Goal: Task Accomplishment & Management: Use online tool/utility

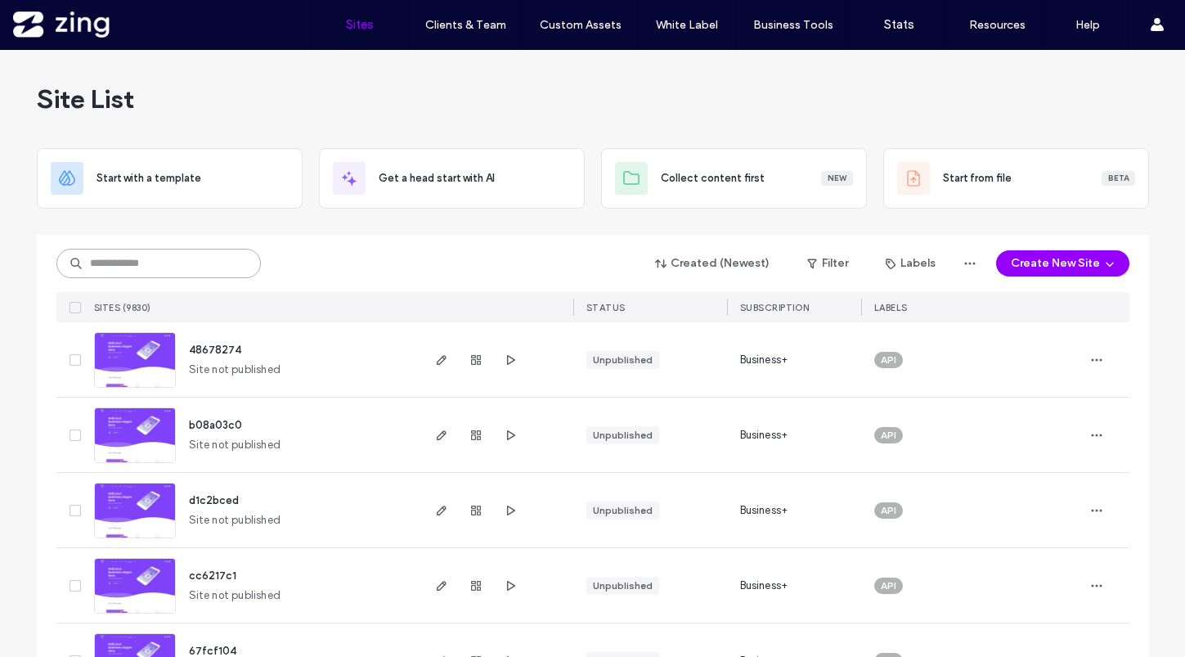
click at [137, 268] on input at bounding box center [158, 263] width 204 height 29
paste input "*****"
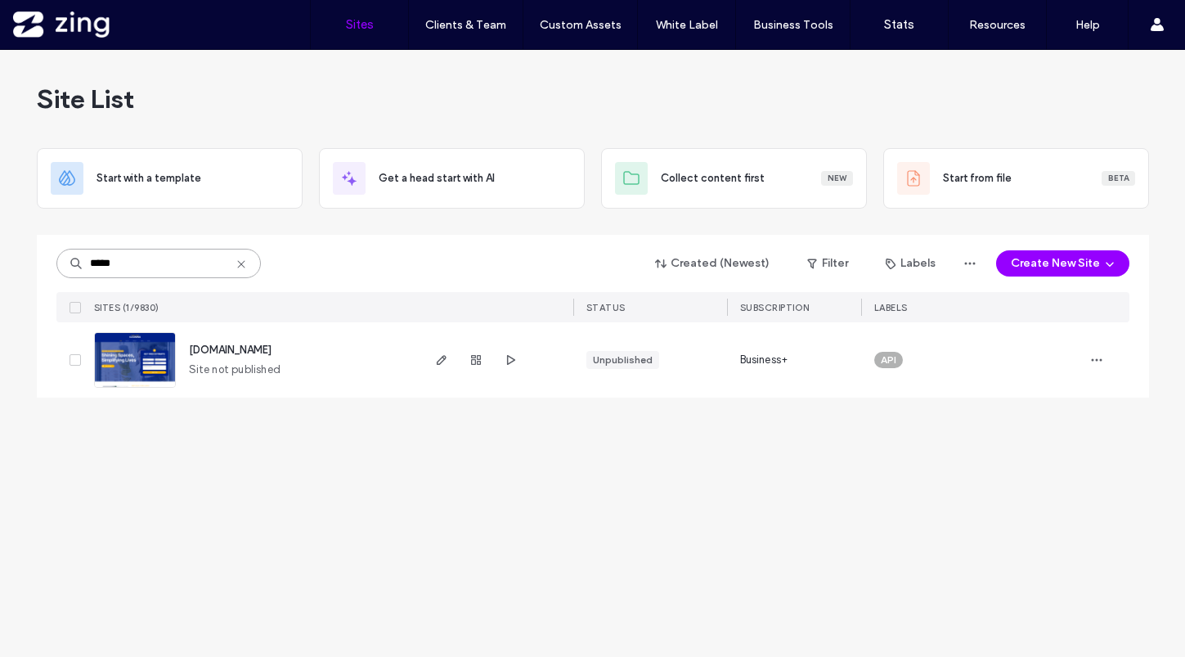
type input "*****"
click at [141, 372] on img at bounding box center [135, 388] width 80 height 111
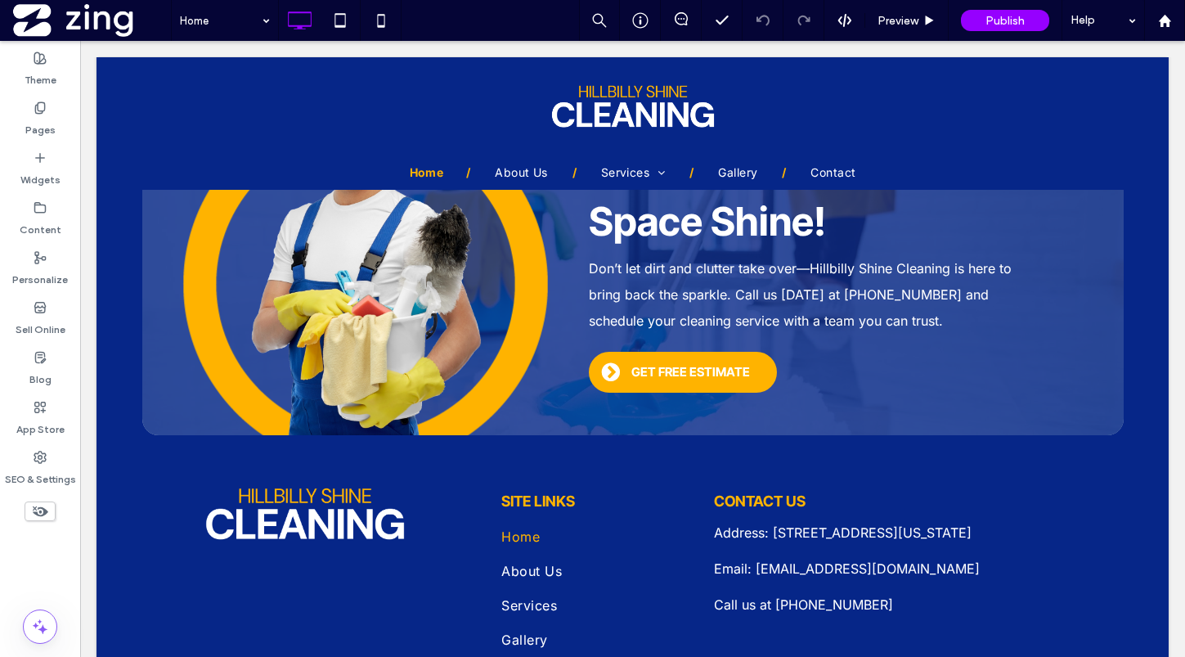
scroll to position [2999, 0]
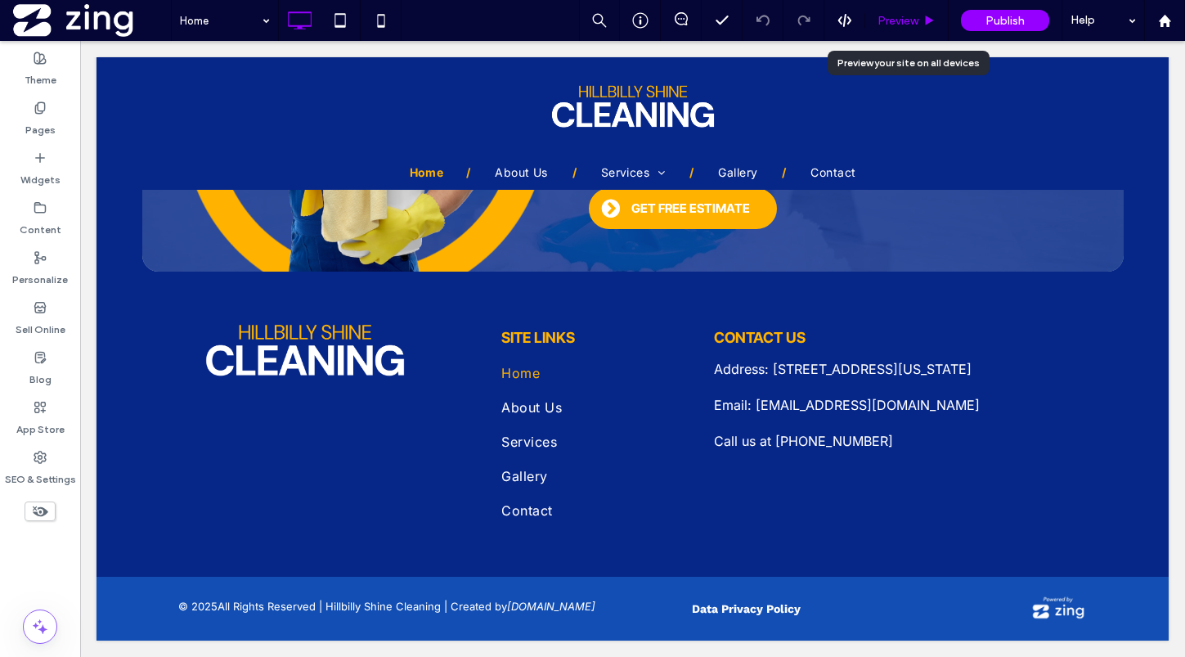
click at [895, 15] on span "Preview" at bounding box center [897, 21] width 41 height 14
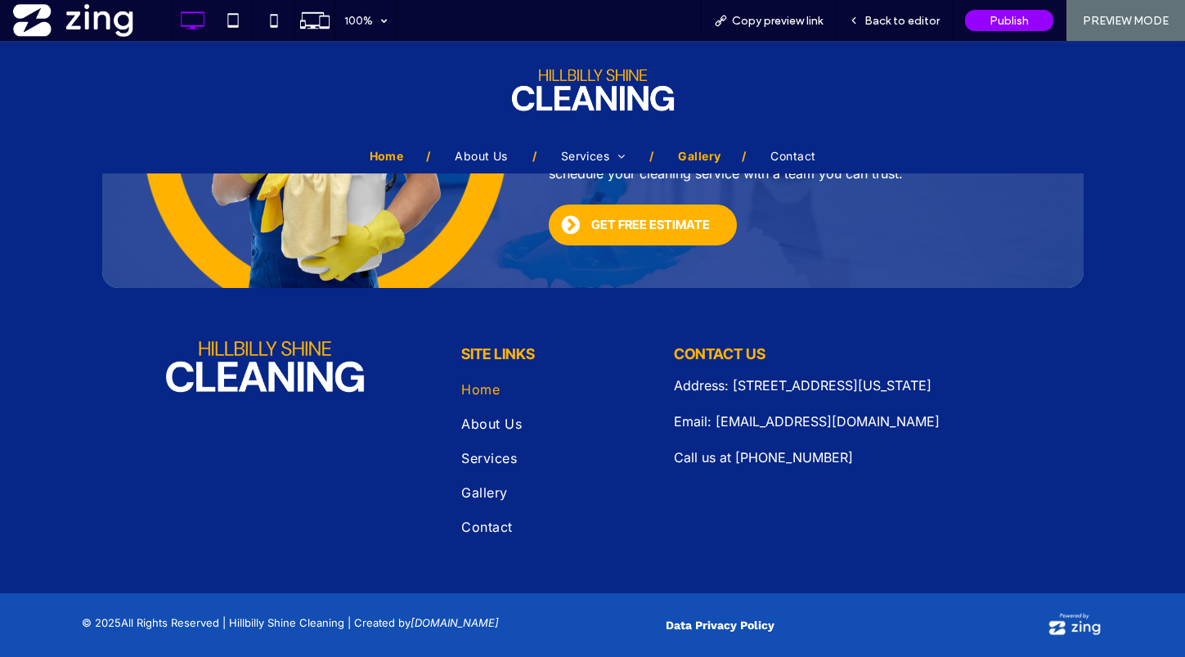
click at [687, 156] on span "Gallery" at bounding box center [697, 167] width 39 height 23
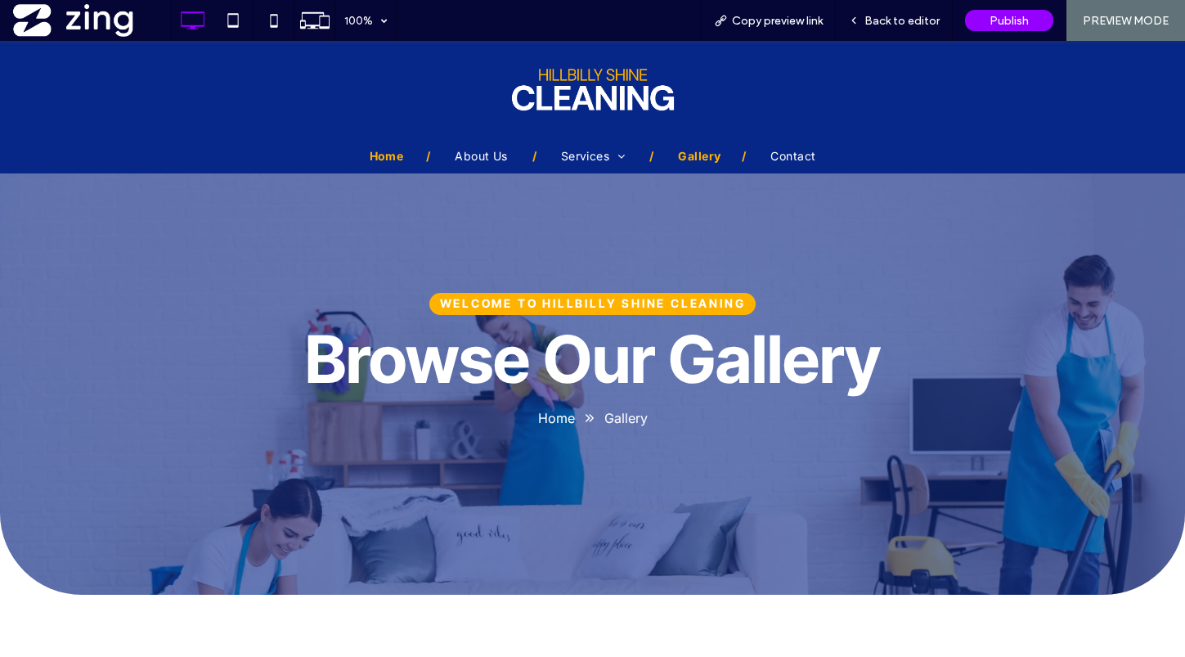
click at [393, 156] on span "Home" at bounding box center [386, 167] width 33 height 23
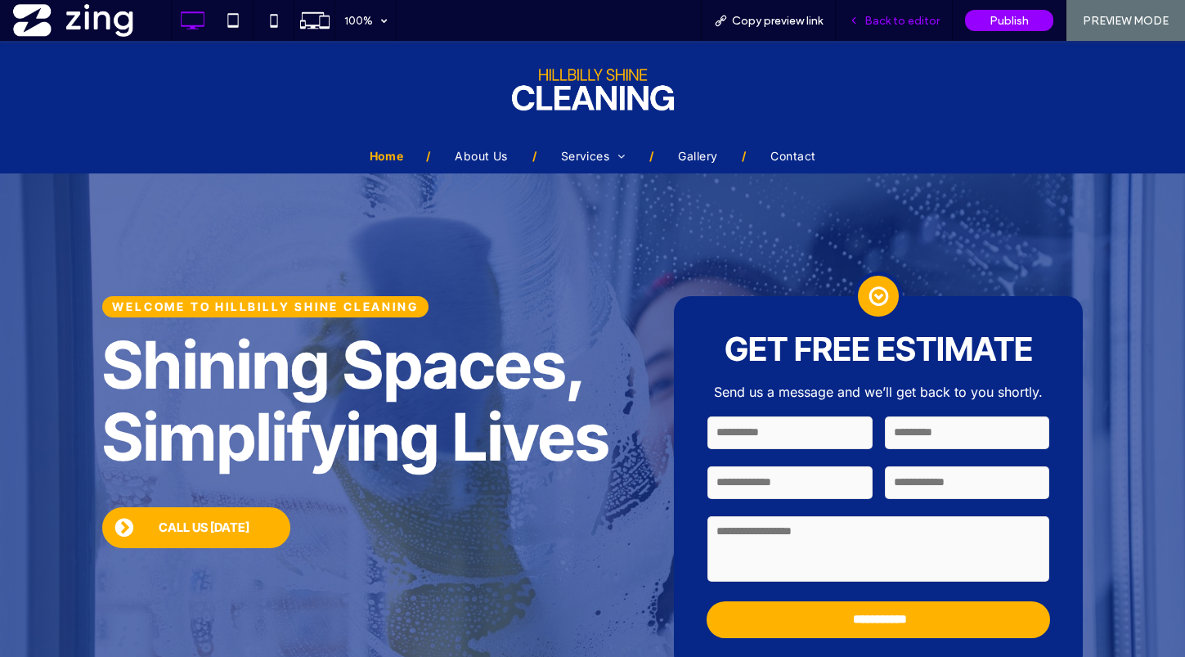
click at [896, 20] on span "Back to editor" at bounding box center [901, 21] width 75 height 14
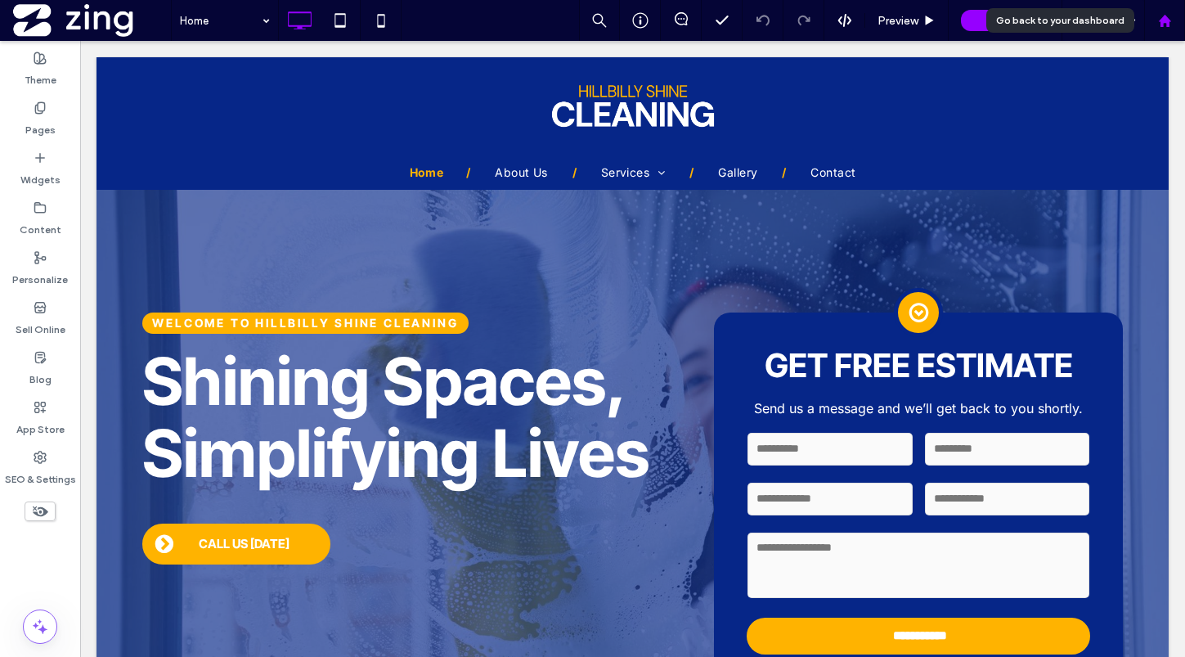
click at [1164, 17] on use at bounding box center [1164, 20] width 12 height 12
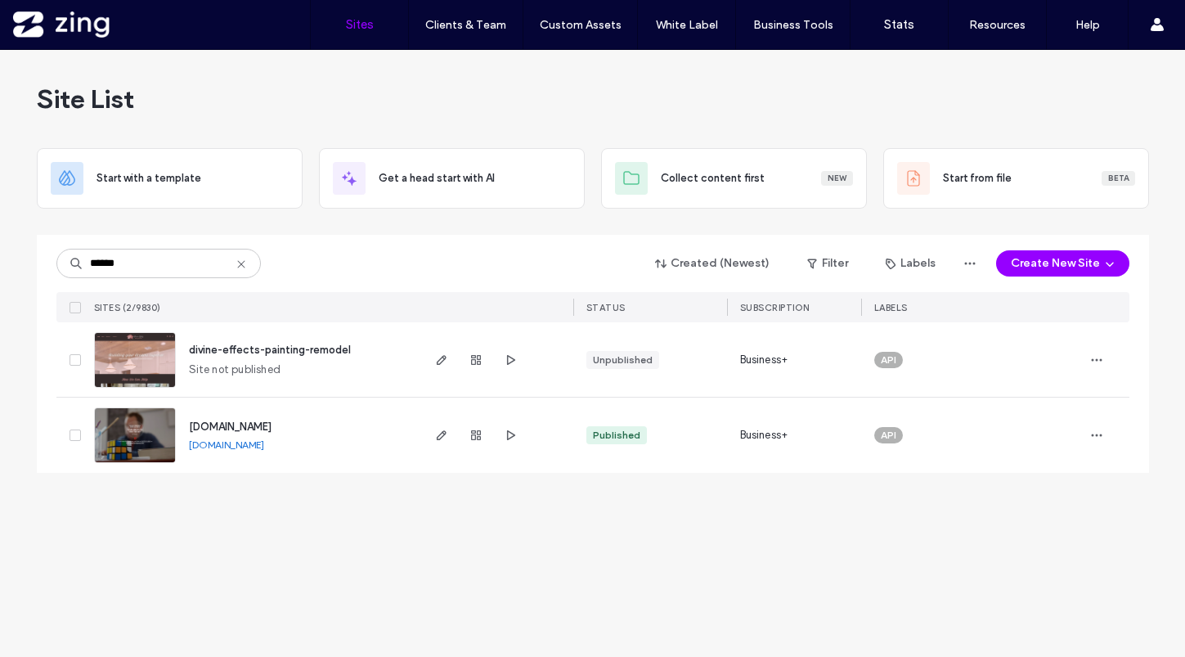
type input "******"
click at [133, 428] on img at bounding box center [135, 463] width 80 height 111
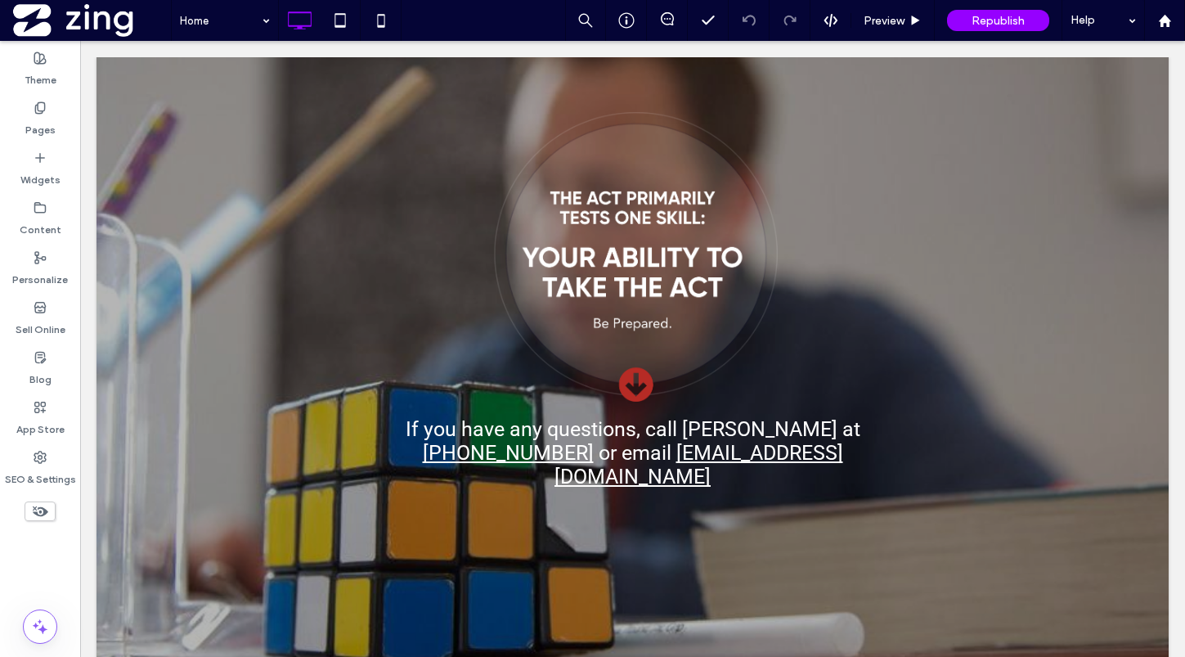
click at [45, 511] on use at bounding box center [41, 511] width 16 height 11
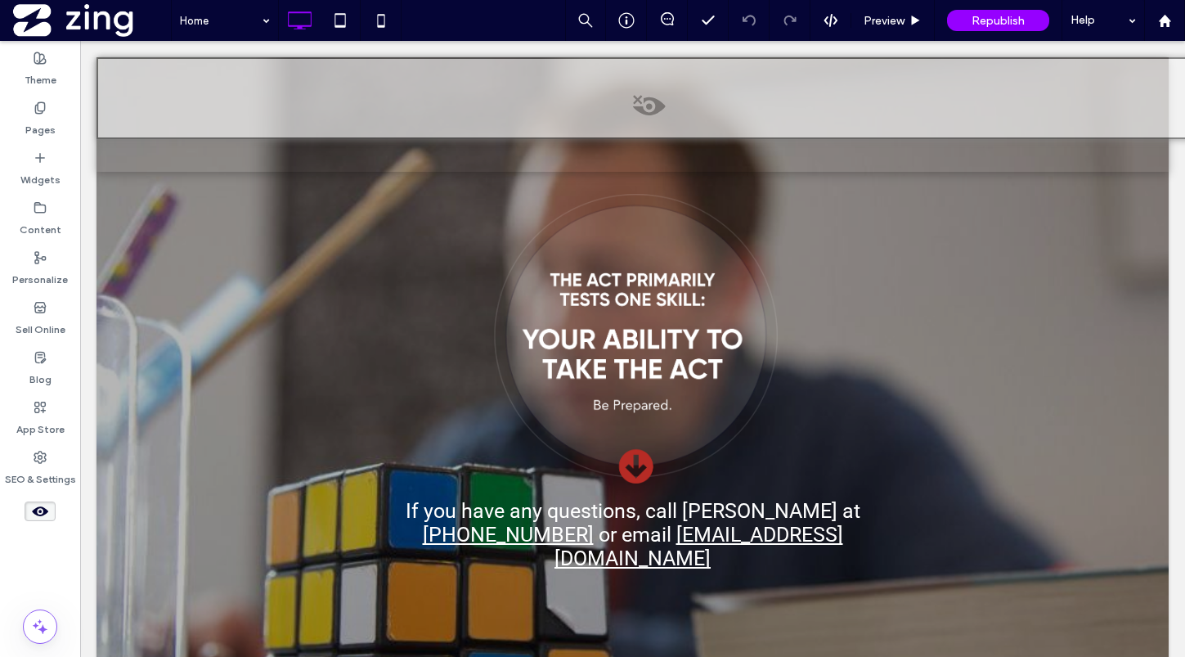
click at [651, 101] on span at bounding box center [648, 110] width 1101 height 33
click at [684, 123] on button "Yes" at bounding box center [673, 122] width 51 height 20
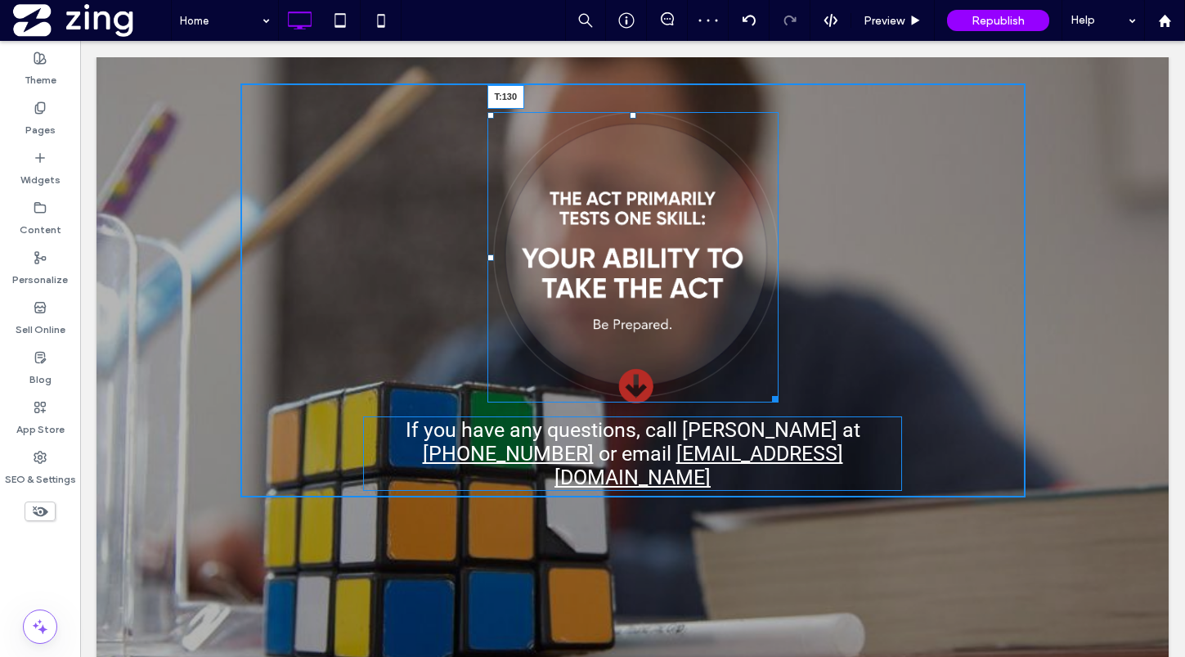
drag, startPoint x: 631, startPoint y: 114, endPoint x: 628, endPoint y: 192, distance: 77.8
click at [628, 192] on div "T:130" at bounding box center [632, 257] width 291 height 290
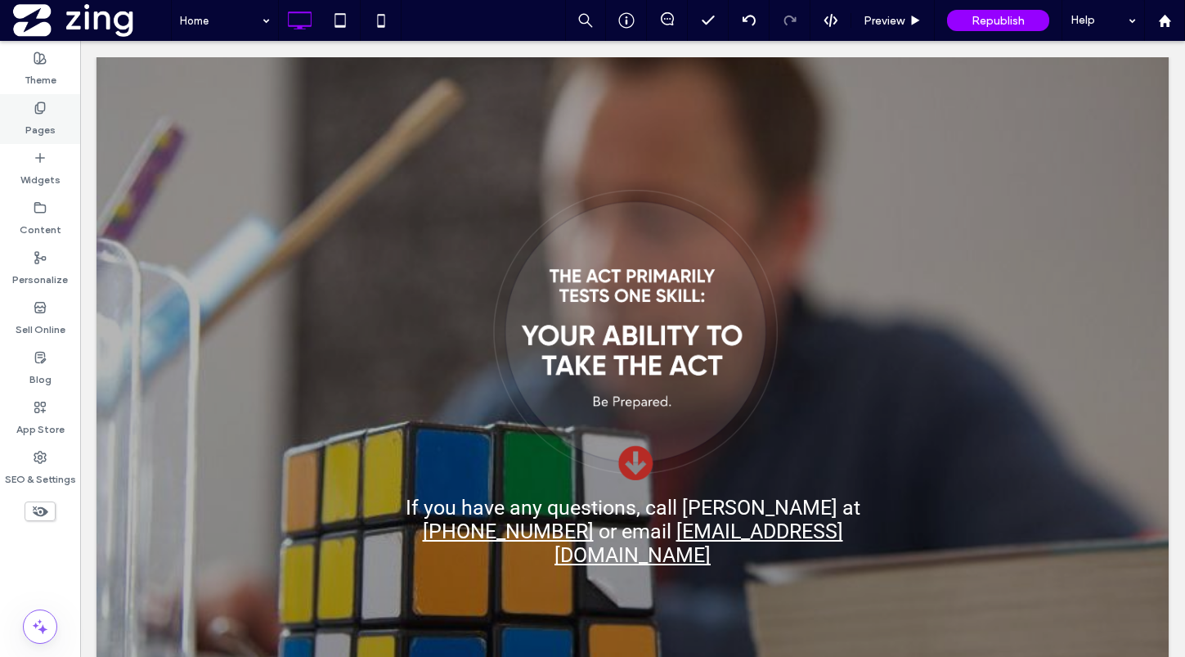
click at [41, 114] on icon at bounding box center [40, 107] width 13 height 13
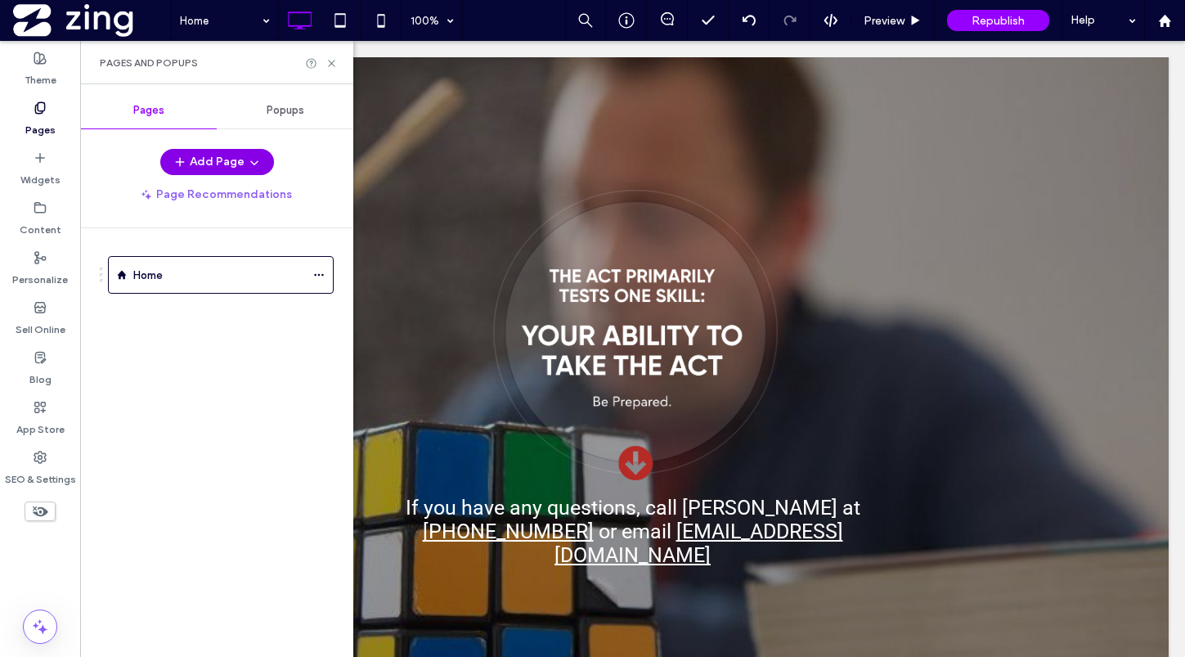
click at [204, 165] on button "Add Page" at bounding box center [217, 162] width 114 height 26
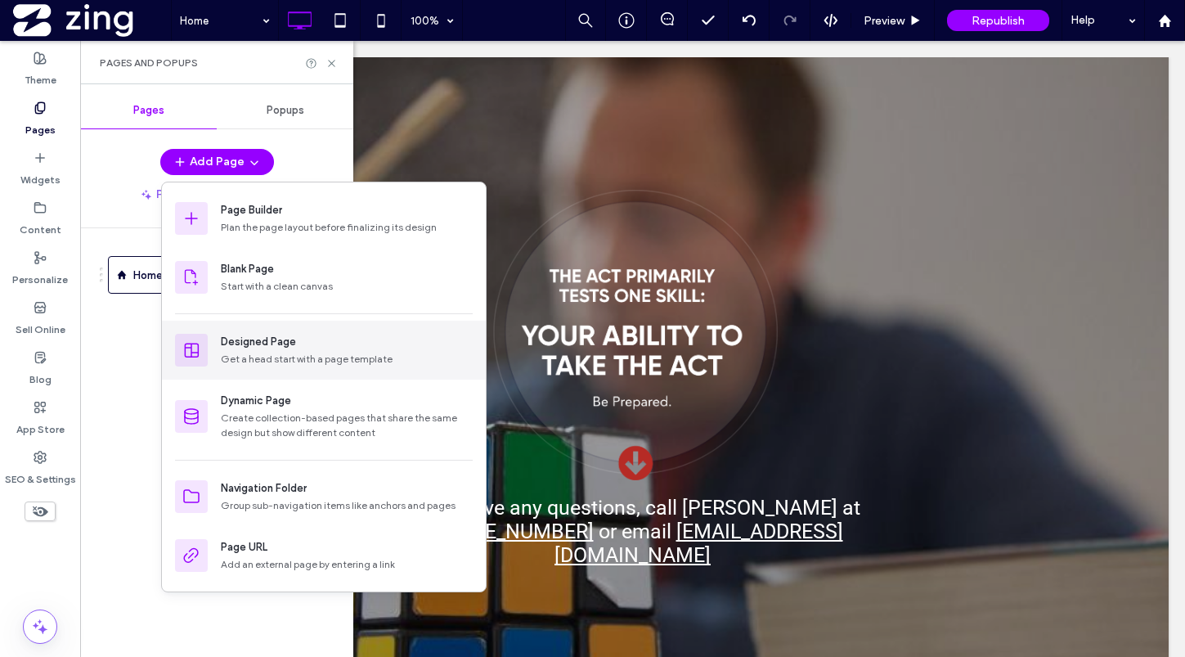
click at [265, 358] on div "Get a head start with a page template" at bounding box center [347, 359] width 252 height 15
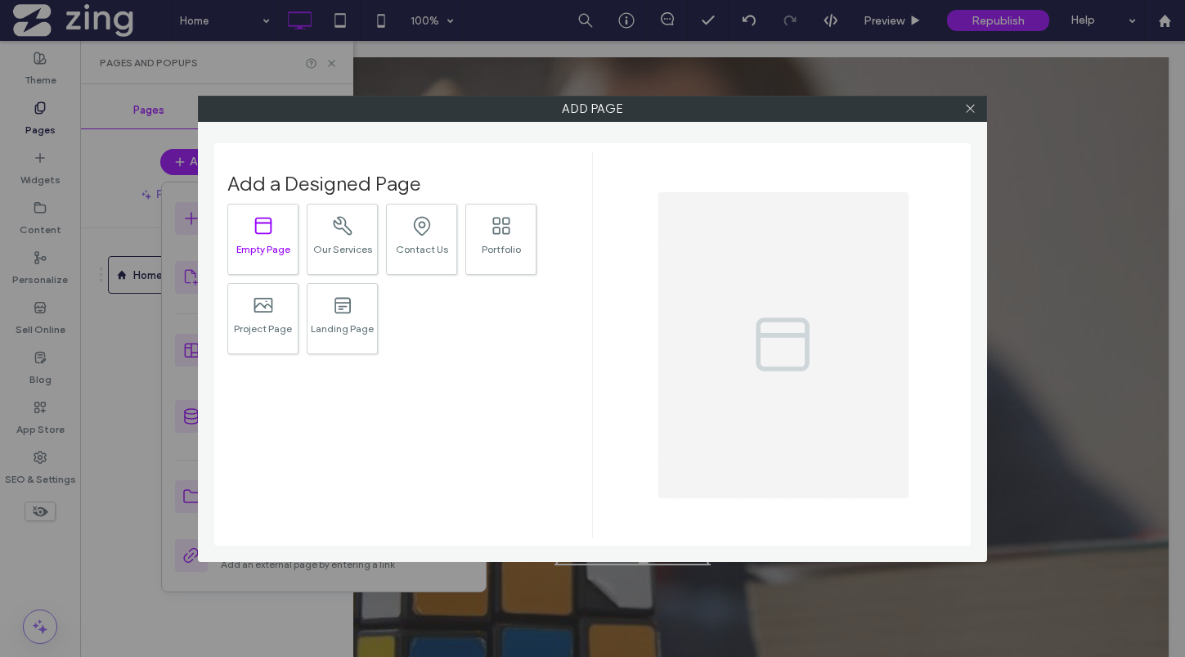
click at [267, 255] on div ".st0{fill:#currentColor;} Empty Page" at bounding box center [262, 239] width 71 height 71
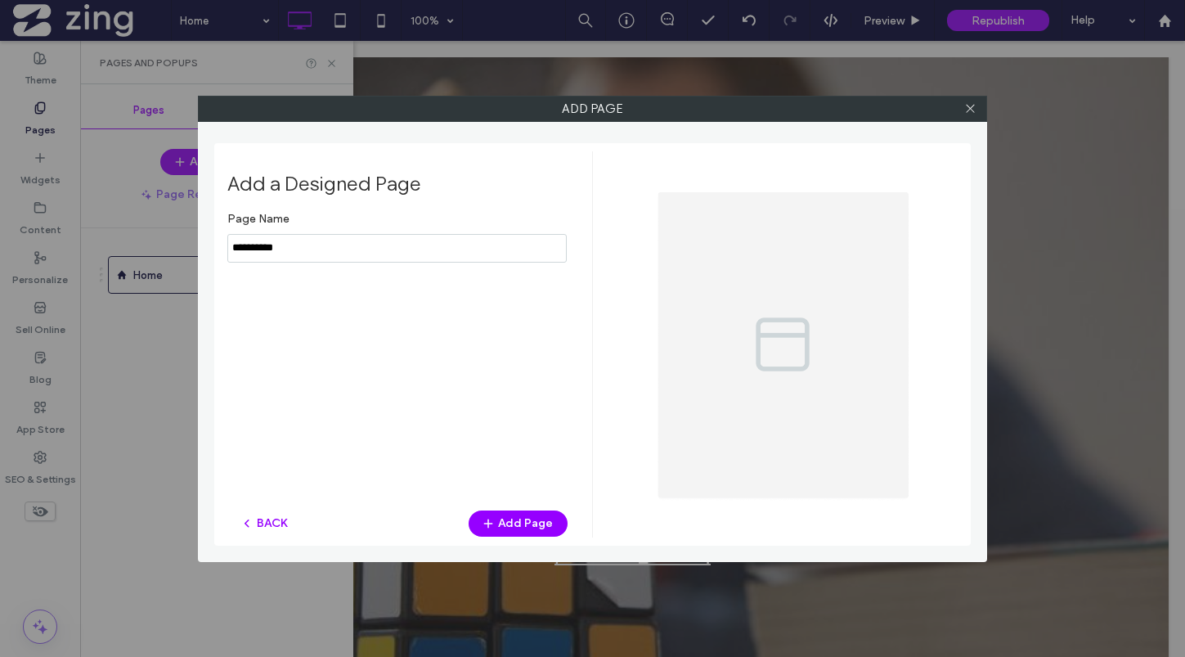
click at [356, 251] on input "notEmpty" at bounding box center [396, 248] width 339 height 29
type input "**********"
click at [508, 525] on button "Add Page" at bounding box center [518, 523] width 99 height 26
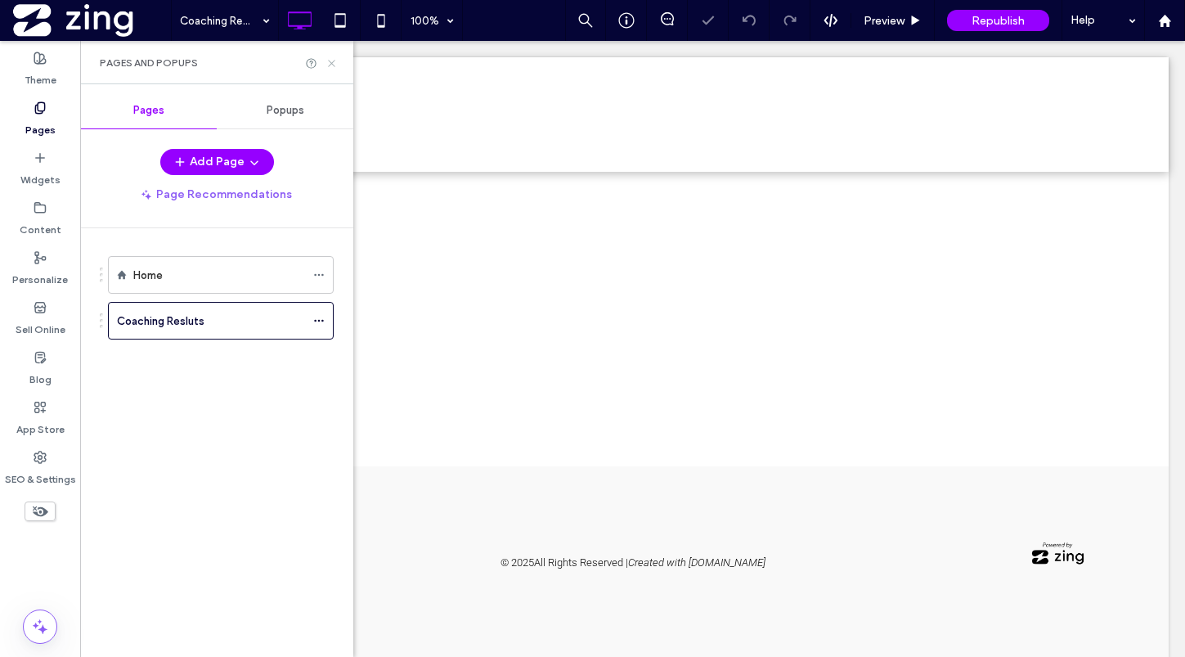
click at [332, 60] on icon at bounding box center [331, 63] width 12 height 12
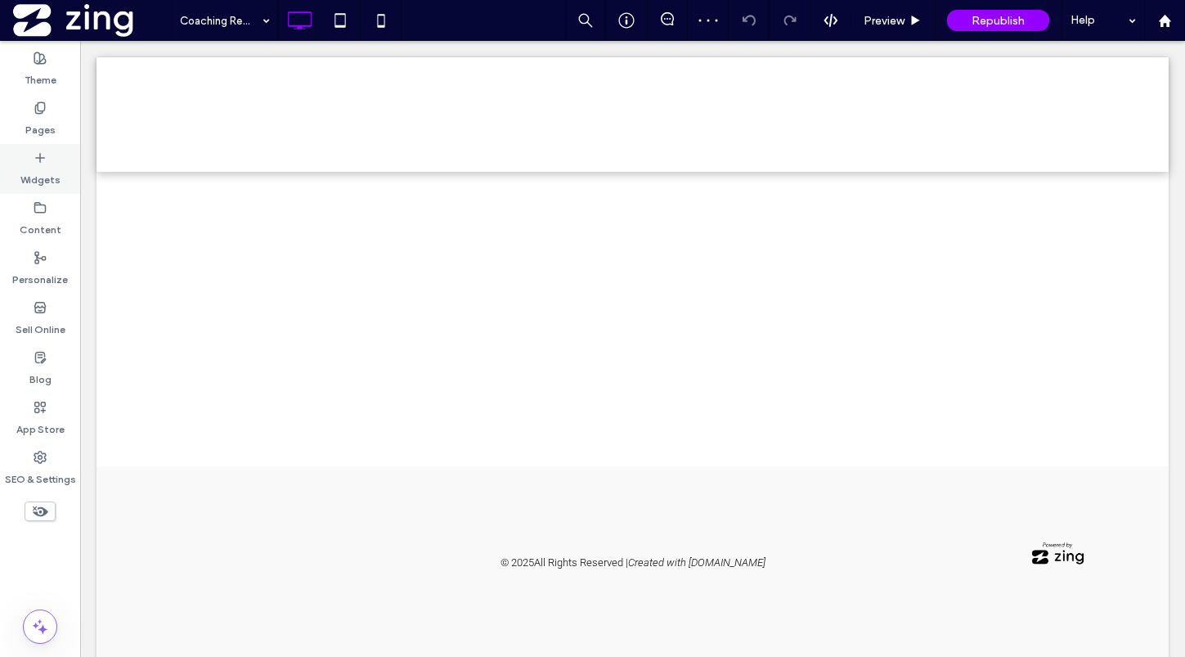
click at [37, 175] on label "Widgets" at bounding box center [40, 175] width 40 height 23
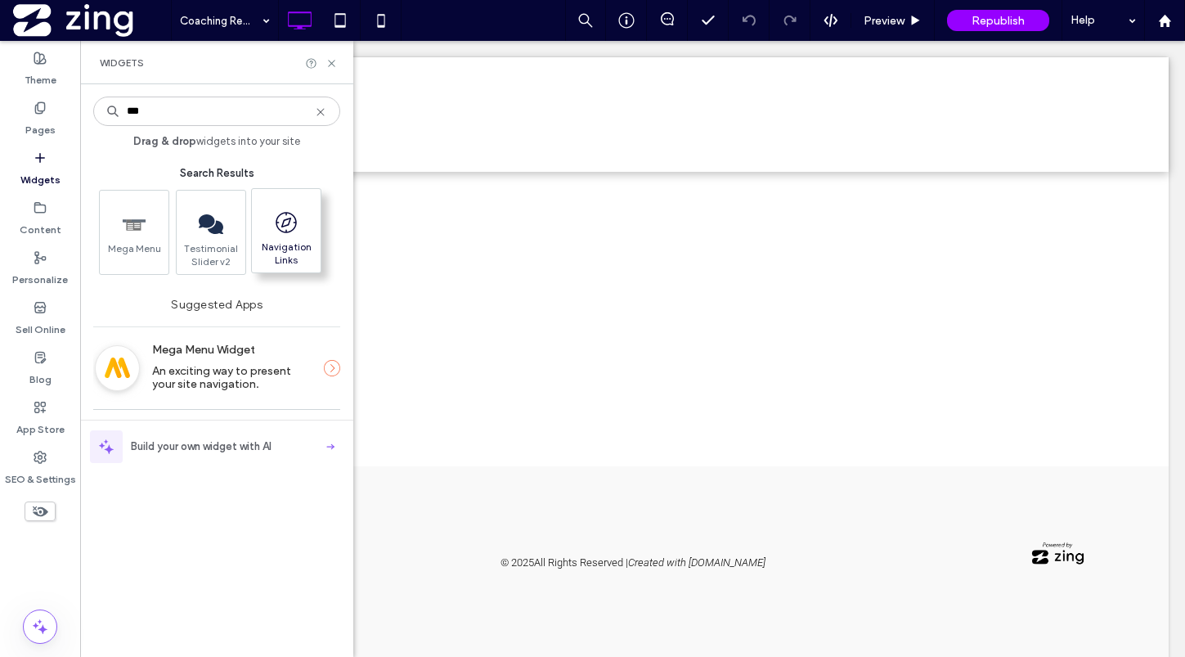
type input "***"
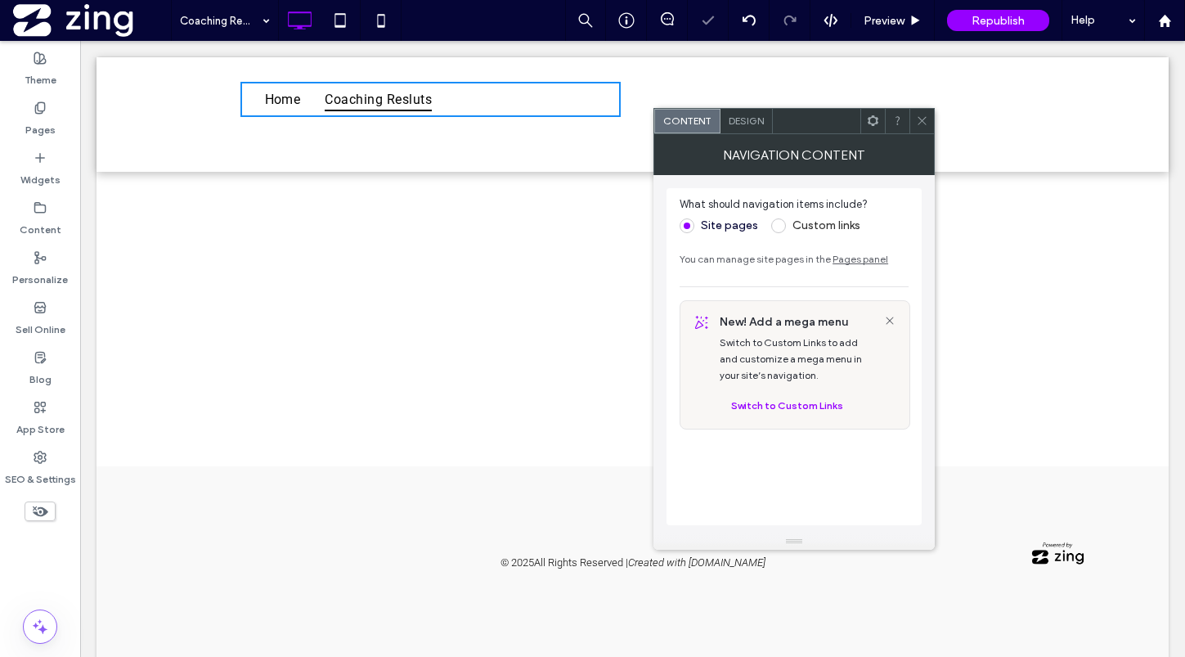
click at [916, 119] on icon at bounding box center [922, 120] width 12 height 12
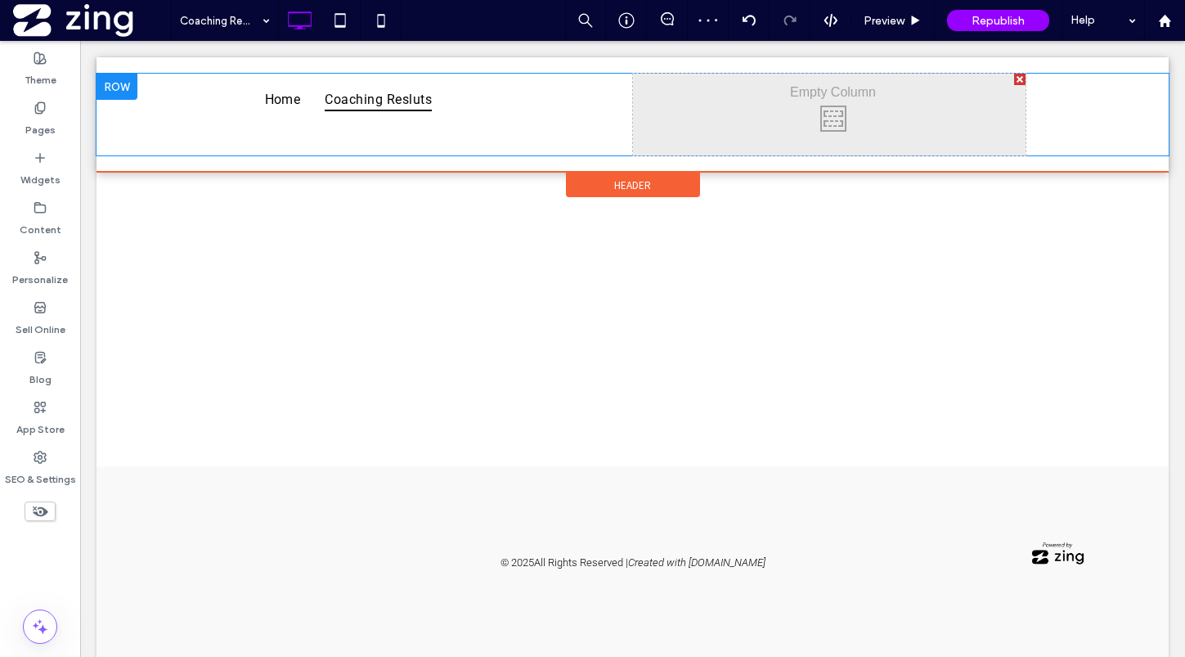
click at [1021, 79] on div at bounding box center [1019, 79] width 11 height 11
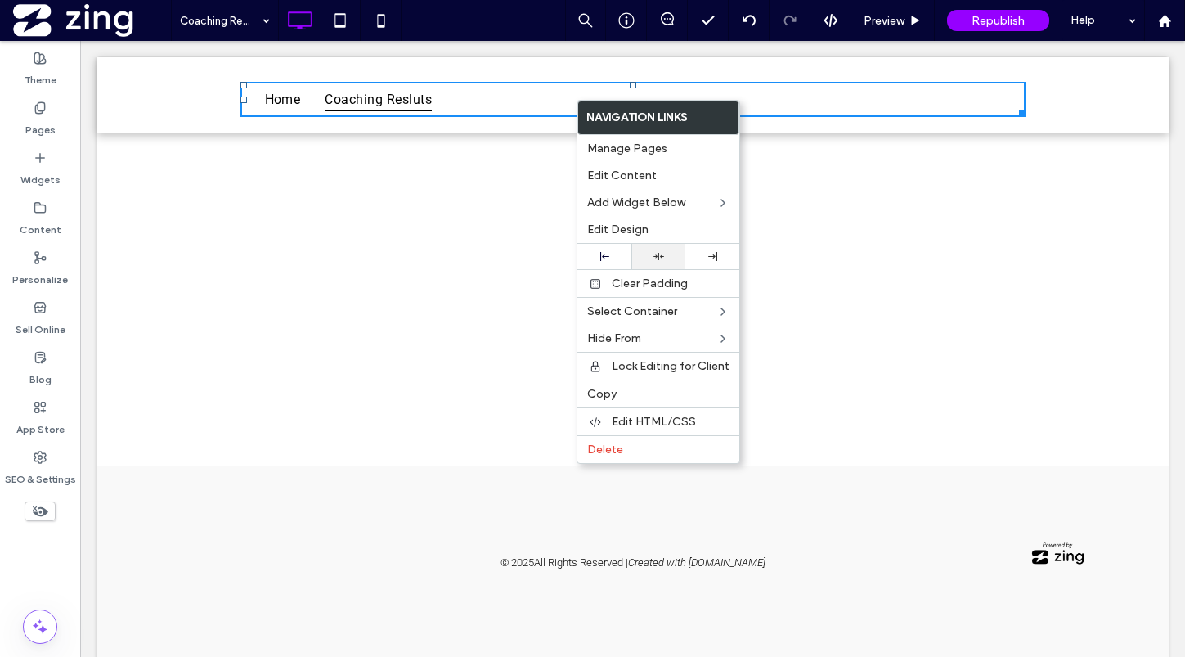
click at [659, 253] on icon at bounding box center [658, 256] width 11 height 11
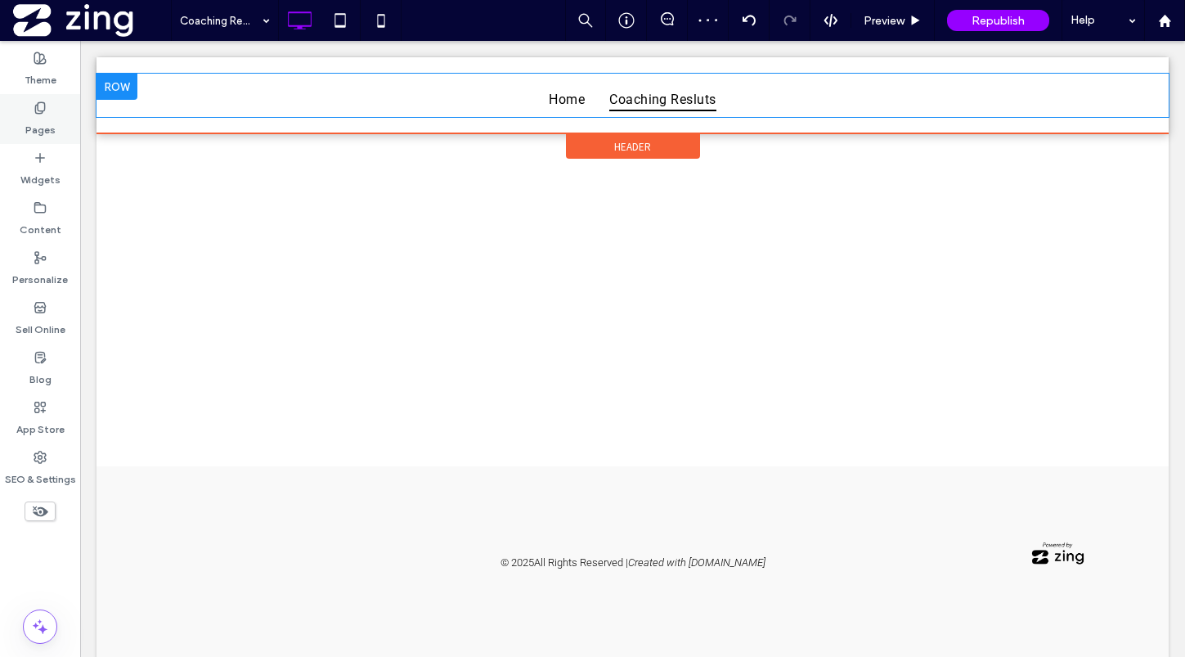
click at [63, 122] on div "Pages" at bounding box center [40, 119] width 80 height 50
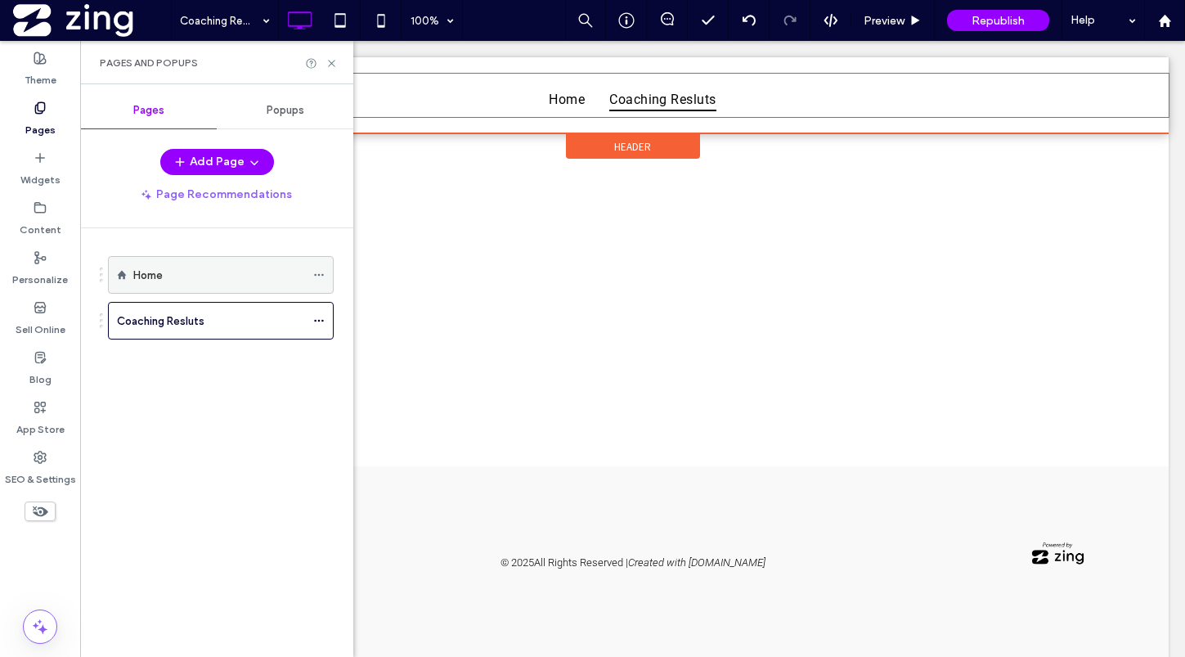
click at [192, 269] on div "Home" at bounding box center [219, 275] width 172 height 17
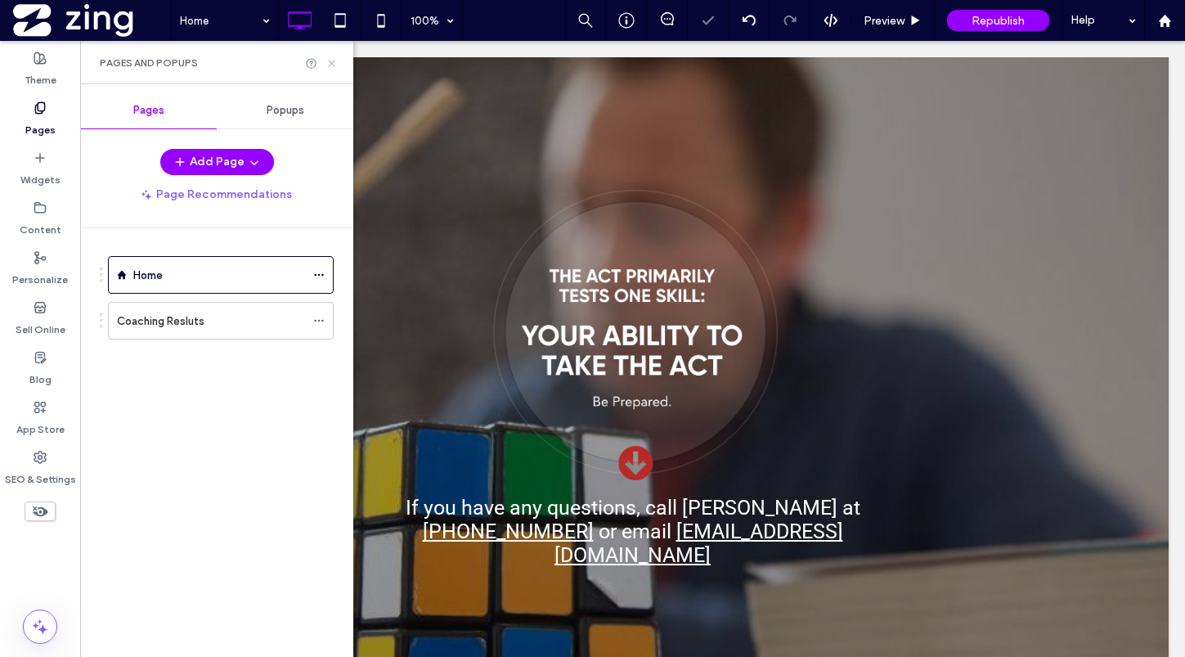
click at [329, 61] on icon at bounding box center [331, 63] width 12 height 12
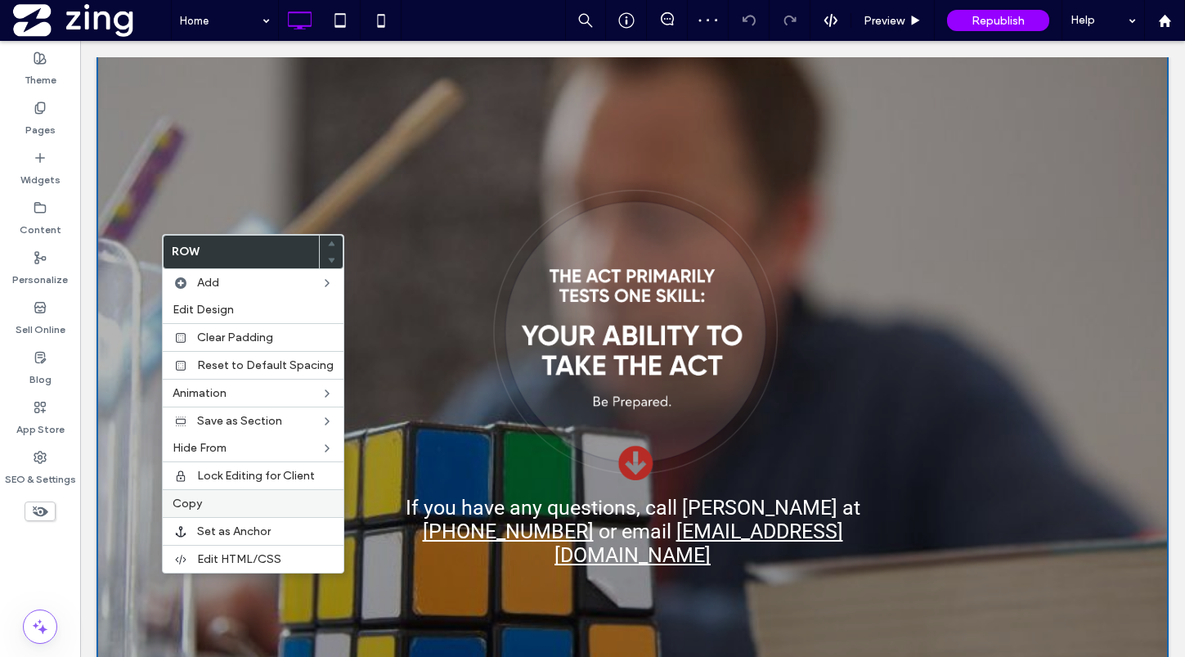
click at [209, 506] on label "Copy" at bounding box center [253, 503] width 161 height 14
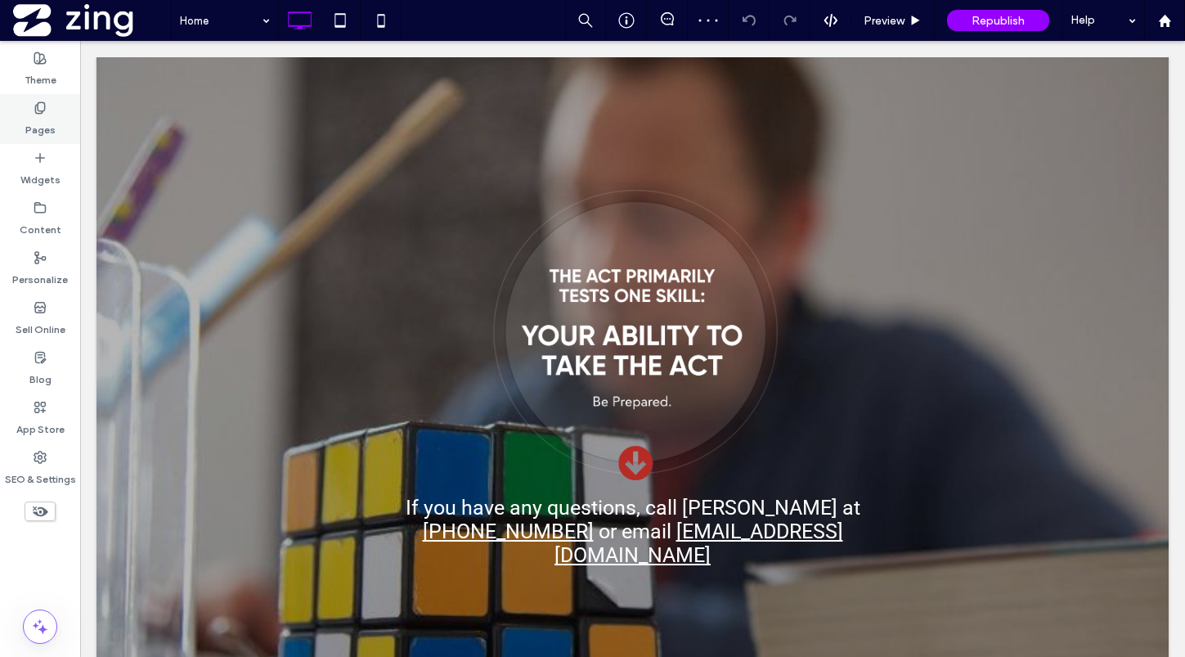
click at [44, 126] on label "Pages" at bounding box center [40, 125] width 30 height 23
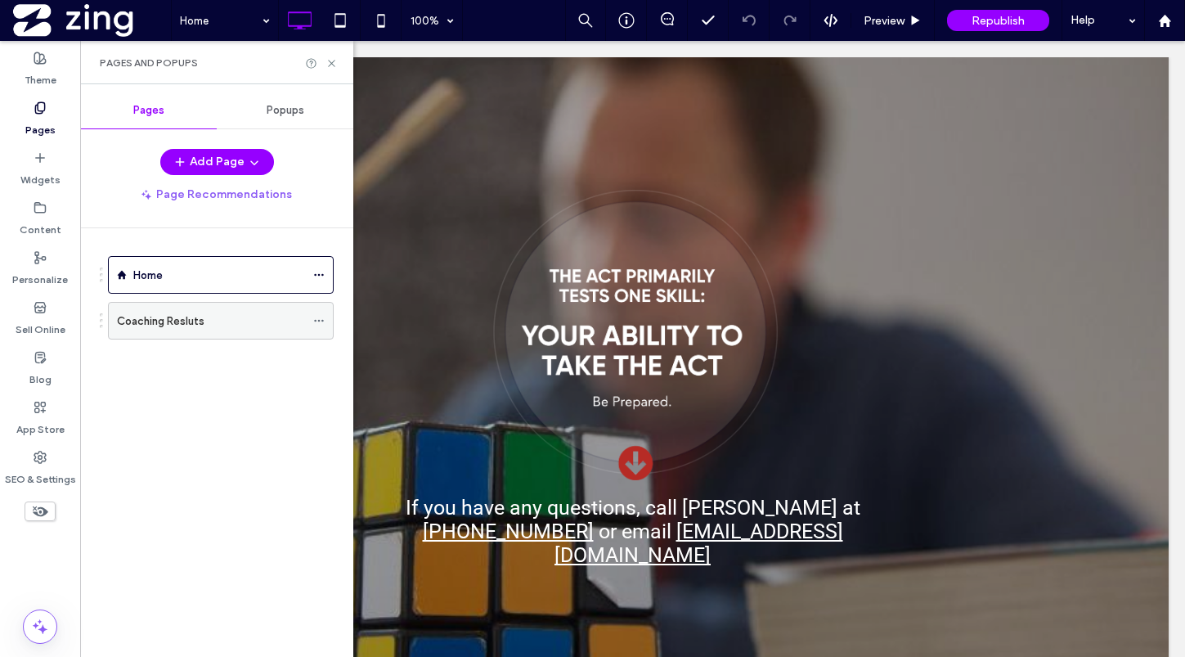
click at [204, 325] on div "Coaching Resluts" at bounding box center [211, 320] width 188 height 17
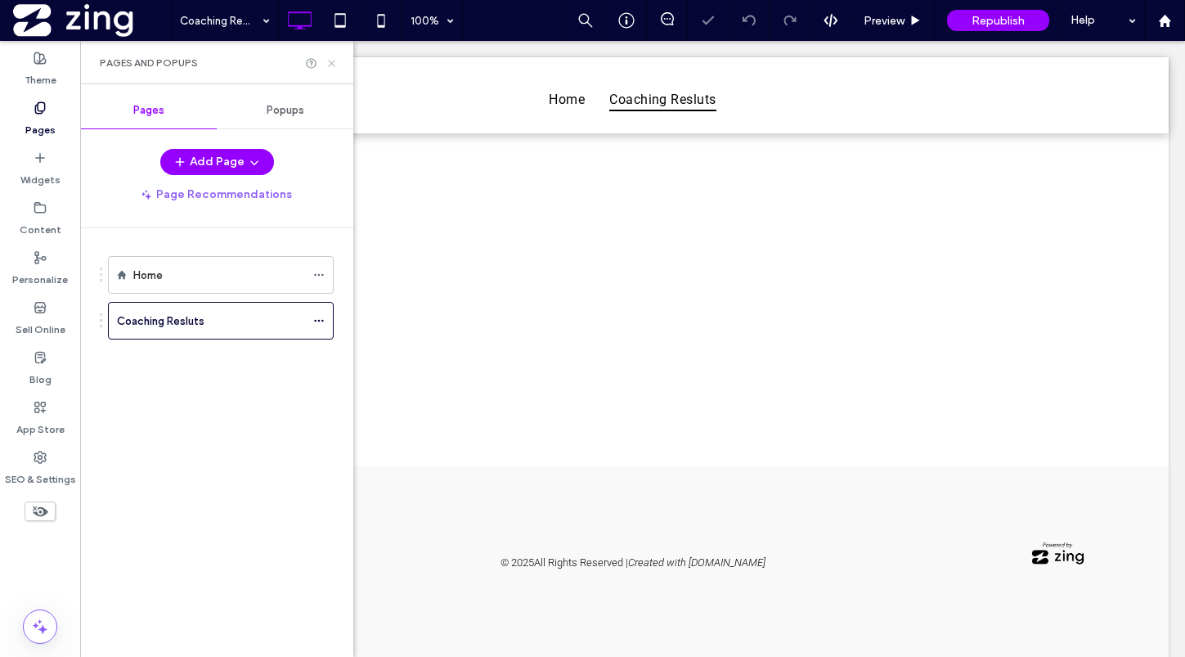
click at [330, 61] on use at bounding box center [331, 63] width 7 height 7
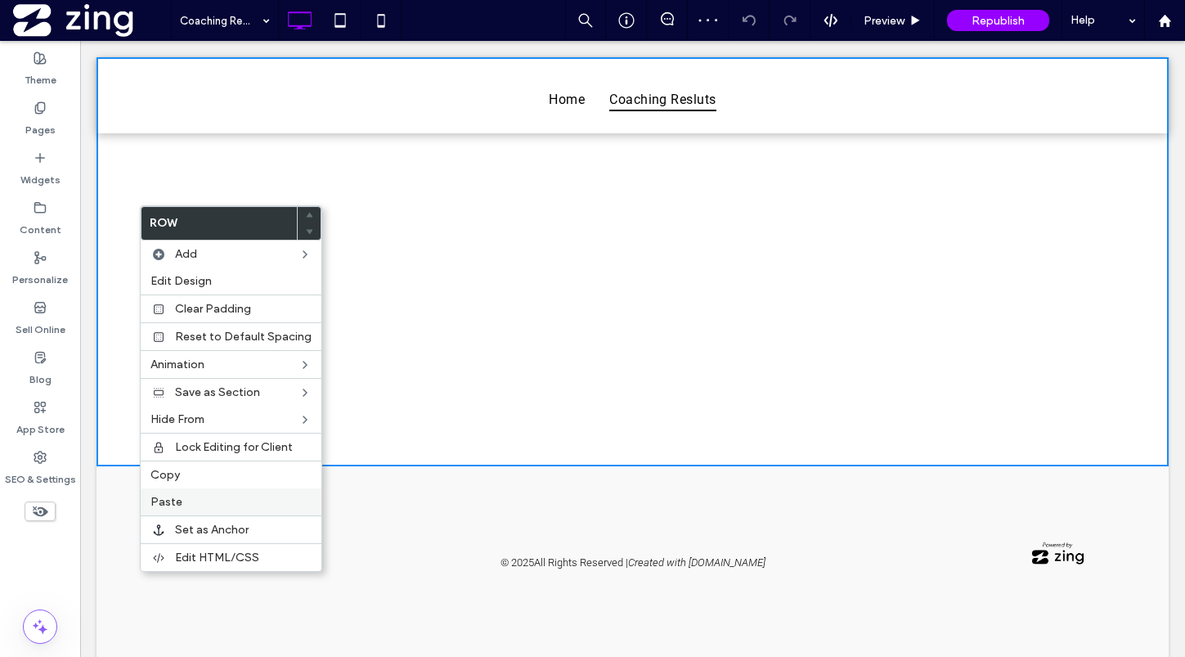
click at [213, 500] on label "Paste" at bounding box center [230, 502] width 161 height 14
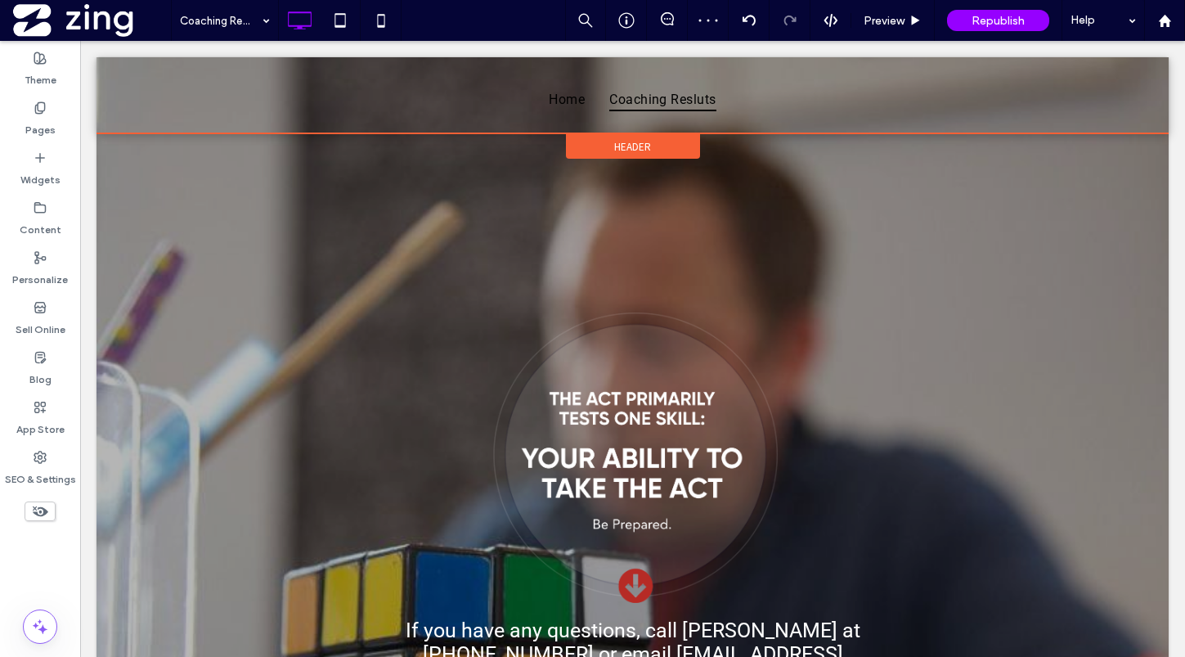
click at [611, 148] on div "Header" at bounding box center [633, 146] width 134 height 25
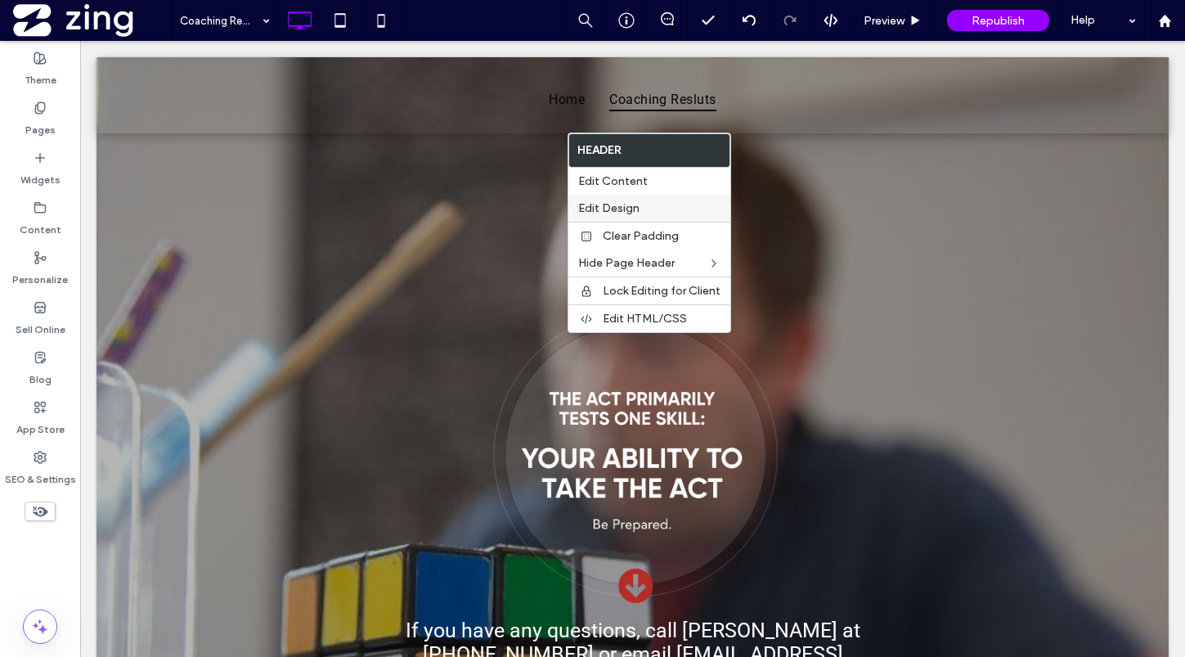
click at [621, 209] on span "Edit Design" at bounding box center [608, 208] width 61 height 14
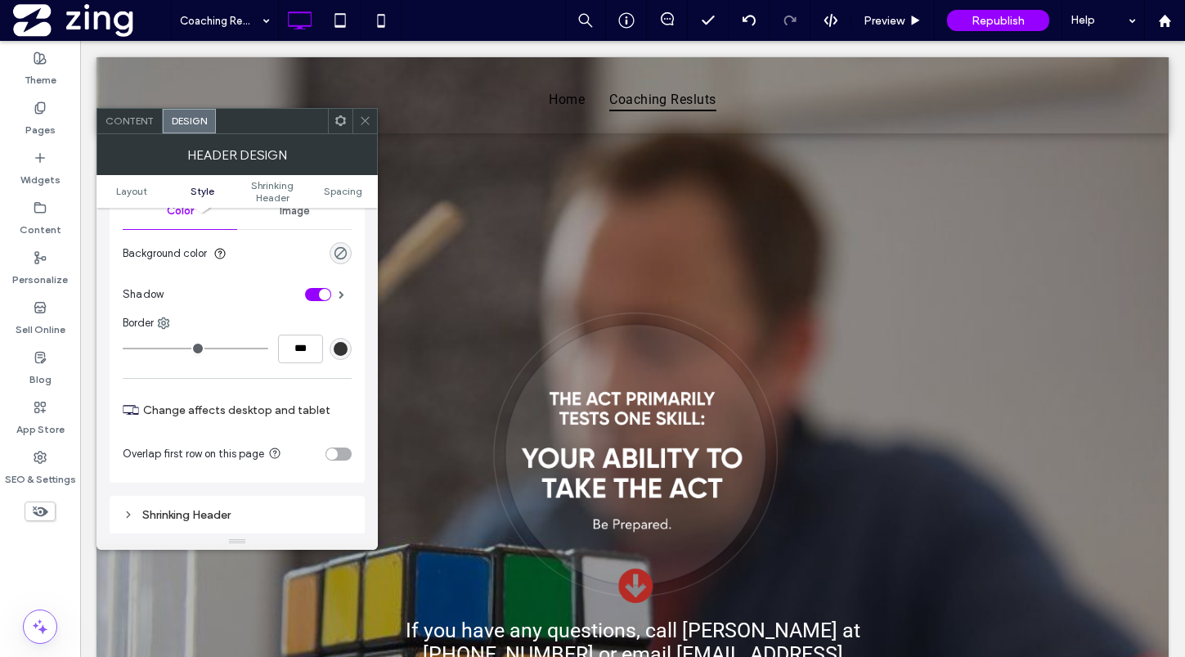
scroll to position [250, 0]
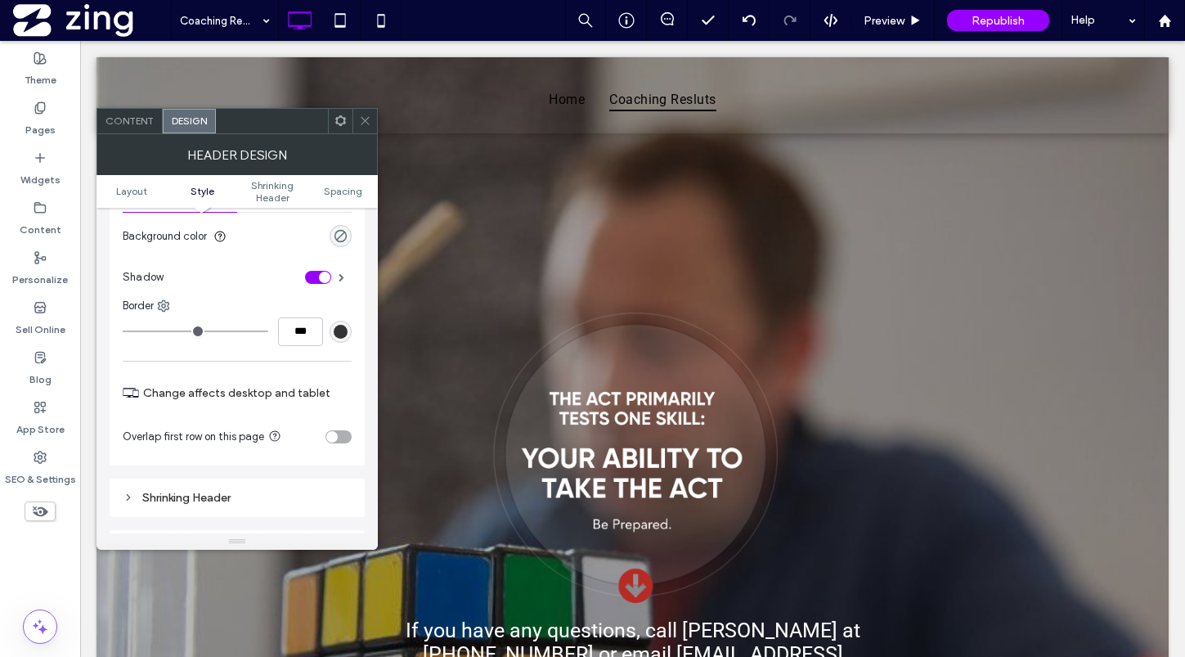
click at [337, 438] on div "toggle" at bounding box center [338, 436] width 26 height 13
click at [337, 437] on div "toggle" at bounding box center [338, 436] width 26 height 13
click at [353, 116] on div at bounding box center [364, 121] width 25 height 25
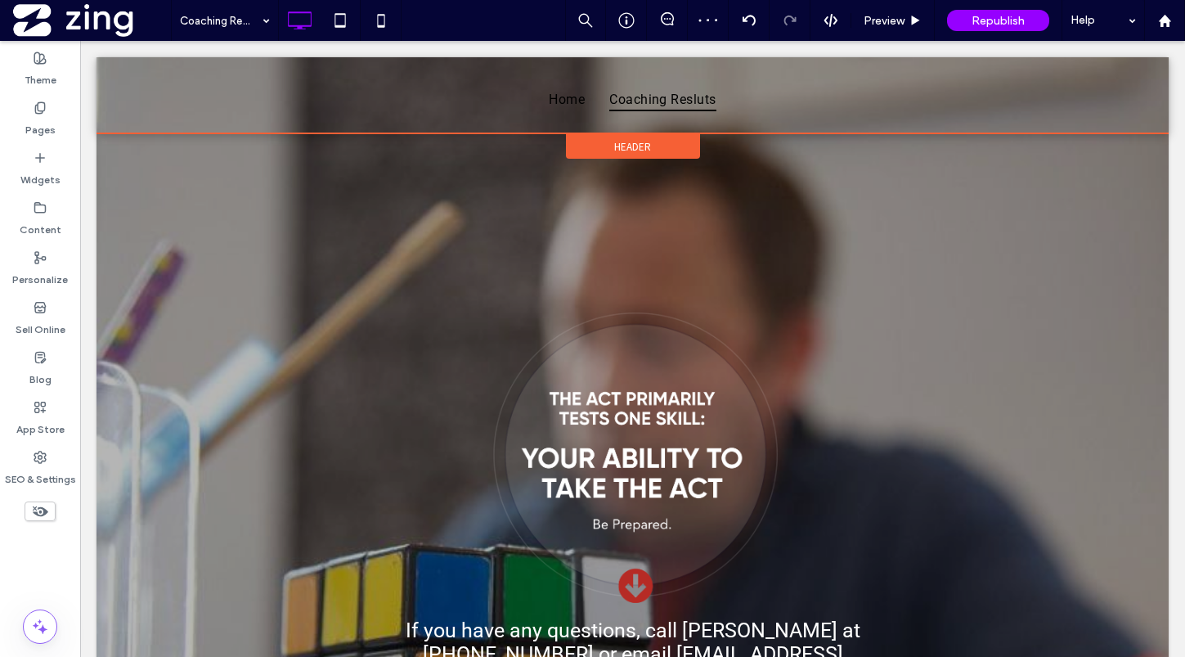
click at [602, 143] on div "Header" at bounding box center [633, 146] width 134 height 25
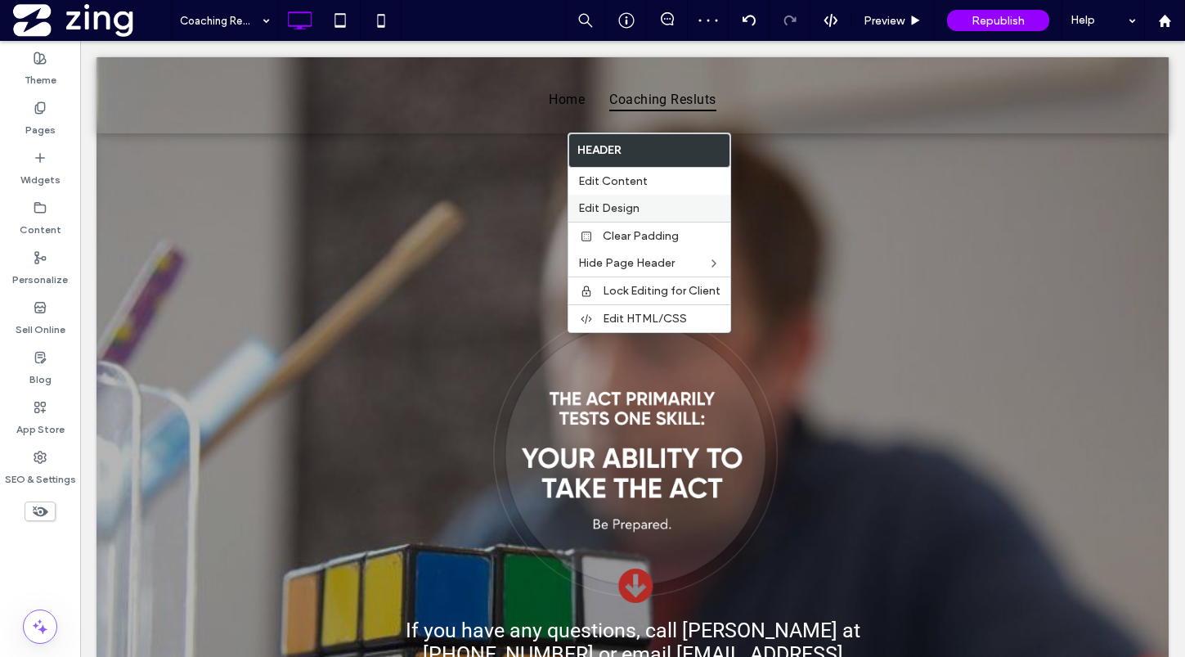
click at [617, 203] on span "Edit Design" at bounding box center [608, 208] width 61 height 14
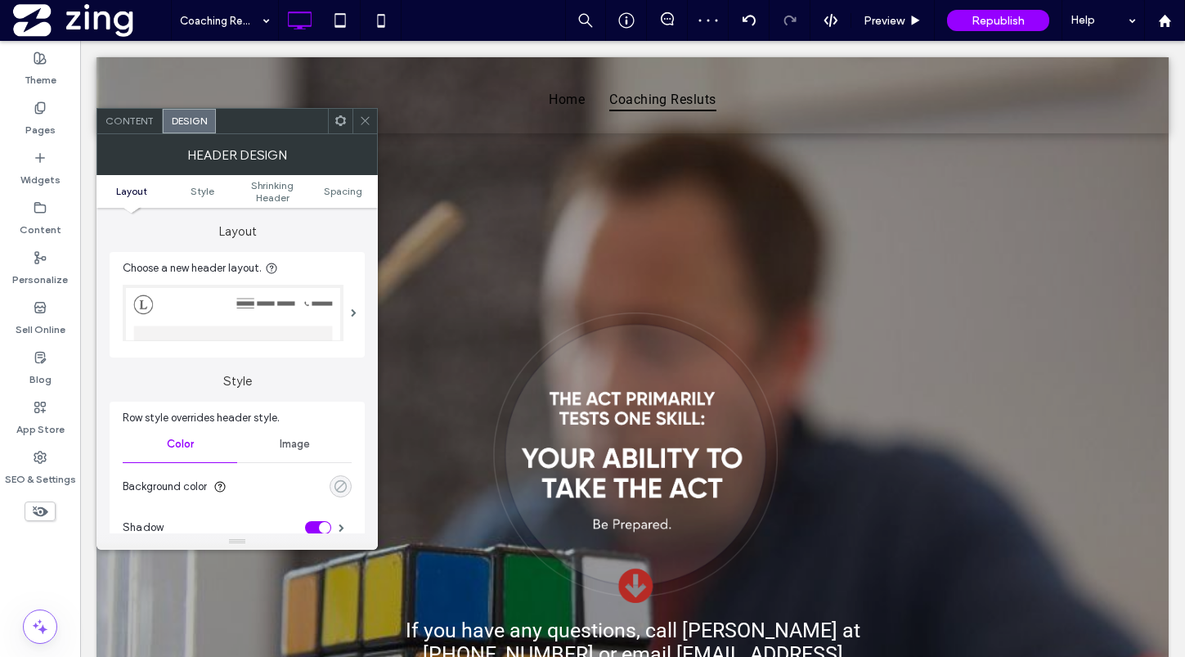
click at [335, 488] on div "rgba(0, 0, 0, 0)" at bounding box center [341, 486] width 14 height 14
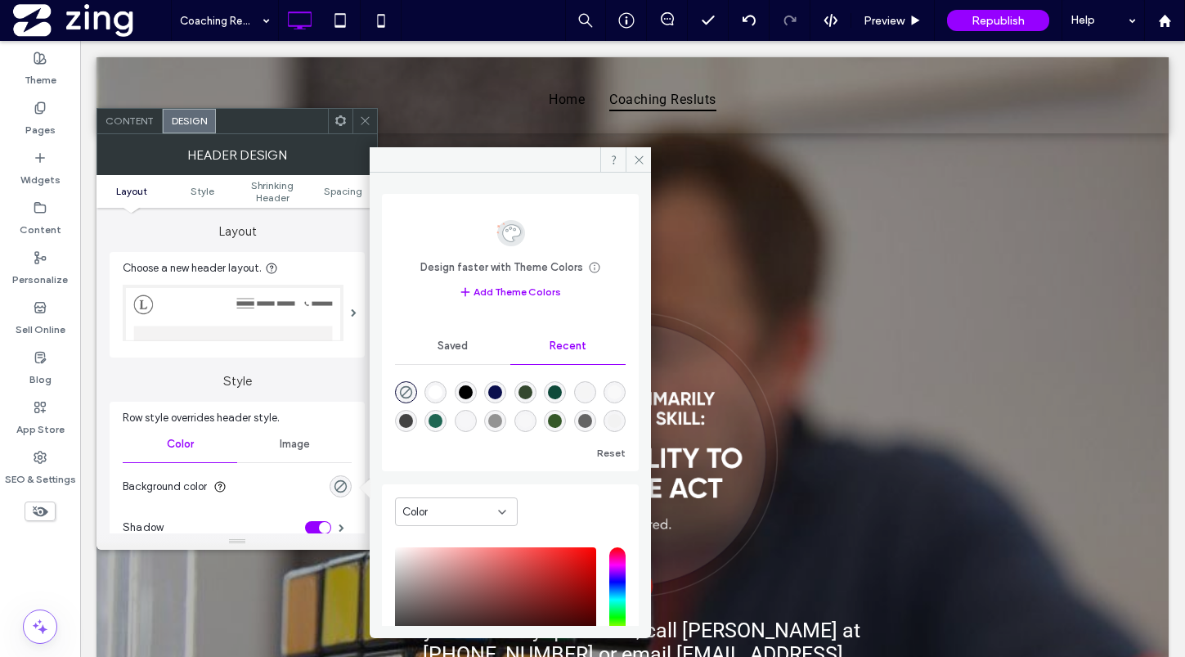
click at [439, 398] on div "rgba(255, 255, 255, 1)" at bounding box center [435, 392] width 14 height 14
type input "*******"
type input "***"
type input "****"
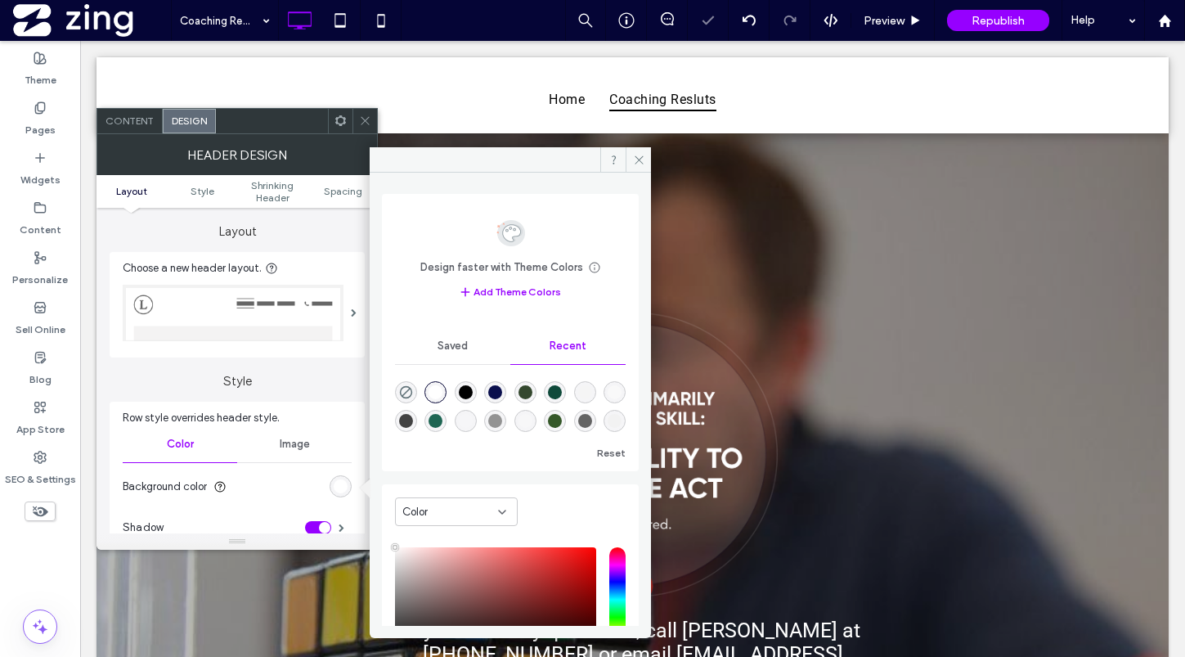
click at [366, 123] on icon at bounding box center [365, 120] width 12 height 12
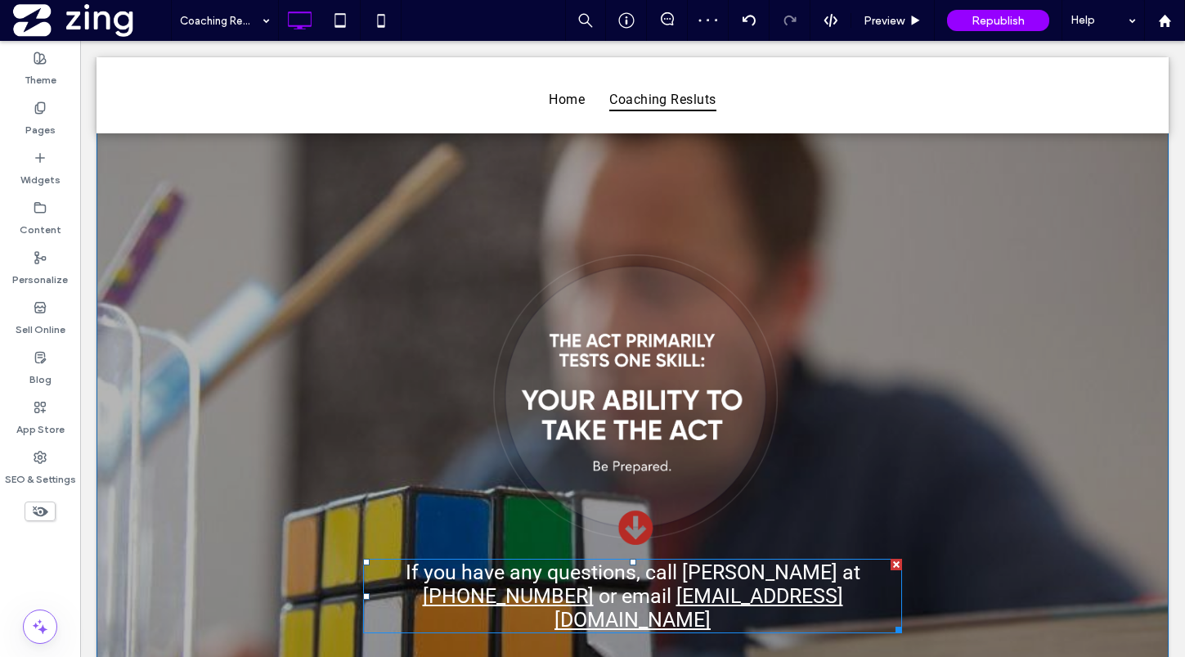
scroll to position [86, 0]
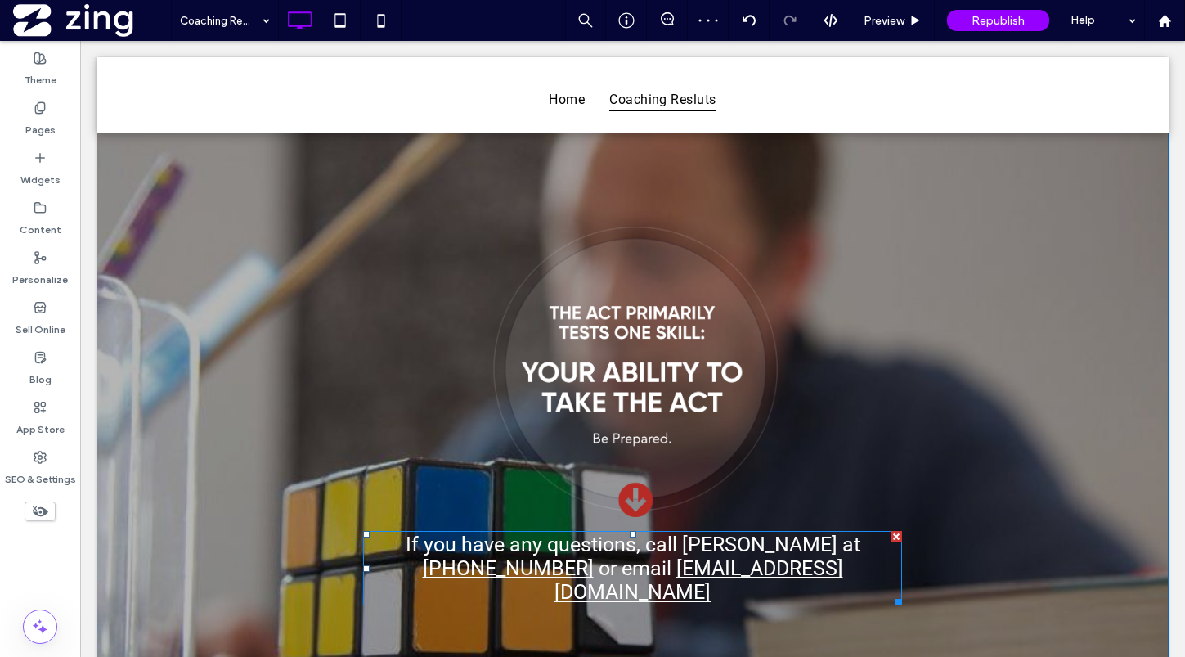
click at [898, 533] on div at bounding box center [895, 536] width 11 height 11
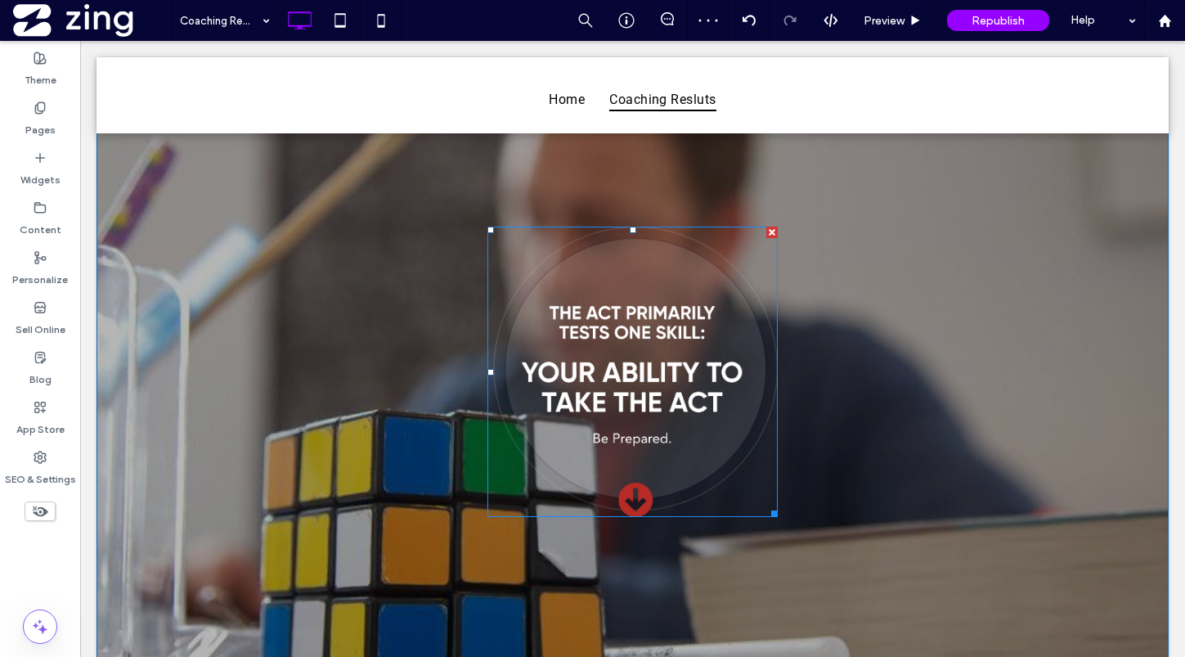
click at [626, 343] on img at bounding box center [632, 372] width 290 height 290
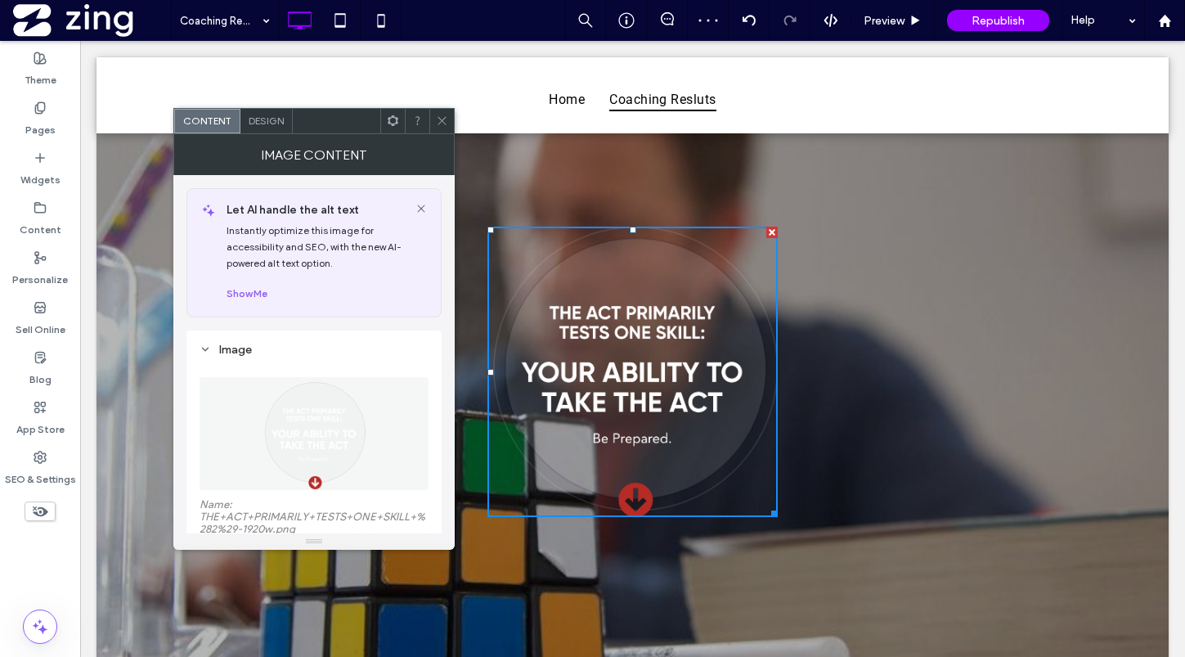
click at [436, 119] on icon at bounding box center [442, 120] width 12 height 12
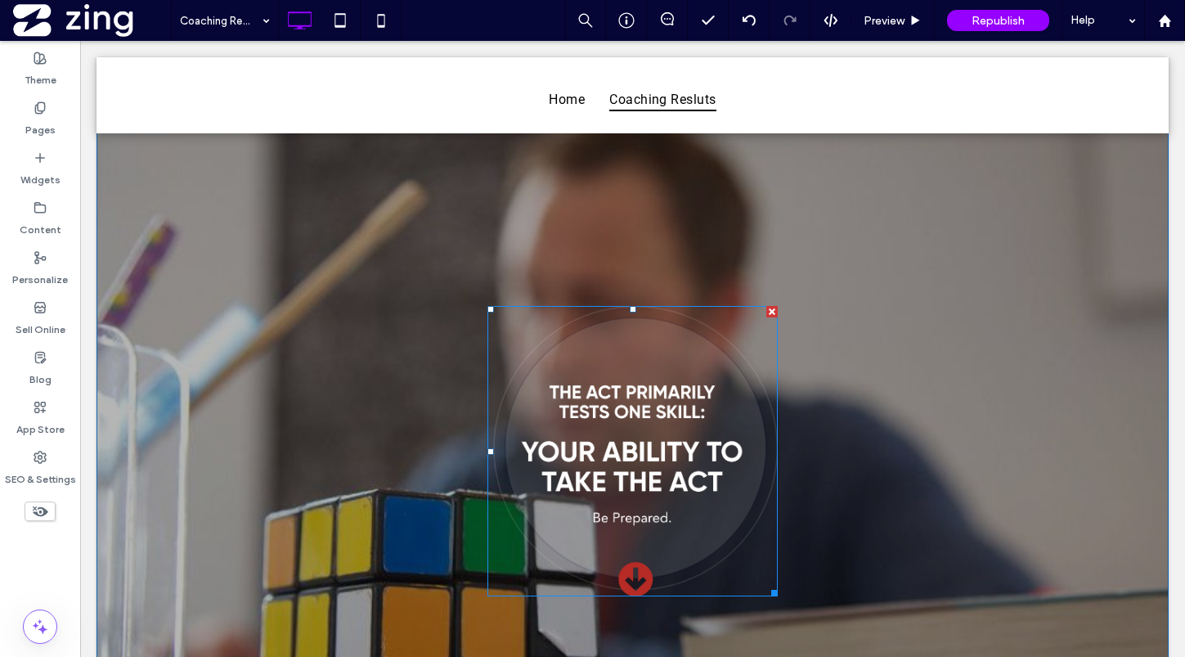
scroll to position [0, 0]
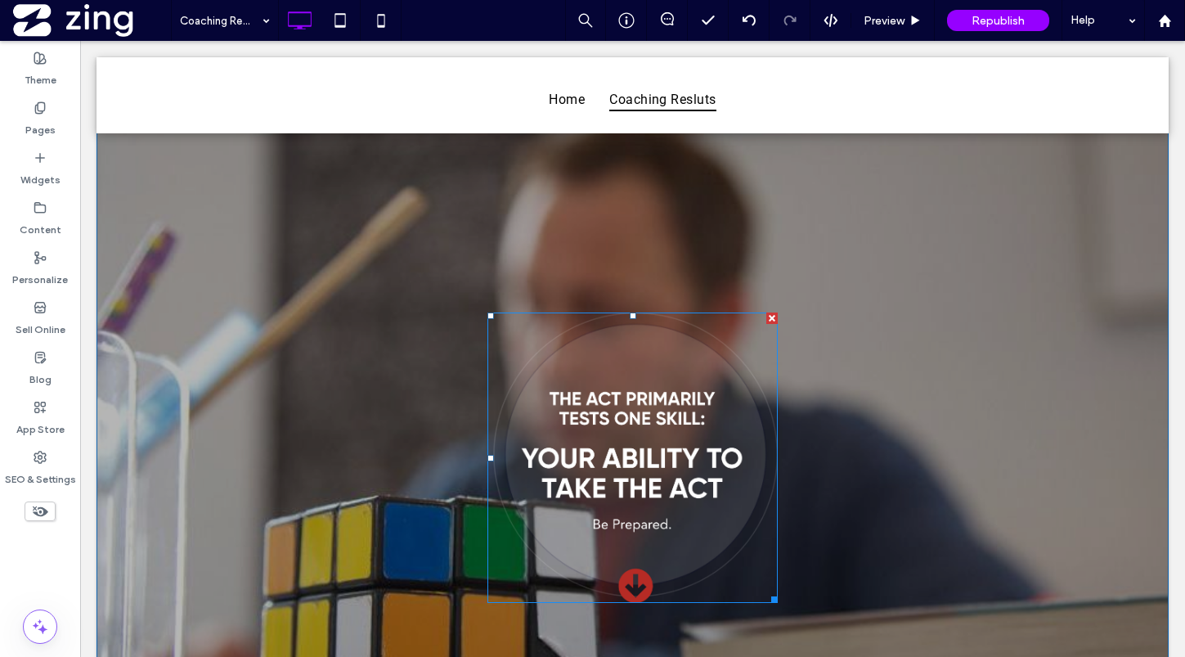
click at [633, 415] on img at bounding box center [632, 457] width 290 height 290
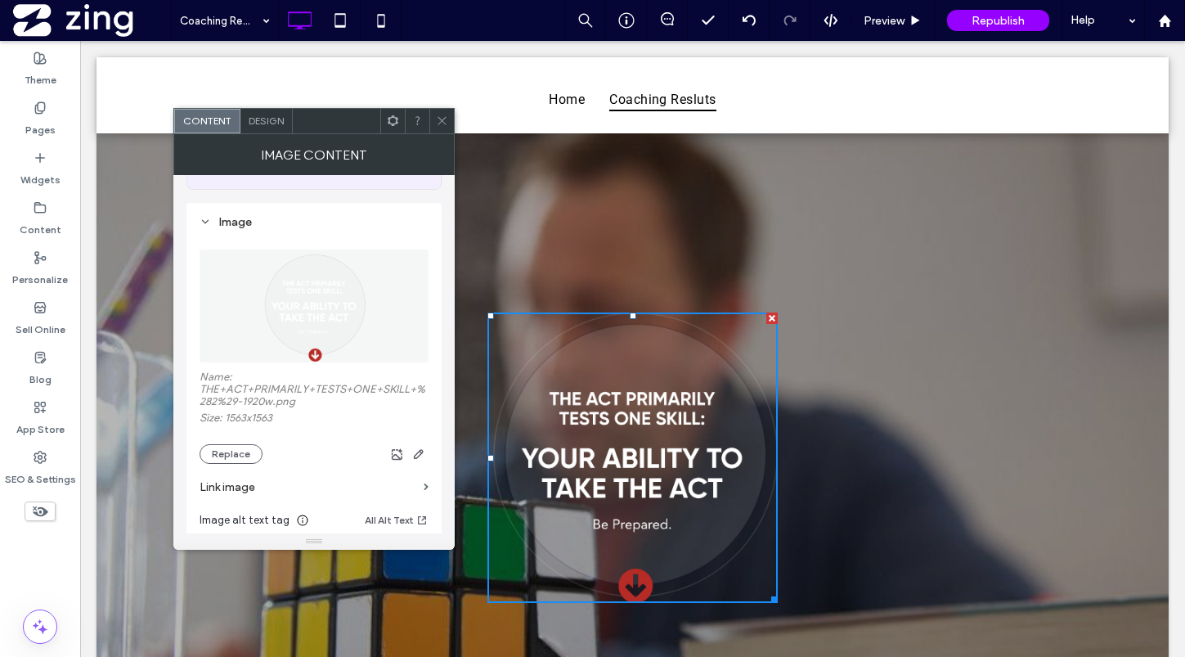
scroll to position [141, 0]
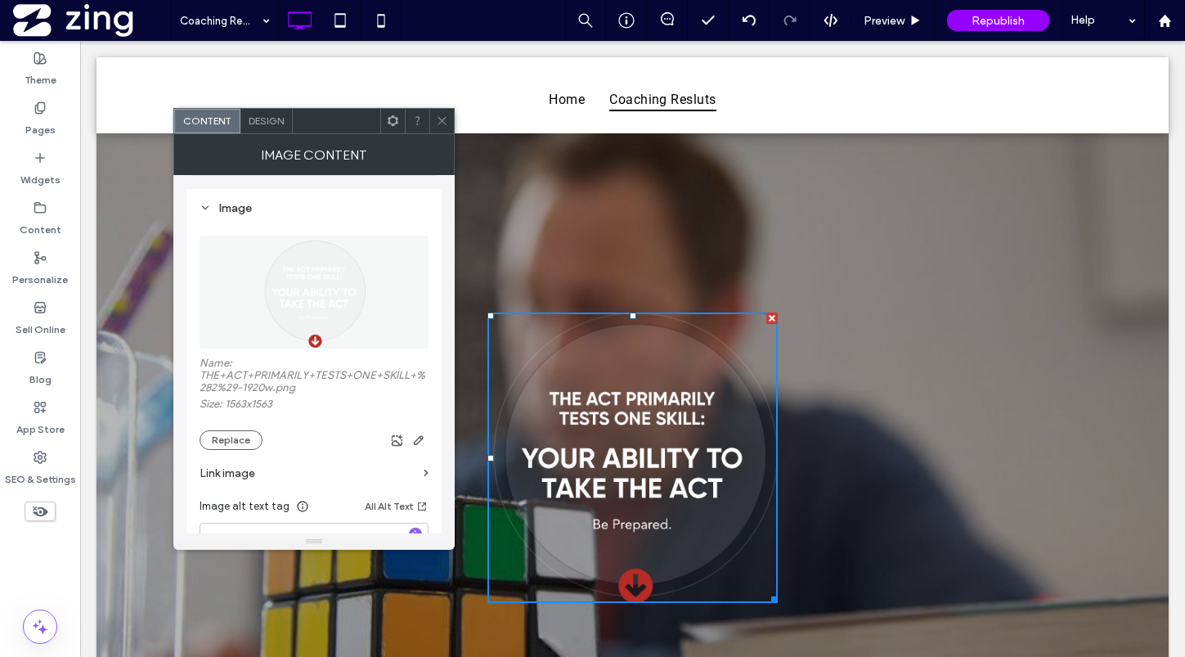
click at [239, 450] on section "Link image" at bounding box center [314, 473] width 229 height 47
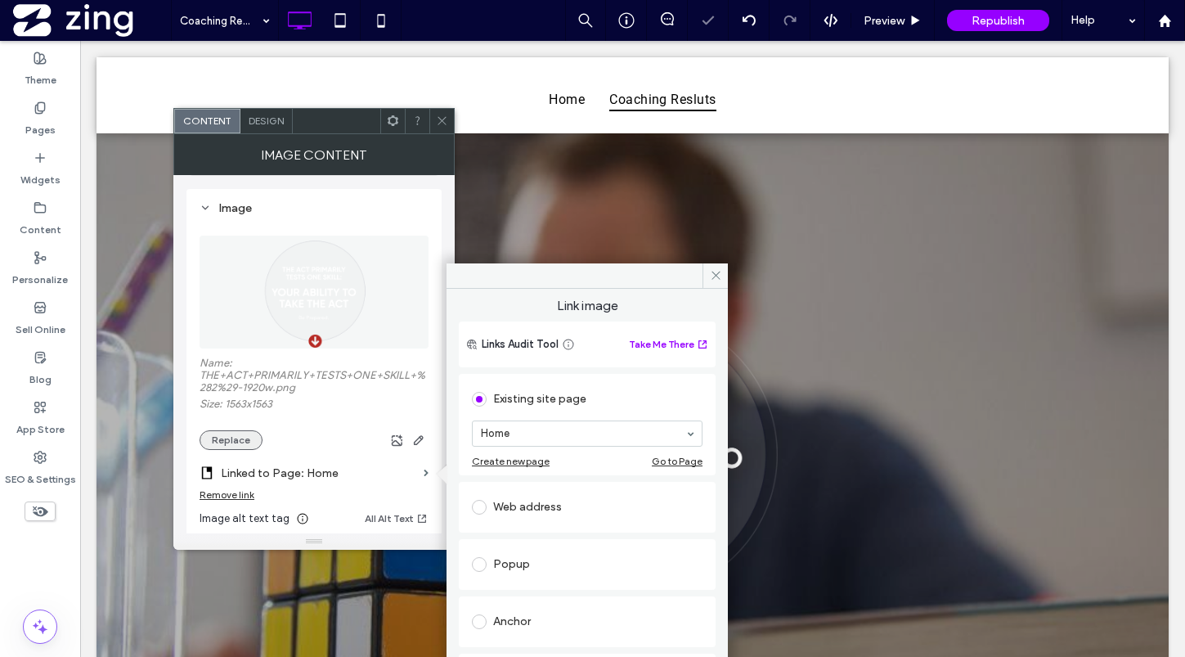
click at [227, 445] on button "Replace" at bounding box center [231, 440] width 63 height 20
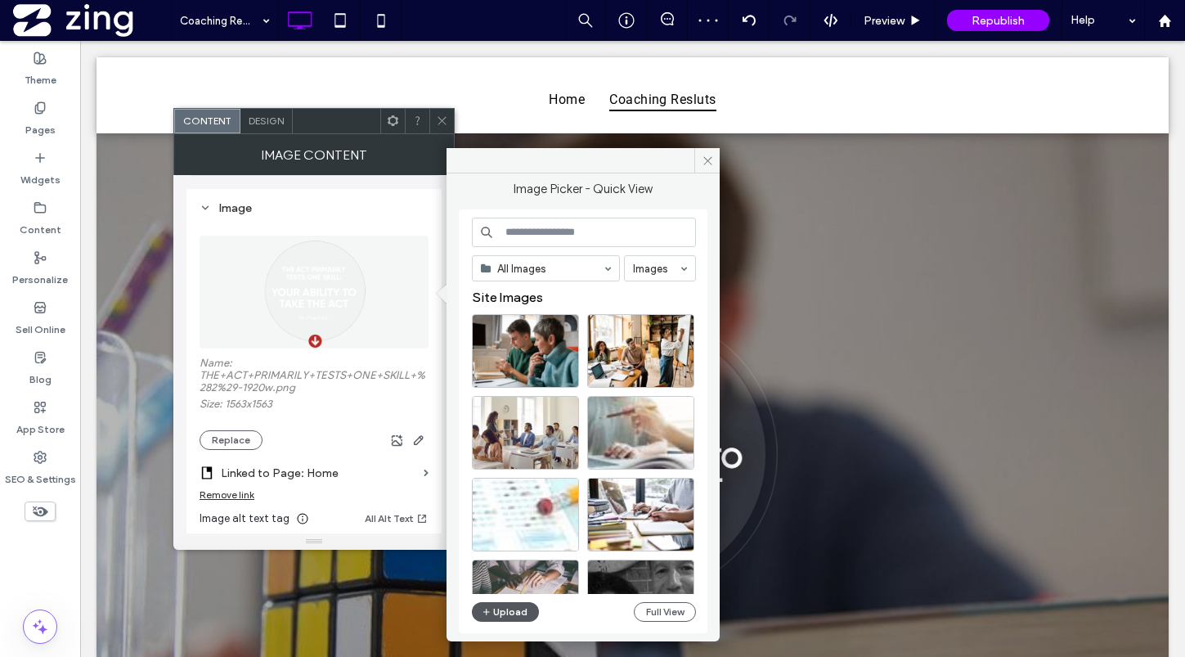
click at [496, 613] on button "Upload" at bounding box center [505, 612] width 67 height 20
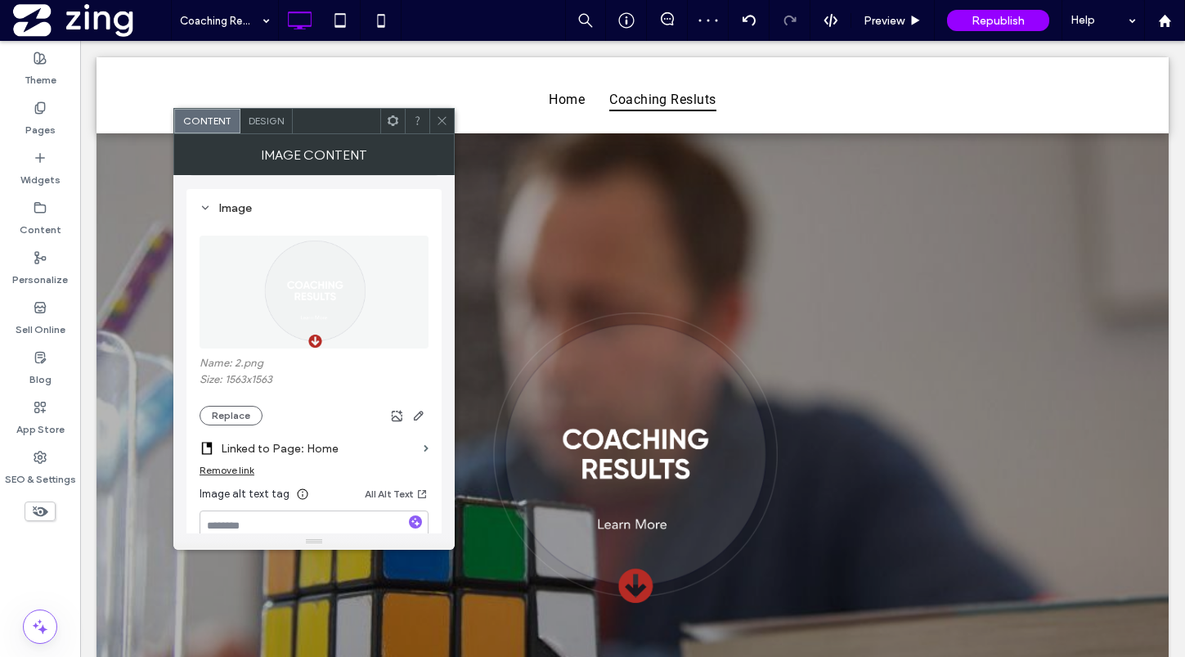
click at [439, 119] on icon at bounding box center [442, 120] width 12 height 12
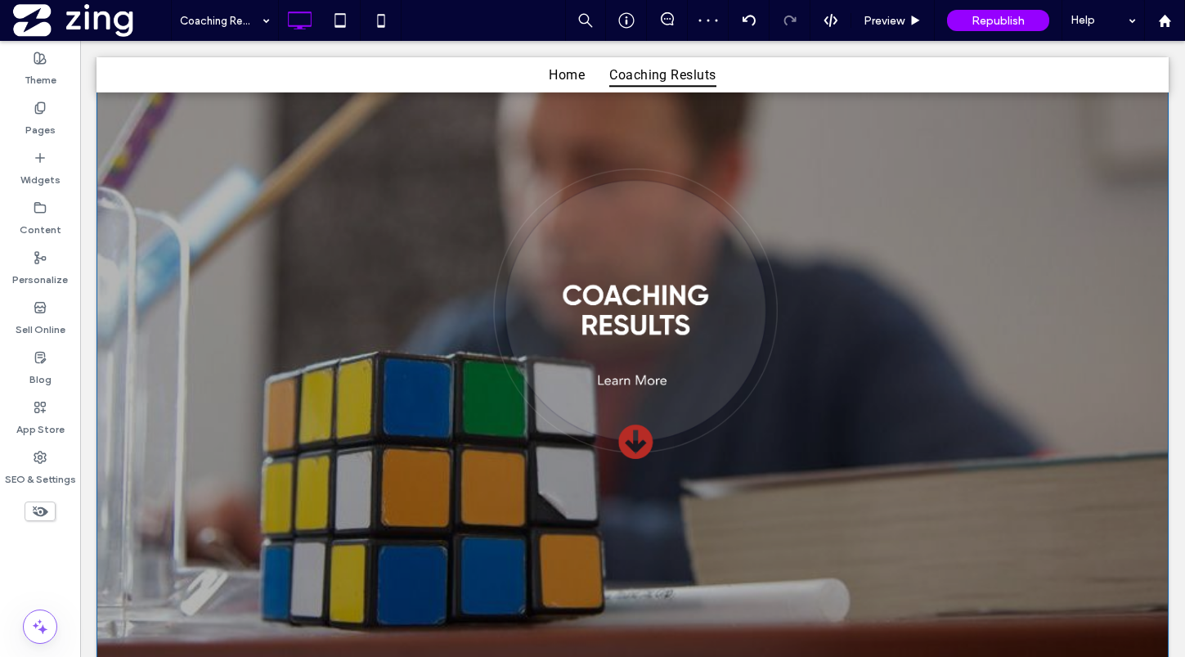
scroll to position [181, 0]
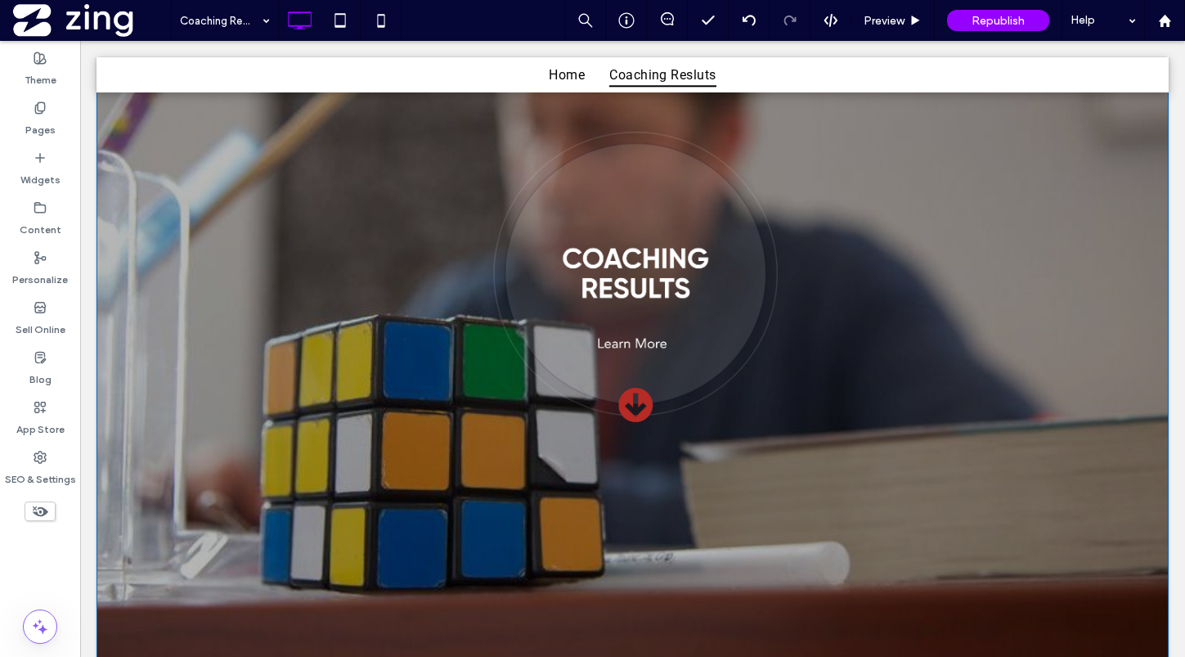
click at [695, 371] on img at bounding box center [632, 277] width 290 height 290
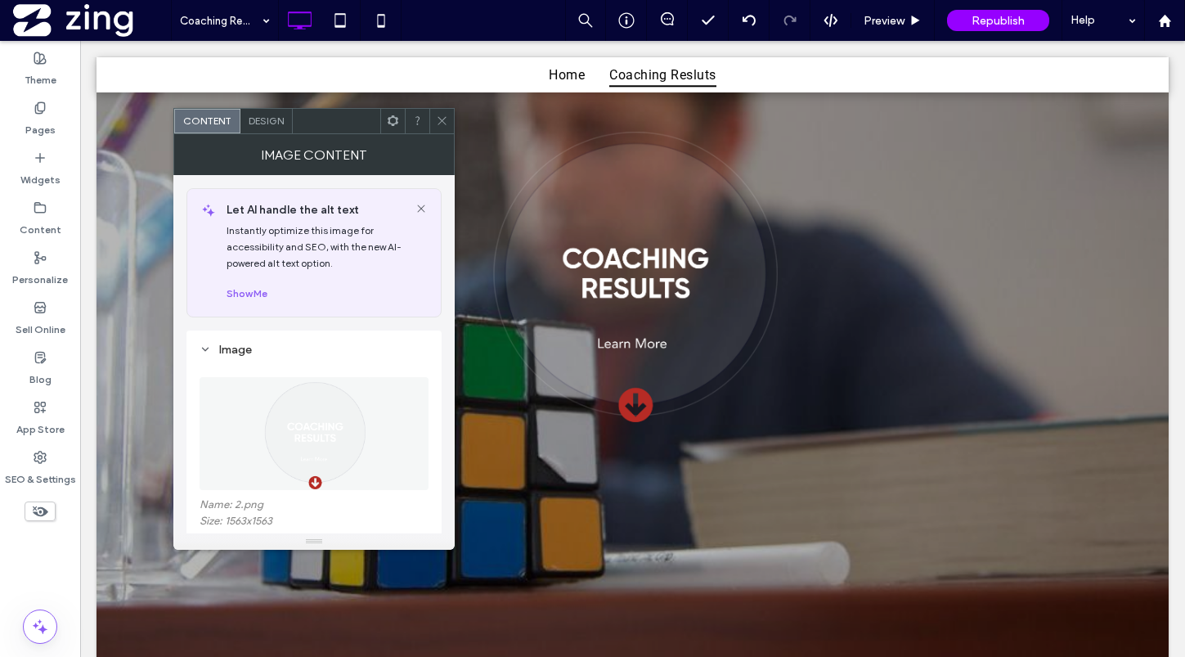
click at [439, 114] on icon at bounding box center [442, 120] width 12 height 12
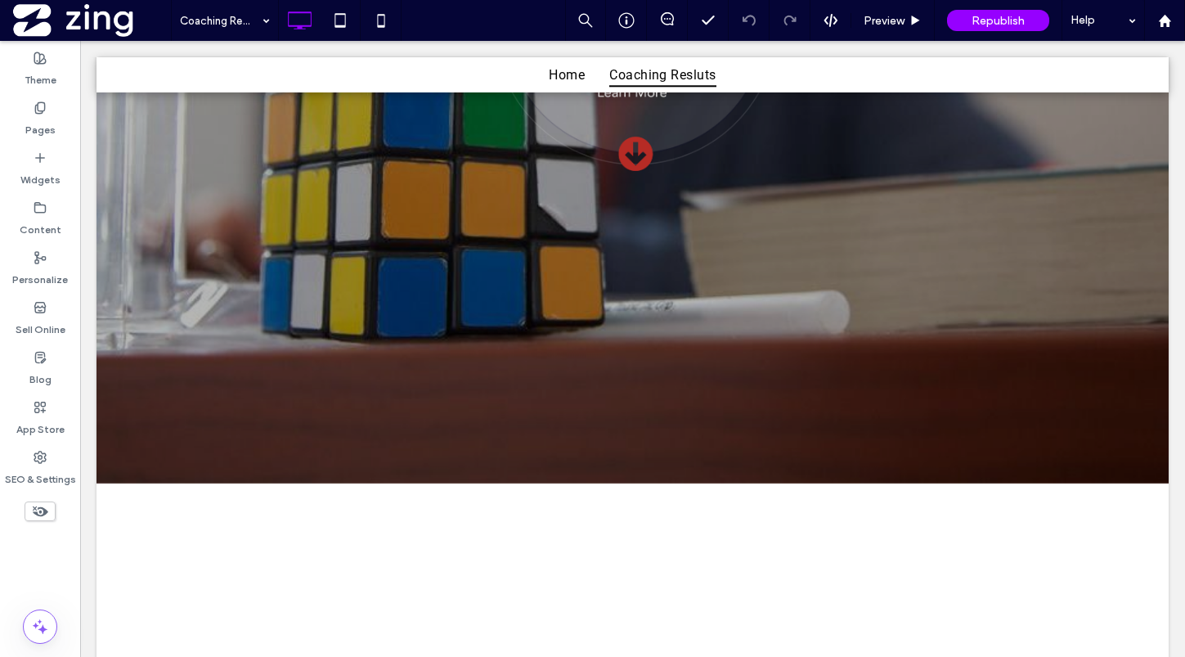
scroll to position [137, 0]
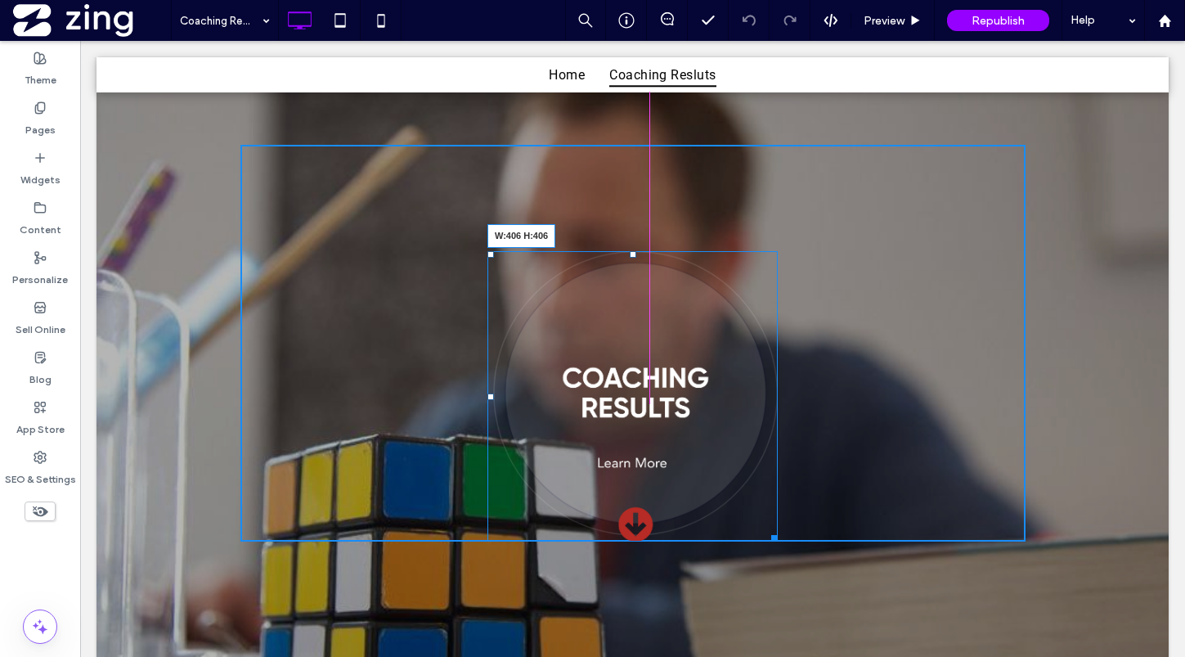
drag, startPoint x: 771, startPoint y: 538, endPoint x: 792, endPoint y: 519, distance: 27.8
click at [778, 519] on div "W:406 H:406" at bounding box center [632, 396] width 290 height 290
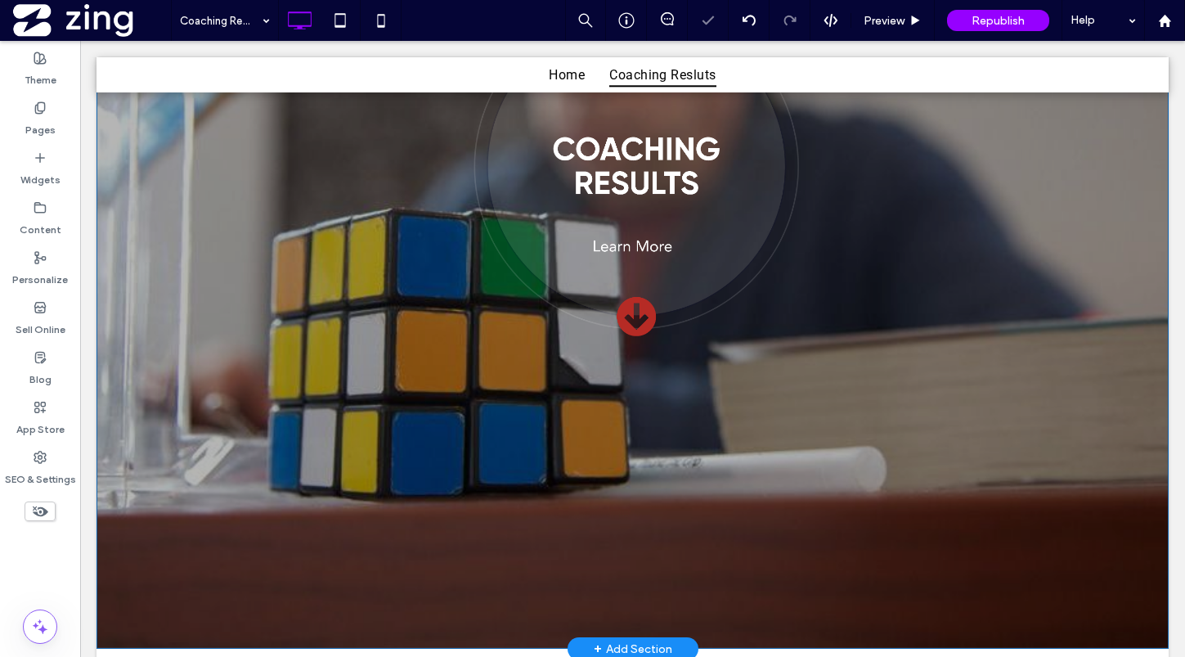
scroll to position [392, 0]
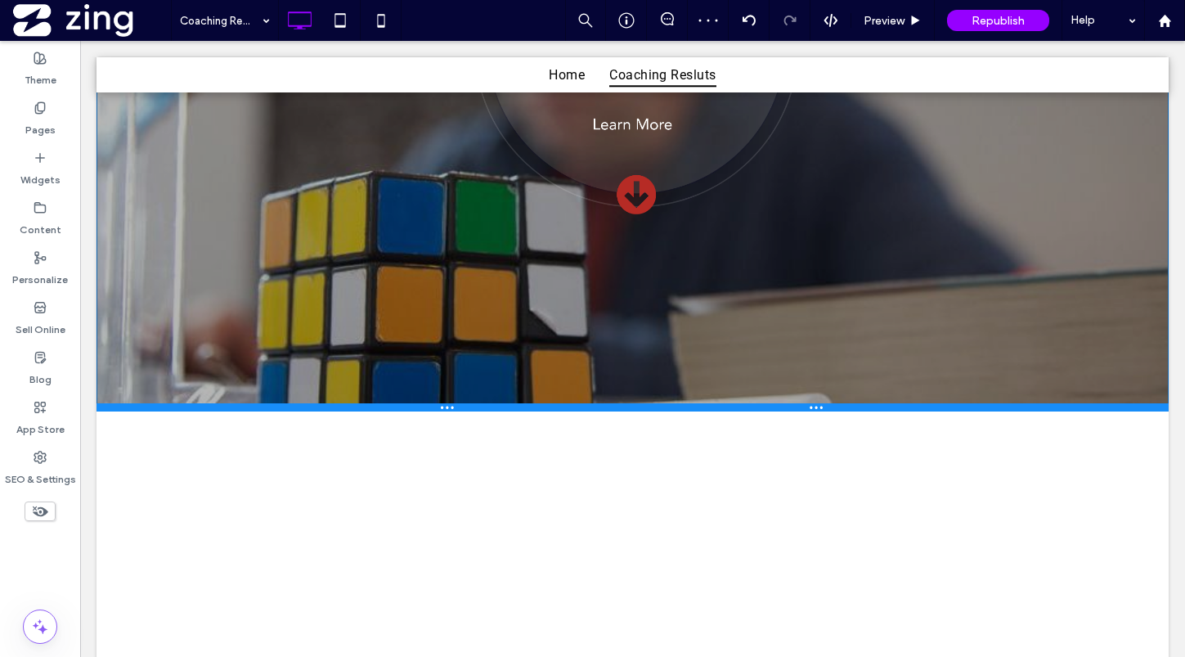
drag, startPoint x: 814, startPoint y: 638, endPoint x: 826, endPoint y: 402, distance: 235.8
click at [826, 403] on div at bounding box center [632, 407] width 1072 height 8
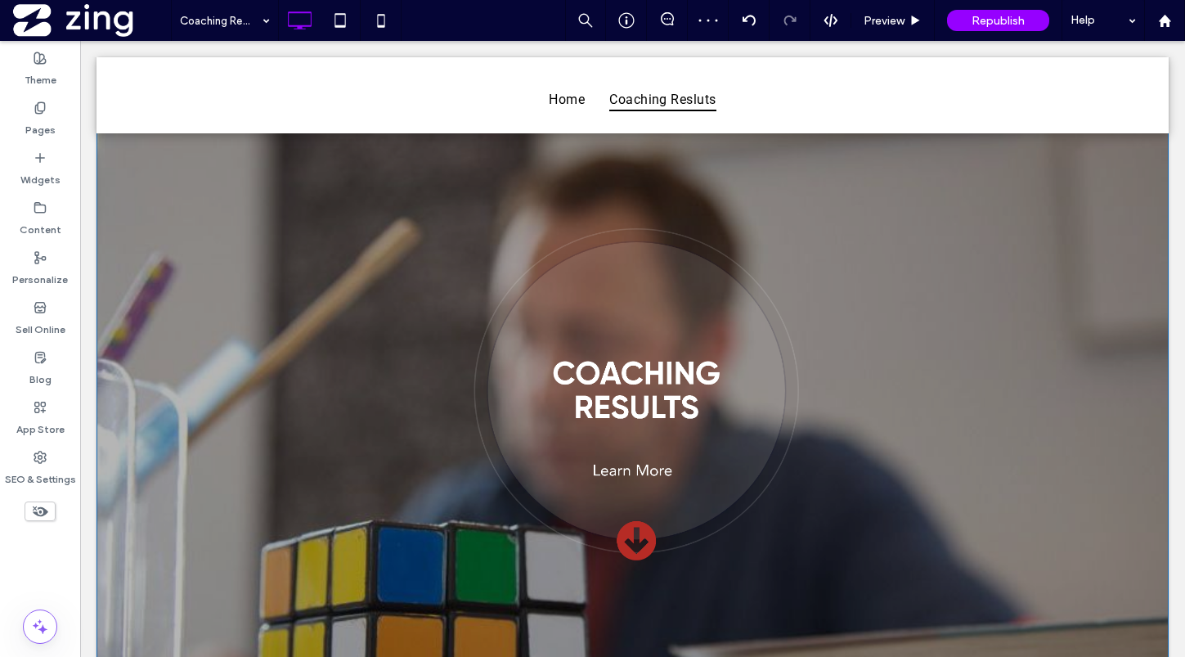
scroll to position [0, 0]
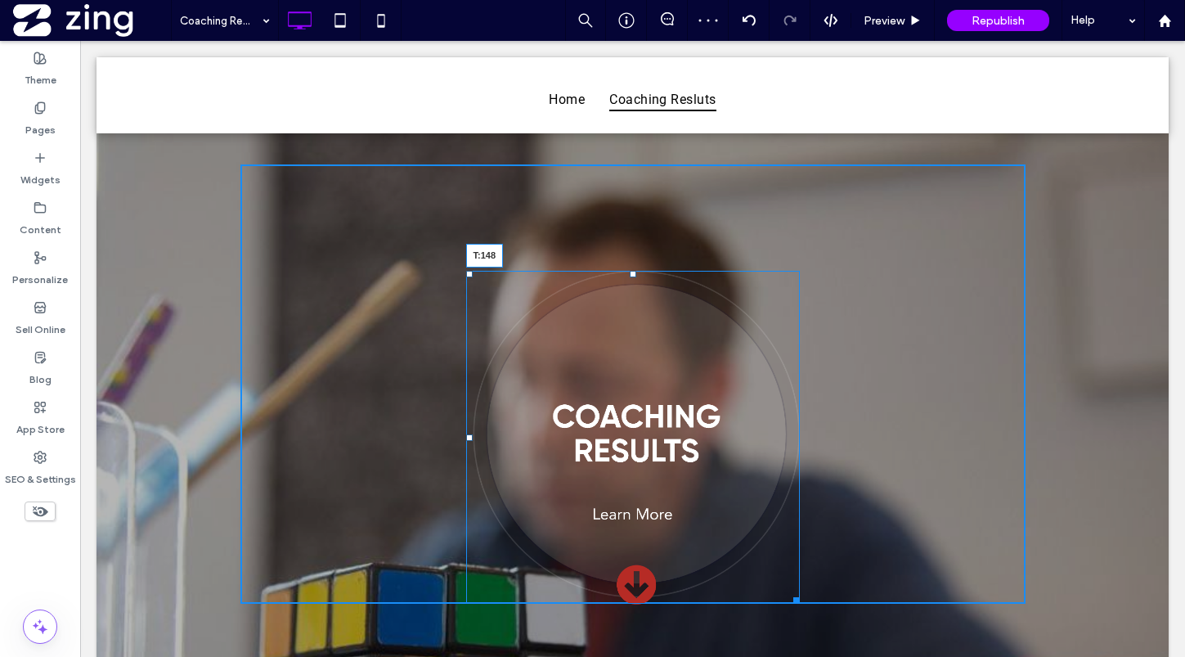
drag, startPoint x: 634, startPoint y: 273, endPoint x: 634, endPoint y: 292, distance: 18.8
click at [634, 277] on div at bounding box center [633, 274] width 7 height 7
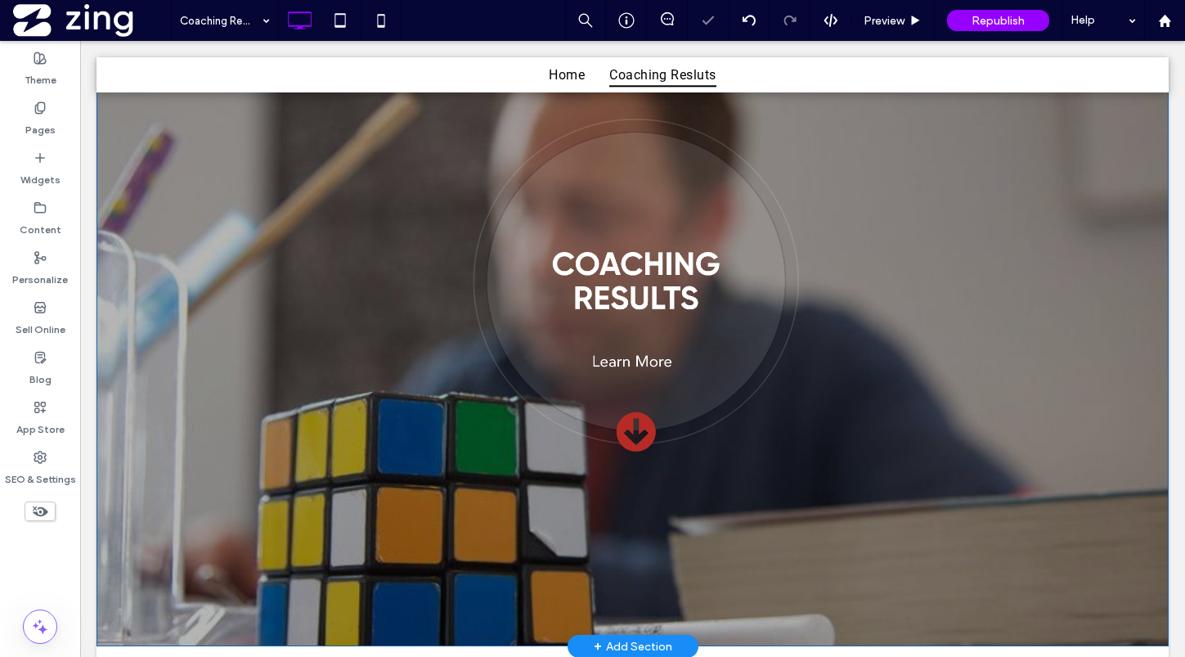
scroll to position [240, 0]
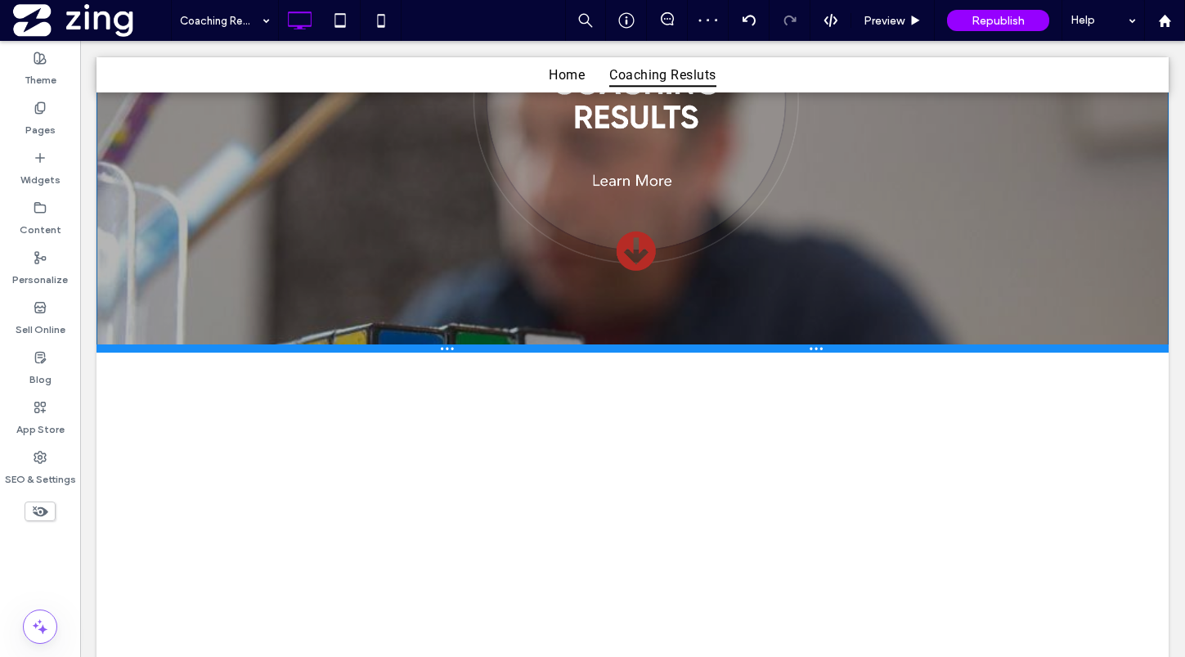
drag, startPoint x: 842, startPoint y: 574, endPoint x: 851, endPoint y: 329, distance: 245.5
click at [851, 344] on div at bounding box center [632, 348] width 1072 height 8
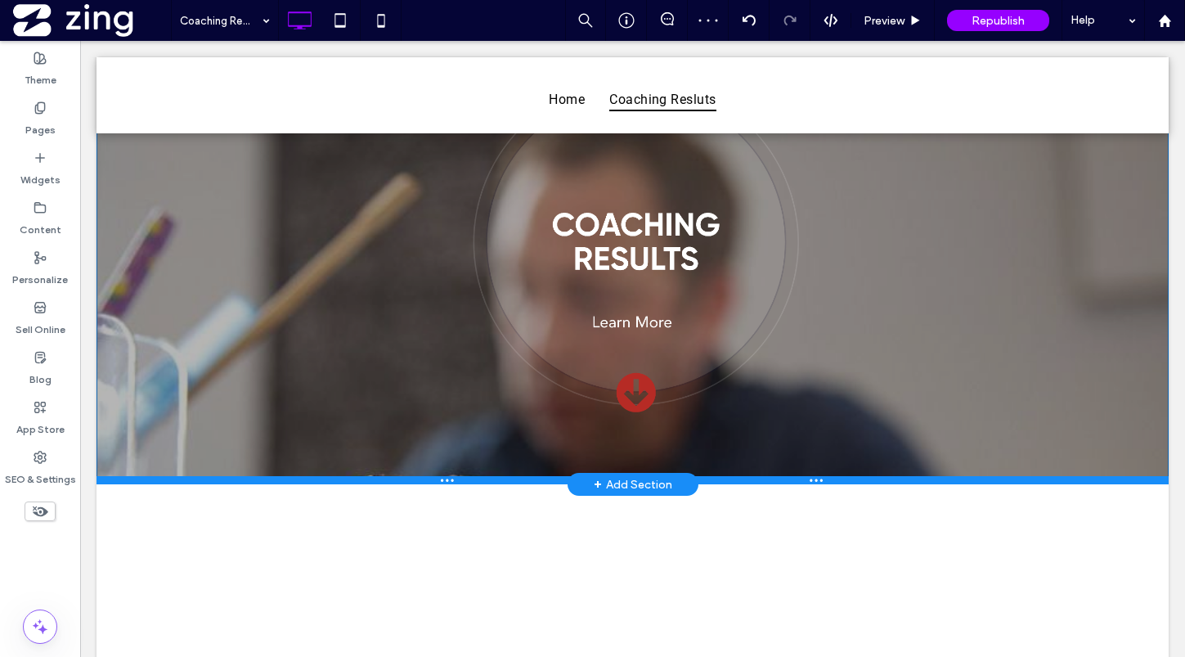
scroll to position [0, 0]
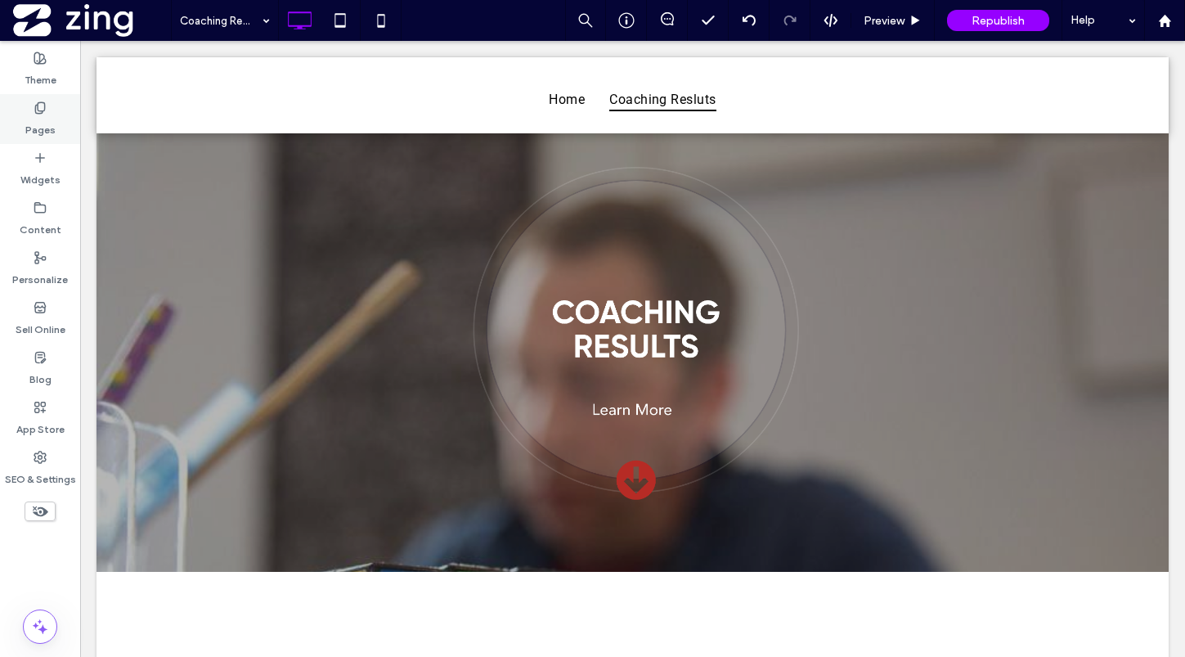
click at [61, 111] on div "Pages" at bounding box center [40, 119] width 80 height 50
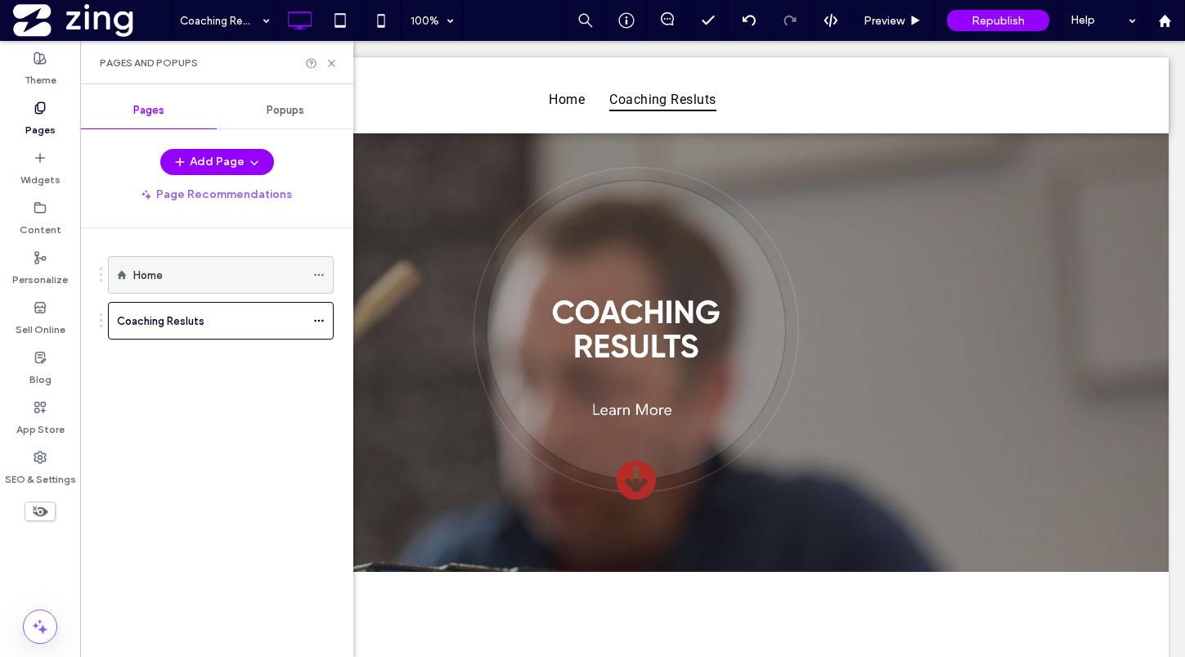
click at [204, 293] on div "Home" at bounding box center [221, 275] width 226 height 38
click at [232, 268] on div "Home" at bounding box center [219, 275] width 172 height 17
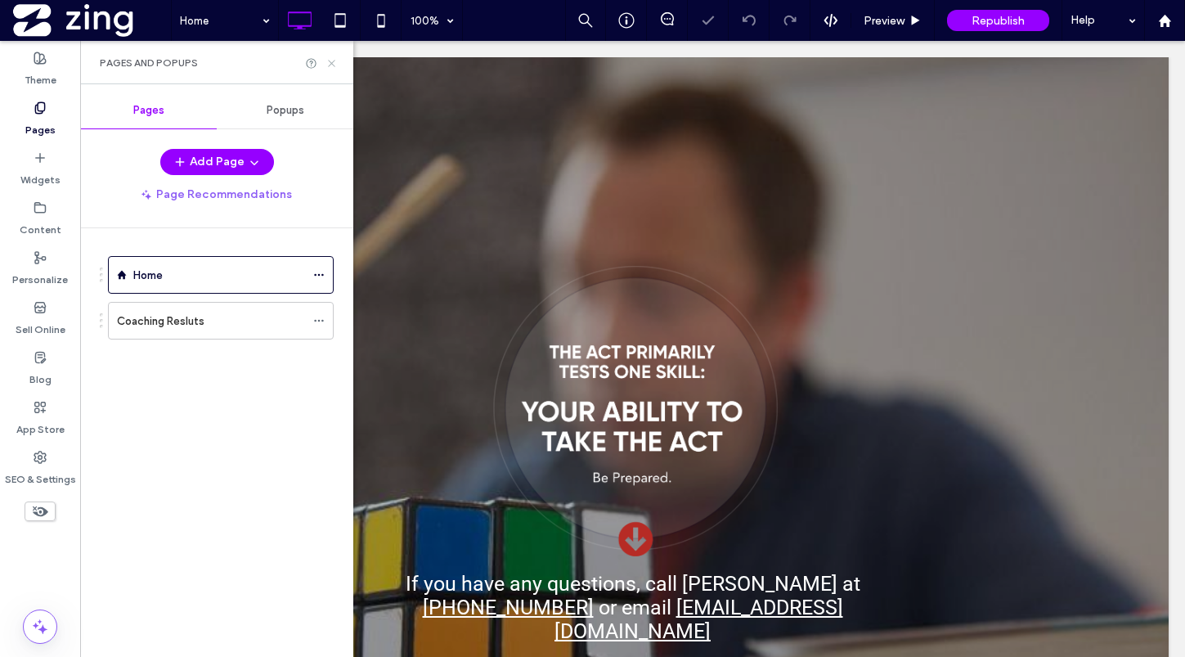
click at [329, 64] on icon at bounding box center [331, 63] width 12 height 12
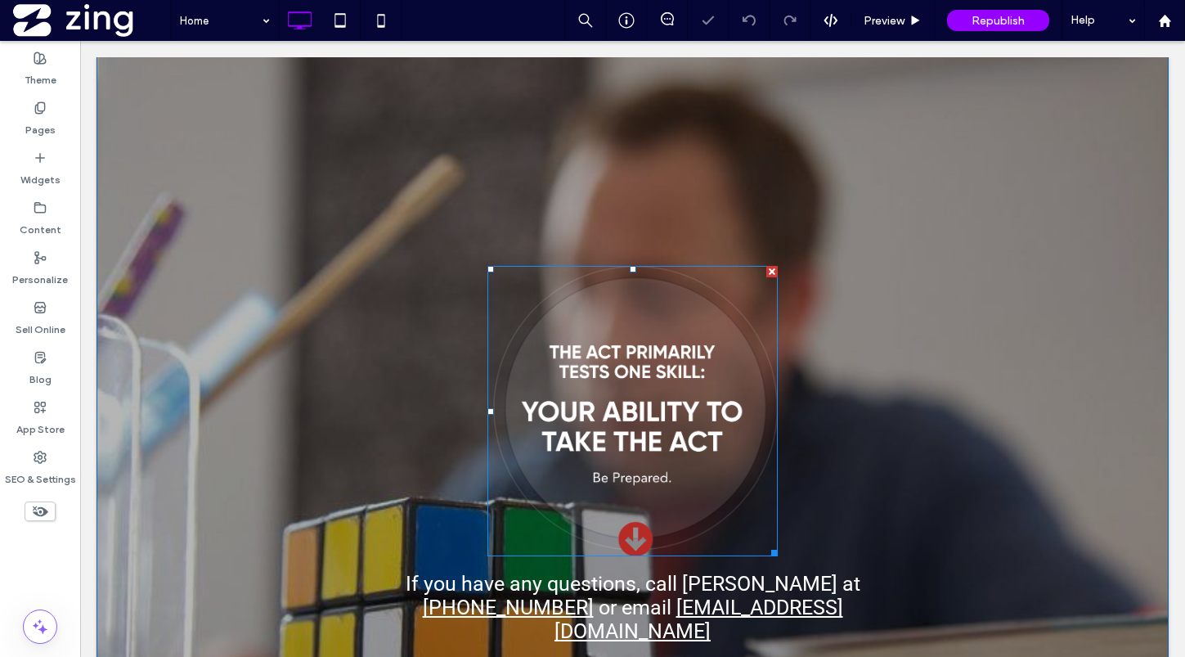
click at [670, 435] on img at bounding box center [632, 411] width 290 height 290
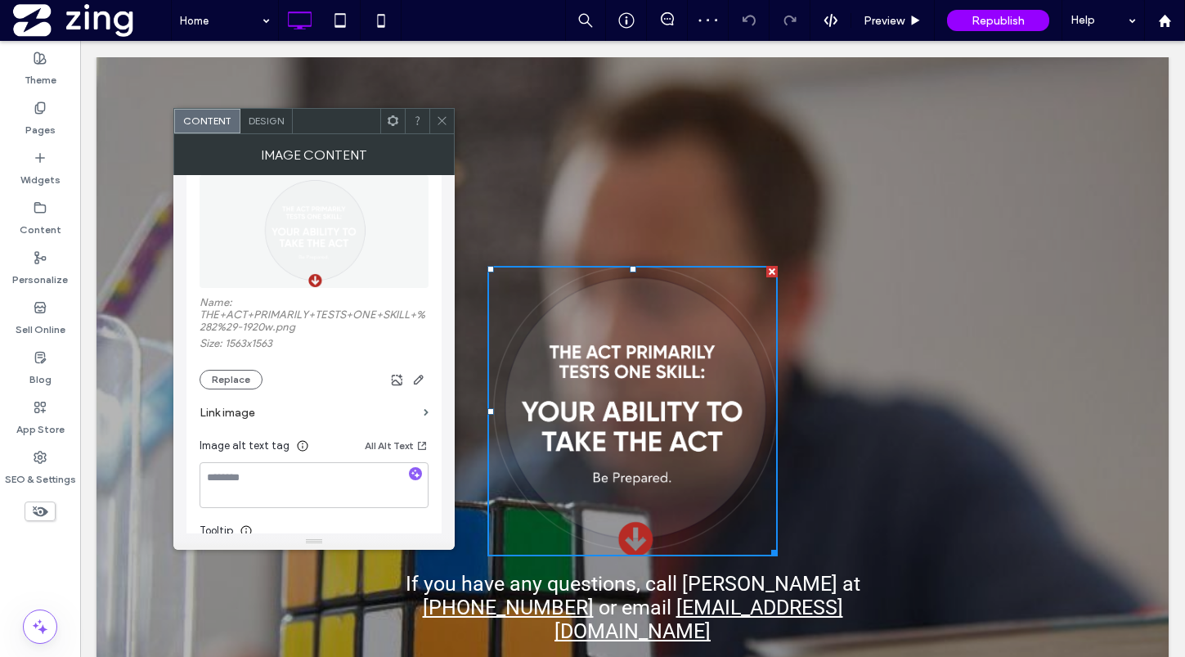
scroll to position [208, 0]
click at [307, 402] on label "Link image" at bounding box center [309, 407] width 218 height 30
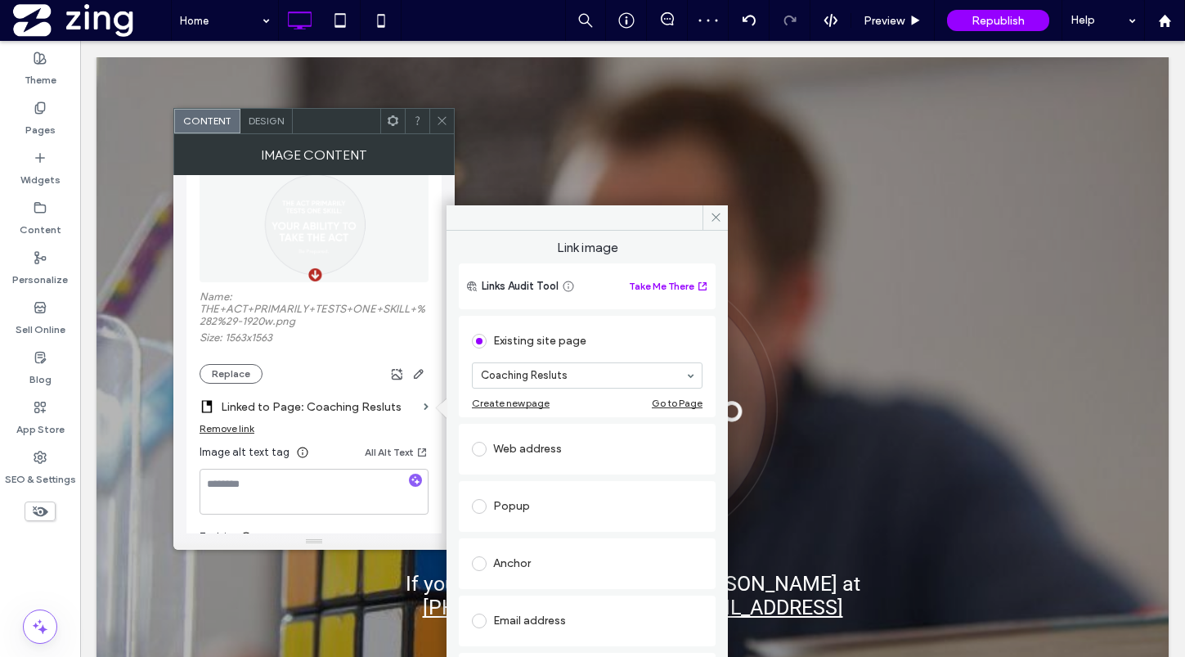
click at [443, 119] on icon at bounding box center [442, 120] width 12 height 12
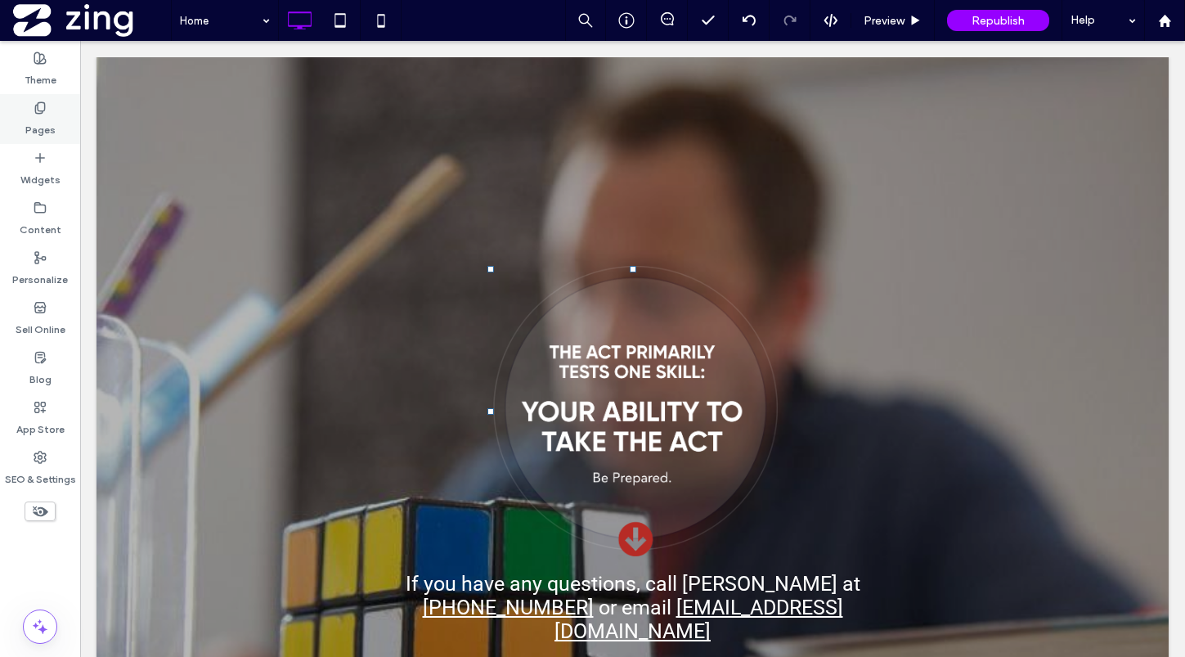
click at [27, 111] on div "Pages" at bounding box center [40, 119] width 80 height 50
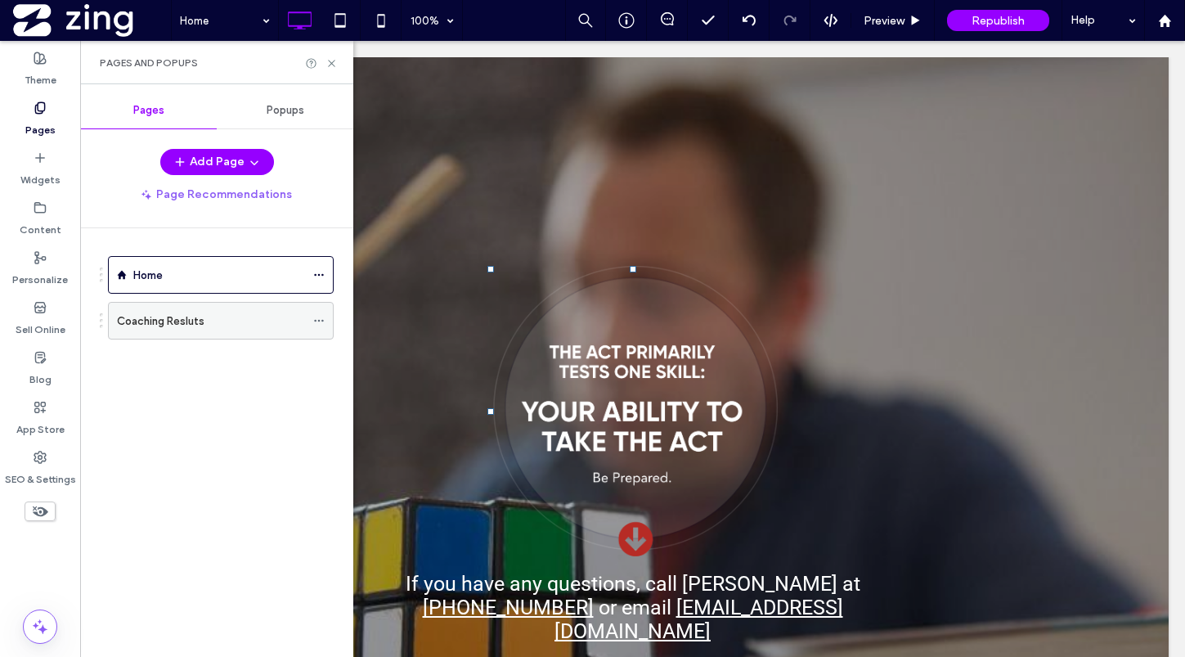
click at [321, 323] on icon at bounding box center [318, 320] width 11 height 11
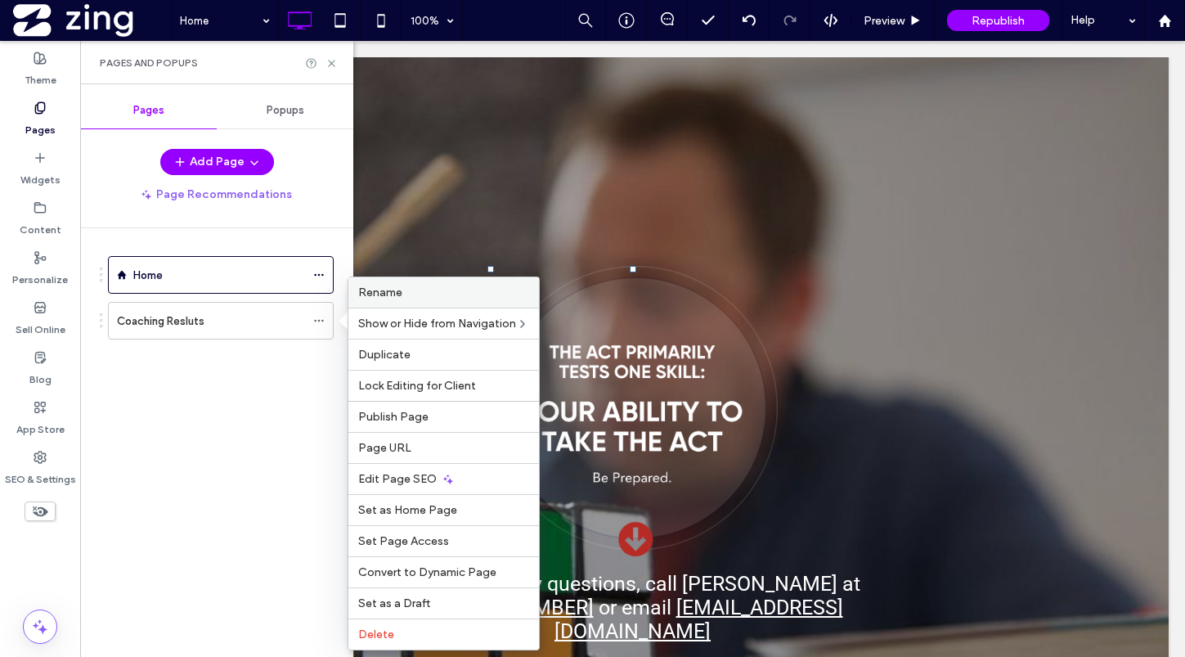
click at [421, 298] on label "Rename" at bounding box center [443, 292] width 171 height 14
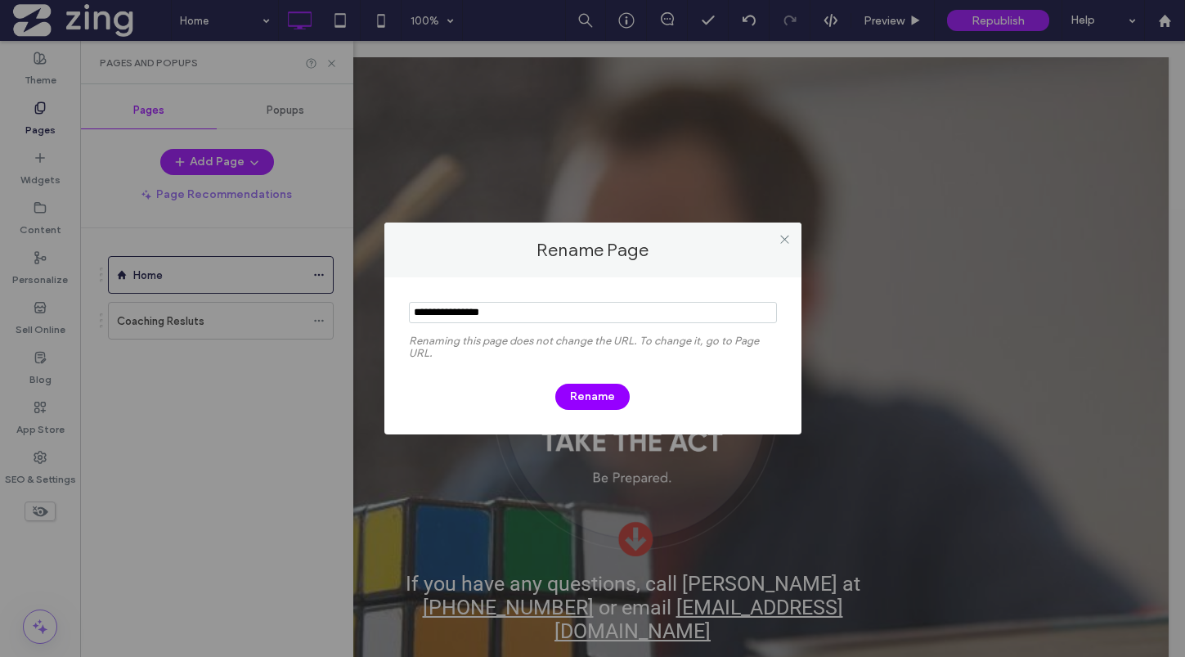
click at [475, 312] on input "notEmpty" at bounding box center [593, 312] width 368 height 21
type input "**********"
click at [608, 394] on button "Rename" at bounding box center [592, 397] width 74 height 26
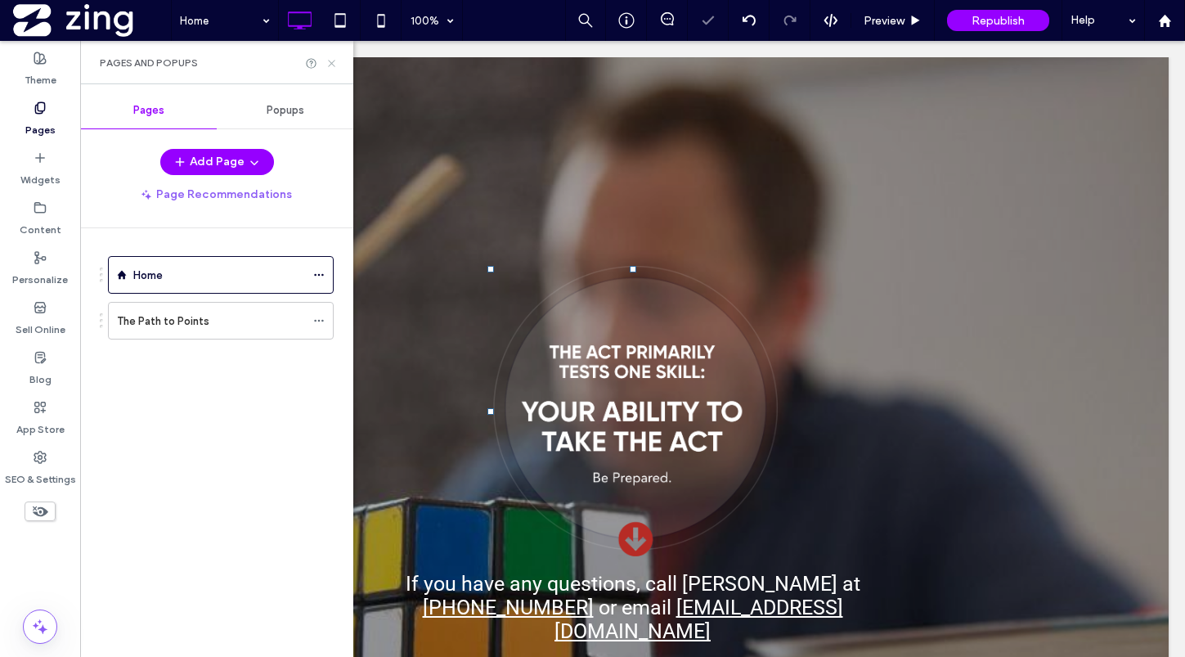
click at [327, 61] on icon at bounding box center [331, 63] width 12 height 12
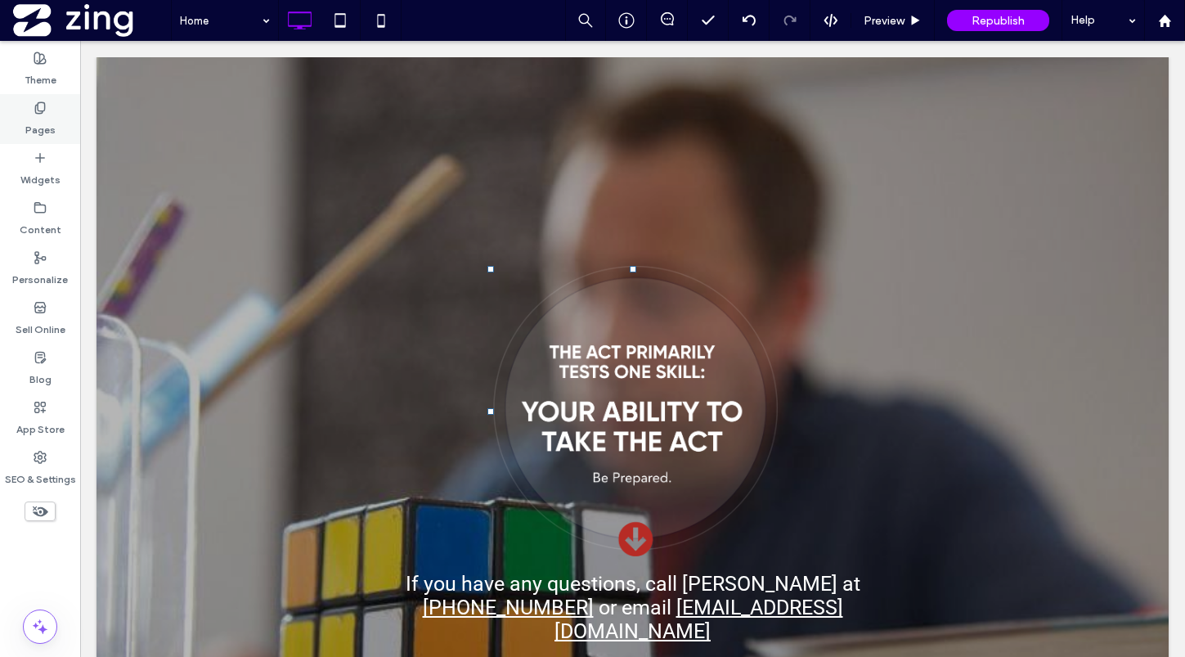
click at [47, 114] on label "Pages" at bounding box center [40, 125] width 30 height 23
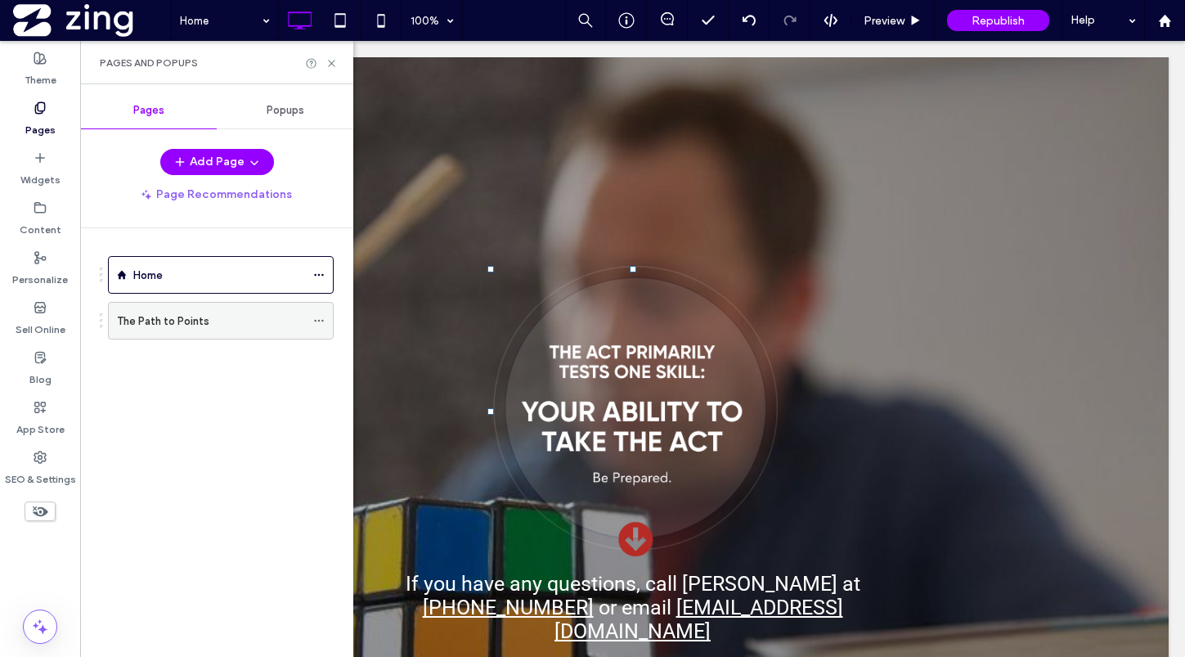
click at [200, 321] on label "The Path to Points" at bounding box center [163, 321] width 92 height 29
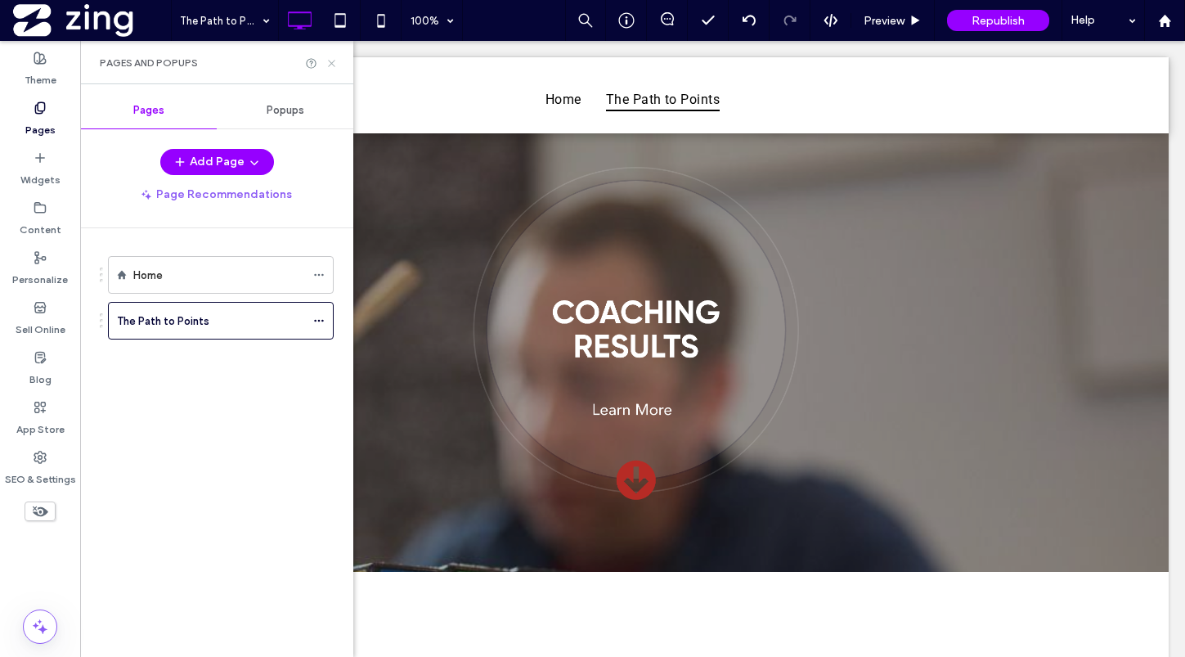
scroll to position [0, 0]
click at [329, 61] on icon at bounding box center [331, 63] width 12 height 12
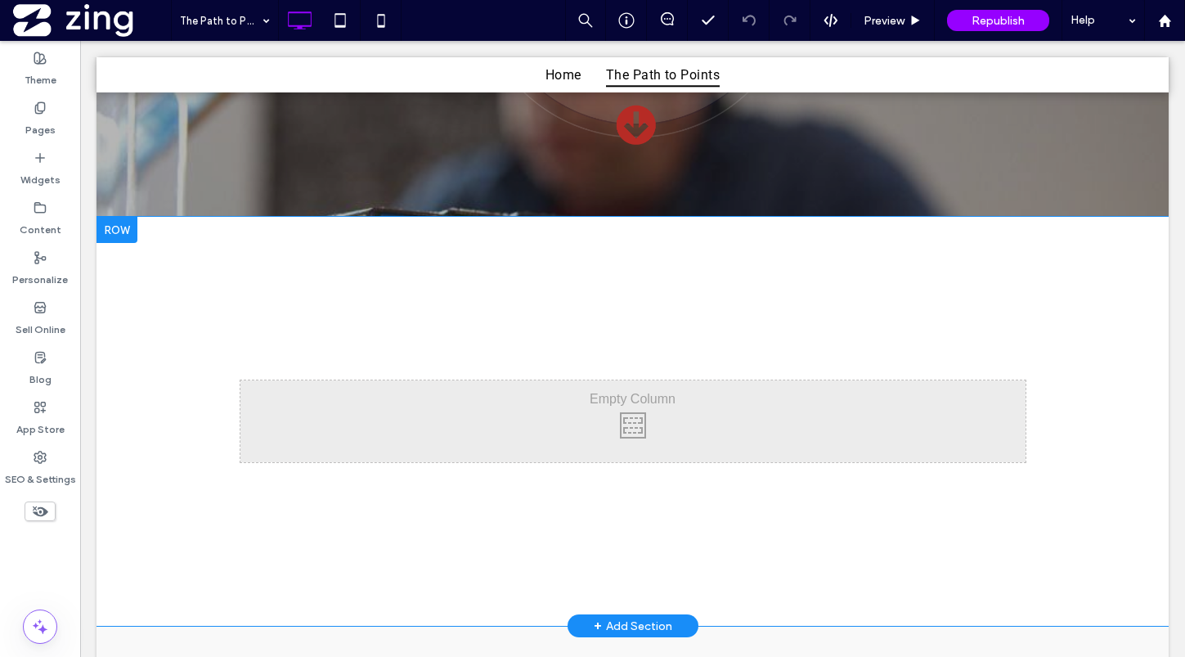
scroll to position [370, 0]
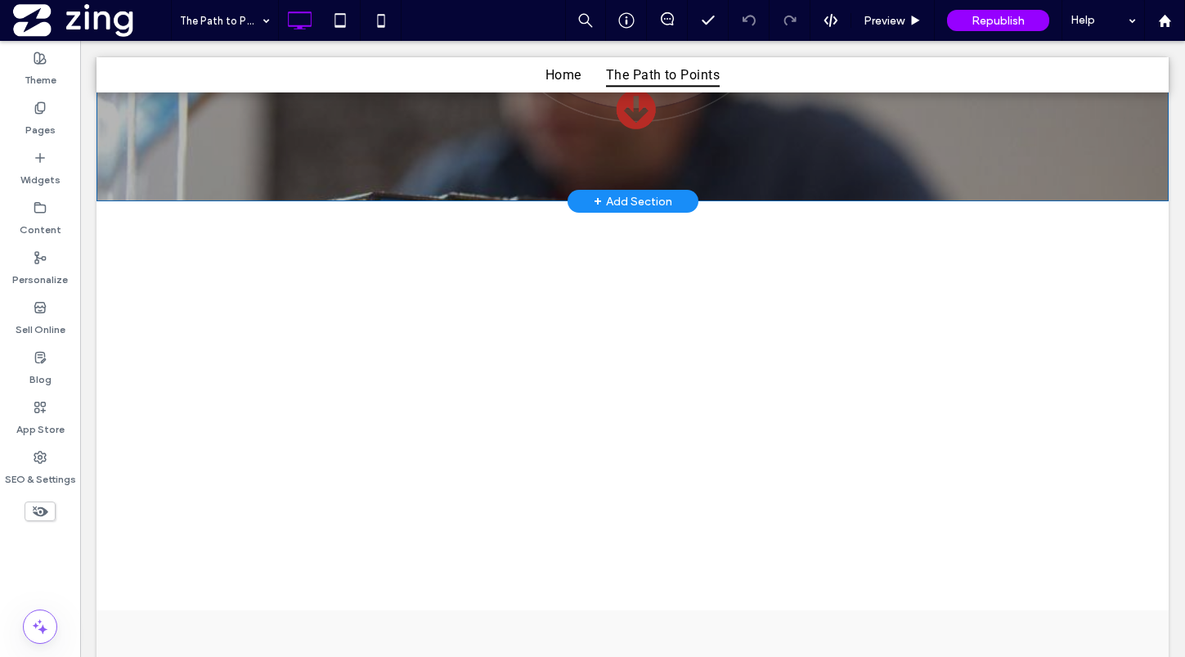
click at [625, 196] on div "+ Add Section" at bounding box center [633, 201] width 79 height 18
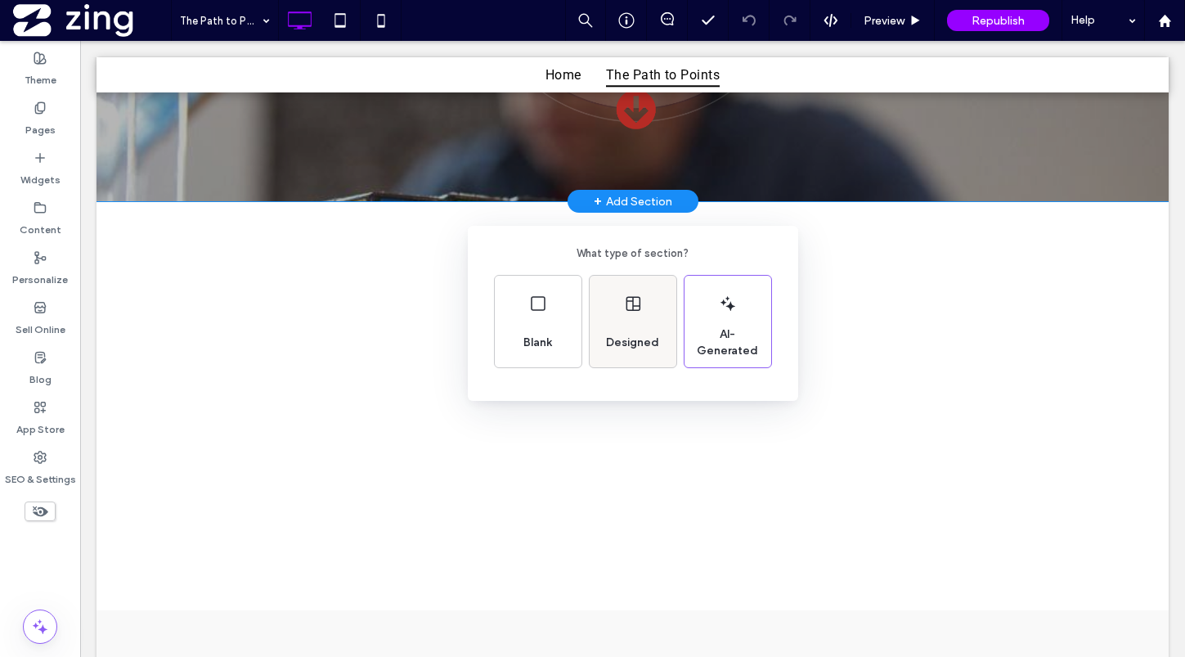
click at [630, 308] on icon at bounding box center [633, 304] width 20 height 20
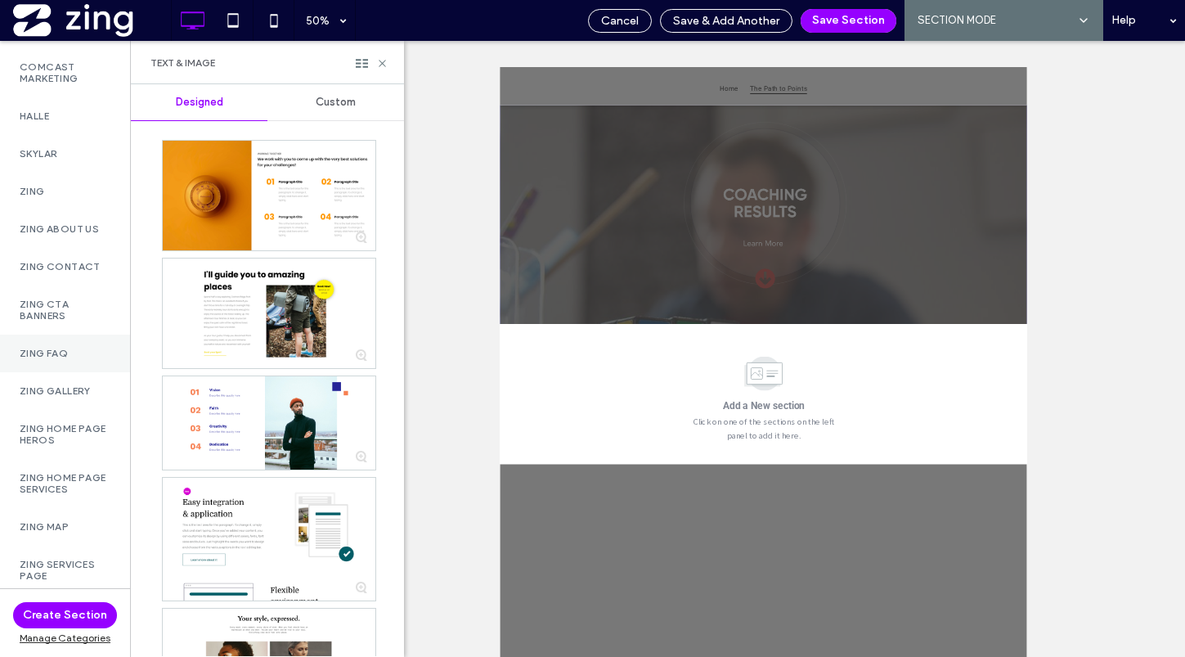
scroll to position [1132, 0]
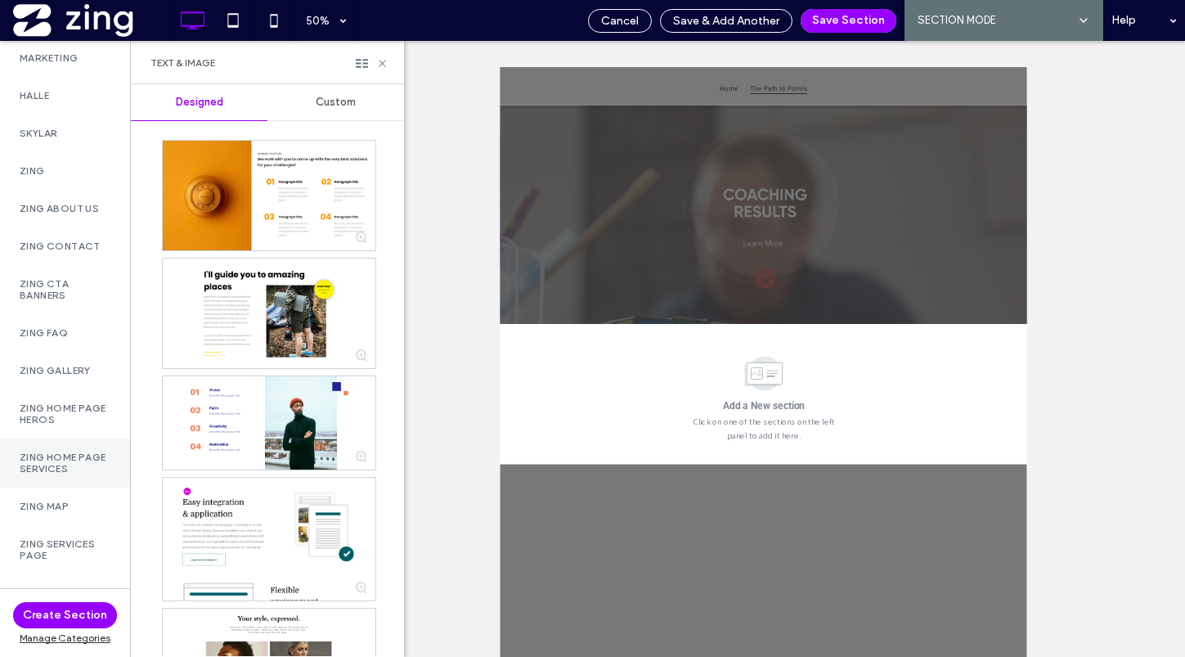
click at [43, 456] on label "ZING Home Page SERVICES" at bounding box center [65, 462] width 91 height 23
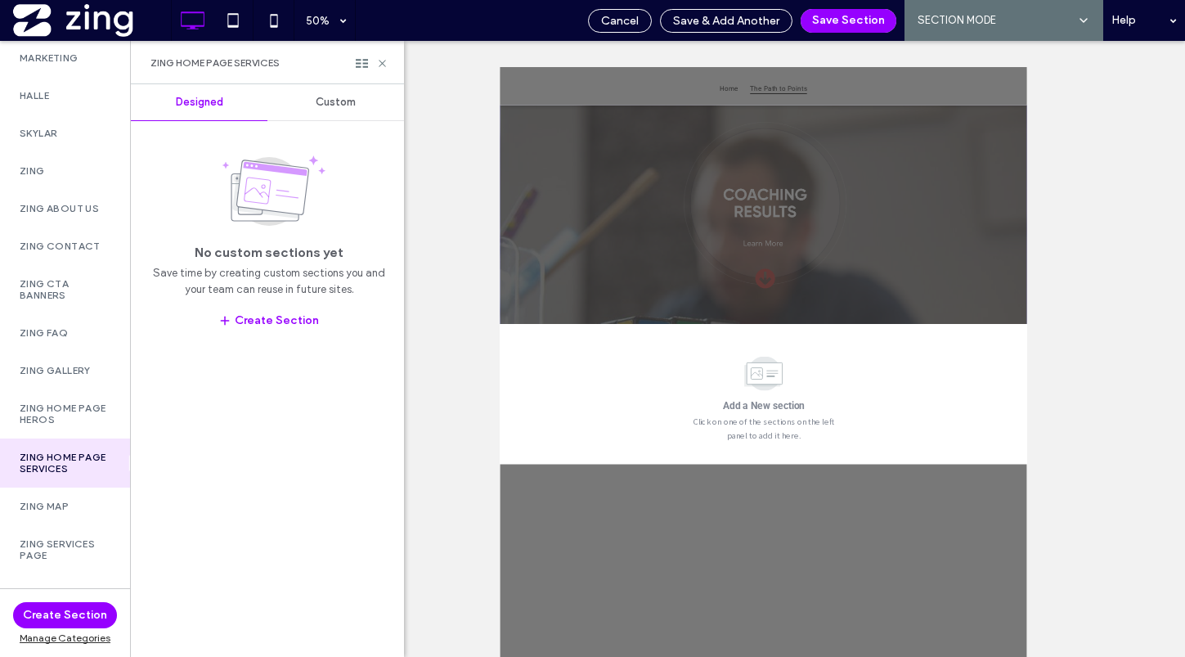
click at [329, 102] on span "Custom" at bounding box center [336, 102] width 40 height 13
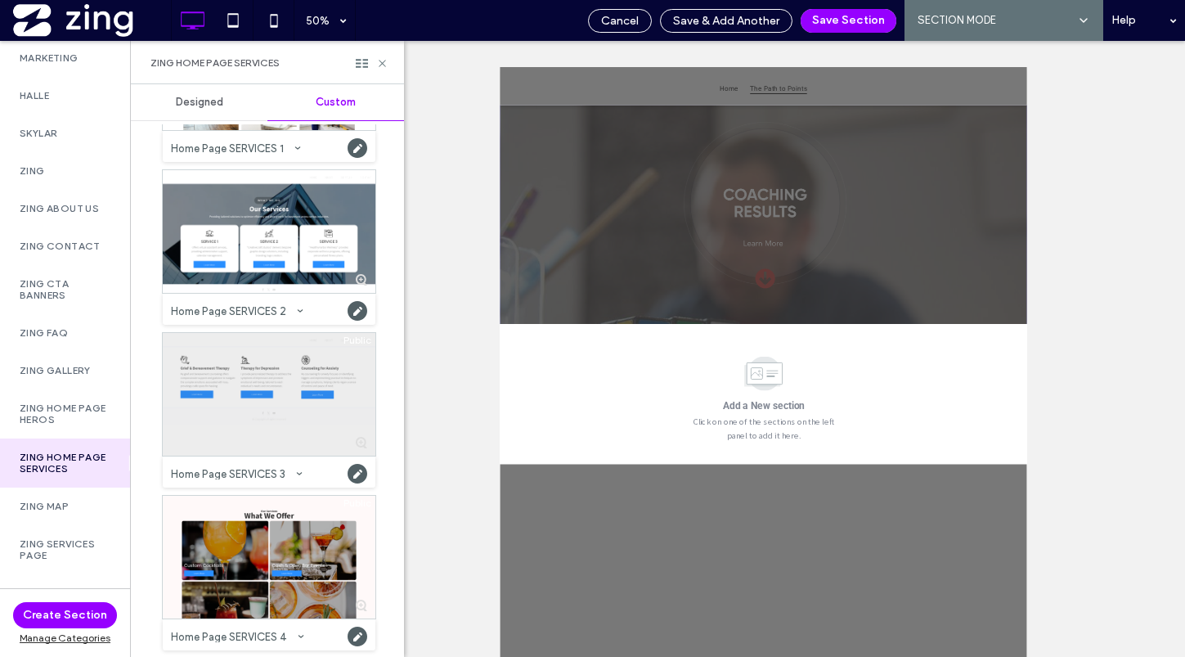
scroll to position [91, 0]
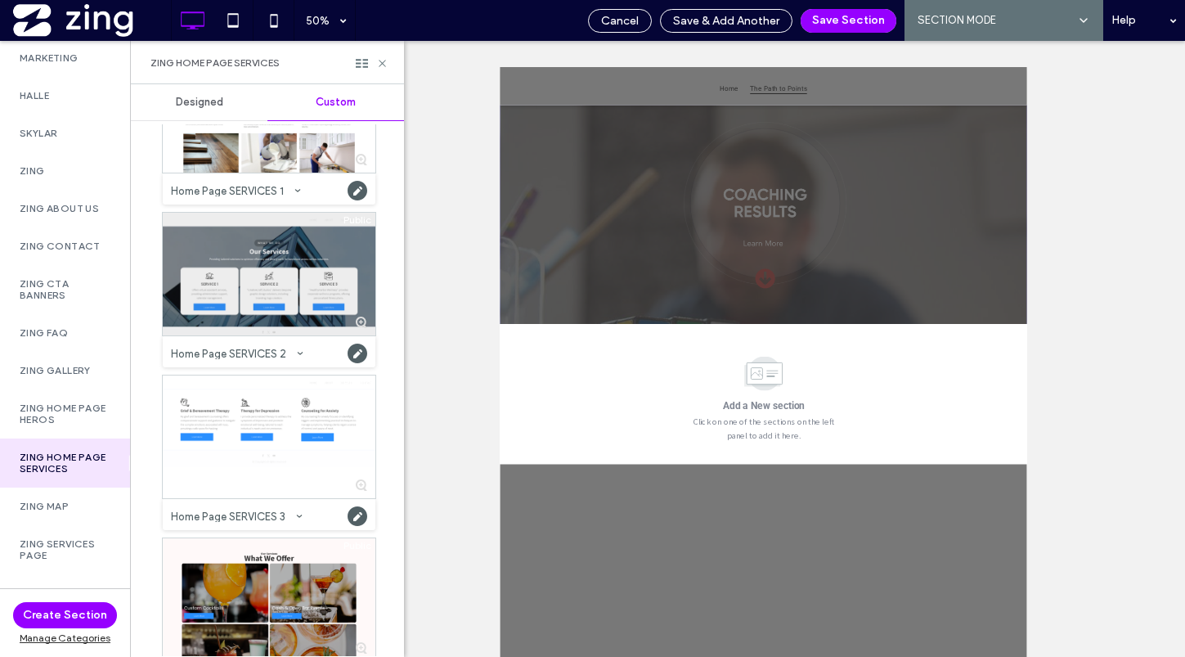
click at [272, 258] on div at bounding box center [269, 274] width 213 height 123
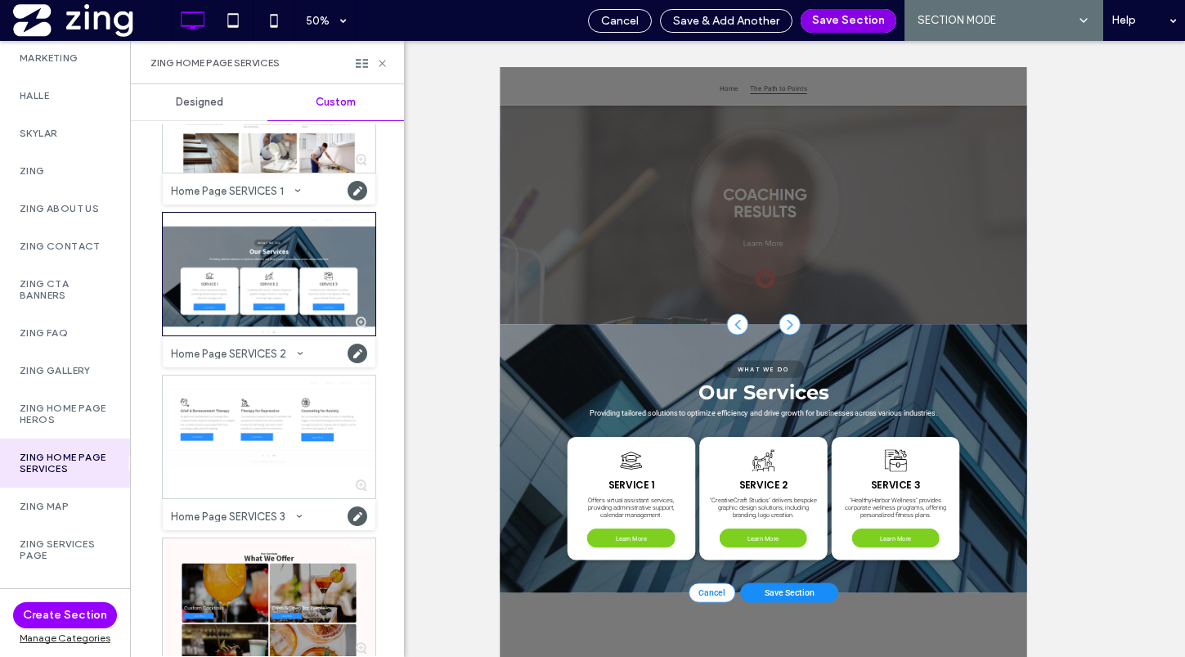
click at [838, 25] on button "Save Section" at bounding box center [849, 21] width 96 height 24
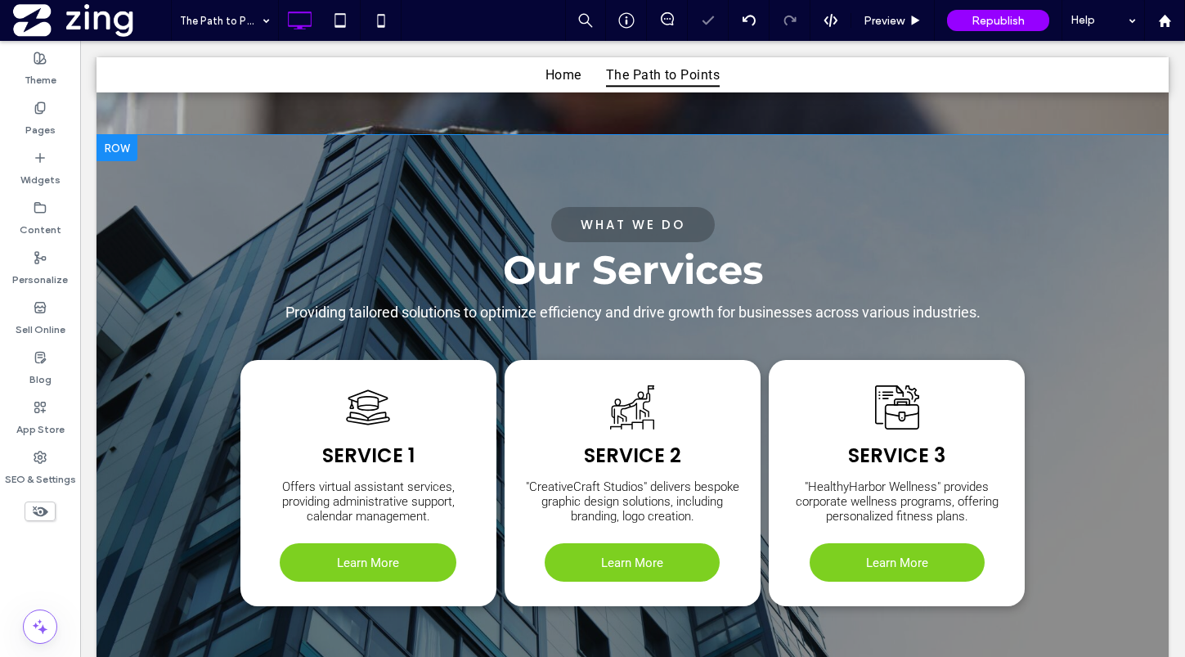
scroll to position [355, 0]
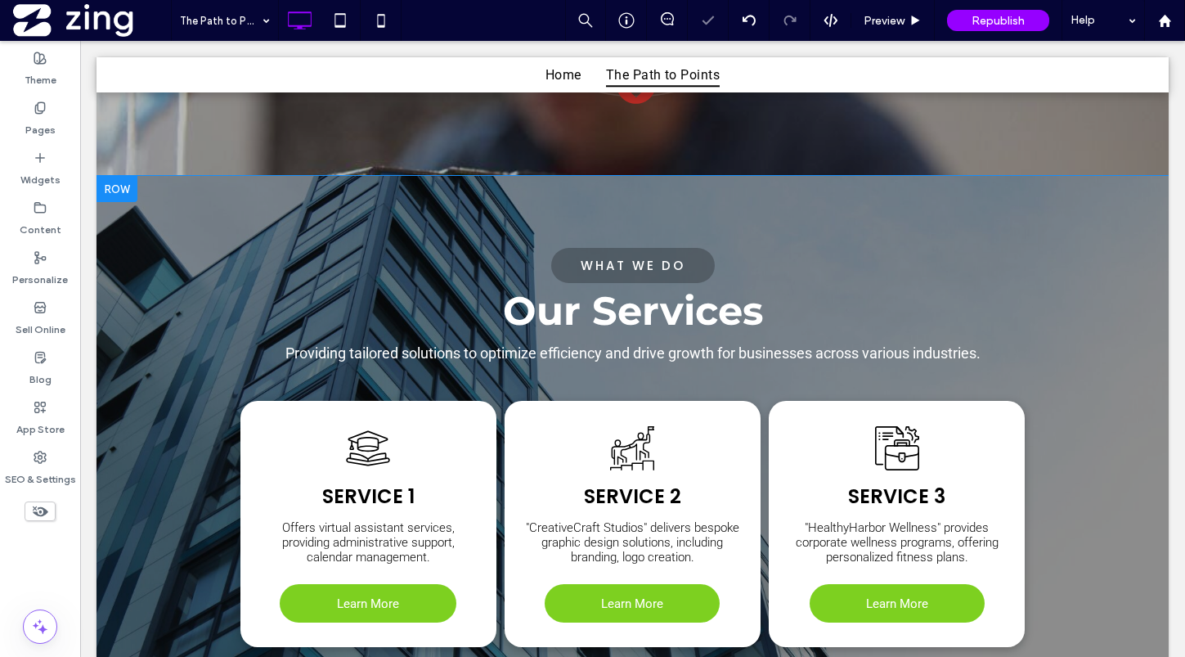
click at [846, 221] on div "What We Do Our Services Providing tailored solutions to optimize efficiency and…" at bounding box center [632, 444] width 1072 height 536
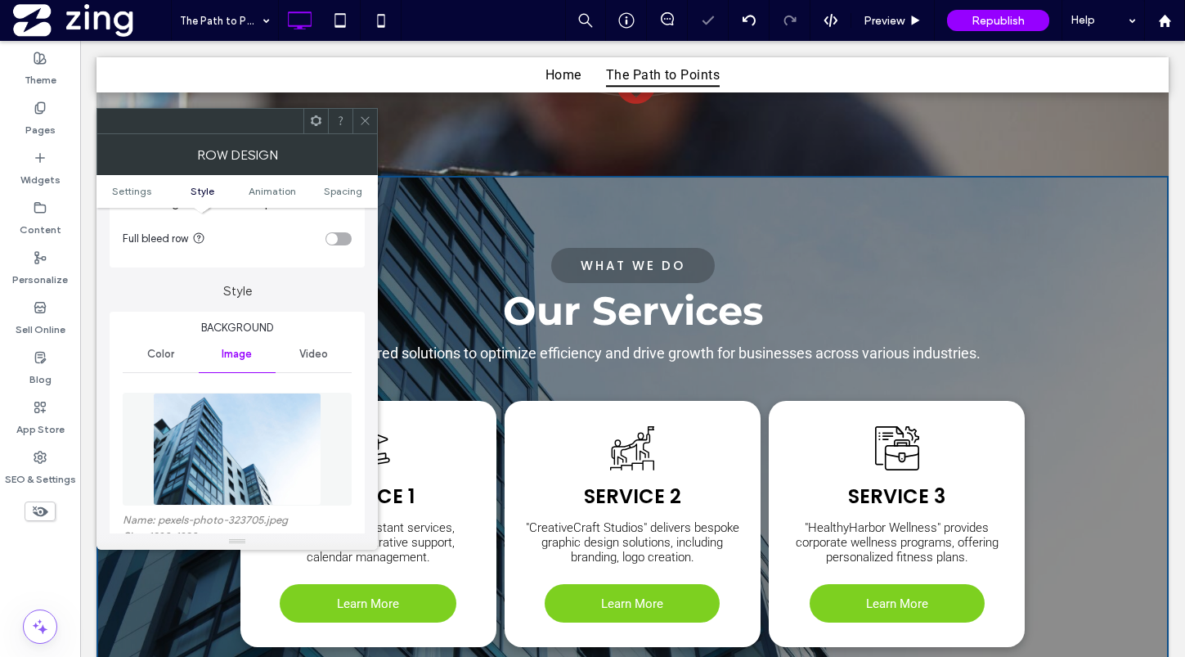
scroll to position [142, 0]
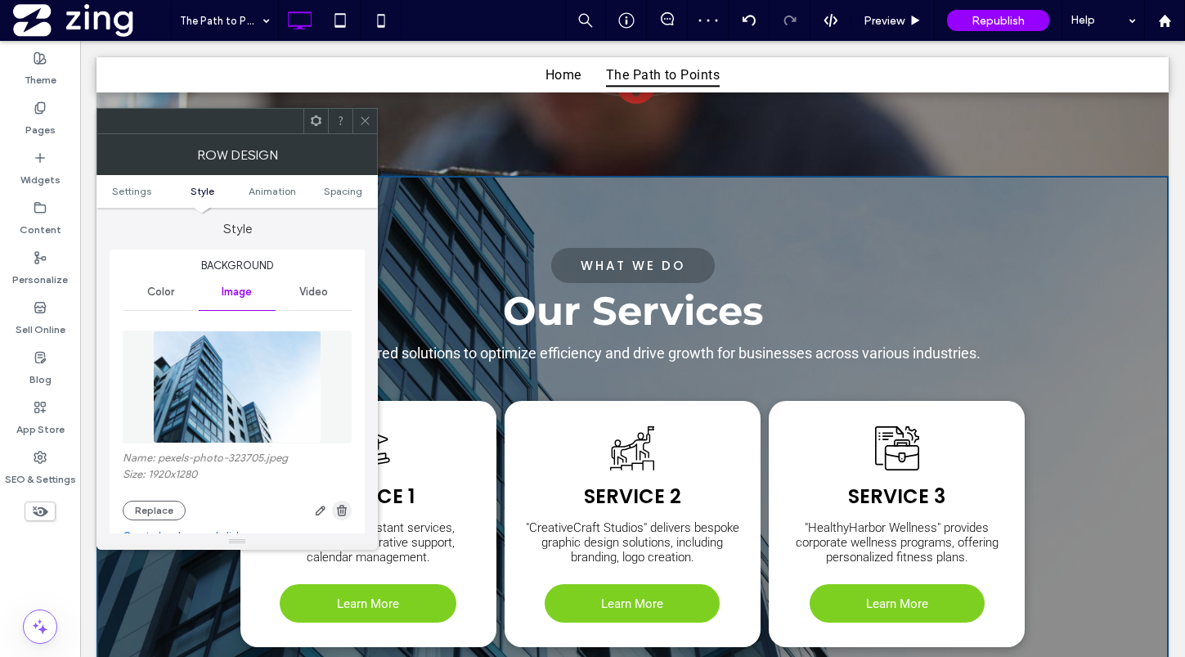
click at [345, 509] on use "button" at bounding box center [342, 510] width 10 height 11
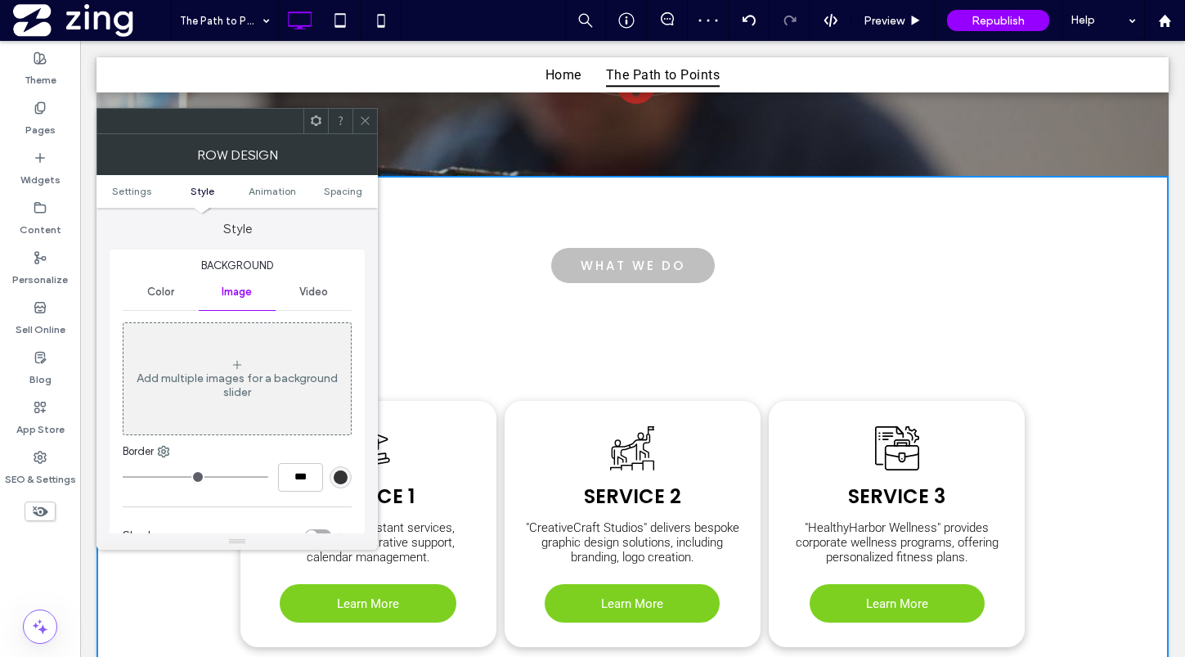
click at [357, 119] on div at bounding box center [364, 121] width 25 height 25
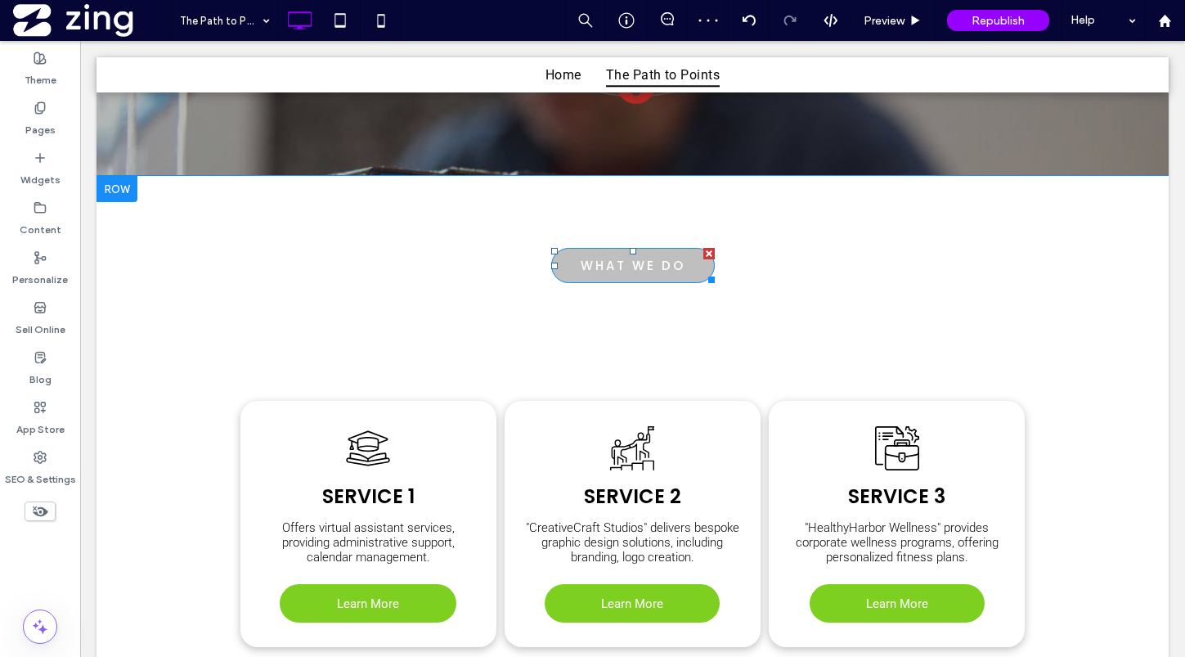
click at [711, 250] on div at bounding box center [708, 253] width 11 height 11
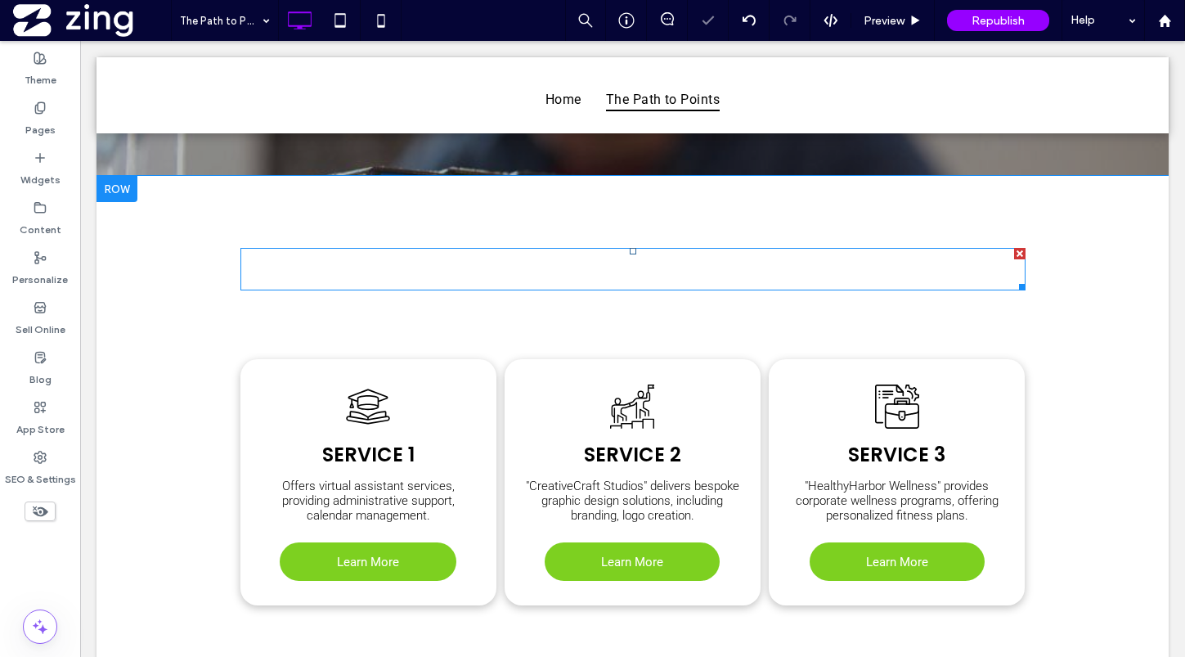
click at [1018, 249] on div at bounding box center [1019, 253] width 11 height 11
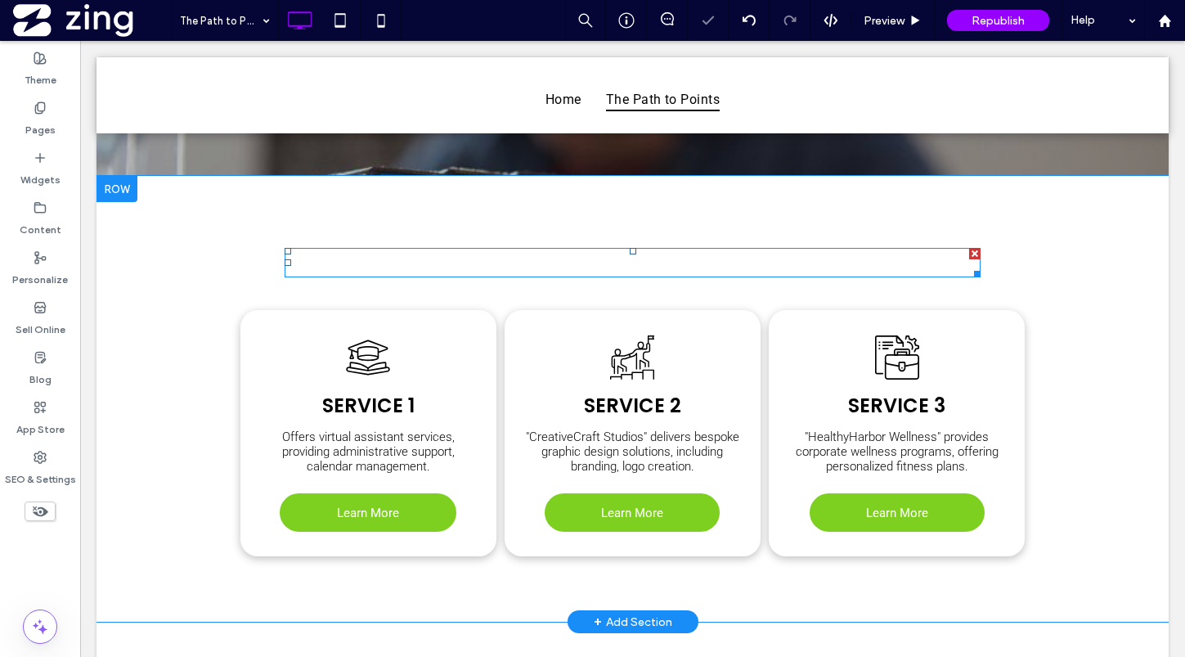
click at [976, 249] on div at bounding box center [974, 253] width 11 height 11
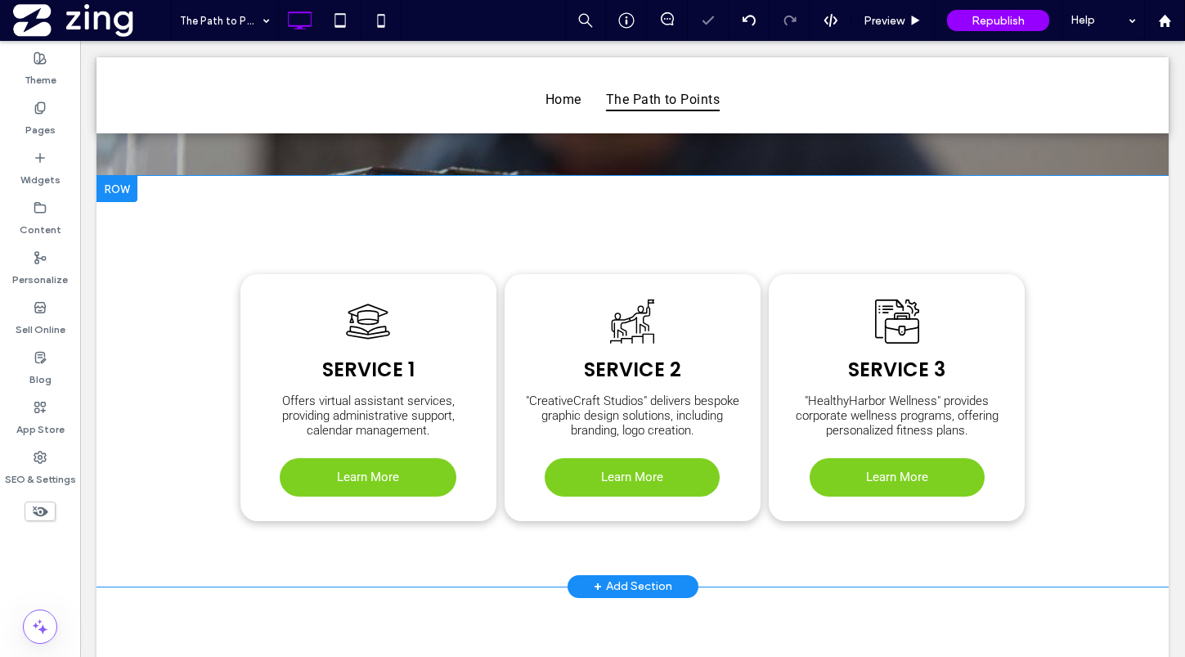
click at [1056, 338] on div "Service 1 Offers virtual assistant services, providing administrative support, …" at bounding box center [632, 381] width 1072 height 410
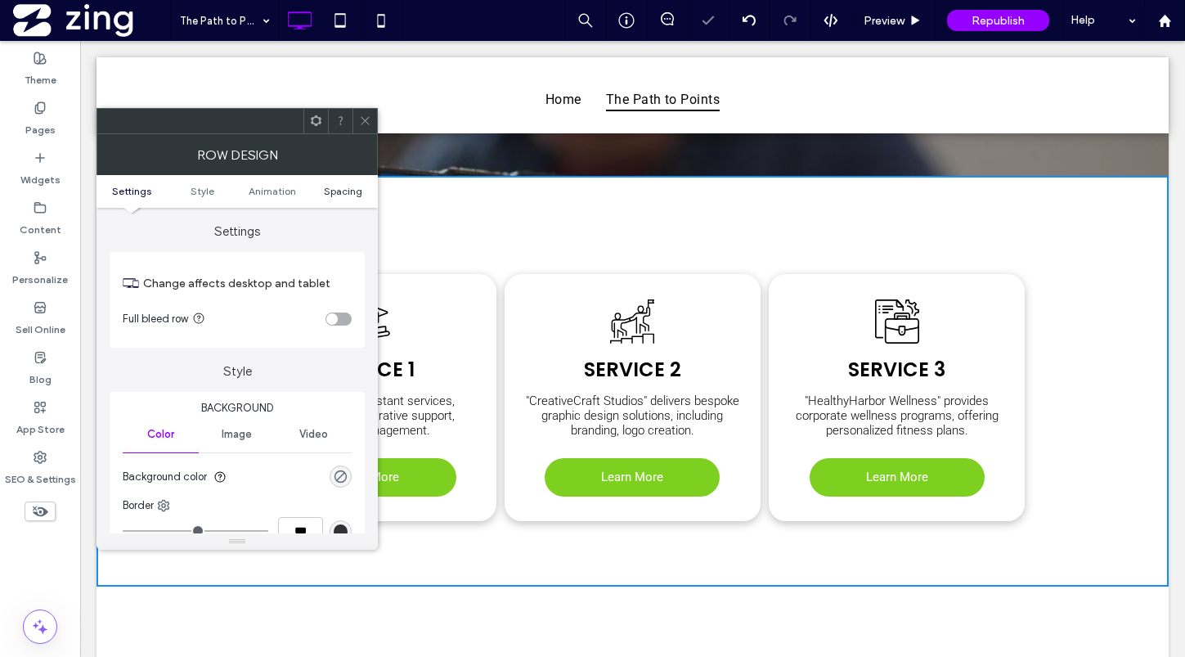
click at [342, 186] on span "Spacing" at bounding box center [343, 191] width 38 height 12
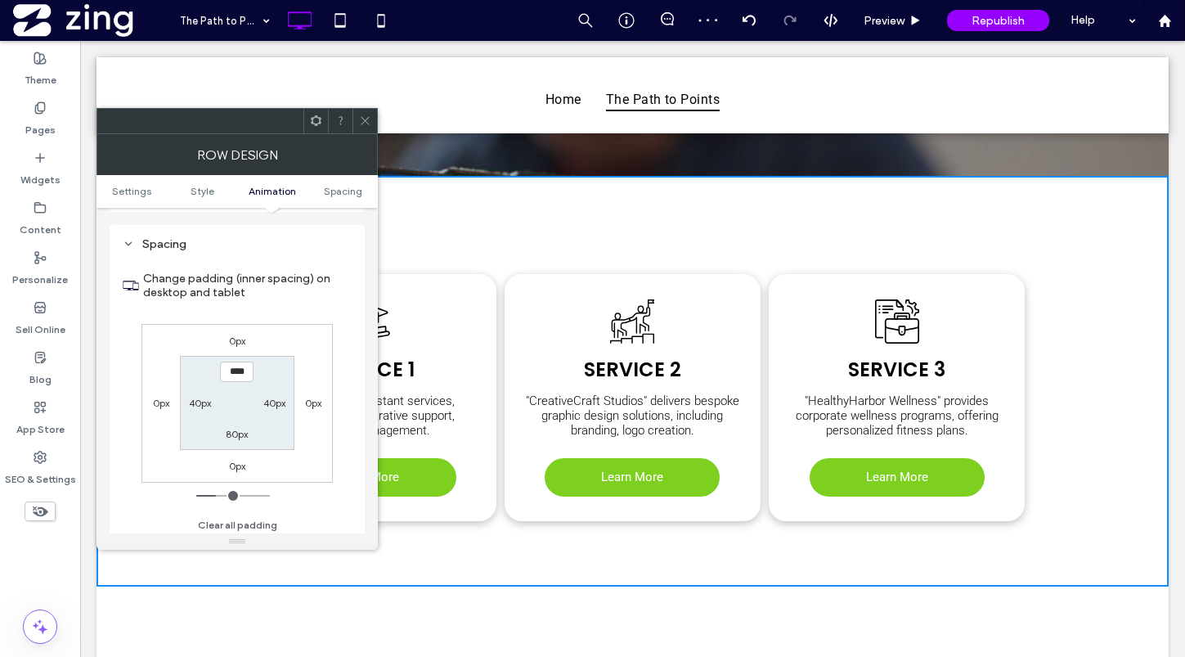
scroll to position [462, 0]
click at [197, 397] on label "40px" at bounding box center [200, 399] width 22 height 12
type input "**"
type input "*"
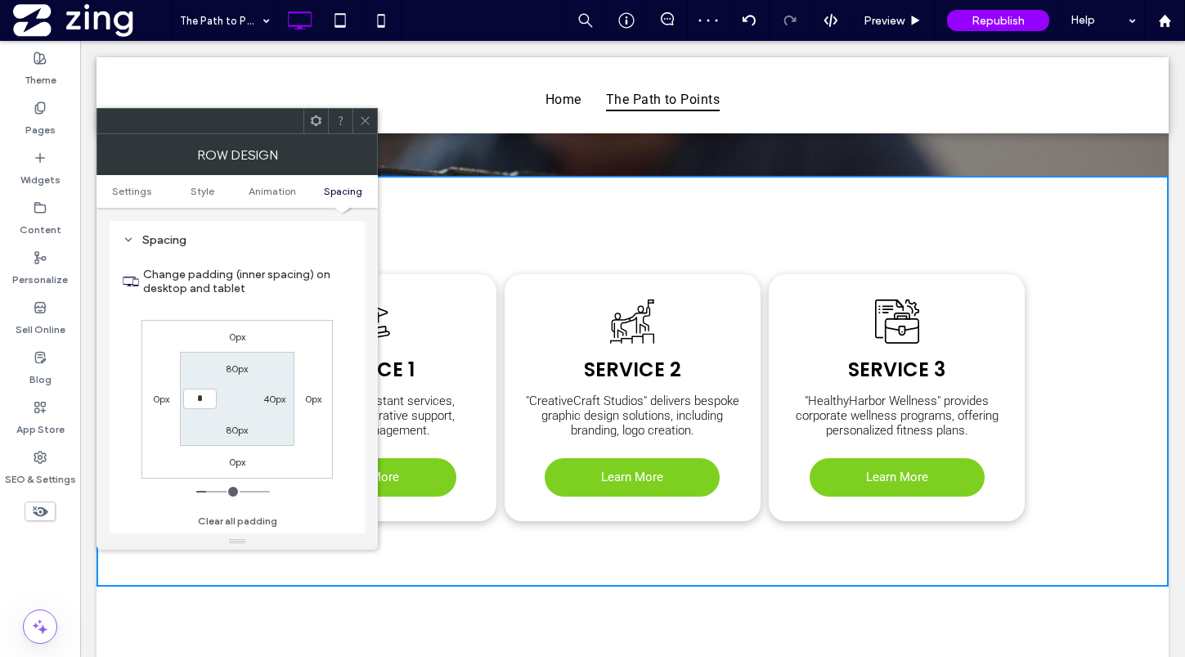
type input "***"
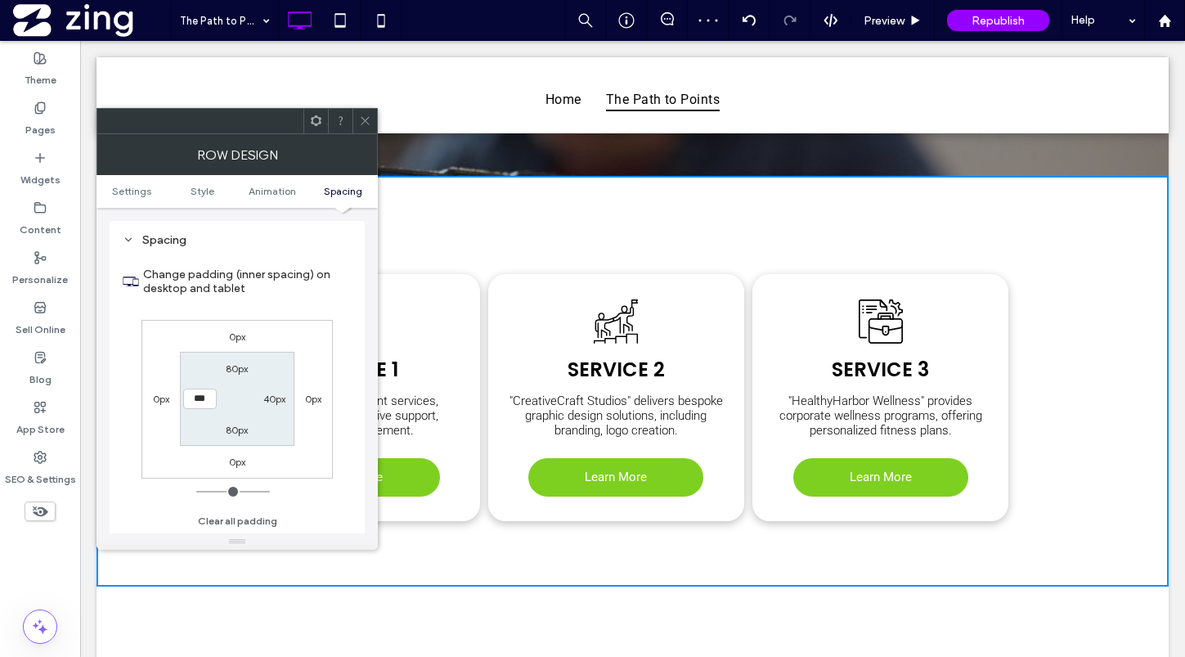
click at [269, 393] on label "40px" at bounding box center [274, 399] width 22 height 12
type input "**"
type input "*"
type input "***"
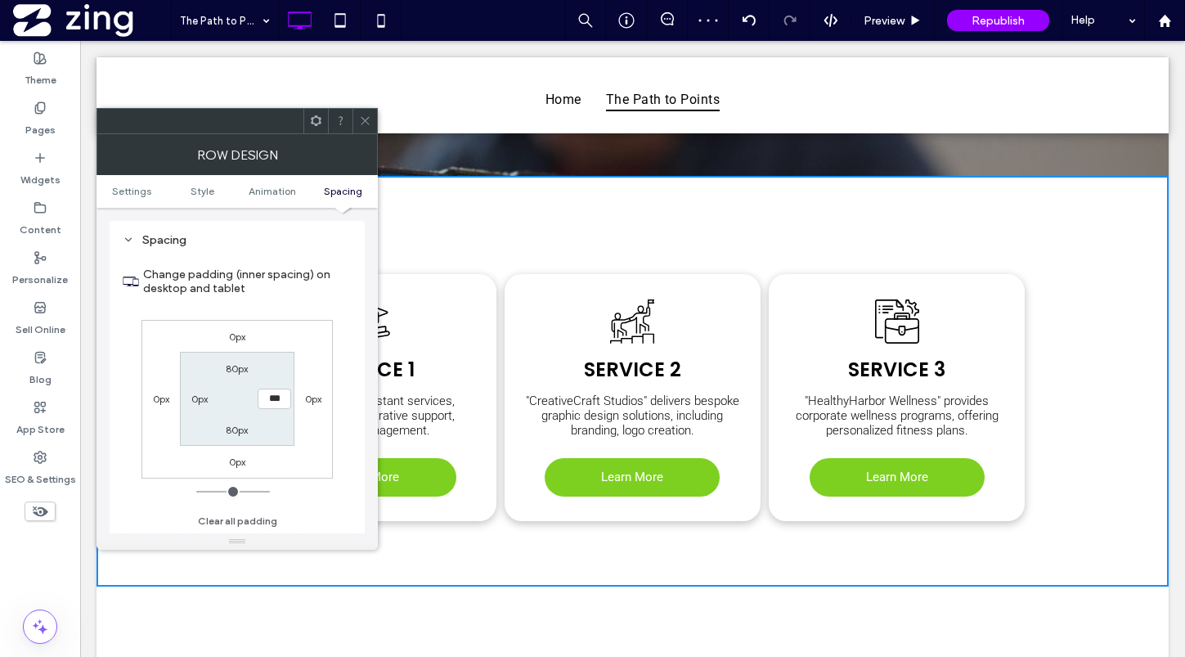
scroll to position [0, 0]
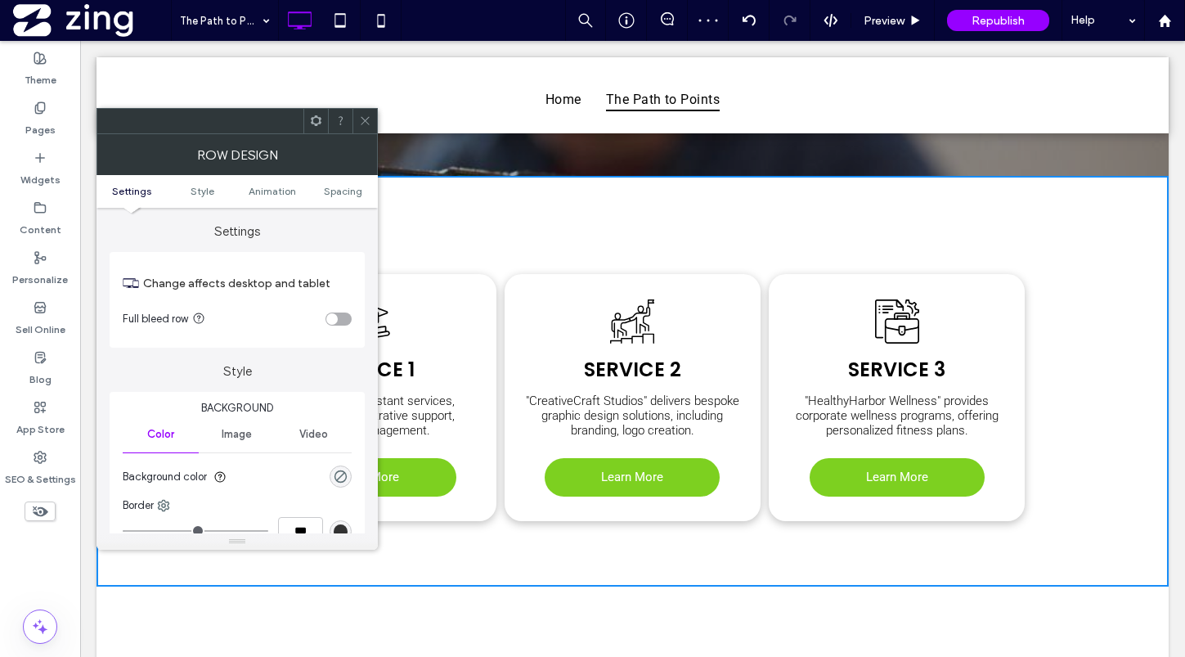
click at [337, 320] on div "toggle" at bounding box center [331, 318] width 11 height 11
click at [361, 121] on icon at bounding box center [365, 120] width 12 height 12
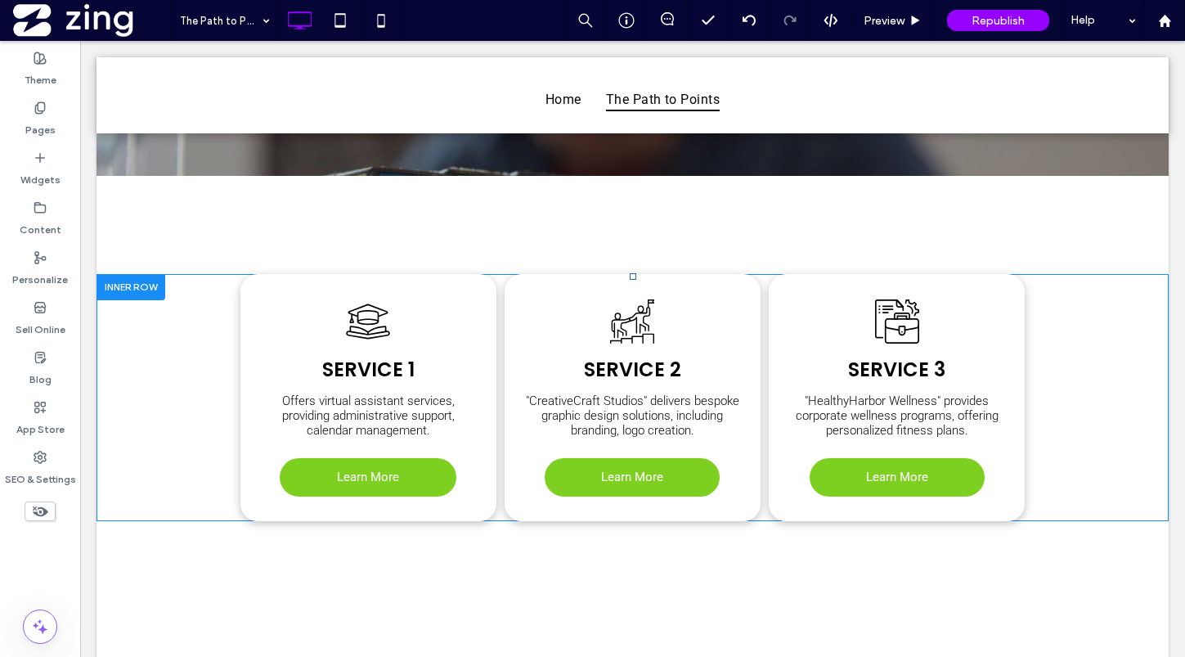
click at [218, 350] on div "Service 1 Offers virtual assistant services, providing administrative support, …" at bounding box center [632, 397] width 1072 height 247
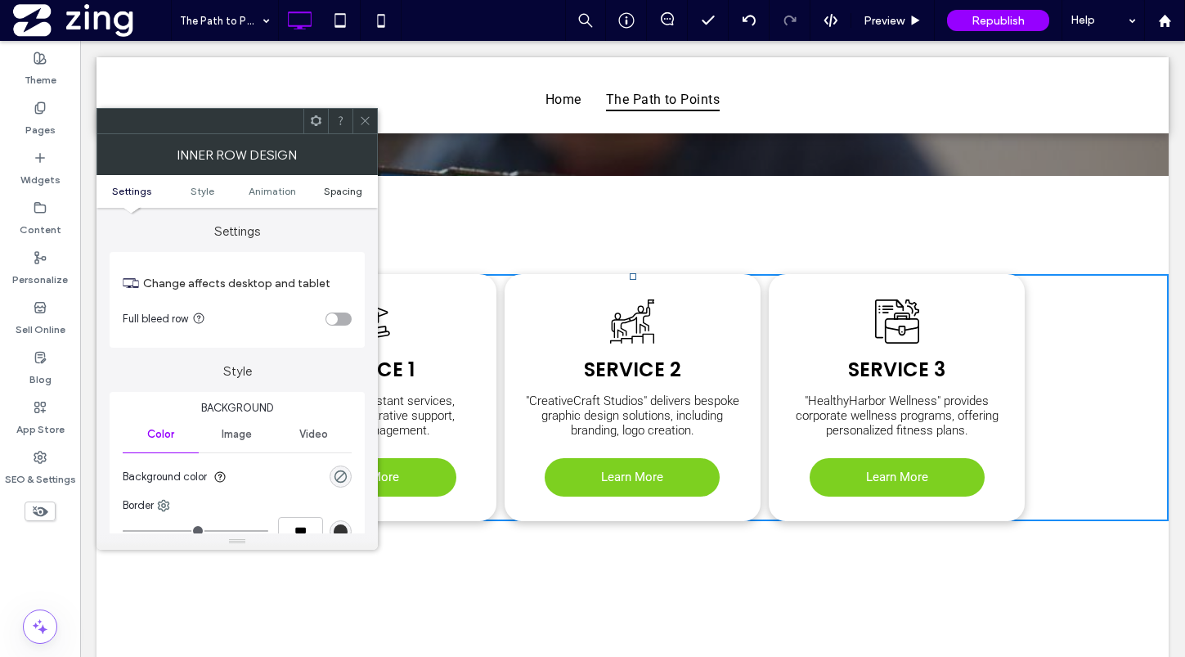
click at [333, 190] on span "Spacing" at bounding box center [343, 191] width 38 height 12
click at [336, 317] on div "toggle" at bounding box center [331, 318] width 11 height 11
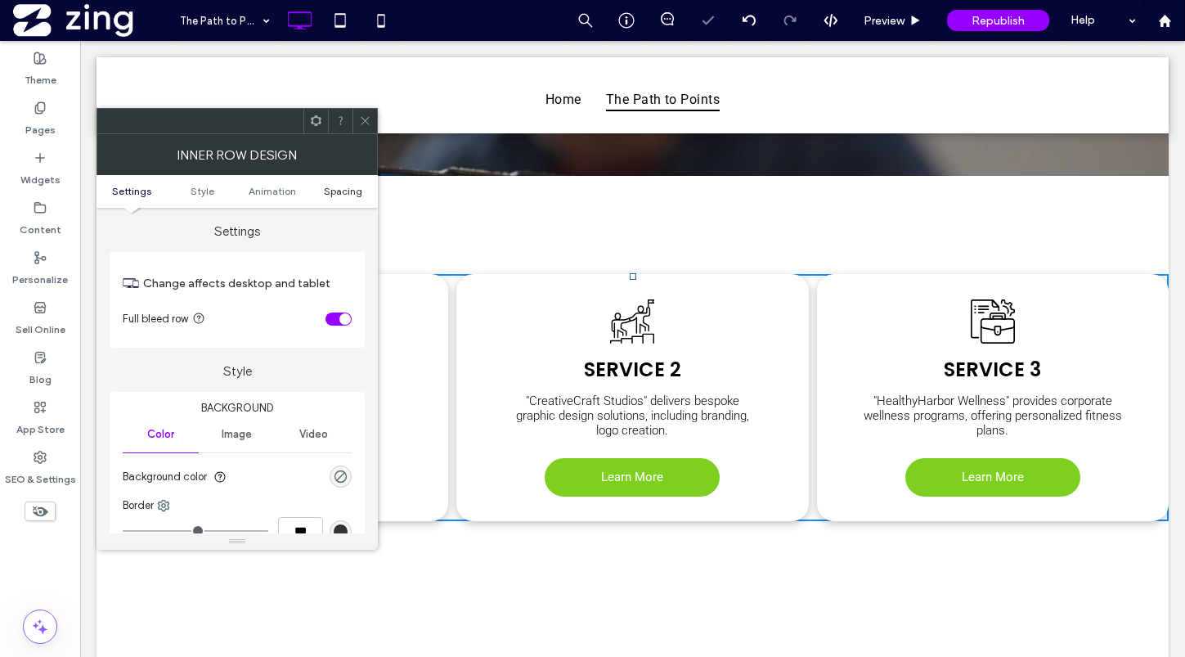
click at [349, 186] on span "Spacing" at bounding box center [343, 191] width 38 height 12
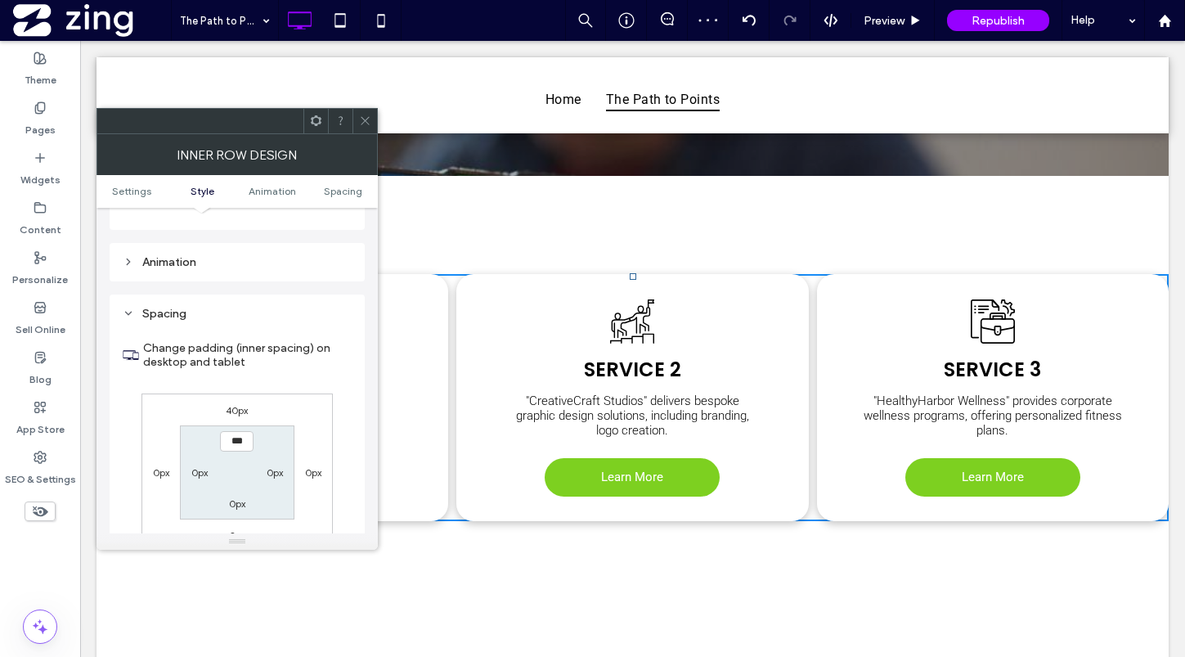
scroll to position [523, 0]
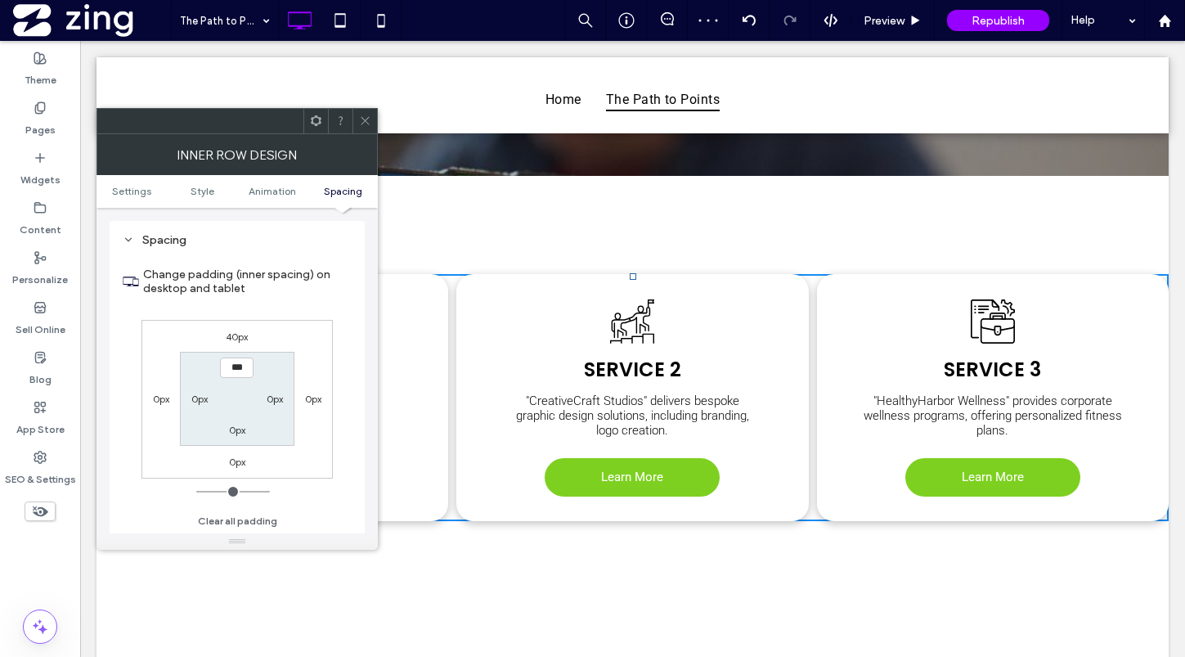
click at [364, 115] on icon at bounding box center [365, 120] width 12 height 12
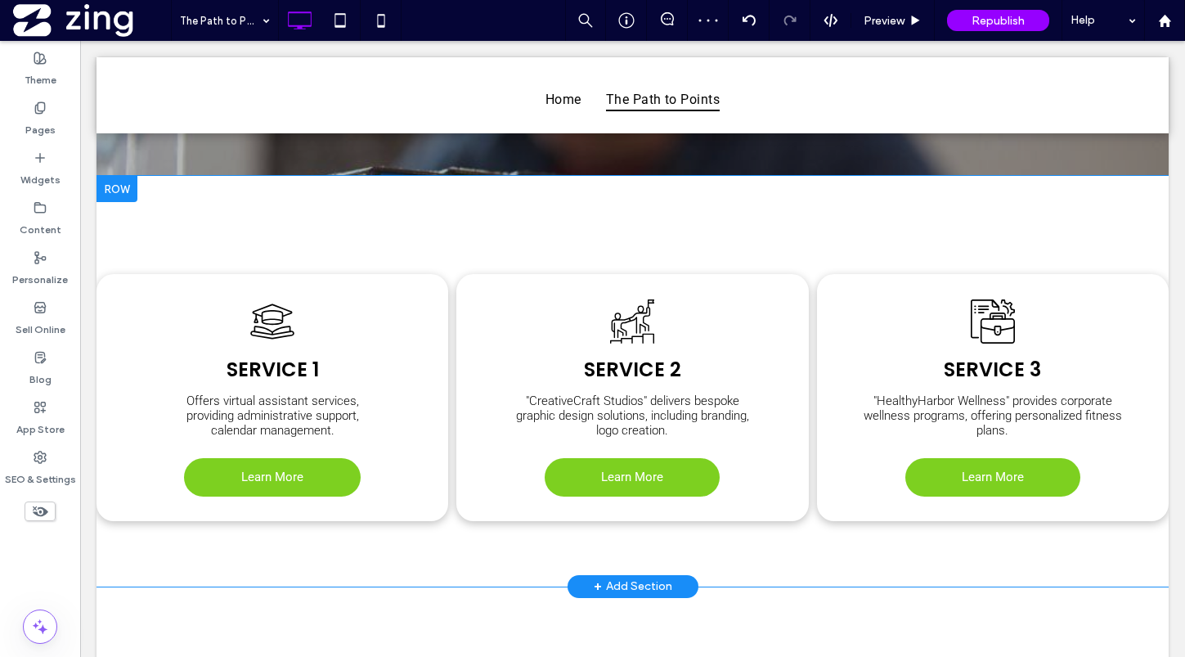
click at [384, 235] on div "Service 1 Offers virtual assistant services, providing administrative support, …" at bounding box center [632, 381] width 1072 height 410
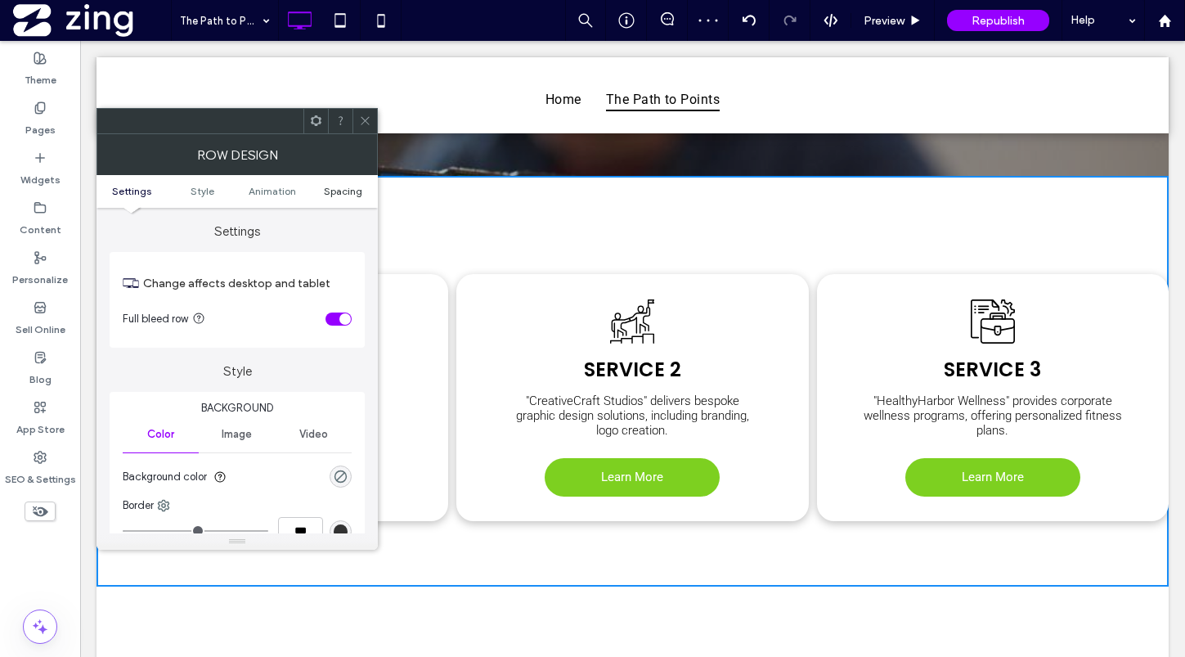
click at [339, 189] on span "Spacing" at bounding box center [343, 191] width 38 height 12
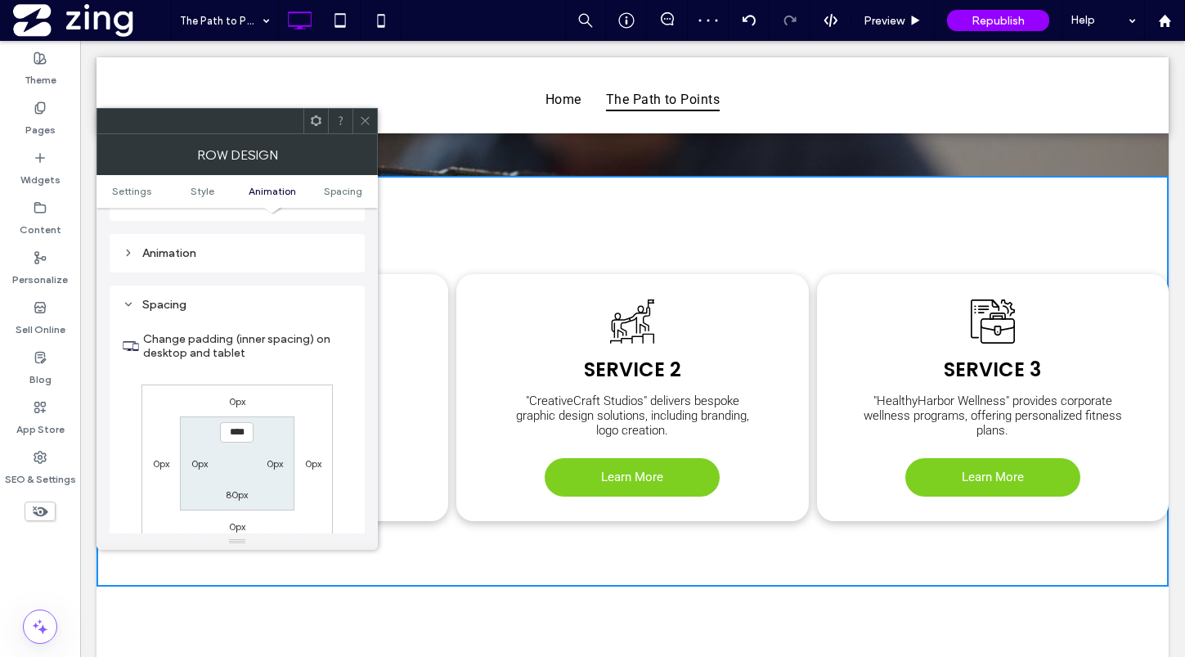
scroll to position [462, 0]
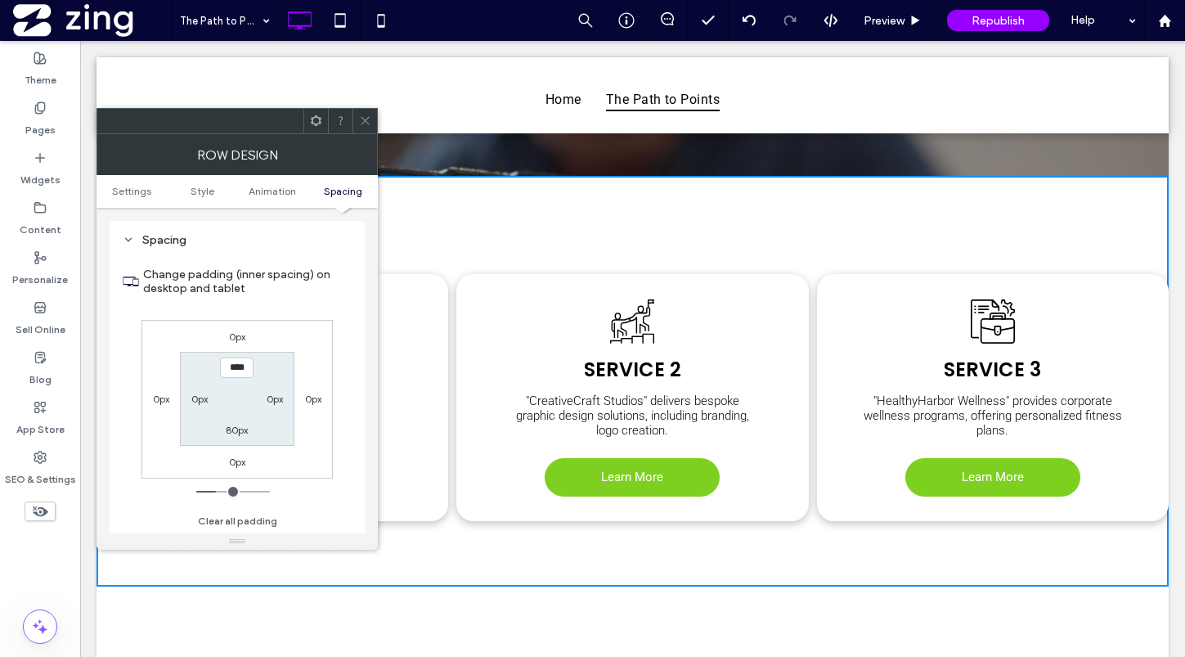
click at [195, 400] on label "0px" at bounding box center [199, 399] width 16 height 12
type input "*"
type input "**"
type input "****"
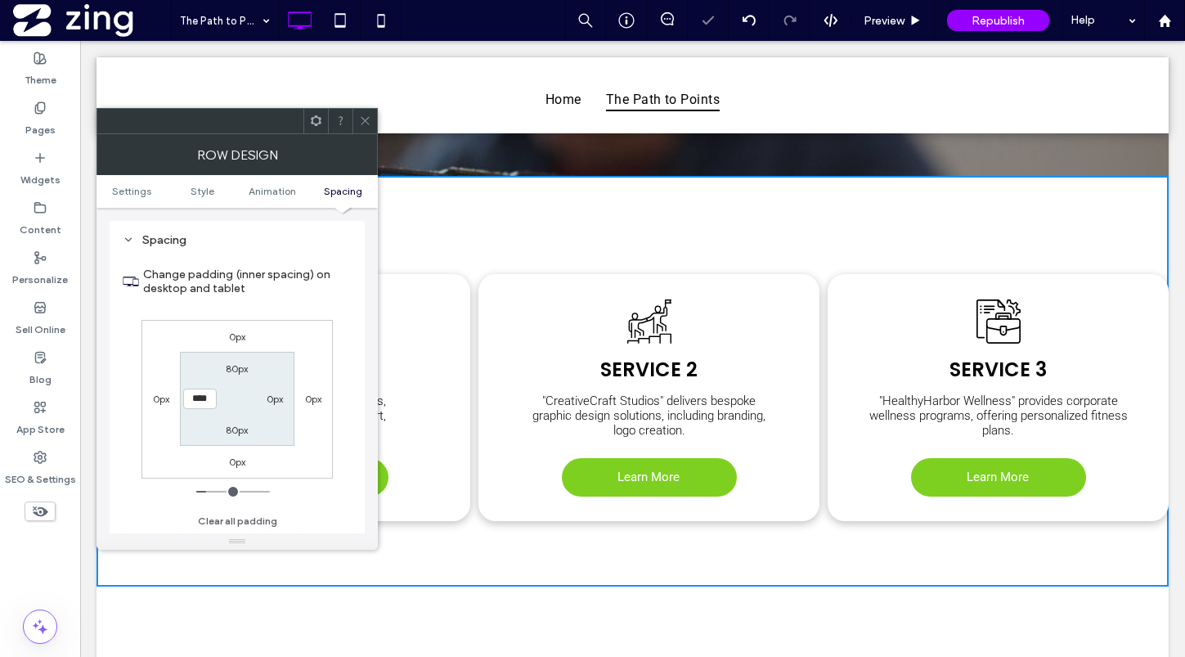
click at [272, 397] on label "0px" at bounding box center [275, 399] width 16 height 12
type input "*"
type input "**"
type input "****"
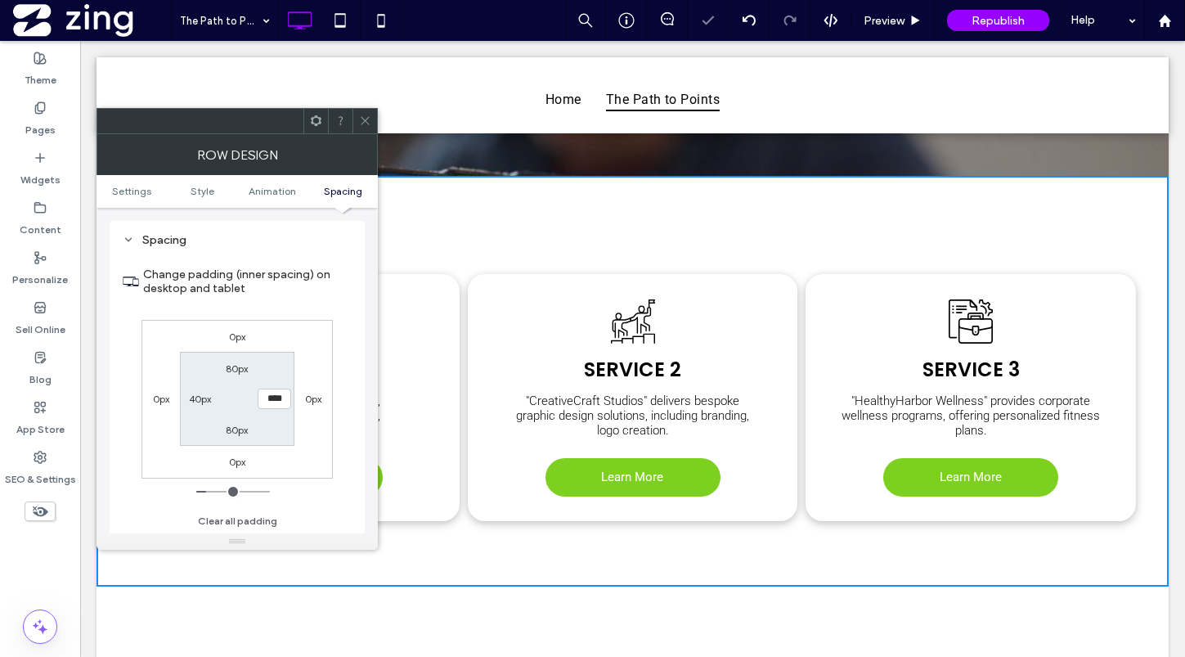
click at [361, 117] on icon at bounding box center [365, 120] width 12 height 12
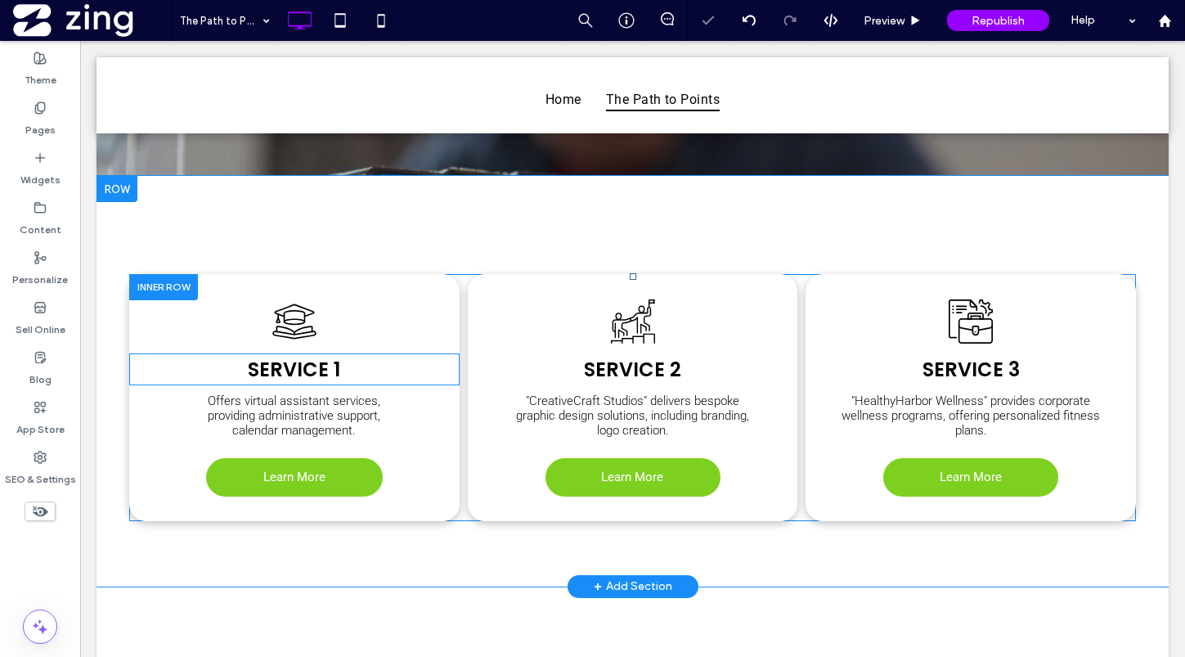
click at [313, 370] on span "Service 1" at bounding box center [294, 369] width 92 height 27
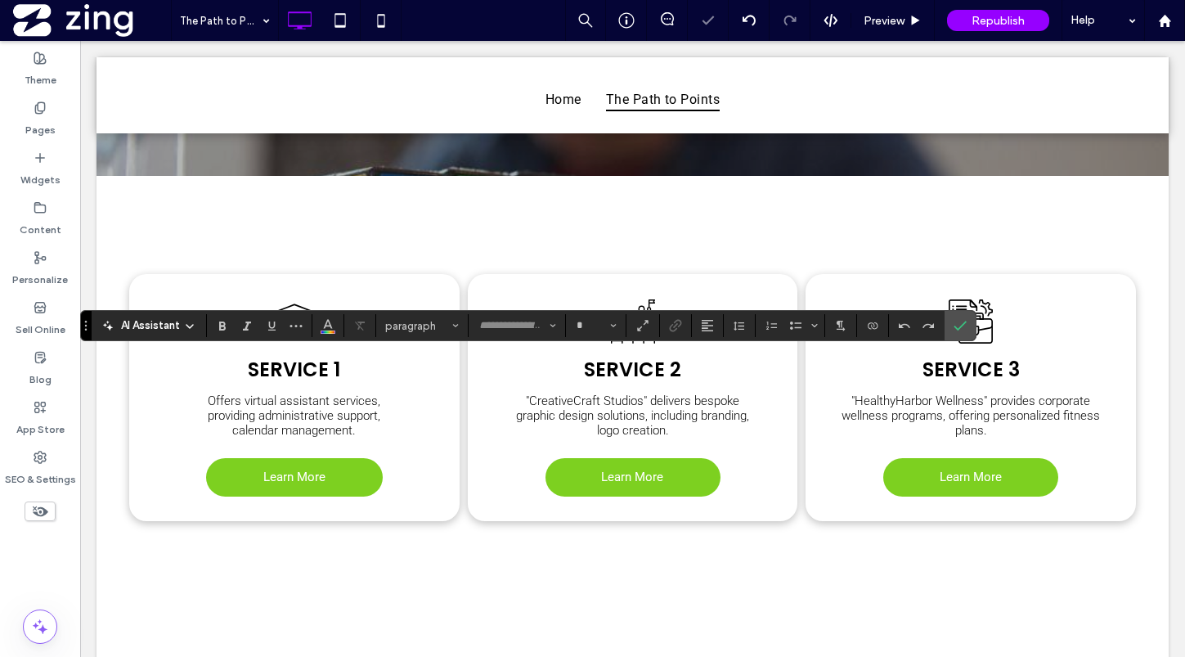
type input "*******"
type input "**"
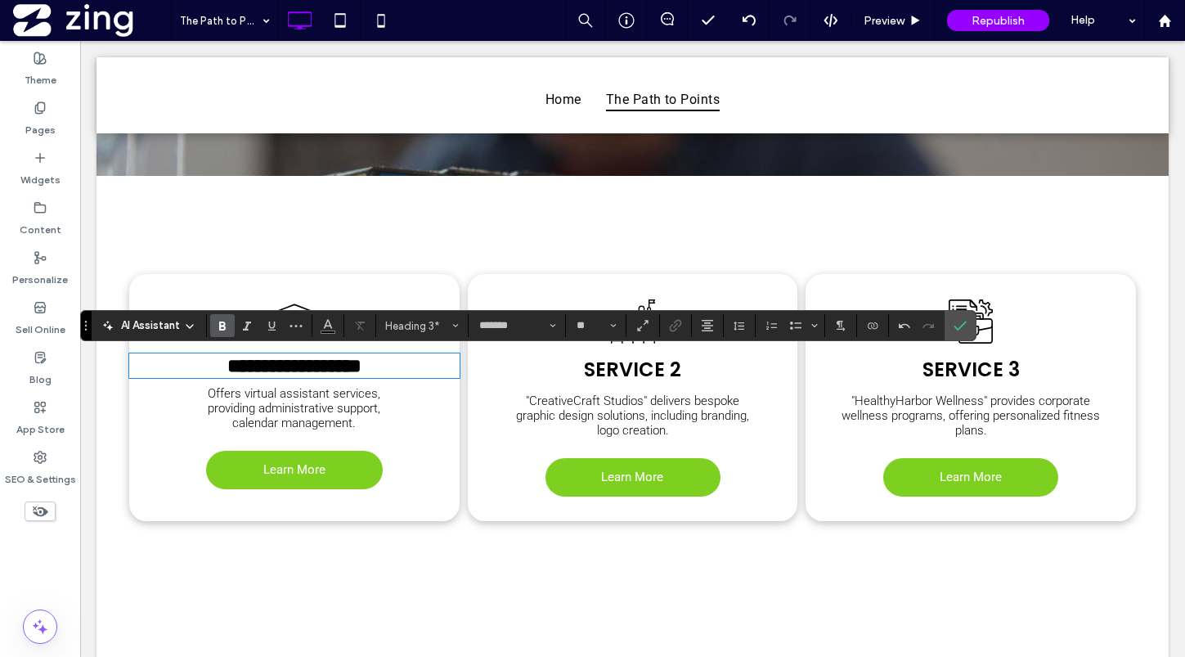
click at [286, 402] on span "Offers virtual assistant services, providing administrative support, calendar m…" at bounding box center [294, 408] width 173 height 44
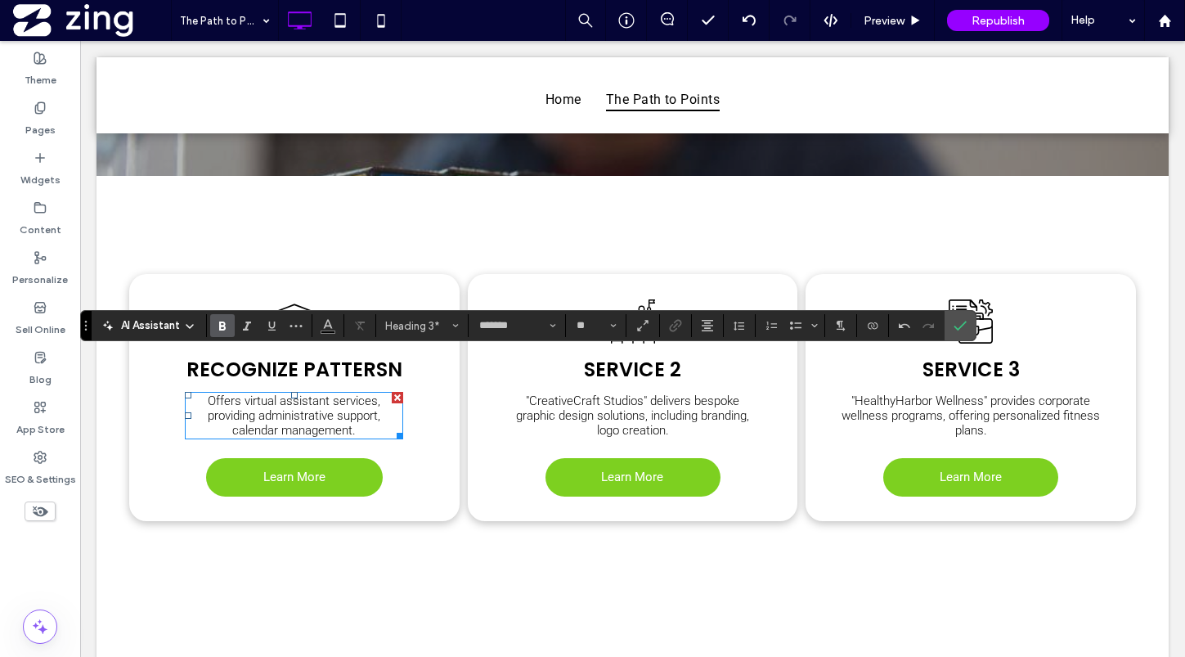
click at [286, 402] on span "Offers virtual assistant services, providing administrative support, calendar m…" at bounding box center [294, 415] width 173 height 44
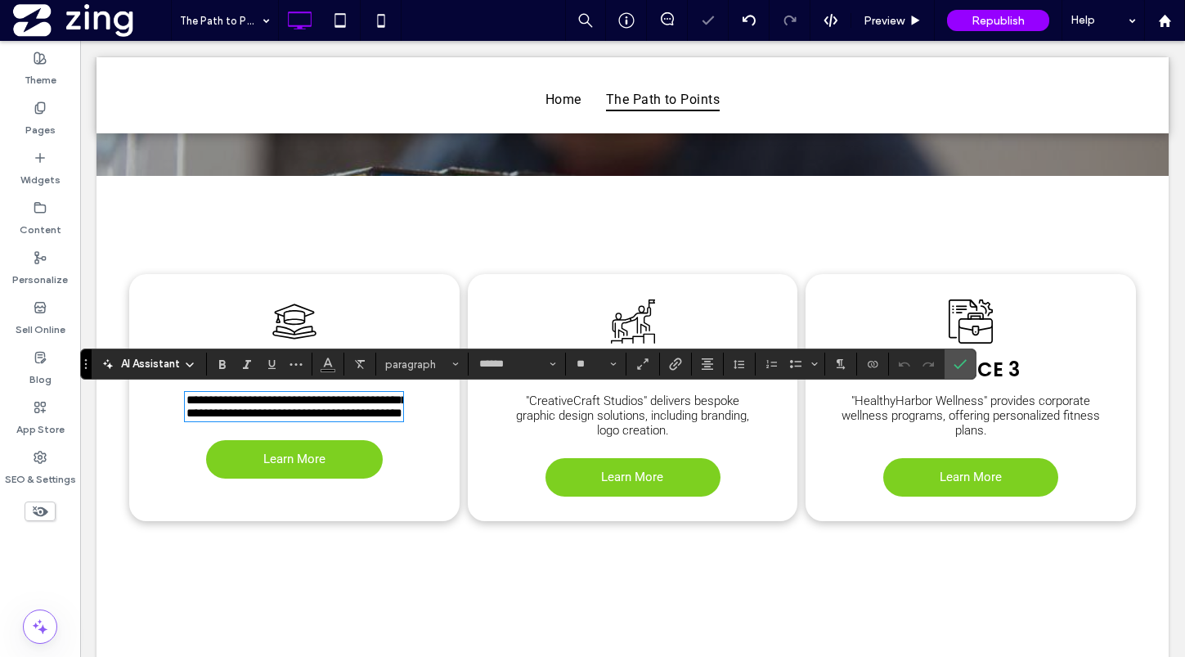
scroll to position [0, 0]
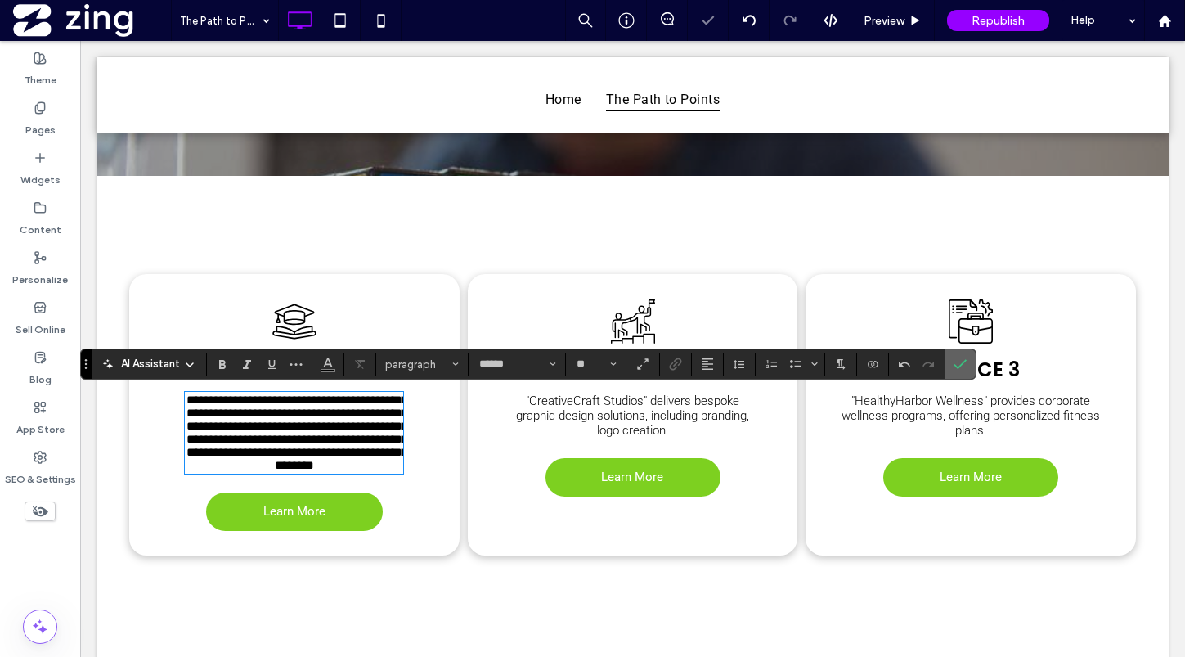
click at [964, 363] on icon "Confirm" at bounding box center [959, 363] width 13 height 13
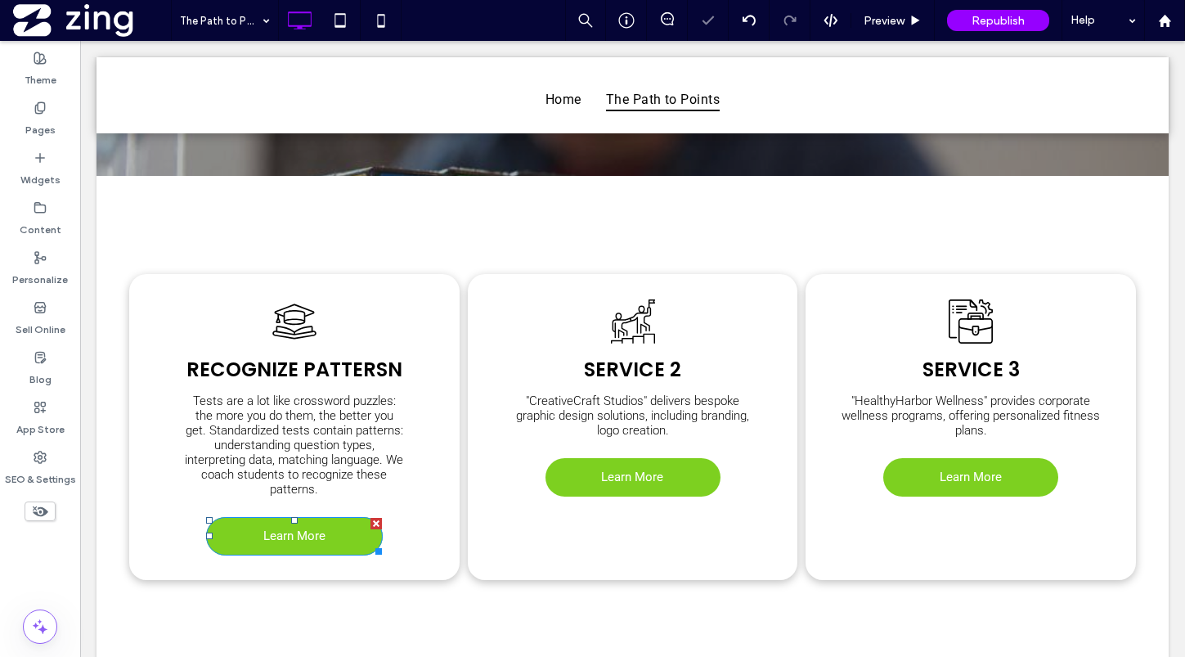
click at [379, 522] on div at bounding box center [375, 523] width 11 height 11
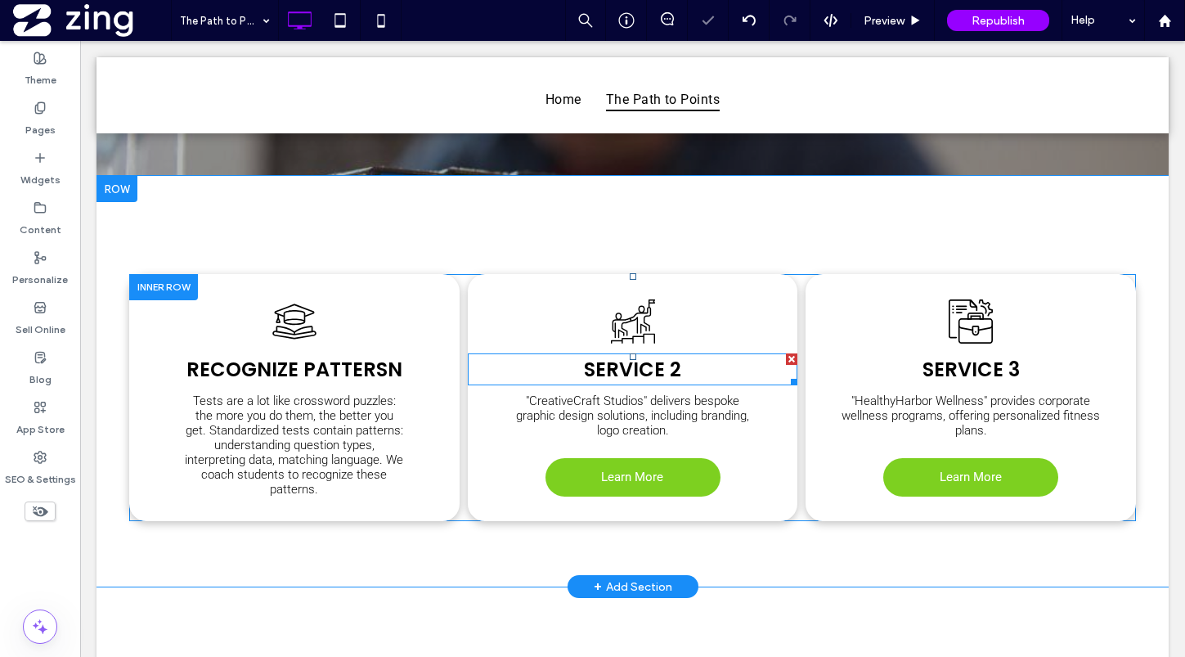
click at [679, 373] on span "Service 2" at bounding box center [632, 369] width 97 height 27
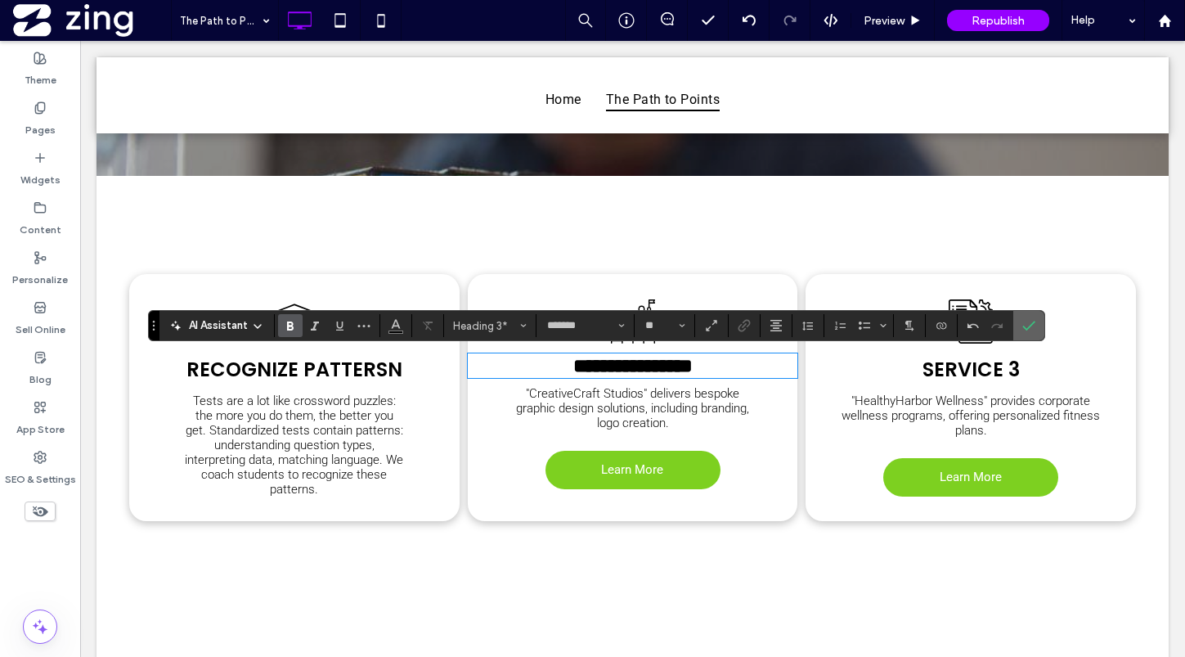
click at [1027, 323] on icon "Confirm" at bounding box center [1028, 325] width 13 height 13
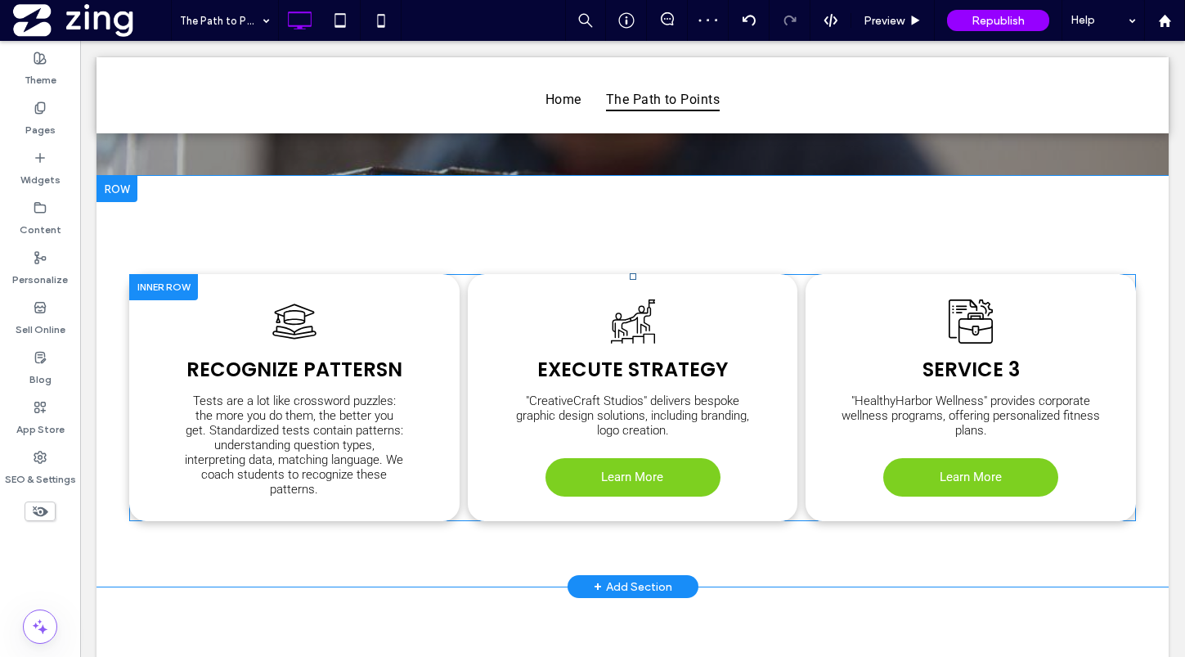
click at [647, 416] on span ""CreativeCraft Studios" delivers bespoke graphic design solutions, including br…" at bounding box center [632, 415] width 233 height 44
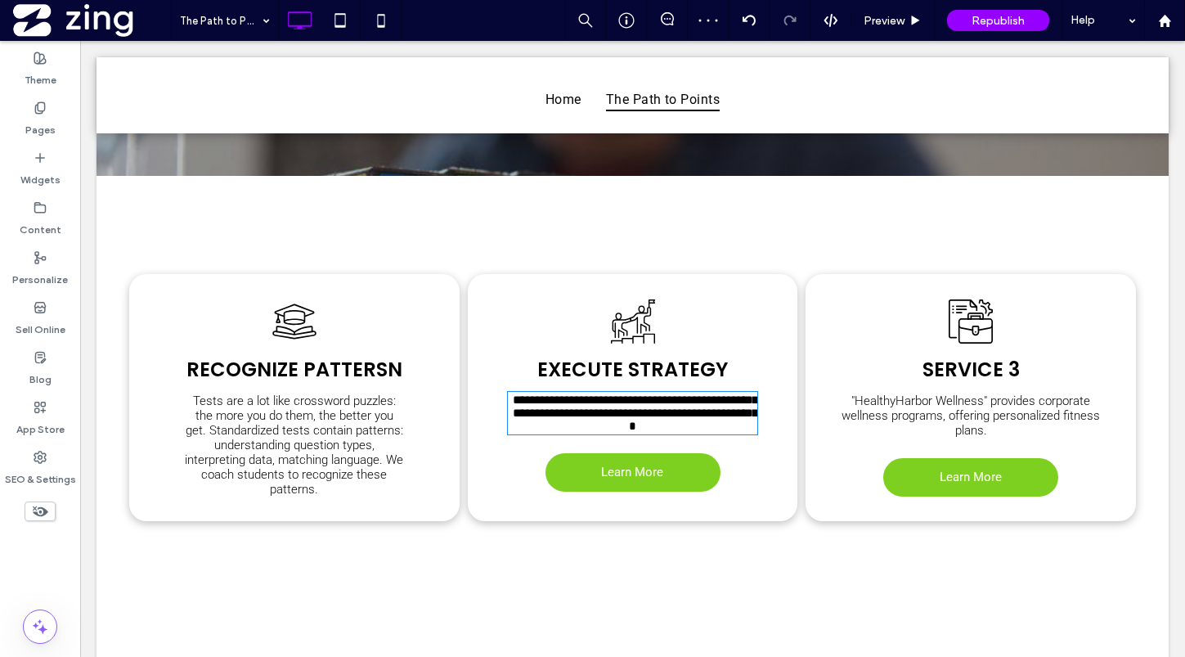
click at [647, 416] on span "**********" at bounding box center [638, 412] width 250 height 38
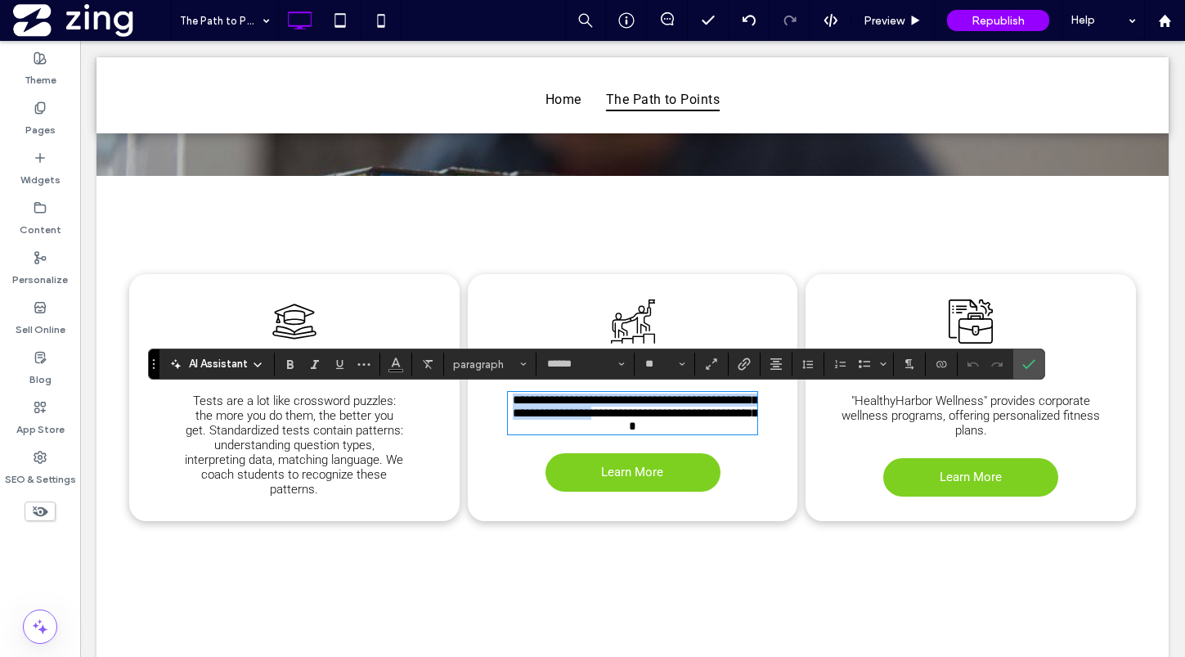
click at [647, 416] on span "**********" at bounding box center [638, 412] width 250 height 38
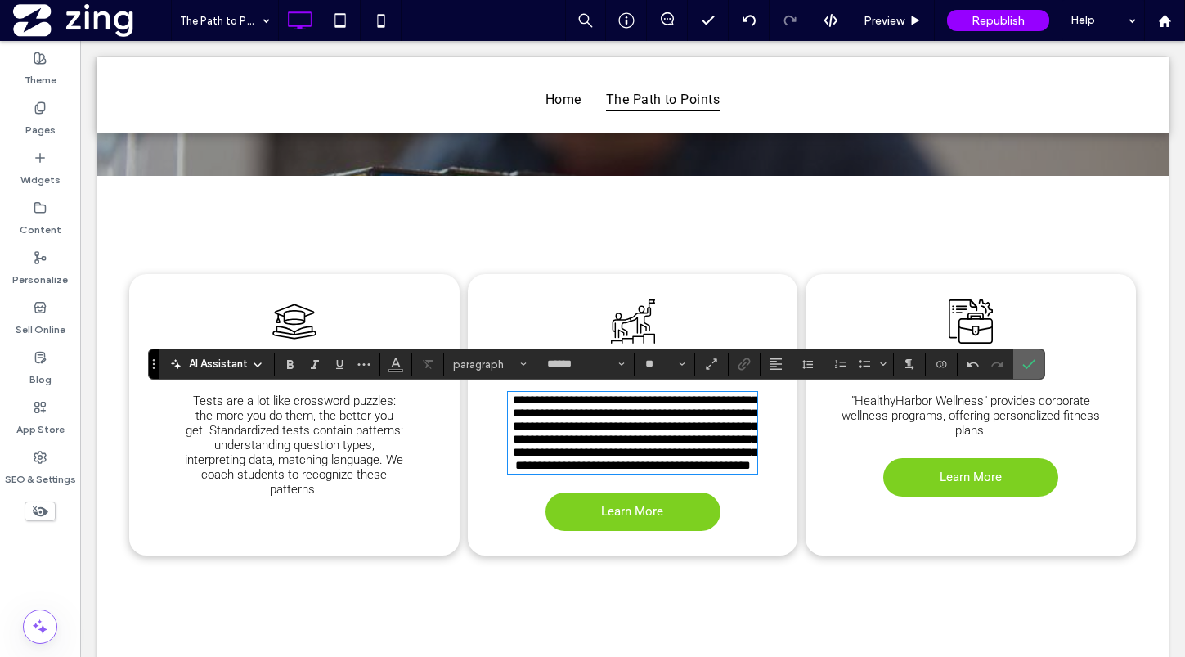
click at [1025, 366] on icon "Confirm" at bounding box center [1028, 363] width 13 height 13
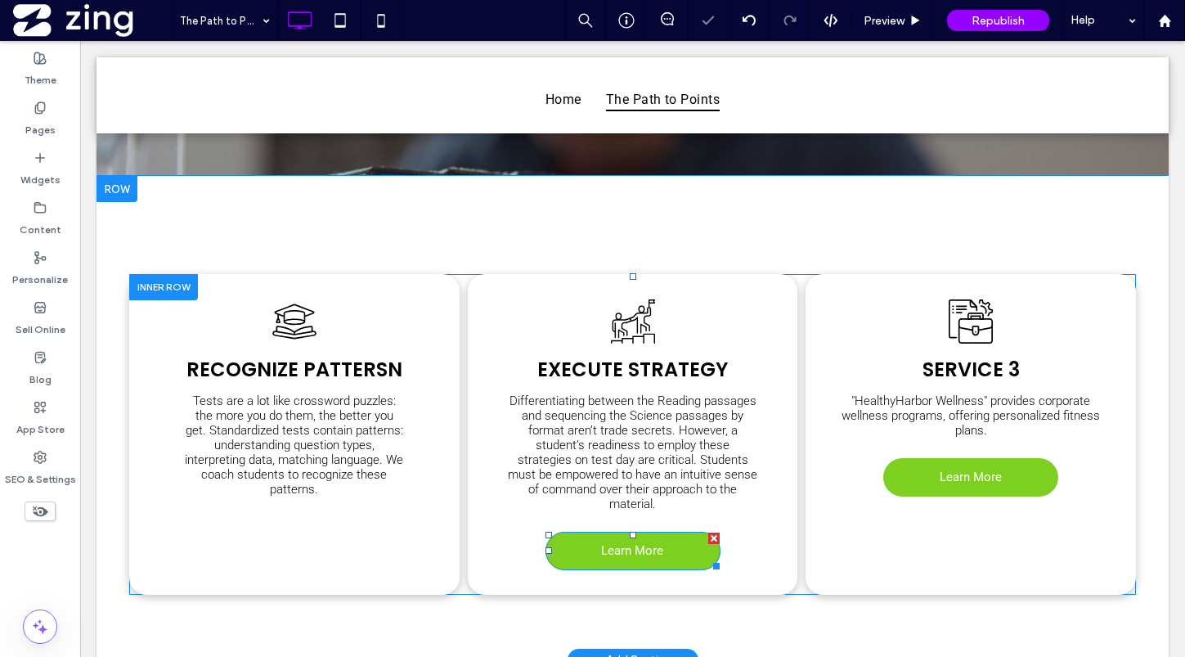
click at [713, 532] on div at bounding box center [713, 537] width 11 height 11
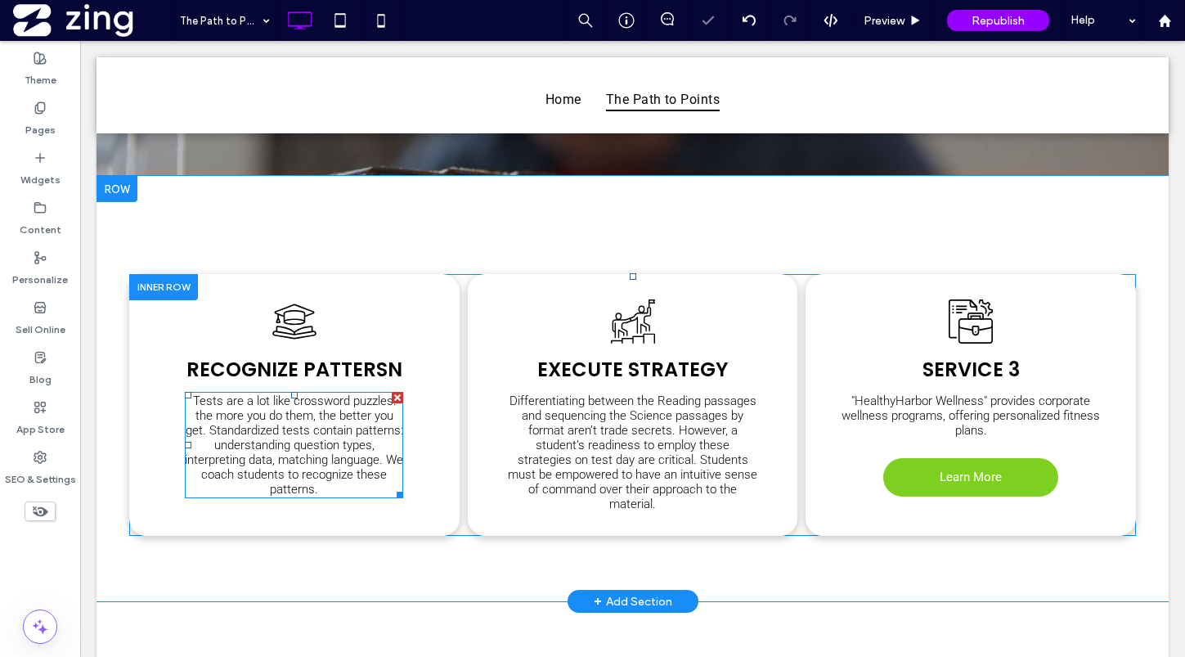
click at [306, 448] on span "Tests are a lot like crossword puzzles: the more you do them, the better you ge…" at bounding box center [294, 444] width 218 height 103
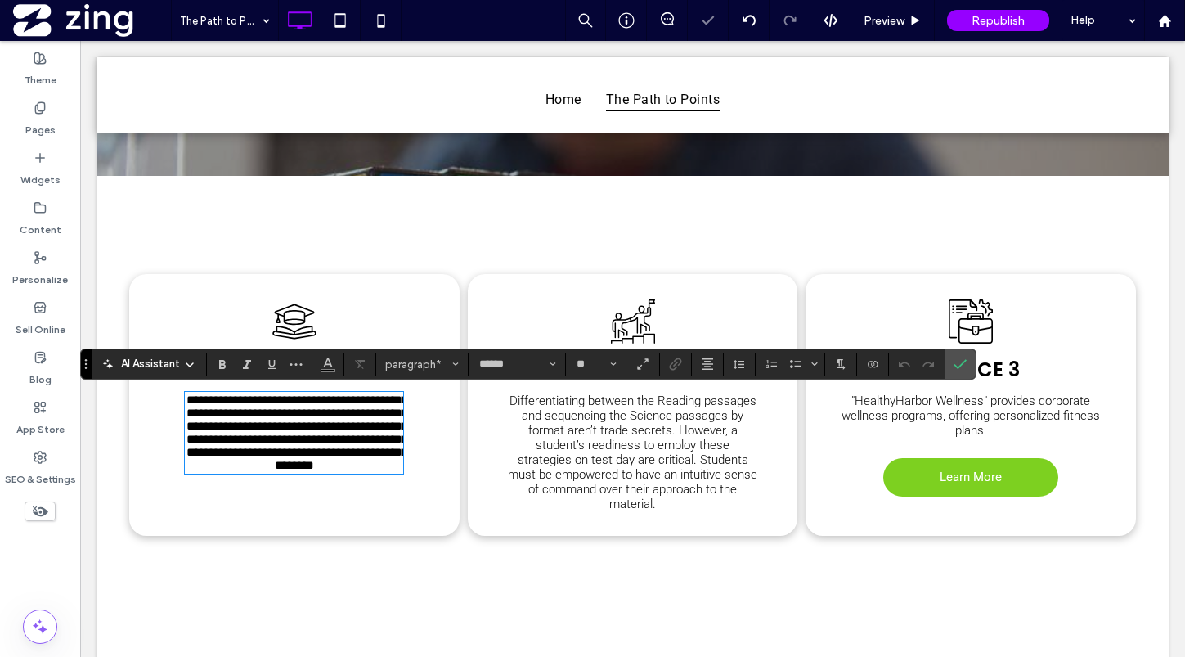
click at [363, 419] on span "**********" at bounding box center [296, 432] width 221 height 78
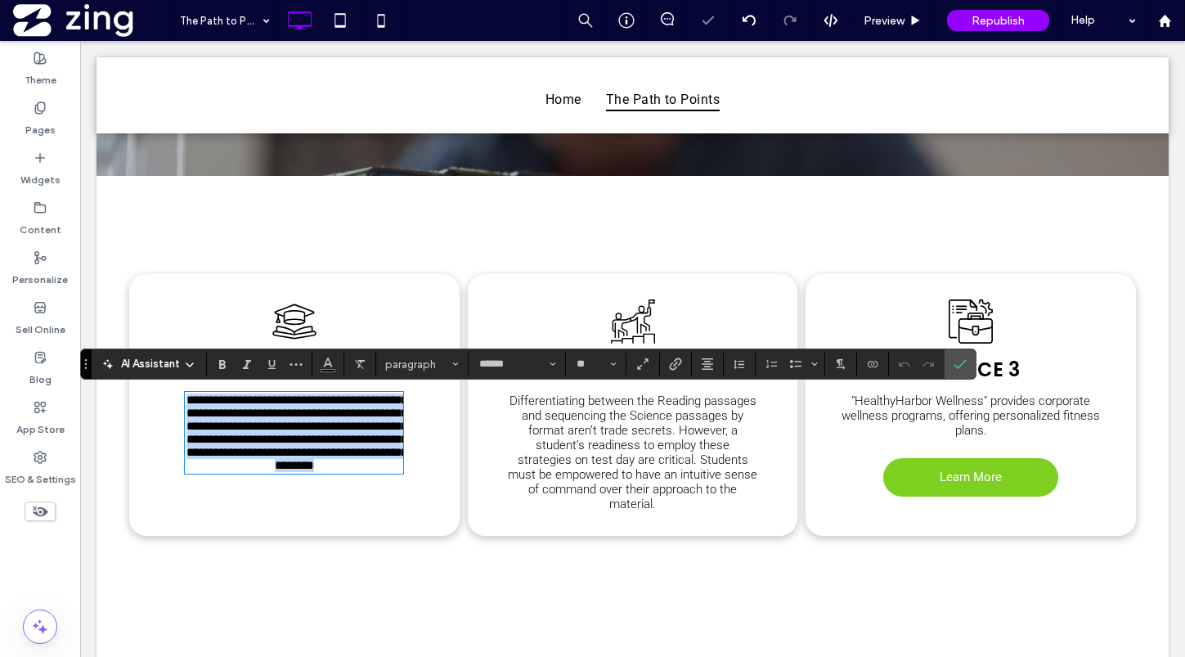
click at [363, 419] on span "**********" at bounding box center [296, 432] width 221 height 78
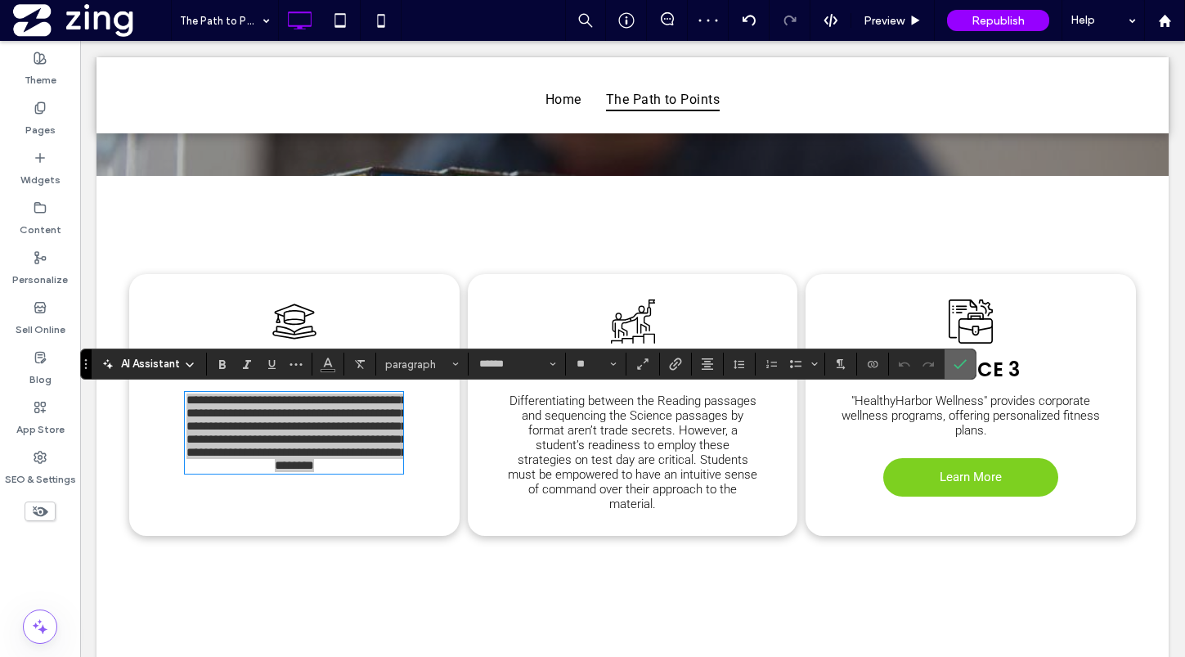
click at [954, 365] on use "Confirm" at bounding box center [960, 365] width 13 height 10
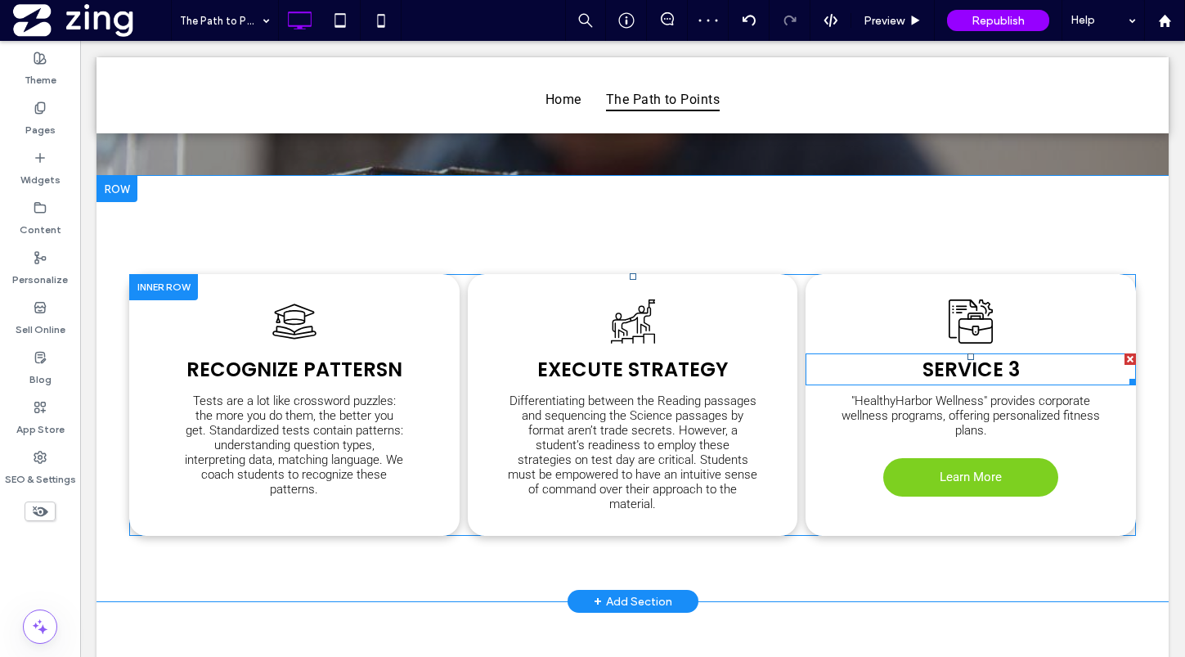
click at [990, 359] on span "service 3" at bounding box center [970, 369] width 97 height 27
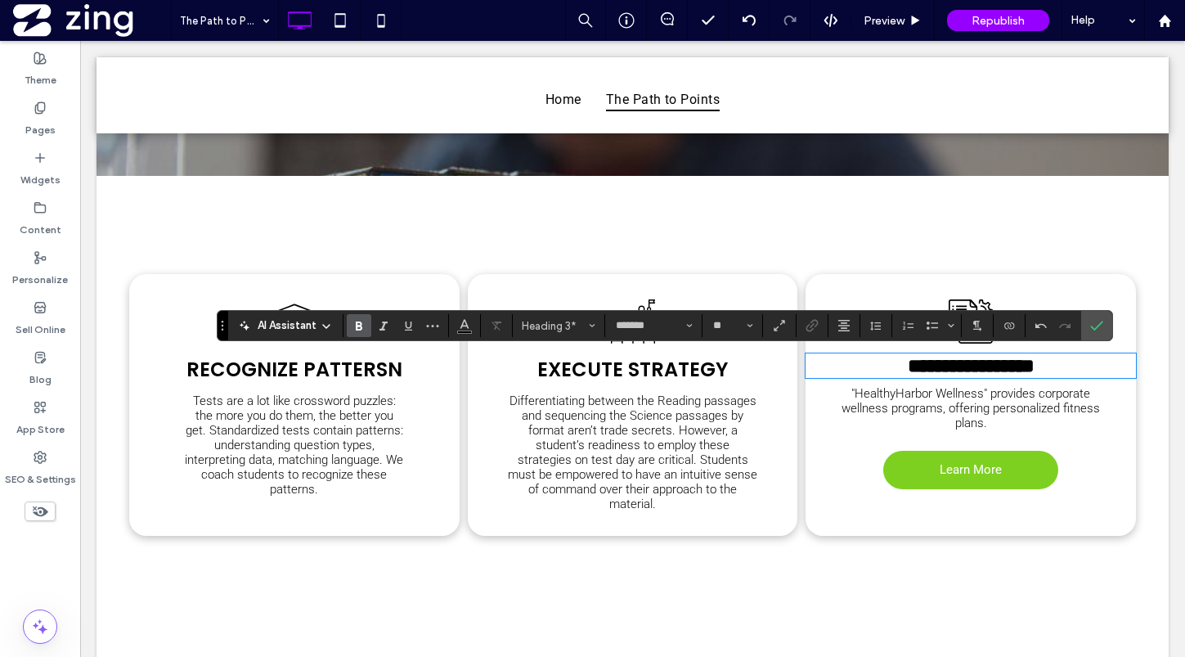
click at [971, 421] on span ""HealthyHarbor Wellness" provides corporate wellness programs, offering persona…" at bounding box center [970, 408] width 258 height 44
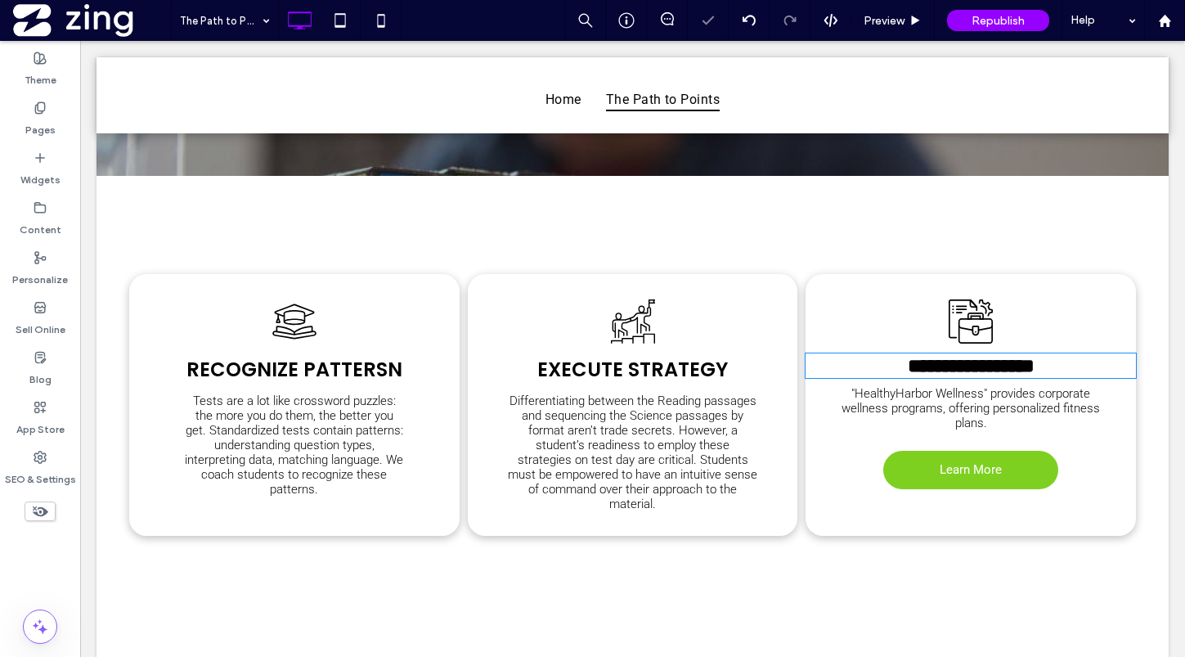
click at [971, 421] on span ""HealthyHarbor Wellness" provides corporate wellness programs, offering persona…" at bounding box center [970, 408] width 258 height 44
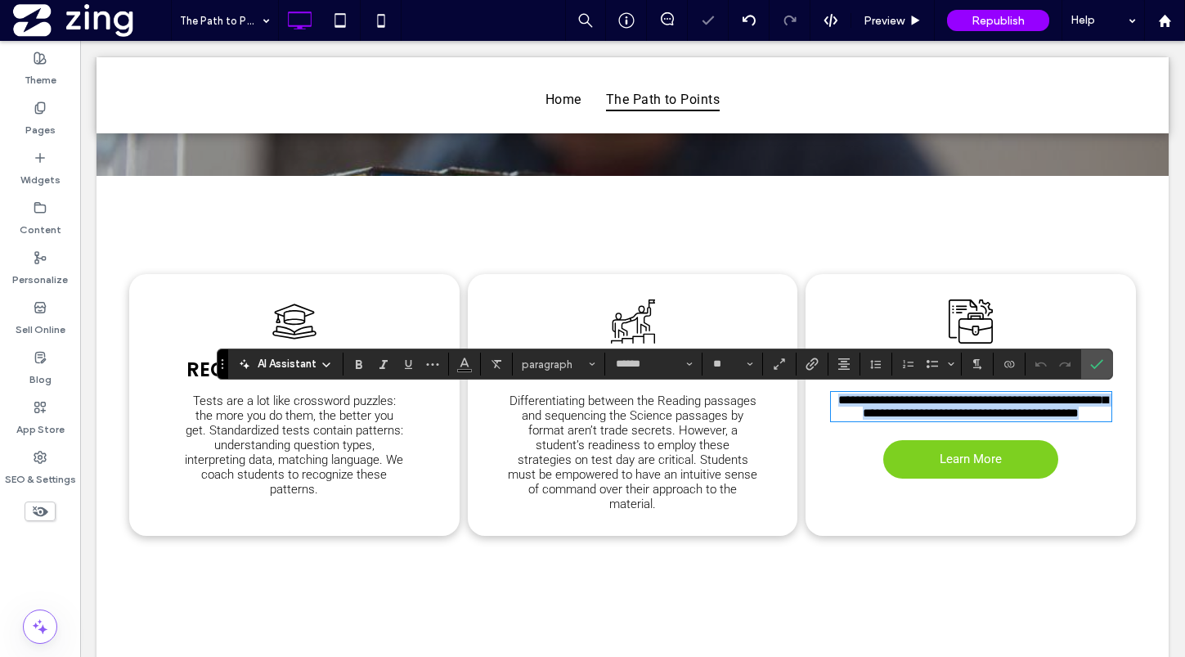
click at [971, 419] on span "**********" at bounding box center [973, 405] width 270 height 25
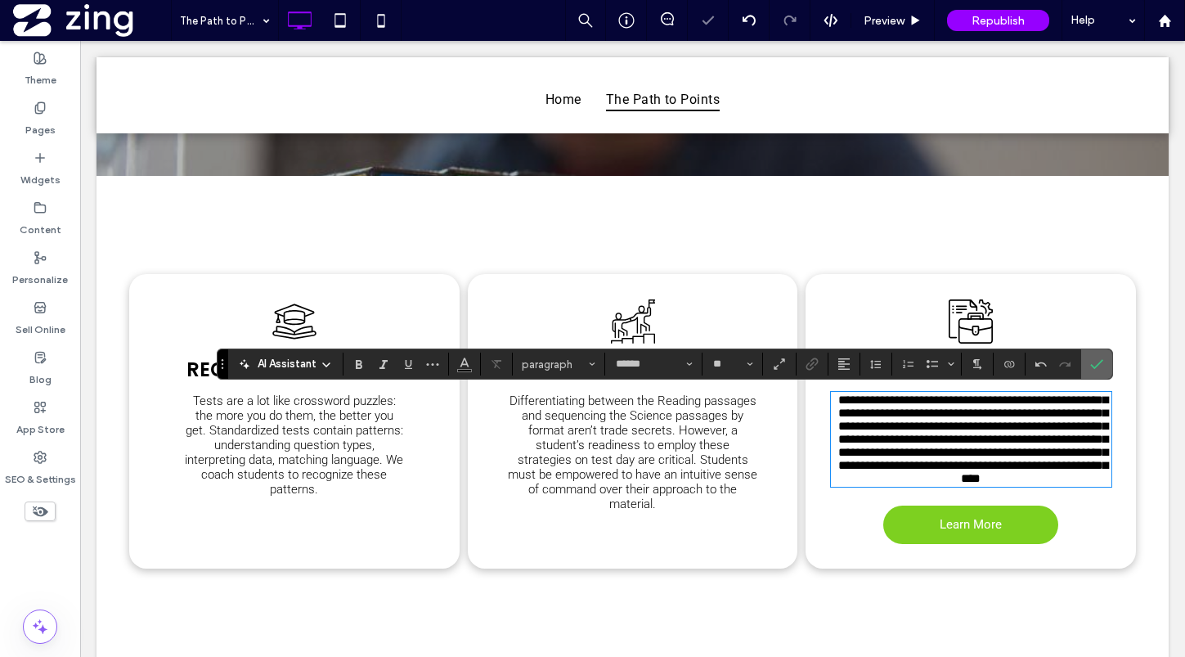
click at [1090, 355] on span "Confirm" at bounding box center [1093, 363] width 7 height 29
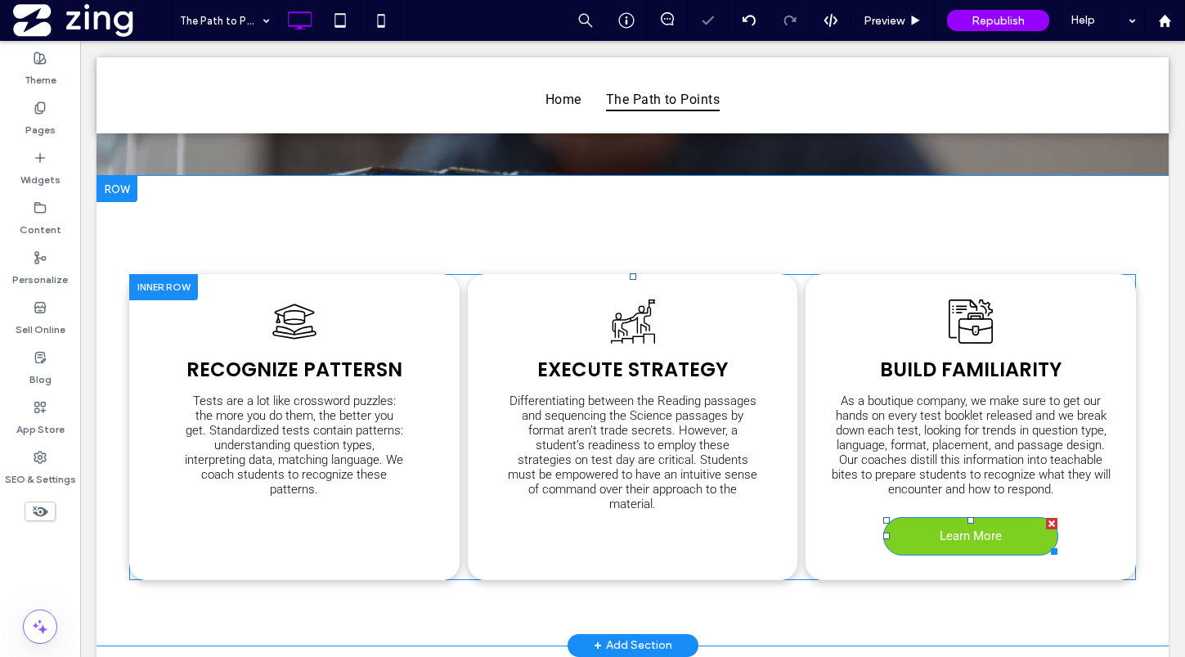
click at [1048, 524] on div at bounding box center [1051, 523] width 11 height 11
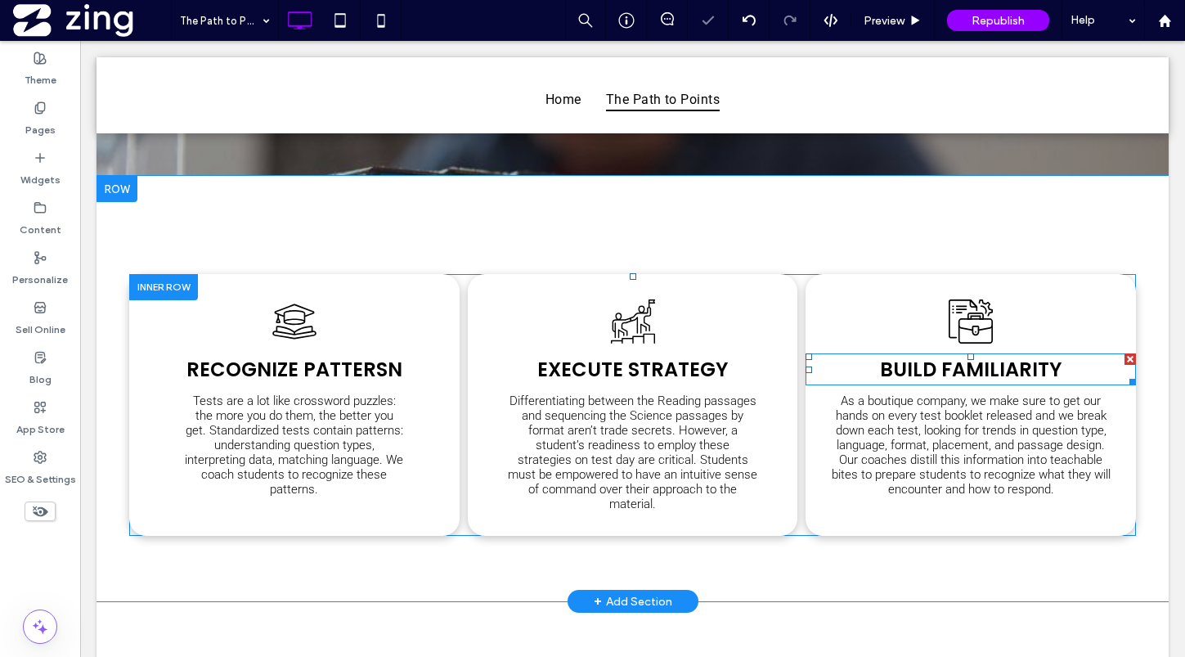
click at [1007, 366] on span "Build Familiarity" at bounding box center [971, 369] width 182 height 27
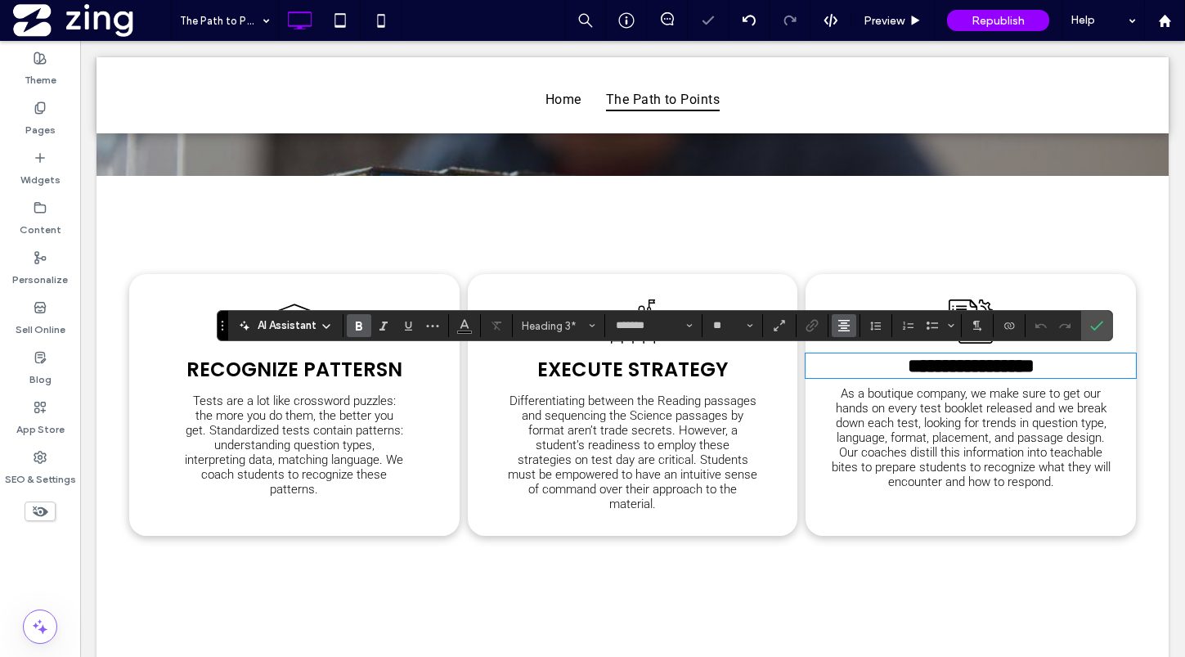
click at [835, 324] on button "Alignment" at bounding box center [844, 325] width 25 height 23
click at [865, 355] on div "ui.textEditor.alignment.left" at bounding box center [860, 352] width 21 height 13
drag, startPoint x: 1096, startPoint y: 325, endPoint x: 961, endPoint y: 399, distance: 153.7
click at [1096, 325] on icon "Confirm" at bounding box center [1096, 325] width 13 height 13
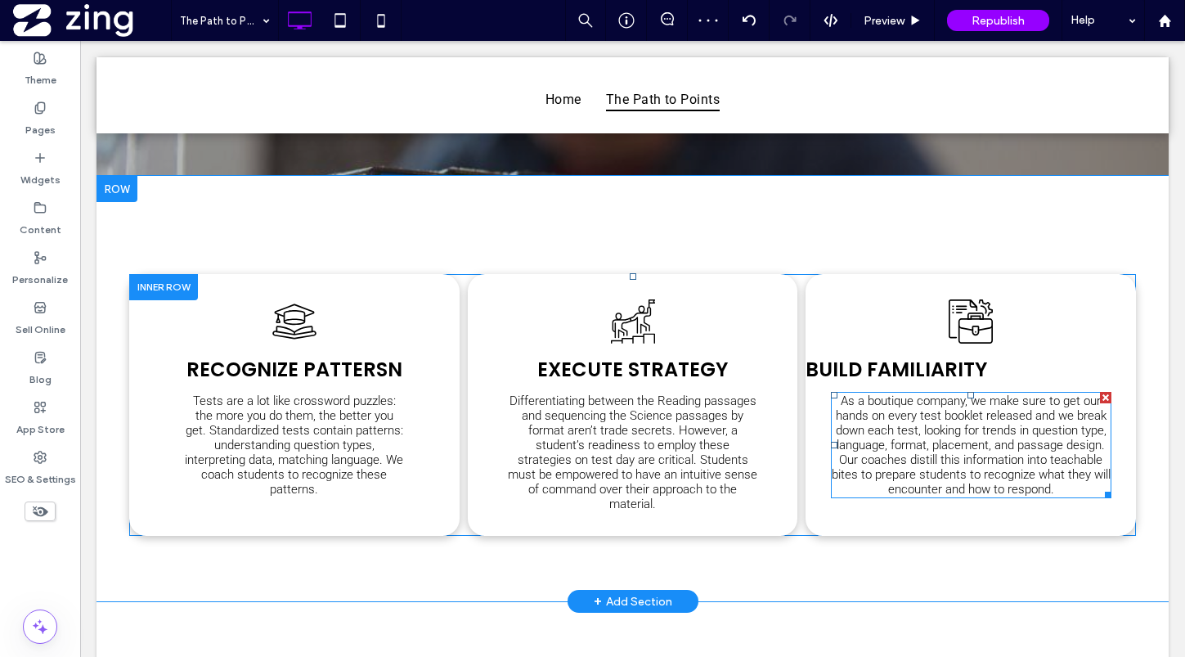
click at [1028, 454] on span "As a boutique company, we make sure to get our hands on every test booklet rele…" at bounding box center [971, 444] width 279 height 103
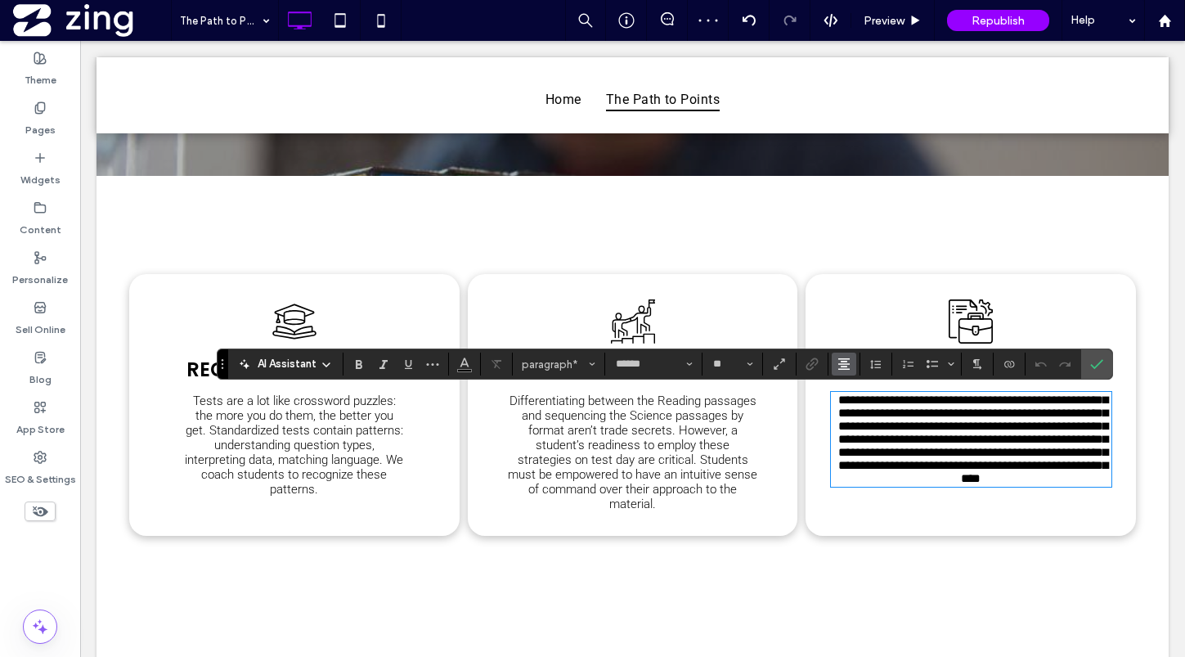
click at [846, 361] on icon "Alignment" at bounding box center [843, 363] width 13 height 13
click at [853, 384] on icon "ui.textEditor.alignment.left" at bounding box center [856, 390] width 13 height 13
click at [1098, 366] on icon "Confirm" at bounding box center [1096, 363] width 13 height 13
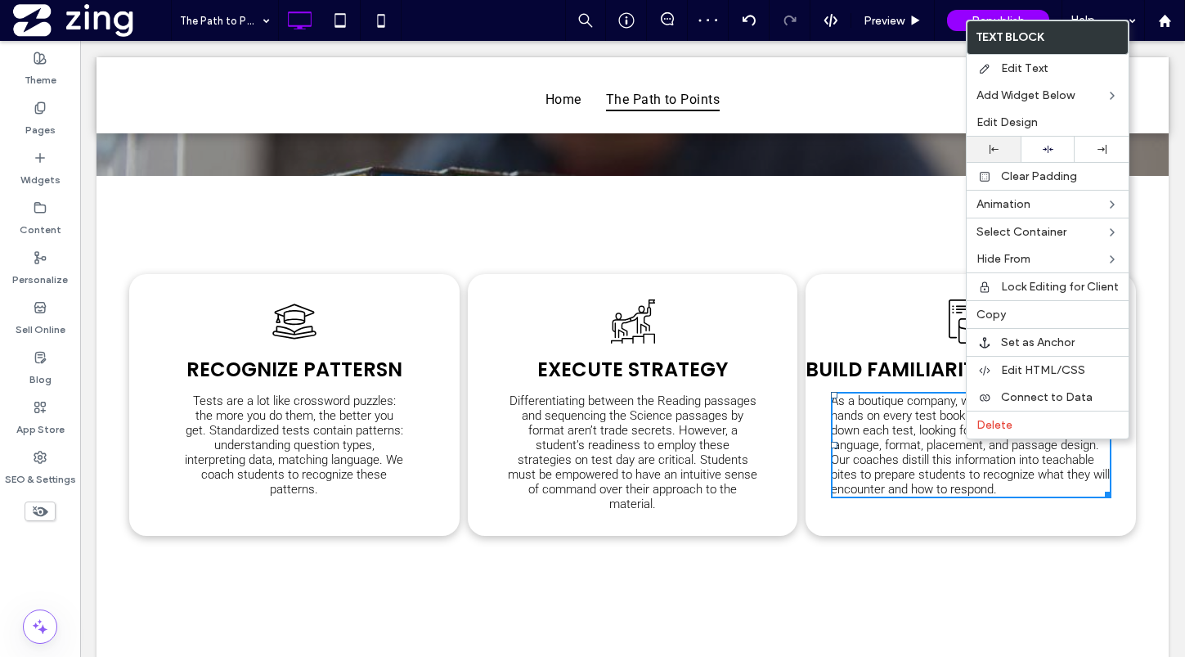
click at [994, 153] on icon at bounding box center [993, 149] width 9 height 9
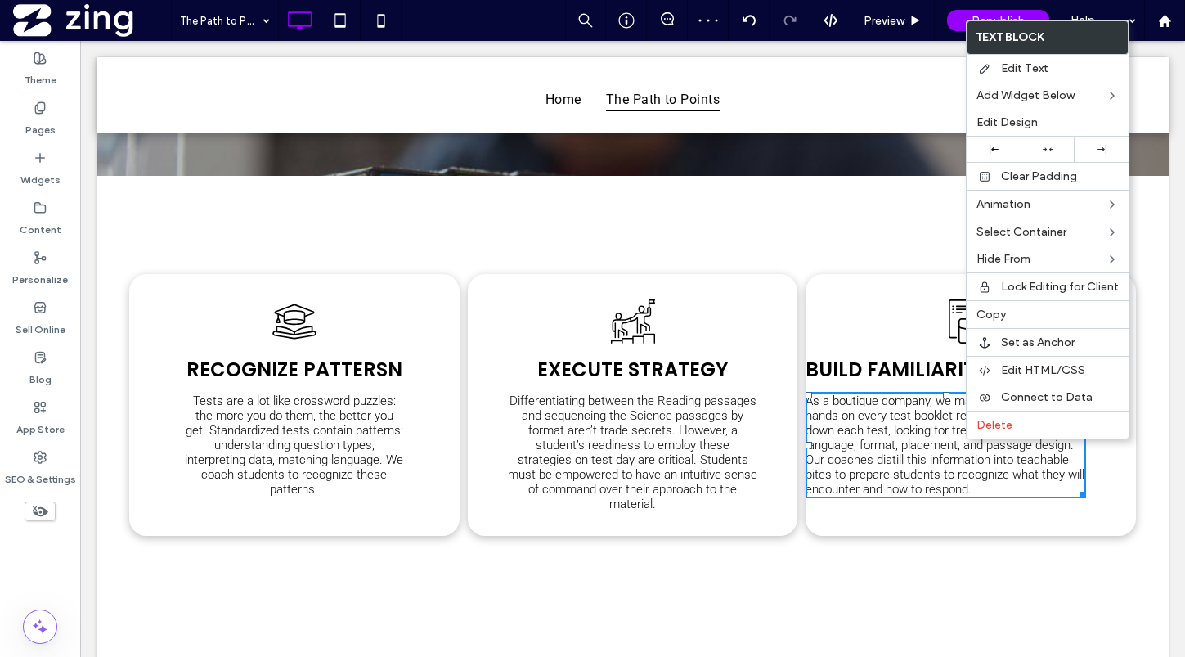
click at [895, 256] on div "Recognize Pattersn Tests are a lot like crossword puzzles: the more you do them…" at bounding box center [632, 388] width 1007 height 294
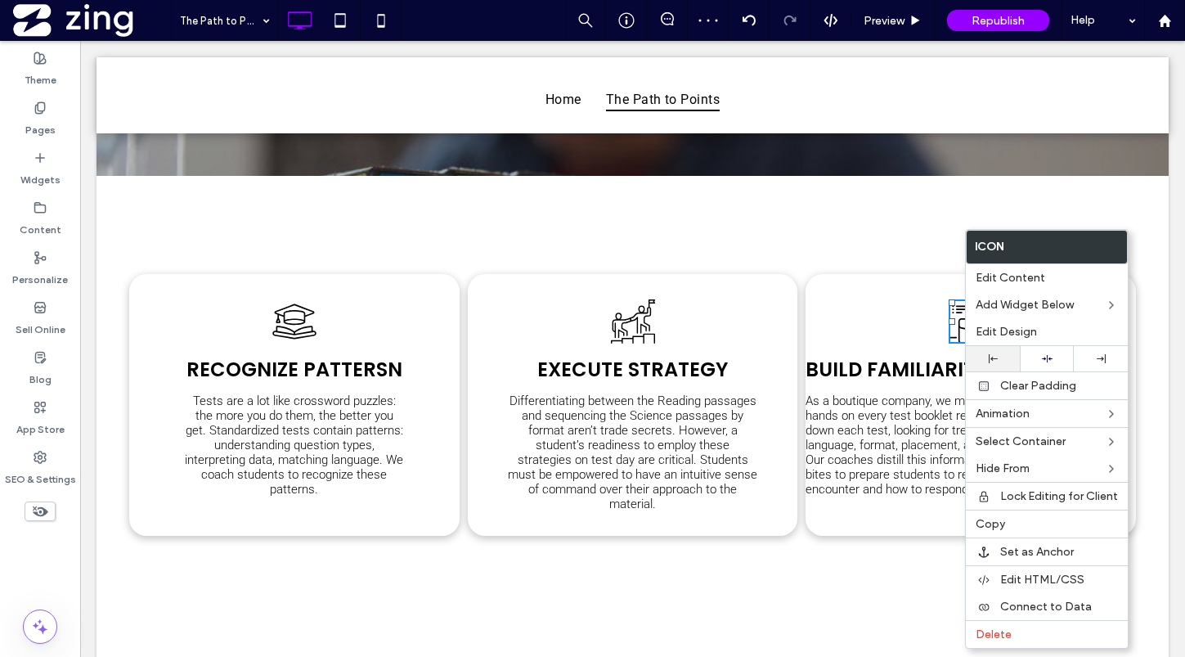
click at [983, 357] on div at bounding box center [993, 358] width 38 height 9
click at [863, 353] on div "Build Familiarity" at bounding box center [970, 369] width 330 height 32
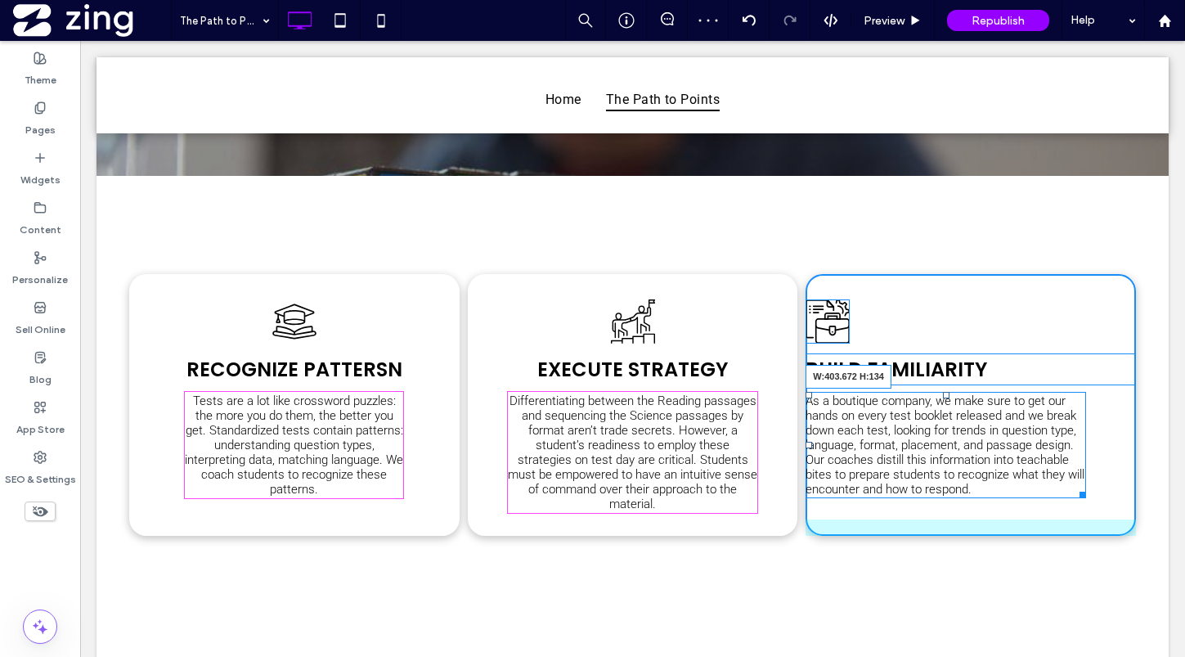
drag, startPoint x: 1081, startPoint y: 494, endPoint x: 1177, endPoint y: 494, distance: 95.7
click at [1177, 494] on body "Home The Path to Points Click To Paste Click To Paste Header The Path to Points…" at bounding box center [632, 454] width 1105 height 1536
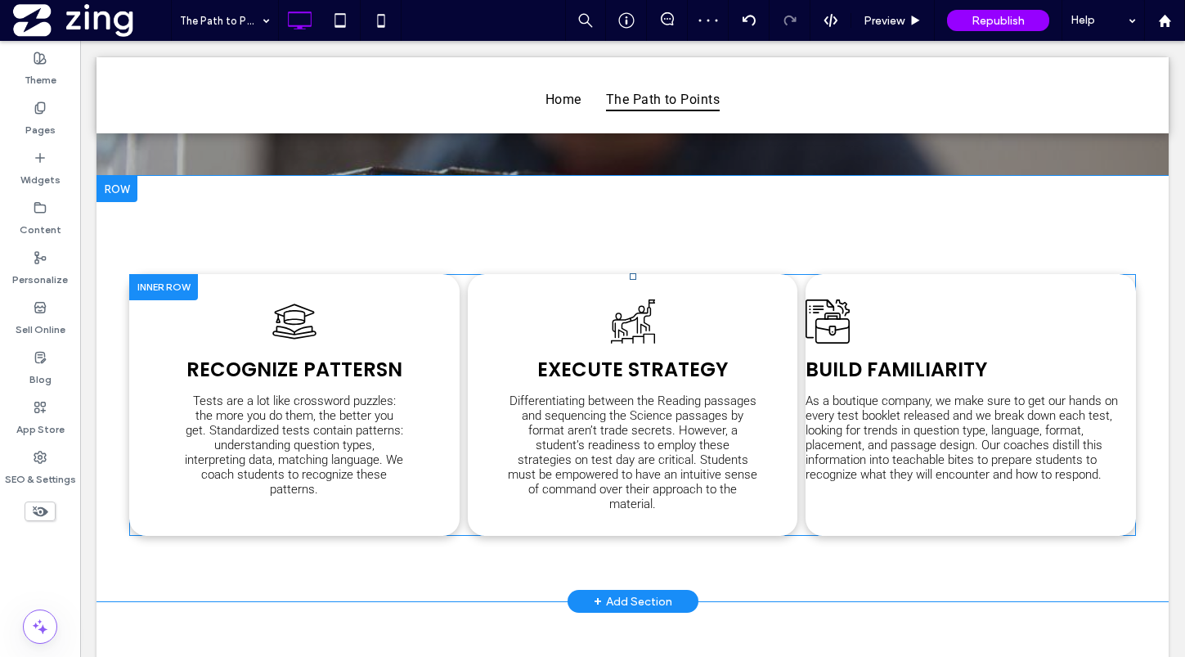
click at [1005, 296] on div "Build Familiarity As a boutique company, we make sure to get our hands on every…" at bounding box center [970, 405] width 330 height 262
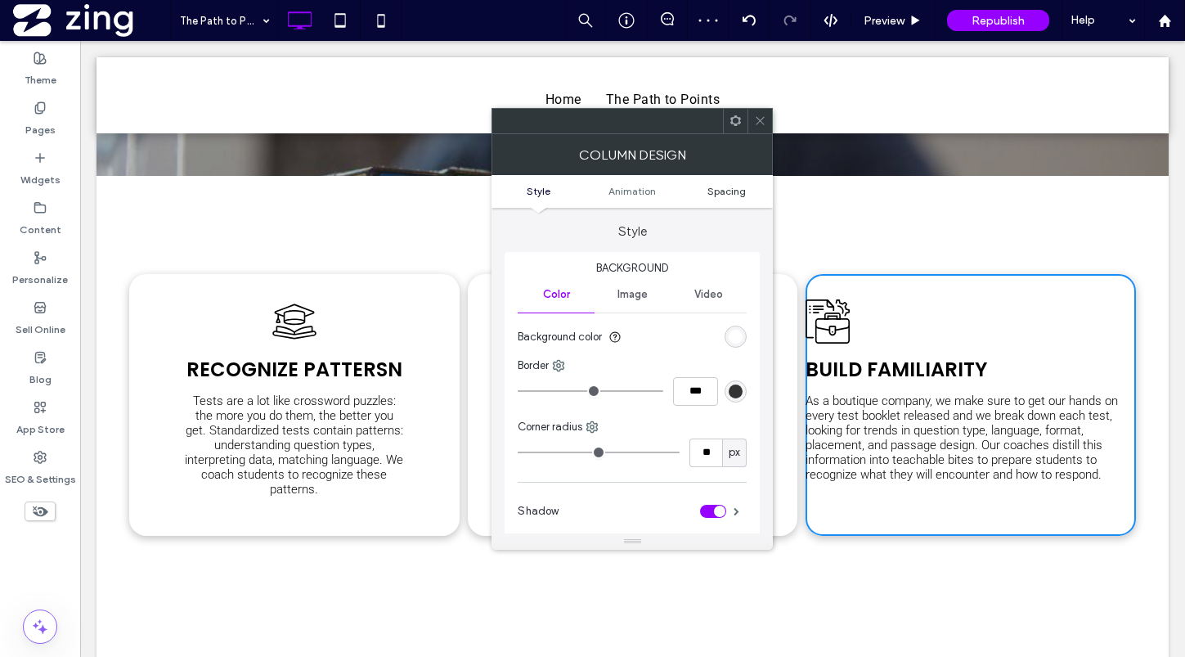
click at [725, 187] on span "Spacing" at bounding box center [726, 191] width 38 height 12
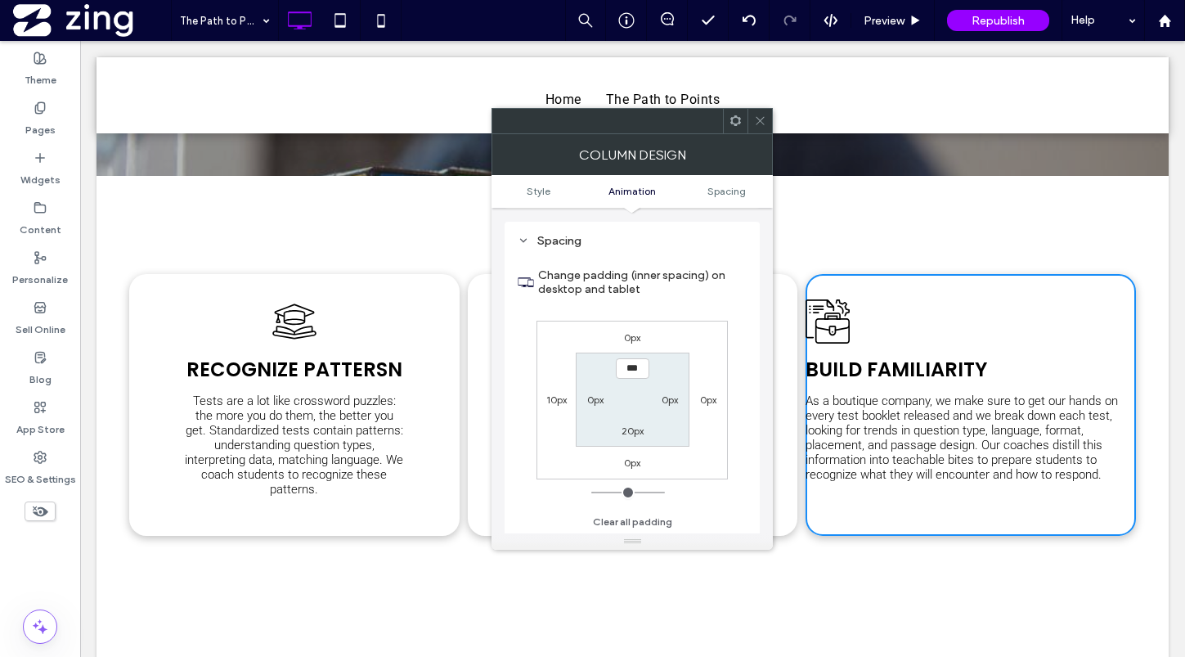
scroll to position [384, 0]
type input "****"
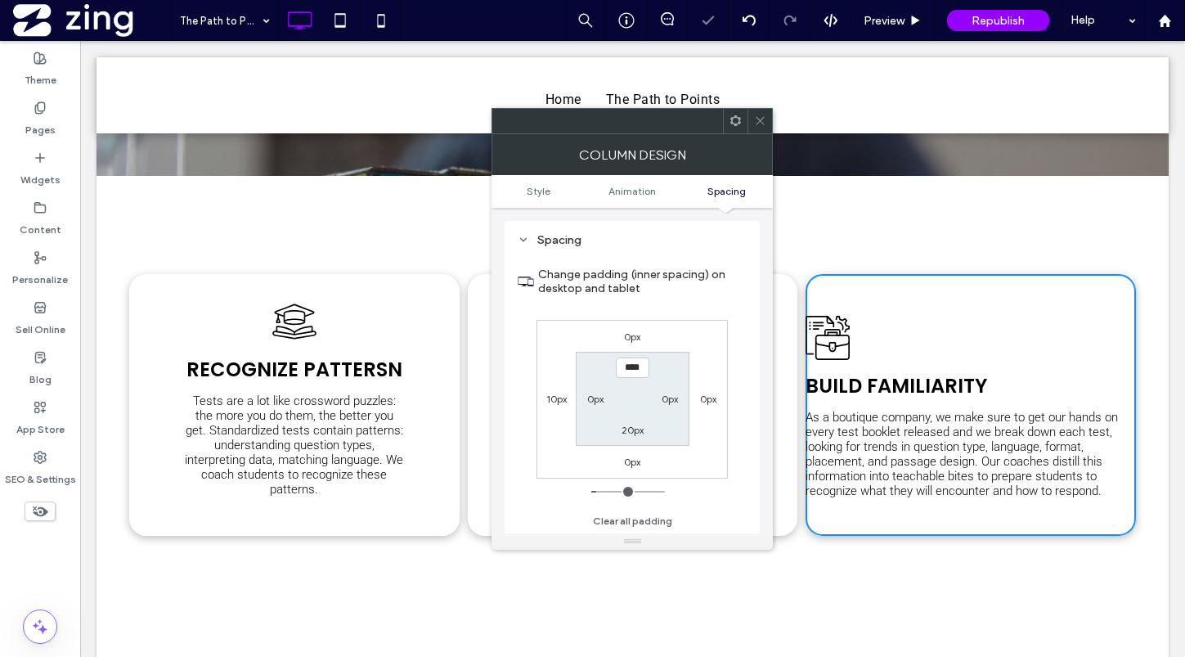
click at [594, 397] on label "0px" at bounding box center [595, 399] width 16 height 12
type input "*"
type input "**"
type input "****"
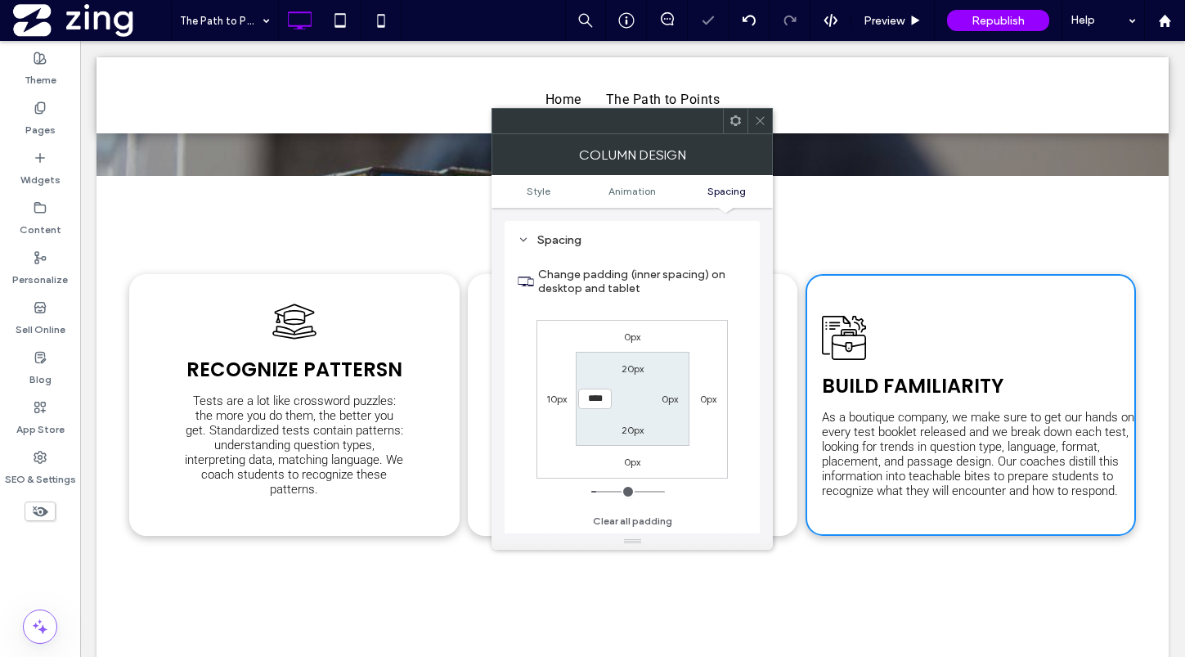
click at [666, 397] on label "0px" at bounding box center [670, 399] width 16 height 12
type input "*"
type input "**"
type input "****"
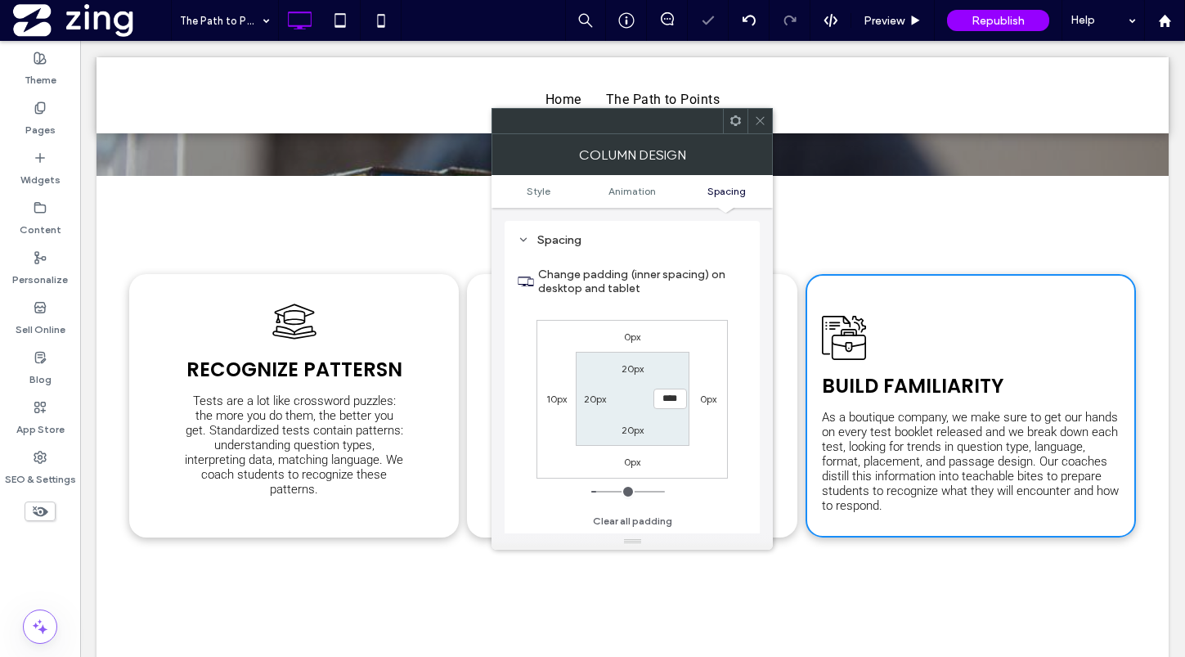
click at [760, 118] on icon at bounding box center [760, 120] width 12 height 12
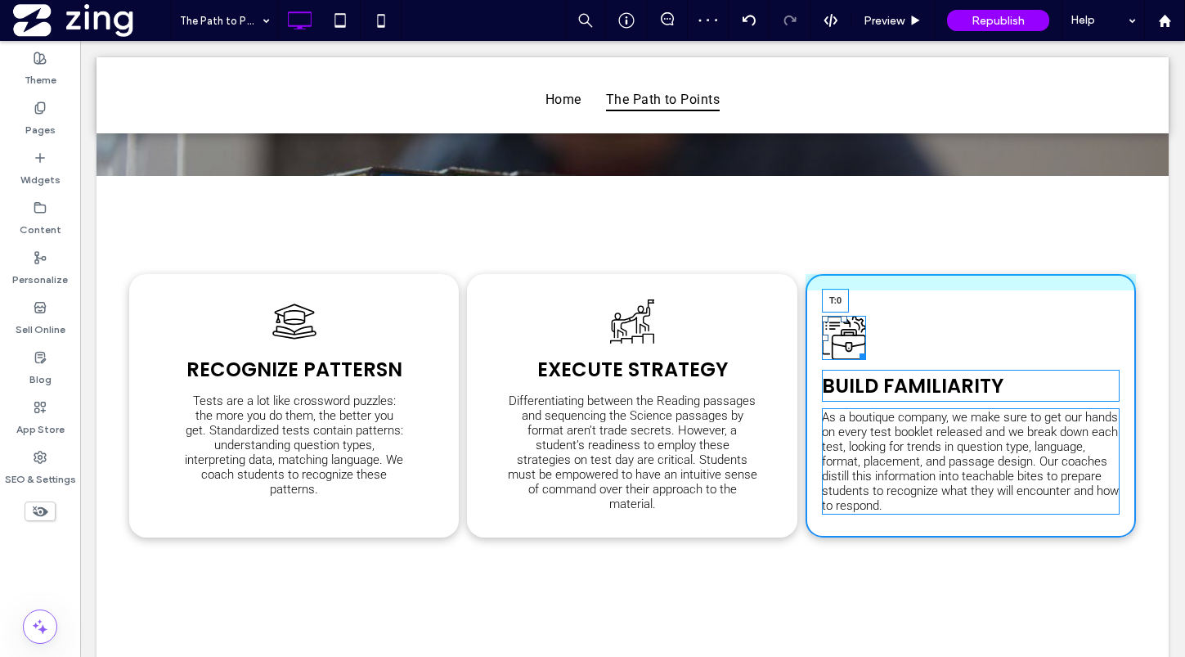
drag, startPoint x: 846, startPoint y: 316, endPoint x: 850, endPoint y: 287, distance: 29.8
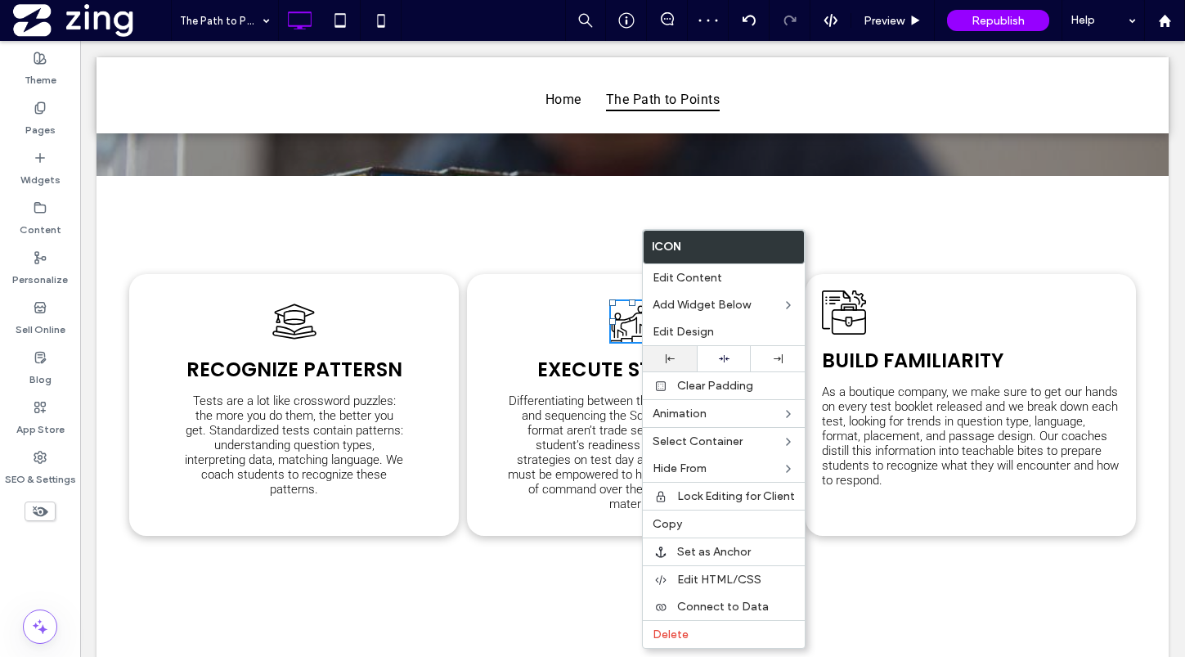
click at [669, 364] on div at bounding box center [670, 358] width 54 height 25
click at [564, 357] on span "Execute Strategy" at bounding box center [632, 369] width 191 height 27
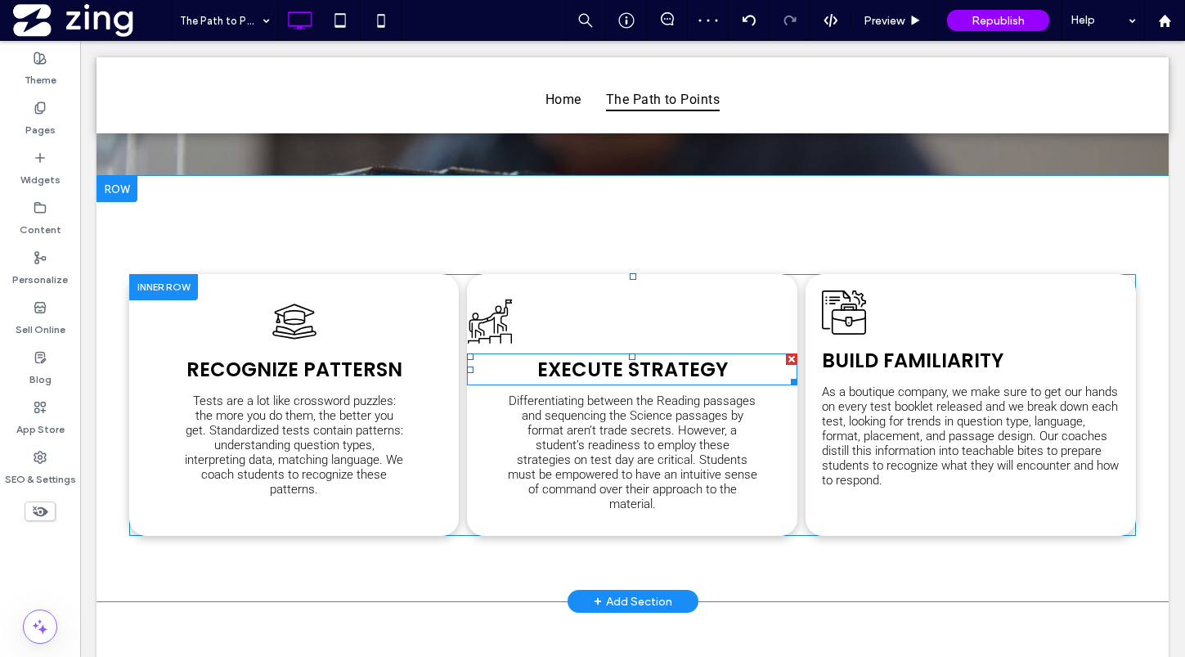
click at [581, 367] on span "Execute Strategy" at bounding box center [632, 369] width 191 height 27
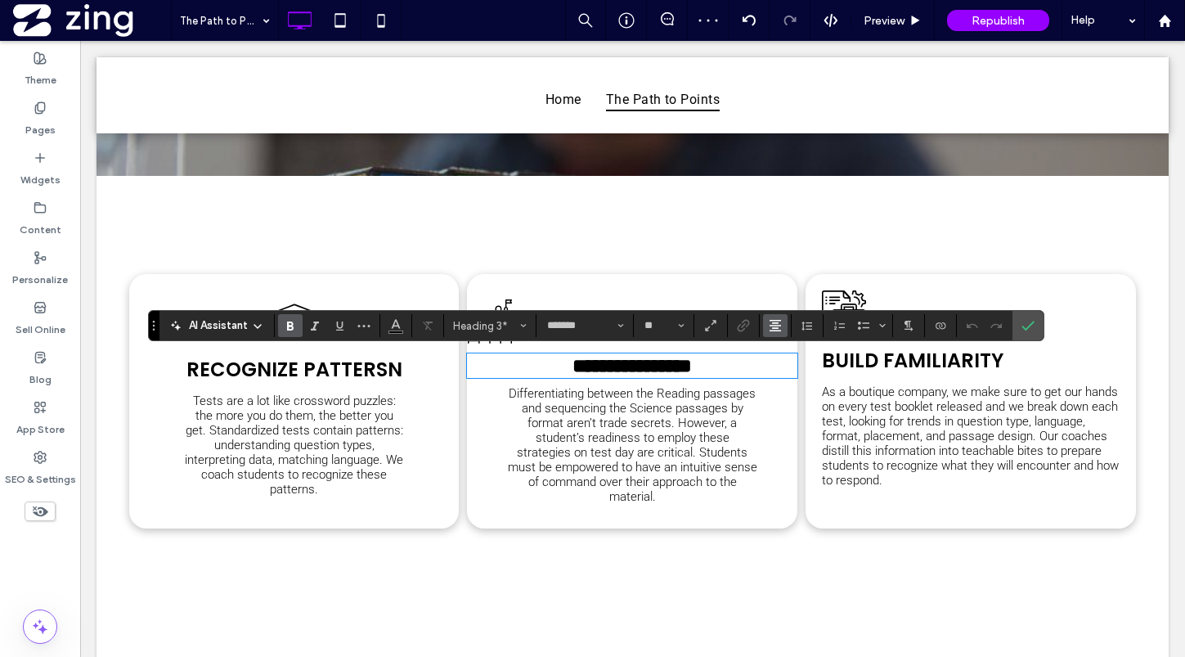
click at [775, 322] on use "Alignment" at bounding box center [774, 325] width 11 height 11
click at [790, 350] on icon "ui.textEditor.alignment.left" at bounding box center [787, 352] width 13 height 13
click at [1016, 331] on label "Confirm" at bounding box center [1028, 325] width 25 height 29
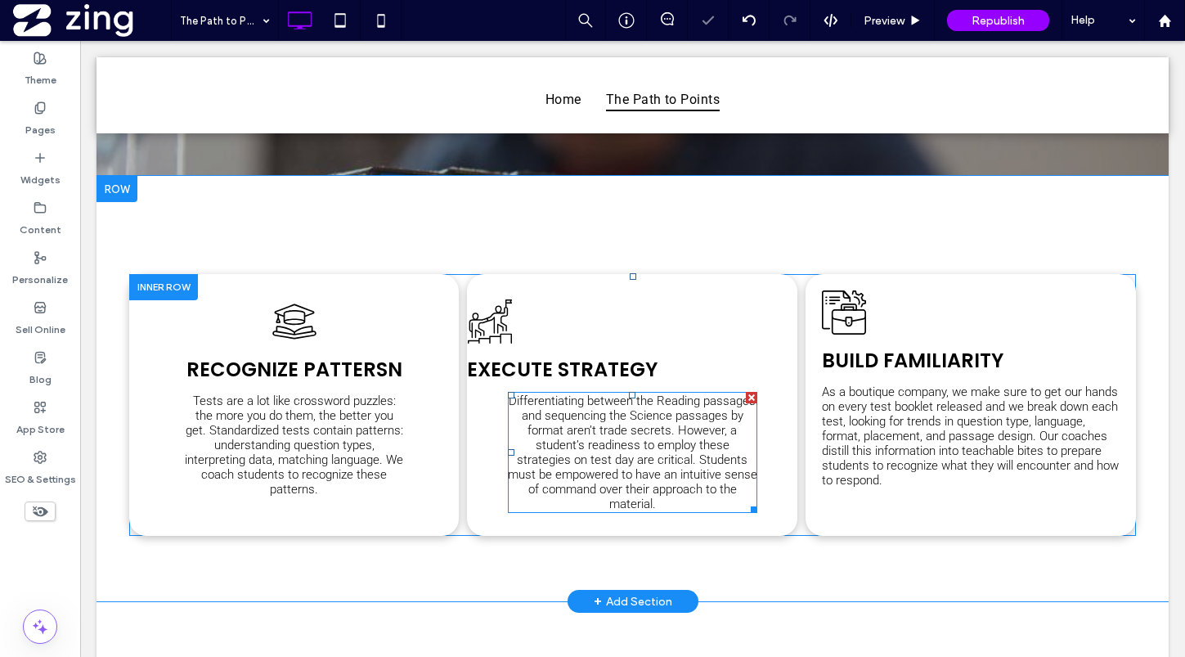
click at [633, 467] on span "Differentiating between the Reading passages and sequencing the Science passage…" at bounding box center [632, 452] width 249 height 118
type input "******"
type input "**"
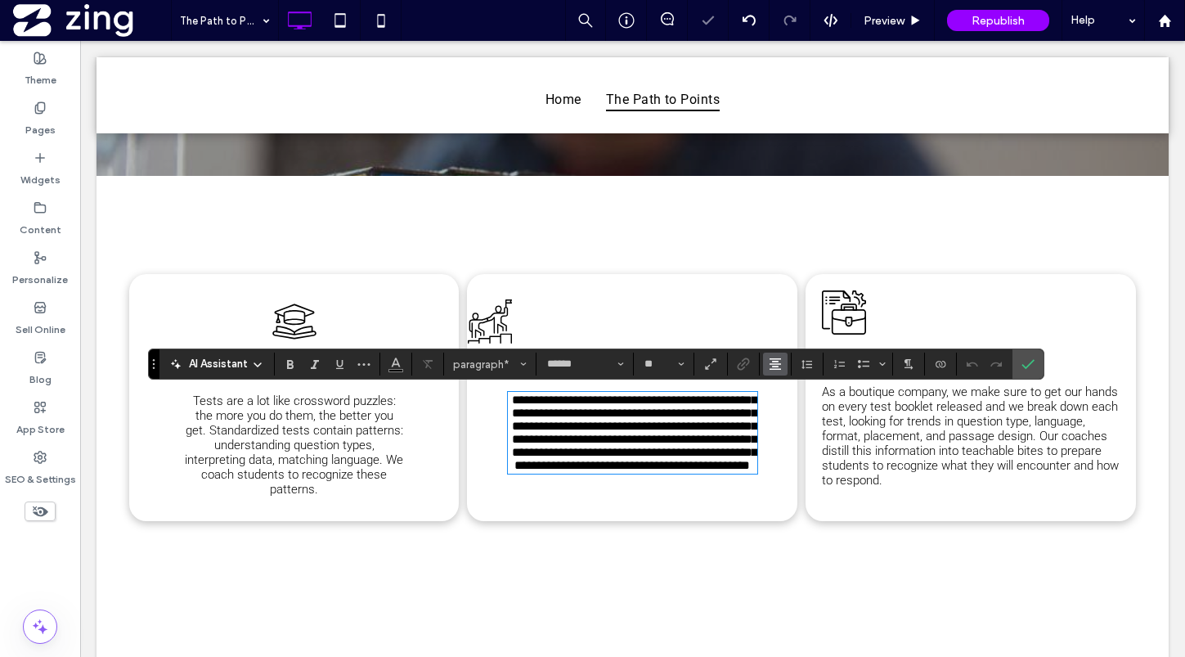
click at [778, 363] on icon "Alignment" at bounding box center [775, 363] width 13 height 13
click at [788, 383] on label "ui.textEditor.alignment.left" at bounding box center [791, 391] width 57 height 24
click at [1030, 361] on icon "Confirm" at bounding box center [1027, 363] width 13 height 13
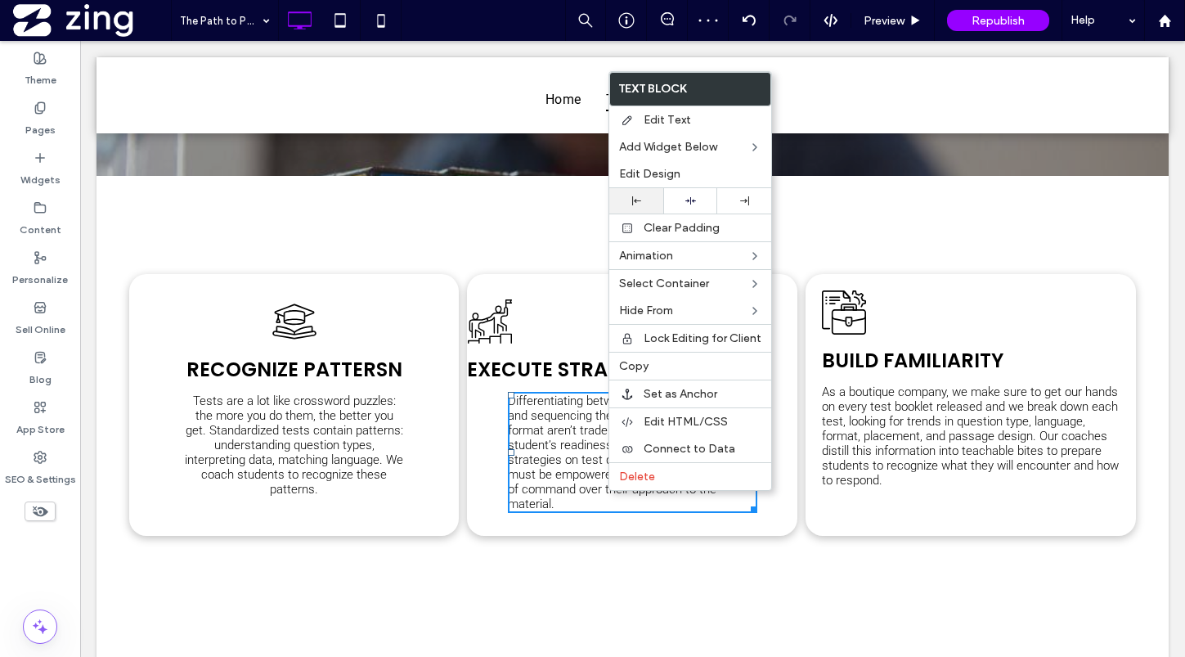
click at [640, 199] on div at bounding box center [636, 200] width 38 height 9
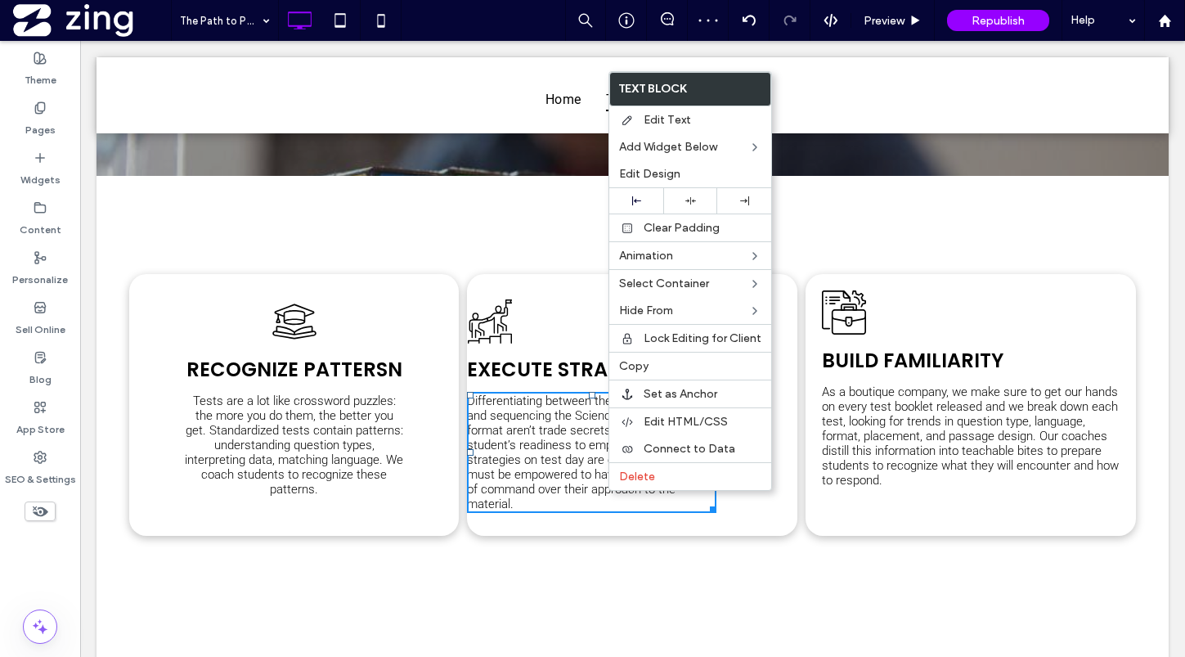
click at [572, 369] on span "Execute Strategy" at bounding box center [562, 369] width 191 height 27
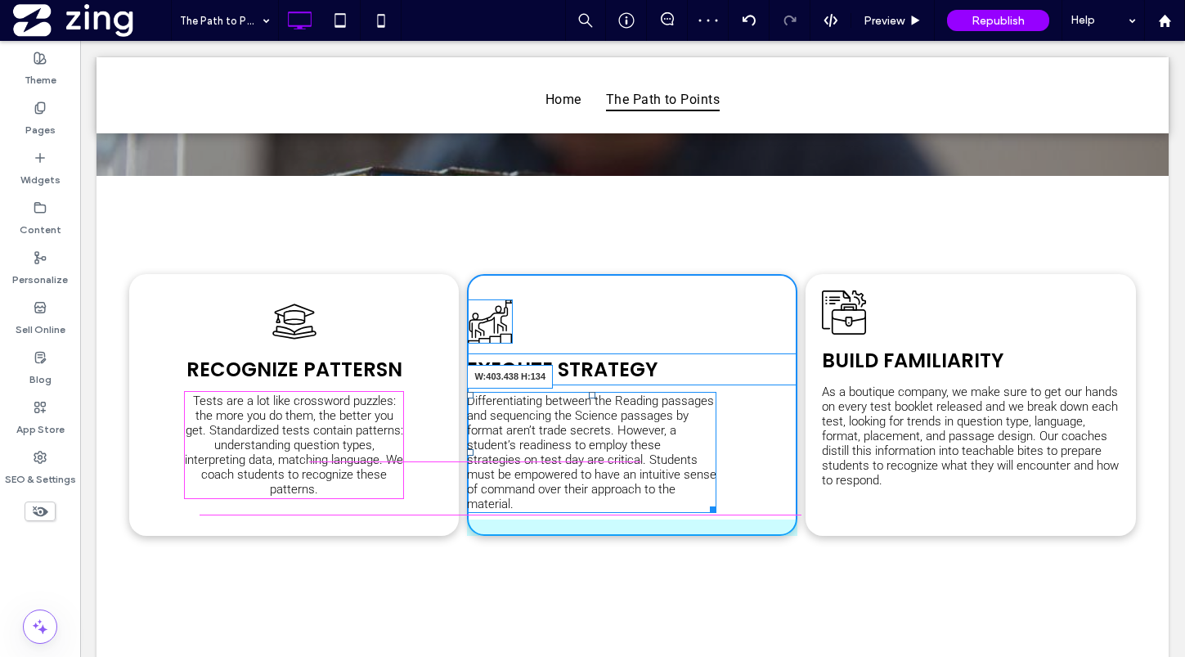
drag, startPoint x: 711, startPoint y: 496, endPoint x: 839, endPoint y: 495, distance: 127.6
click at [839, 495] on div "Recognize Pattersn Tests are a lot like crossword puzzles: the more you do them…" at bounding box center [632, 405] width 1007 height 262
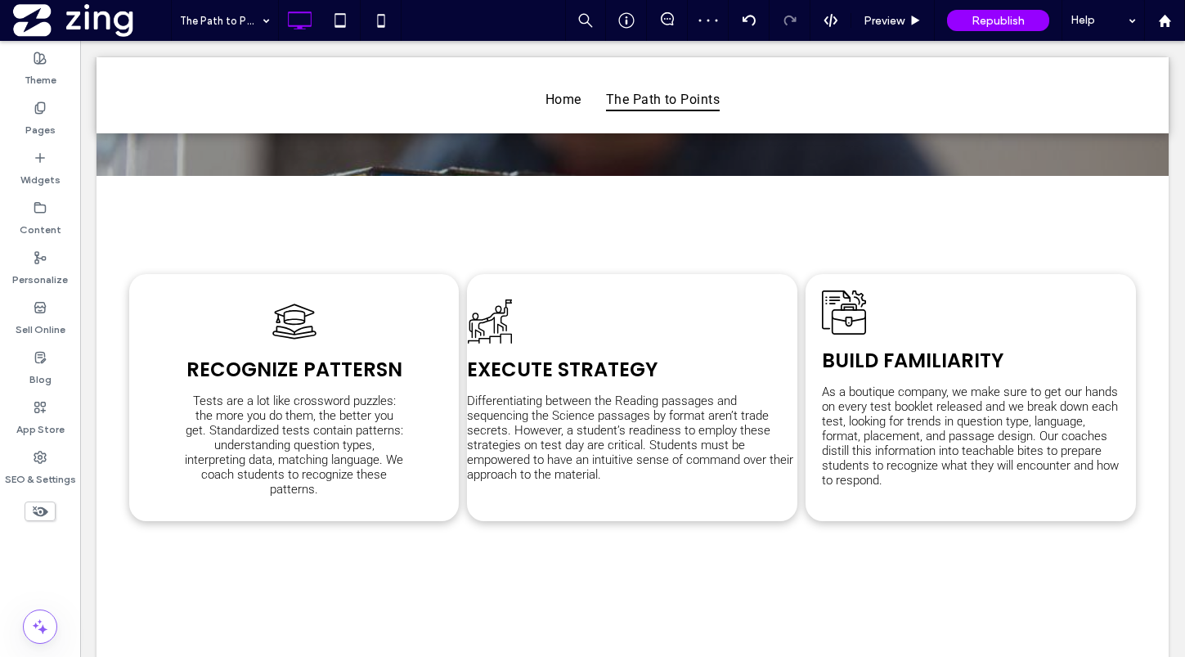
click at [694, 298] on div "Execute Strategy Differentiating between the Reading passages and sequencing th…" at bounding box center [632, 397] width 330 height 247
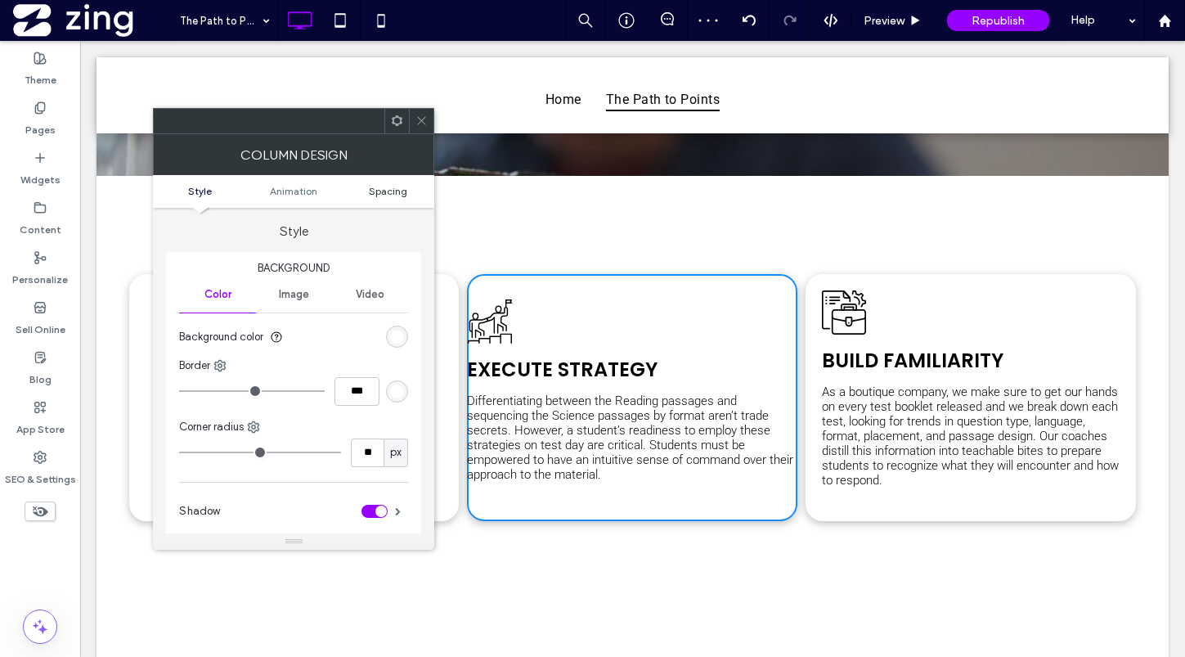
click at [397, 185] on span "Spacing" at bounding box center [388, 191] width 38 height 12
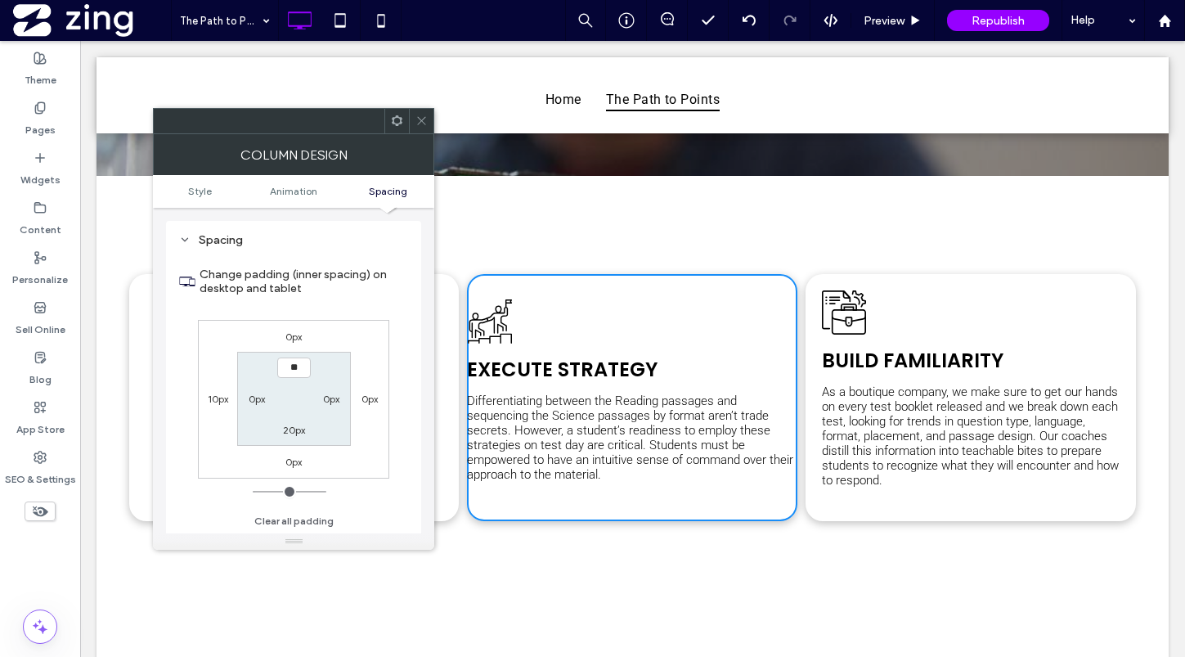
type input "****"
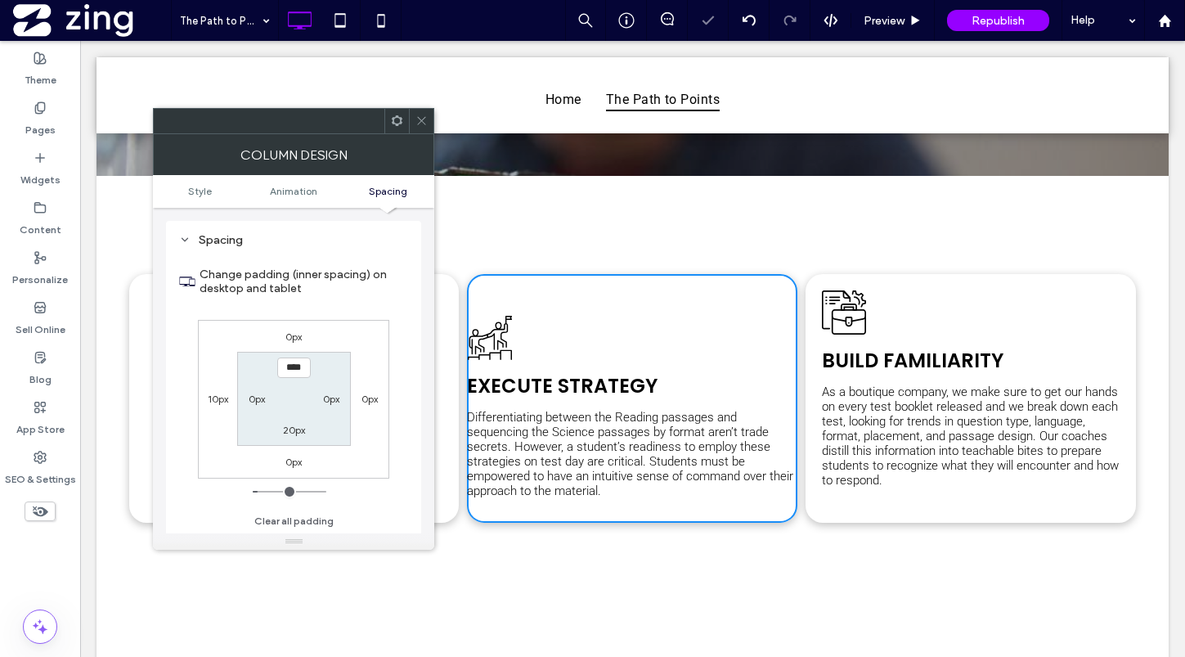
click at [253, 401] on label "0px" at bounding box center [257, 399] width 16 height 12
type input "*"
type input "**"
type input "****"
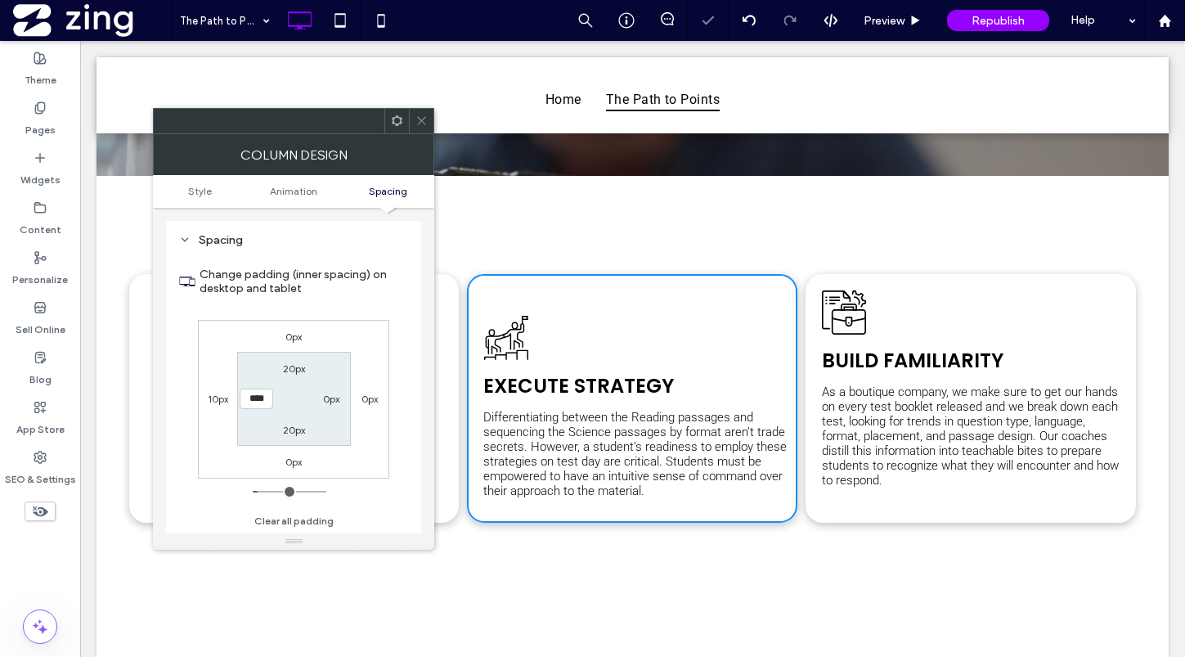
click at [329, 401] on label "0px" at bounding box center [331, 399] width 16 height 12
type input "*"
type input "**"
type input "****"
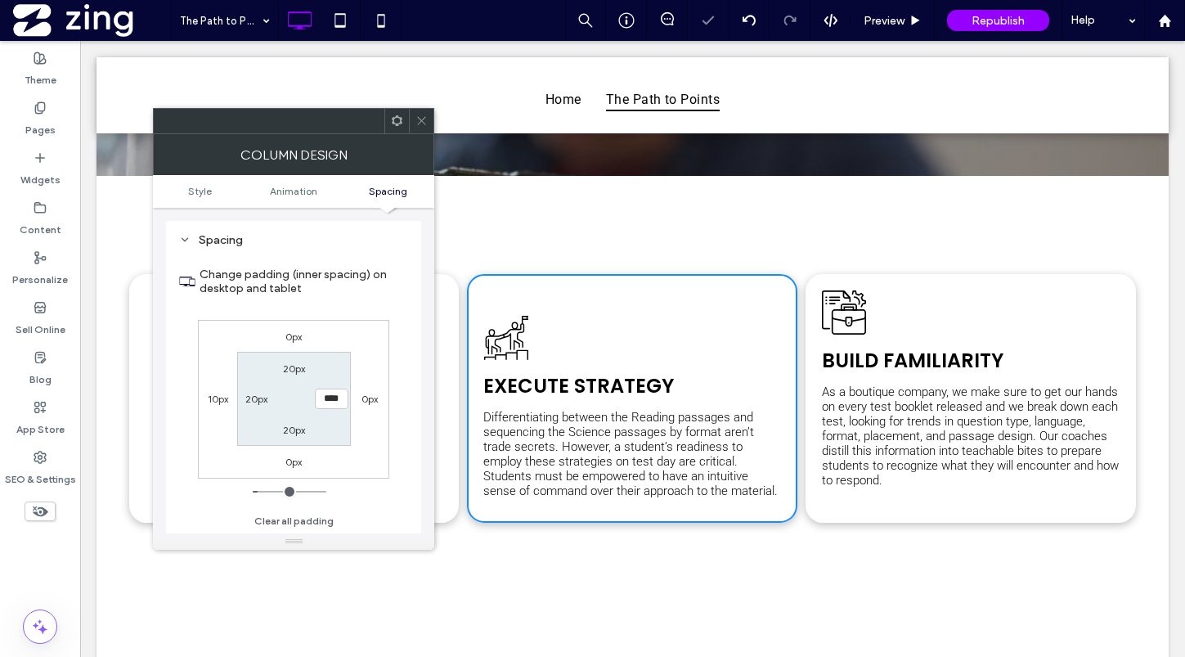
click at [422, 110] on span at bounding box center [421, 121] width 12 height 25
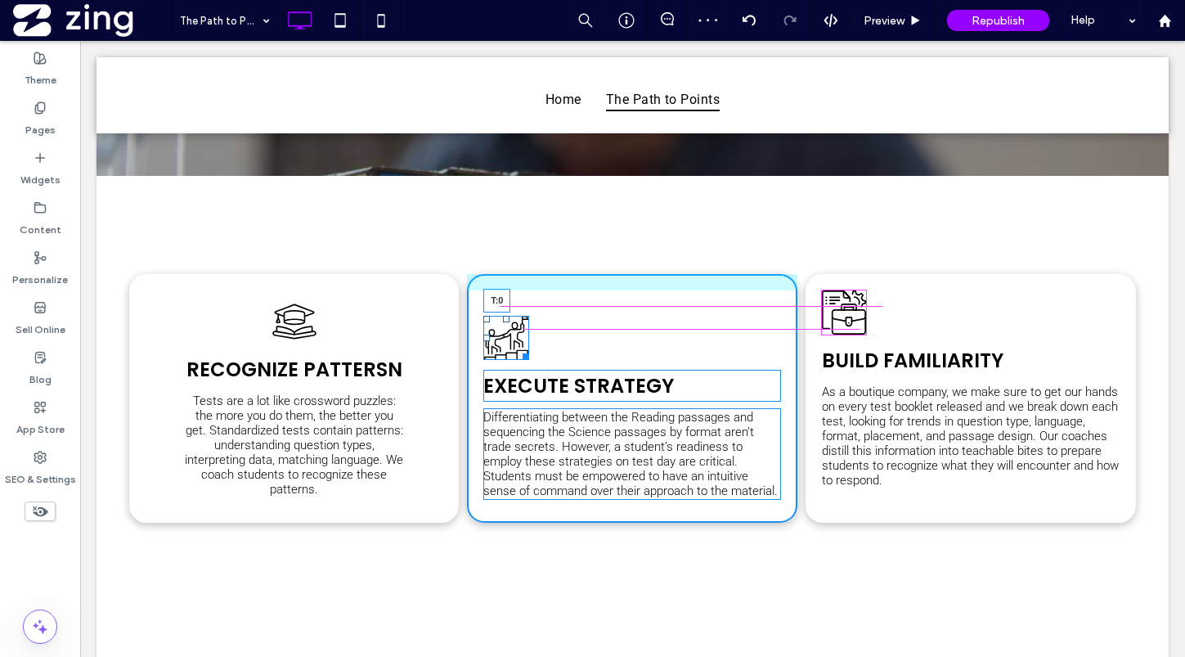
drag, startPoint x: 504, startPoint y: 316, endPoint x: 503, endPoint y: 287, distance: 29.4
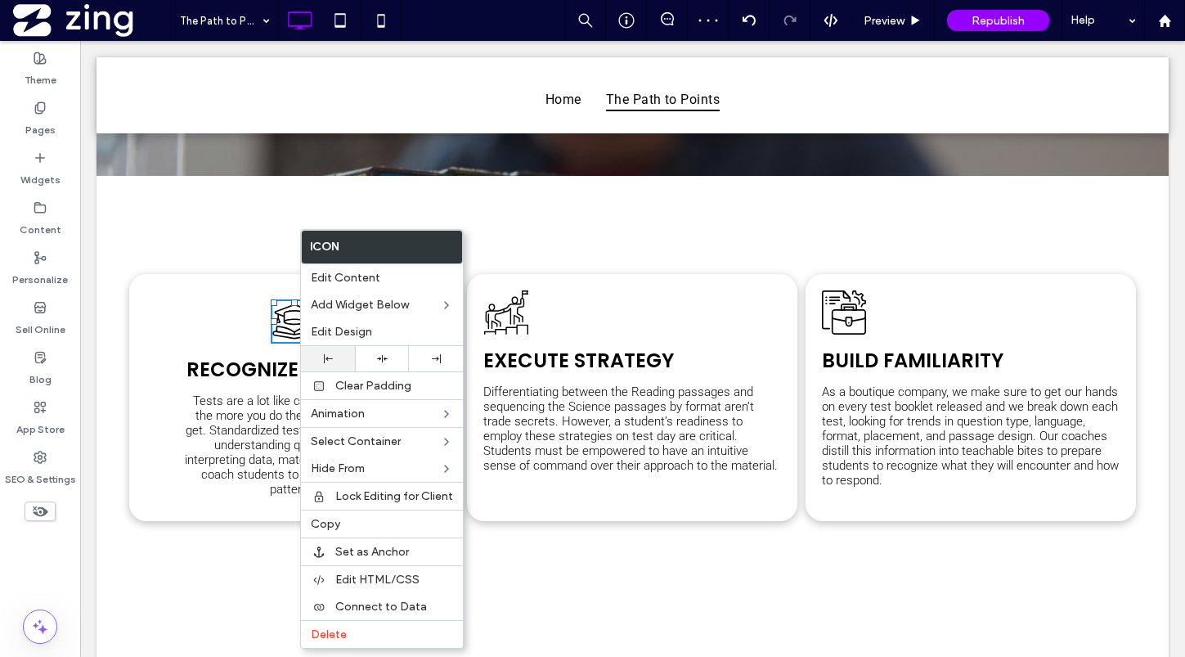
click at [334, 362] on div at bounding box center [328, 358] width 38 height 9
click at [239, 375] on span "Recognize Pattersn" at bounding box center [294, 369] width 216 height 27
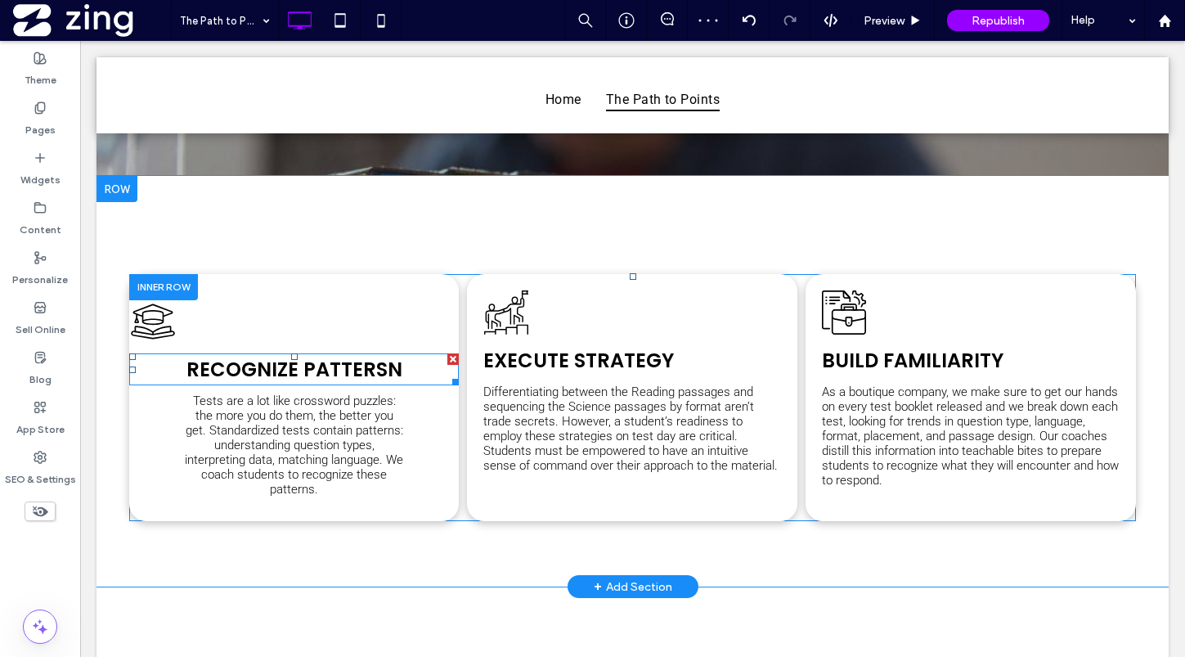
click at [239, 375] on span "Recognize Pattersn" at bounding box center [294, 369] width 216 height 27
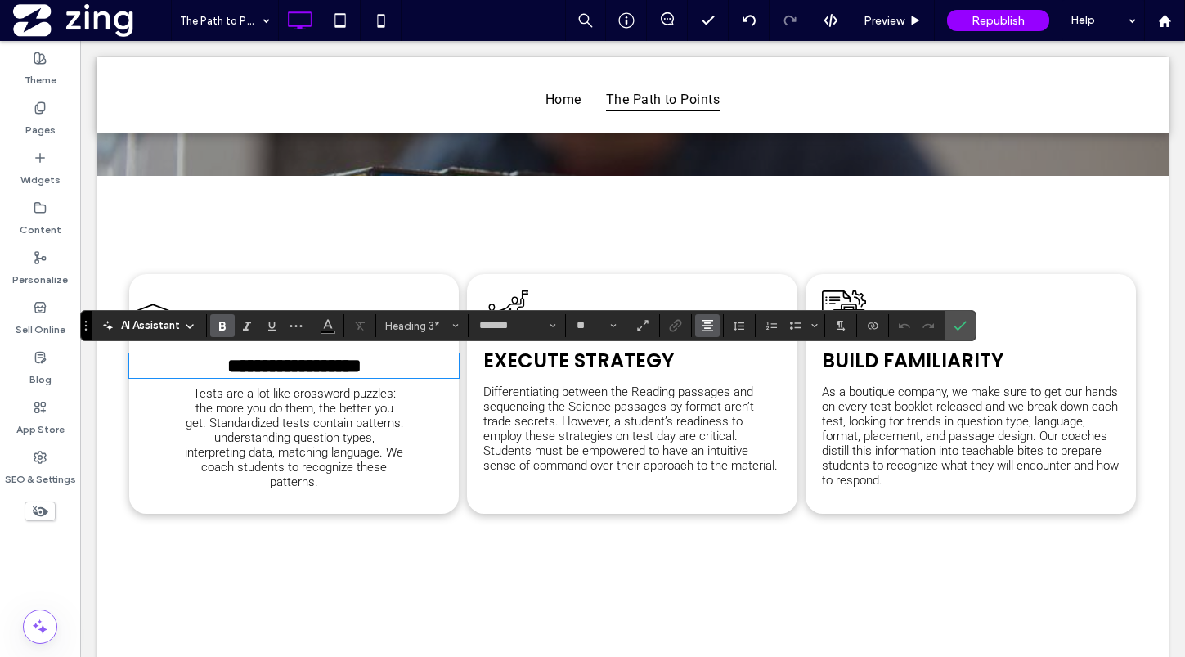
click at [711, 324] on icon "Alignment" at bounding box center [707, 325] width 13 height 13
click at [713, 350] on icon "ui.textEditor.alignment.left" at bounding box center [719, 352] width 13 height 13
click at [298, 470] on span "Tests are a lot like crossword puzzles: the more you do them, the better you ge…" at bounding box center [294, 437] width 218 height 103
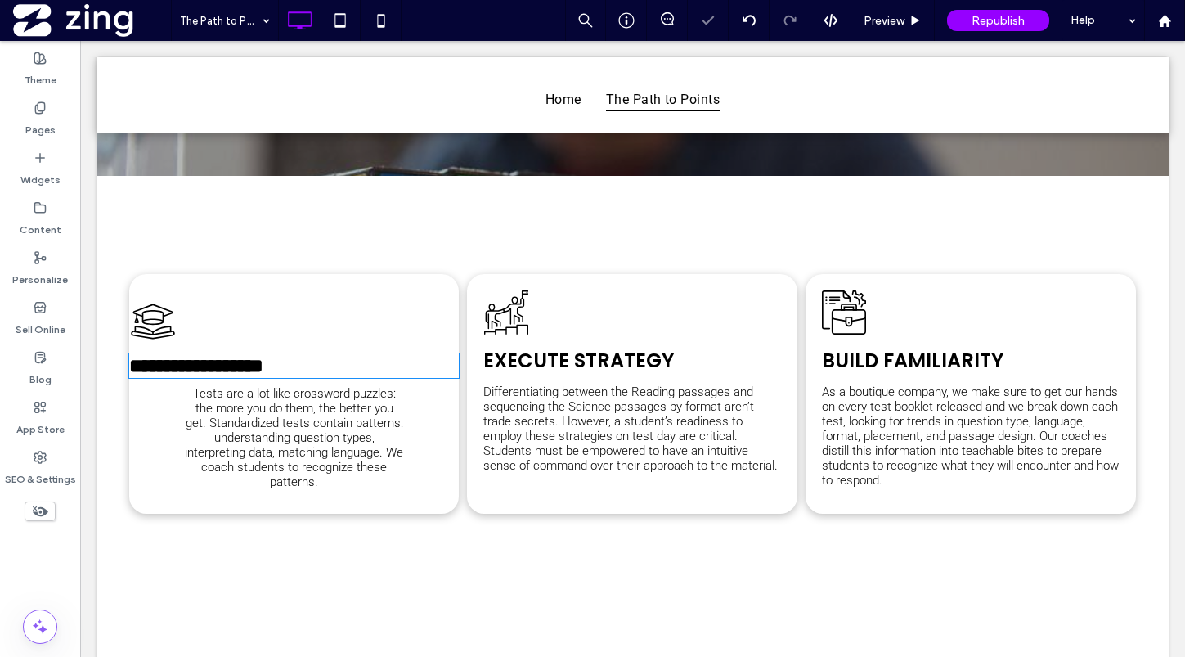
click at [298, 470] on span "Tests are a lot like crossword puzzles: the more you do them, the better you ge…" at bounding box center [294, 437] width 218 height 103
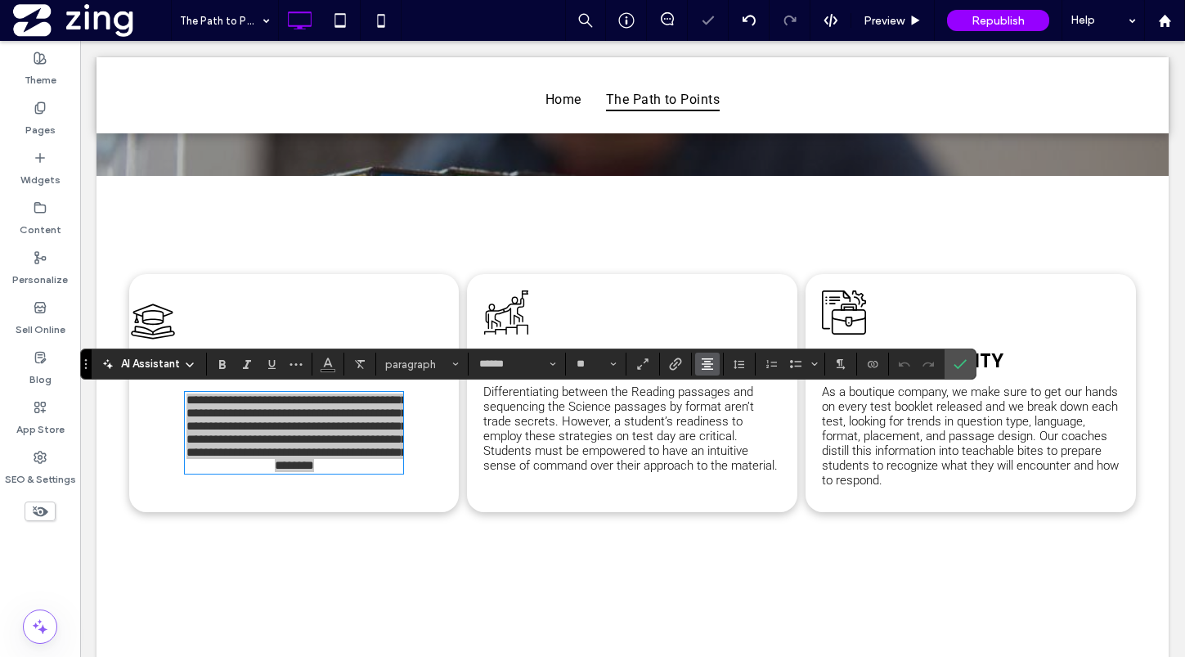
click at [706, 361] on use "Alignment" at bounding box center [707, 363] width 11 height 11
click at [722, 391] on use "ui.textEditor.alignment.left" at bounding box center [719, 390] width 11 height 11
click at [958, 367] on use "Confirm" at bounding box center [960, 365] width 13 height 10
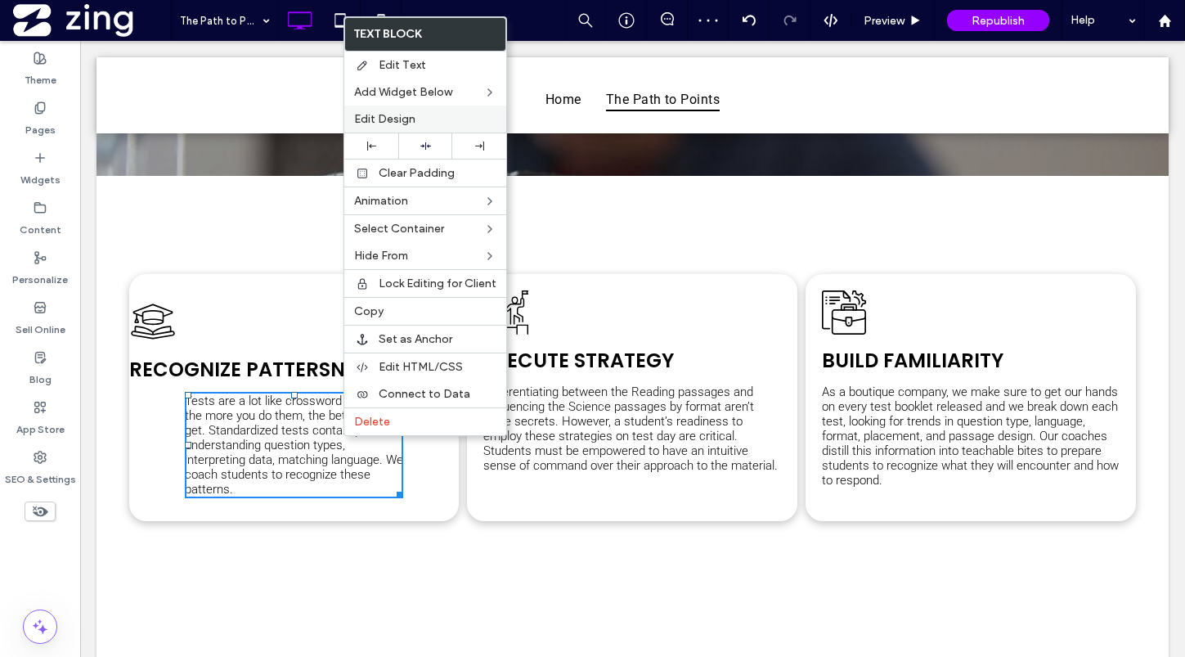
click at [366, 129] on div "Edit Design" at bounding box center [425, 118] width 162 height 27
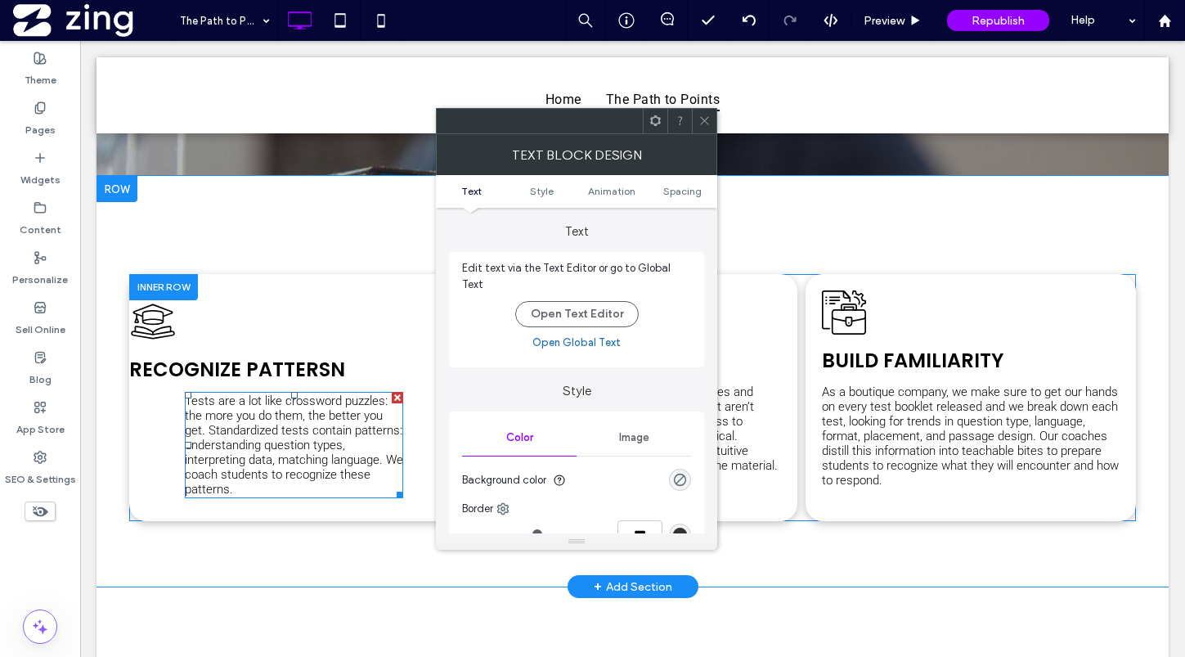
click at [700, 120] on icon at bounding box center [704, 120] width 12 height 12
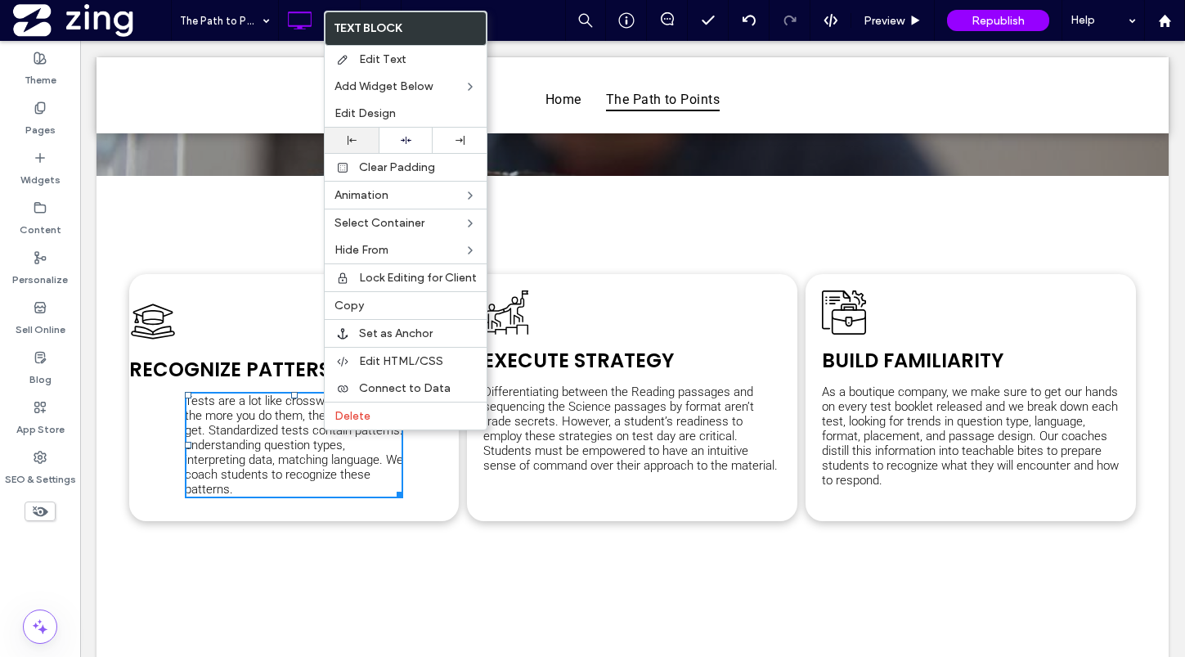
click at [359, 145] on div at bounding box center [352, 140] width 54 height 25
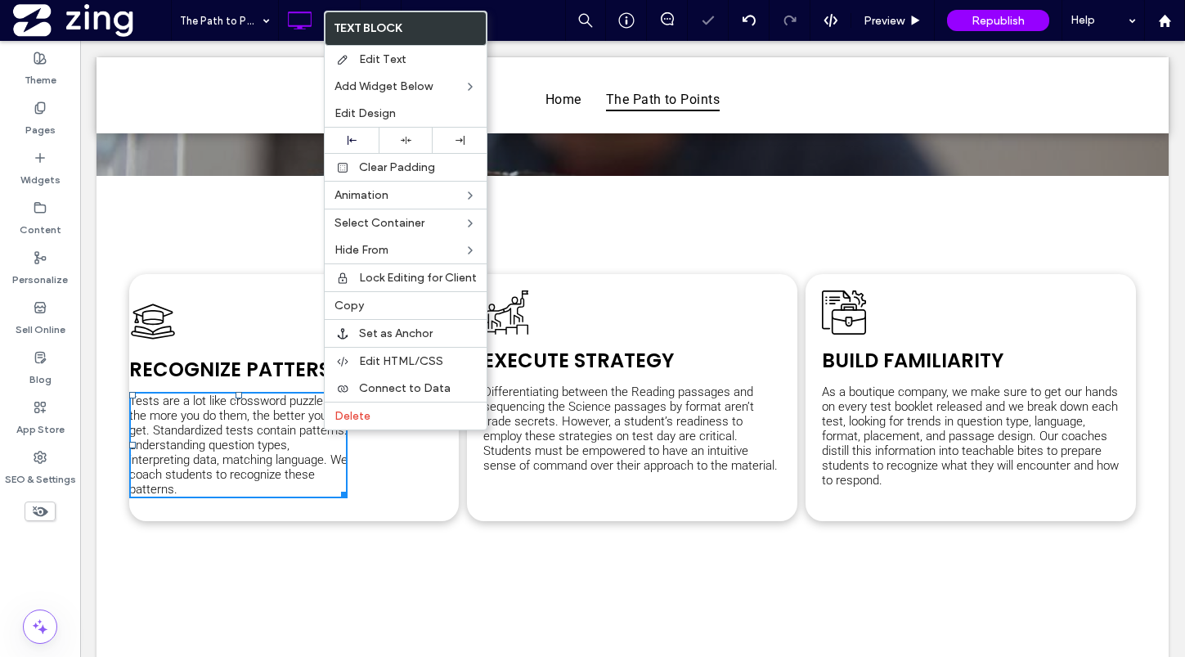
click at [282, 451] on span "Tests are a lot like crossword puzzles: the more you do them, the better you ge…" at bounding box center [238, 444] width 218 height 103
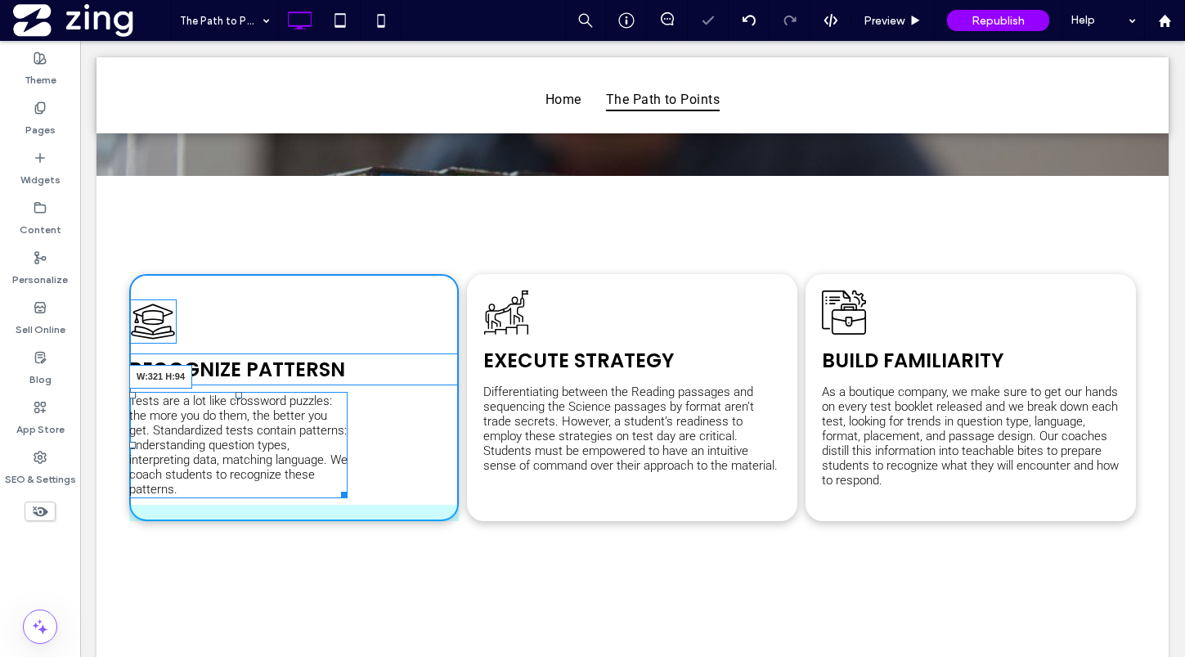
drag, startPoint x: 341, startPoint y: 493, endPoint x: 487, endPoint y: 492, distance: 145.6
click at [487, 492] on div "Recognize Pattersn Tests are a lot like crossword puzzles: the more you do them…" at bounding box center [632, 397] width 1007 height 247
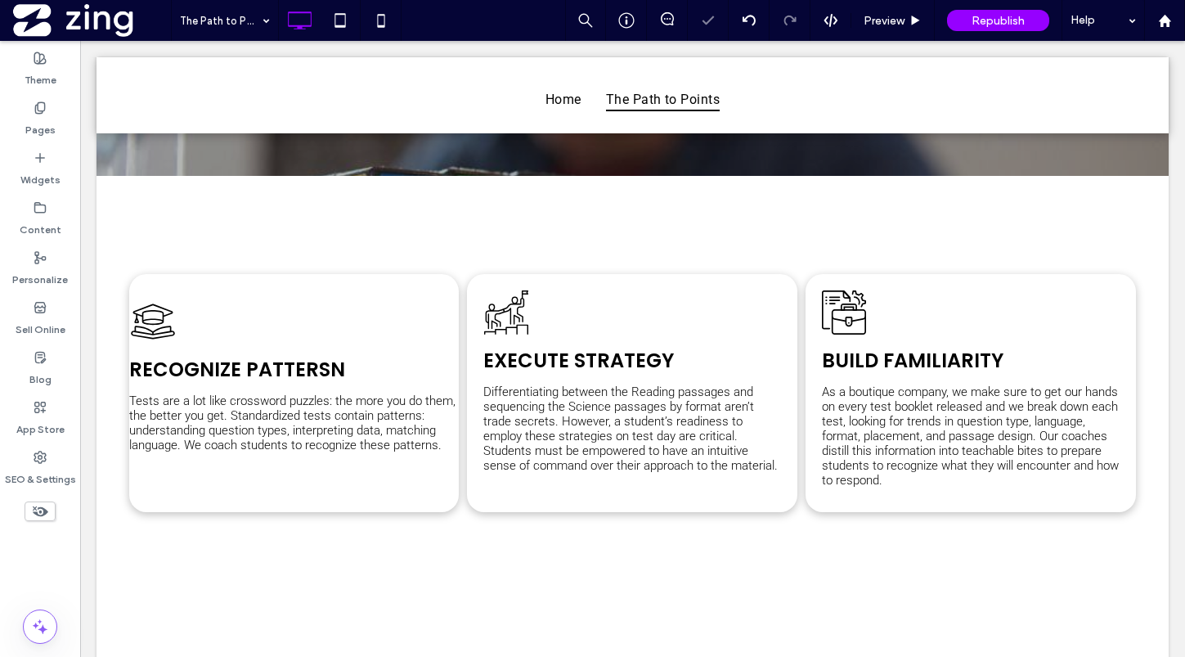
click at [357, 293] on div "Recognize Pattersn Tests are a lot like crossword puzzles: the more you do them…" at bounding box center [294, 393] width 330 height 238
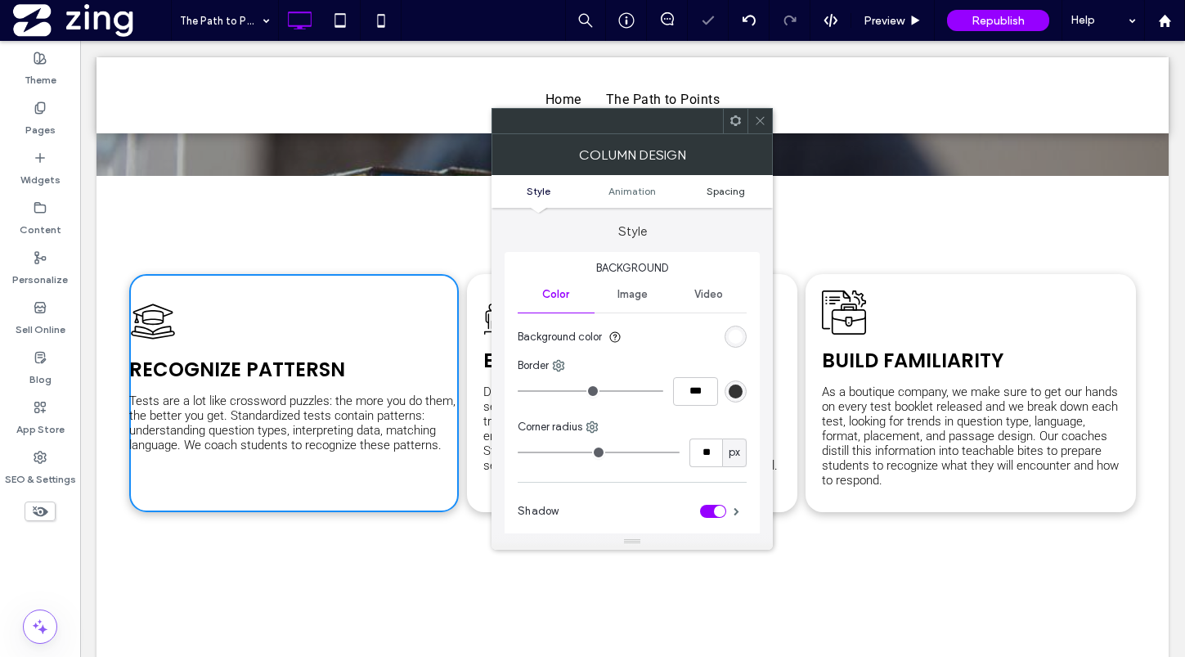
click at [733, 189] on span "Spacing" at bounding box center [726, 191] width 38 height 12
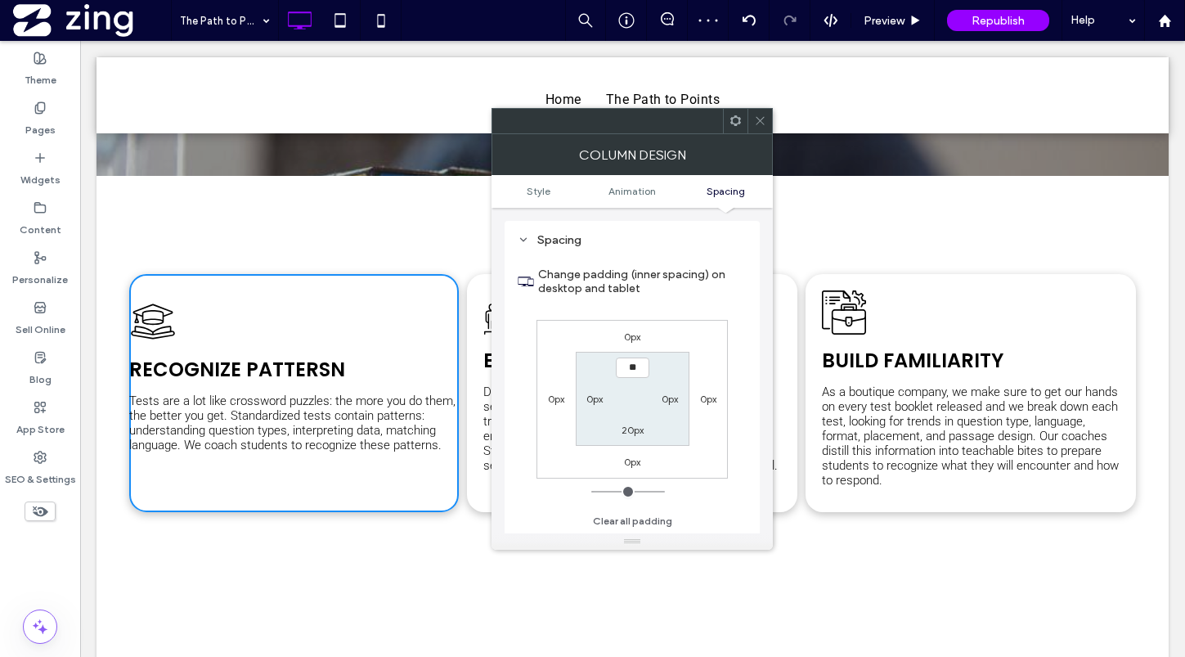
type input "****"
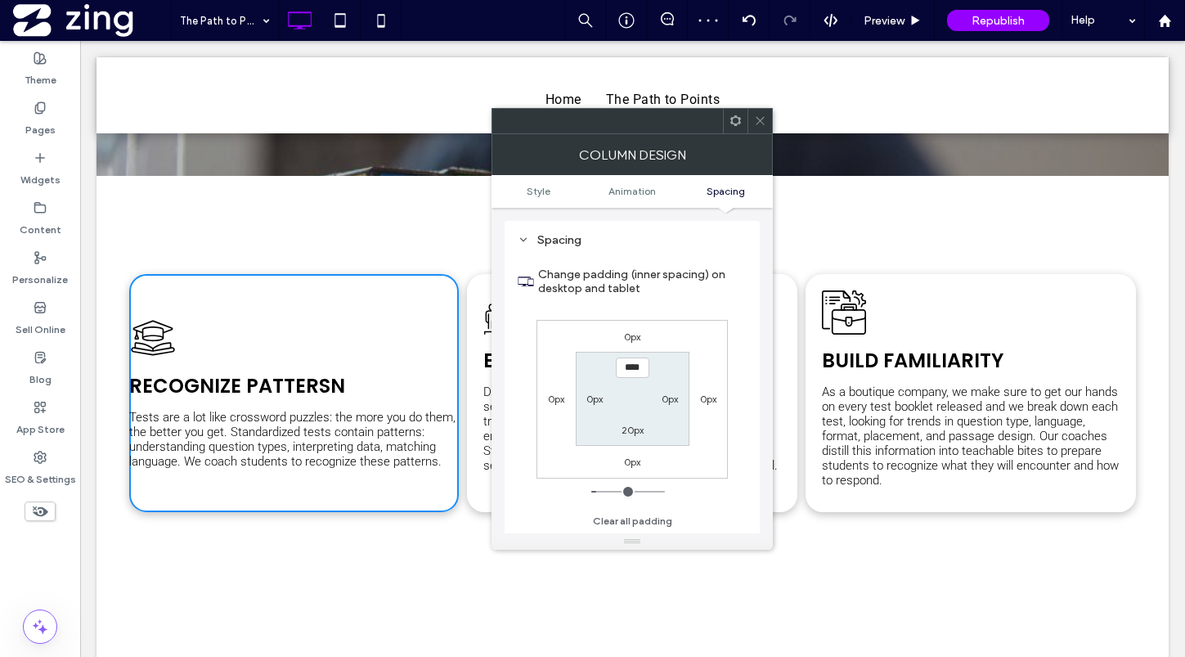
click at [584, 397] on div "0px" at bounding box center [595, 398] width 38 height 16
click at [600, 401] on label "0px" at bounding box center [594, 399] width 16 height 12
type input "*"
type input "**"
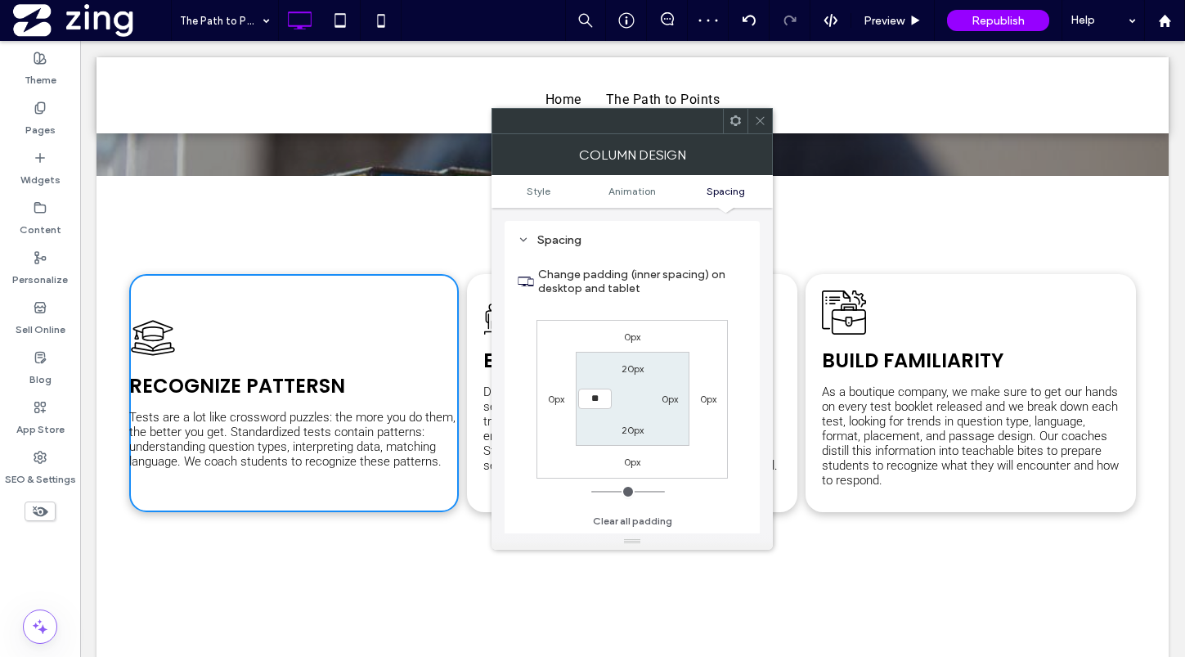
type input "****"
click at [666, 400] on label "0px" at bounding box center [670, 399] width 16 height 12
type input "*"
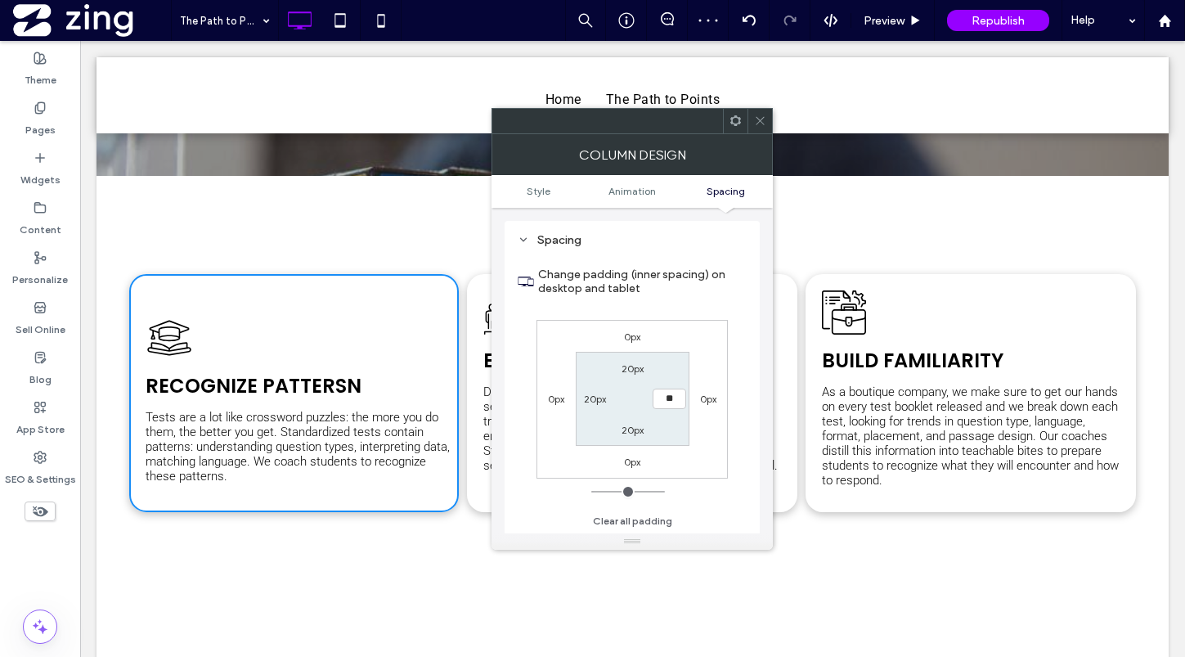
type input "**"
type input "****"
click at [754, 123] on icon at bounding box center [760, 120] width 12 height 12
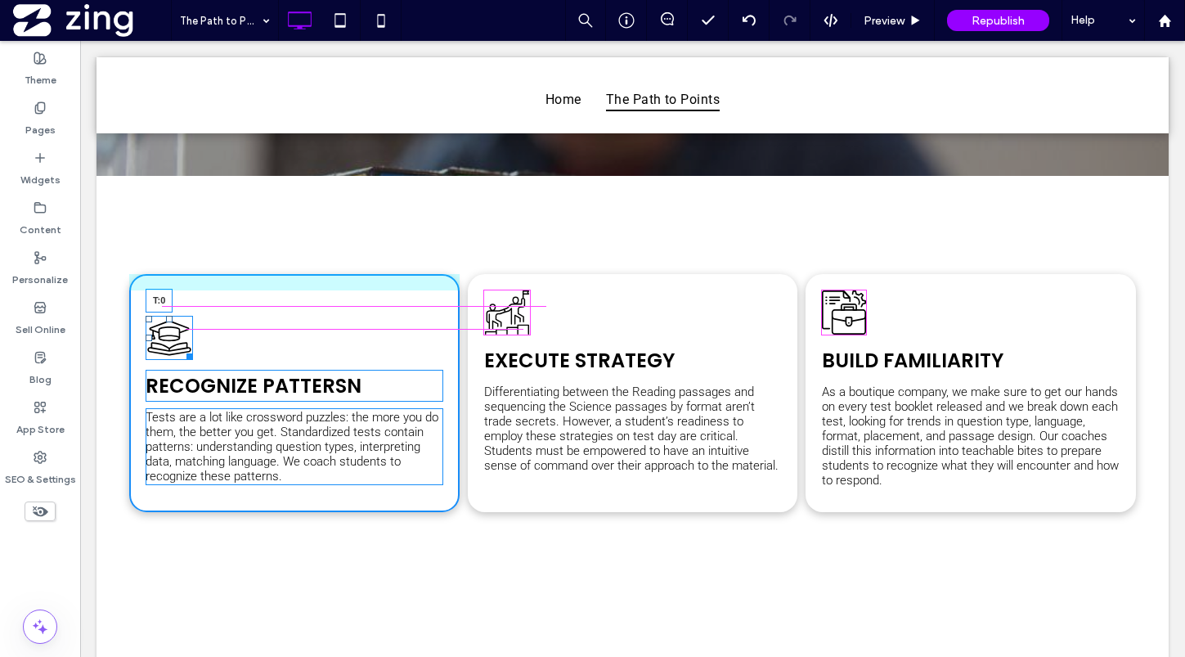
drag, startPoint x: 168, startPoint y: 317, endPoint x: 168, endPoint y: 291, distance: 26.2
click at [168, 316] on div at bounding box center [169, 319] width 7 height 7
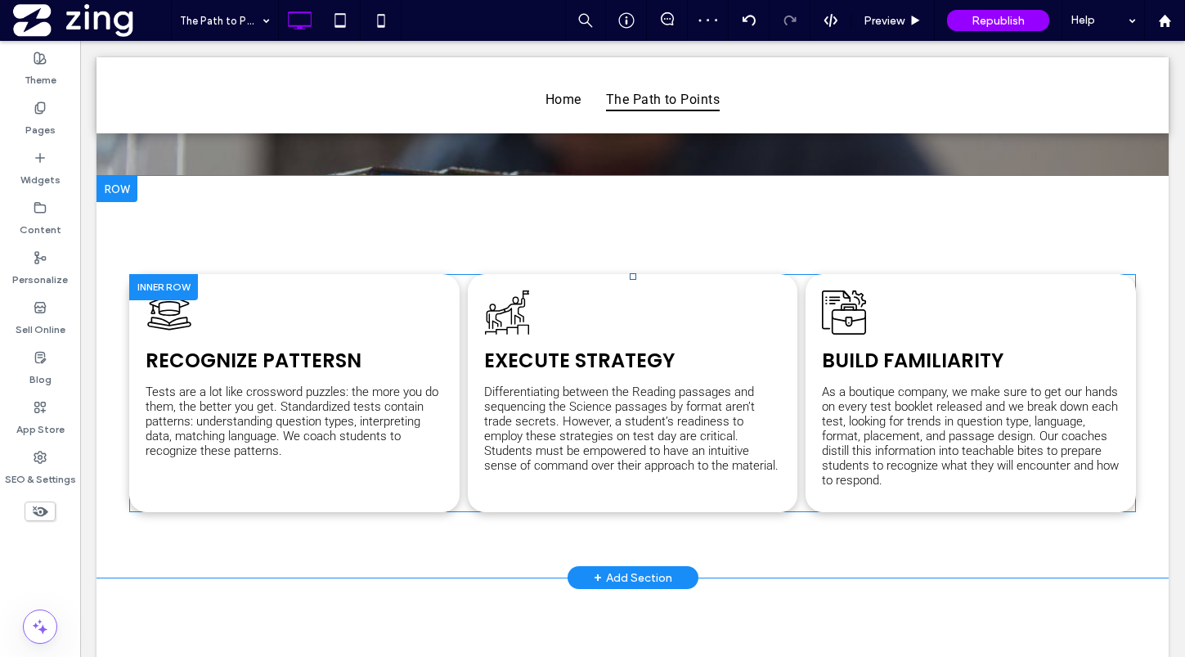
click at [374, 478] on div "Recognize Pattersn Tests are a lot like crossword puzzles: the more you do them…" at bounding box center [294, 393] width 330 height 238
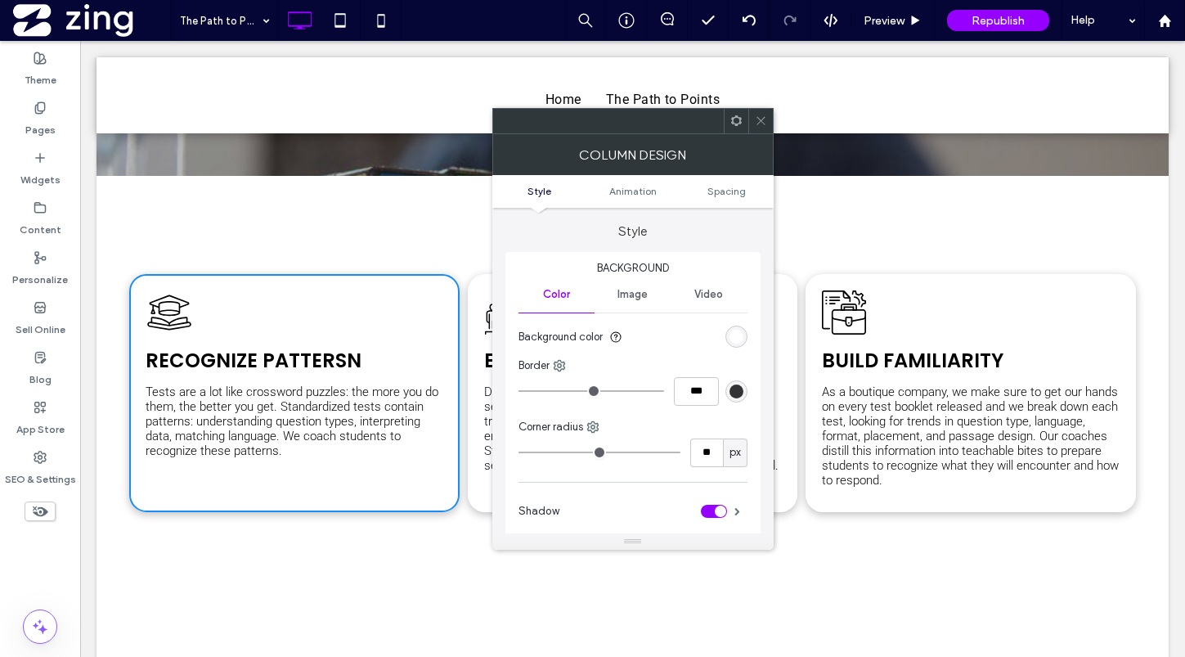
click at [737, 336] on div "rgb(255, 255, 255)" at bounding box center [736, 337] width 14 height 14
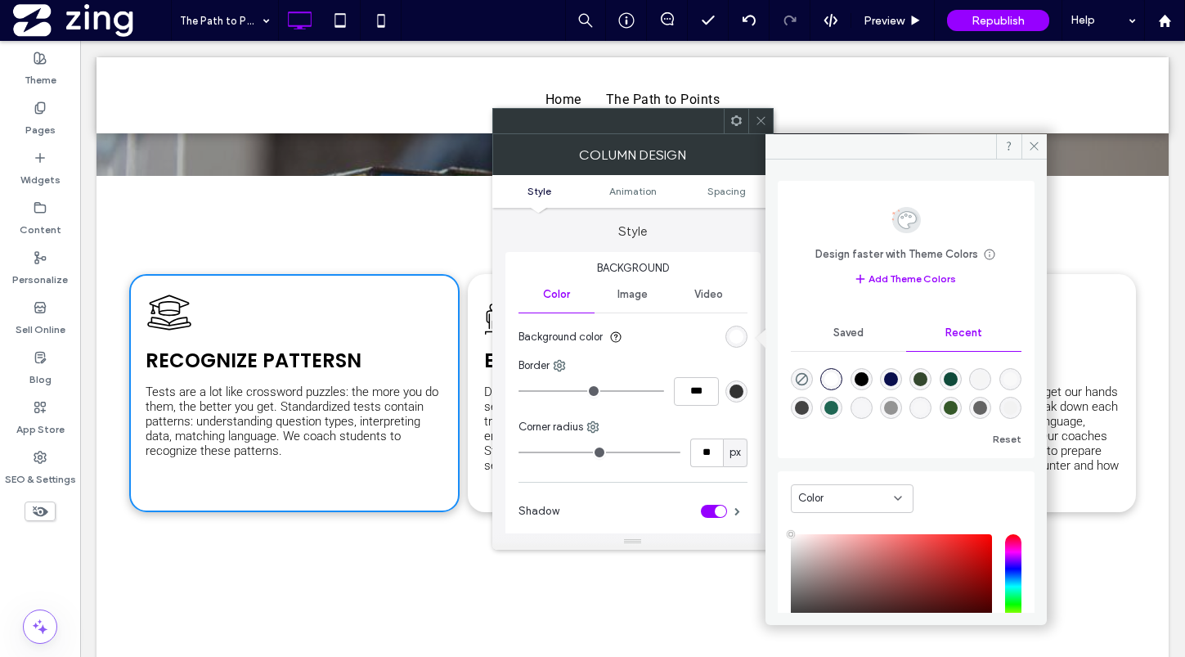
scroll to position [130, 0]
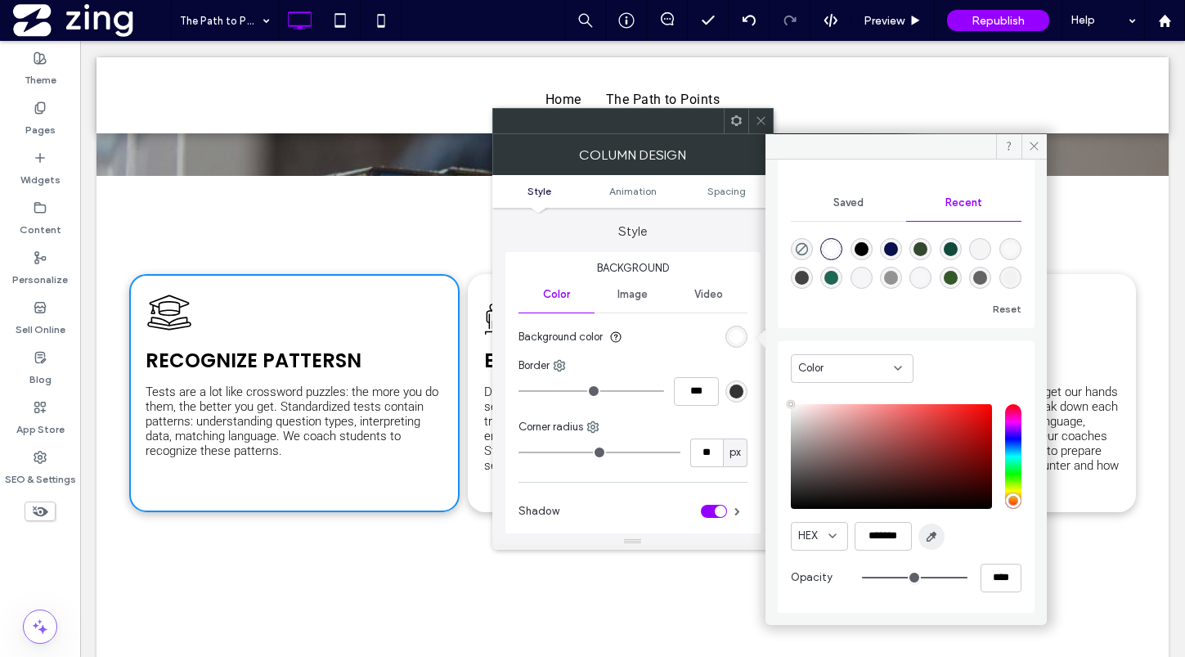
click at [929, 530] on icon "button" at bounding box center [931, 536] width 13 height 13
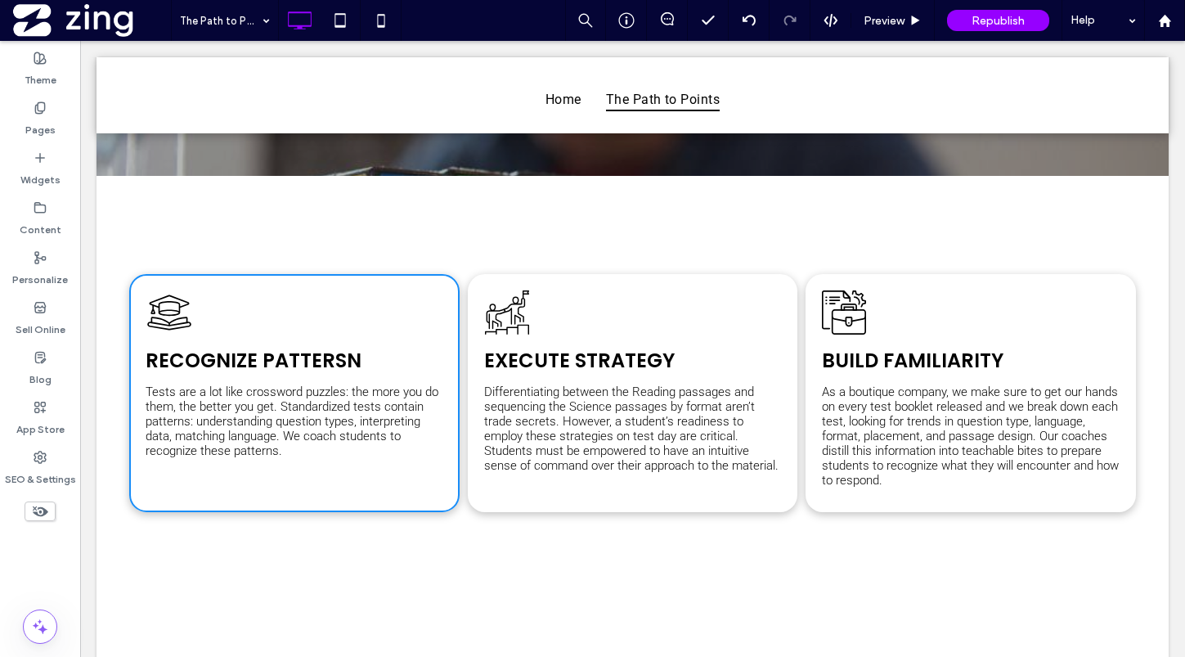
type input "*******"
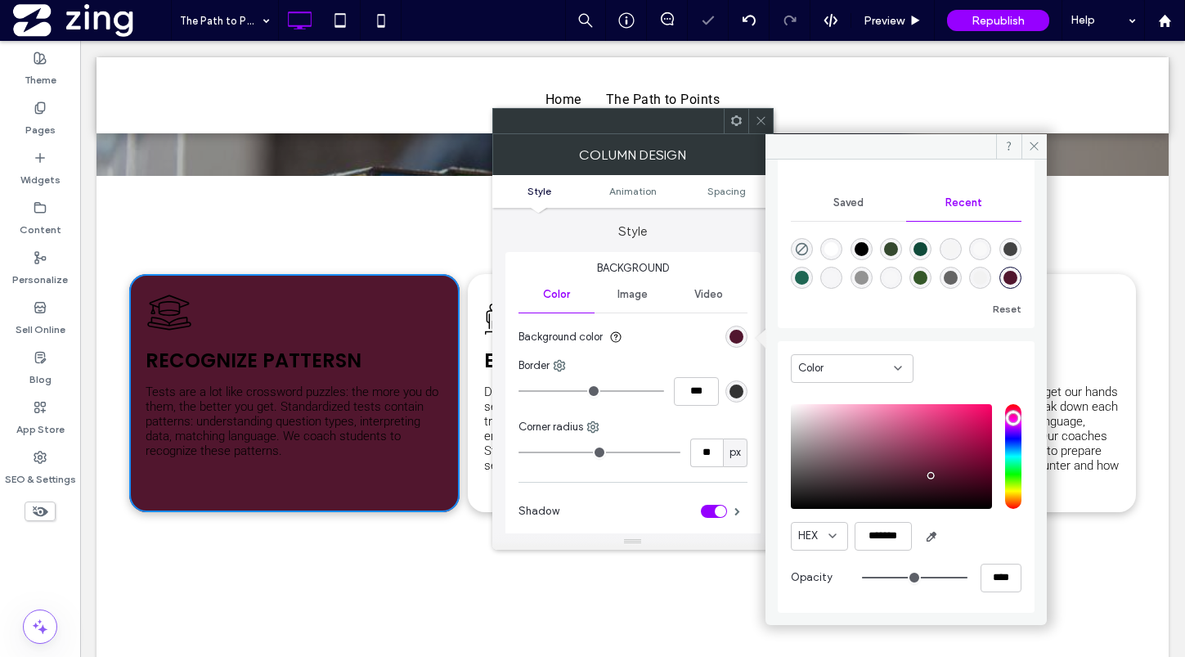
click at [758, 120] on icon at bounding box center [761, 120] width 12 height 12
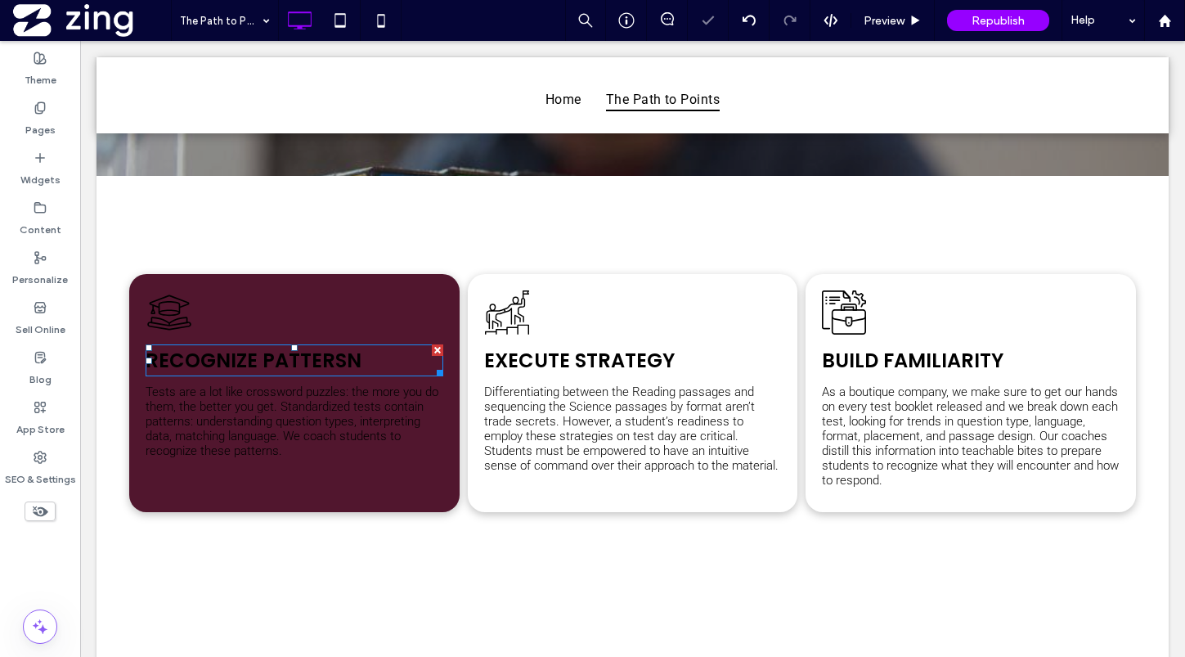
click at [229, 365] on span "Recognize Pattersn" at bounding box center [254, 360] width 216 height 27
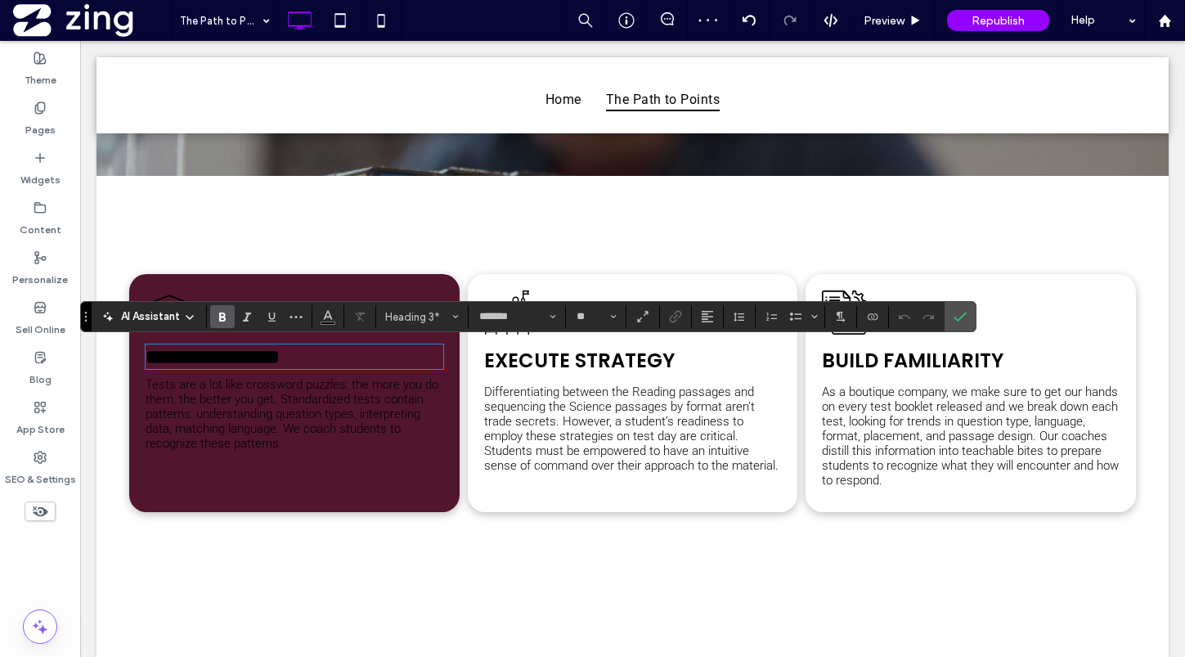
click at [280, 361] on span "**********" at bounding box center [213, 357] width 134 height 20
click at [330, 318] on use "Color" at bounding box center [328, 315] width 9 height 9
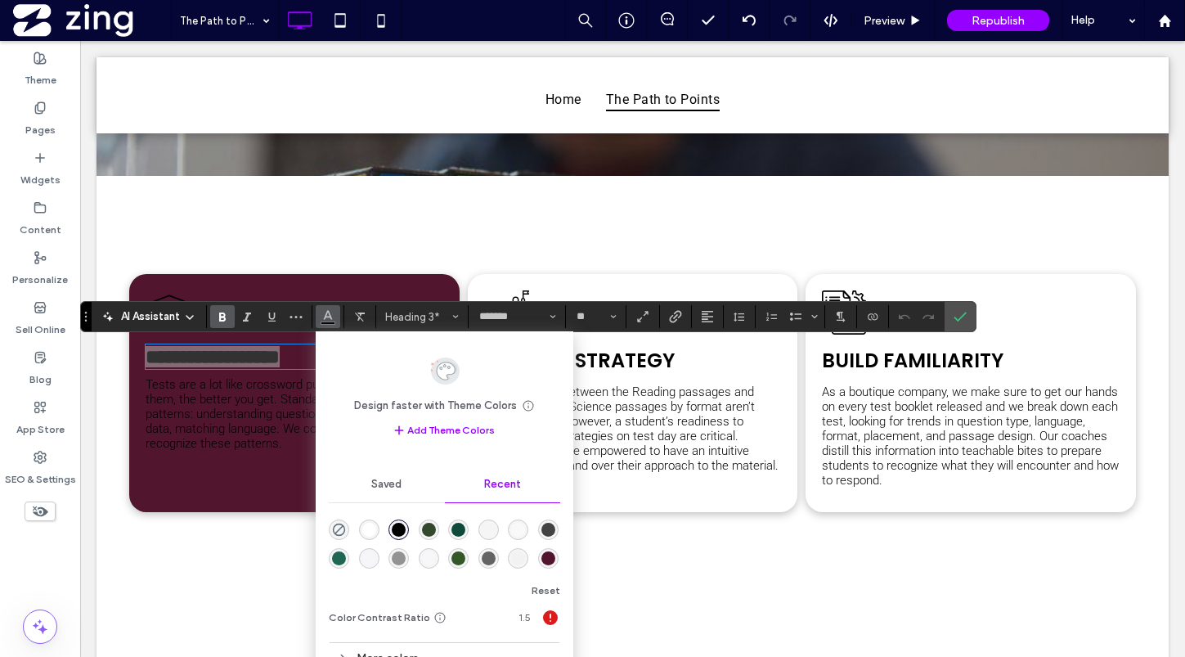
click at [370, 532] on div "rgba(255, 255, 255, 1)" at bounding box center [369, 530] width 14 height 14
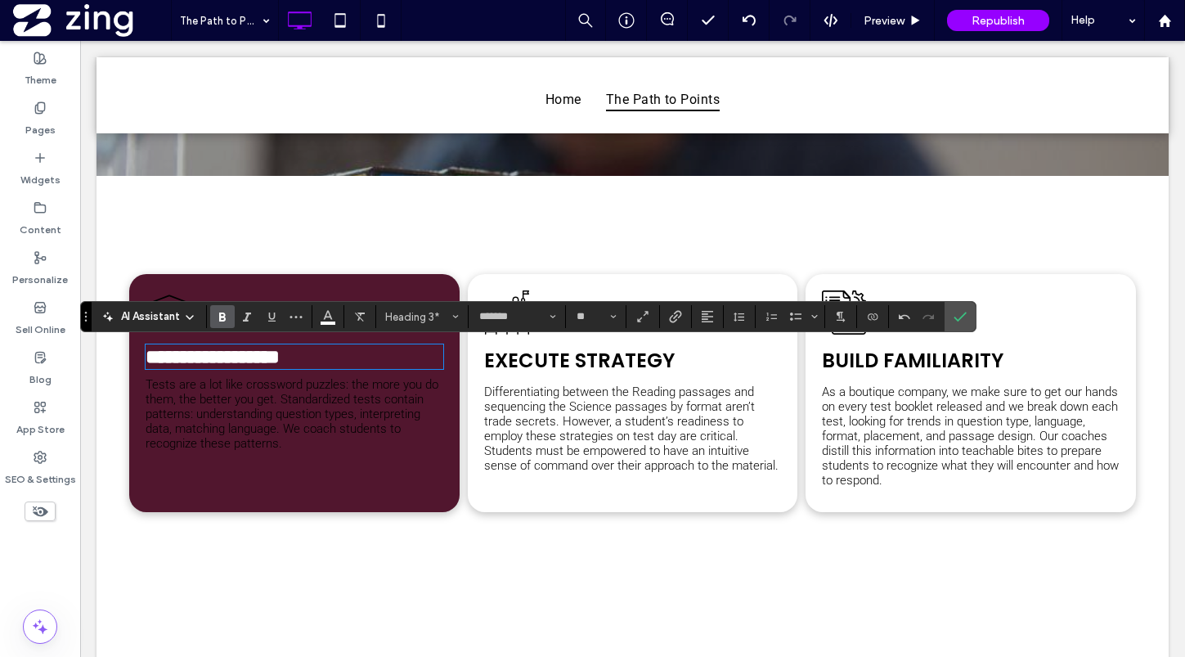
click at [254, 424] on span "Tests are a lot like crossword puzzles: the more you do them, the better you ge…" at bounding box center [292, 414] width 293 height 74
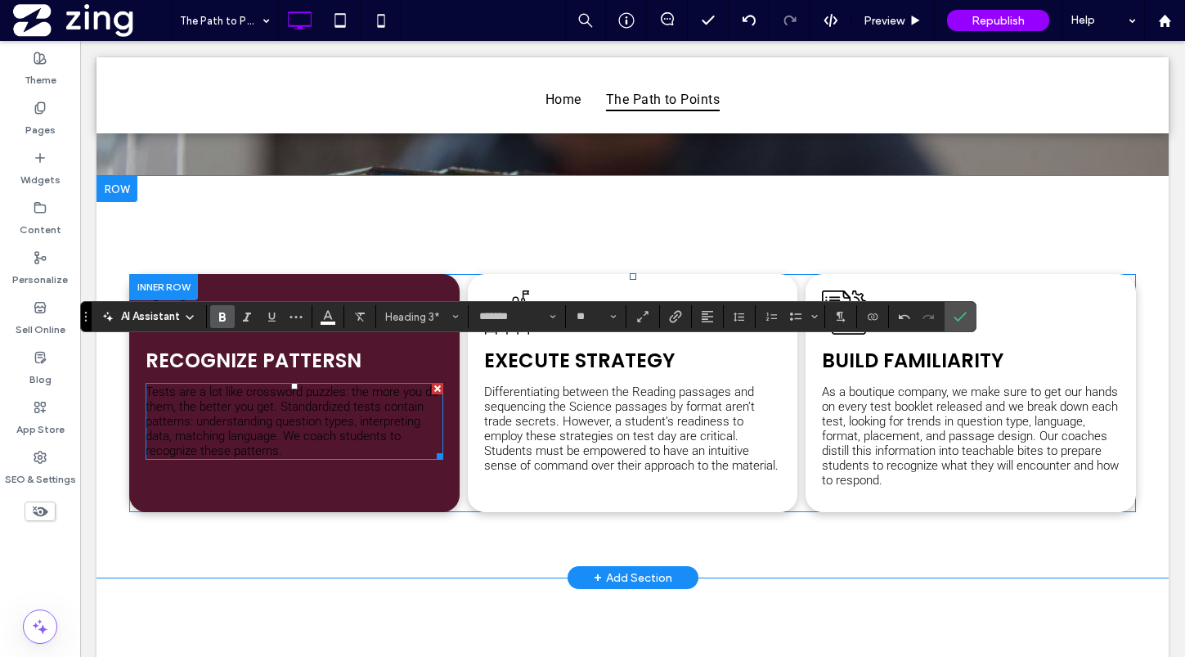
click at [254, 424] on span "Tests are a lot like crossword puzzles: the more you do them, the better you ge…" at bounding box center [292, 421] width 293 height 74
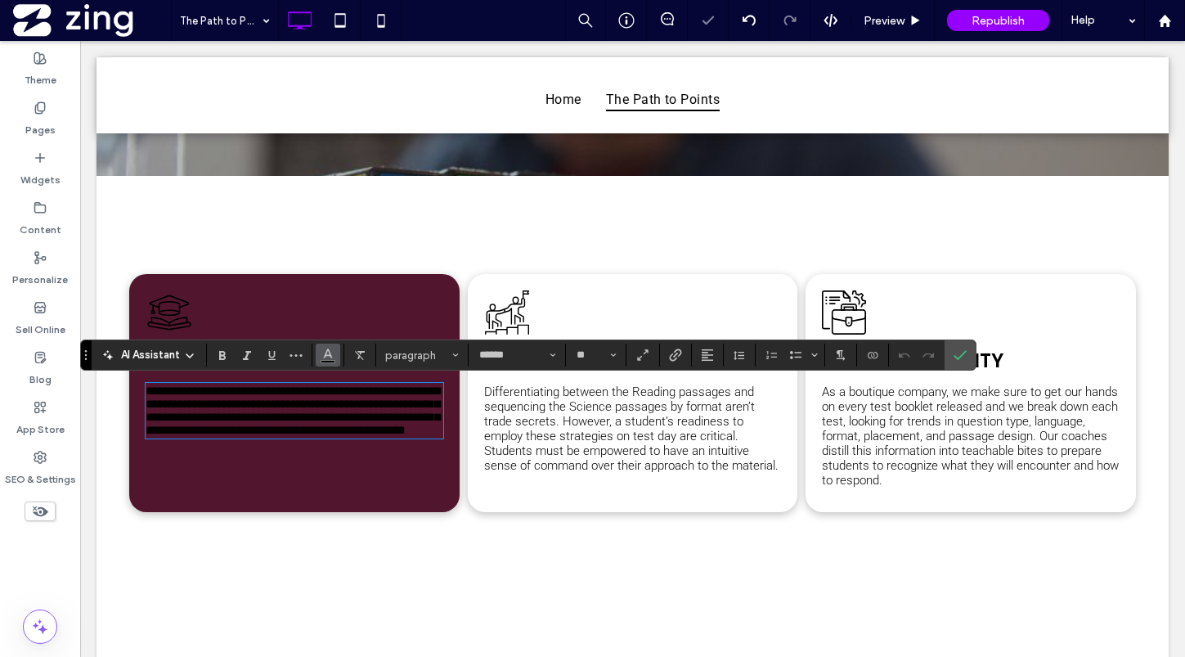
click at [325, 355] on use "Color" at bounding box center [328, 353] width 9 height 9
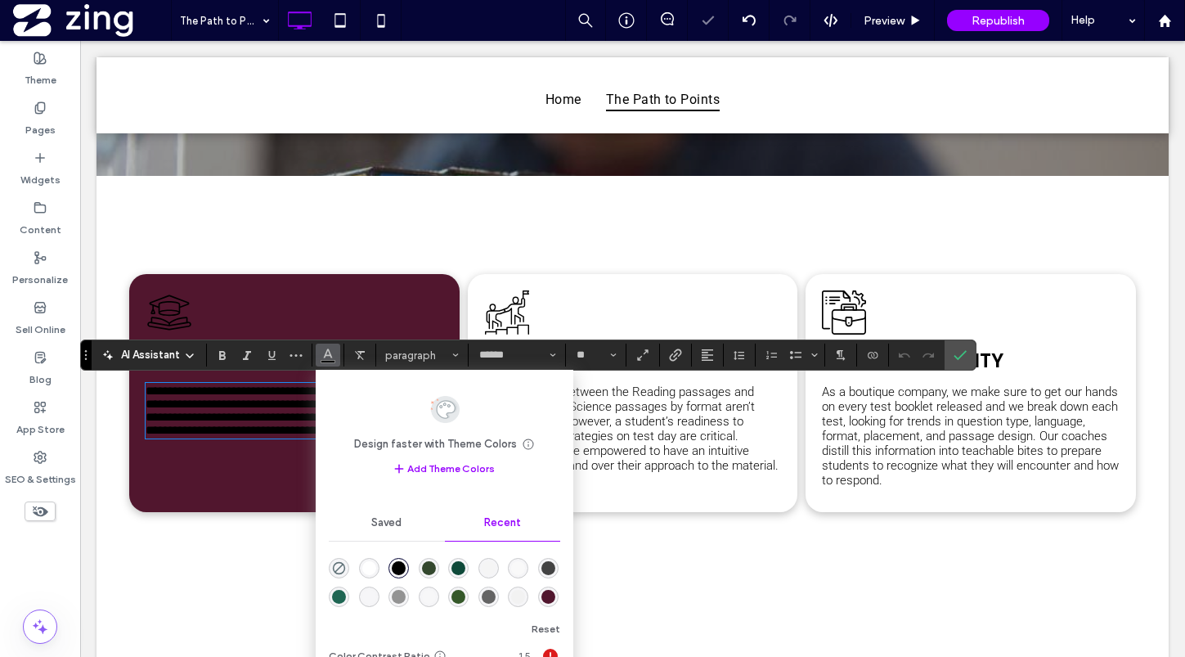
click at [370, 563] on div "rgba(255, 255, 255, 1)" at bounding box center [369, 568] width 14 height 14
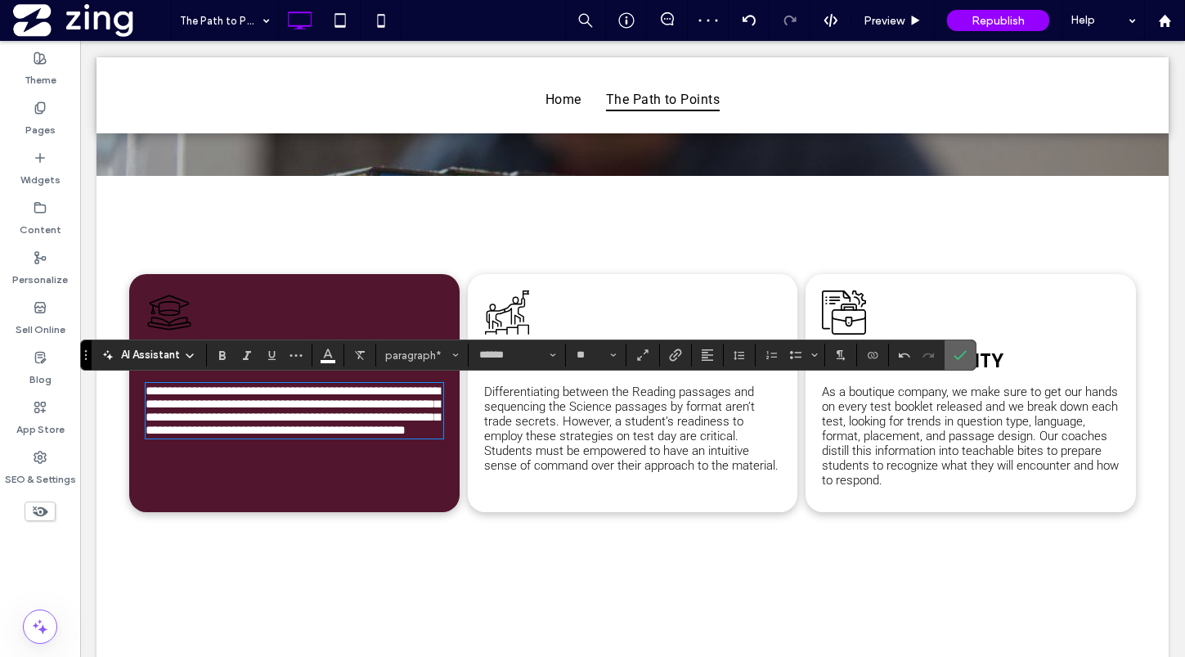
click at [961, 357] on icon "Confirm" at bounding box center [959, 354] width 13 height 13
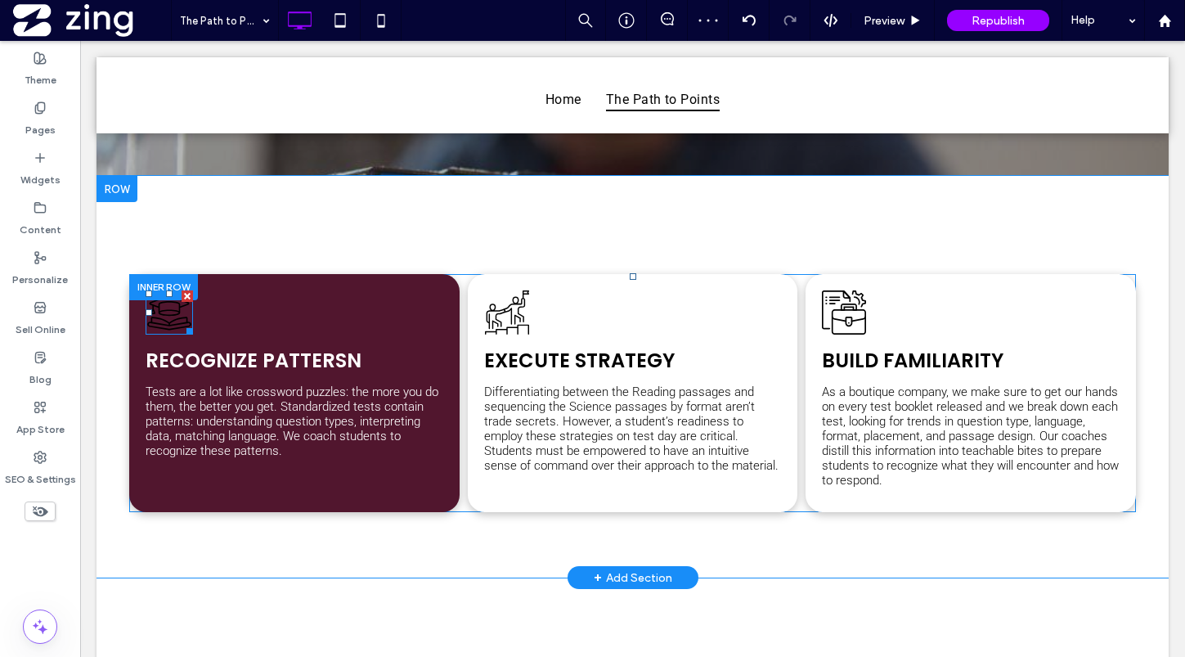
click at [177, 313] on icon at bounding box center [169, 312] width 47 height 44
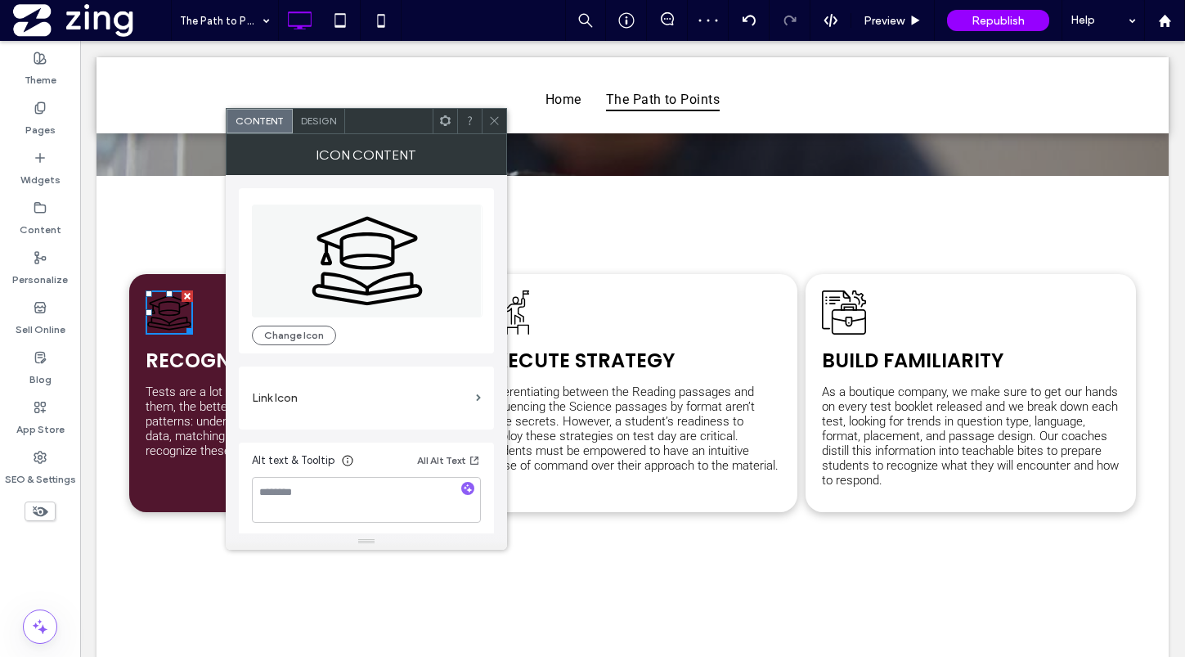
click at [323, 119] on span "Design" at bounding box center [318, 120] width 35 height 12
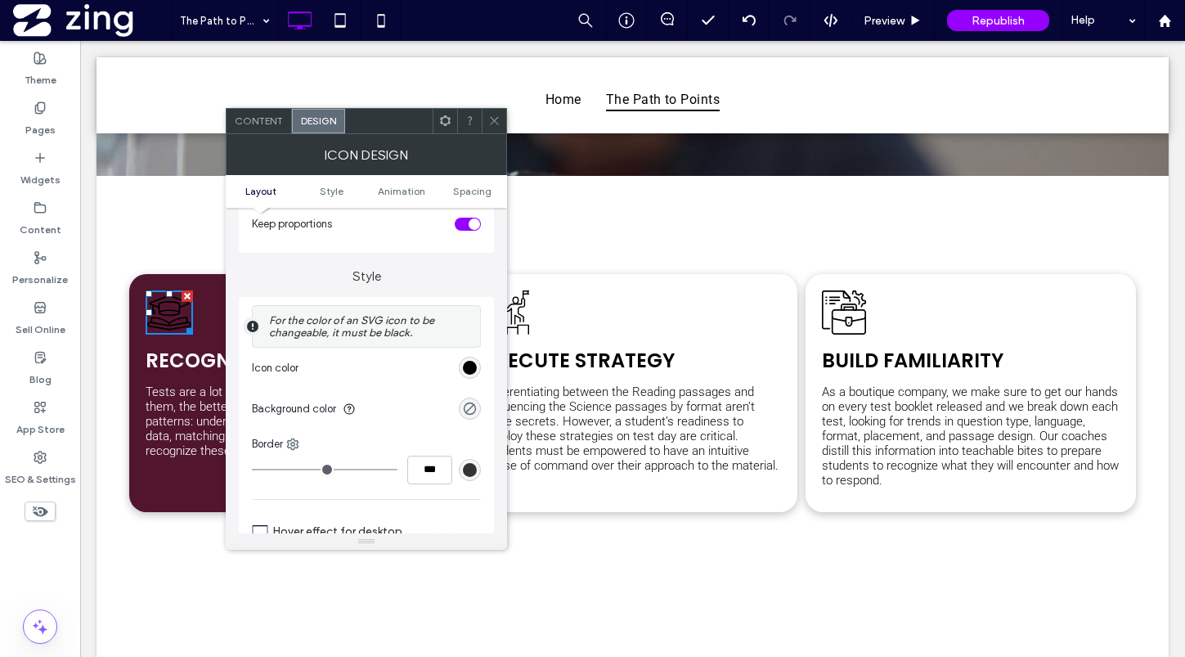
scroll to position [372, 0]
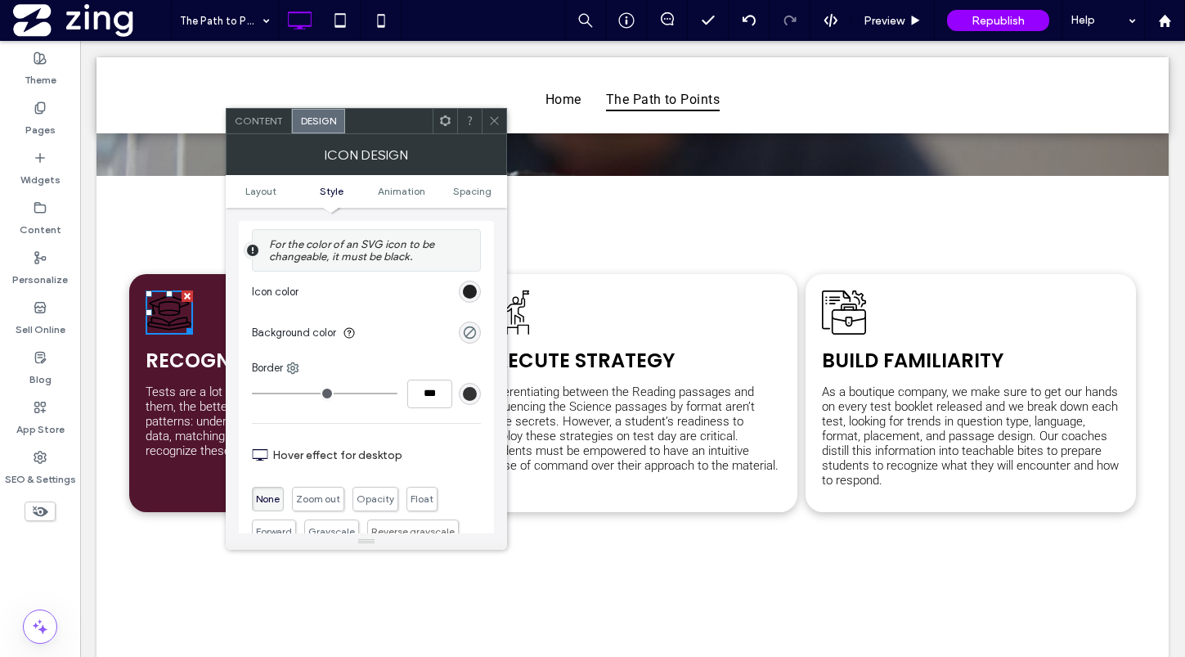
click at [472, 289] on div "rgb(0, 0, 0)" at bounding box center [470, 292] width 14 height 14
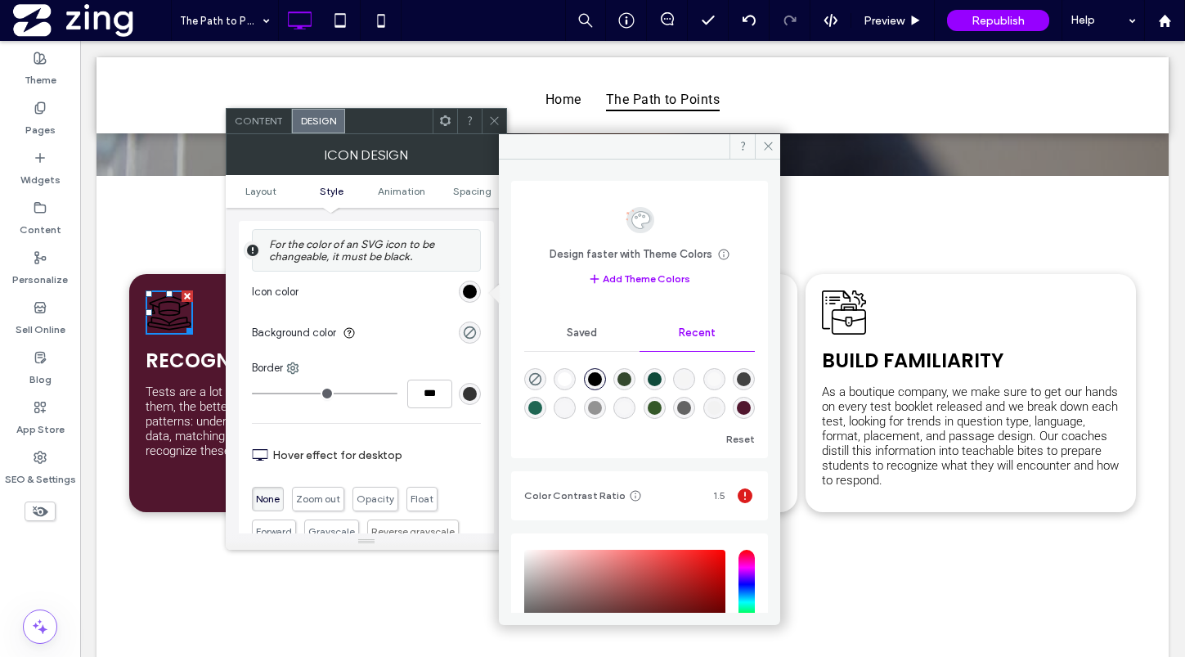
click at [568, 379] on div "rgba(255, 255, 255, 1)" at bounding box center [565, 379] width 14 height 14
type input "*******"
click at [491, 115] on icon at bounding box center [494, 120] width 12 height 12
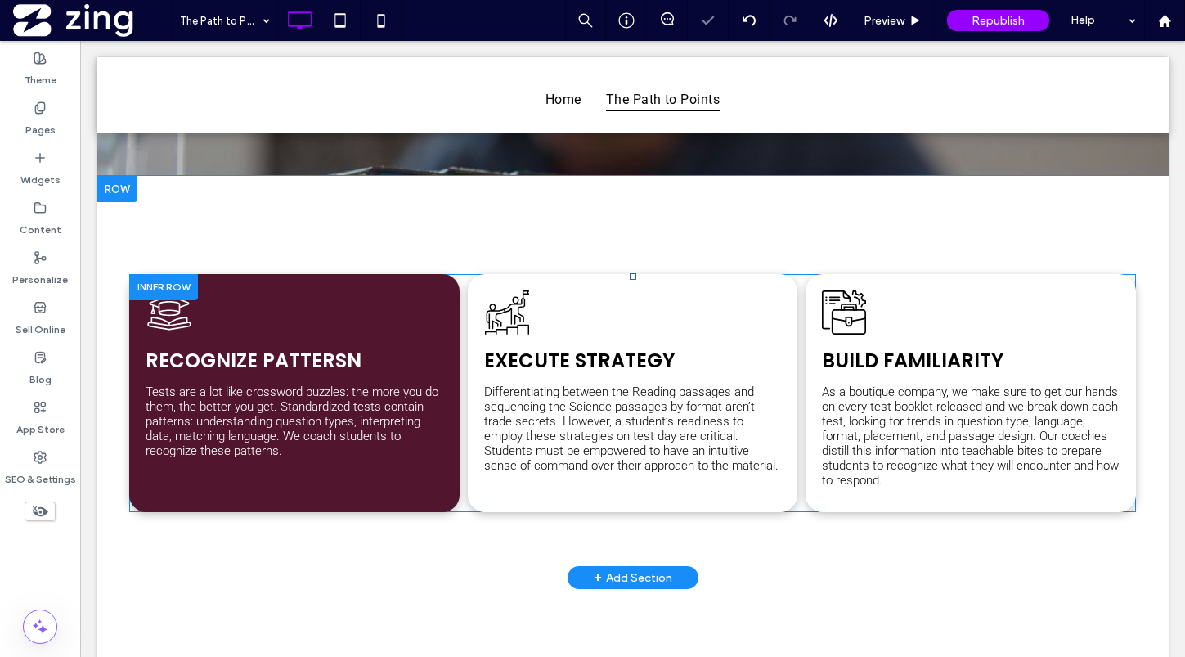
click at [720, 304] on div "Execute Strategy Differentiating between the Reading passages and sequencing th…" at bounding box center [633, 393] width 330 height 238
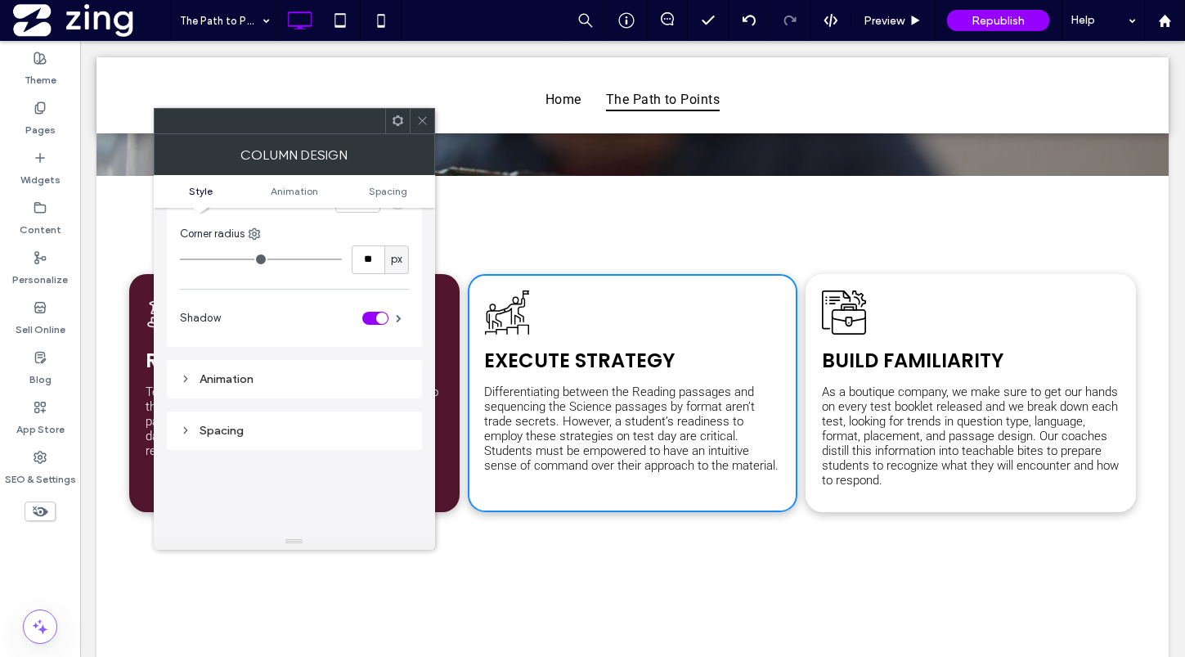
scroll to position [0, 0]
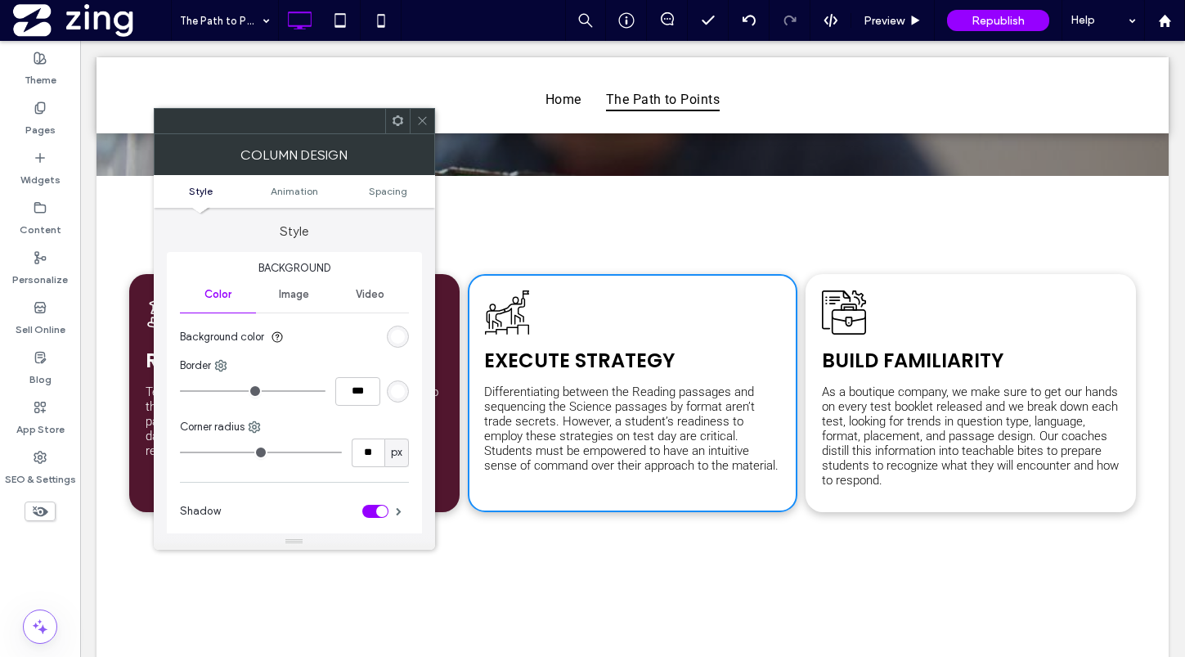
click at [406, 326] on section "Background color" at bounding box center [294, 336] width 229 height 41
click at [398, 336] on div "rgb(255, 255, 255)" at bounding box center [398, 337] width 14 height 14
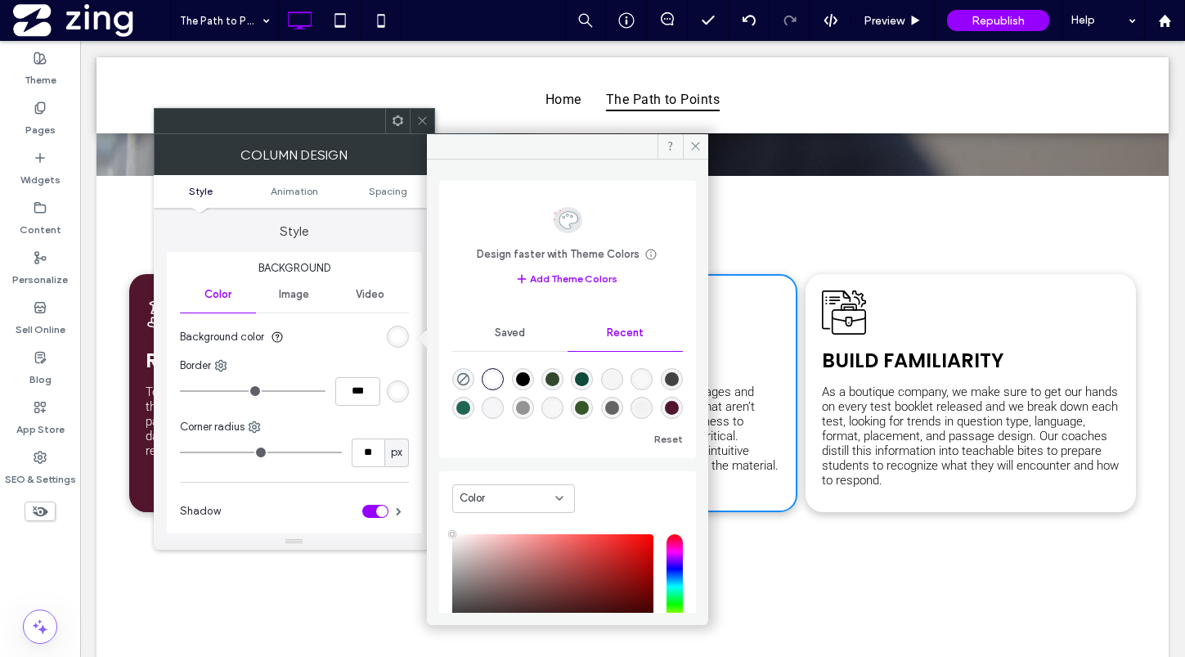
scroll to position [130, 0]
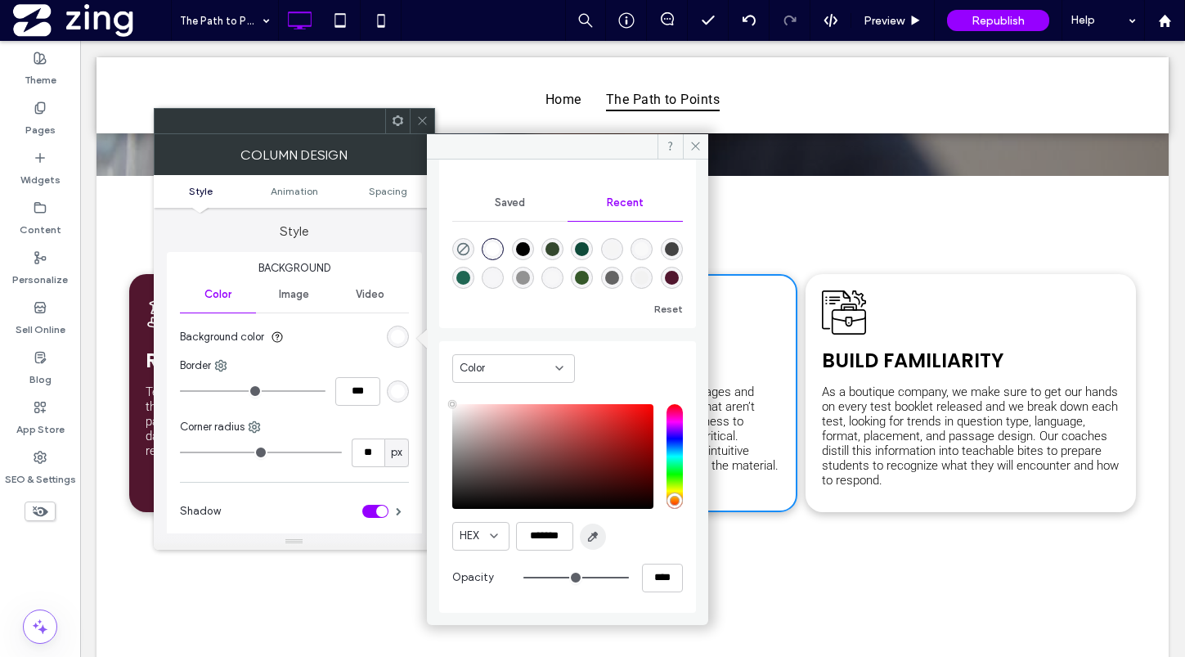
click at [591, 535] on use "button" at bounding box center [592, 536] width 9 height 9
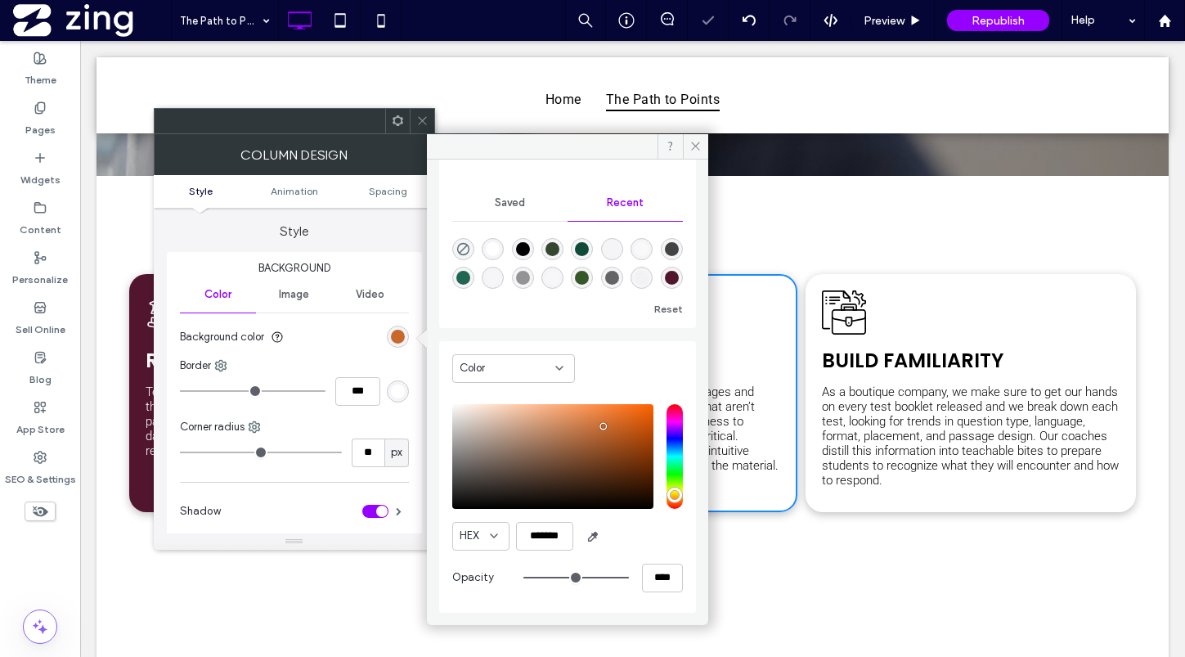
type input "*******"
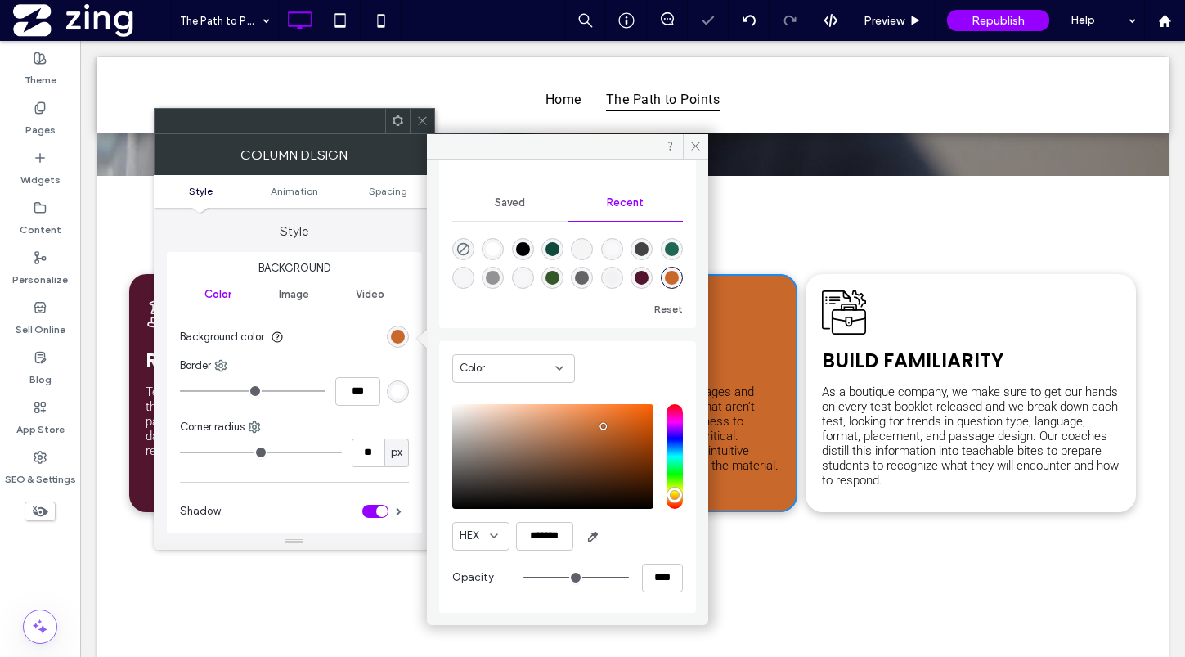
click at [426, 121] on icon at bounding box center [422, 120] width 12 height 12
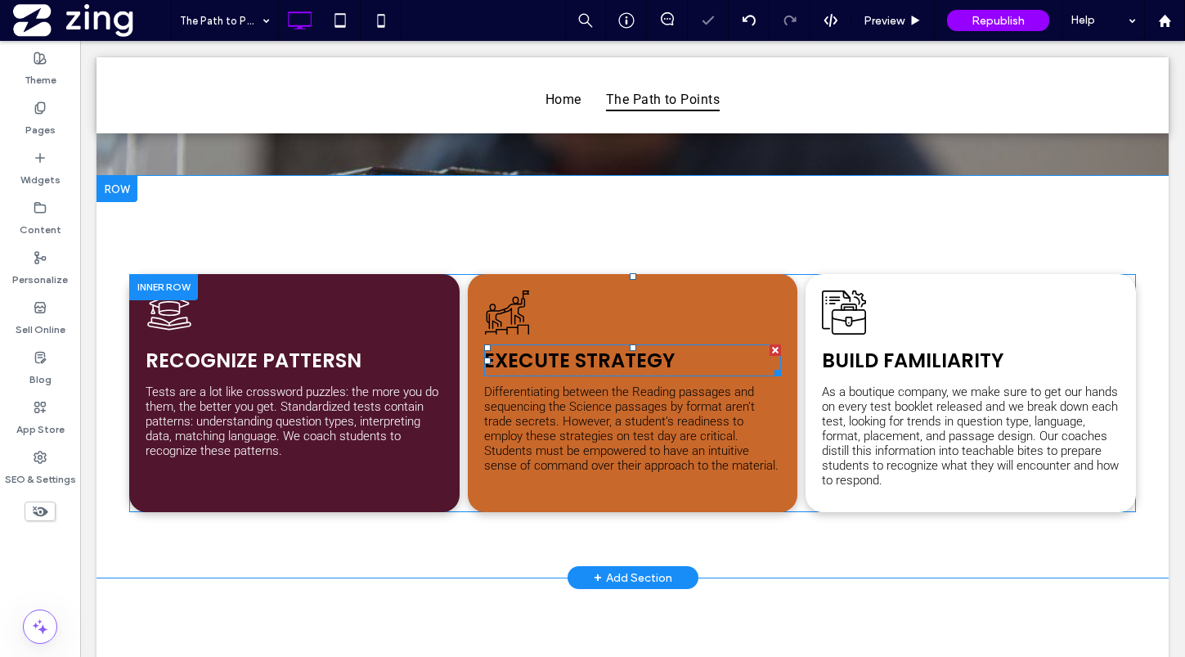
click at [593, 363] on span "Execute Strategy" at bounding box center [579, 360] width 191 height 27
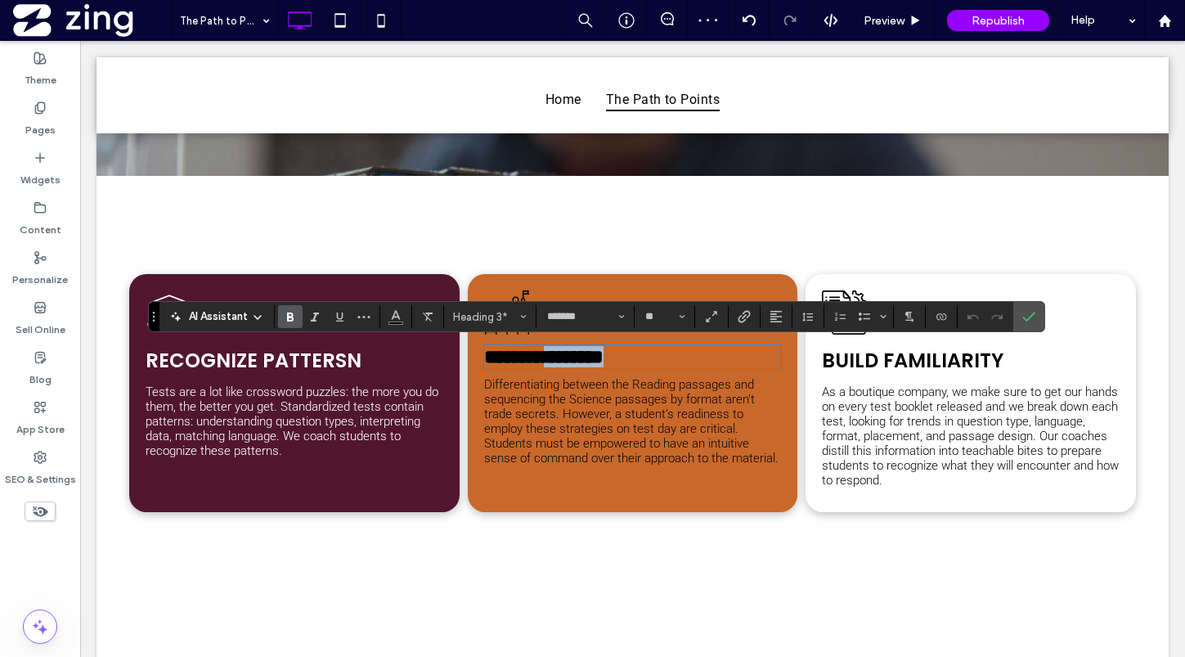
click at [593, 363] on span "**********" at bounding box center [543, 357] width 119 height 20
click at [405, 316] on button "Color" at bounding box center [396, 316] width 25 height 23
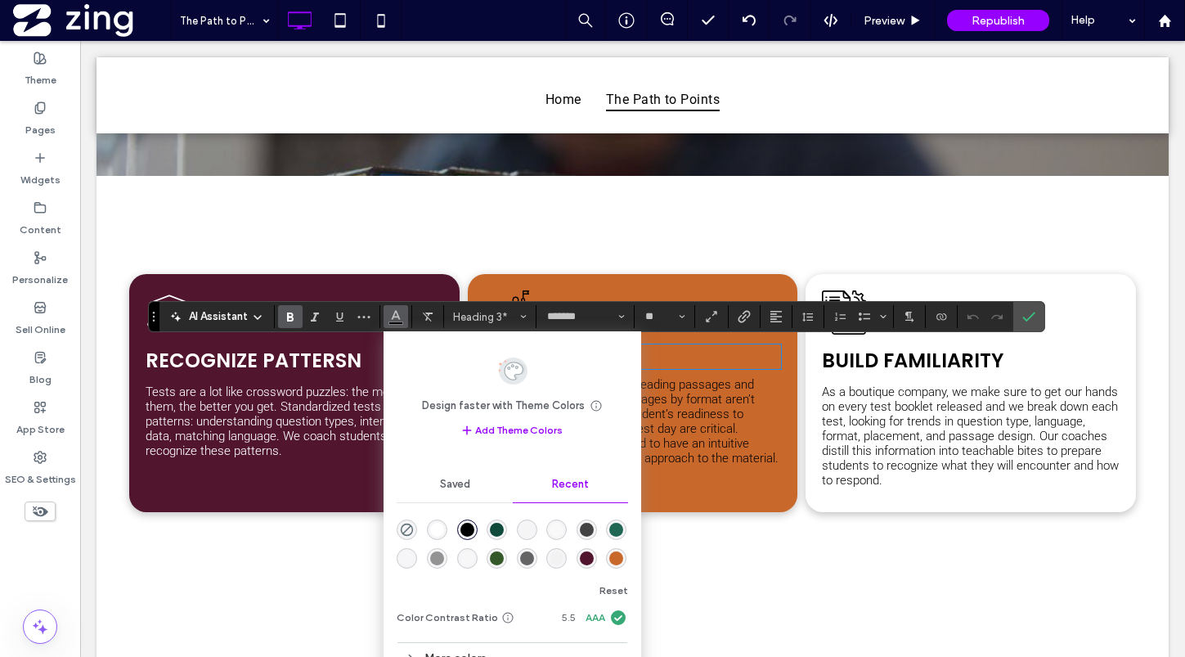
click at [438, 523] on div "rgba(255, 255, 255, 1)" at bounding box center [437, 530] width 14 height 14
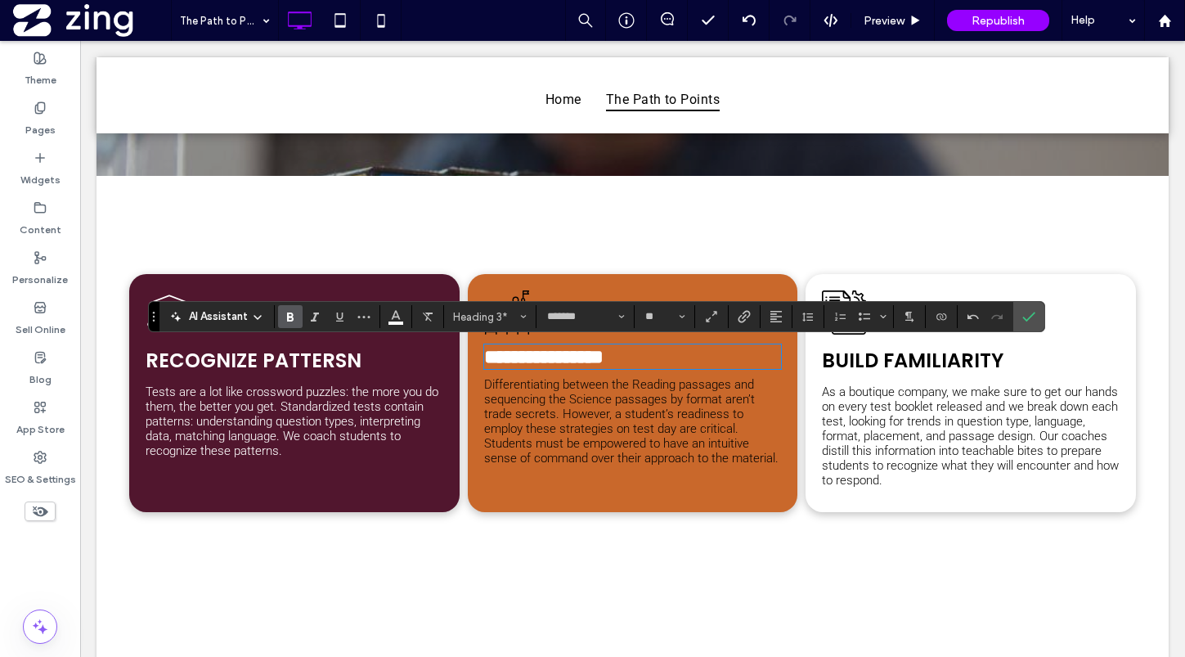
click at [740, 423] on span "Differentiating between the Reading passages and sequencing the Science passage…" at bounding box center [631, 421] width 294 height 88
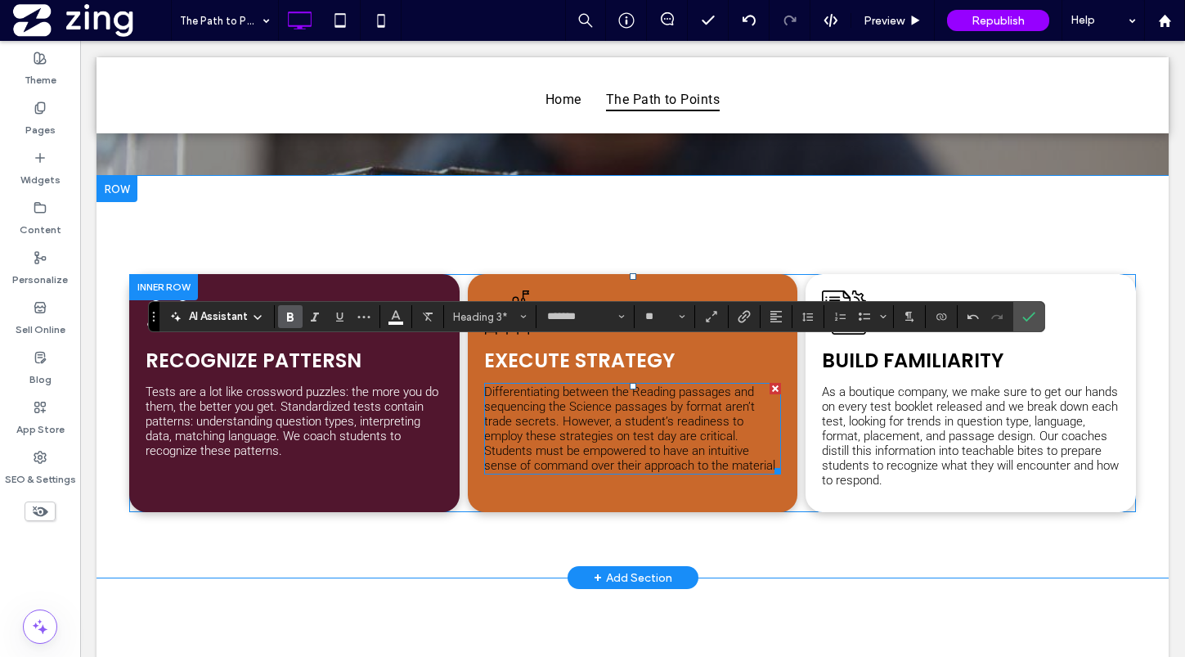
click at [740, 423] on span "Differentiating between the Reading passages and sequencing the Science passage…" at bounding box center [631, 428] width 294 height 88
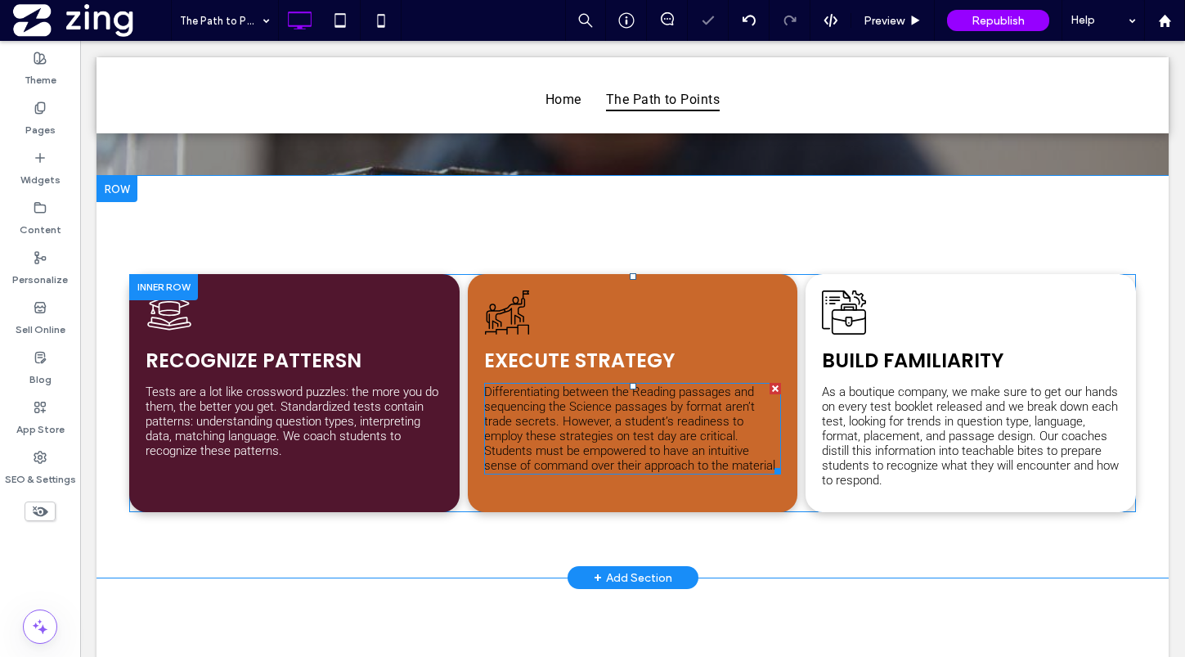
type input "******"
type input "**"
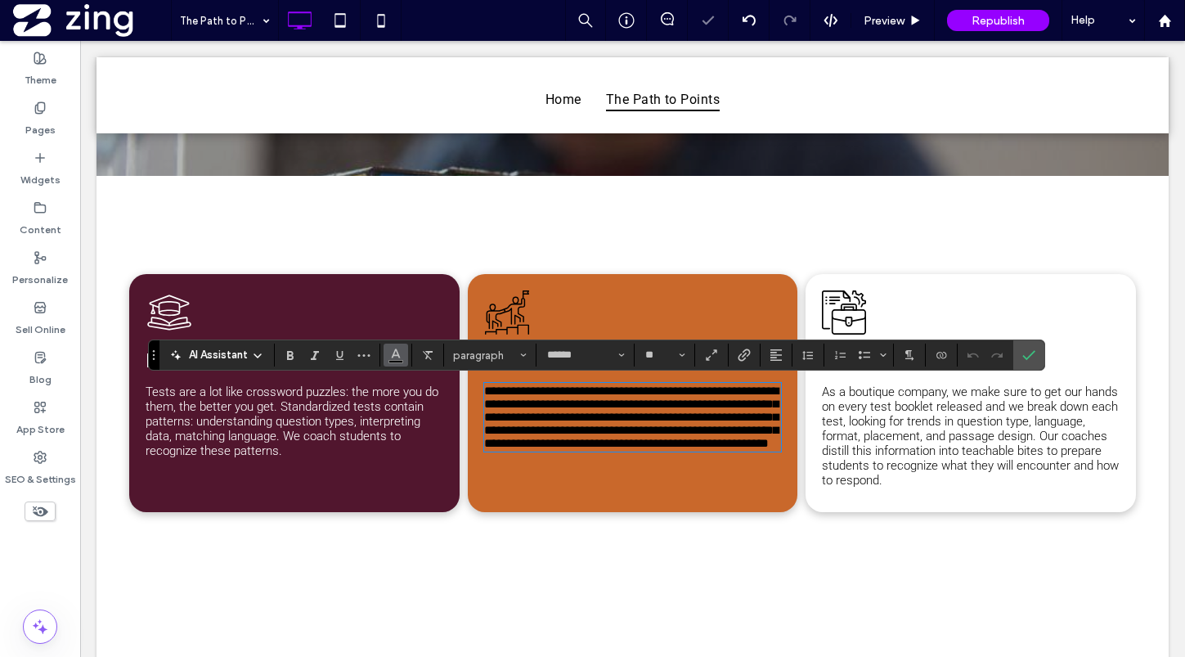
click at [401, 351] on icon "Color" at bounding box center [395, 353] width 13 height 13
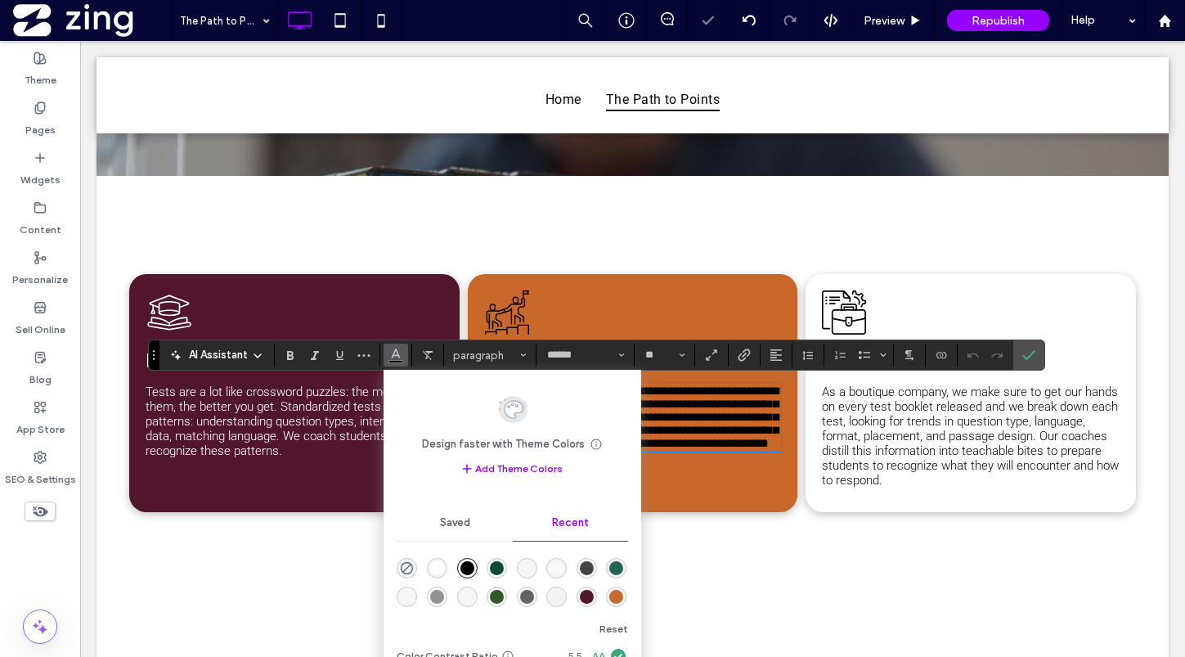
click at [437, 559] on div "rgba(255, 255, 255, 1)" at bounding box center [437, 568] width 20 height 20
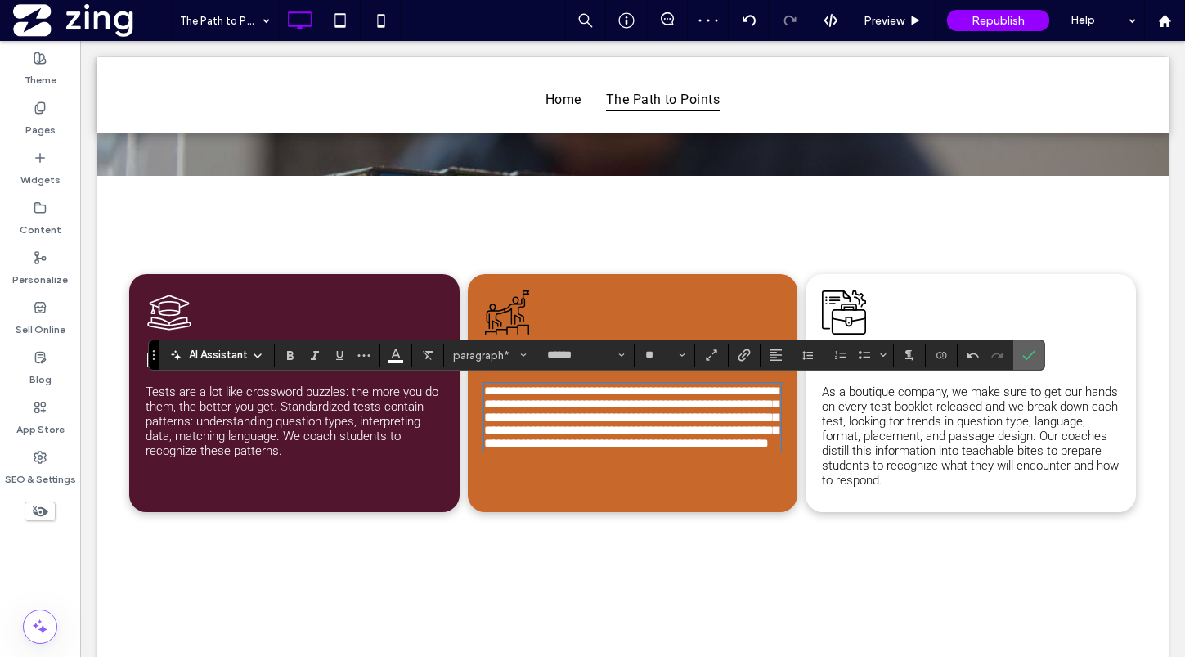
click at [1022, 357] on use "Confirm" at bounding box center [1028, 356] width 13 height 10
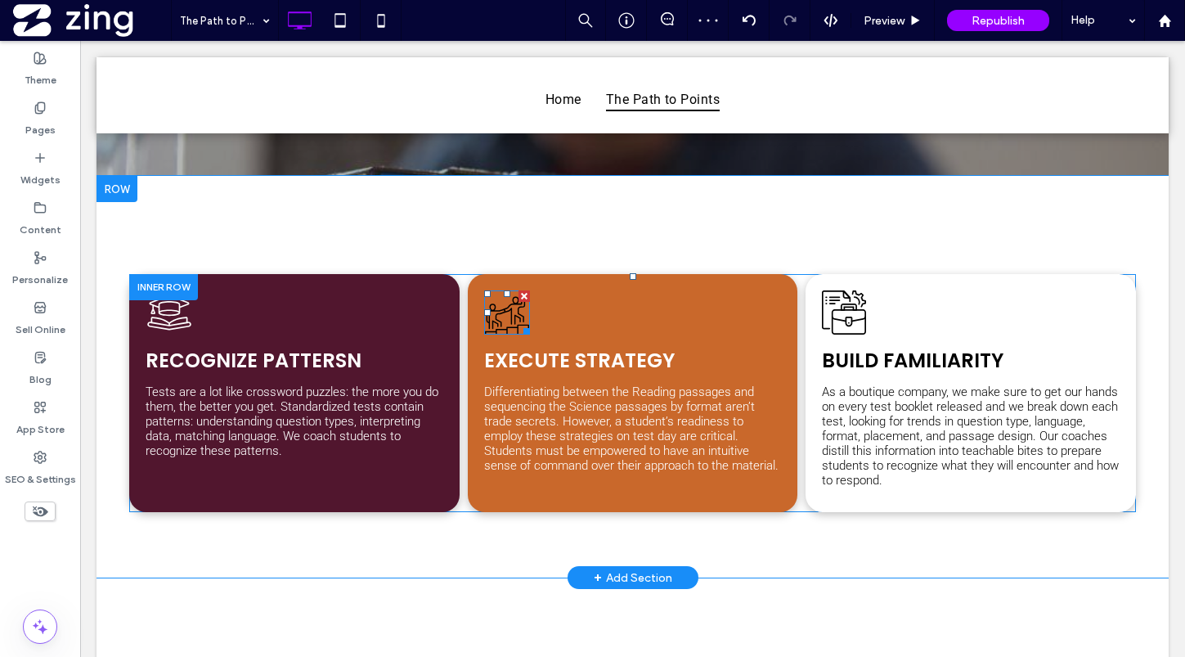
click at [498, 316] on icon at bounding box center [507, 312] width 46 height 44
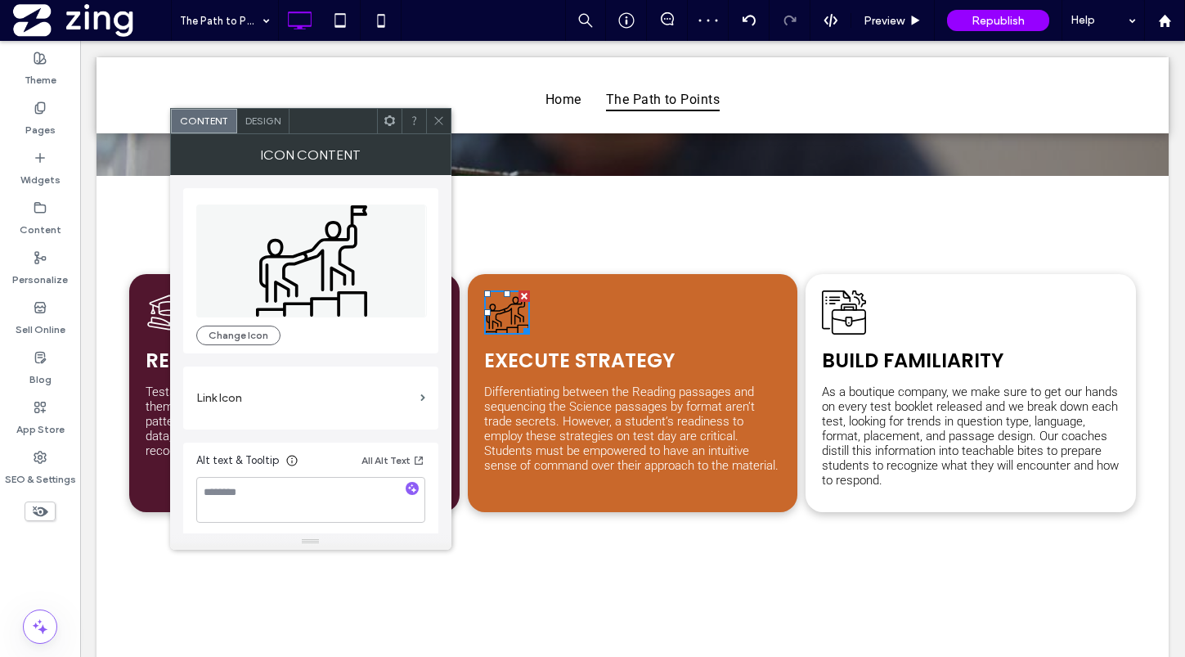
click at [258, 118] on span "Design" at bounding box center [262, 120] width 35 height 12
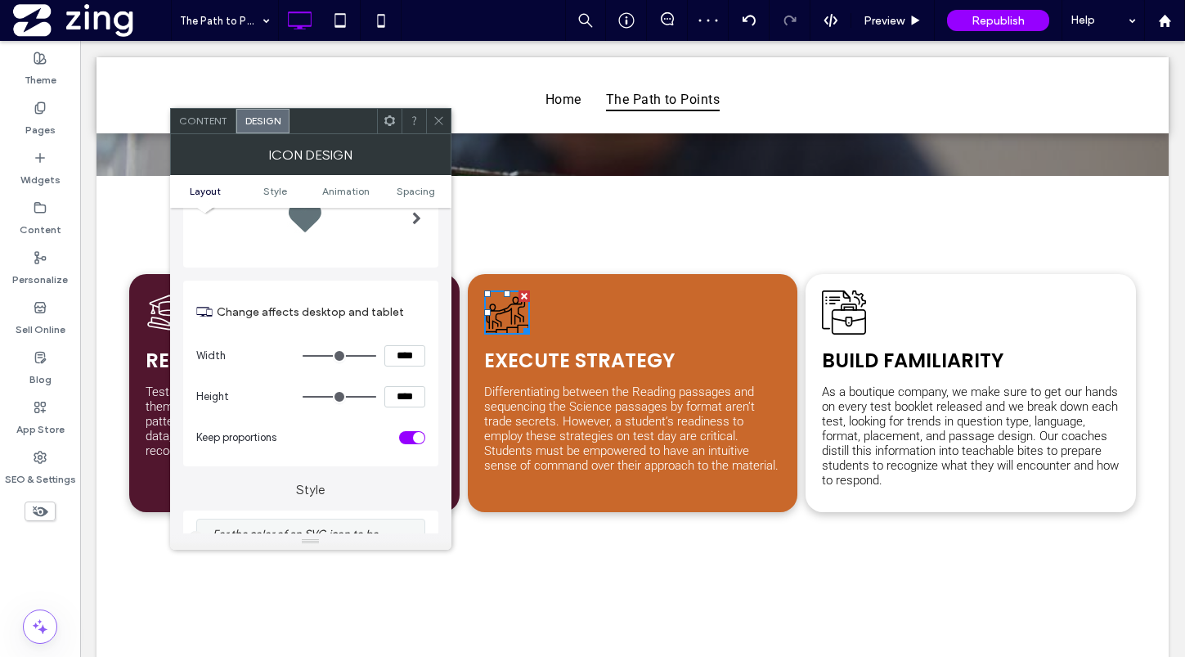
scroll to position [162, 0]
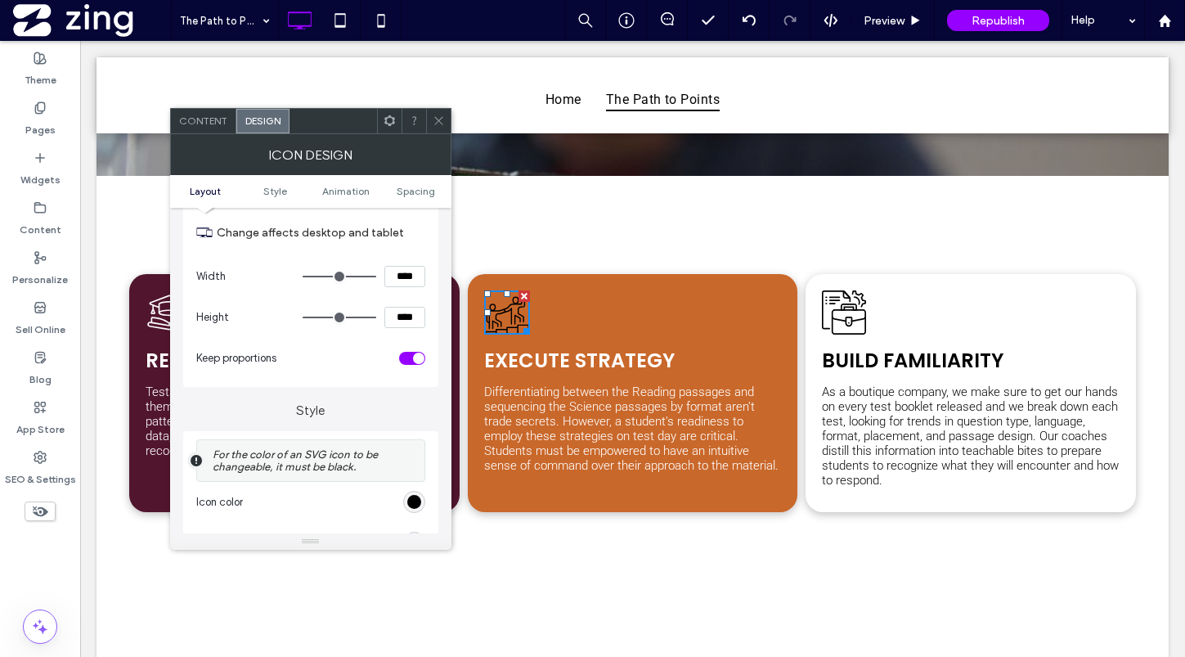
click at [405, 502] on div "rgb(0, 0, 0)" at bounding box center [414, 502] width 22 height 22
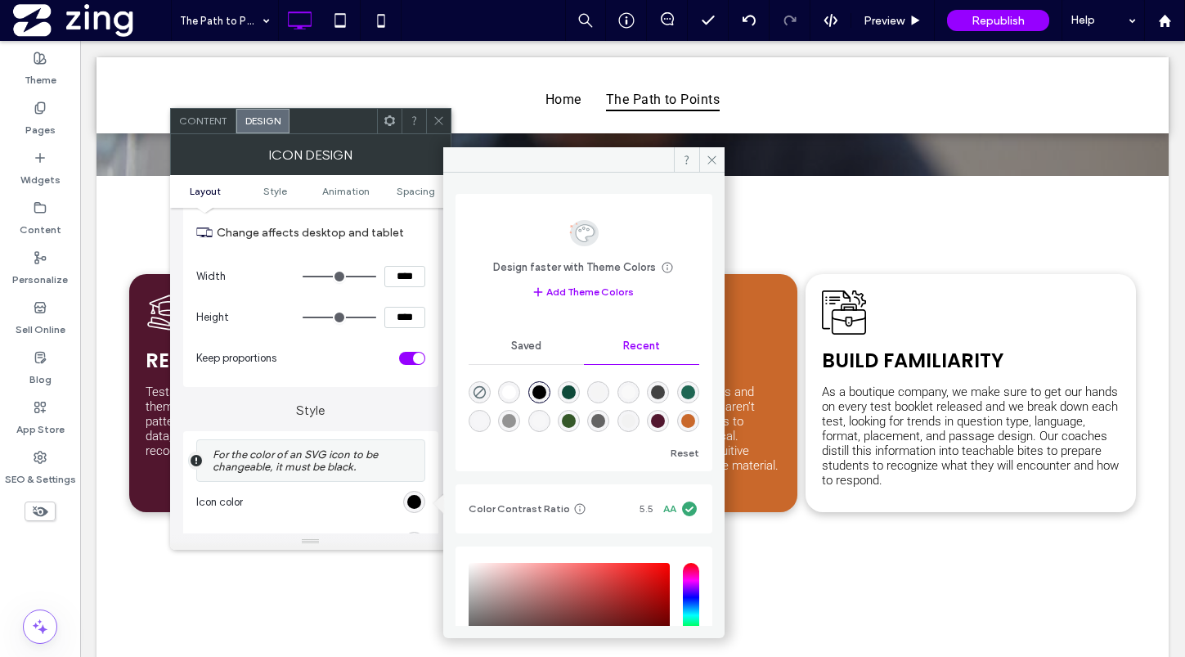
click at [504, 388] on div "rgba(255, 255, 255, 1)" at bounding box center [509, 392] width 22 height 22
type input "*******"
click at [442, 115] on icon at bounding box center [439, 120] width 12 height 12
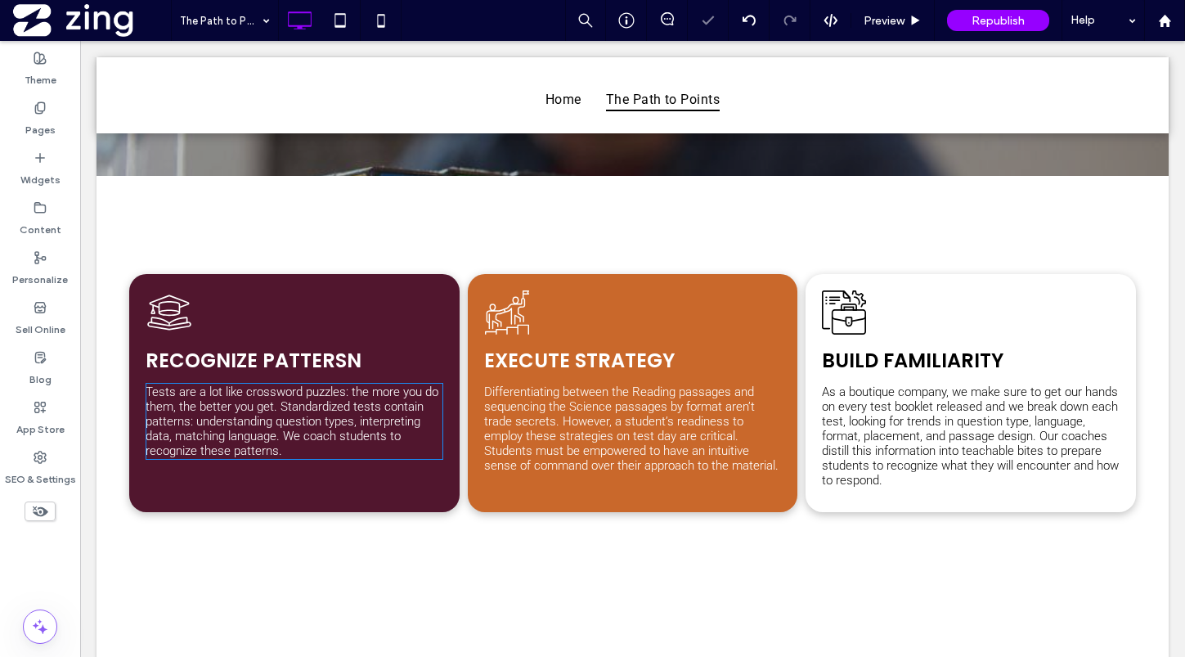
click at [331, 424] on span "Tests are a lot like crossword puzzles: the more you do them, the better you ge…" at bounding box center [292, 421] width 293 height 74
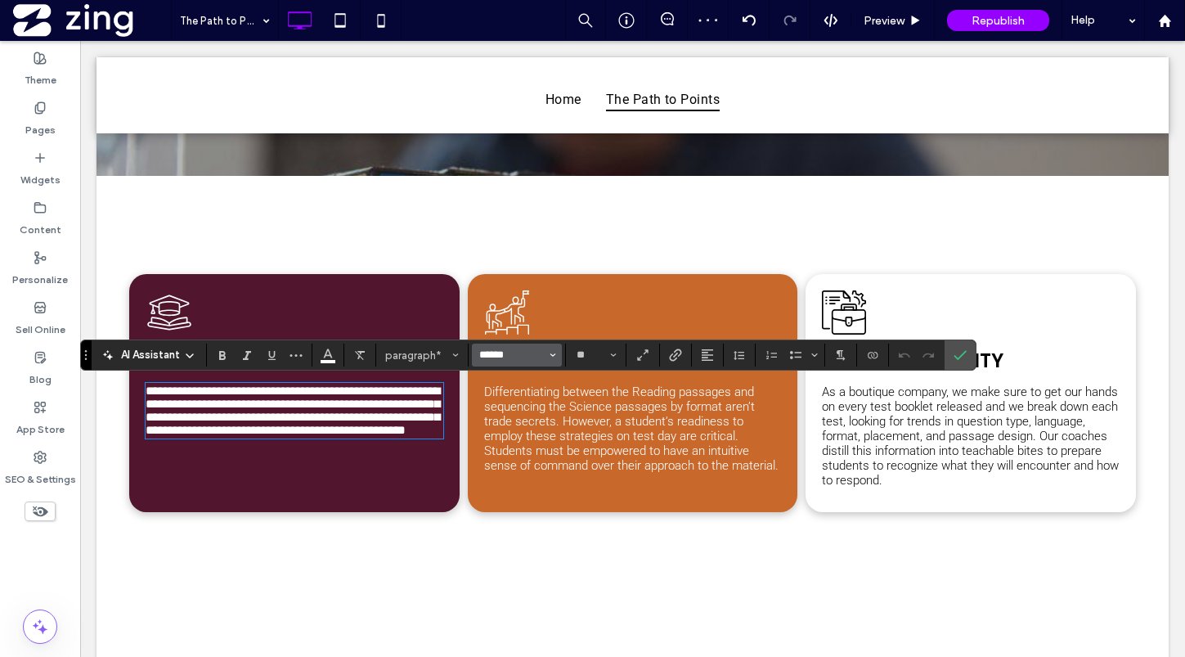
click at [531, 357] on input "******" at bounding box center [513, 354] width 70 height 13
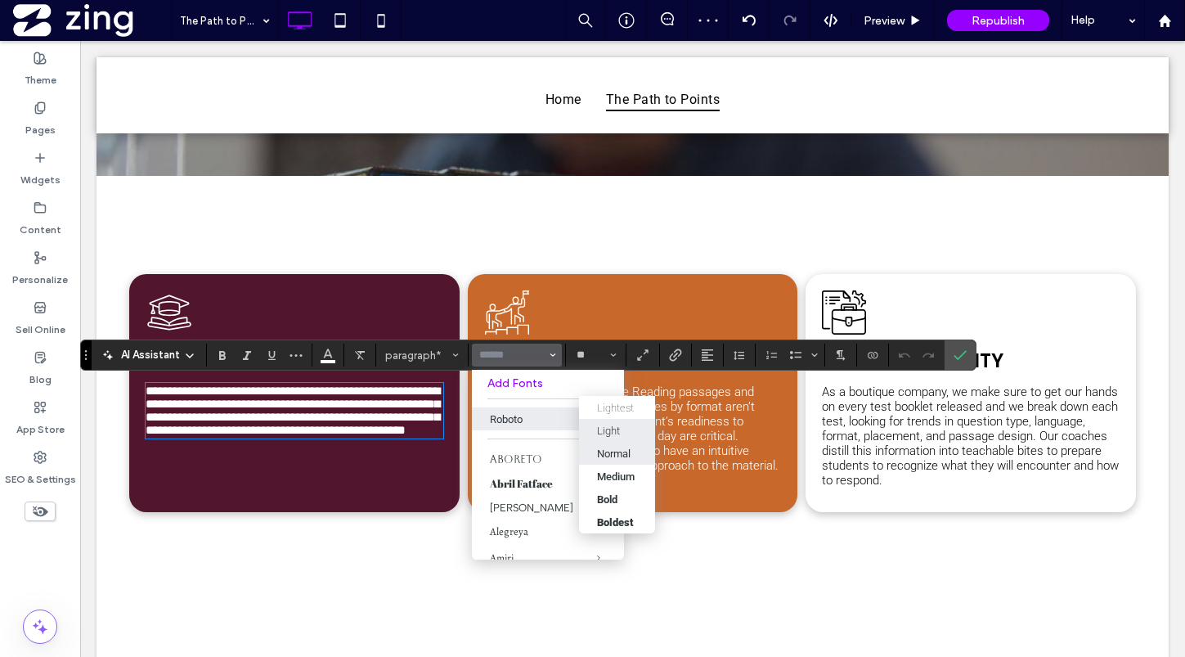
click at [613, 457] on div "Normal" at bounding box center [614, 453] width 34 height 12
type input "******"
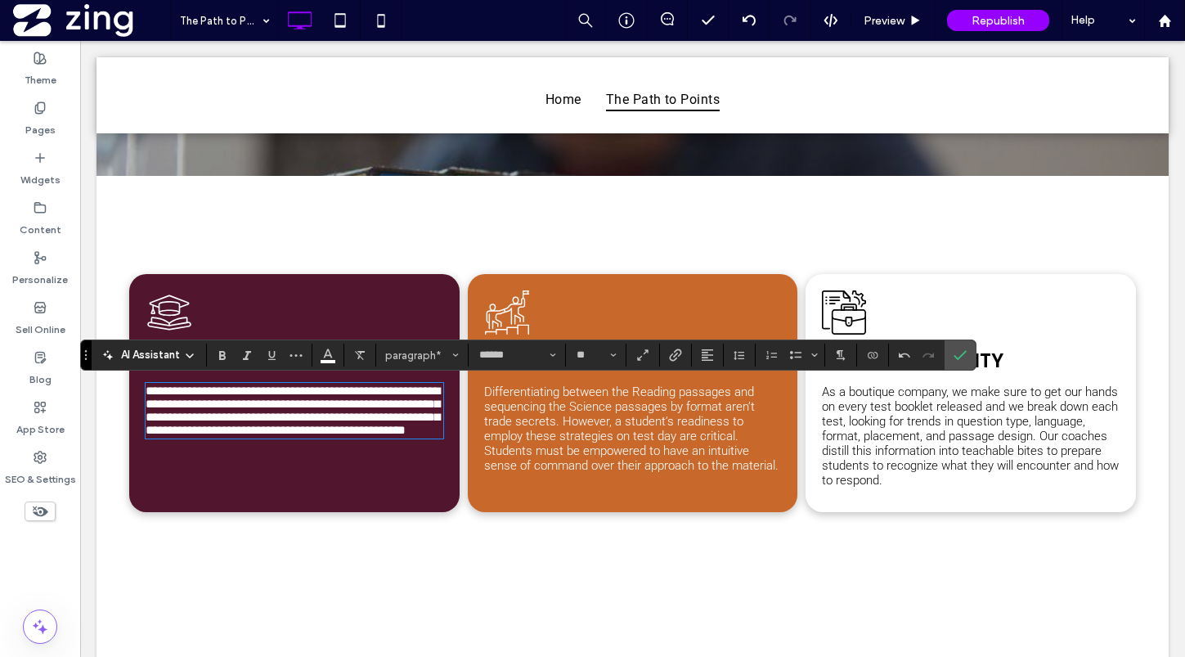
click at [642, 415] on span "Differentiating between the Reading passages and sequencing the Science passage…" at bounding box center [631, 428] width 294 height 88
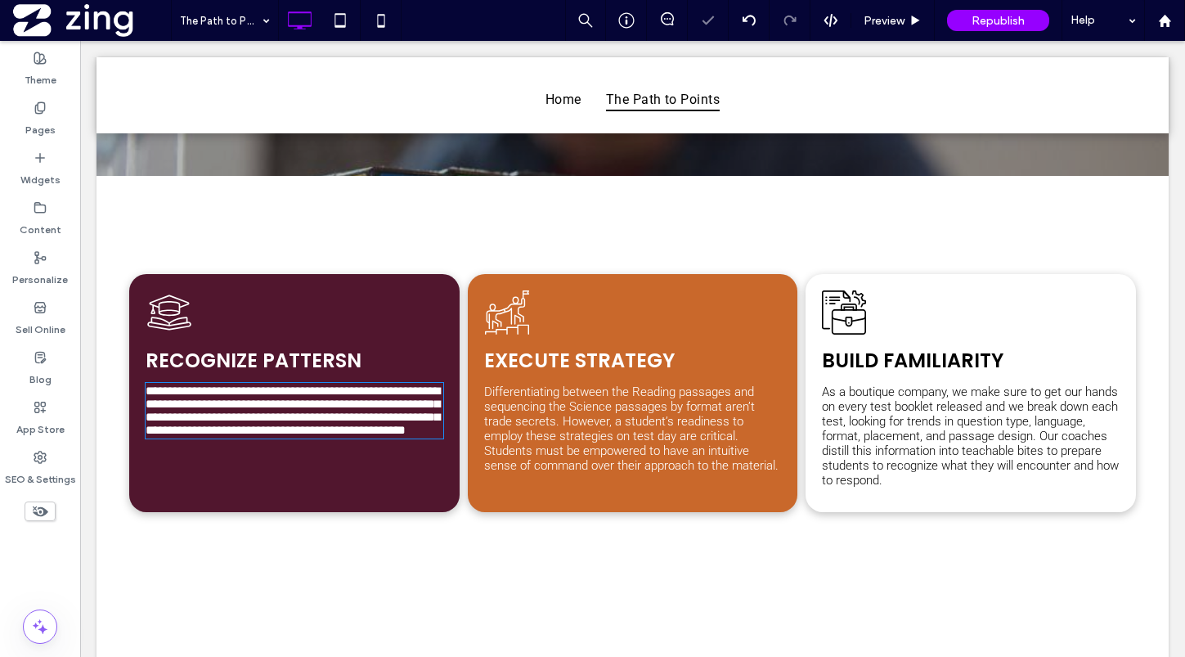
click at [642, 415] on span "Differentiating between the Reading passages and sequencing the Science passage…" at bounding box center [631, 428] width 294 height 88
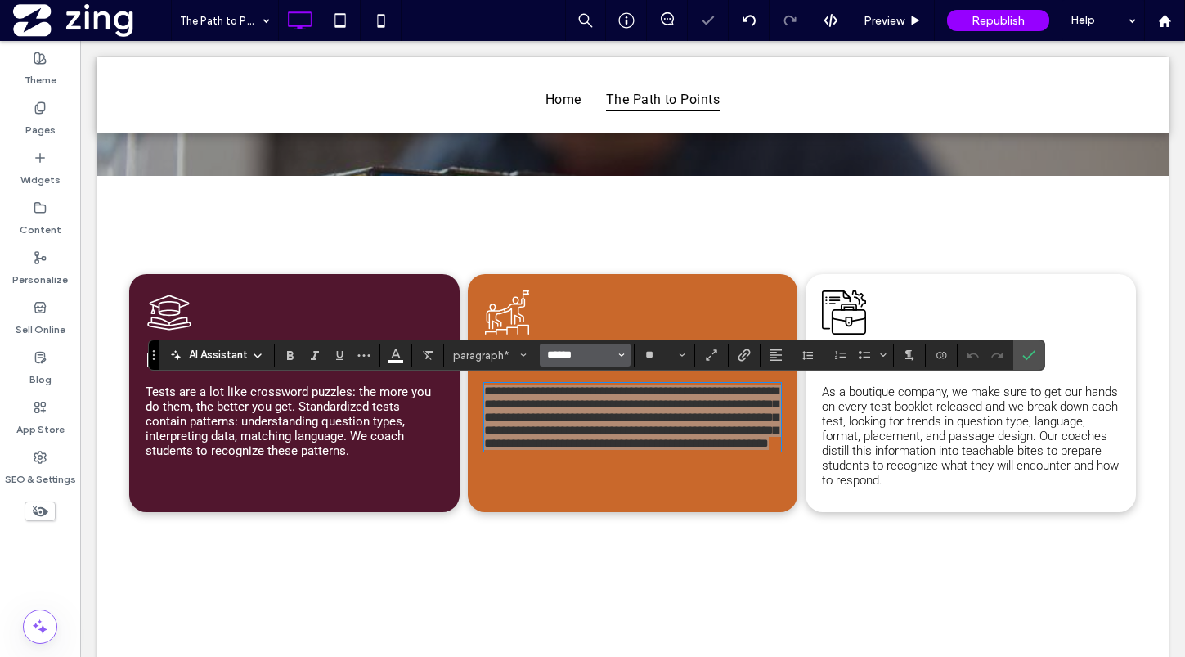
click at [600, 352] on input "******" at bounding box center [580, 354] width 70 height 13
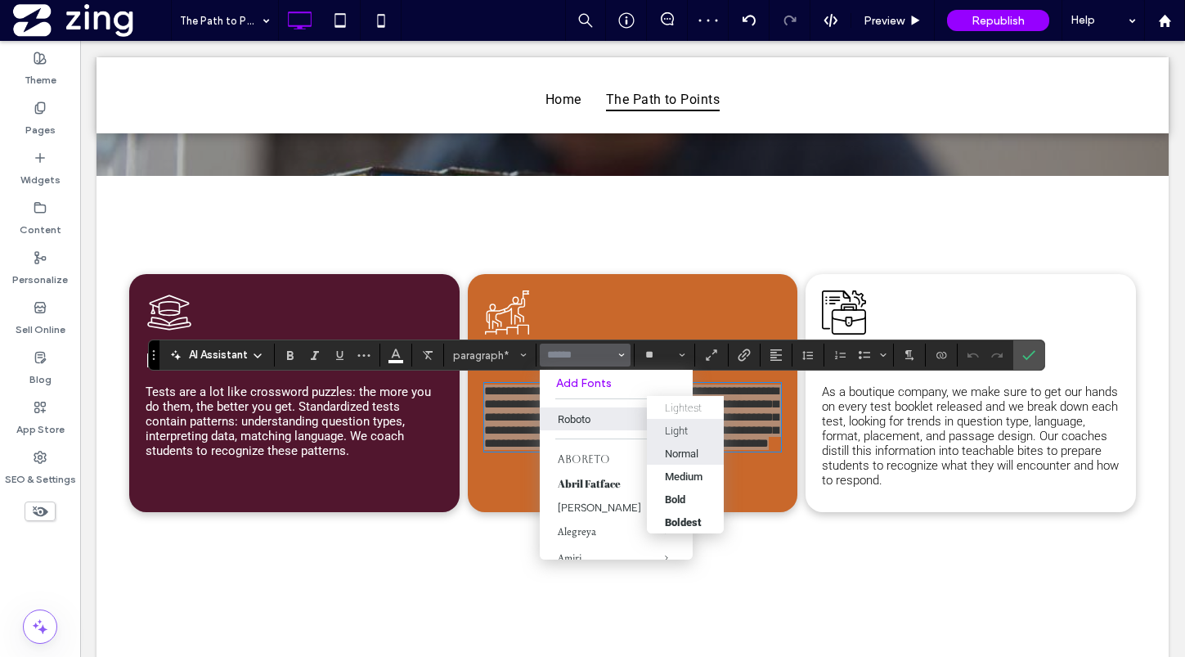
click at [680, 459] on div "Normal" at bounding box center [682, 453] width 34 height 12
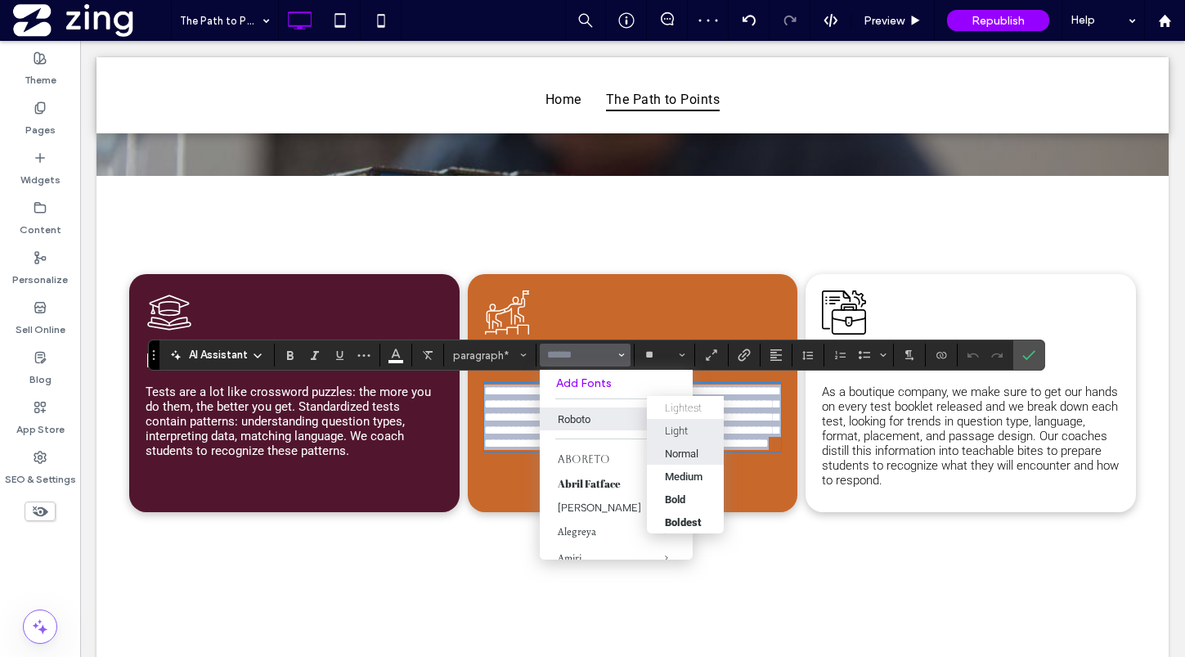
type input "******"
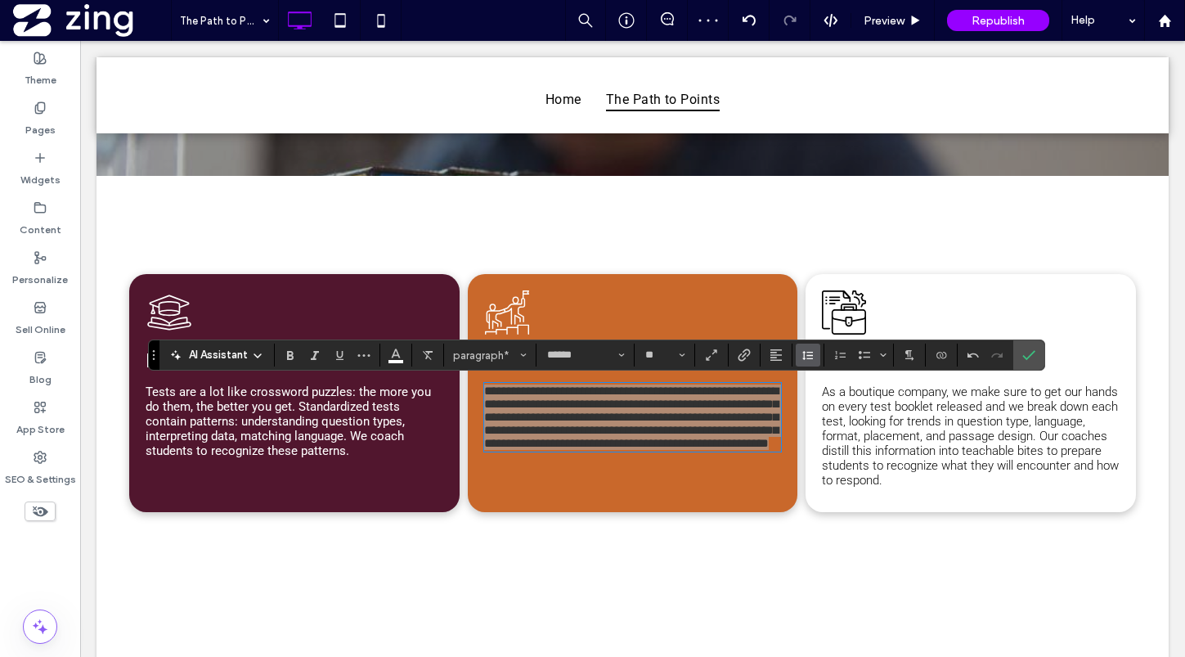
click at [797, 352] on button "Line Height" at bounding box center [808, 354] width 25 height 23
click at [819, 422] on div "1.5" at bounding box center [834, 427] width 40 height 12
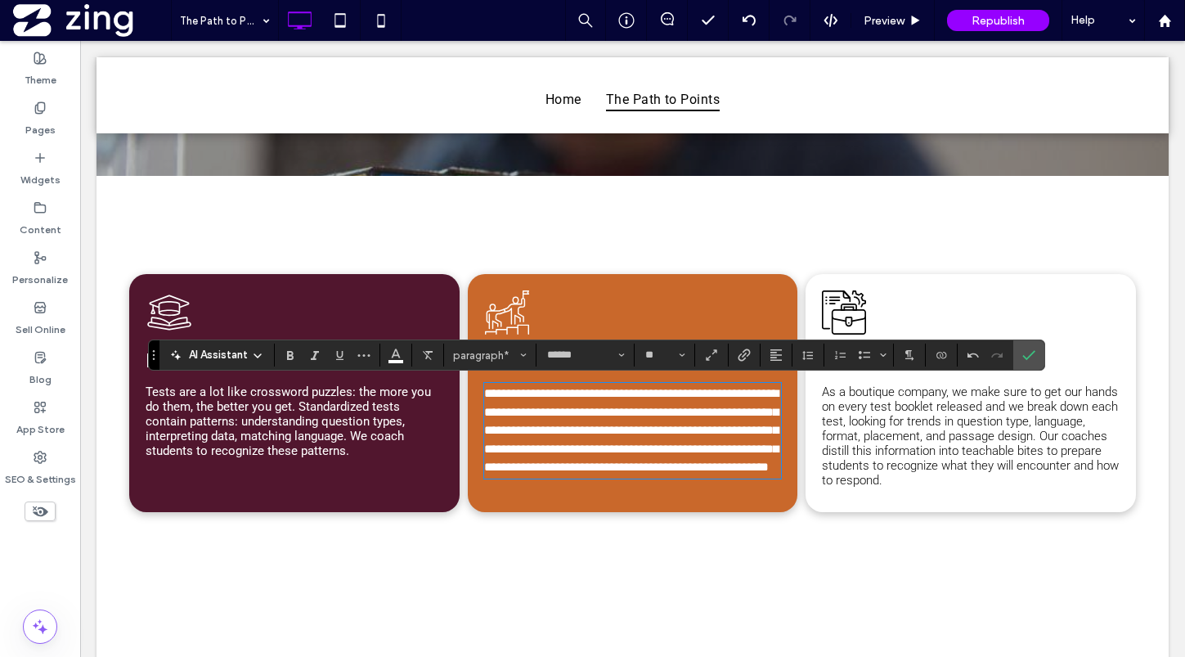
click at [410, 409] on p "Tests are a lot like crossword puzzles: the more you do them, the better you ge…" at bounding box center [295, 421] width 298 height 74
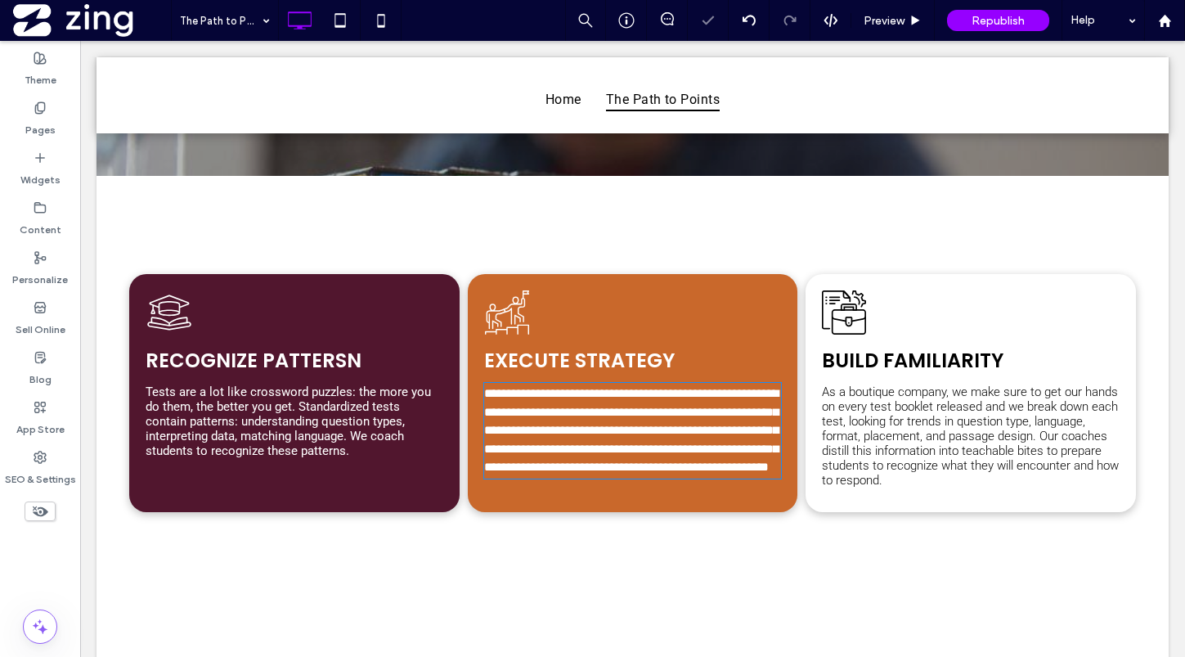
click at [410, 409] on p "Tests are a lot like crossword puzzles: the more you do them, the better you ge…" at bounding box center [295, 421] width 298 height 74
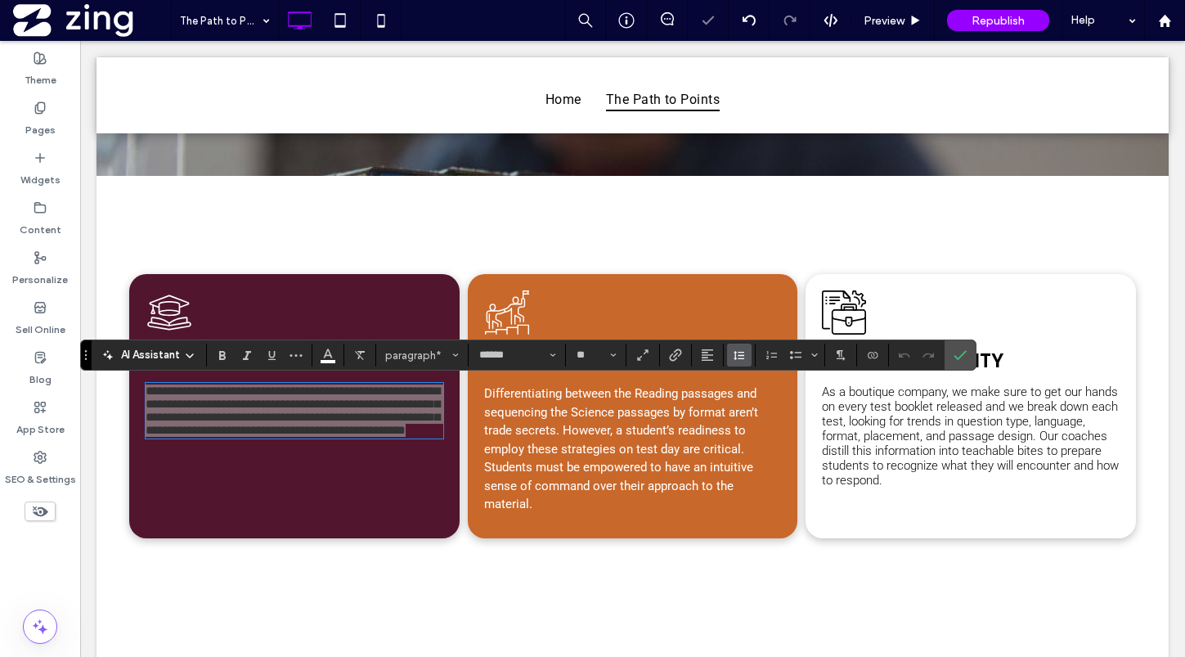
click at [738, 352] on use "Line Height" at bounding box center [738, 355] width 11 height 9
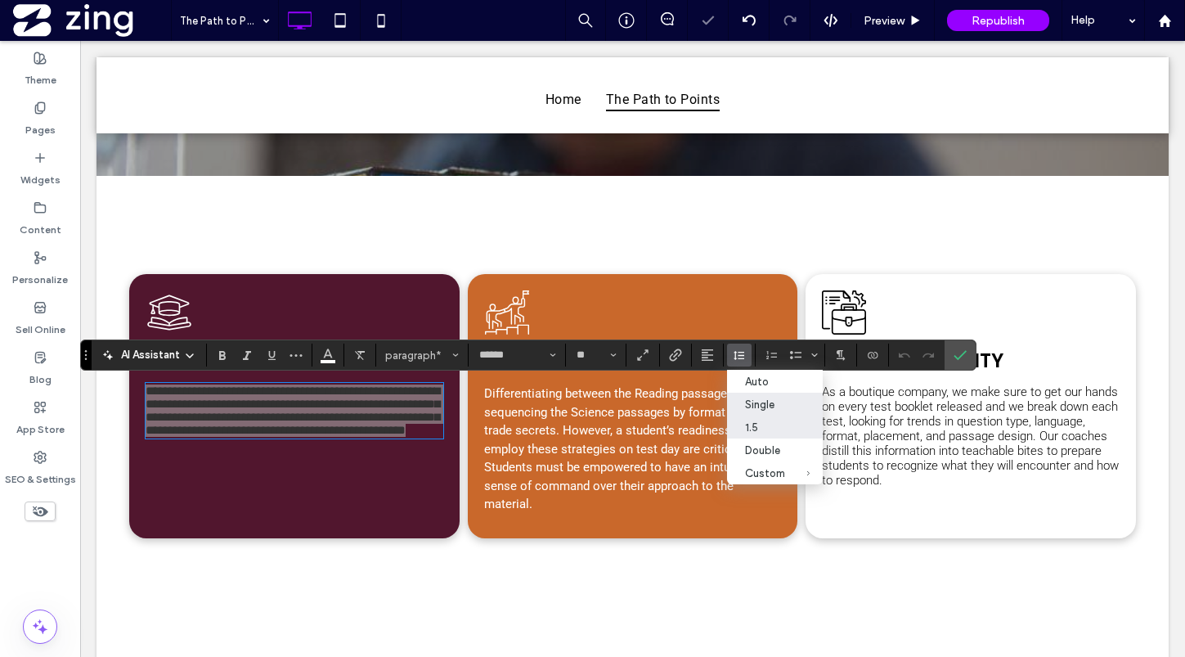
click at [760, 427] on div "1.5" at bounding box center [765, 427] width 40 height 12
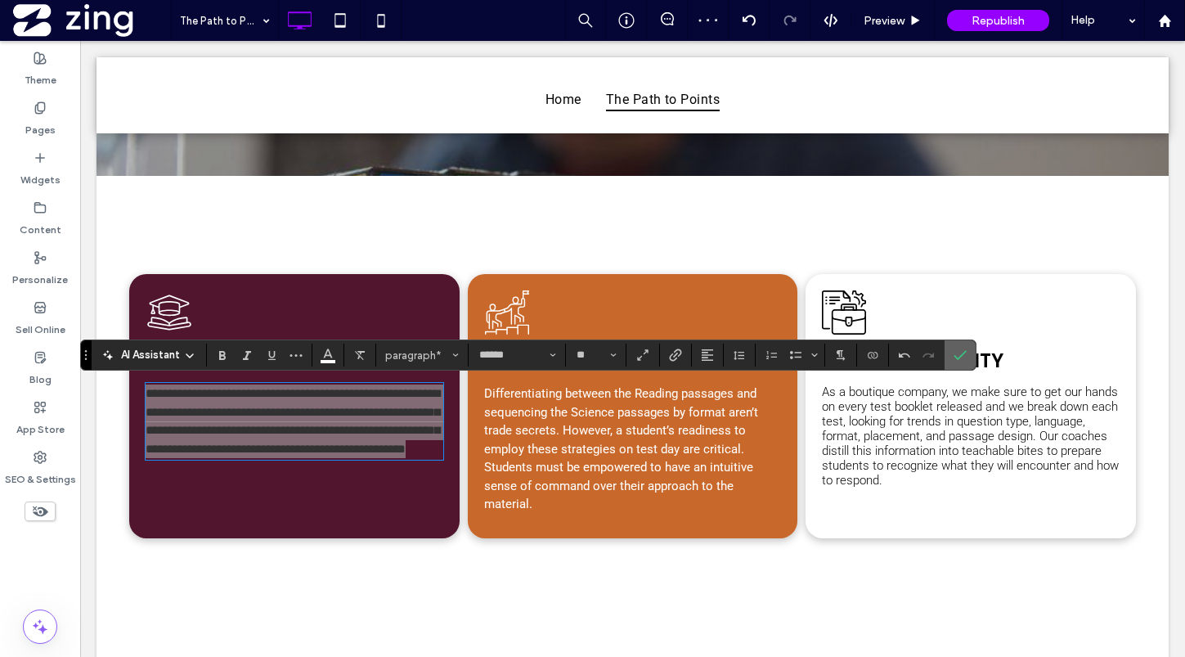
click at [963, 359] on icon "Confirm" at bounding box center [959, 354] width 13 height 13
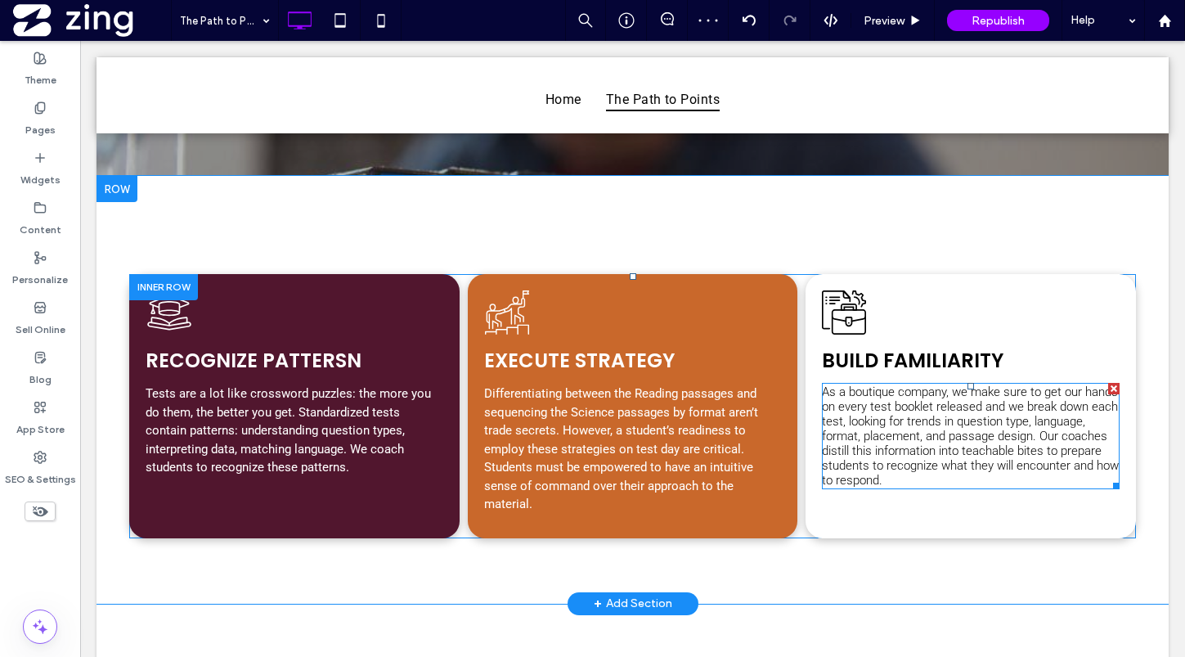
click at [955, 435] on span "As a boutique company, we make sure to get our hands on every test booklet rele…" at bounding box center [970, 435] width 297 height 103
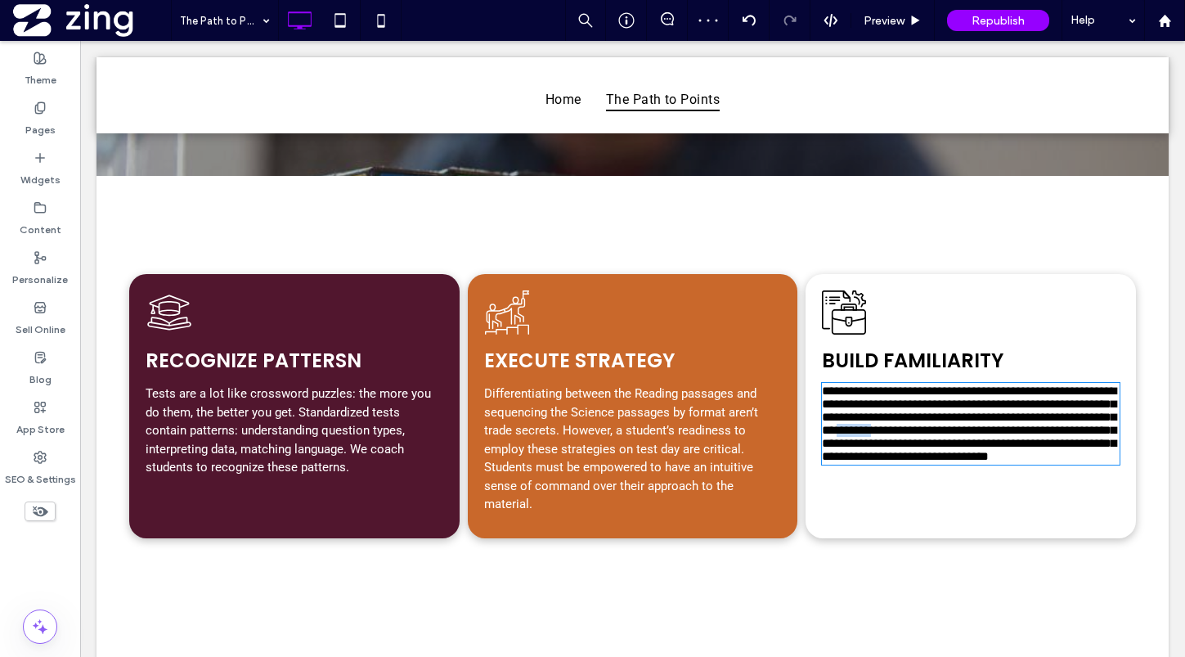
click at [955, 435] on span "**********" at bounding box center [969, 423] width 294 height 78
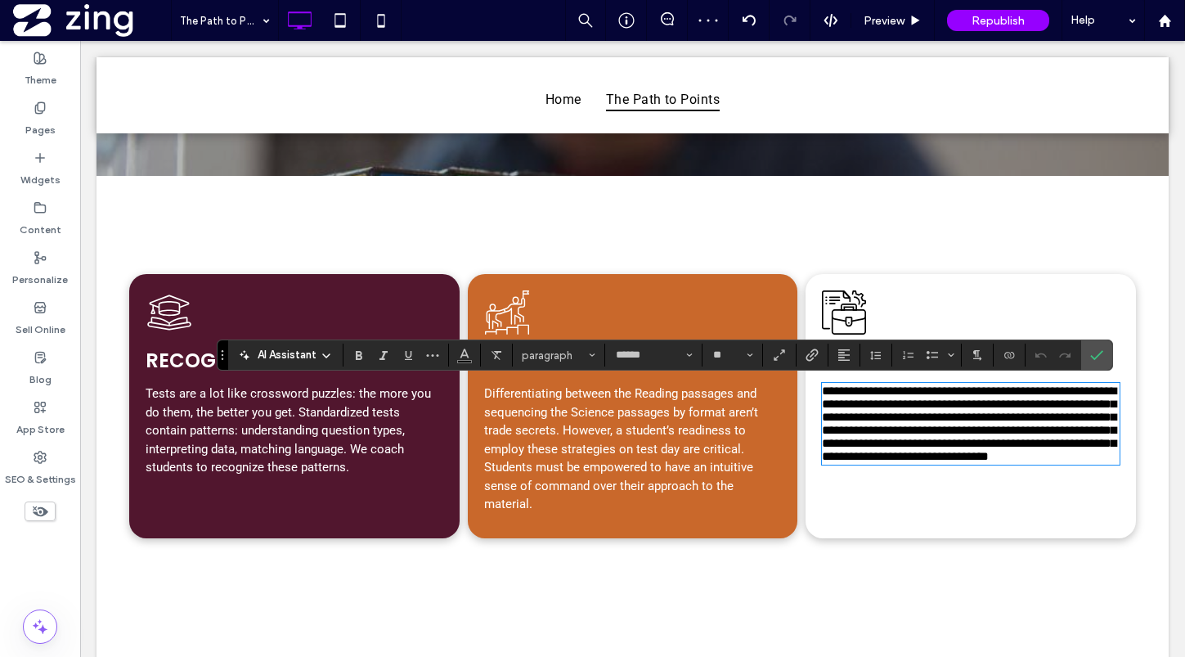
click at [945, 433] on span "**********" at bounding box center [969, 423] width 294 height 78
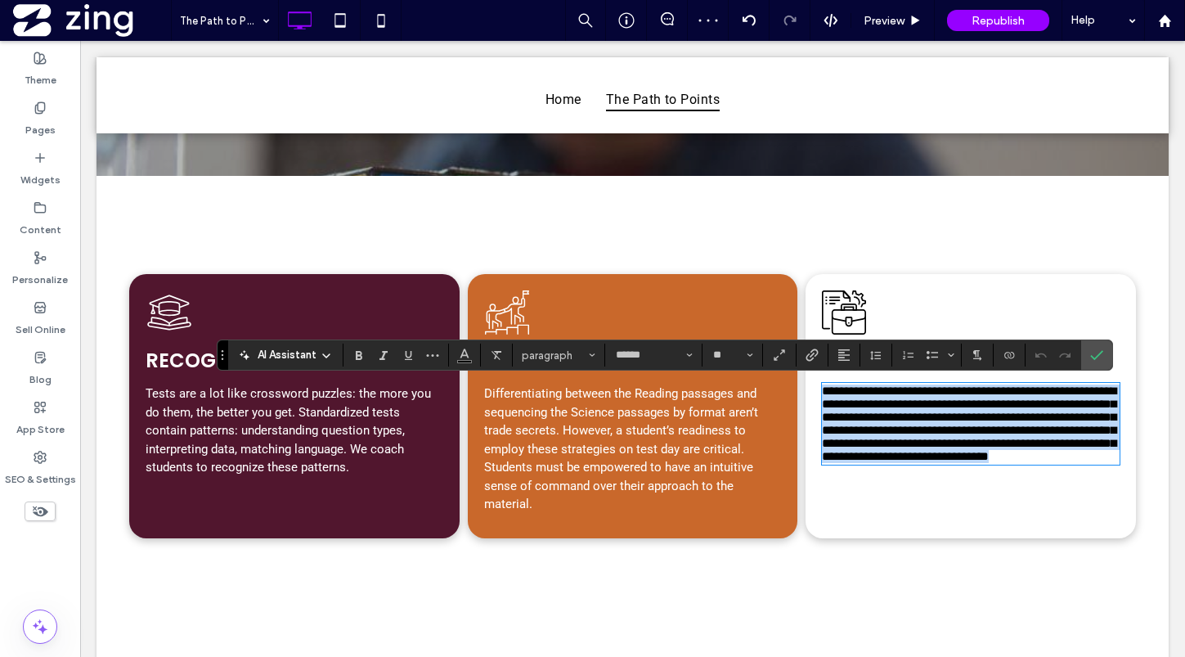
click at [945, 433] on span "**********" at bounding box center [969, 423] width 294 height 78
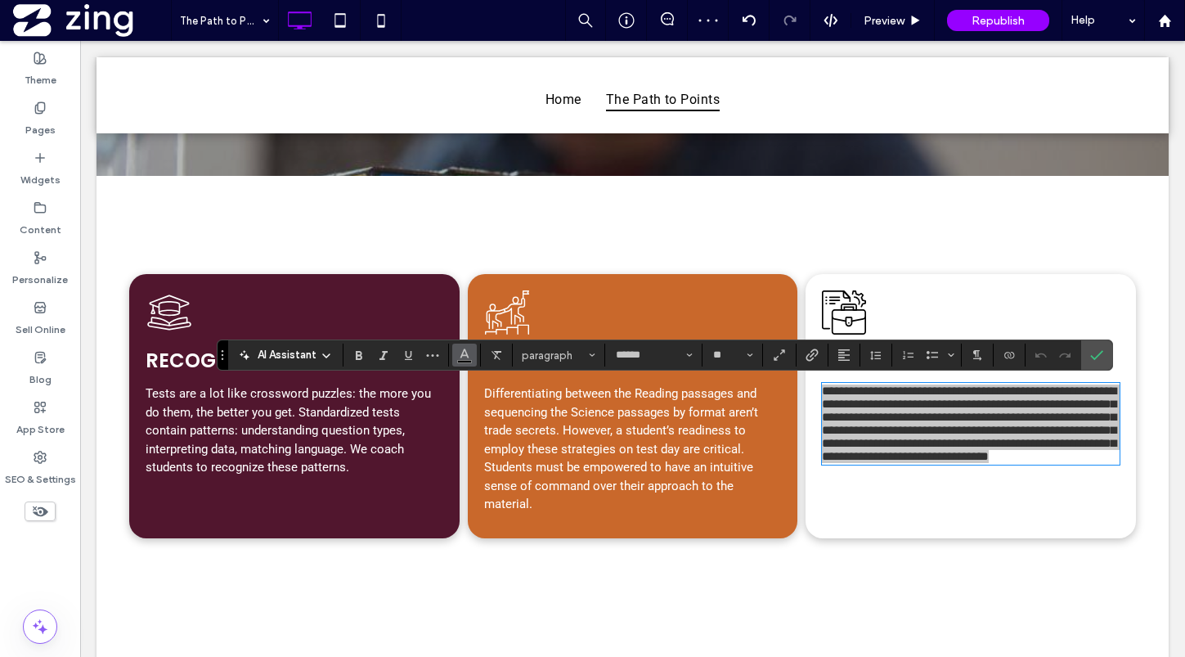
click at [464, 356] on icon "Color" at bounding box center [464, 353] width 13 height 13
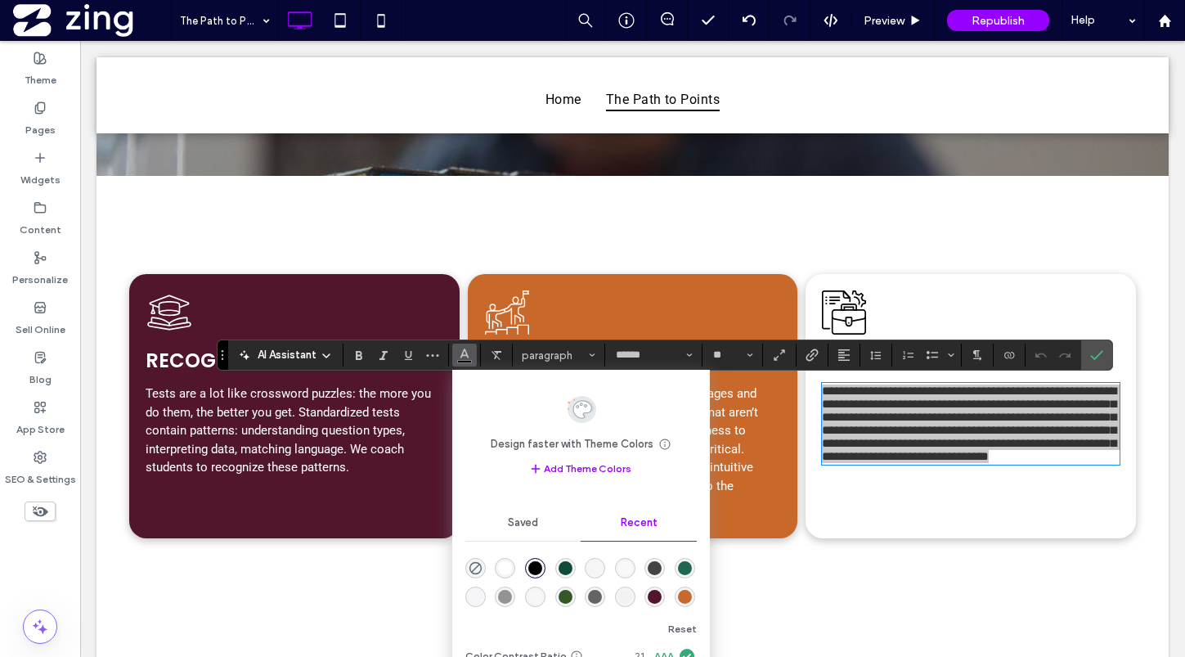
click at [505, 563] on div "rgba(255, 255, 255, 1)" at bounding box center [505, 568] width 14 height 14
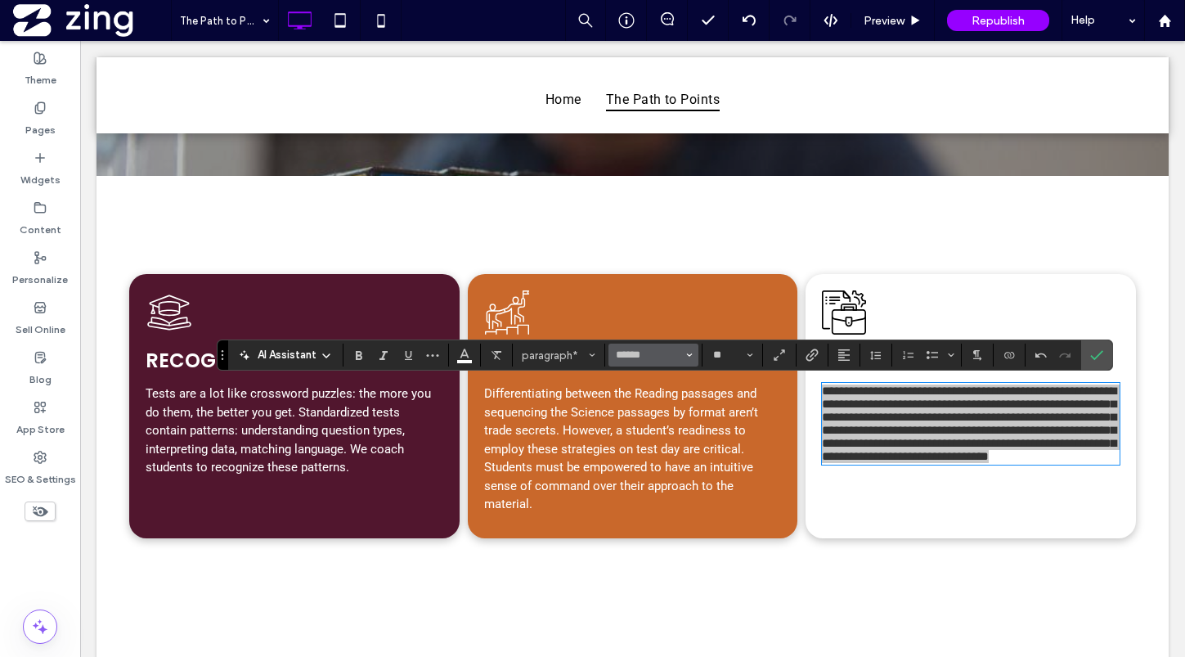
click at [663, 362] on button "******" at bounding box center [653, 354] width 90 height 23
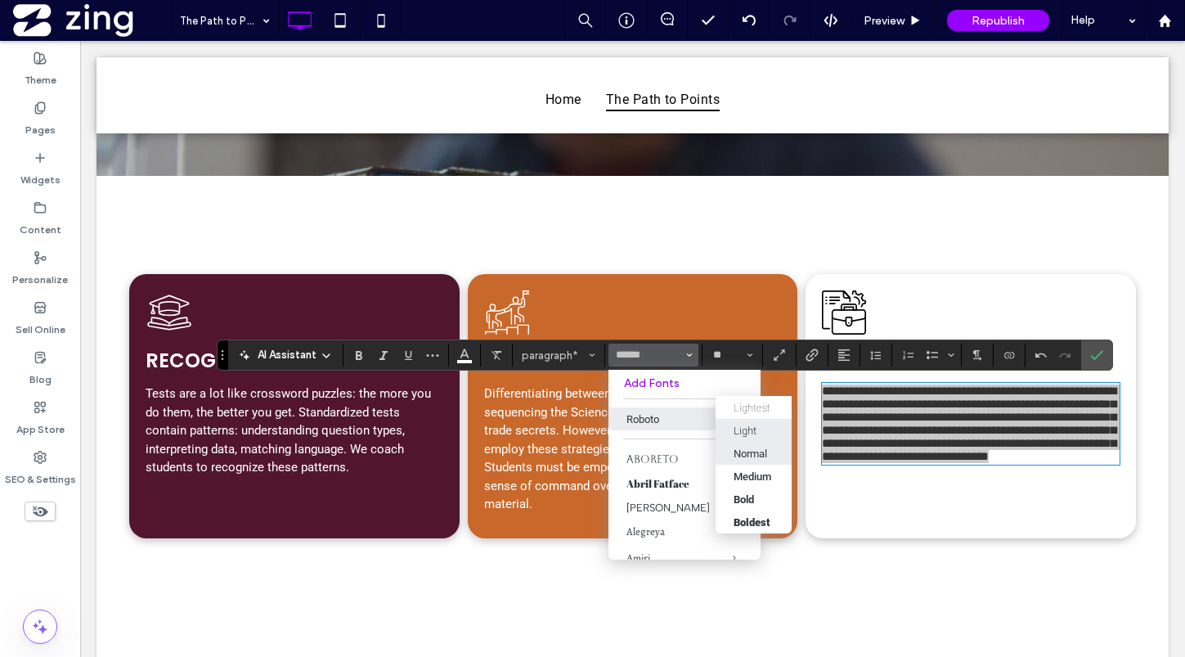
click at [742, 455] on div "Normal" at bounding box center [750, 453] width 34 height 12
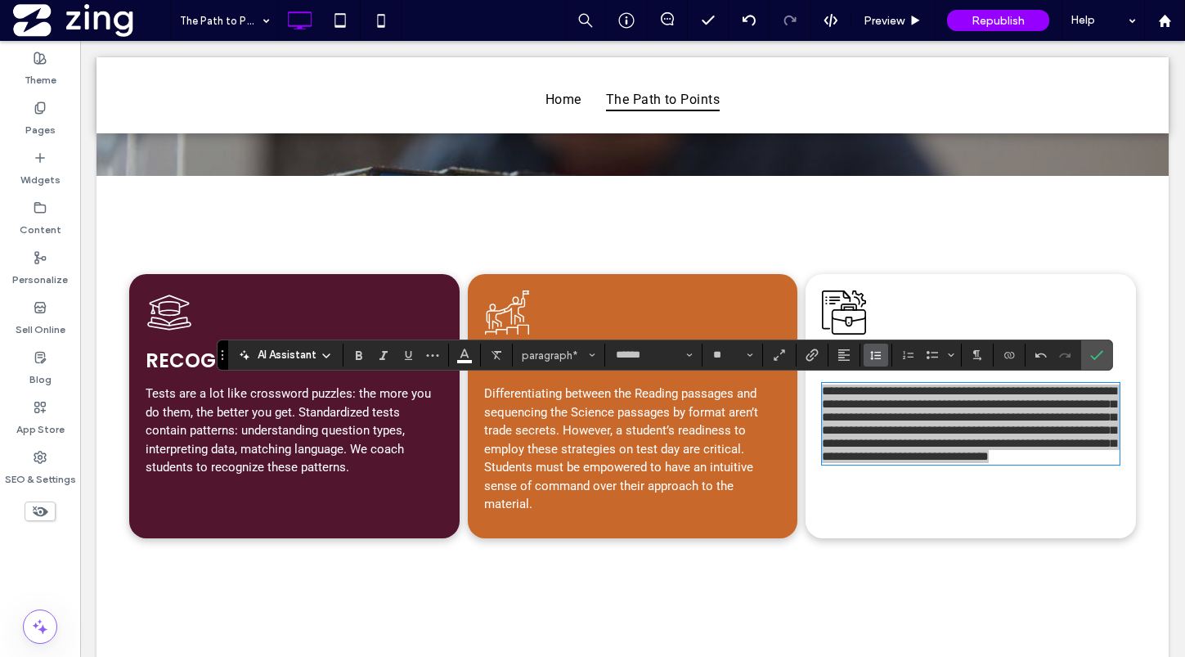
click at [872, 357] on icon "Line Height" at bounding box center [875, 354] width 13 height 13
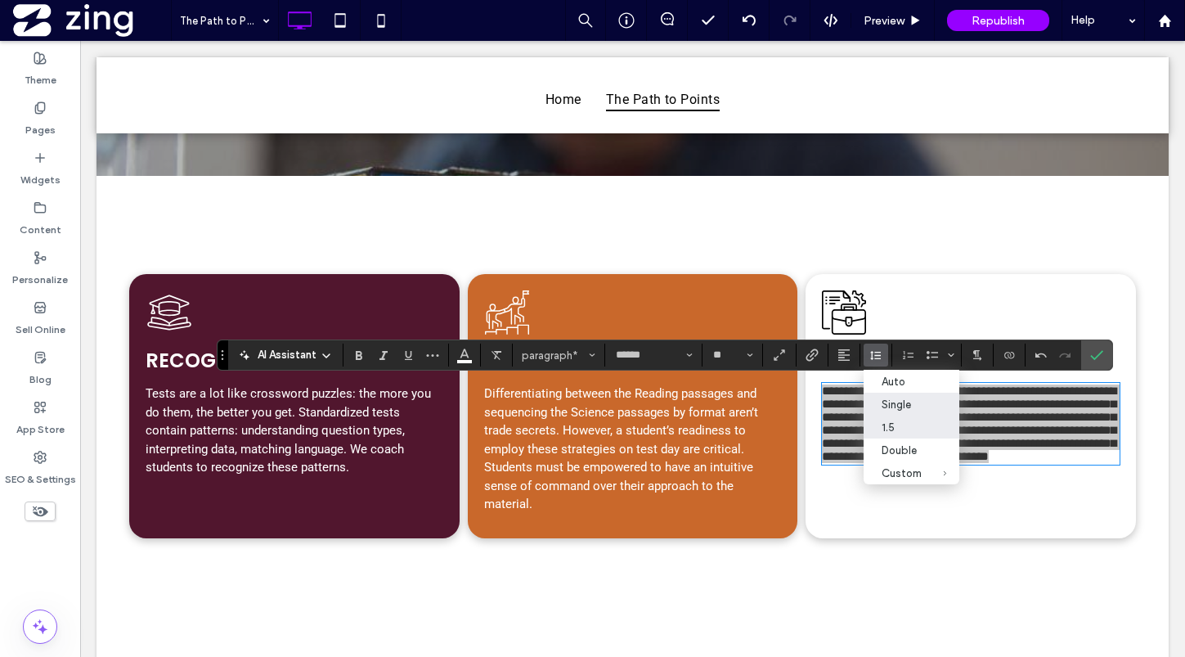
click at [885, 421] on div "1.5" at bounding box center [901, 427] width 40 height 12
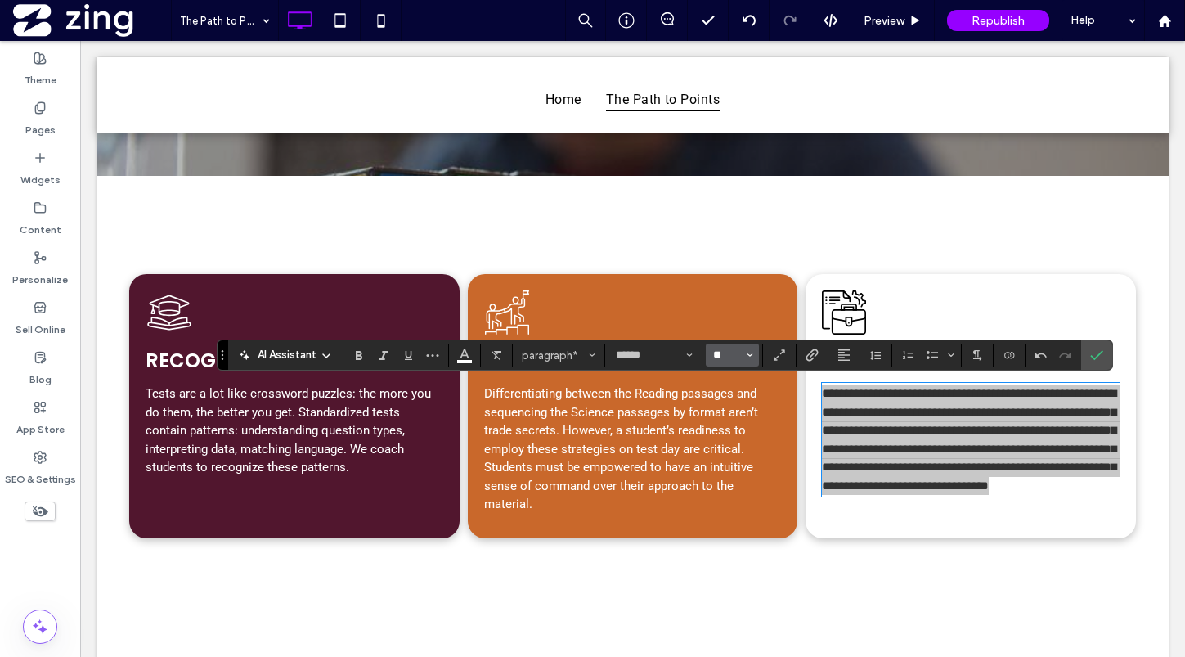
click at [720, 355] on input "**" at bounding box center [727, 354] width 32 height 13
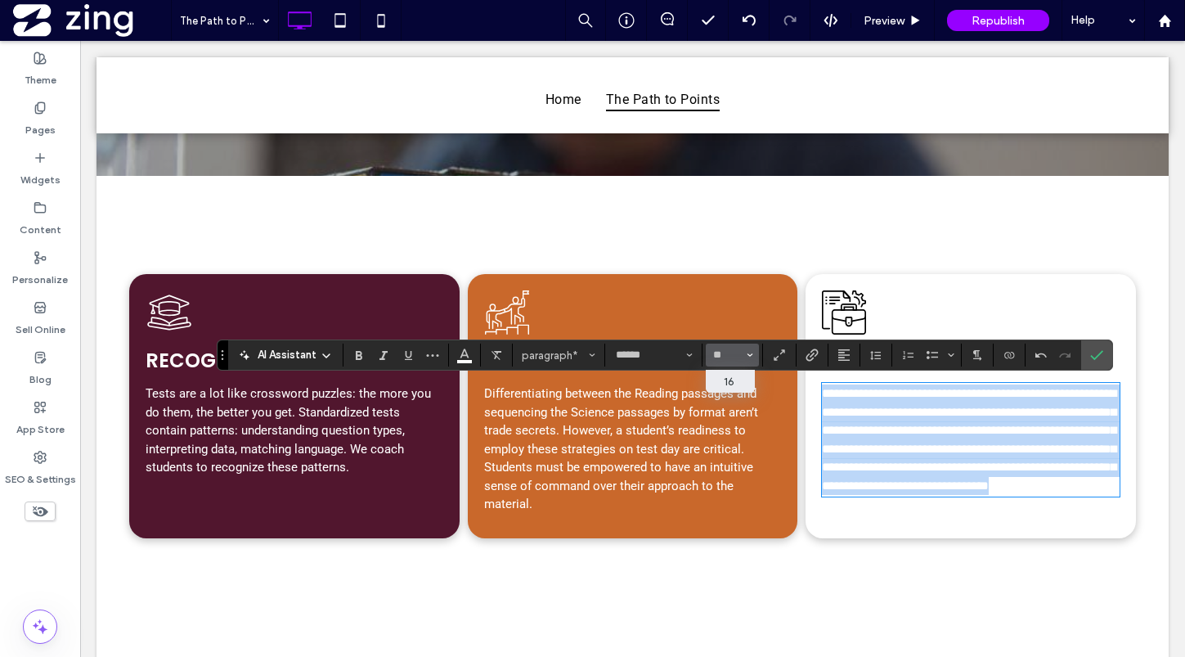
type input "**"
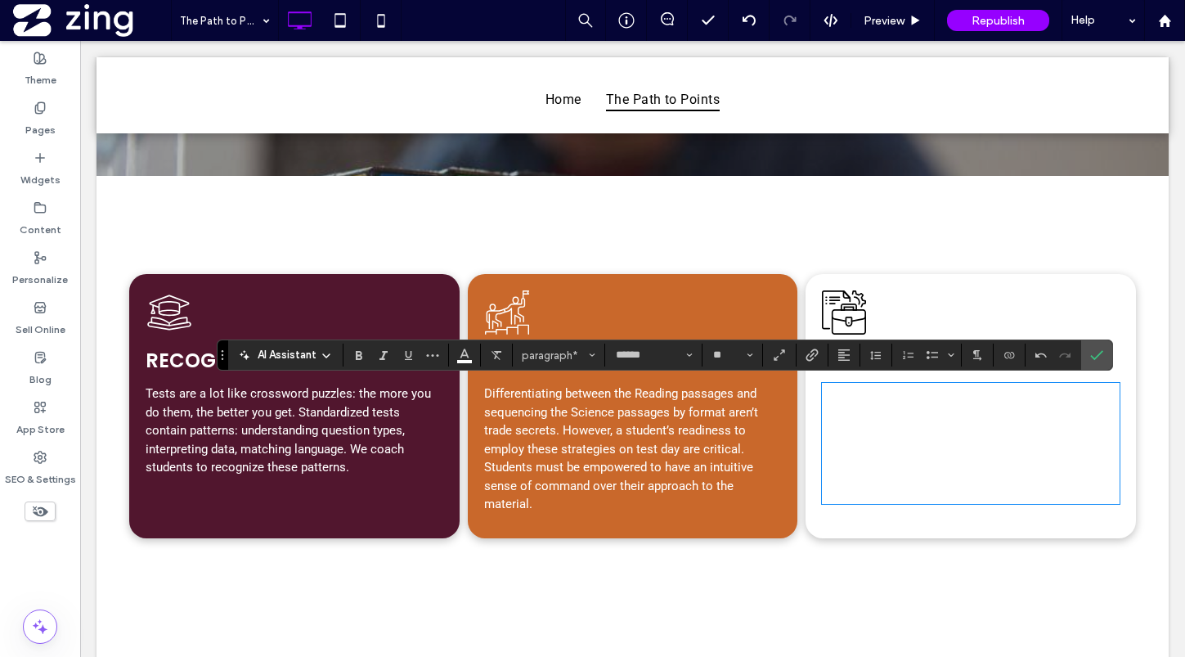
click at [588, 456] on p "Differentiating between the Reading passages and sequencing the Science passage…" at bounding box center [633, 448] width 298 height 129
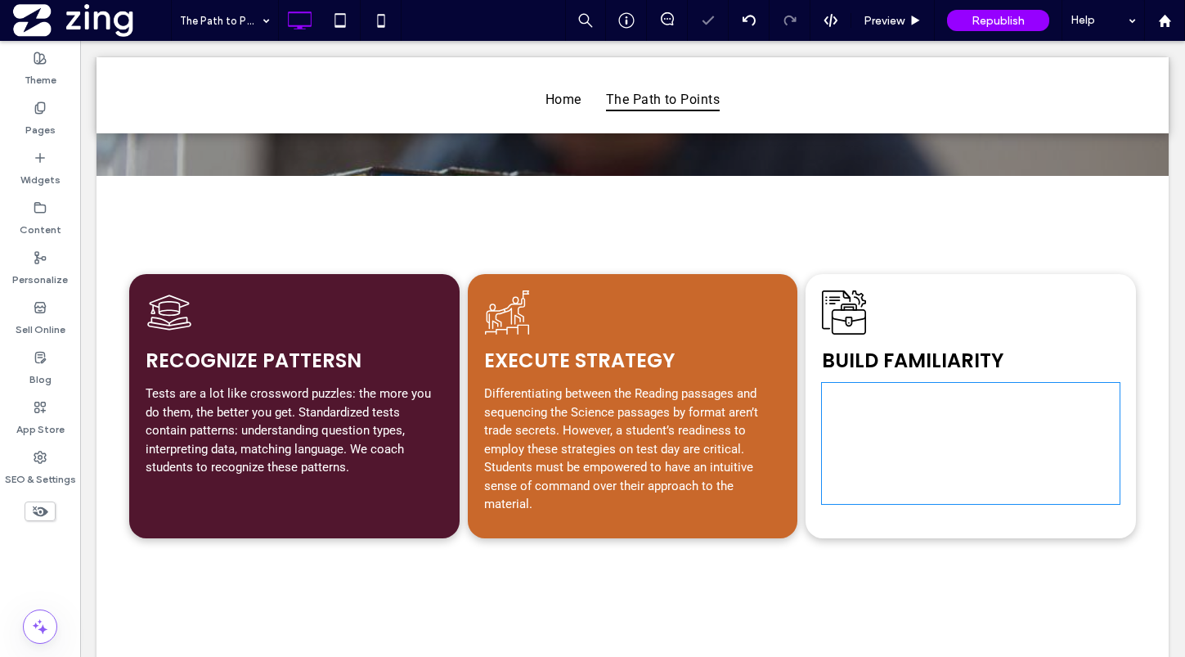
click at [588, 456] on p "Differentiating between the Reading passages and sequencing the Science passage…" at bounding box center [633, 448] width 298 height 129
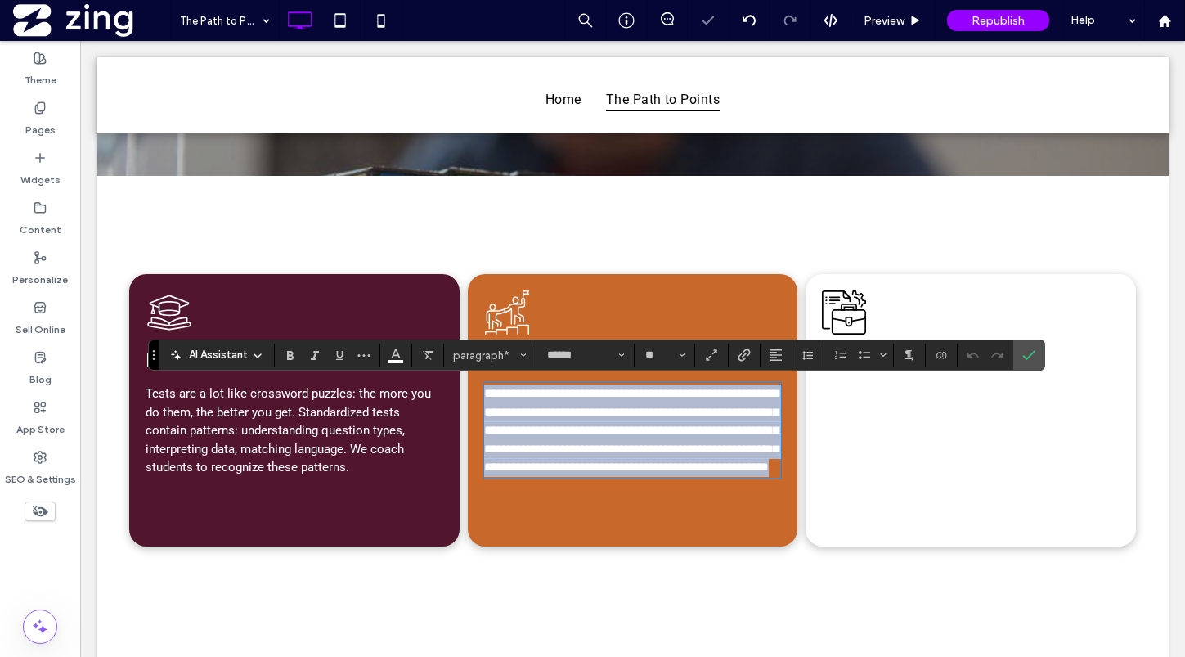
click at [588, 456] on p "**********" at bounding box center [633, 430] width 298 height 92
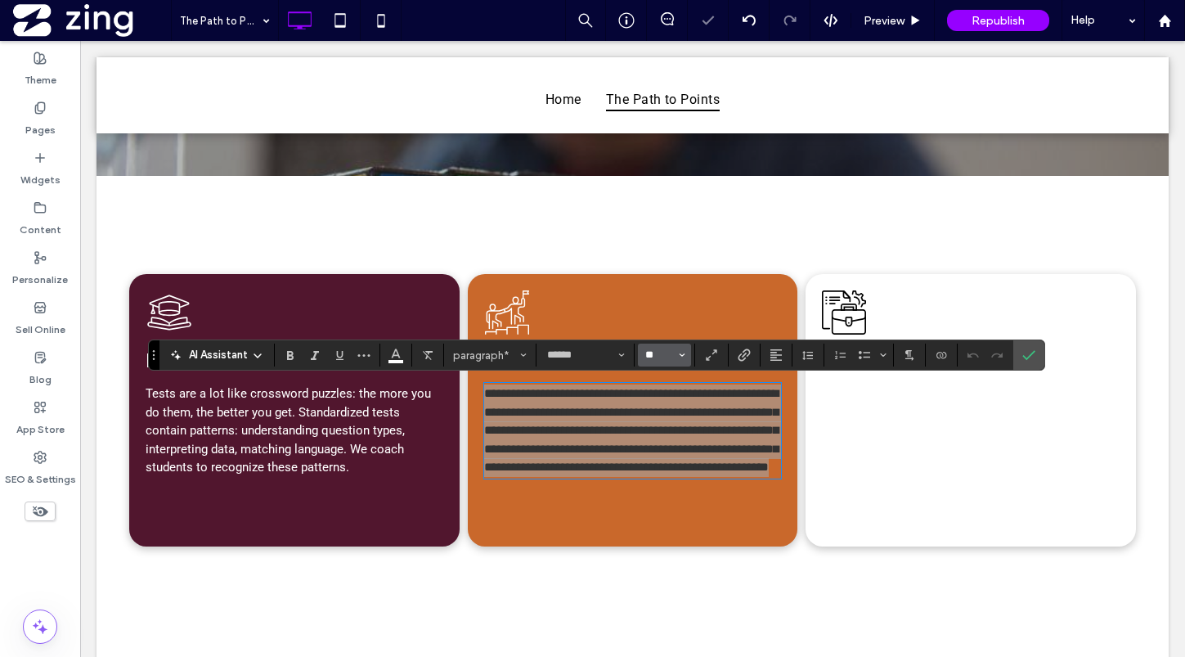
click at [656, 355] on input "**" at bounding box center [660, 354] width 32 height 13
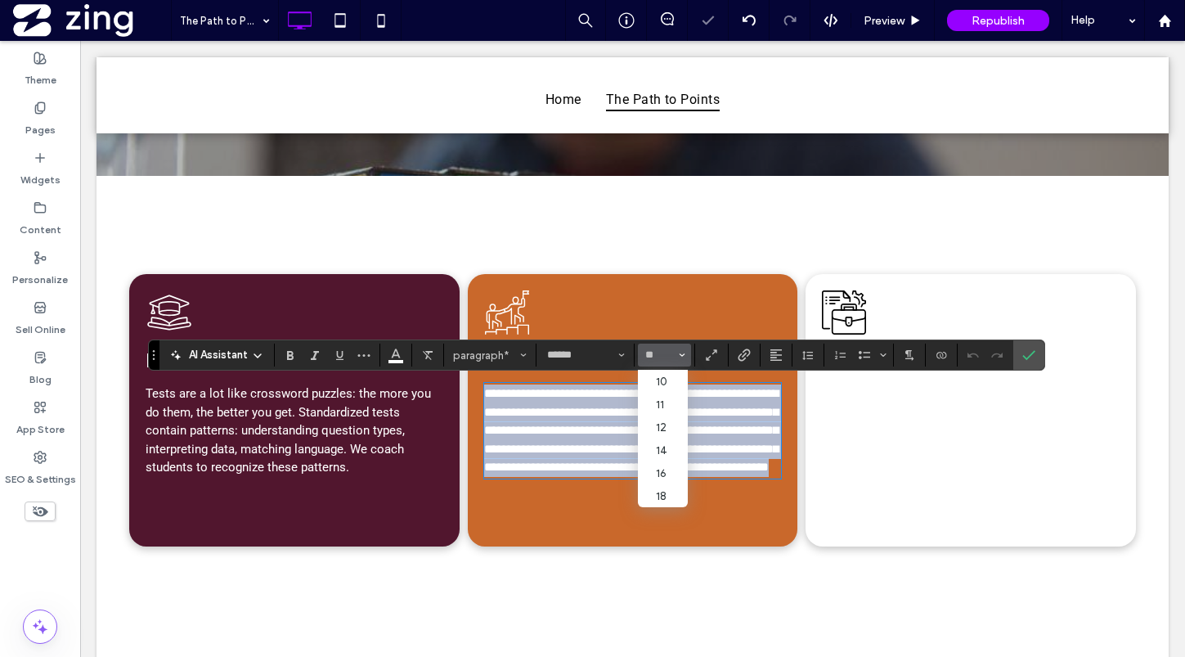
type input "**"
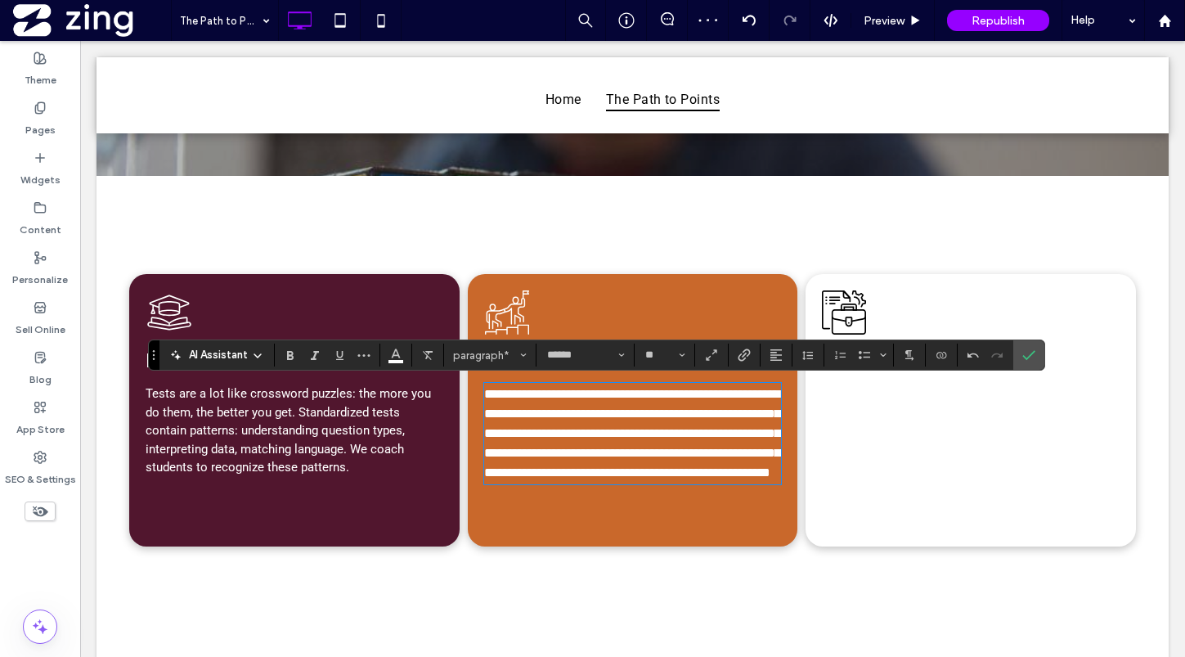
click at [294, 445] on span "Tests are a lot like crossword puzzles: the more you do them, the better you ge…" at bounding box center [288, 430] width 285 height 88
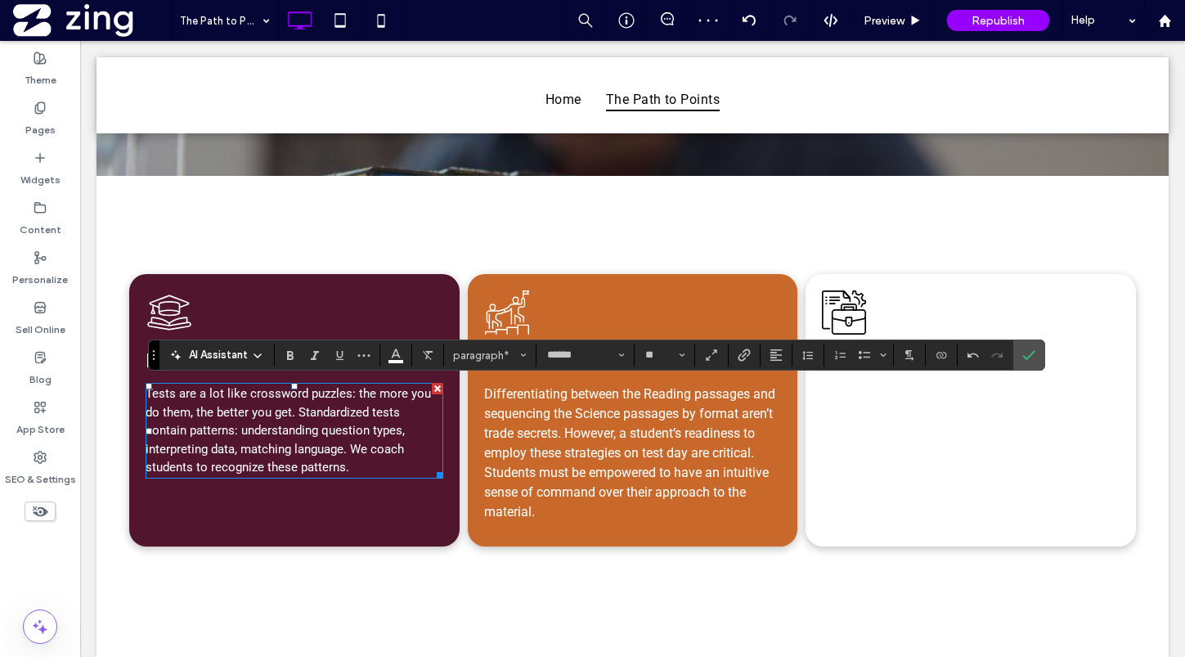
click at [294, 445] on span "Tests are a lot like crossword puzzles: the more you do them, the better you ge…" at bounding box center [288, 430] width 285 height 88
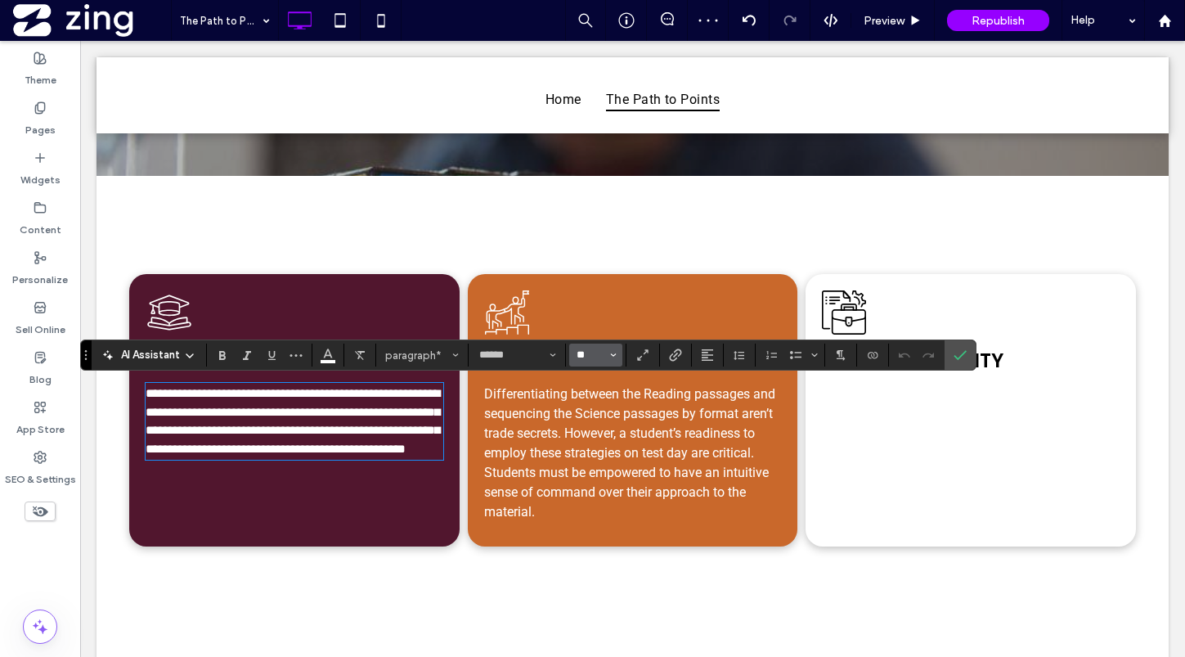
click at [583, 350] on input "**" at bounding box center [591, 354] width 32 height 13
type input "**"
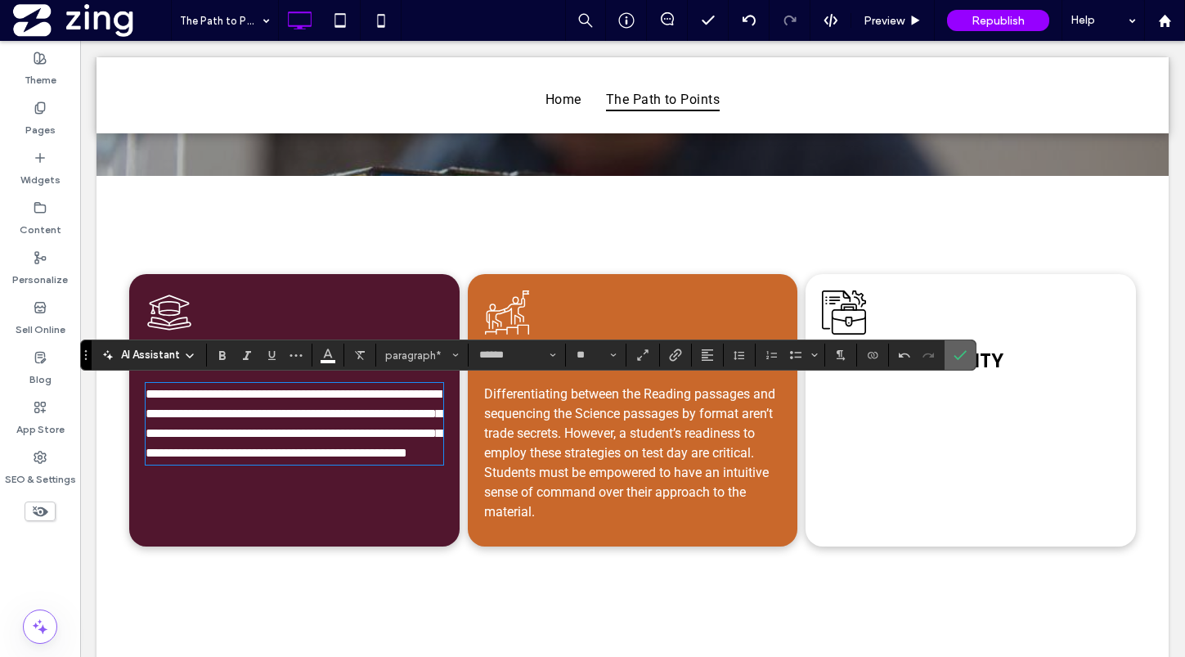
click at [953, 351] on icon "Confirm" at bounding box center [959, 354] width 13 height 13
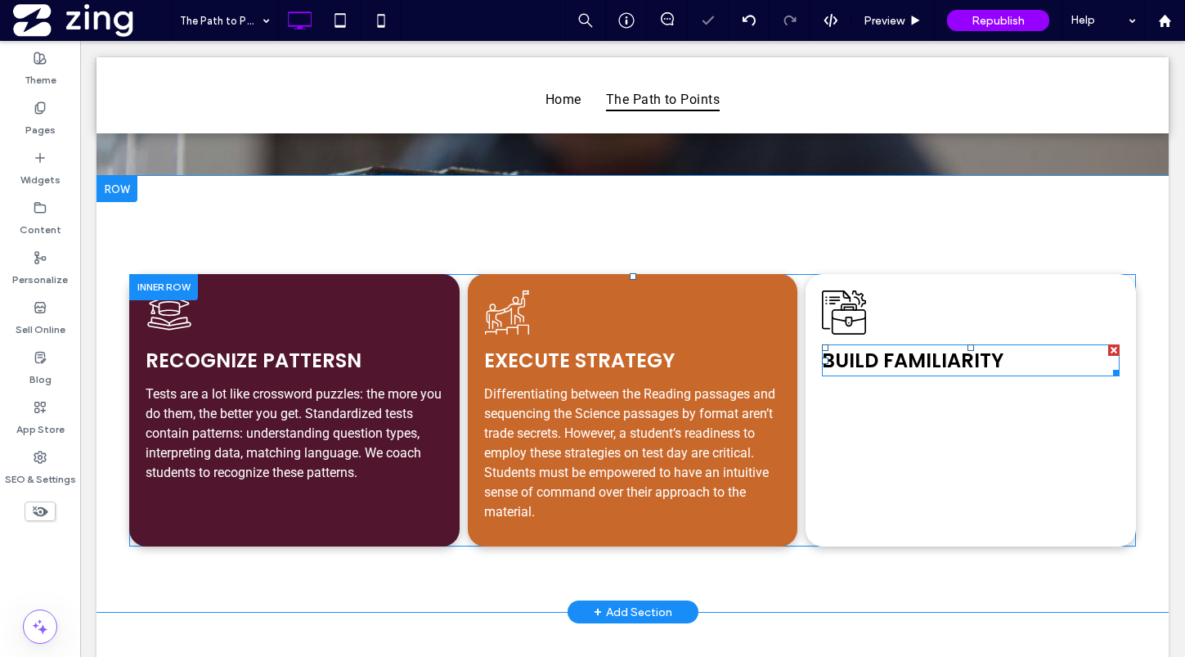
click at [982, 368] on span "Build Familiarity" at bounding box center [913, 360] width 182 height 27
type input "*******"
type input "**"
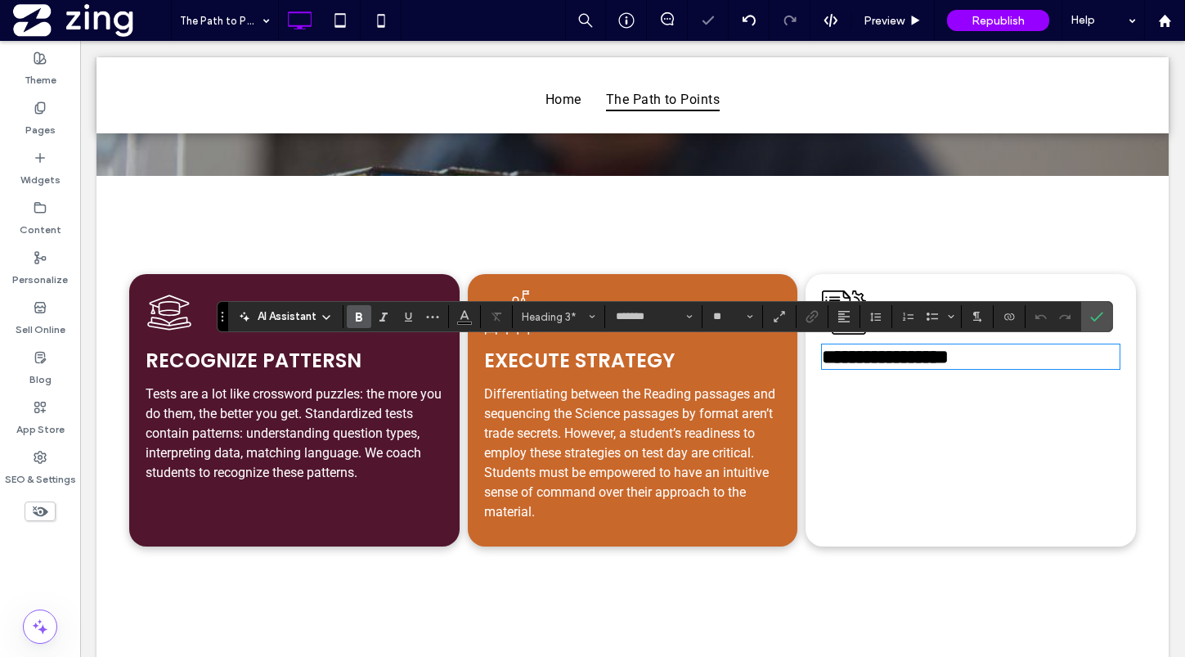
click at [846, 357] on span "**********" at bounding box center [885, 357] width 127 height 20
click at [472, 318] on button "Color" at bounding box center [464, 316] width 25 height 23
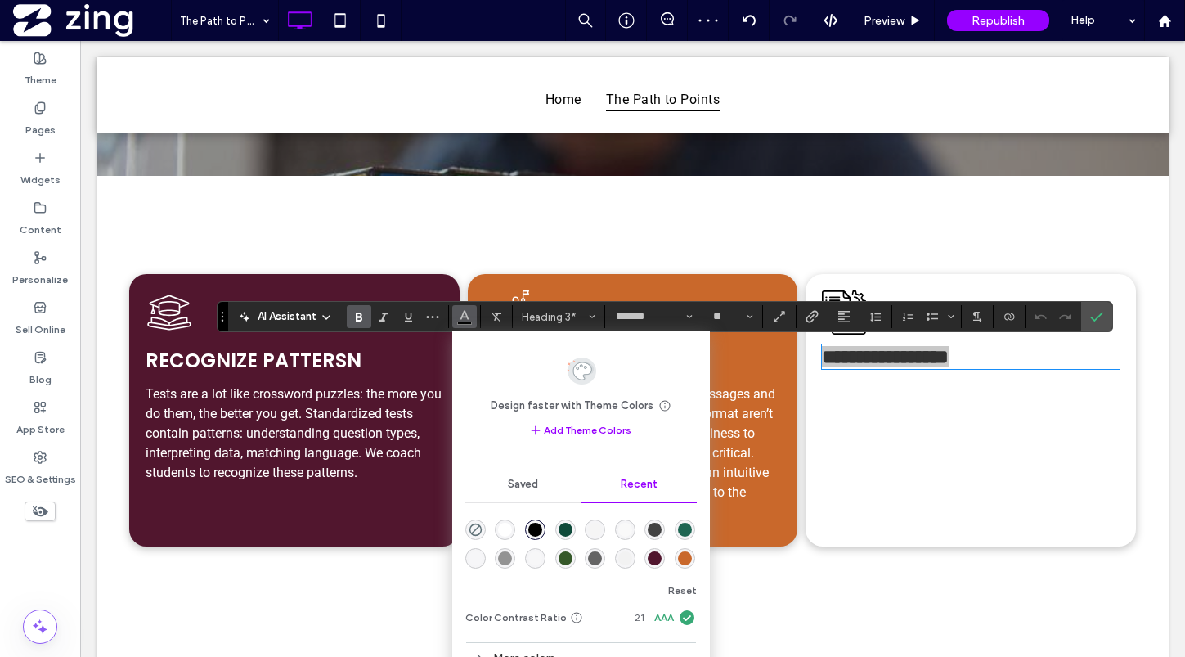
click at [498, 524] on div "rgba(255, 255, 255, 1)" at bounding box center [505, 530] width 14 height 14
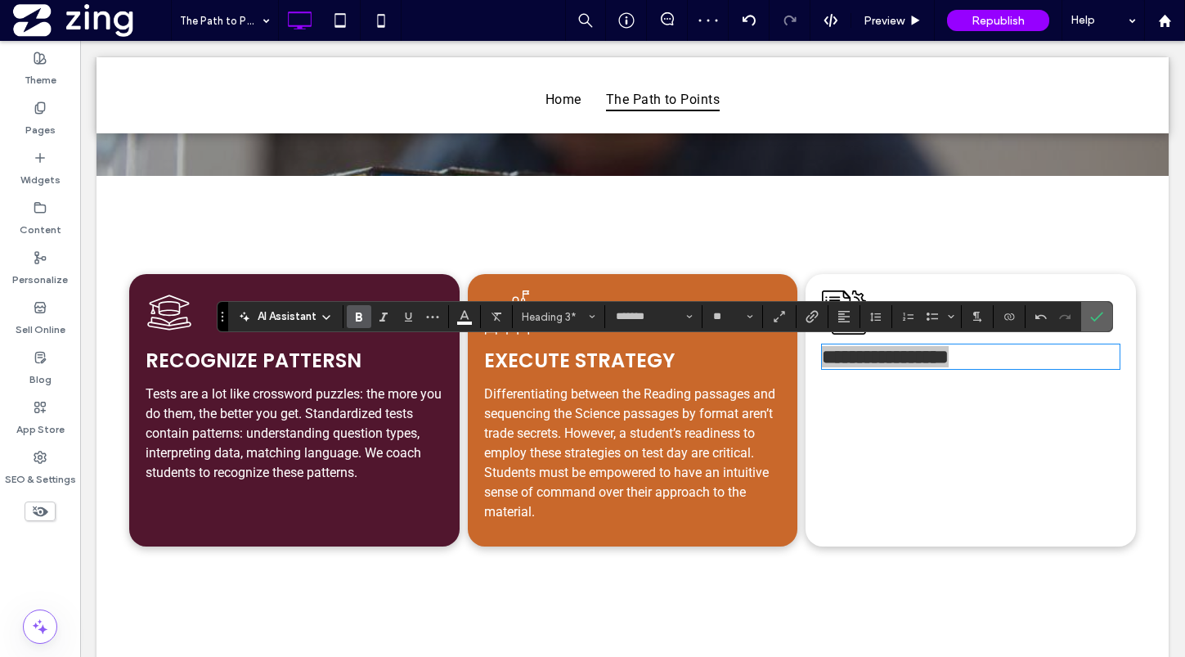
click at [1101, 316] on icon "Confirm" at bounding box center [1096, 316] width 13 height 13
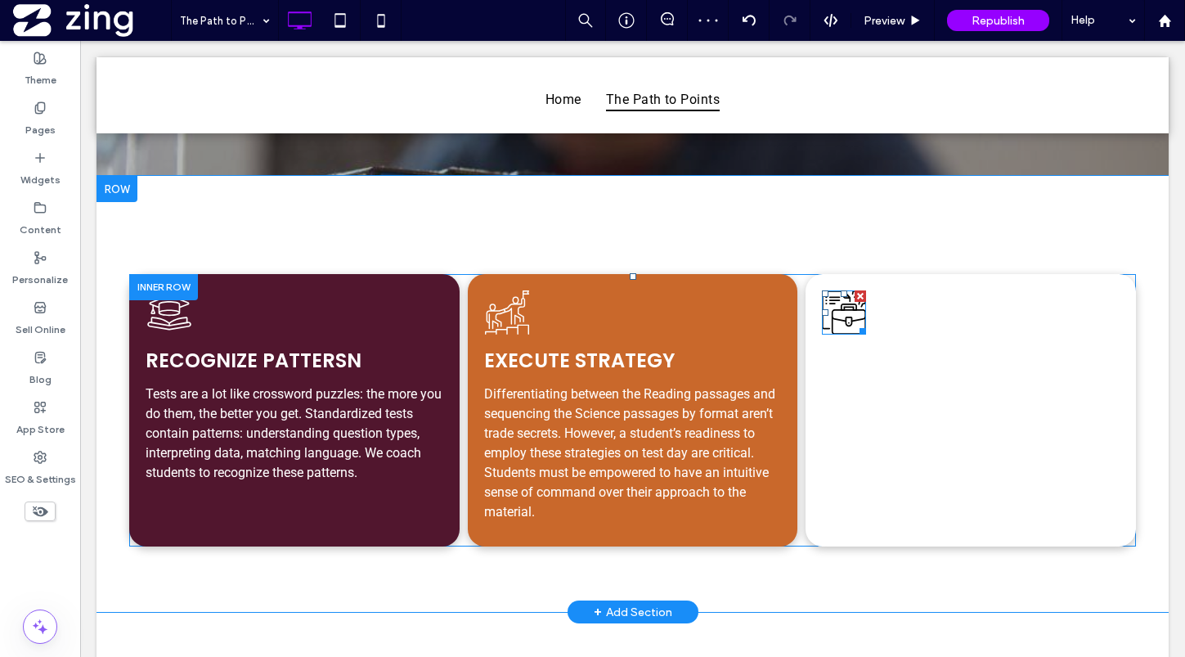
click at [851, 316] on icon at bounding box center [844, 312] width 44 height 44
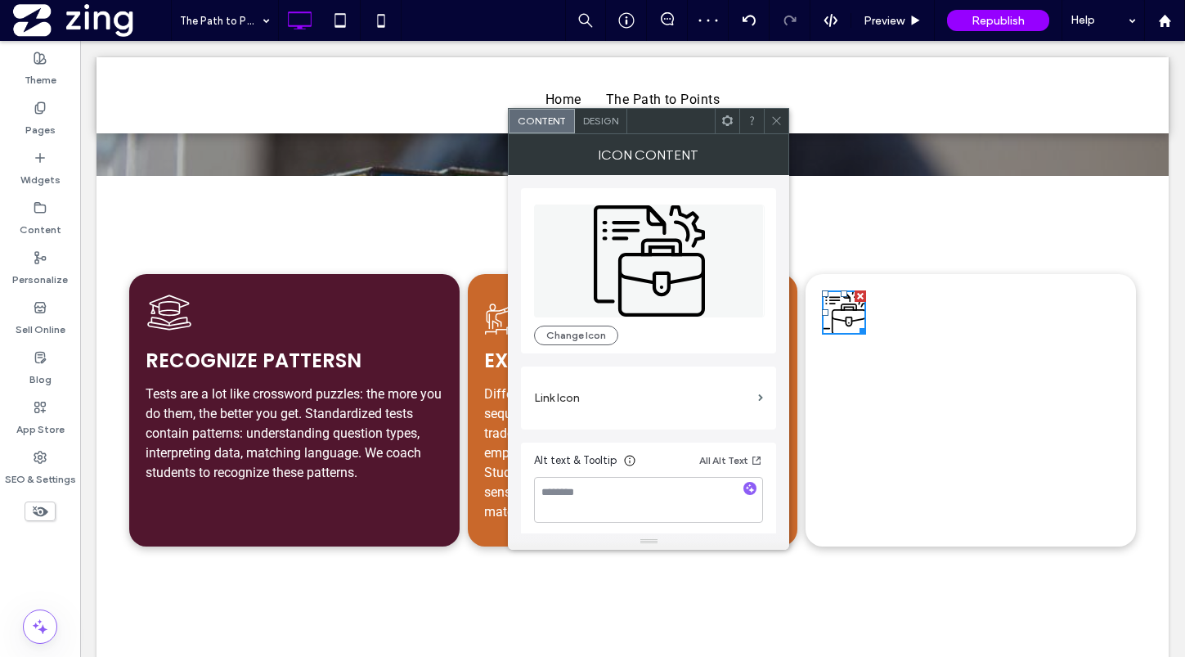
click at [602, 119] on span "Design" at bounding box center [600, 120] width 35 height 12
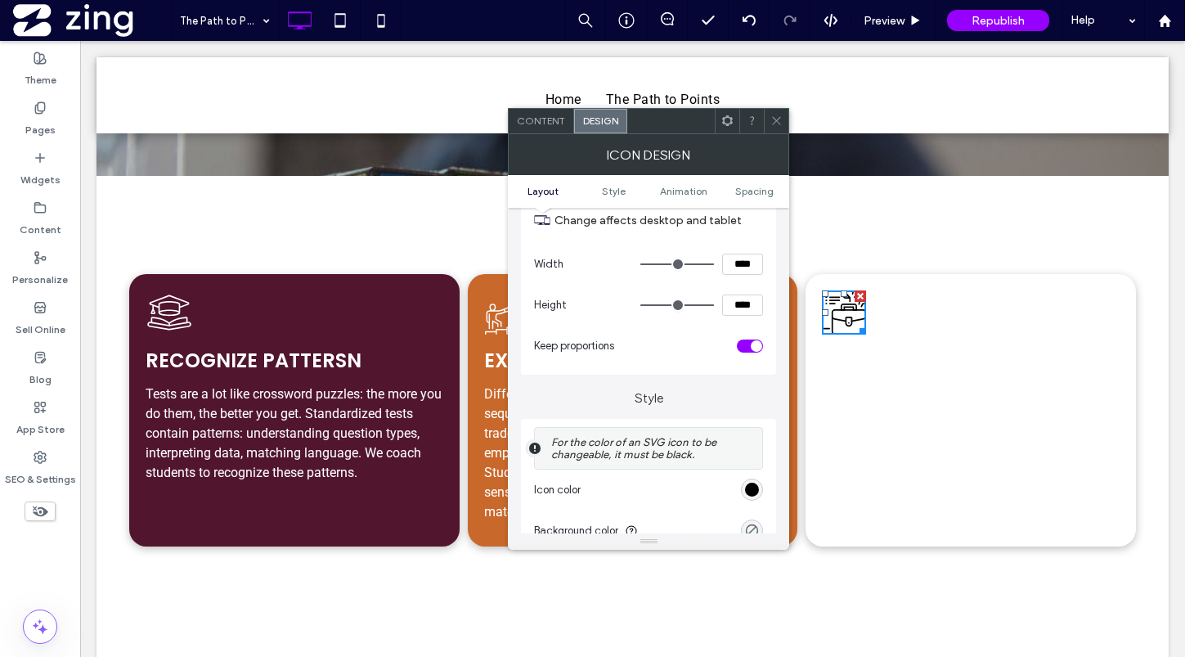
scroll to position [220, 0]
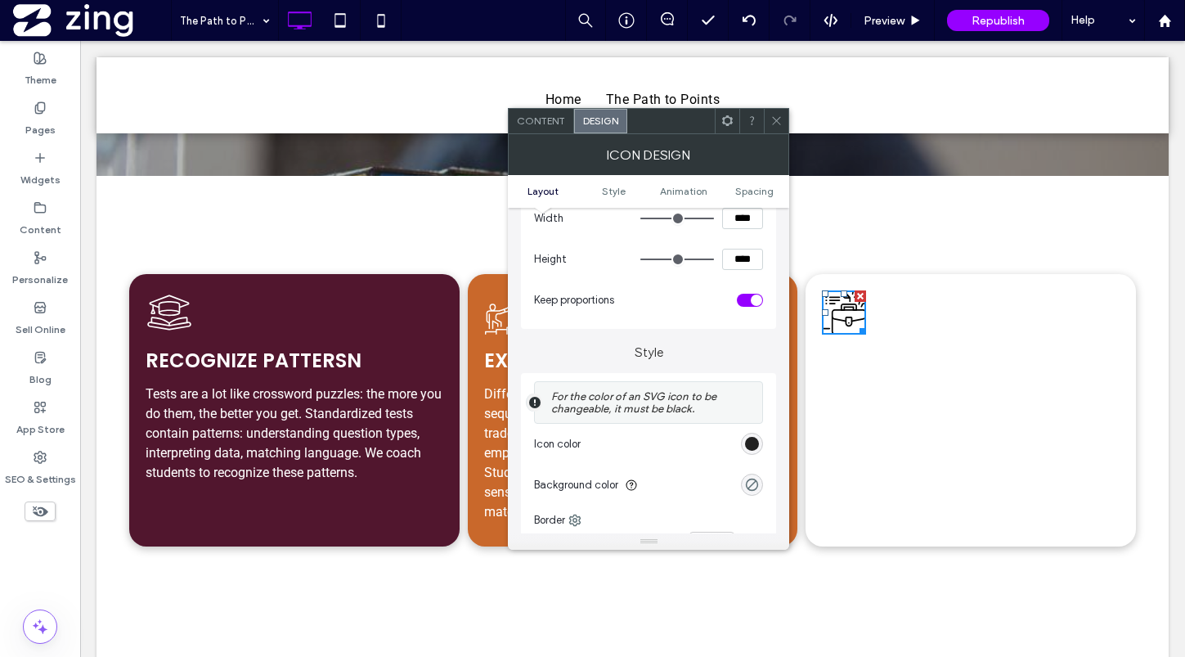
click at [749, 442] on div "rgb(0, 0, 0)" at bounding box center [752, 444] width 14 height 14
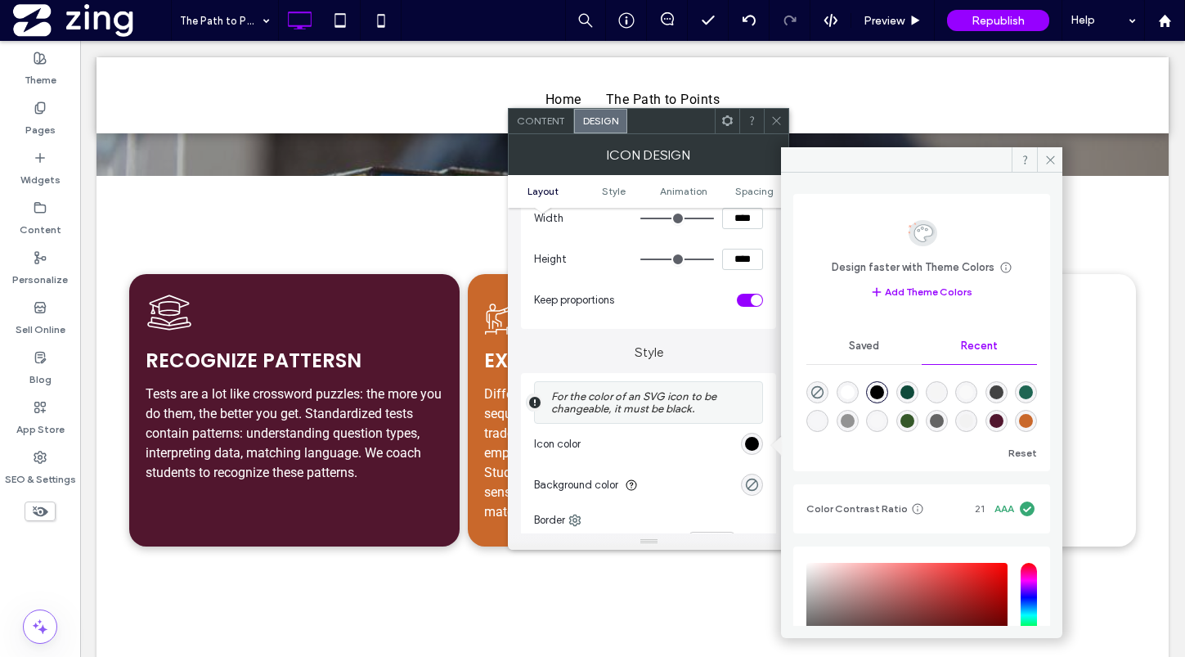
click at [848, 385] on div "rgba(255, 255, 255, 1)" at bounding box center [848, 392] width 14 height 14
type input "*******"
click at [778, 116] on icon at bounding box center [776, 120] width 12 height 12
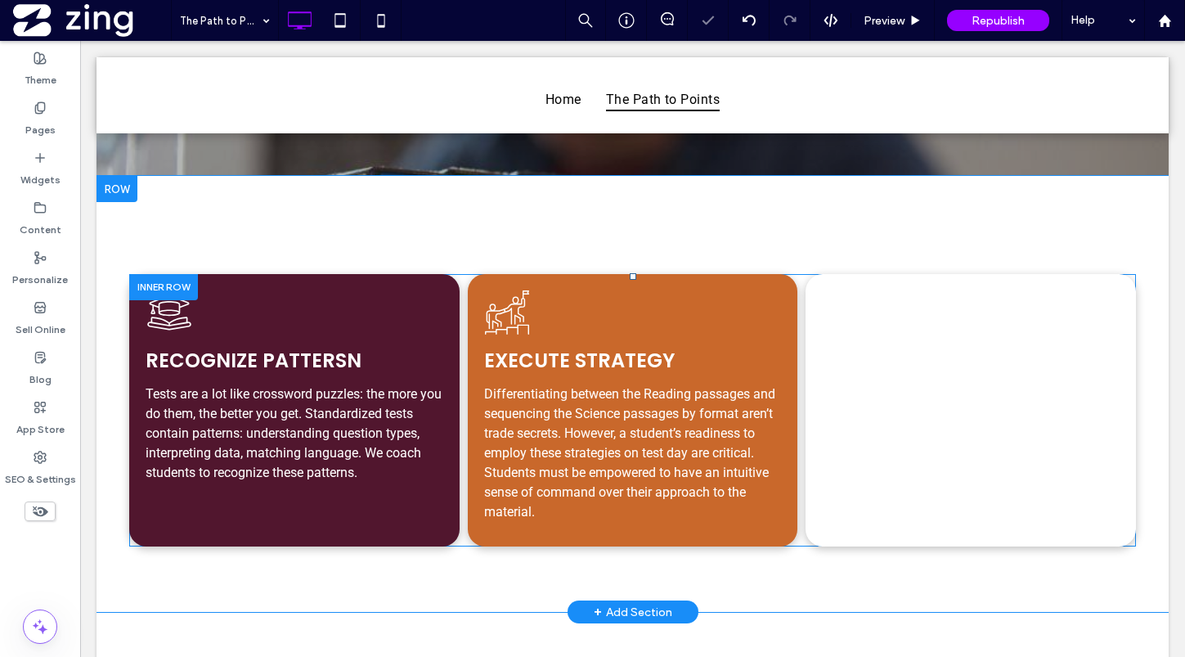
click at [1110, 321] on div "Build Familiarity As a boutique company, we make sure to get our hands on every…" at bounding box center [970, 410] width 330 height 272
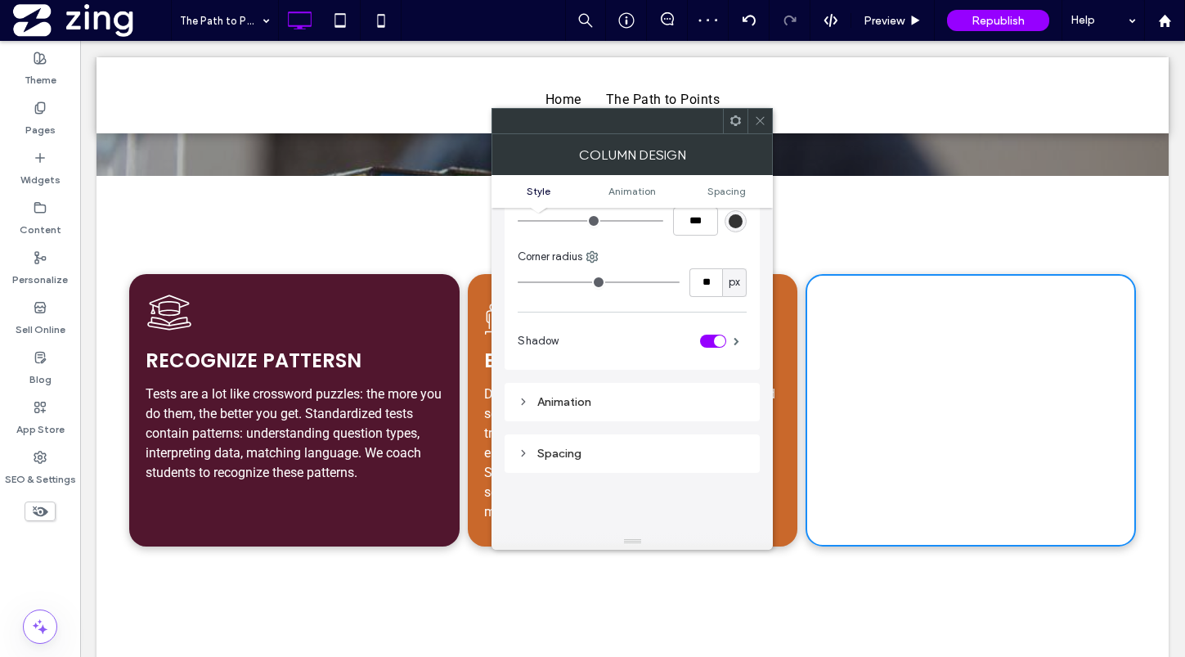
scroll to position [20, 0]
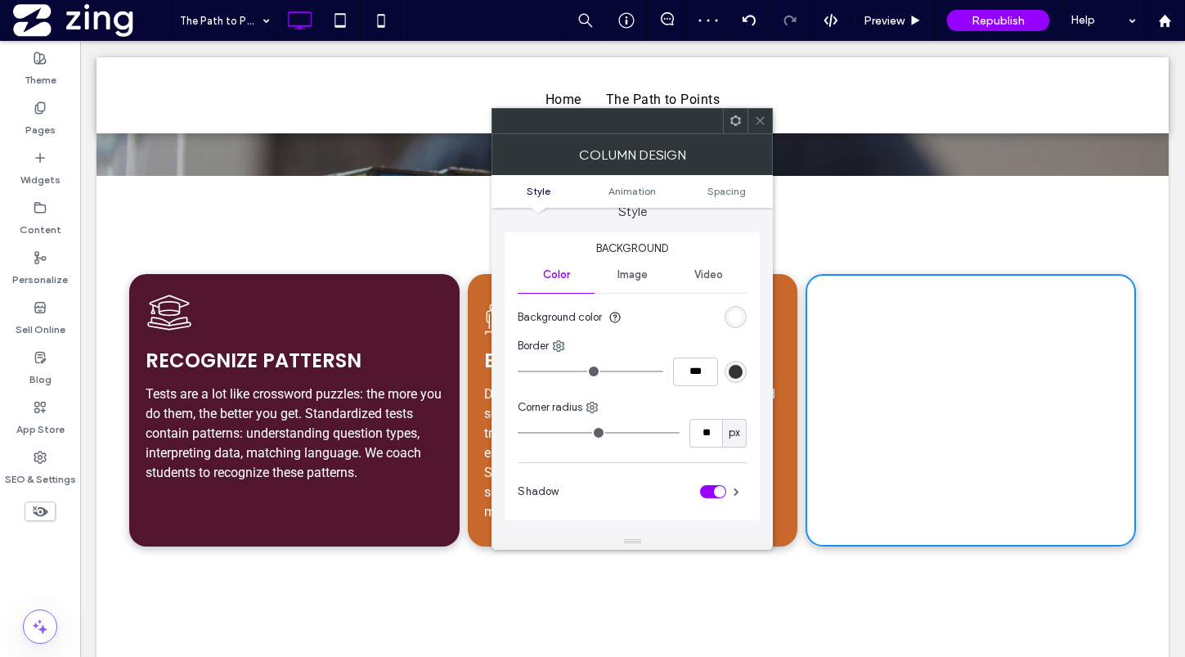
click at [731, 316] on div "rgb(255, 255, 255)" at bounding box center [736, 317] width 14 height 14
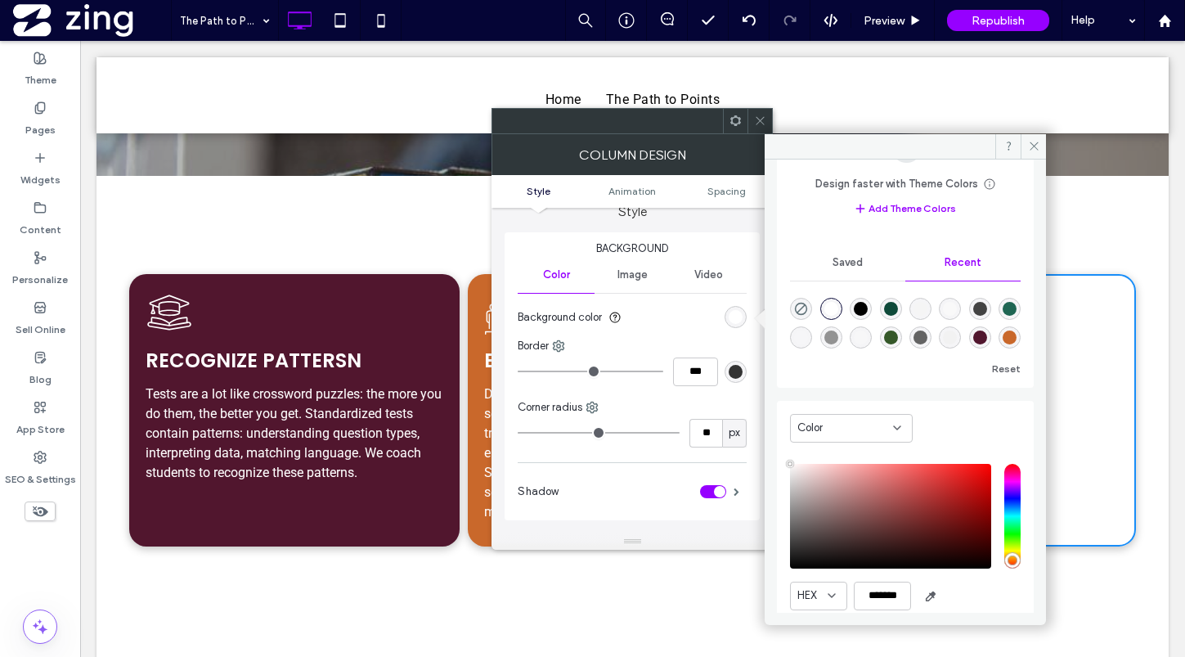
scroll to position [130, 0]
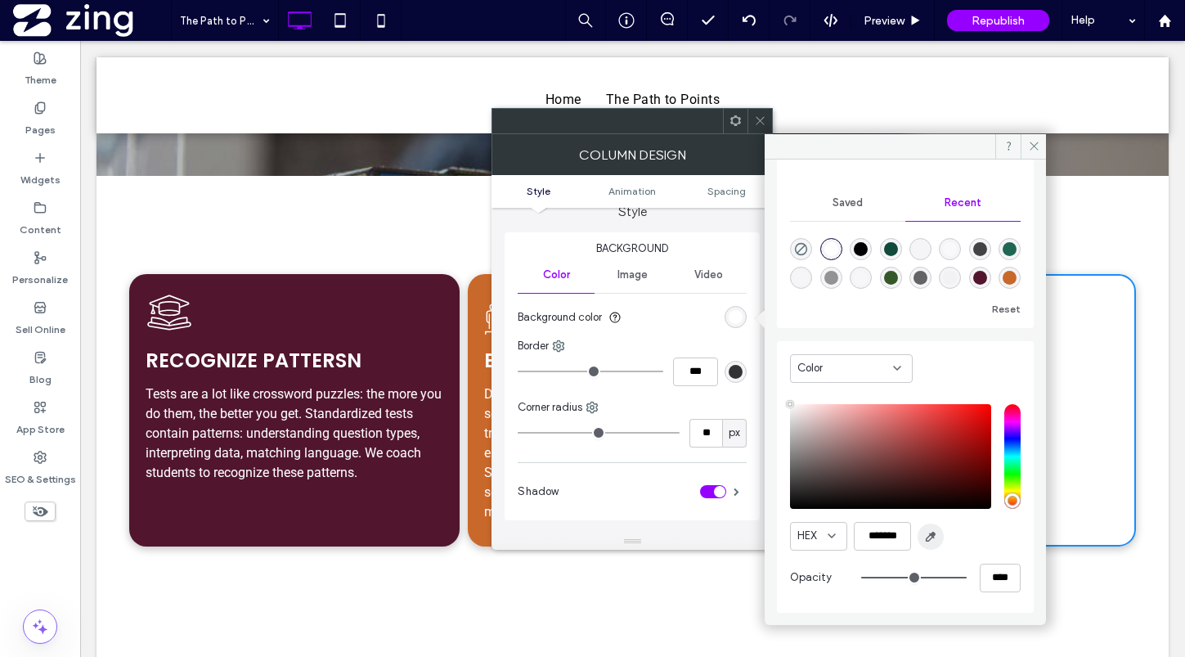
click at [937, 538] on span "button" at bounding box center [930, 536] width 26 height 26
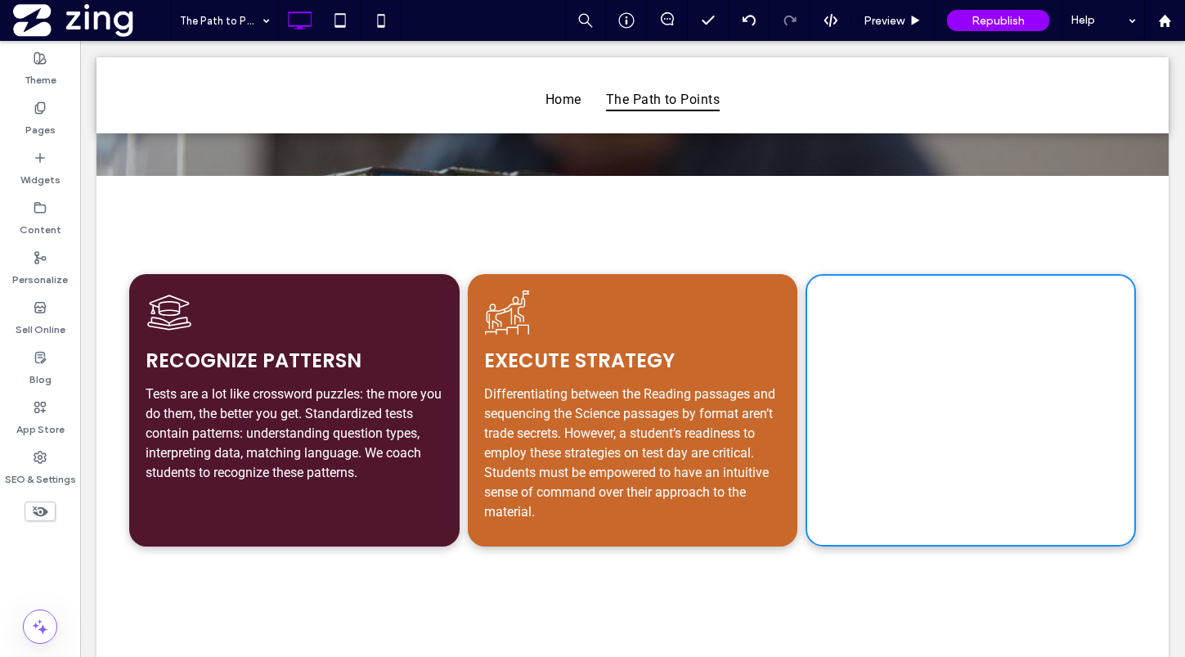
type input "*******"
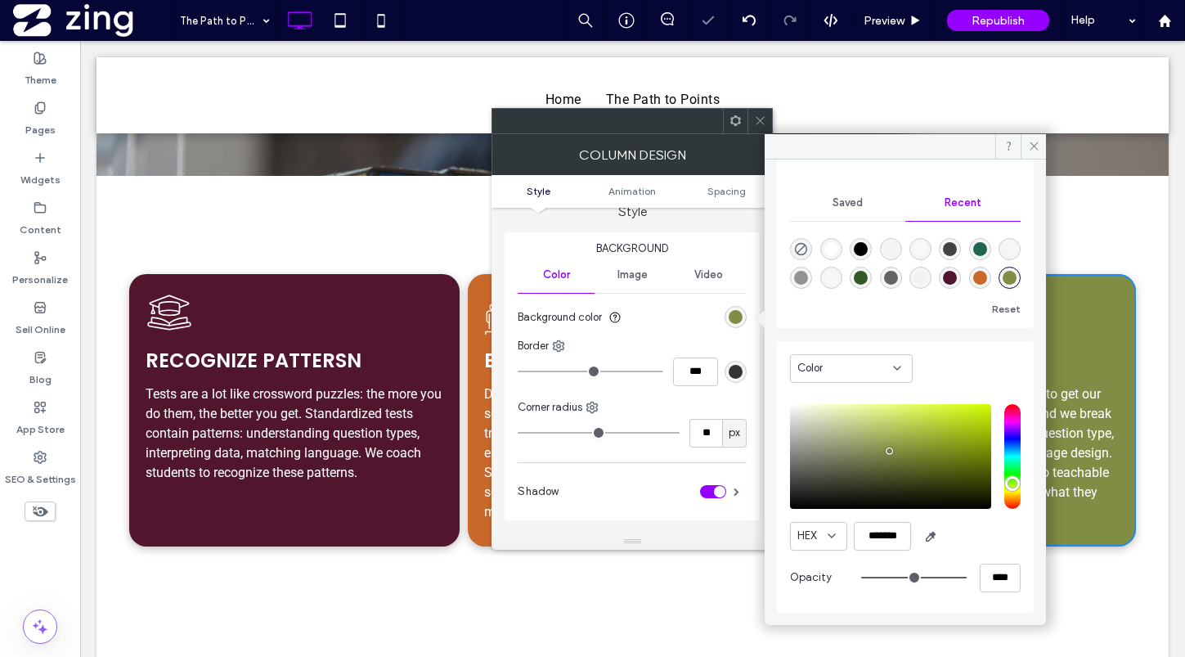
click at [756, 113] on span at bounding box center [760, 121] width 12 height 25
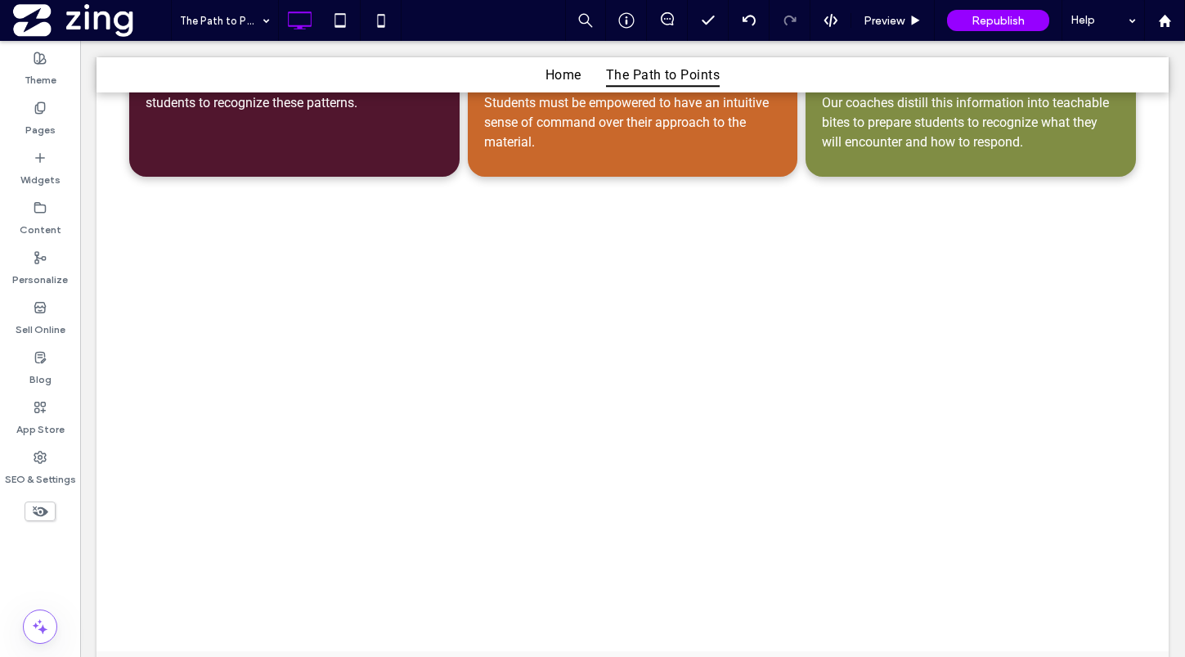
scroll to position [747, 0]
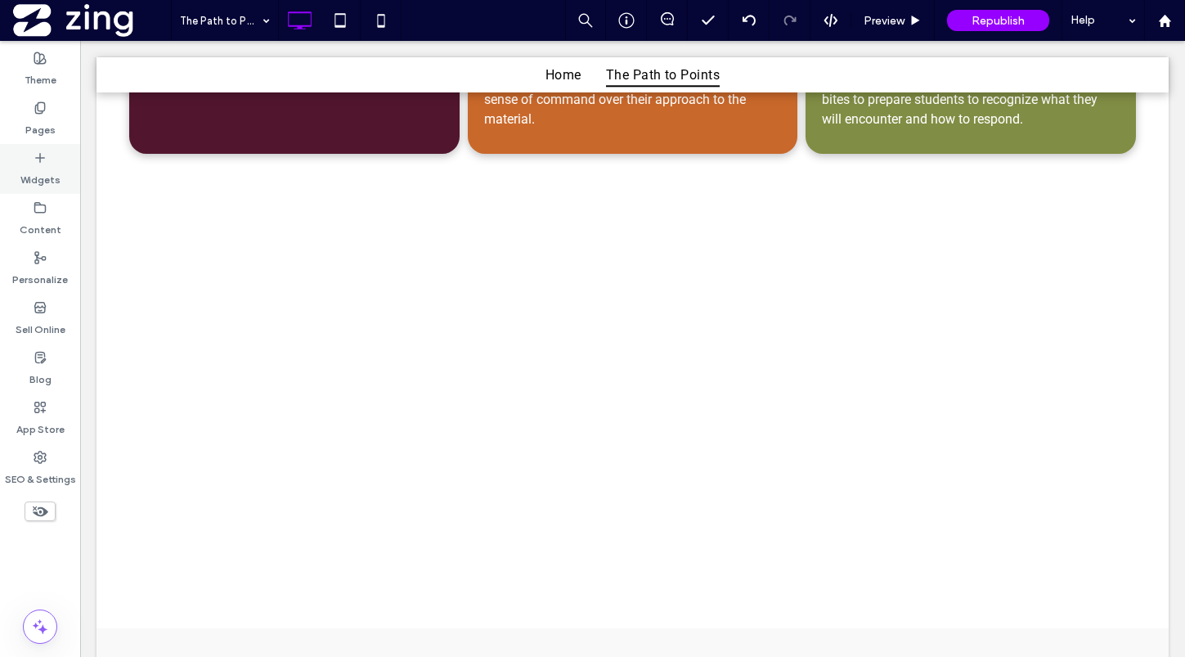
click at [43, 149] on div "Widgets" at bounding box center [40, 169] width 80 height 50
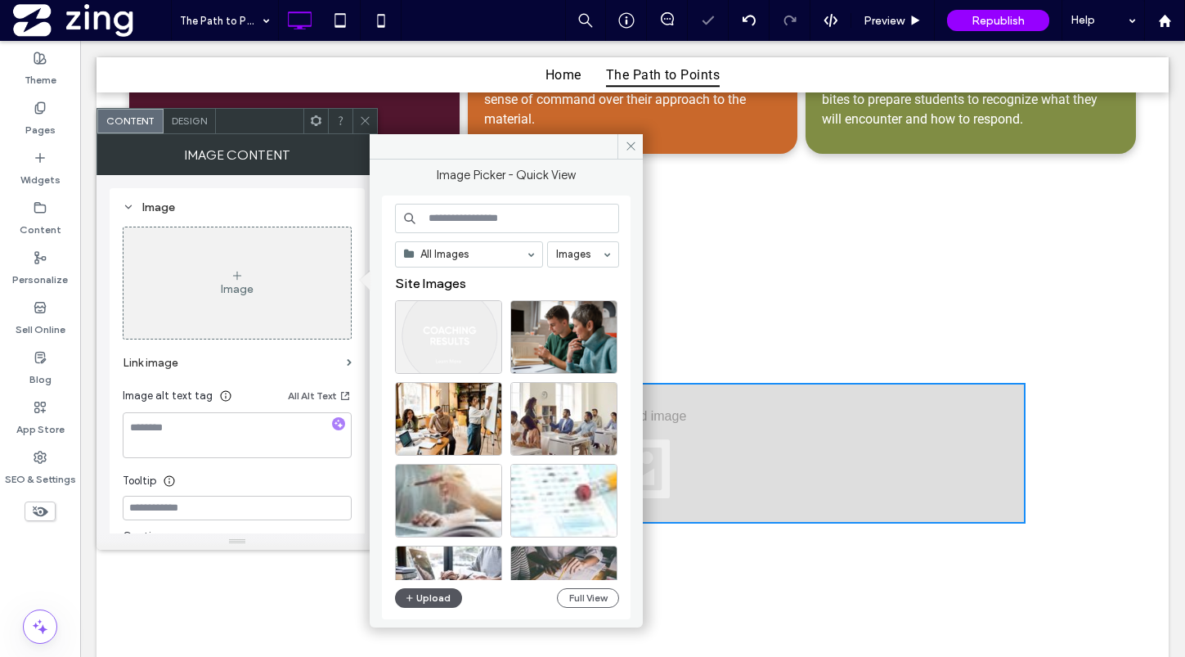
click at [433, 596] on button "Upload" at bounding box center [428, 598] width 67 height 20
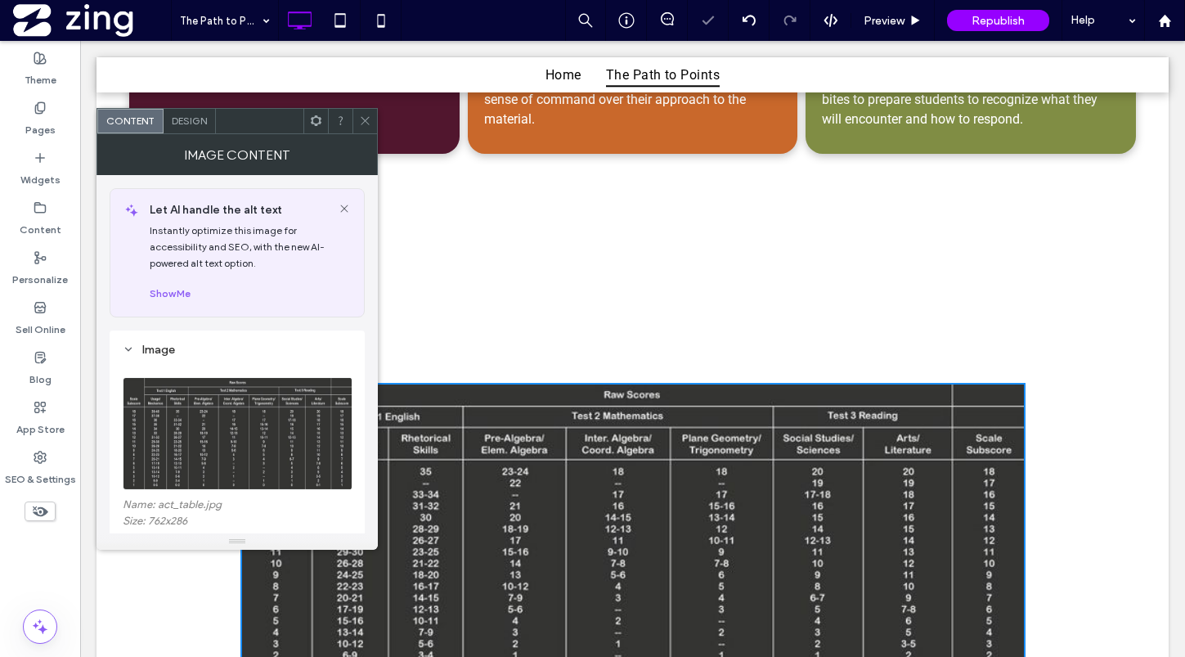
click at [364, 119] on use at bounding box center [365, 121] width 8 height 8
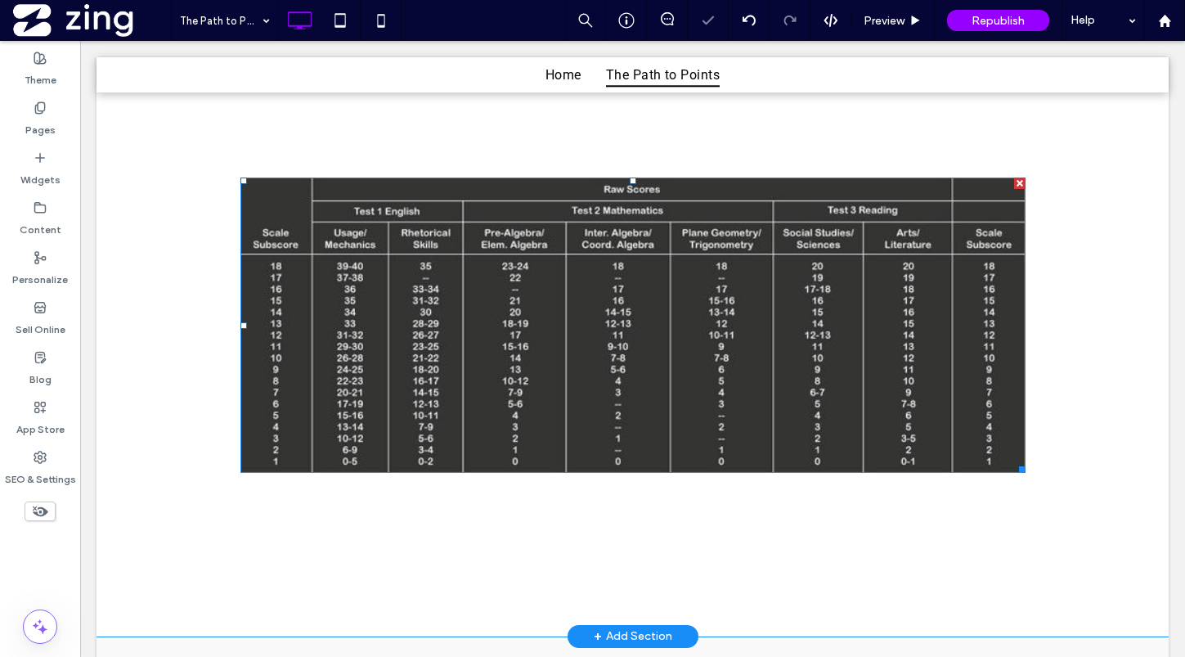
scroll to position [1040, 0]
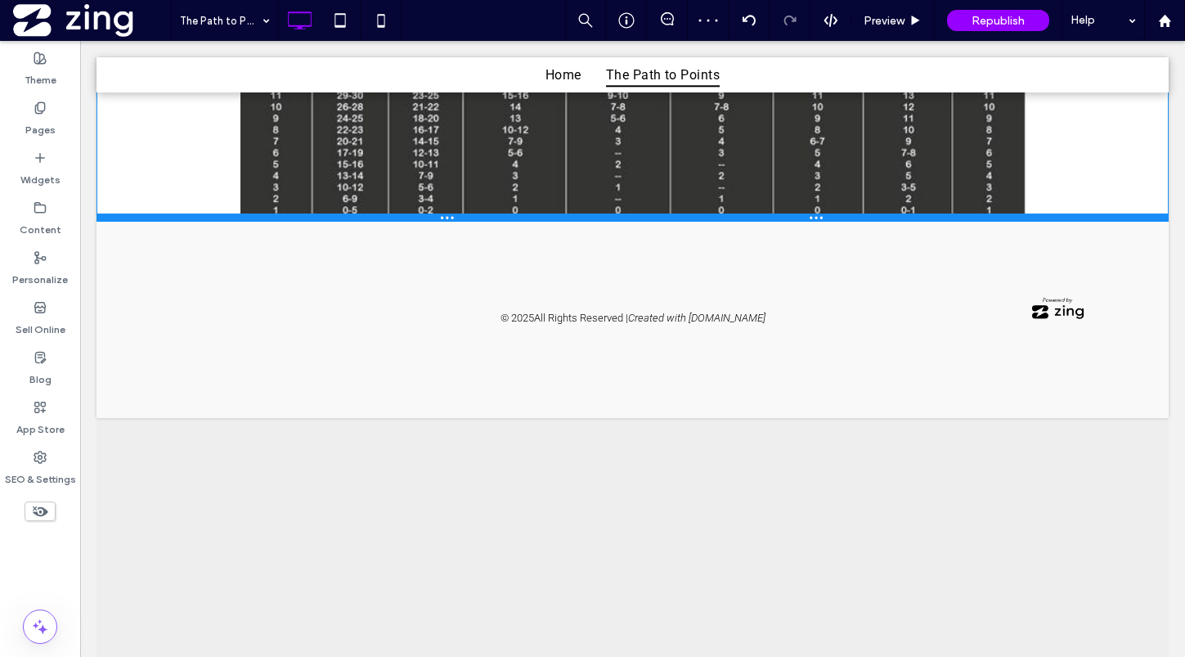
drag, startPoint x: 746, startPoint y: 500, endPoint x: 768, endPoint y: 169, distance: 331.1
click at [768, 169] on div "Click To Paste Click To Paste Row + Add Section" at bounding box center [632, 73] width 1072 height 294
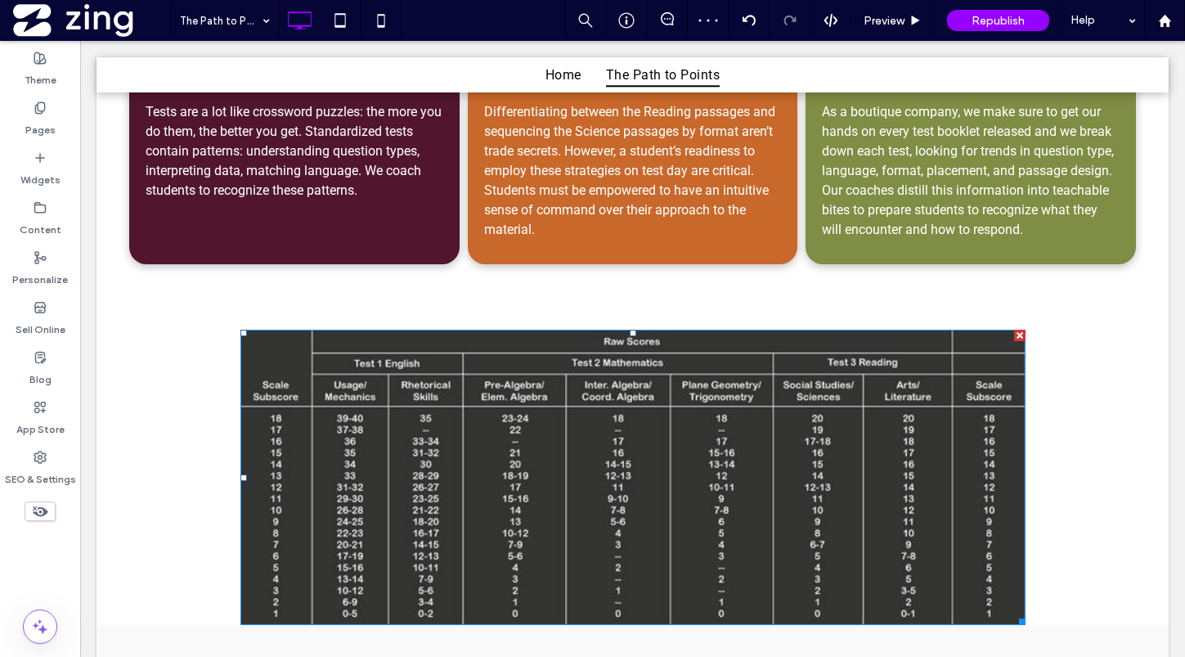
scroll to position [599, 0]
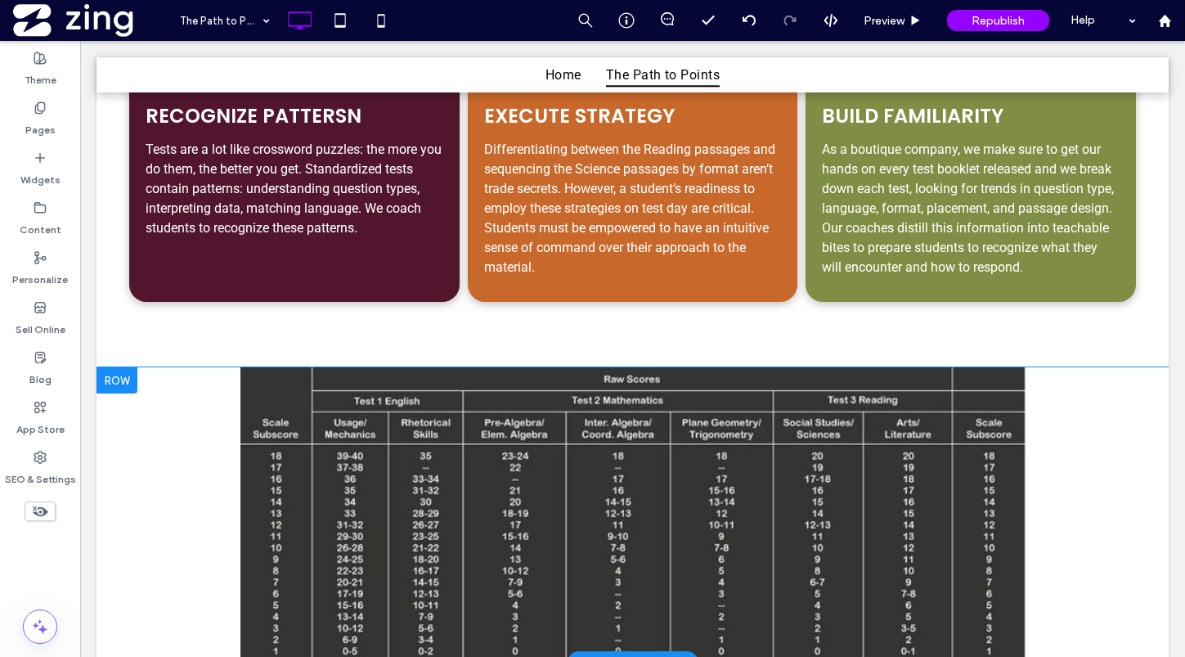
click at [1070, 409] on div "Click To Paste Click To Paste Row + Add Section" at bounding box center [632, 514] width 1072 height 294
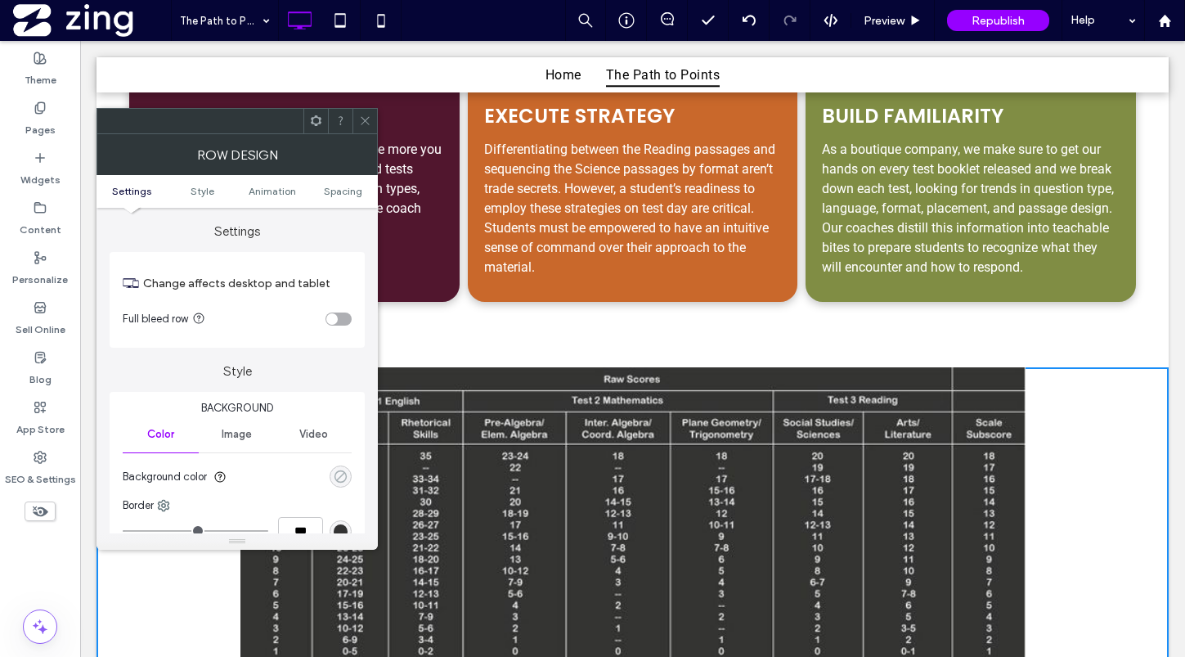
click at [341, 474] on icon "rgba(0, 0, 0, 0)" at bounding box center [341, 476] width 14 height 14
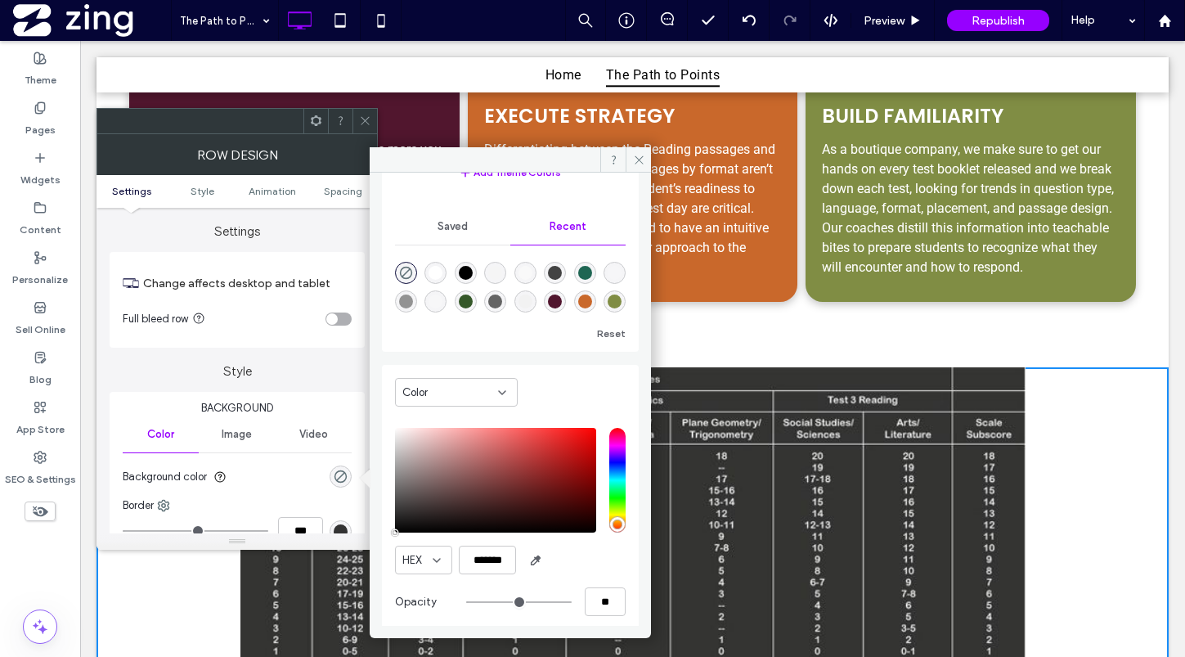
scroll to position [130, 0]
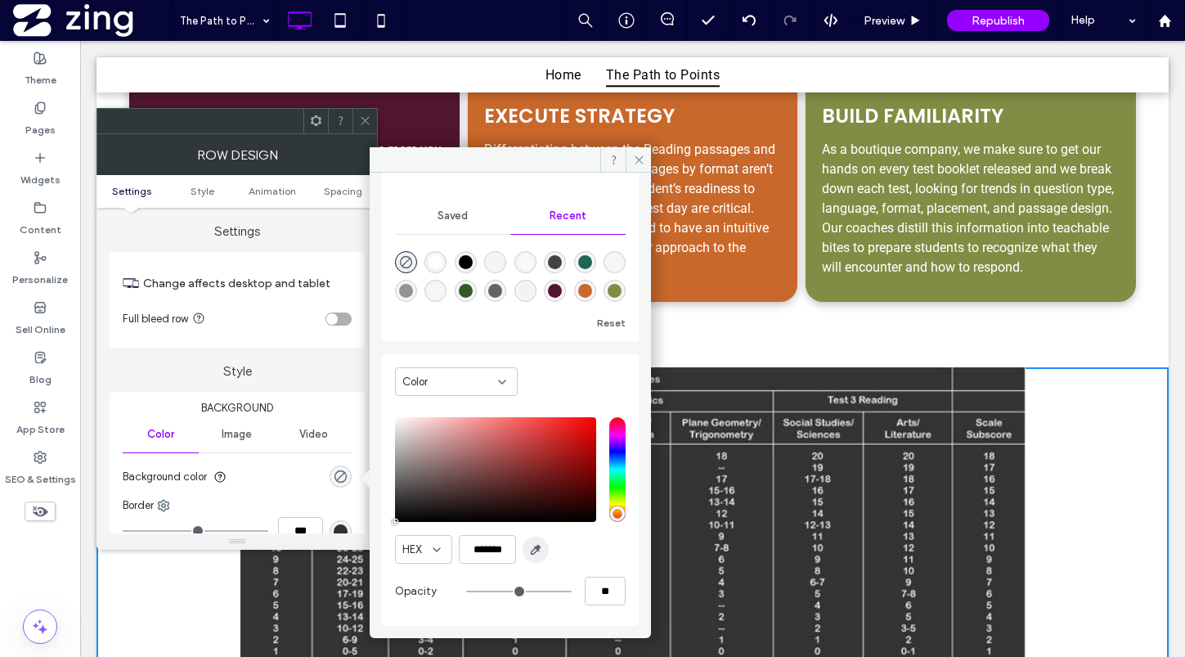
click at [540, 546] on use "button" at bounding box center [536, 549] width 9 height 9
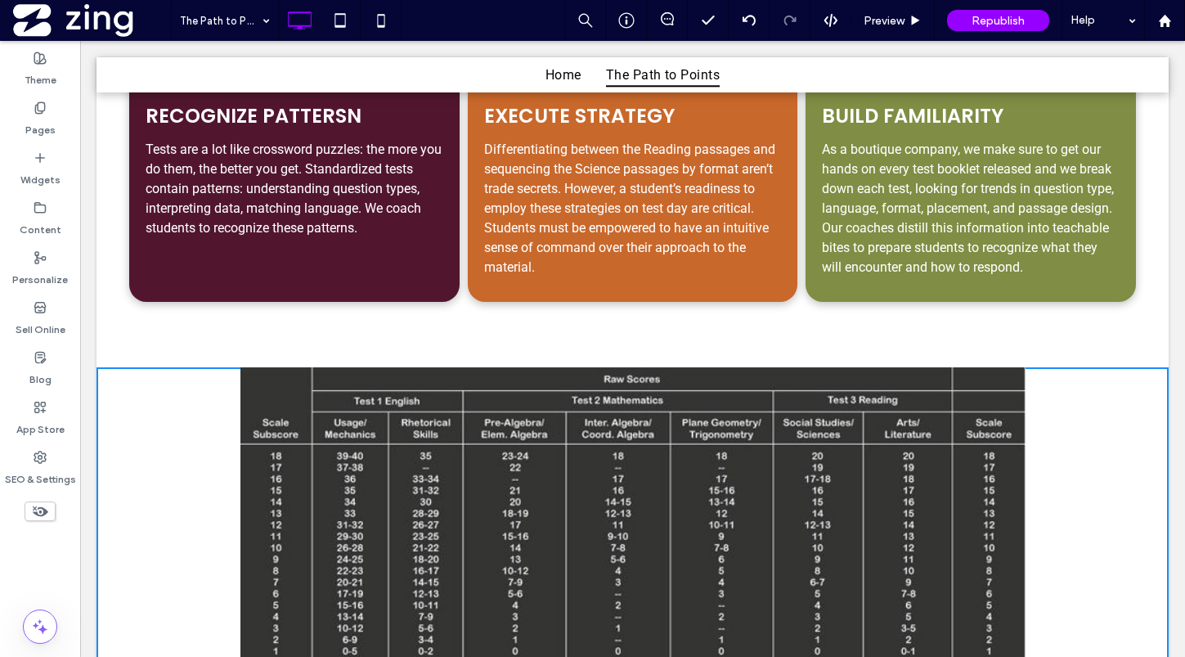
type input "*******"
type input "***"
type input "****"
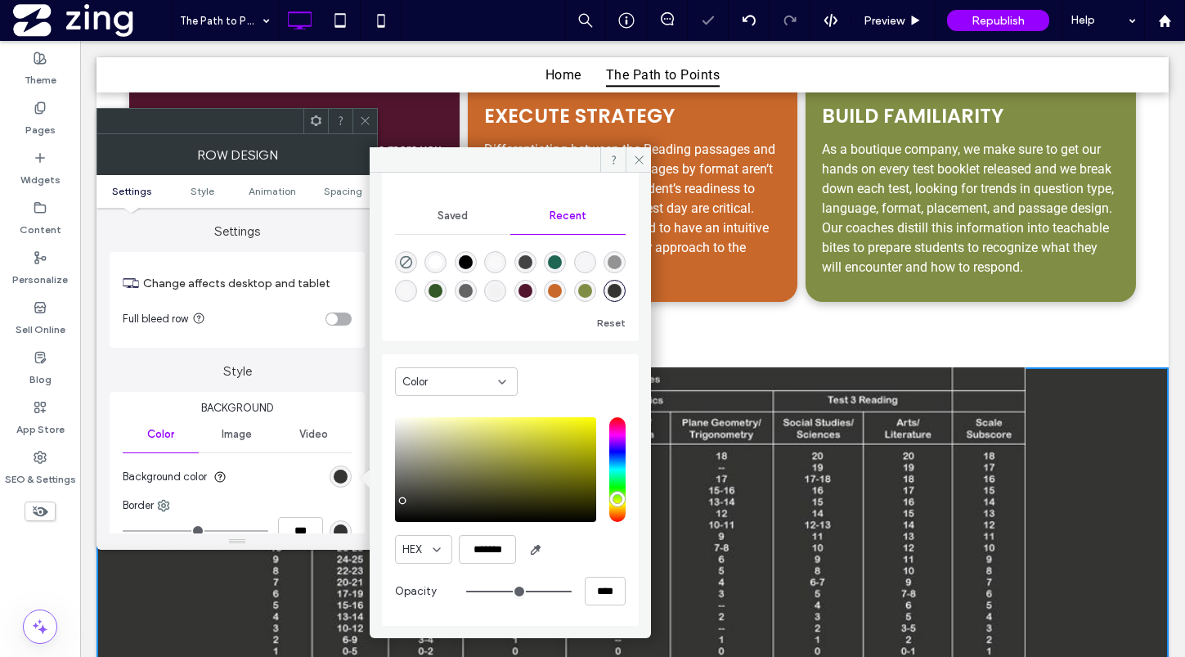
click at [360, 117] on icon at bounding box center [365, 120] width 12 height 12
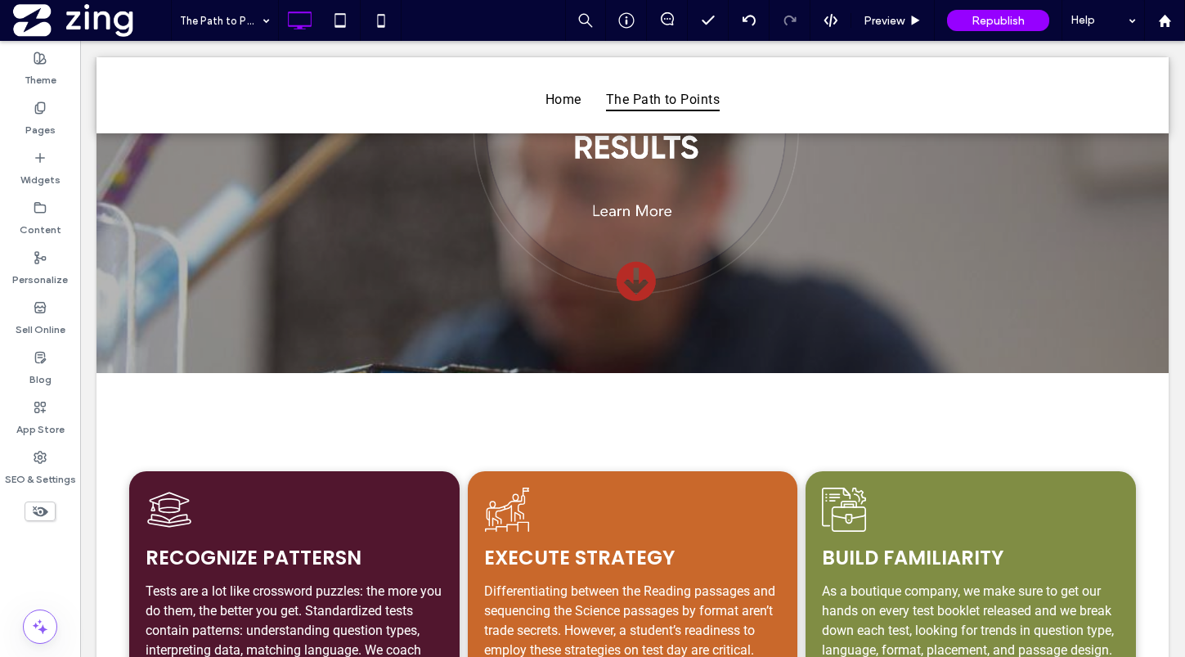
scroll to position [0, 0]
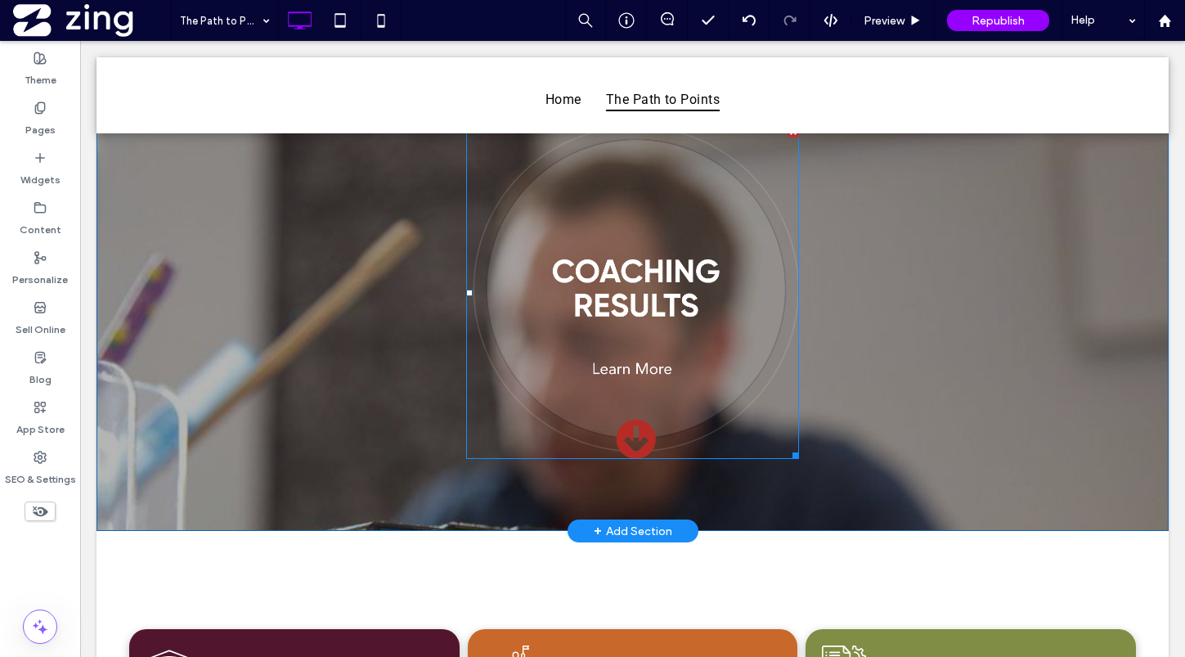
click at [662, 244] on img at bounding box center [632, 292] width 333 height 333
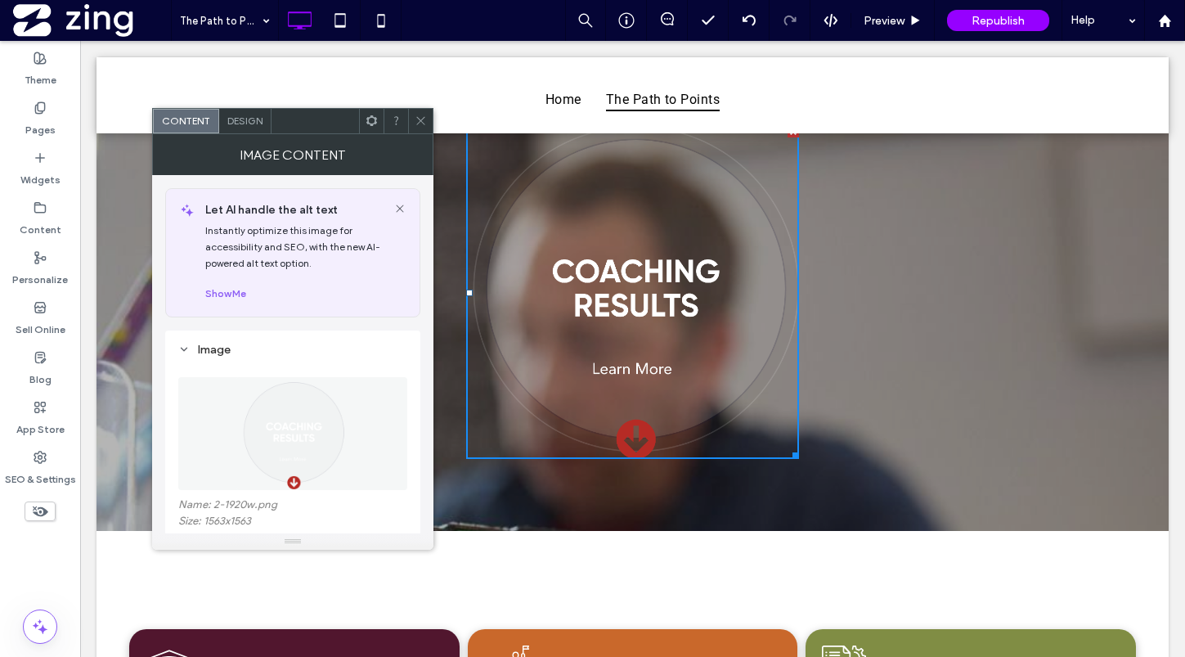
click at [254, 125] on span "Design" at bounding box center [244, 120] width 35 height 12
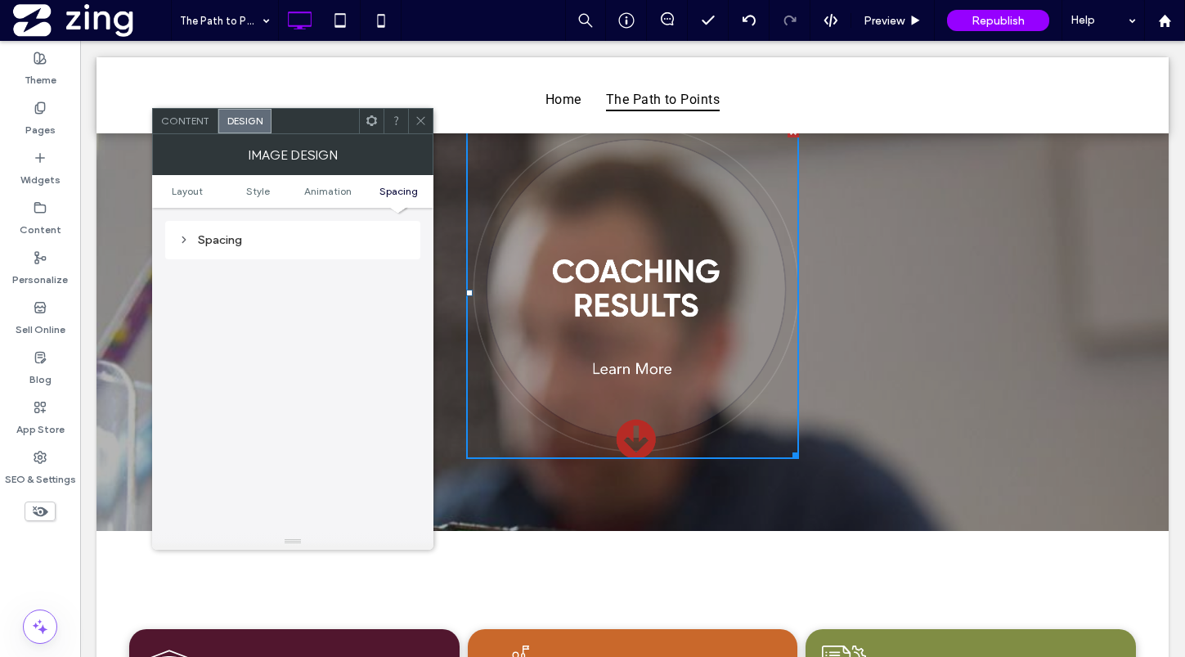
scroll to position [715, 0]
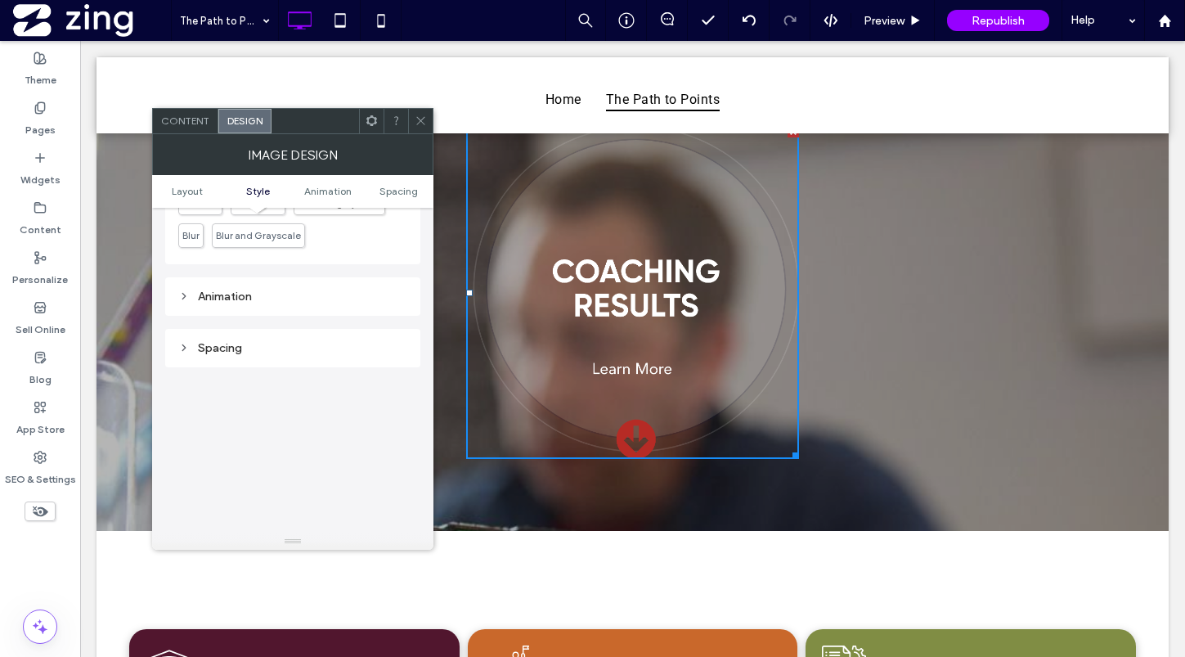
click at [267, 349] on div "Spacing" at bounding box center [292, 348] width 229 height 14
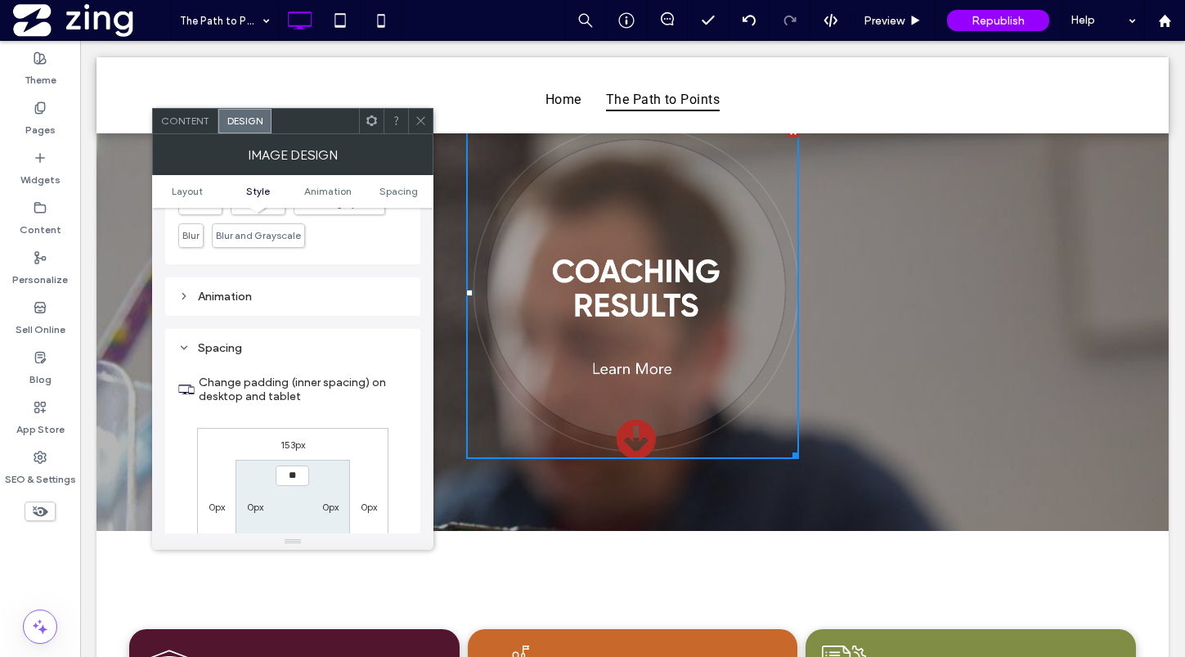
type input "****"
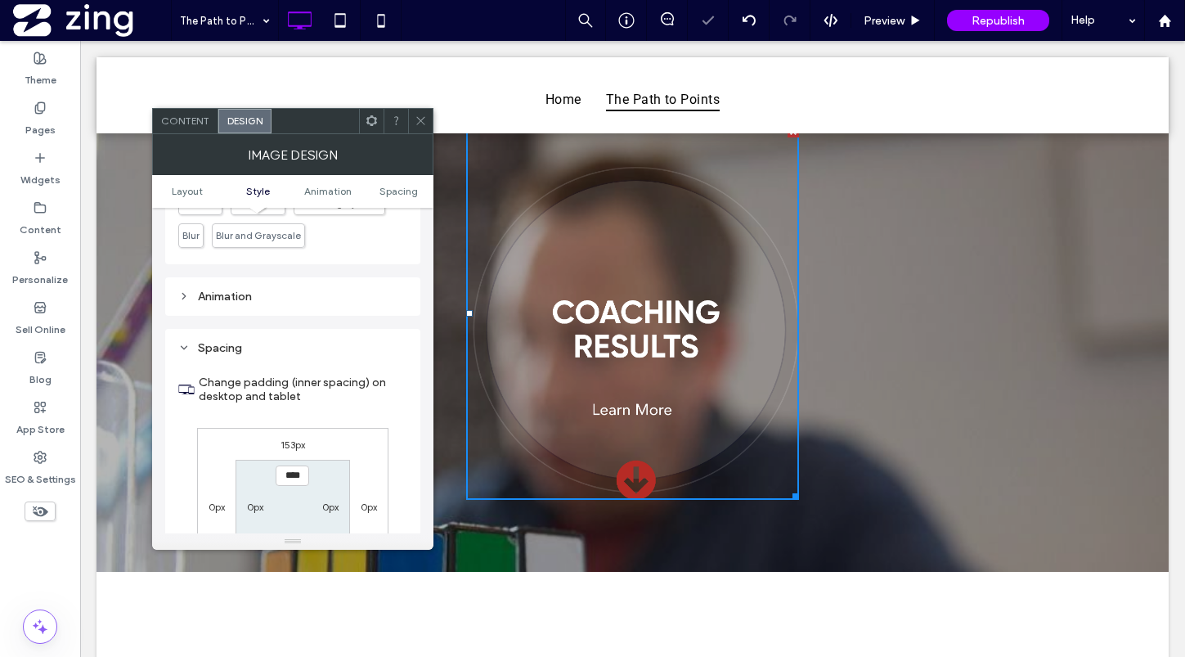
click at [293, 442] on label "153px" at bounding box center [292, 444] width 25 height 12
type input "***"
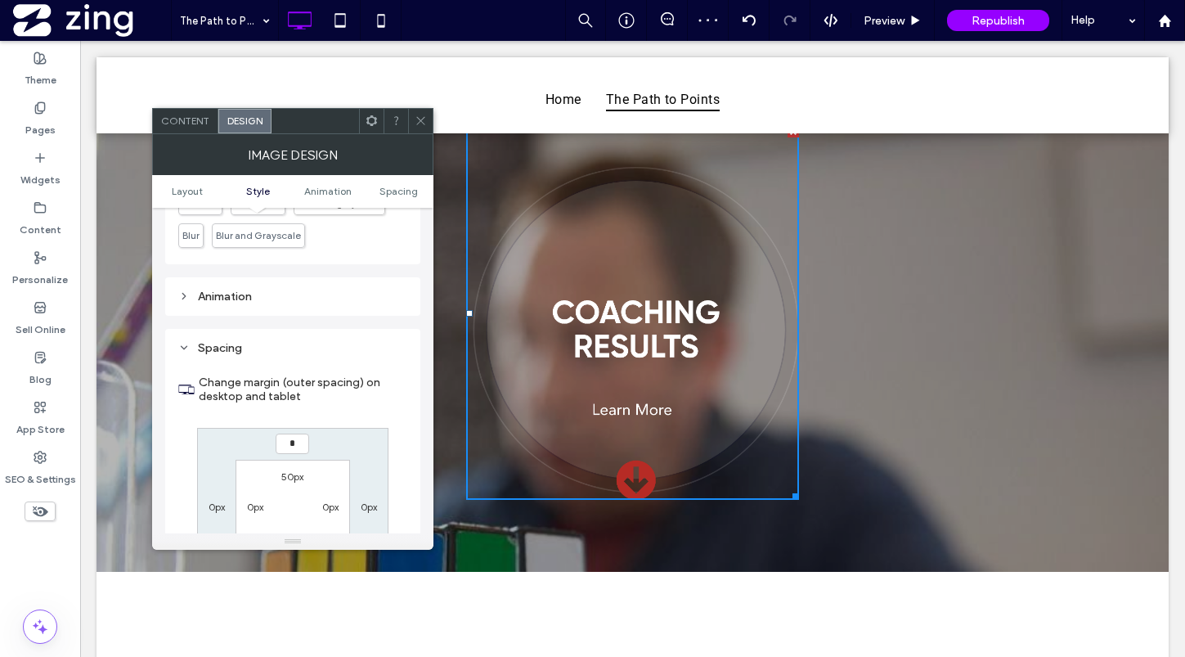
type input "*"
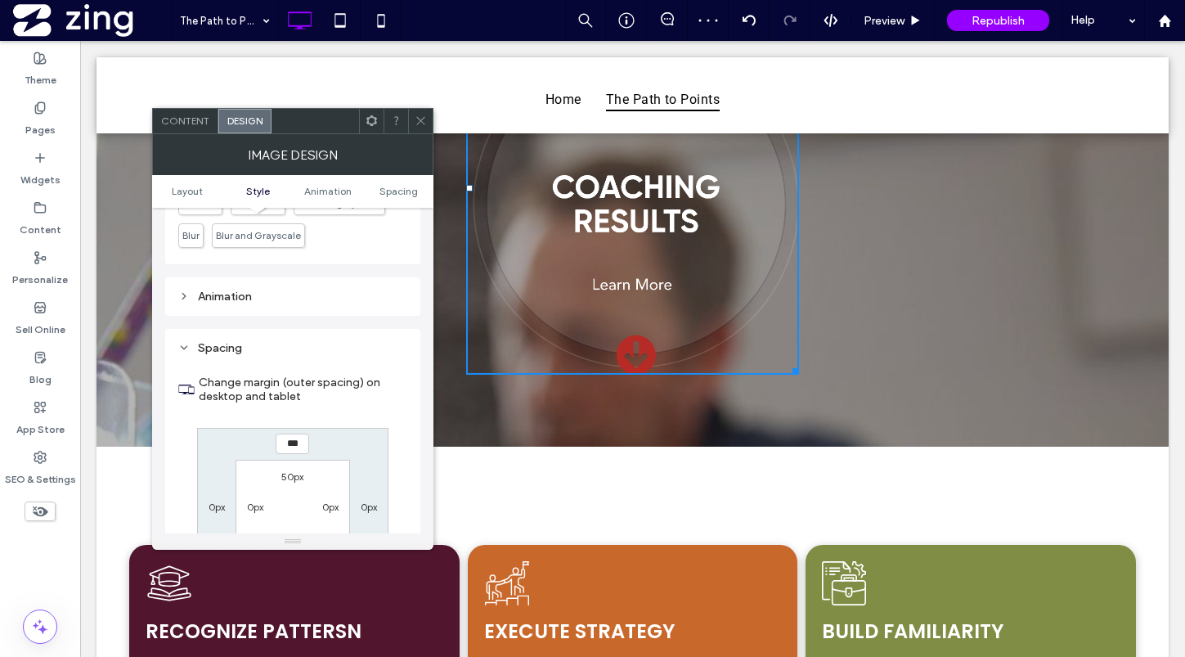
click at [284, 442] on input "***" at bounding box center [293, 443] width 34 height 20
type input "******"
type input "***"
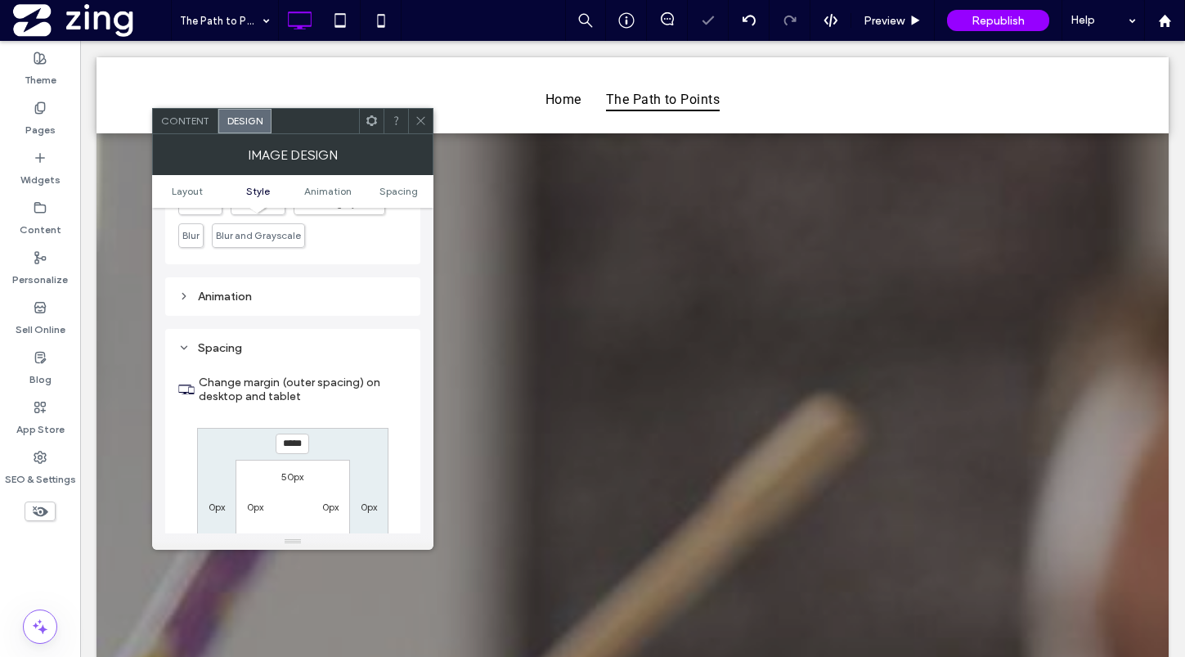
type input "*****"
type input "***"
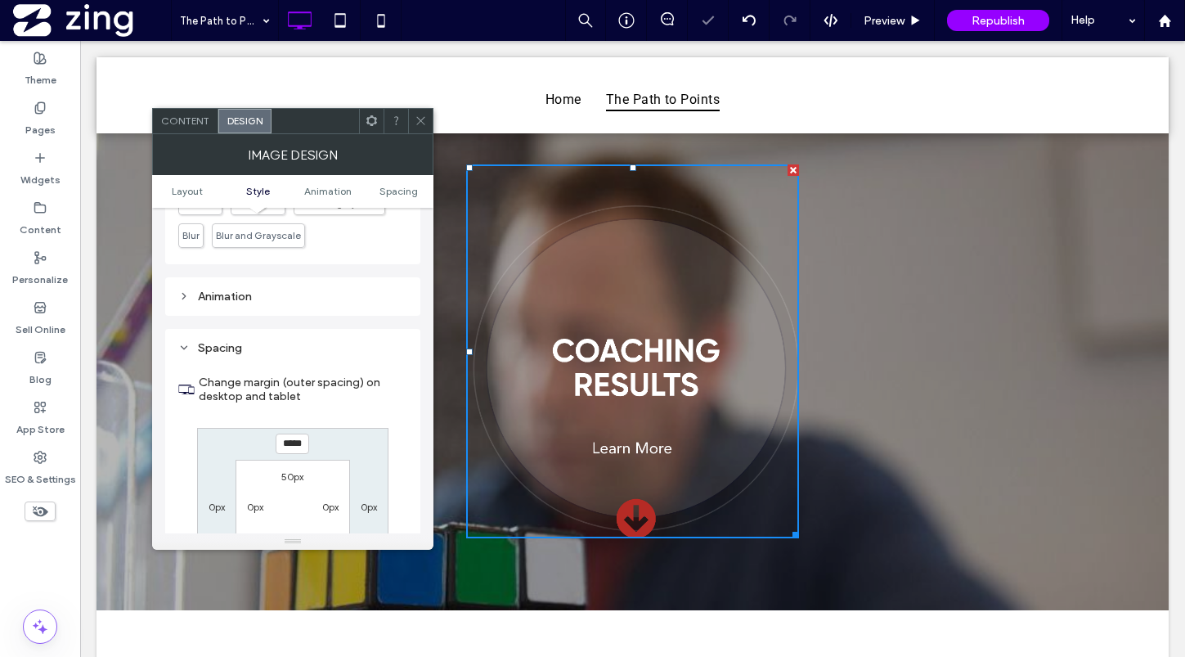
click at [419, 114] on icon at bounding box center [421, 120] width 12 height 12
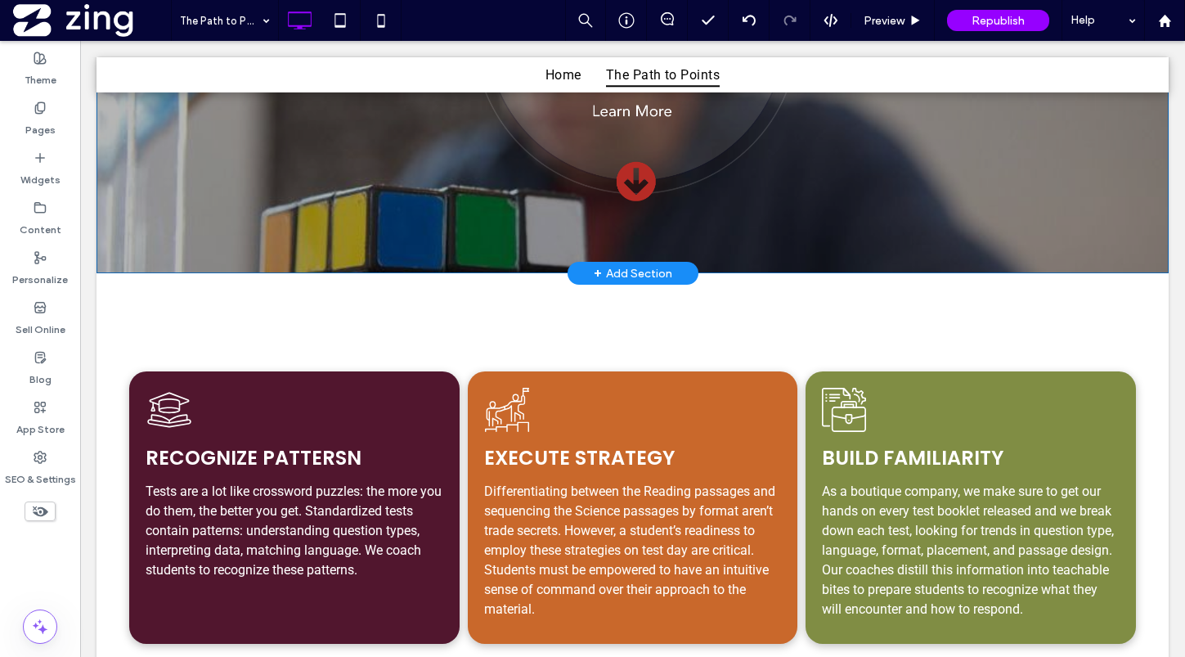
scroll to position [897, 0]
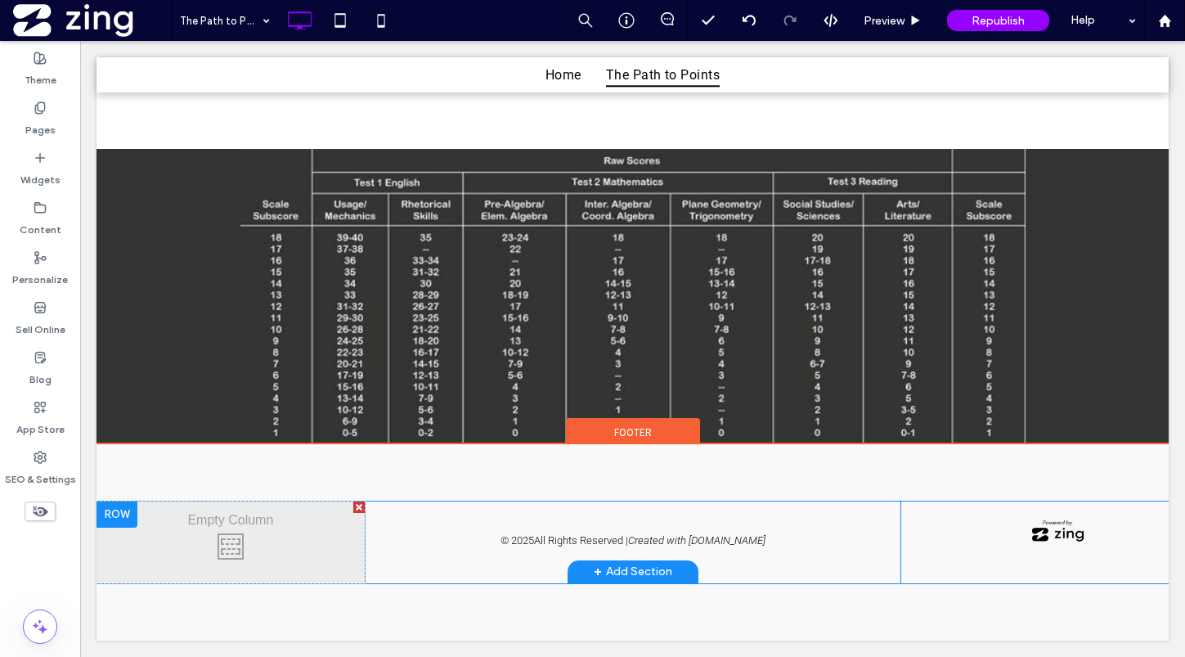
click at [121, 511] on div at bounding box center [116, 514] width 41 height 26
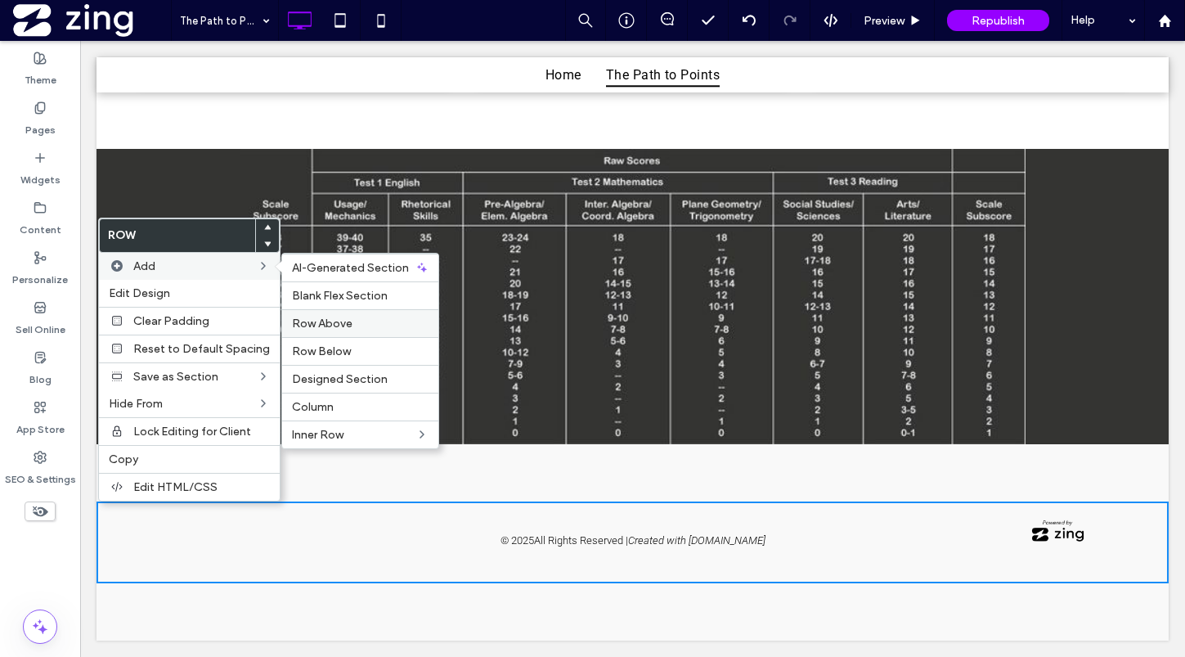
click at [327, 321] on span "Row Above" at bounding box center [322, 323] width 61 height 14
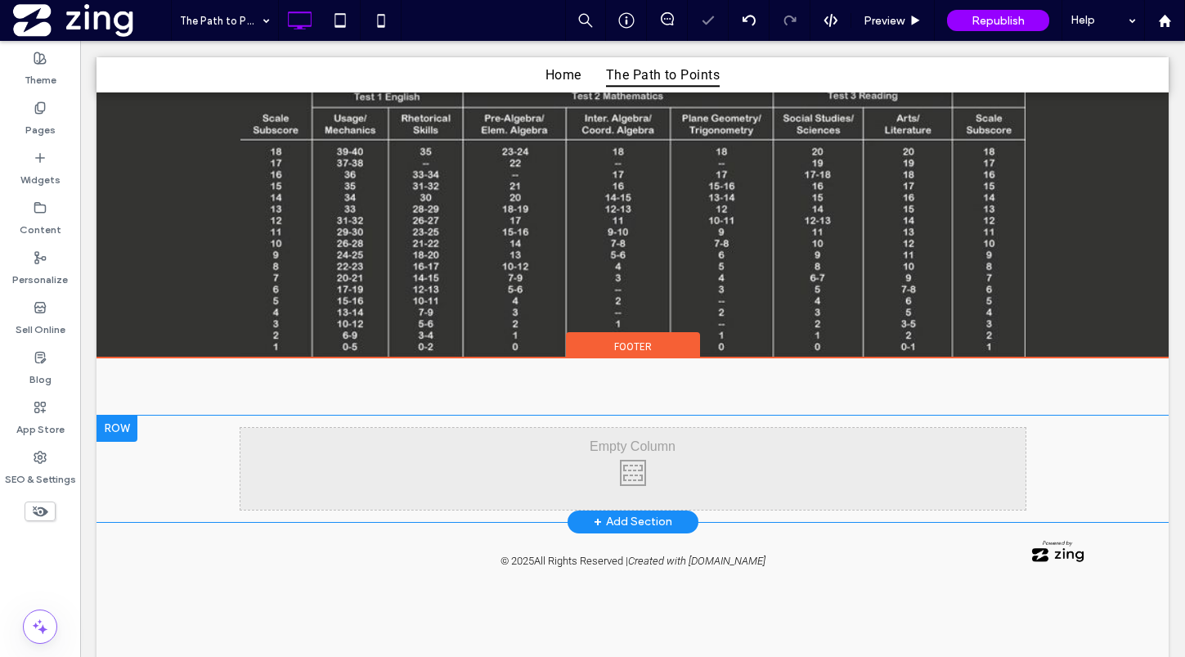
scroll to position [1003, 0]
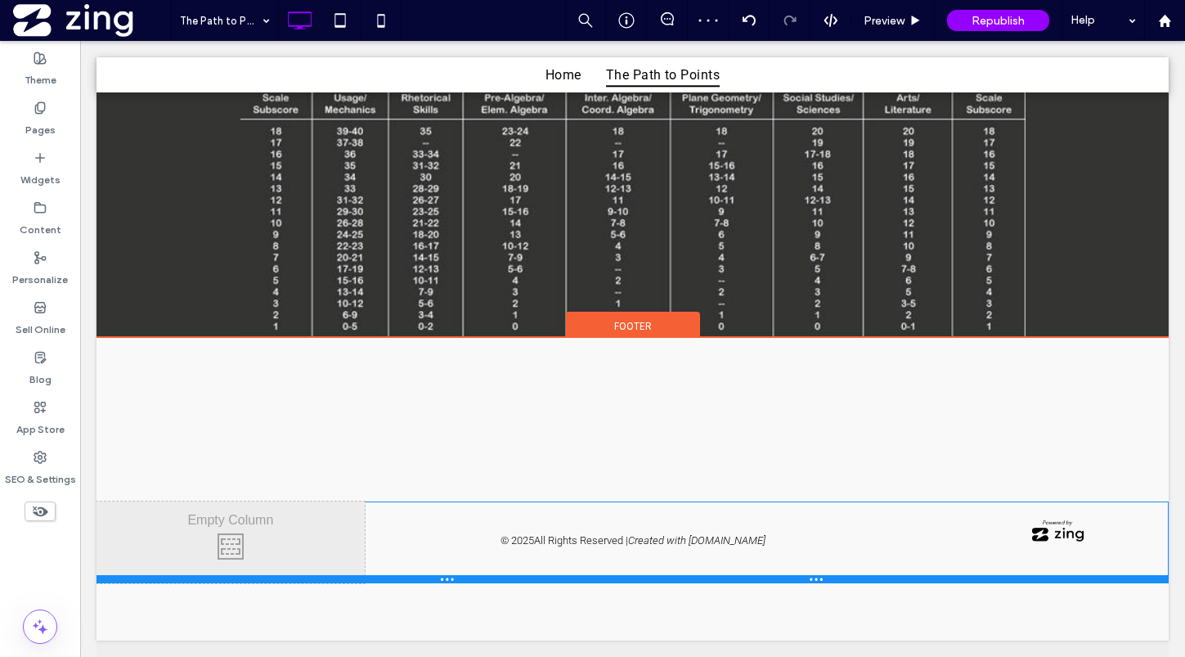
drag, startPoint x: 484, startPoint y: 576, endPoint x: 486, endPoint y: 533, distance: 42.6
click at [486, 533] on div "Click To Paste Click To Paste © 2025 All Rights Reserved | Created with ZING.wo…" at bounding box center [632, 542] width 1072 height 82
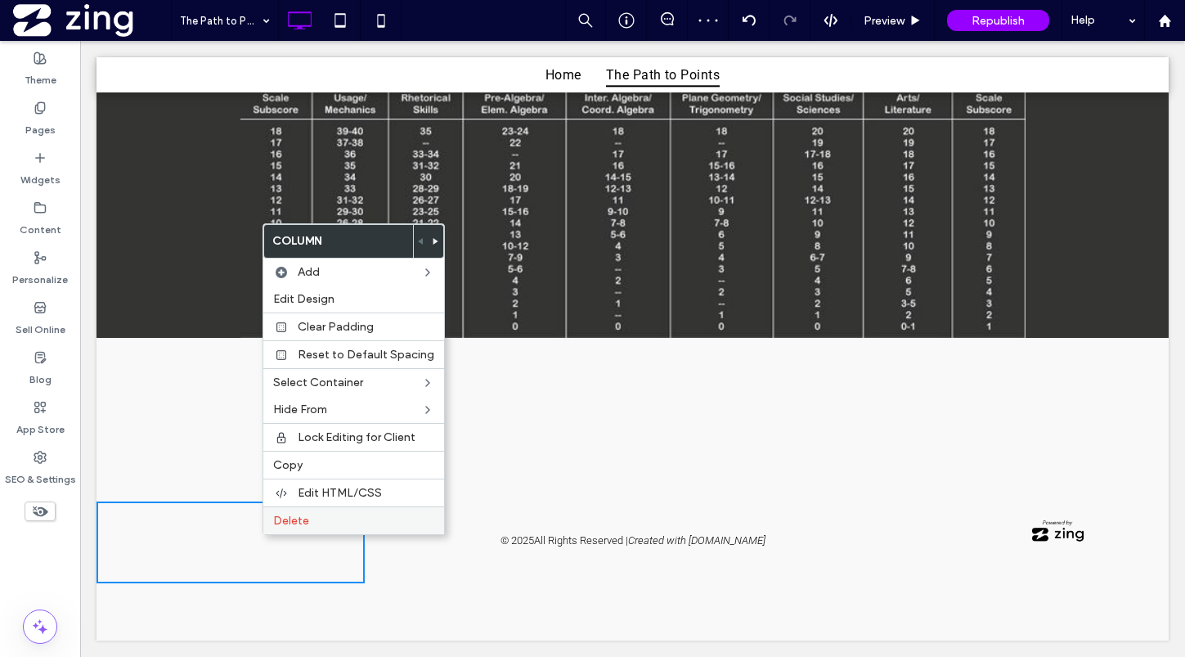
click at [375, 512] on div "Delete" at bounding box center [353, 520] width 181 height 28
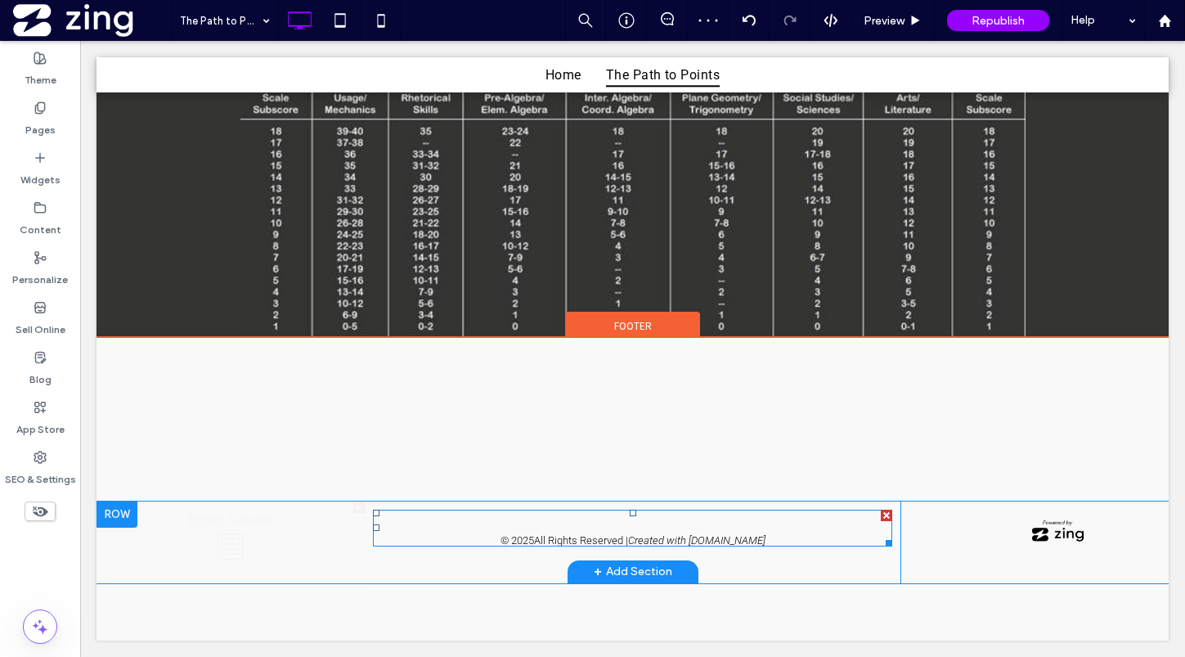
scroll to position [967, 0]
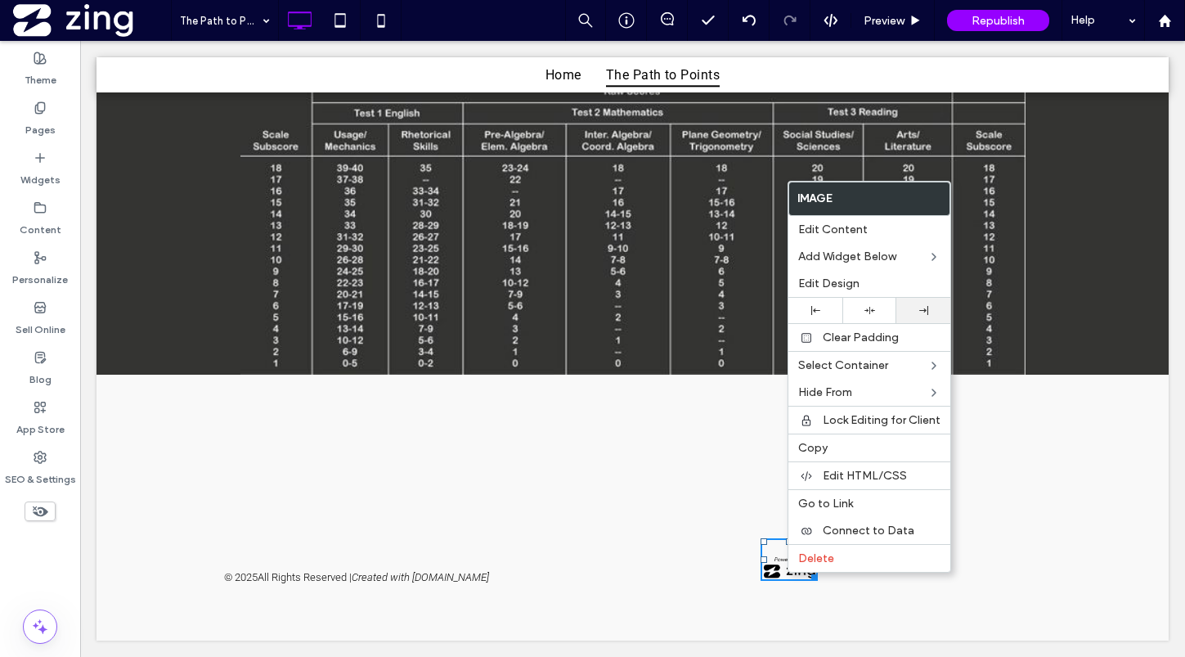
click at [924, 307] on icon at bounding box center [923, 310] width 9 height 9
click at [590, 626] on div "Click To Paste Click To Paste + Add Section © 2025 All Rights Reserved | Create…" at bounding box center [632, 508] width 1072 height 266
click at [397, 587] on div "Click To Paste Click To Paste + Add Section © 2025 All Rights Reserved | Create…" at bounding box center [632, 508] width 1072 height 266
click at [434, 571] on em "Created with ZING.work" at bounding box center [420, 577] width 137 height 12
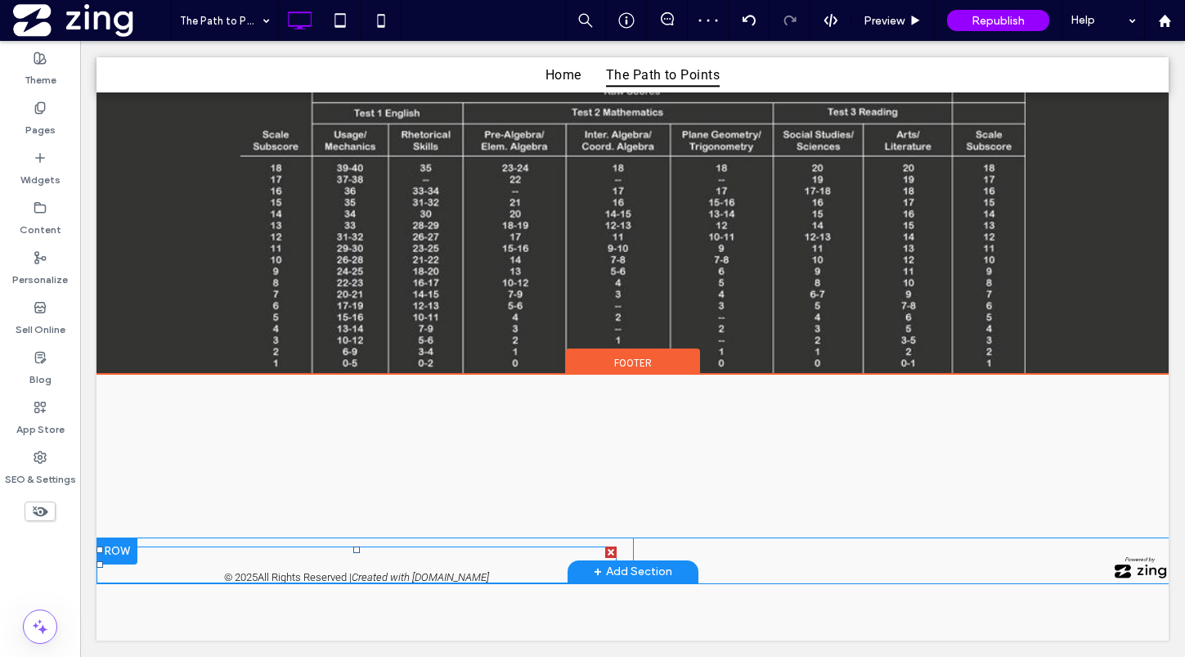
click at [464, 566] on span at bounding box center [356, 564] width 520 height 37
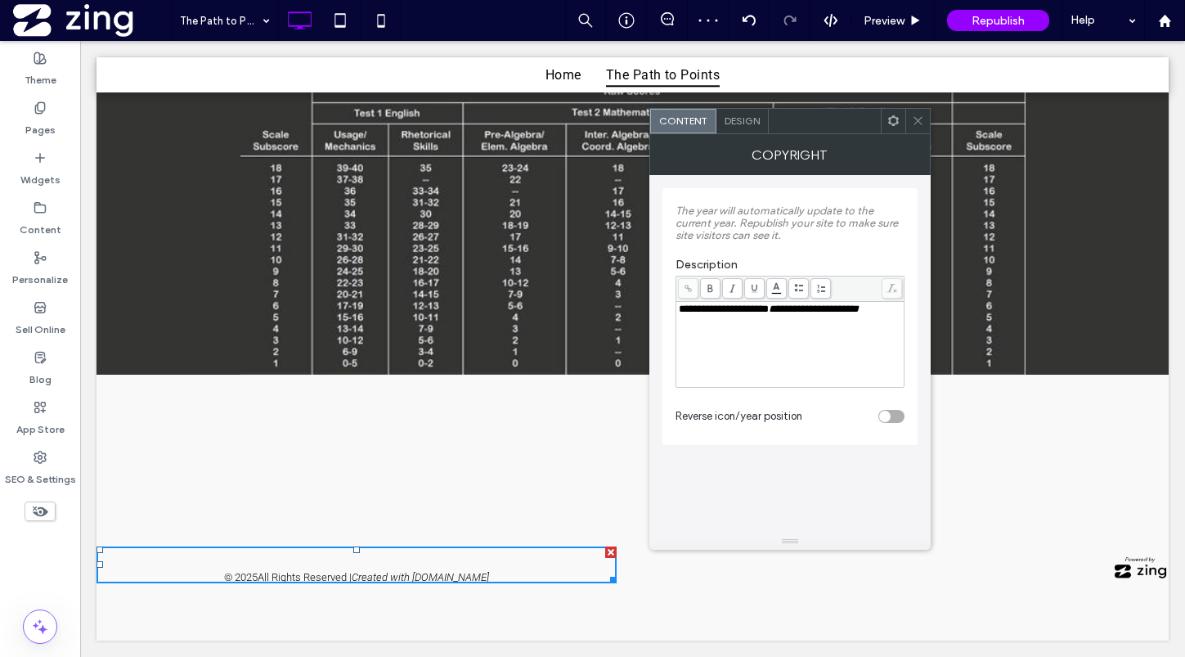
click at [733, 115] on span "Design" at bounding box center [741, 120] width 35 height 12
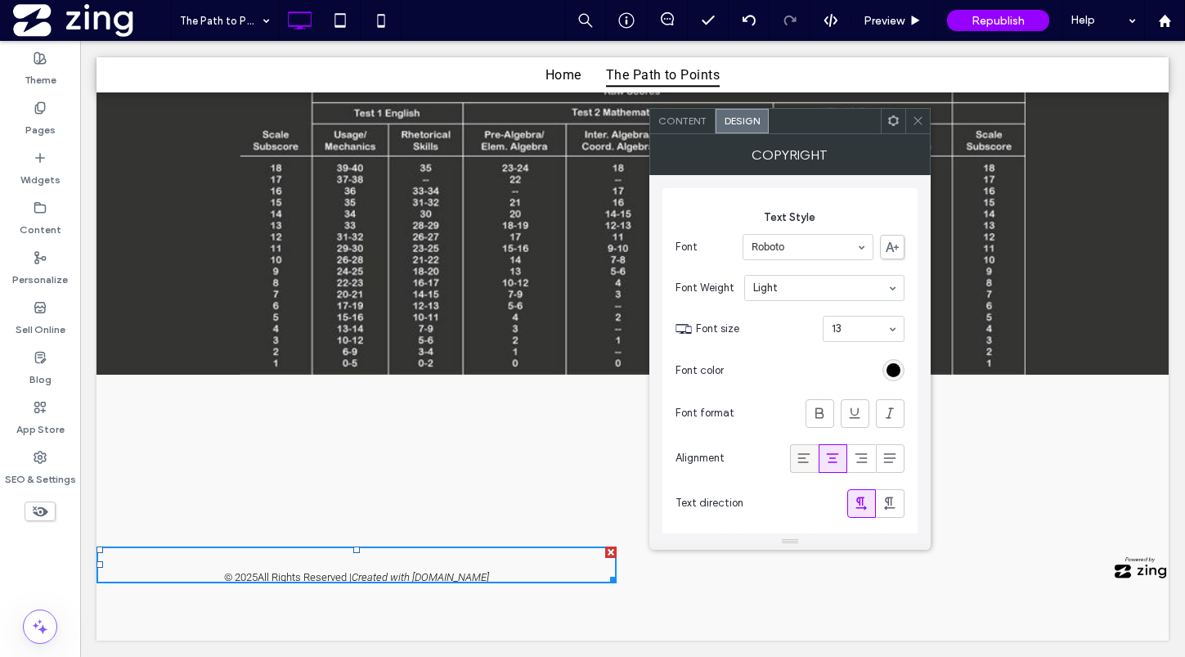
click at [805, 456] on icon at bounding box center [804, 458] width 16 height 16
click at [914, 116] on icon at bounding box center [918, 120] width 12 height 12
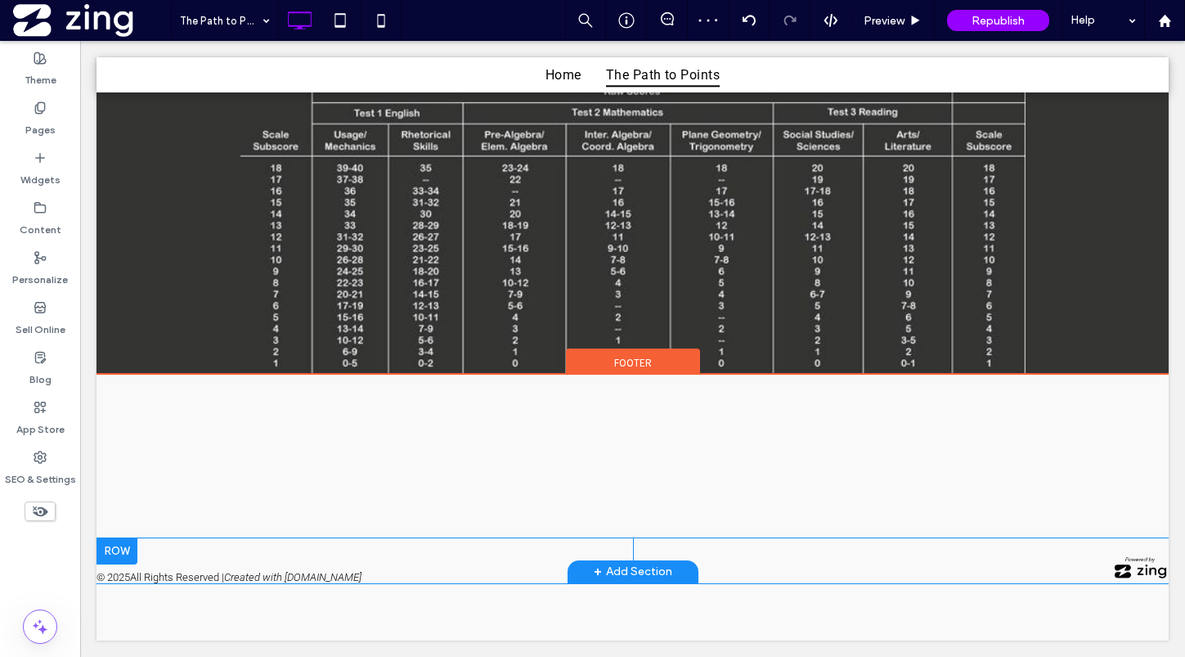
click at [125, 545] on div at bounding box center [116, 551] width 41 height 26
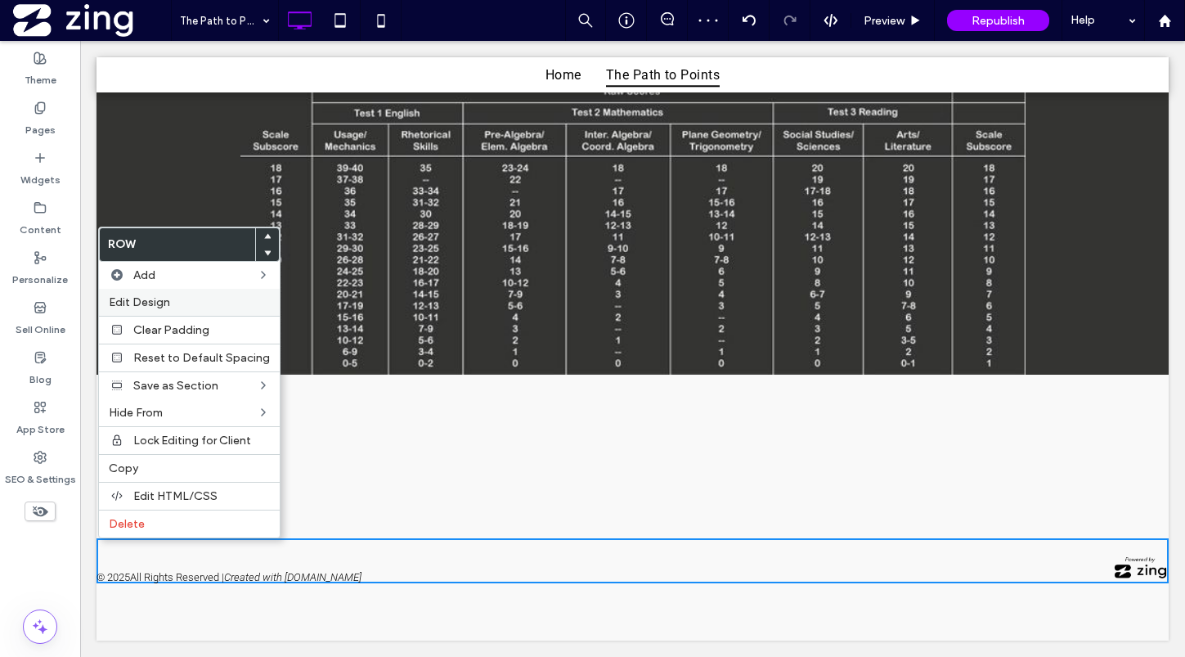
click at [182, 295] on label "Edit Design" at bounding box center [189, 302] width 161 height 14
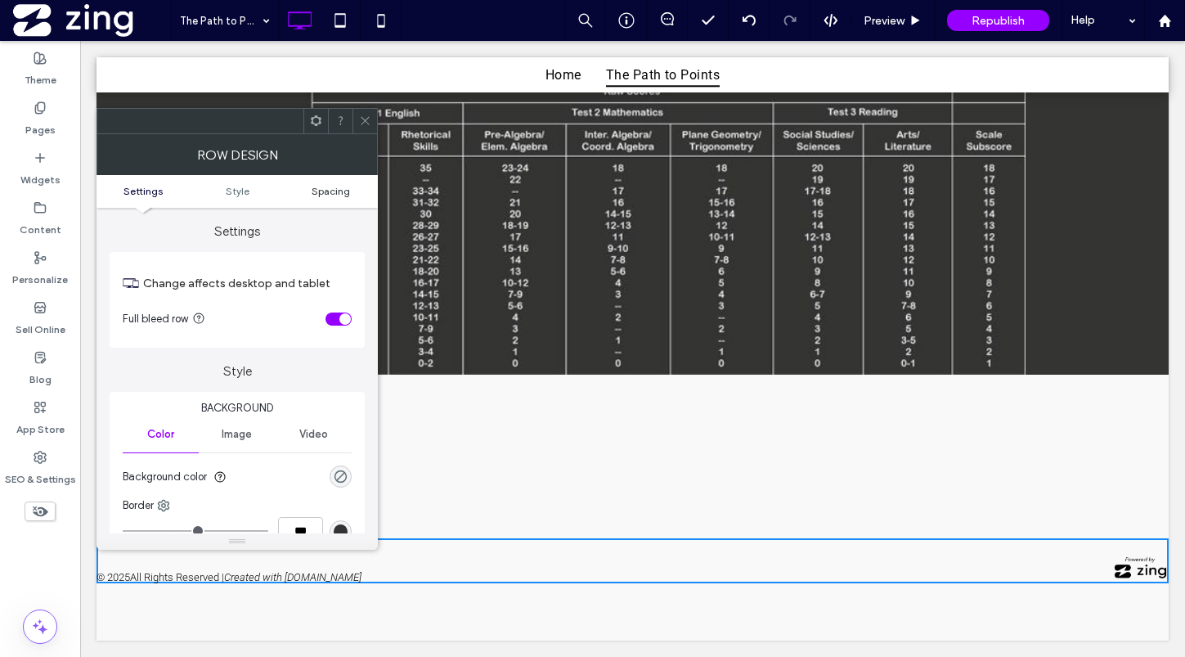
click at [348, 191] on span "Spacing" at bounding box center [331, 191] width 38 height 12
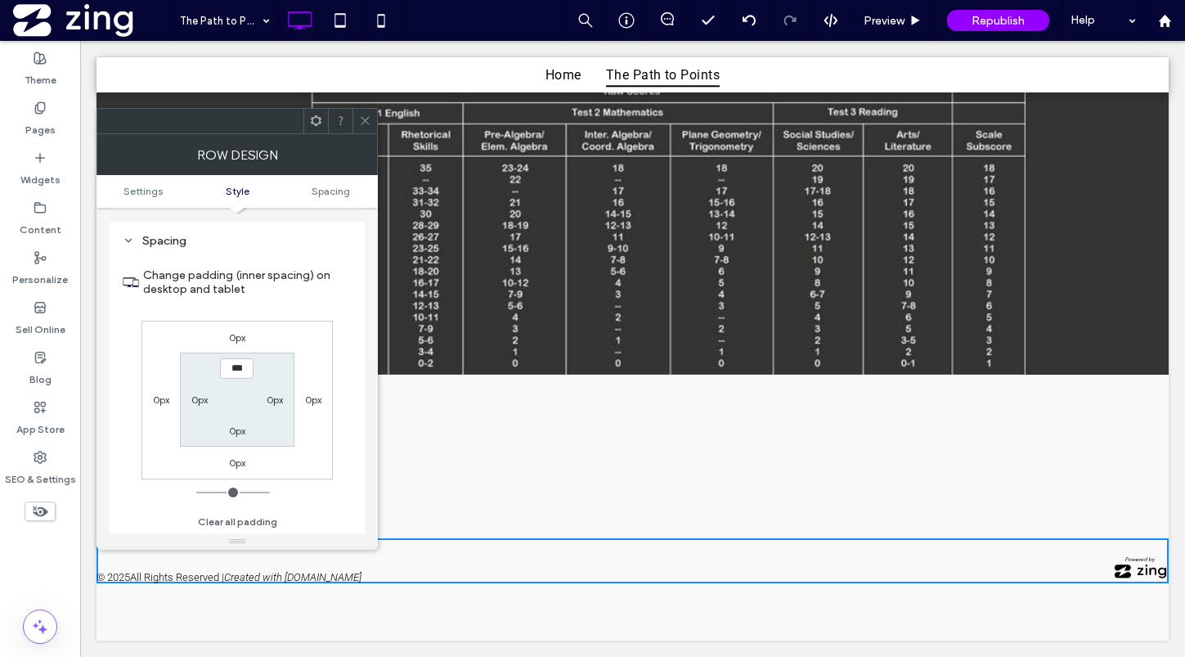
scroll to position [410, 0]
click at [198, 396] on label "0px" at bounding box center [199, 399] width 16 height 12
type input "**"
type input "****"
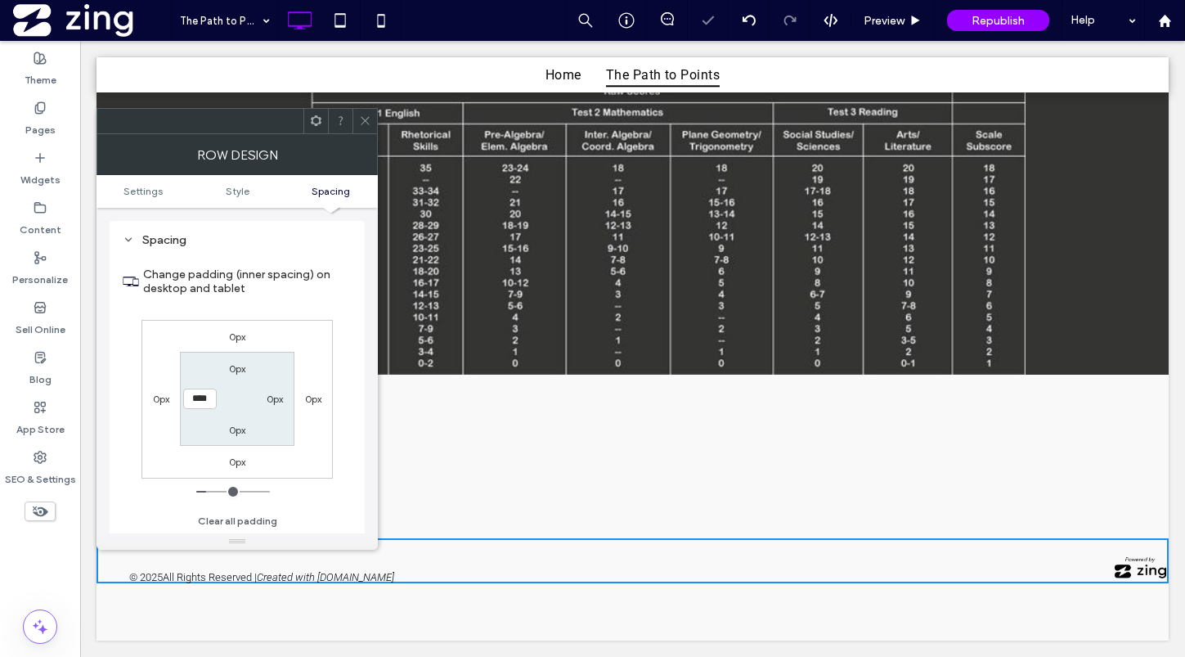
click at [274, 397] on label "0px" at bounding box center [275, 399] width 16 height 12
type input "*"
type input "**"
type input "****"
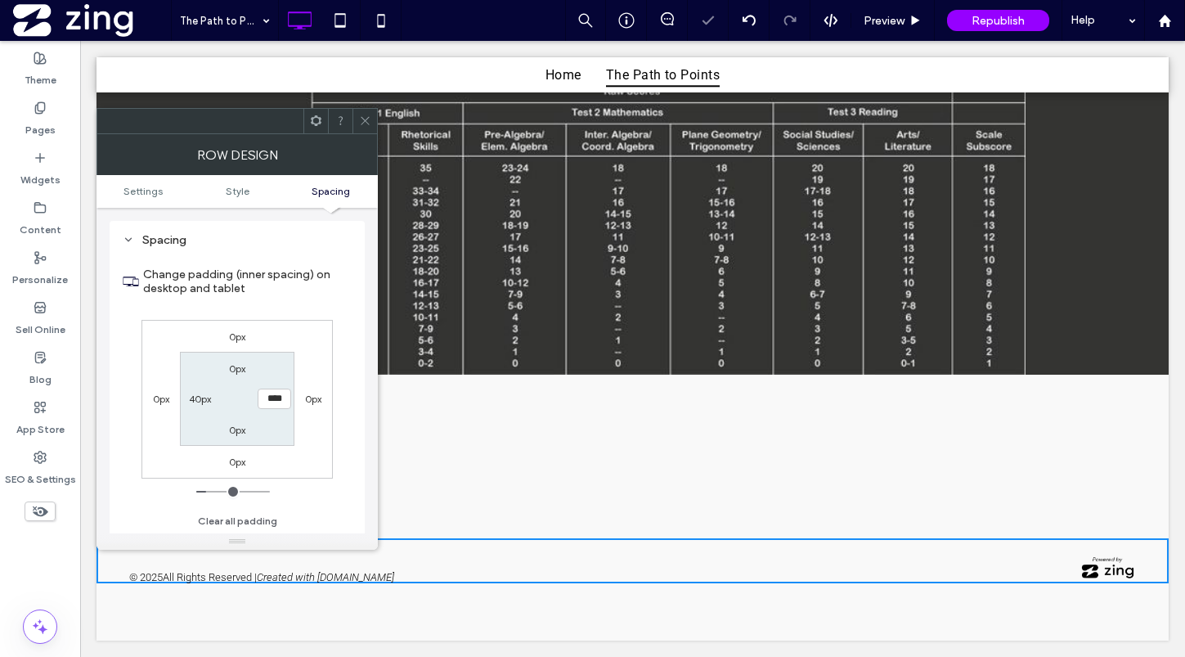
click at [361, 119] on icon at bounding box center [365, 120] width 12 height 12
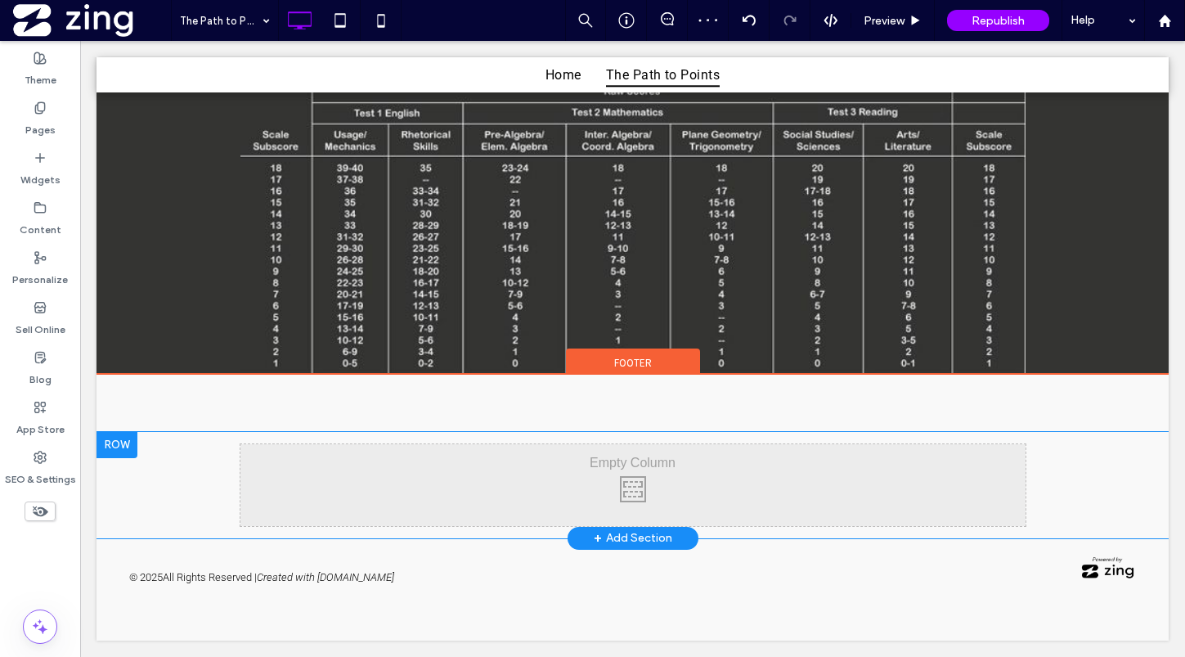
click at [112, 448] on div at bounding box center [116, 445] width 41 height 26
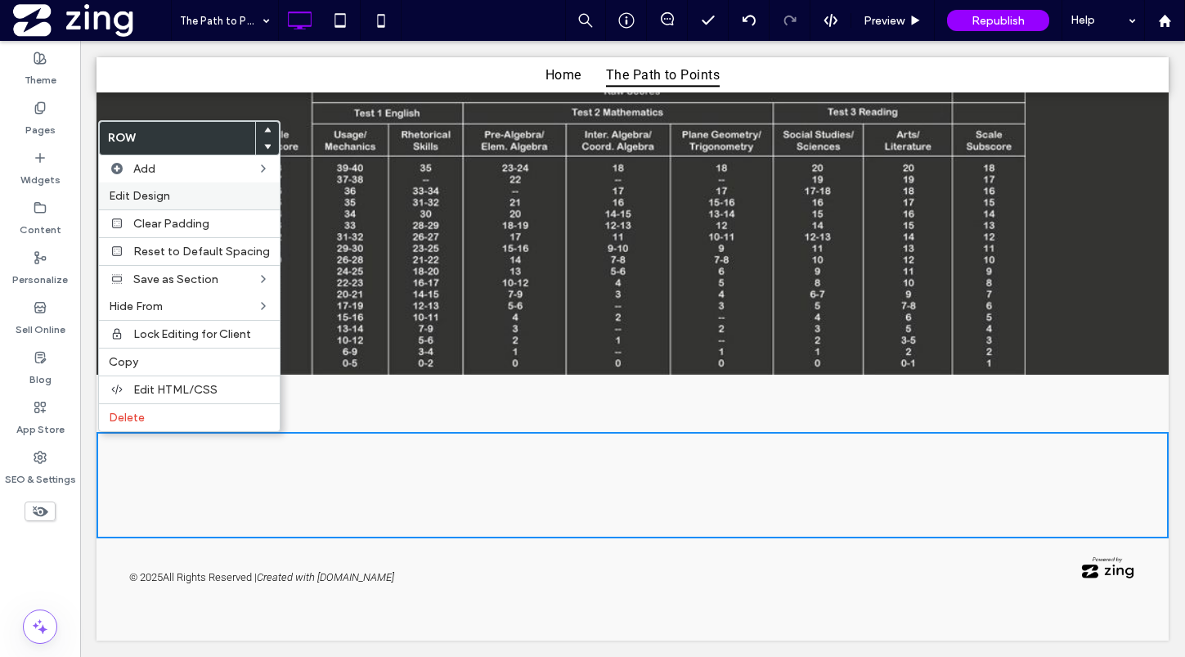
click at [168, 187] on div "Edit Design" at bounding box center [189, 195] width 181 height 27
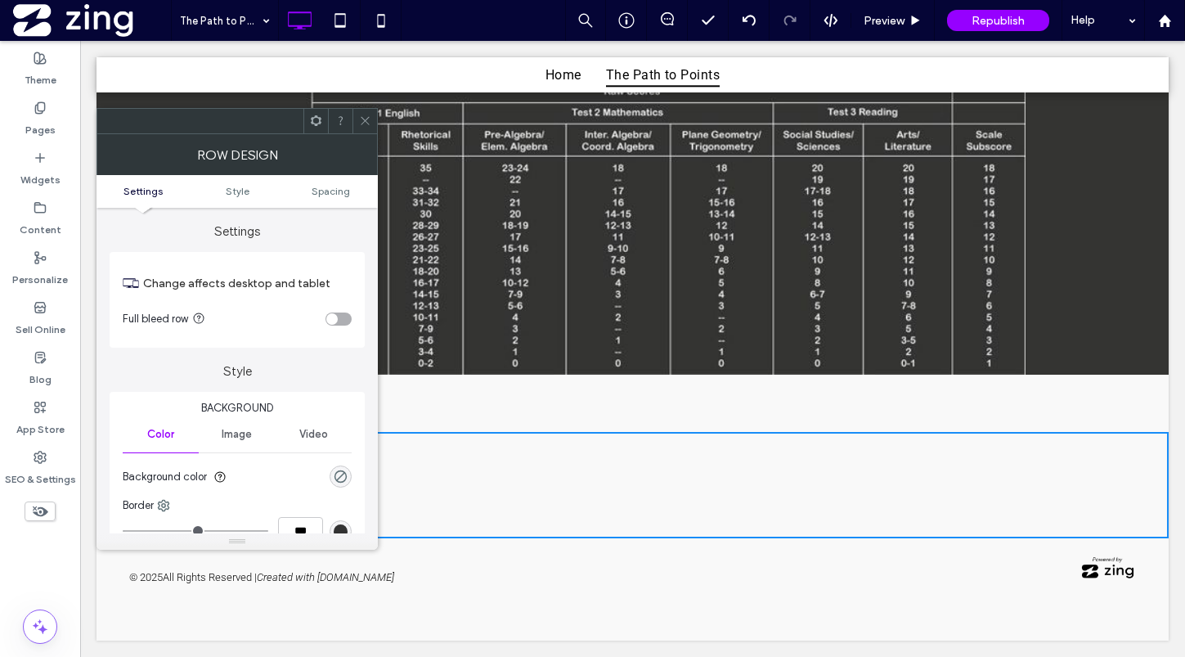
click at [327, 183] on ul "Settings Style Spacing" at bounding box center [236, 191] width 281 height 33
click at [327, 191] on span "Spacing" at bounding box center [331, 191] width 38 height 12
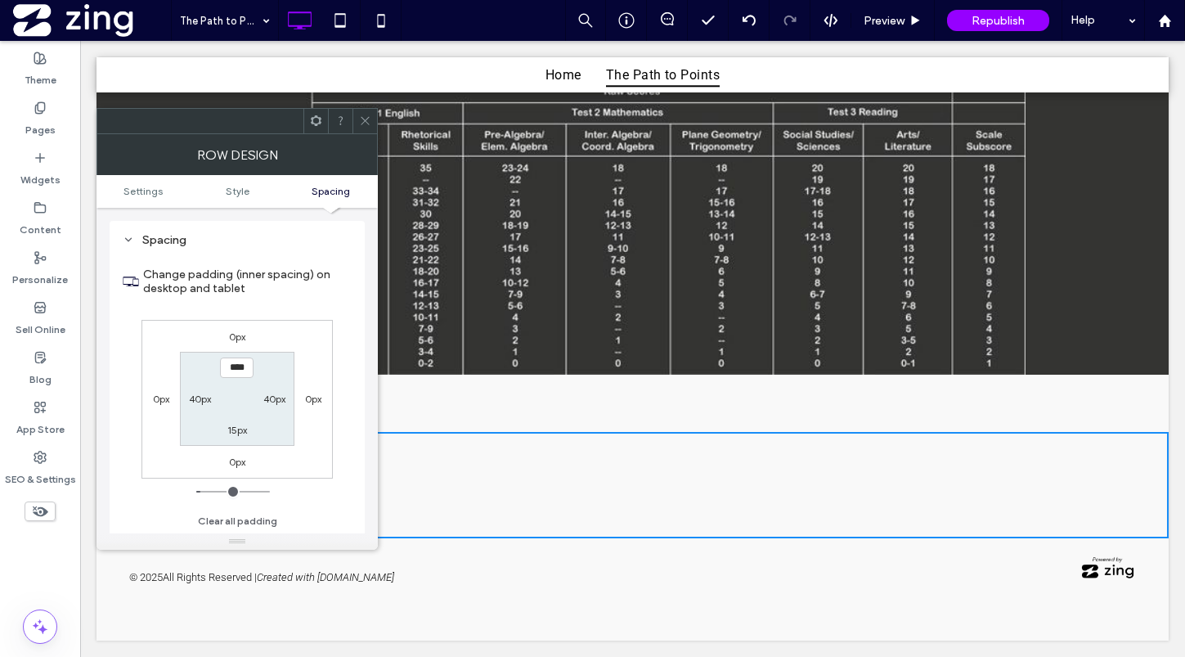
click at [370, 119] on icon at bounding box center [365, 120] width 12 height 12
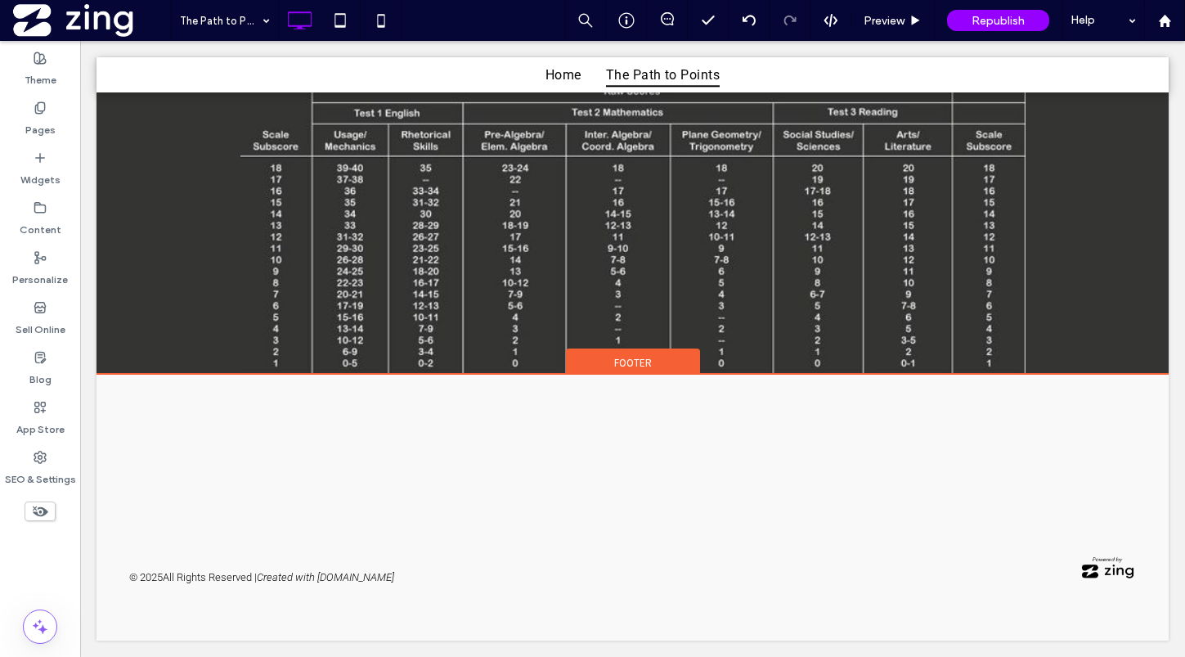
click at [648, 357] on span "Footer" at bounding box center [633, 363] width 38 height 14
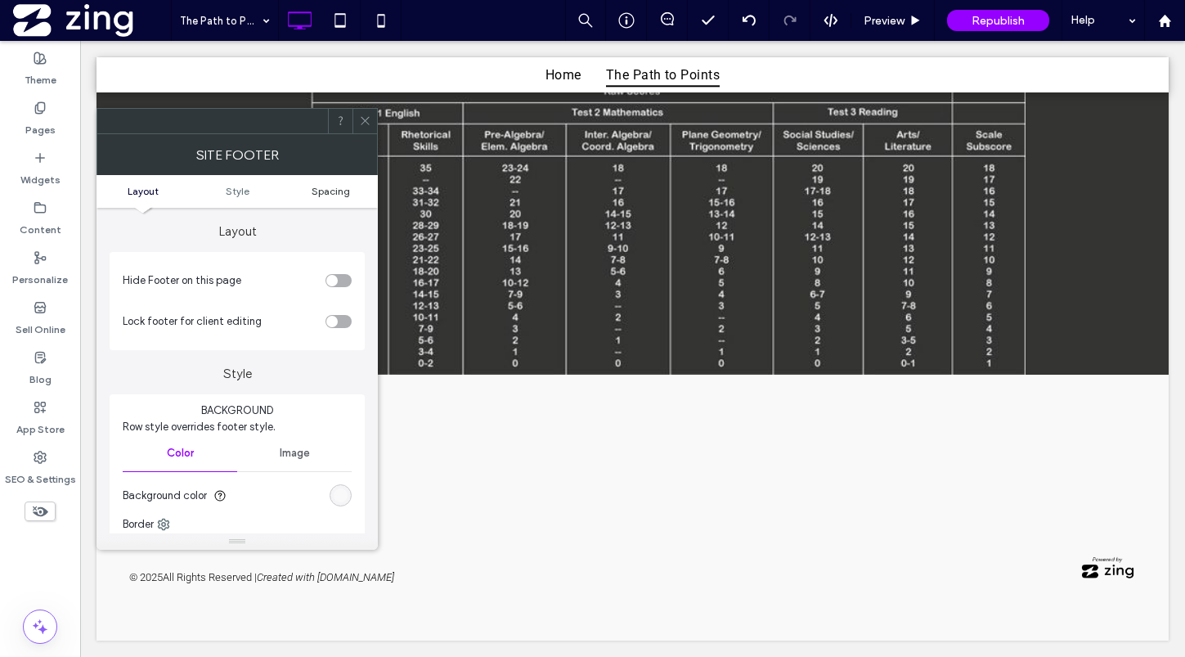
click at [335, 195] on span "Spacing" at bounding box center [331, 191] width 38 height 12
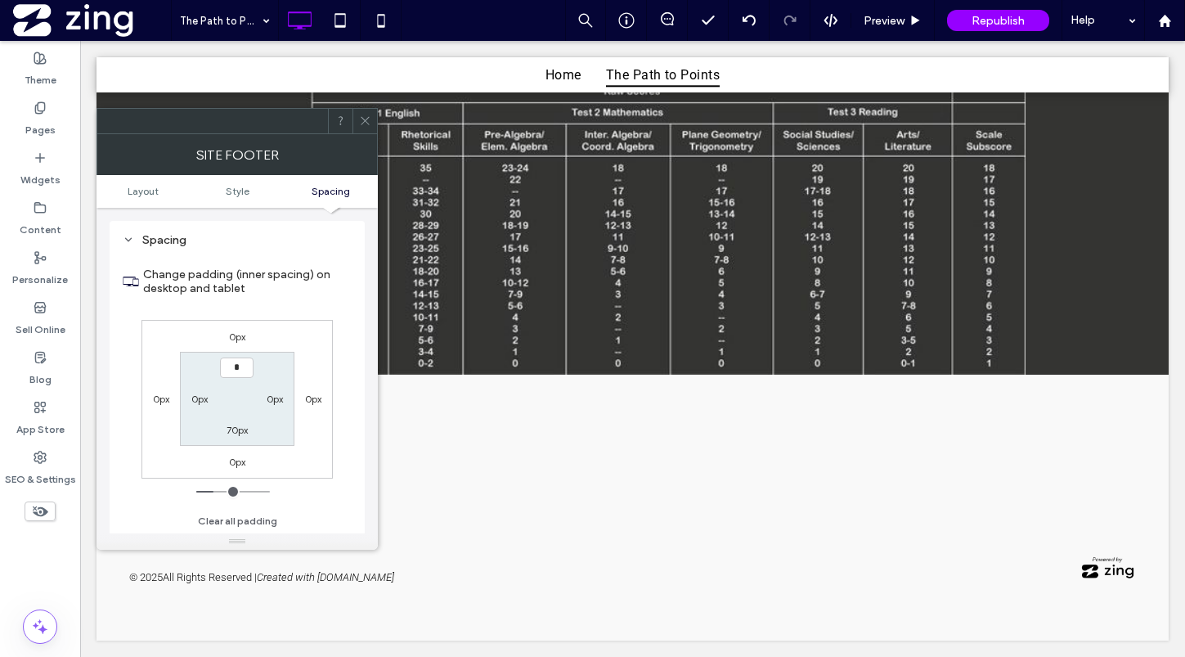
scroll to position [909, 0]
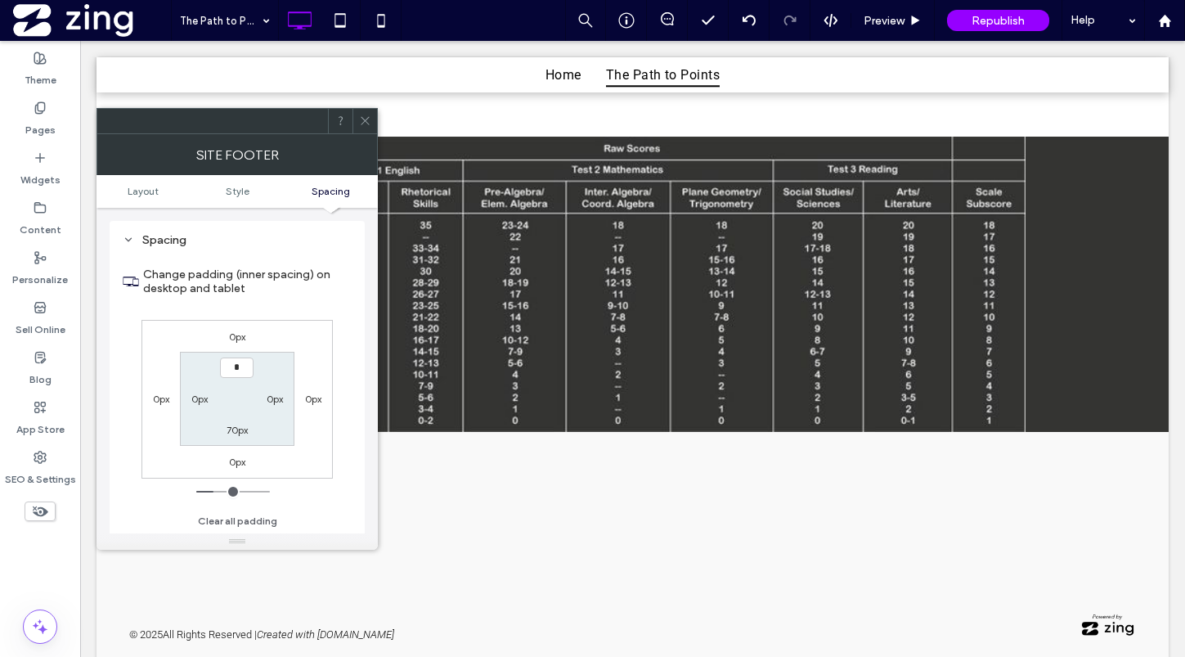
type input "***"
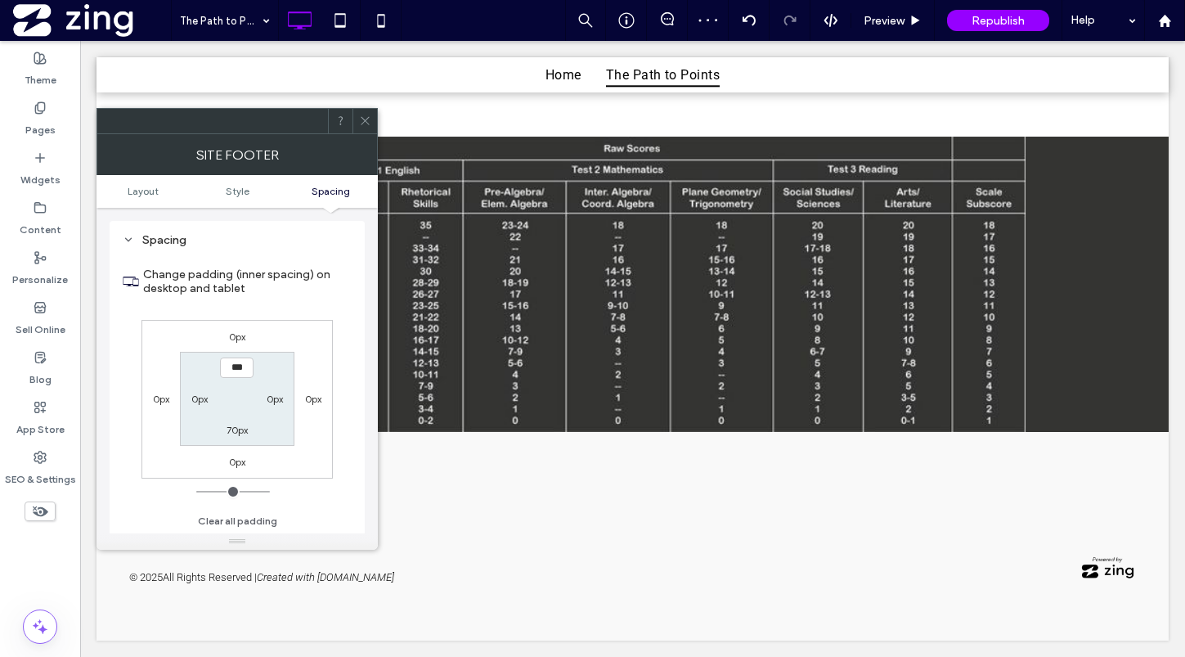
click at [231, 431] on label "70px" at bounding box center [237, 430] width 21 height 12
type input "**"
type input "****"
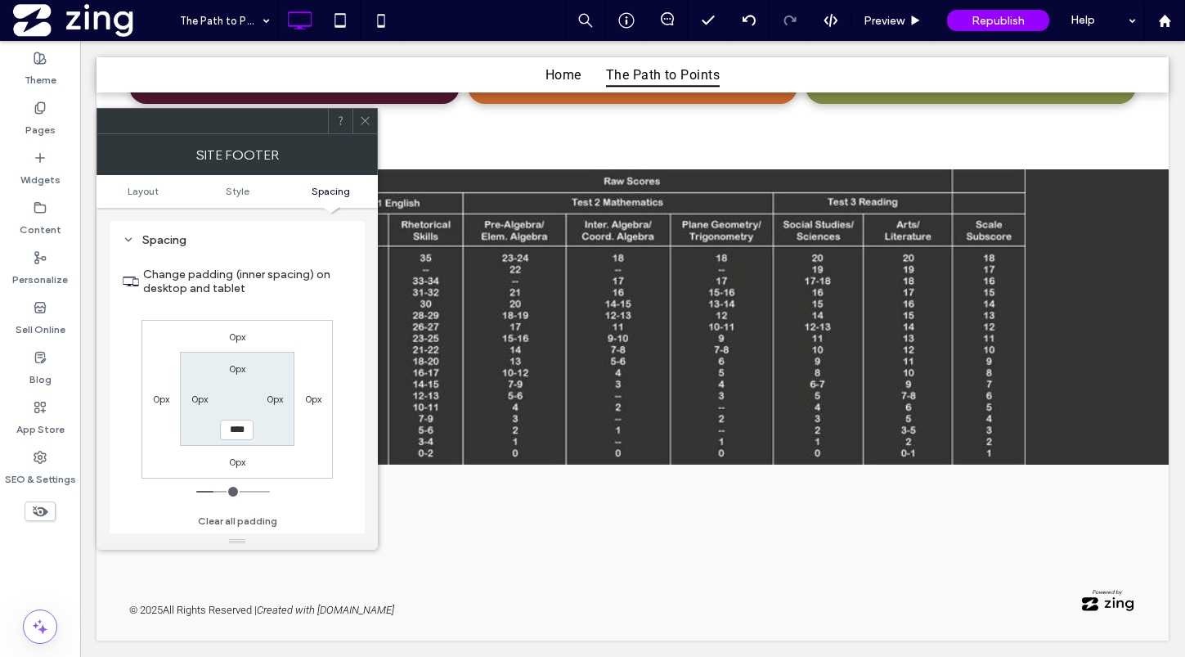
scroll to position [877, 0]
click at [371, 115] on div at bounding box center [364, 121] width 25 height 25
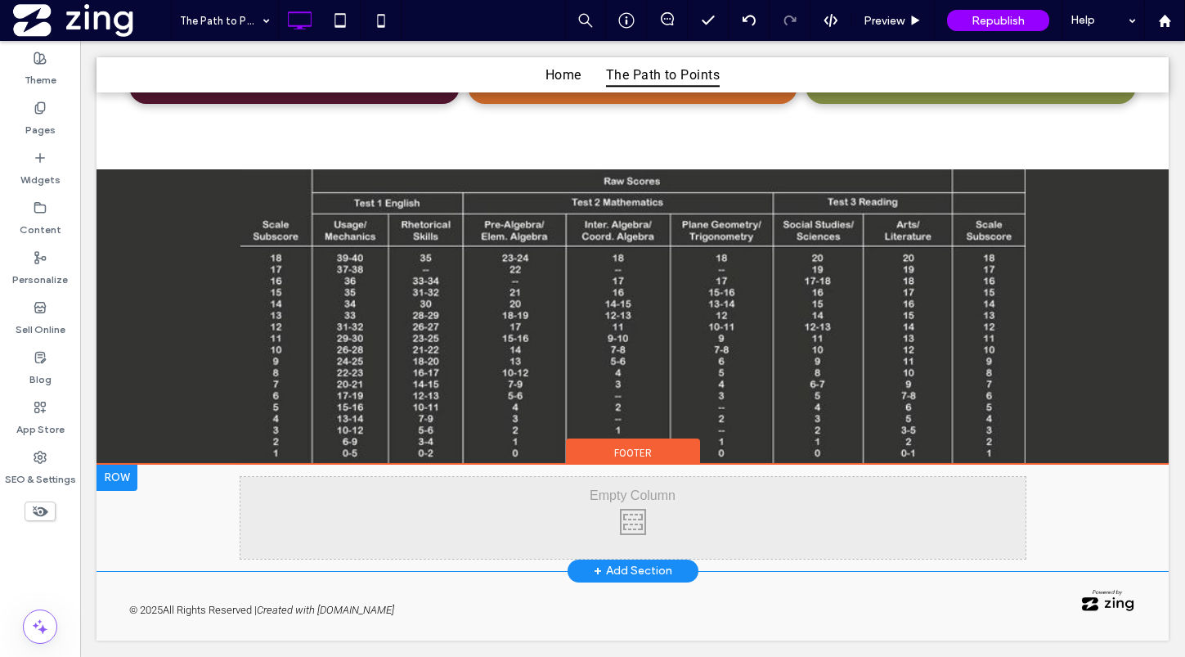
click at [116, 477] on div at bounding box center [116, 477] width 41 height 26
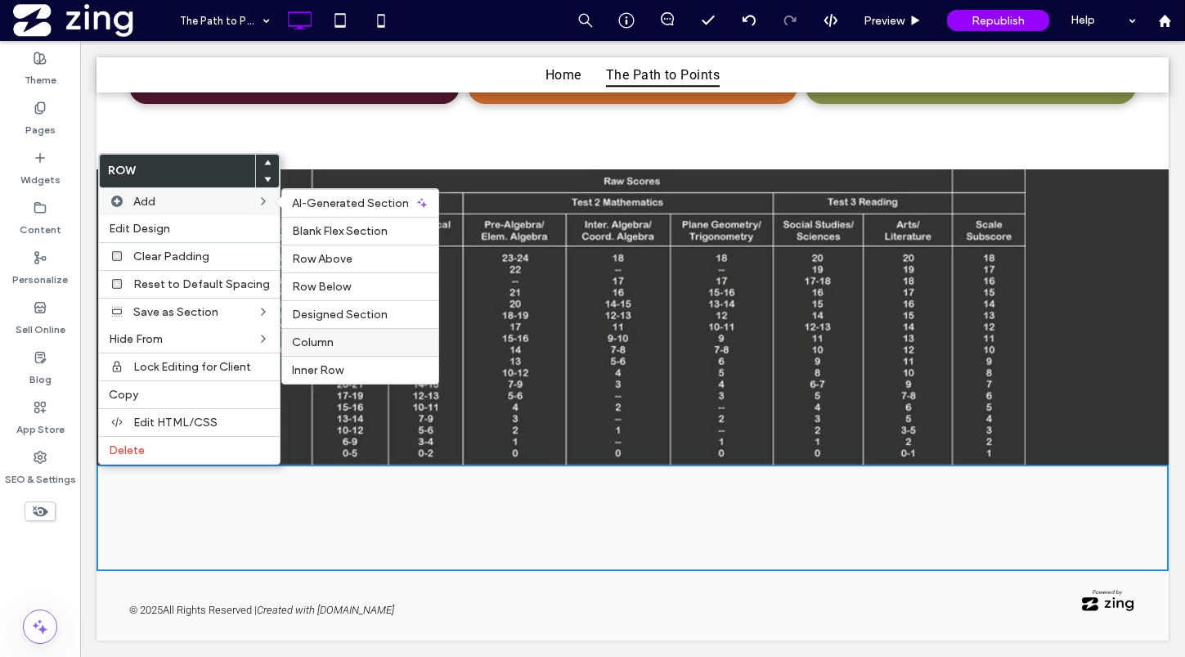
click at [317, 341] on span "Column" at bounding box center [313, 342] width 42 height 14
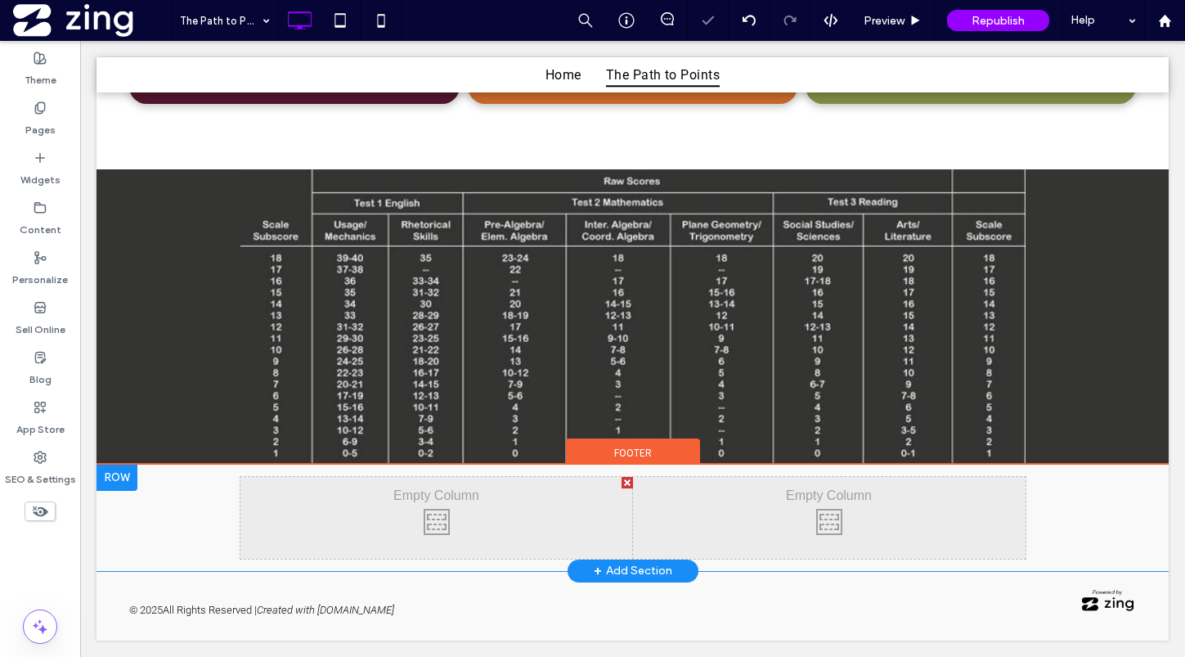
click at [117, 476] on div at bounding box center [116, 477] width 41 height 26
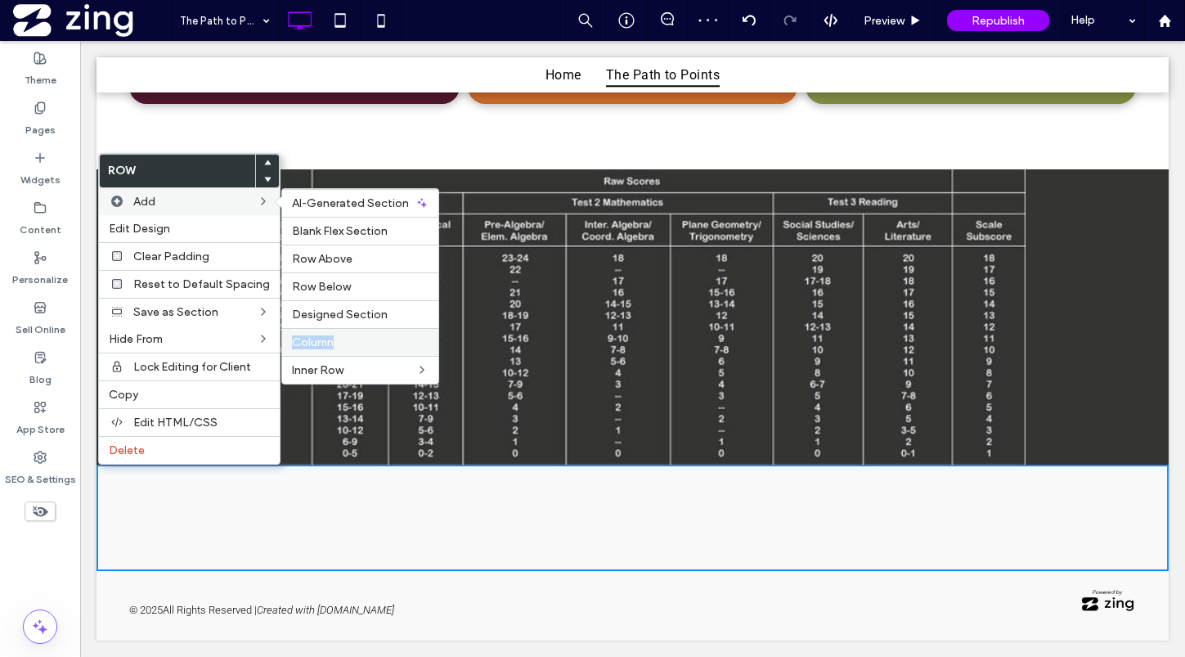
click at [326, 335] on span "Column" at bounding box center [313, 342] width 42 height 14
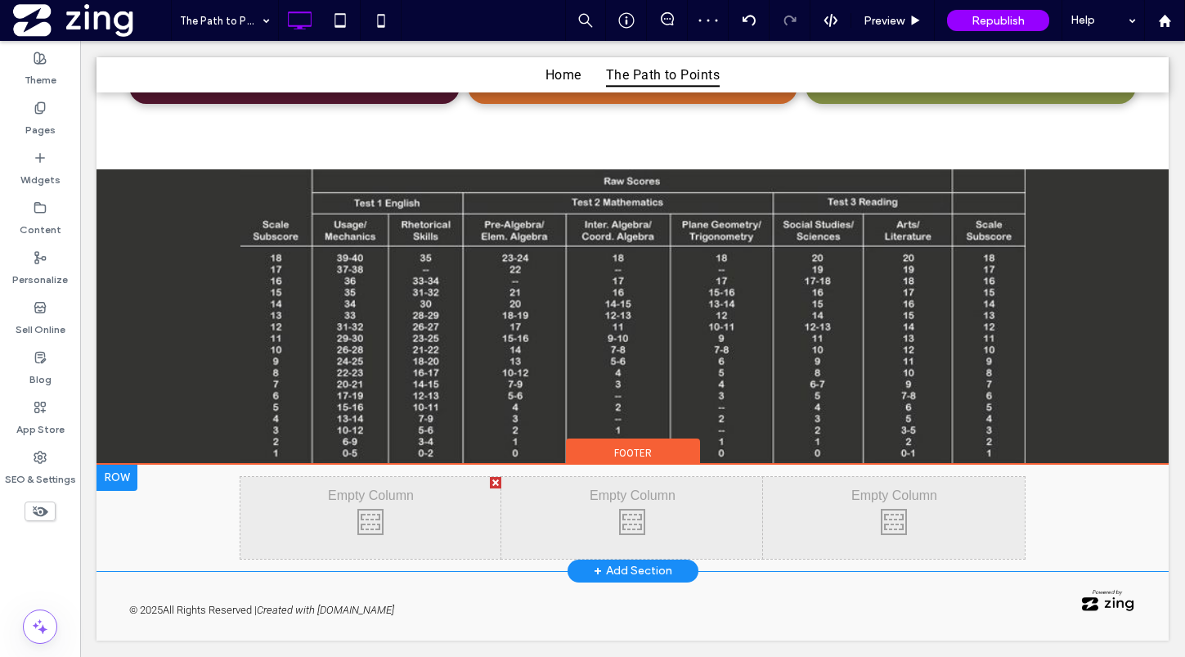
click at [198, 514] on div "Click To Paste Click To Paste Click To Paste Click To Paste Click To Paste Clic…" at bounding box center [632, 517] width 1072 height 106
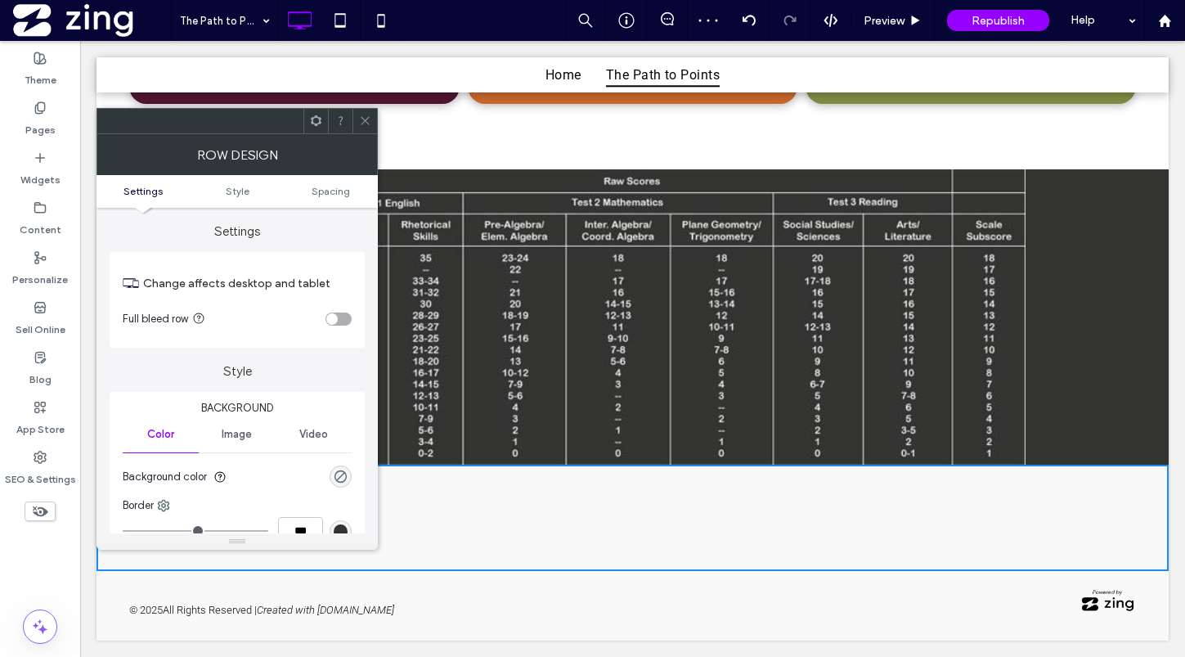
click at [336, 317] on div "toggle" at bounding box center [331, 318] width 11 height 11
click at [359, 122] on icon at bounding box center [365, 120] width 12 height 12
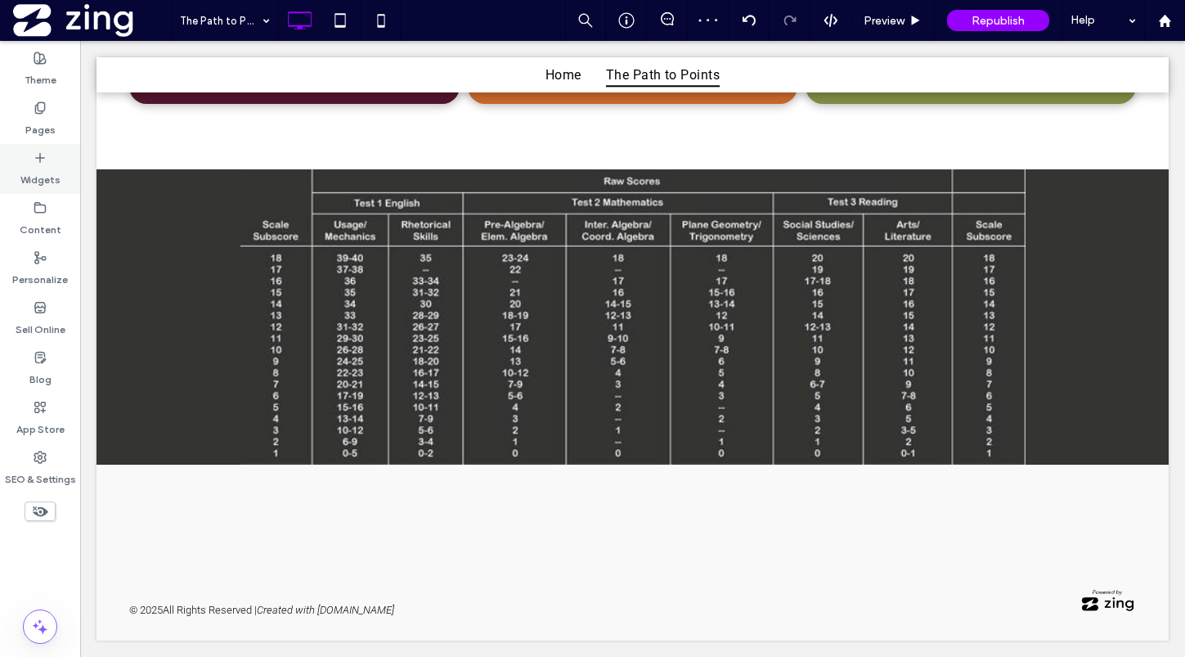
click at [47, 164] on label "Widgets" at bounding box center [40, 175] width 40 height 23
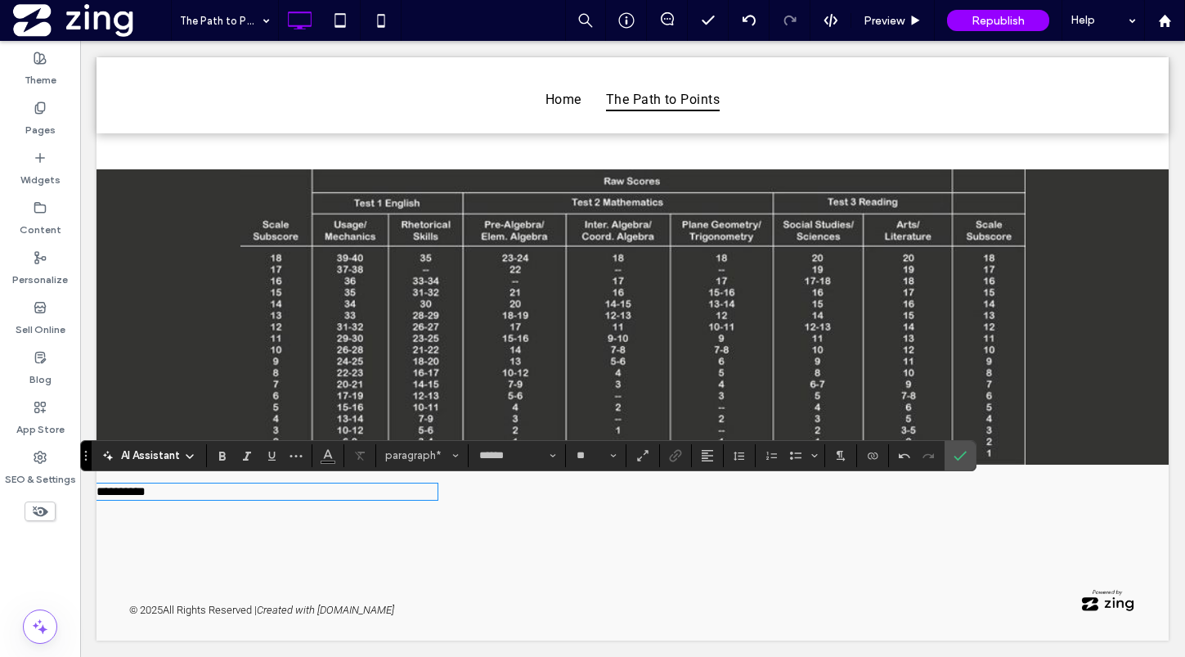
click at [334, 493] on p "**********" at bounding box center [266, 491] width 341 height 13
click at [423, 457] on span "paragraph" at bounding box center [417, 455] width 64 height 12
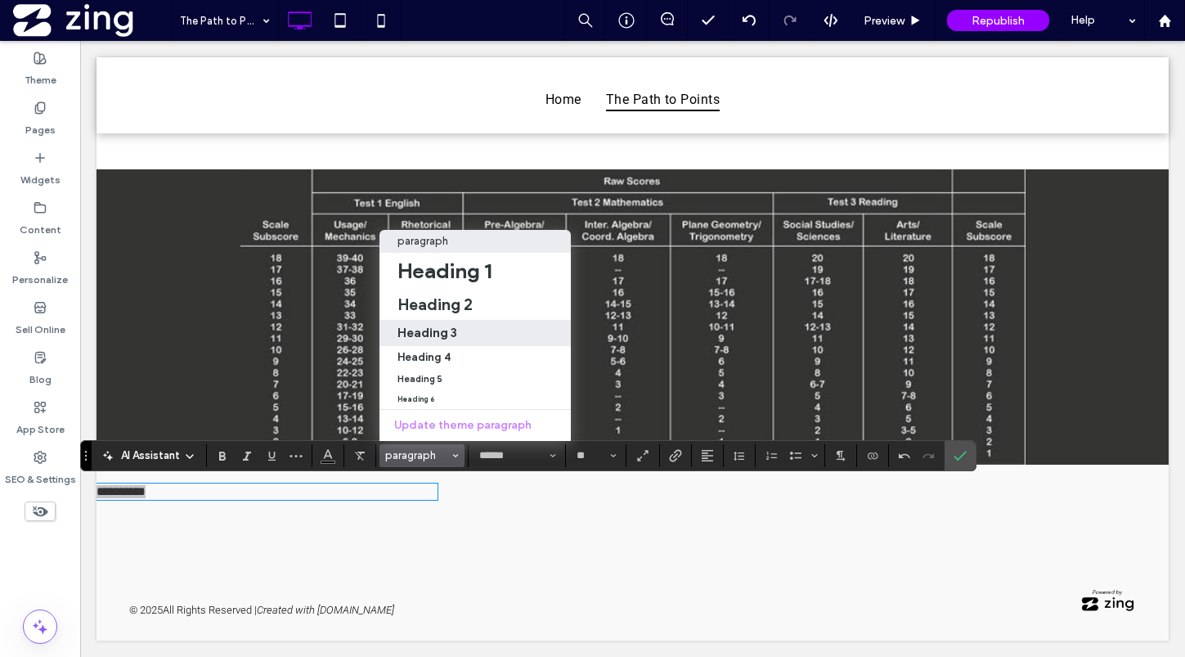
click at [433, 332] on h3 "Heading 3" at bounding box center [427, 333] width 60 height 16
type input "**********"
type input "**"
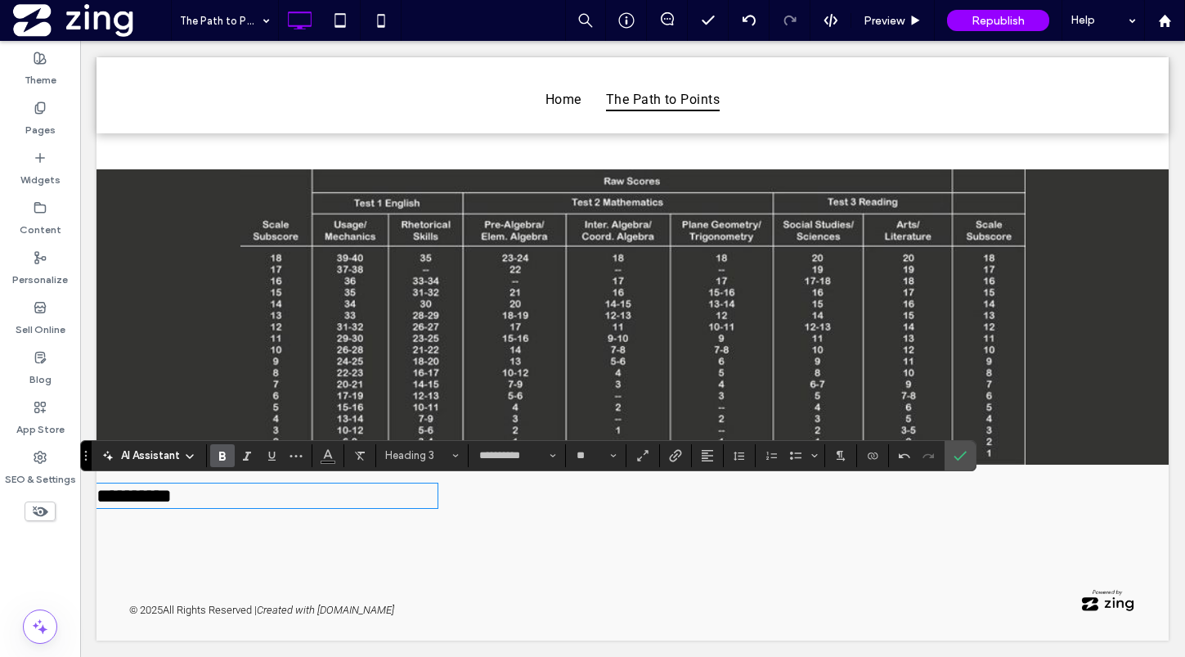
click at [220, 455] on use "Bold" at bounding box center [222, 455] width 7 height 9
click at [958, 451] on icon "Confirm" at bounding box center [959, 455] width 13 height 13
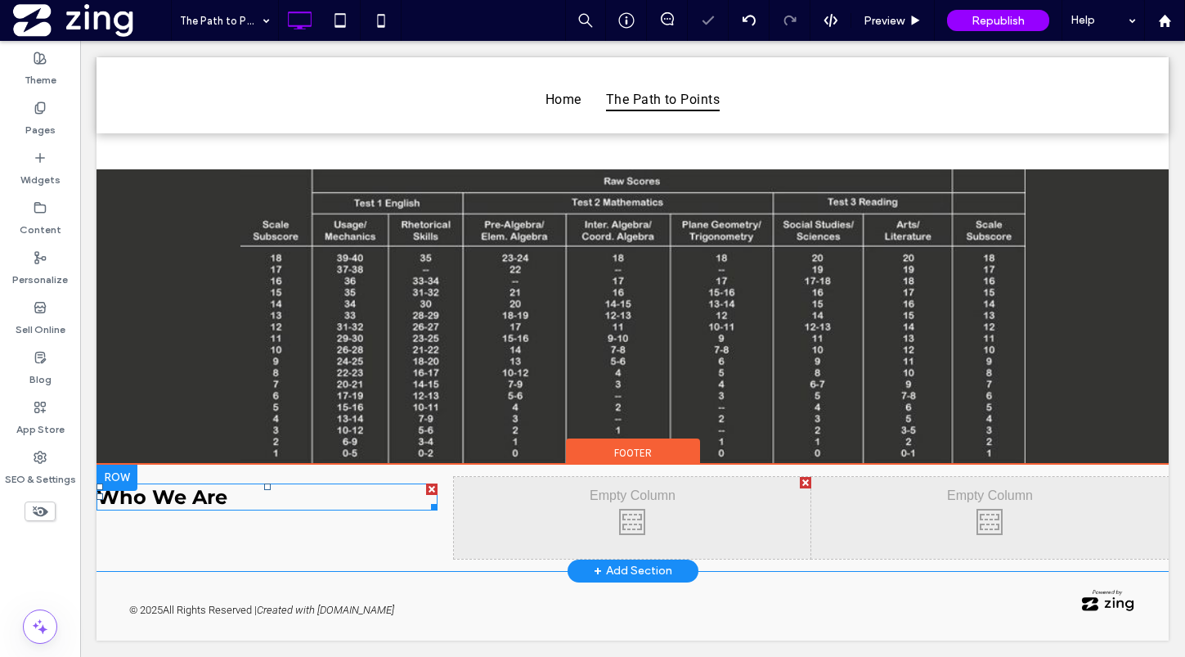
click at [185, 505] on strong "Who We Are" at bounding box center [161, 497] width 131 height 24
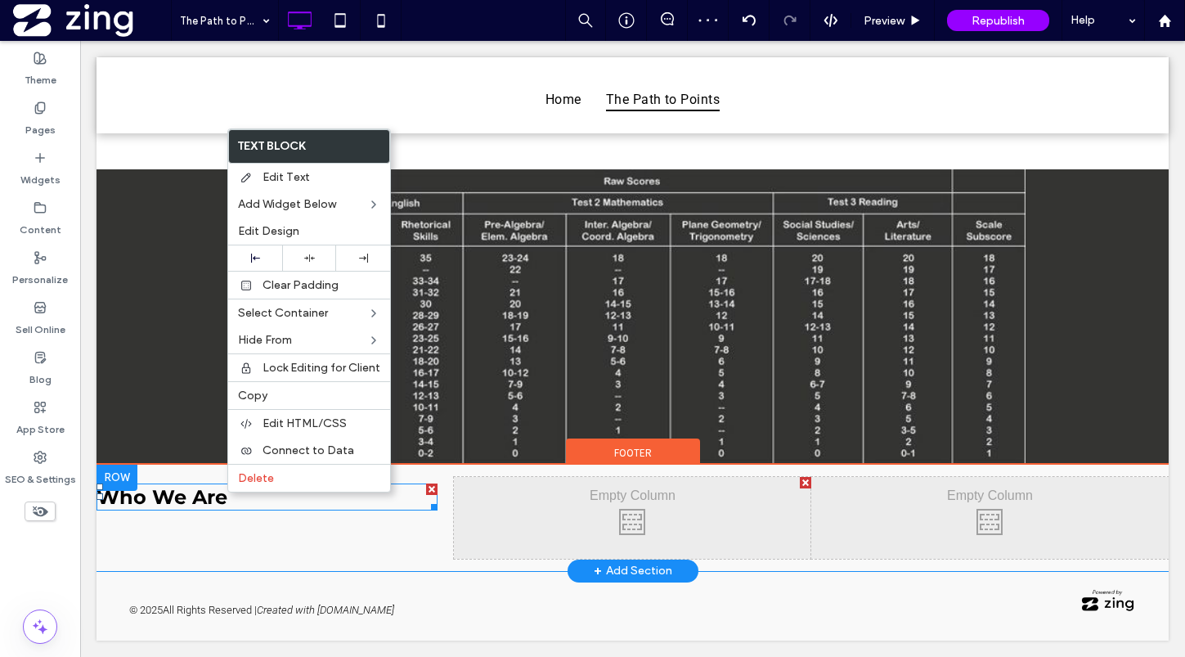
click at [226, 492] on strong "Who We Are" at bounding box center [161, 497] width 131 height 24
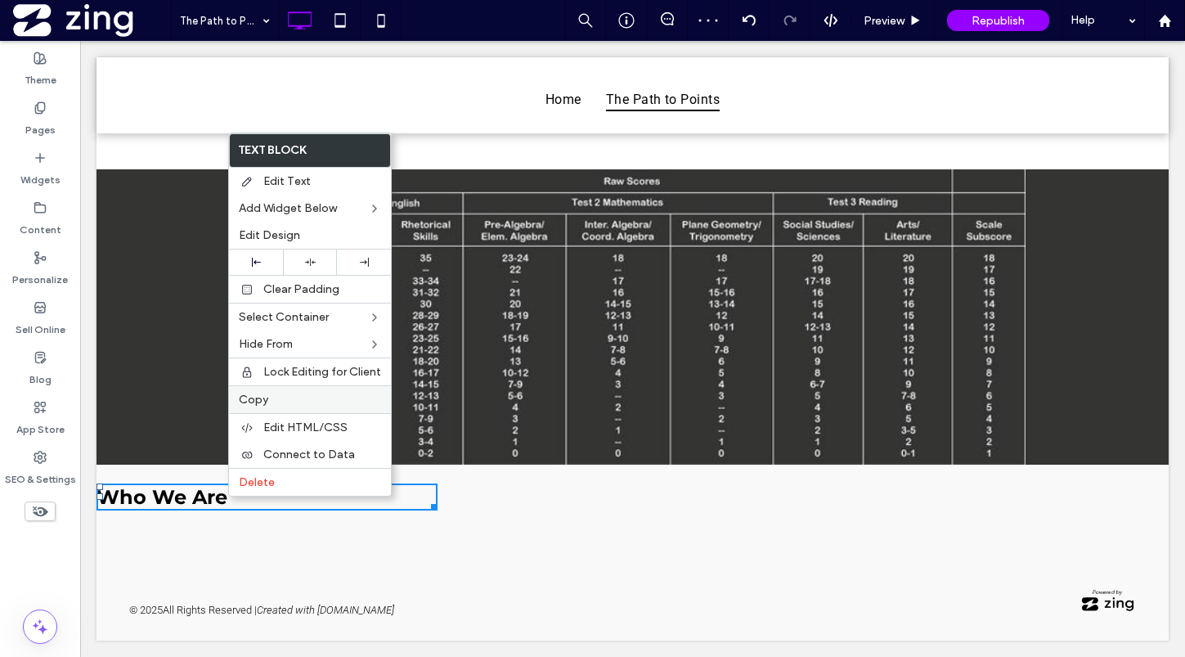
click at [270, 396] on label "Copy" at bounding box center [310, 400] width 142 height 14
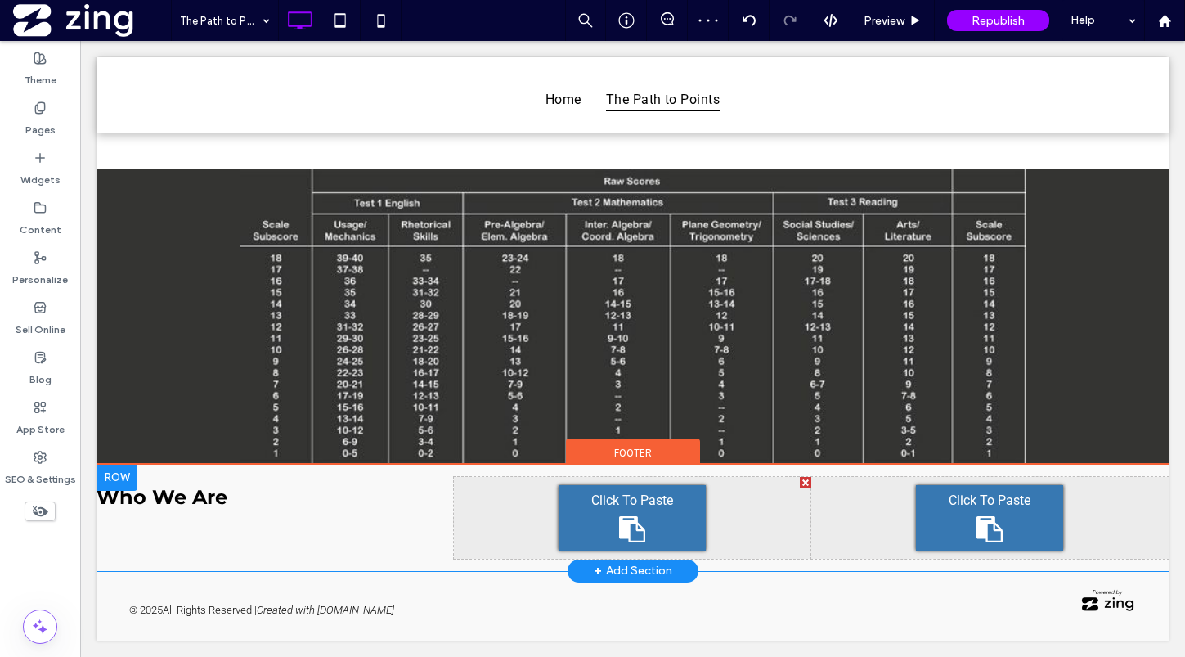
click at [678, 523] on div "Click To Paste" at bounding box center [631, 517] width 147 height 65
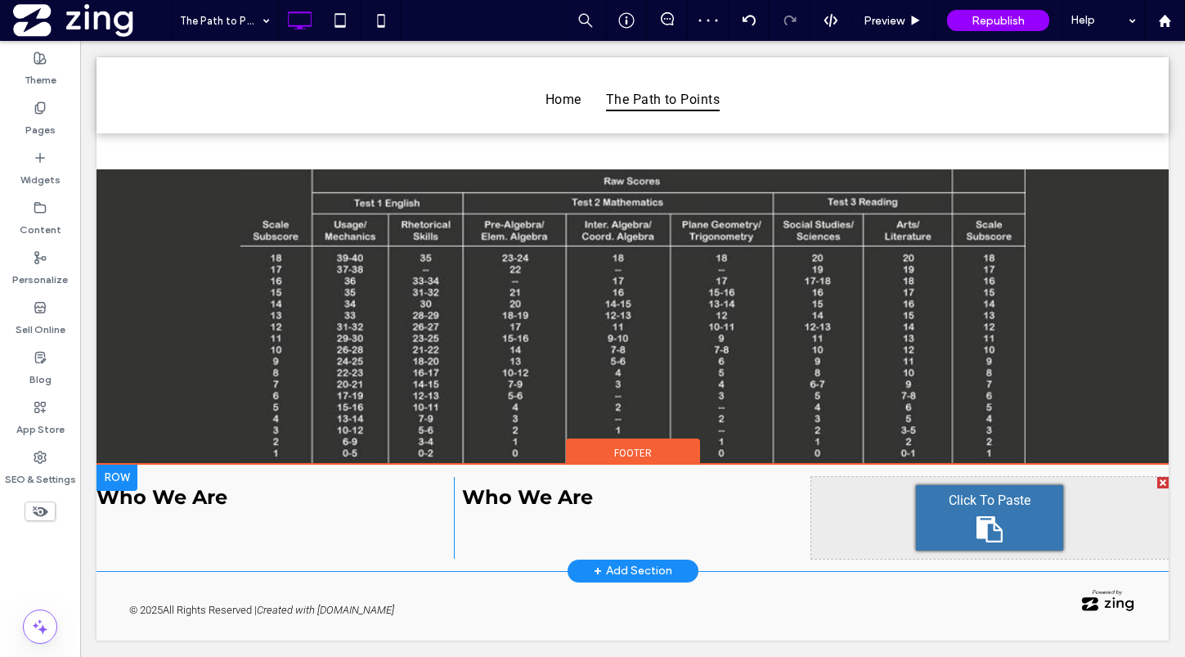
click at [1006, 506] on span "Click To Paste" at bounding box center [990, 500] width 82 height 16
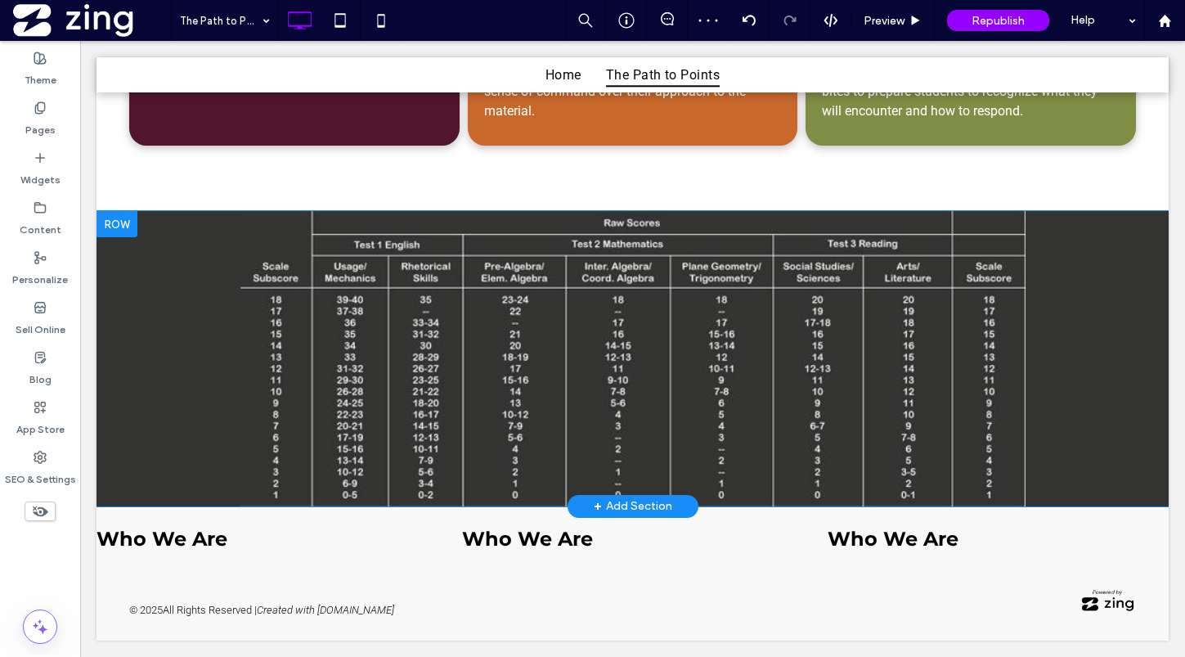
scroll to position [835, 0]
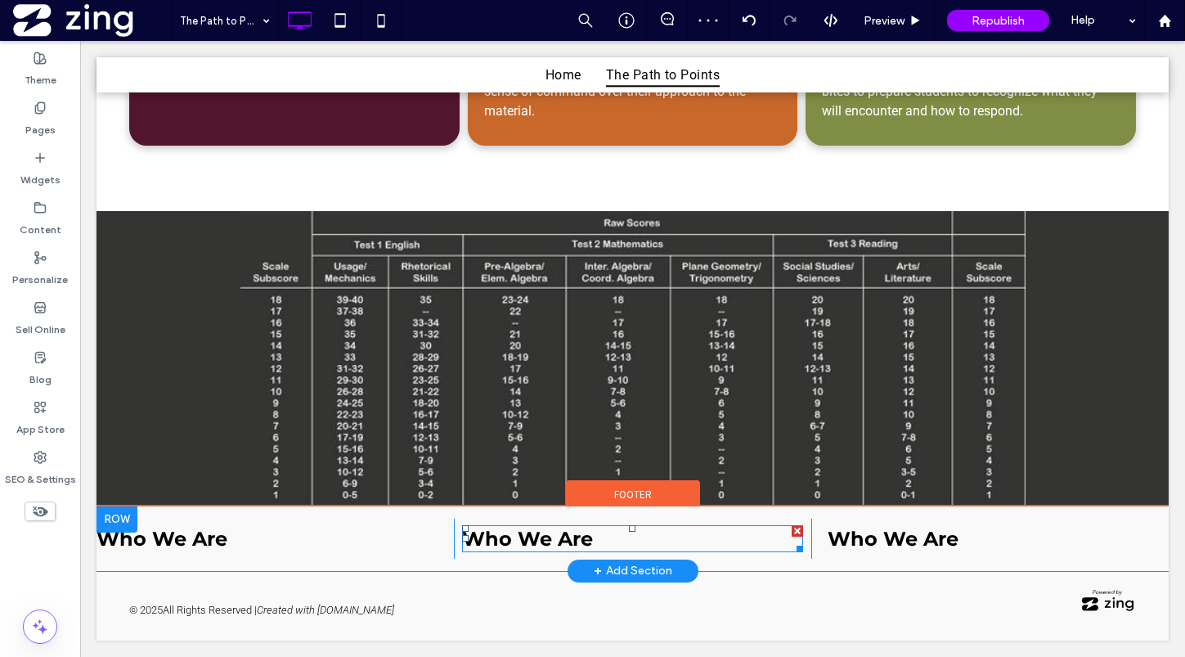
click at [515, 536] on strong "Who We Are" at bounding box center [527, 539] width 131 height 24
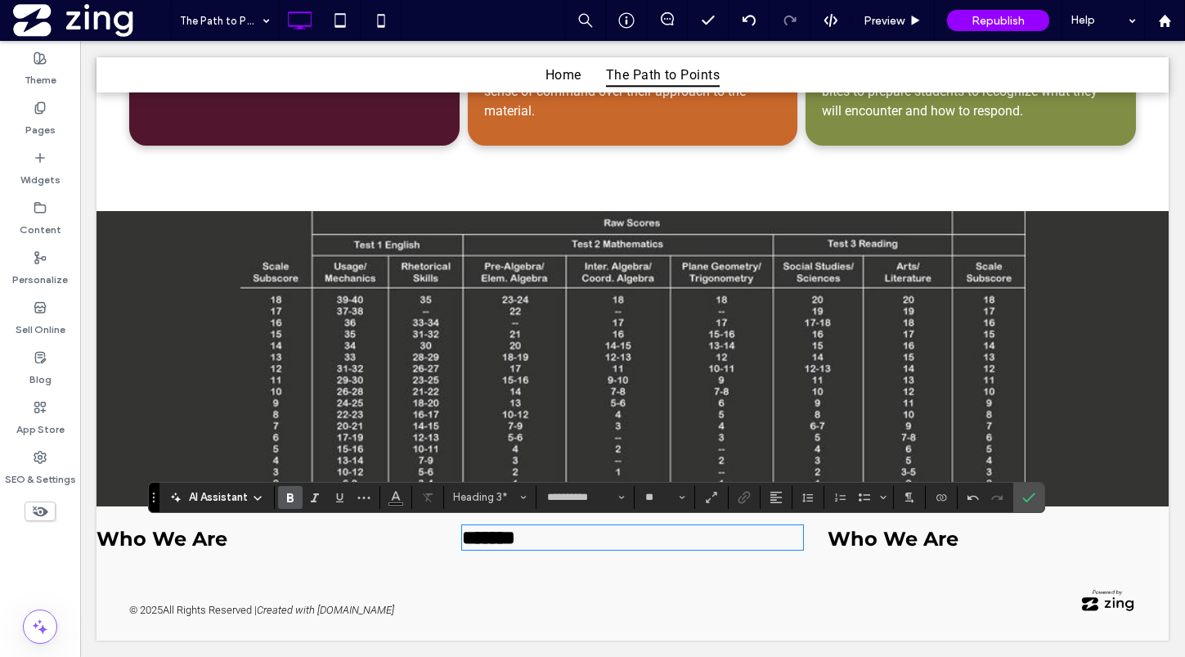
click at [944, 546] on strong "Who We Are" at bounding box center [893, 539] width 131 height 24
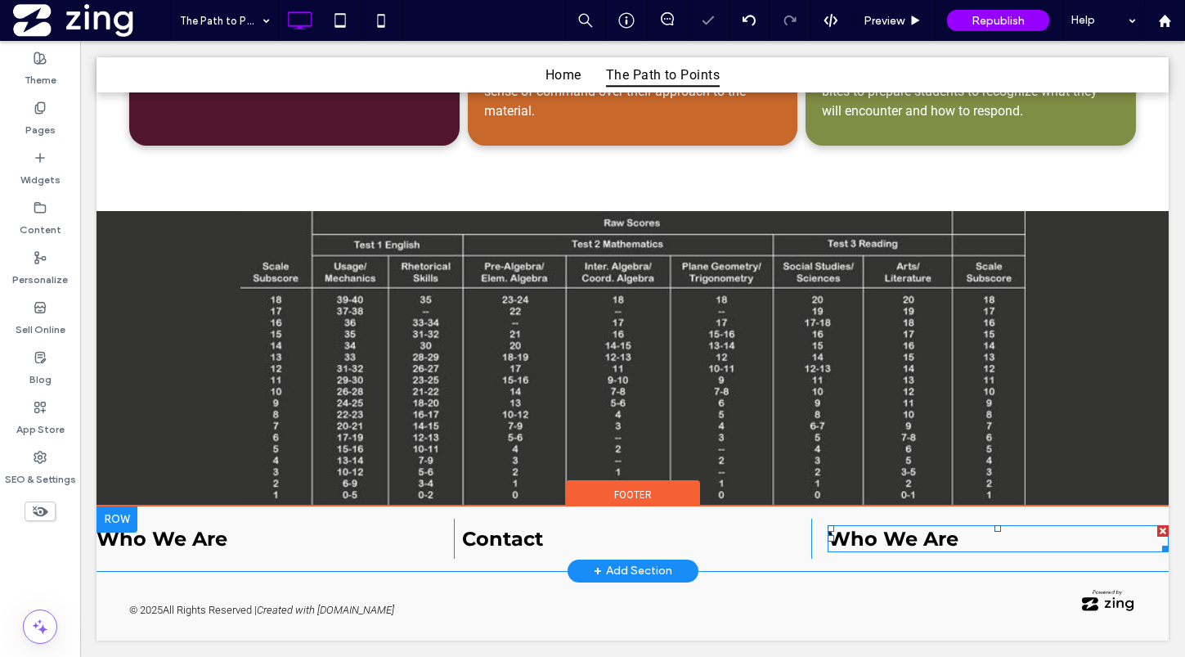
click at [944, 546] on strong "Who We Are" at bounding box center [893, 539] width 131 height 24
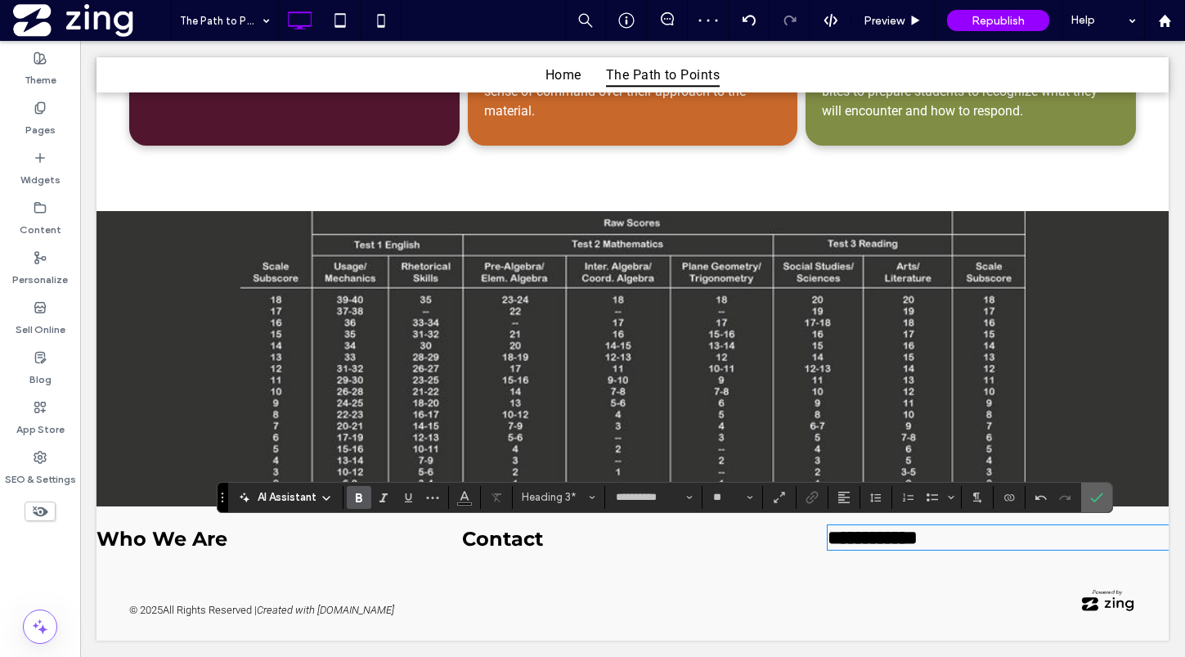
click at [1103, 494] on label "Confirm" at bounding box center [1096, 496] width 25 height 29
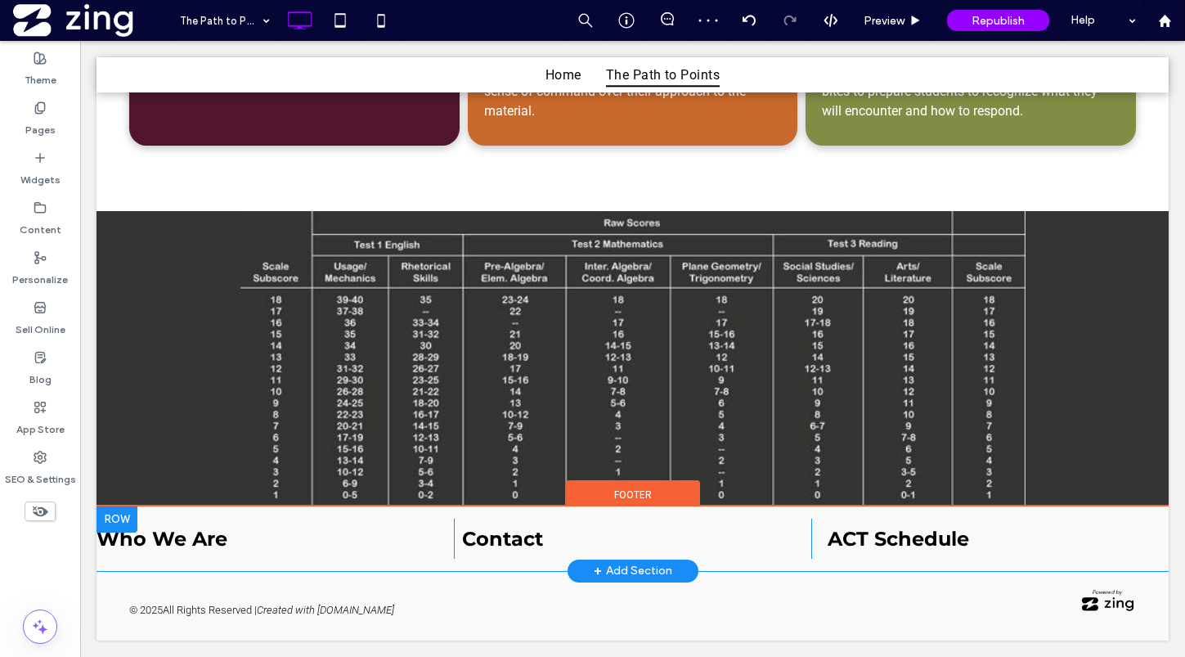
click at [117, 518] on div at bounding box center [116, 519] width 41 height 26
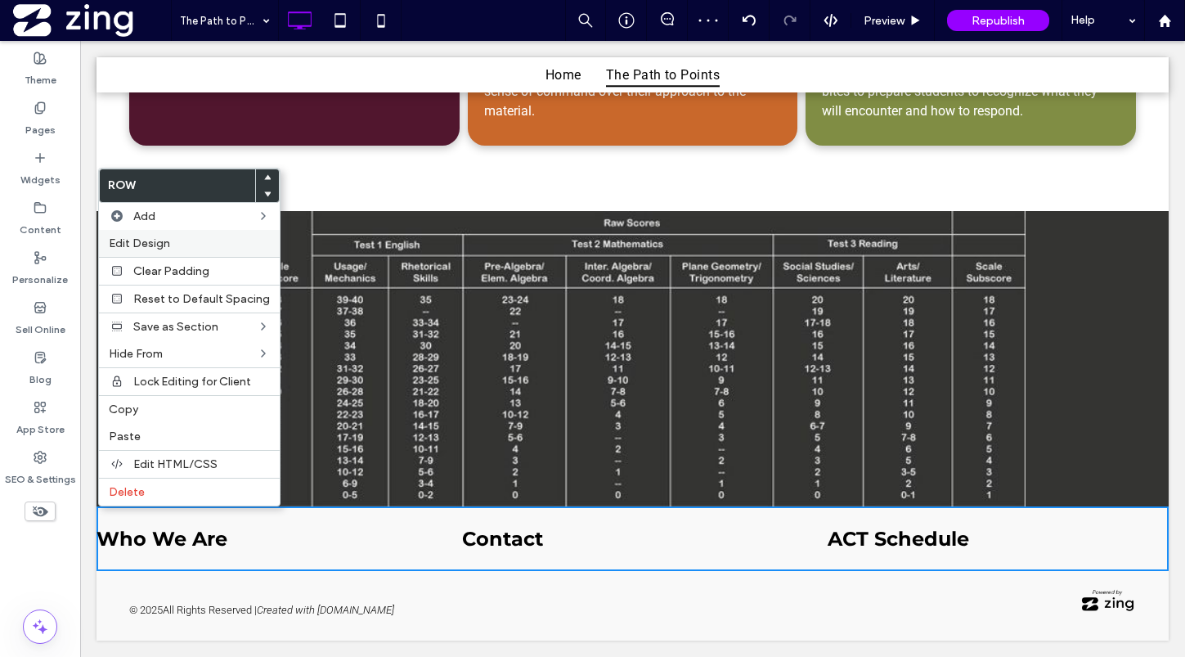
click at [133, 249] on span "Edit Design" at bounding box center [139, 243] width 61 height 14
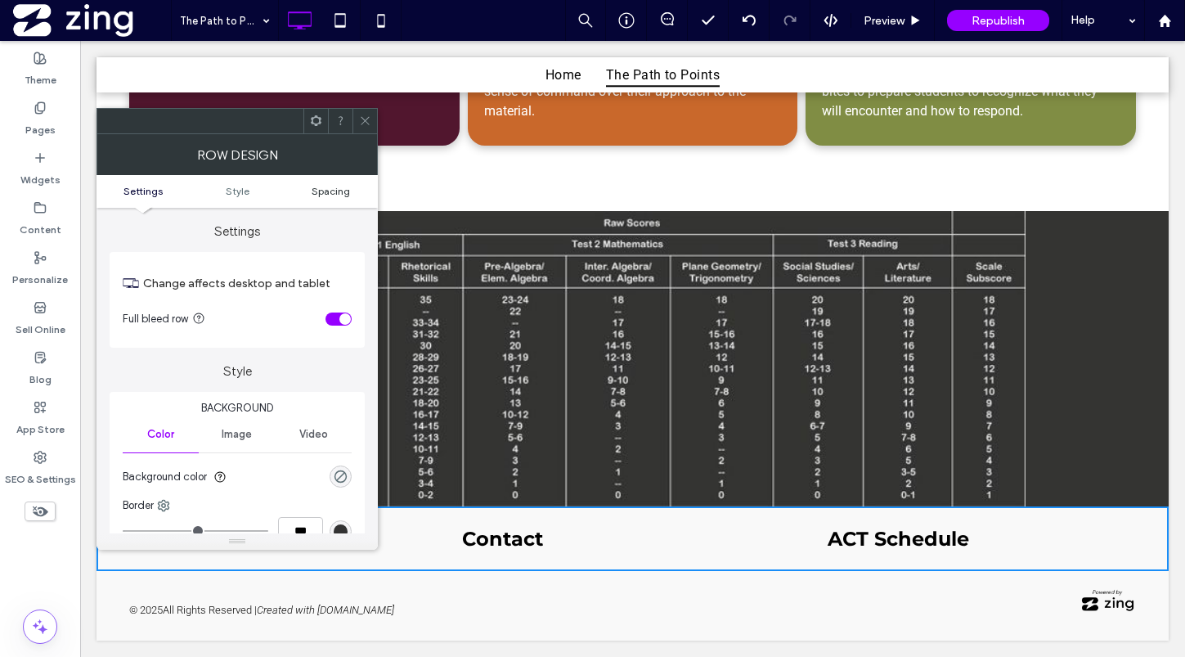
click at [337, 191] on span "Spacing" at bounding box center [331, 191] width 38 height 12
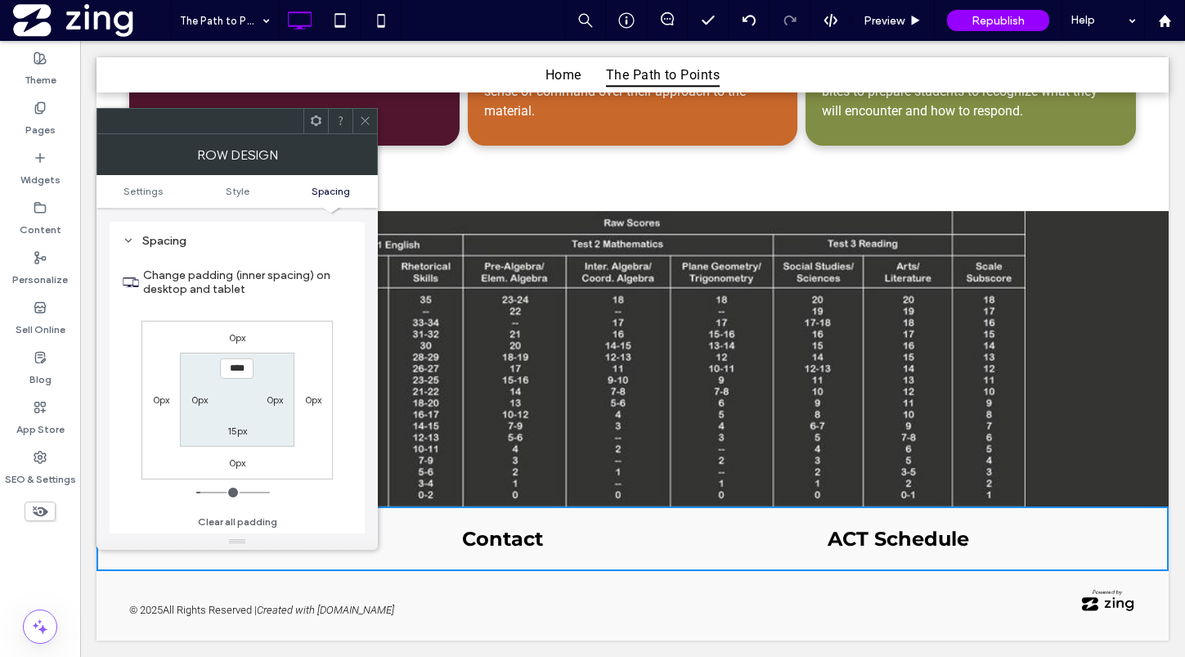
scroll to position [410, 0]
click at [195, 397] on label "0px" at bounding box center [199, 399] width 16 height 12
type input "*"
type input "**"
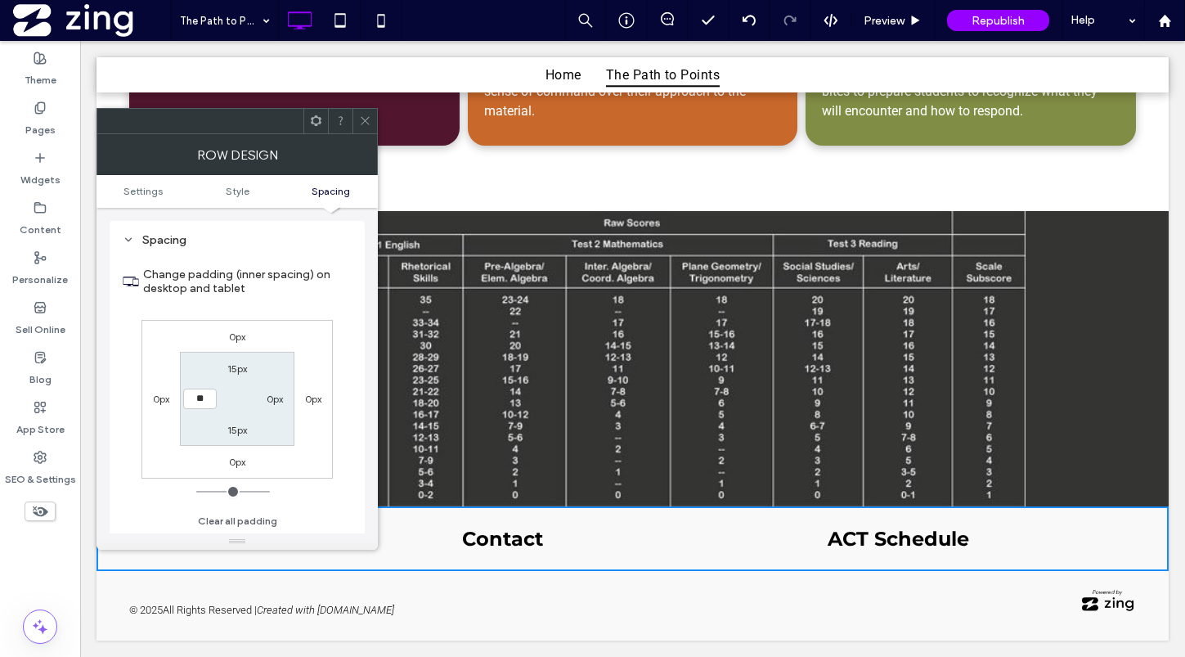
type input "****"
click at [272, 399] on label "0px" at bounding box center [275, 399] width 16 height 12
type input "*"
type input "**"
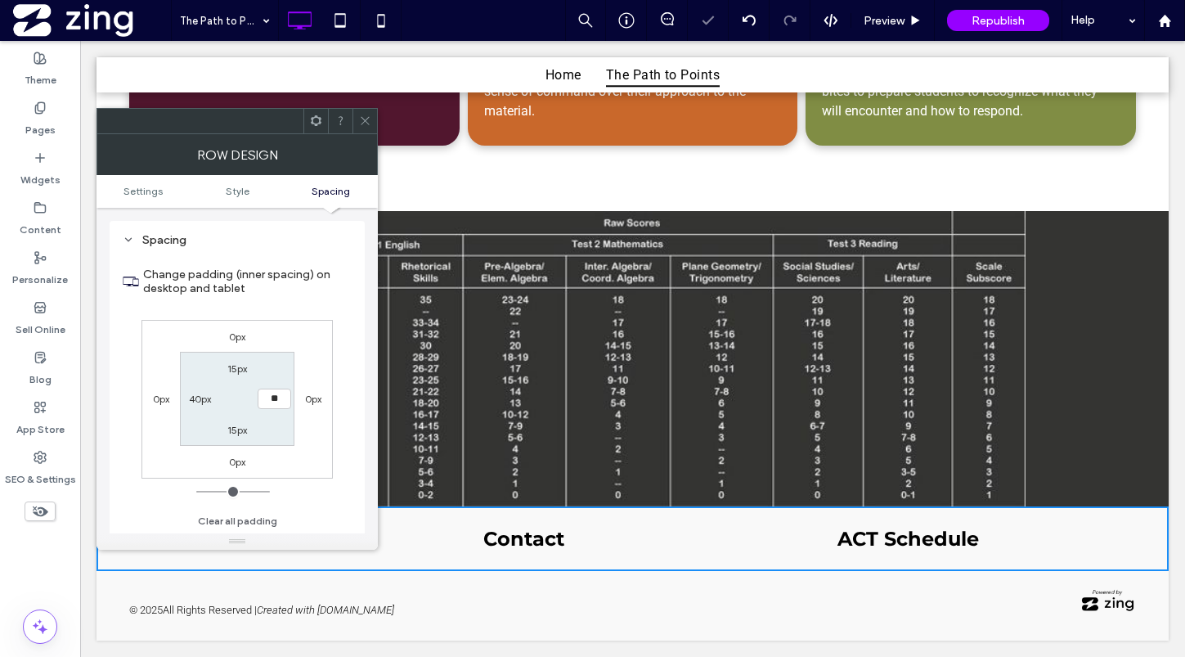
type input "****"
click at [366, 120] on use at bounding box center [365, 121] width 8 height 8
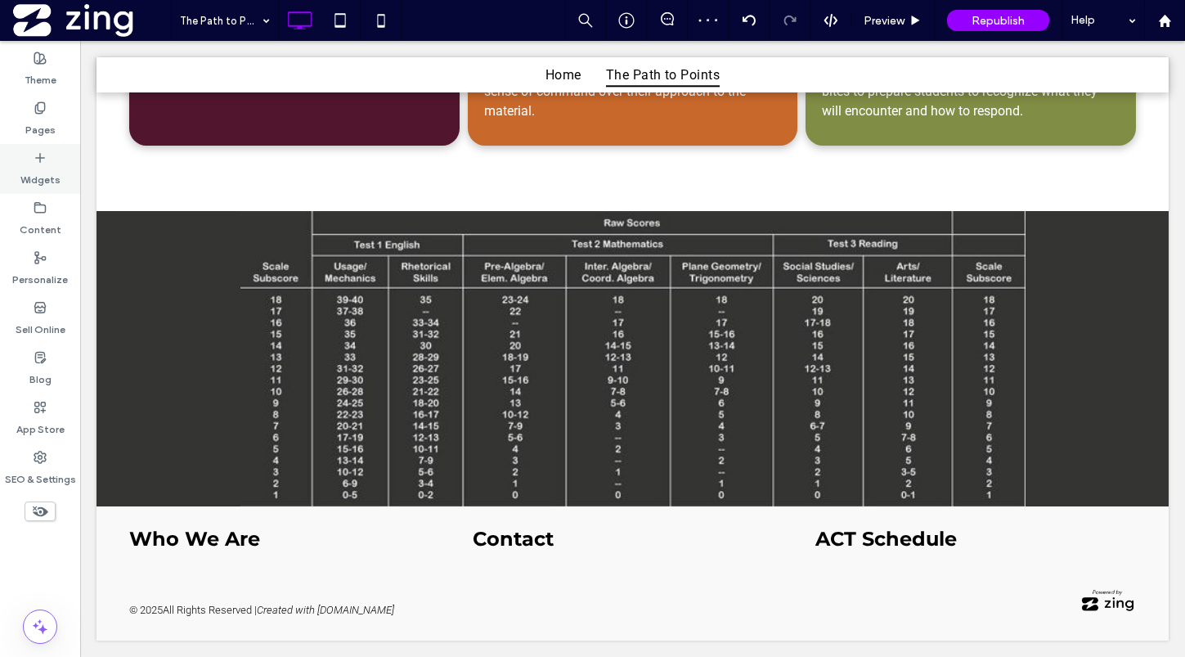
click at [44, 169] on label "Widgets" at bounding box center [40, 175] width 40 height 23
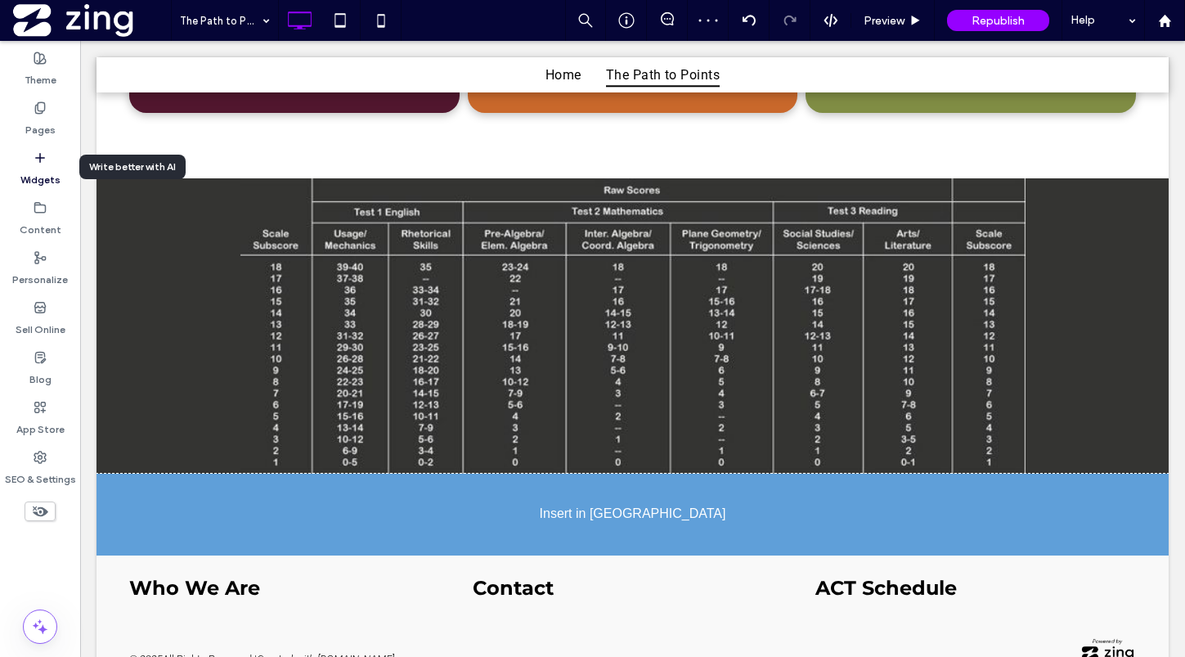
scroll to position [884, 0]
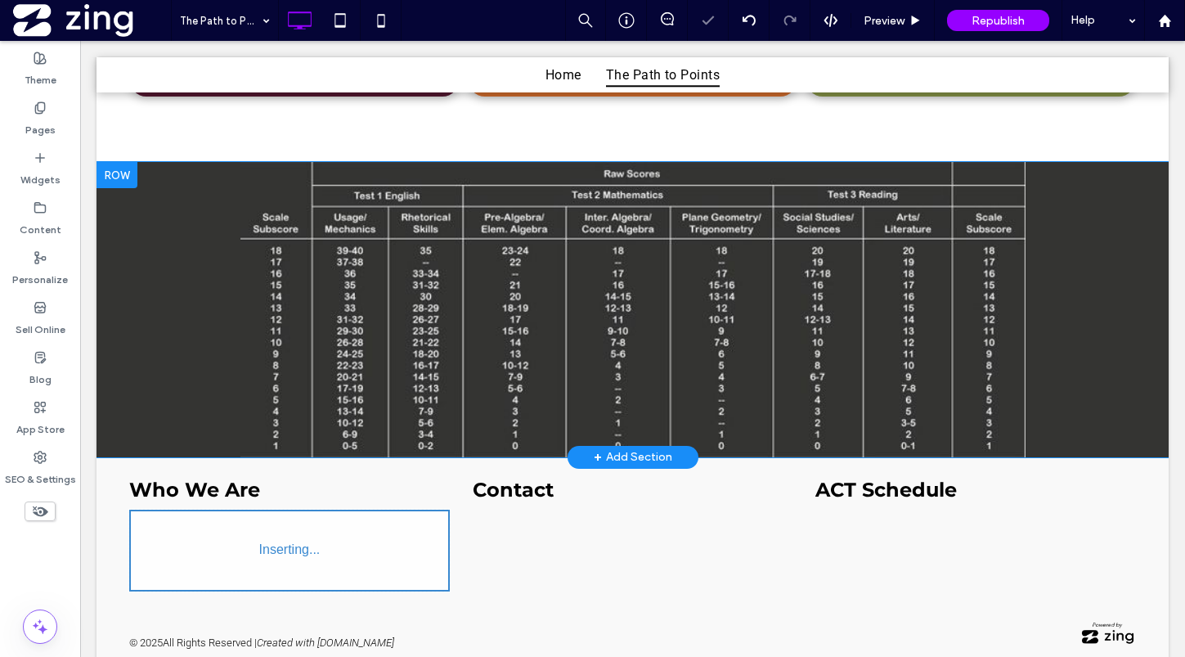
type input "******"
type input "**"
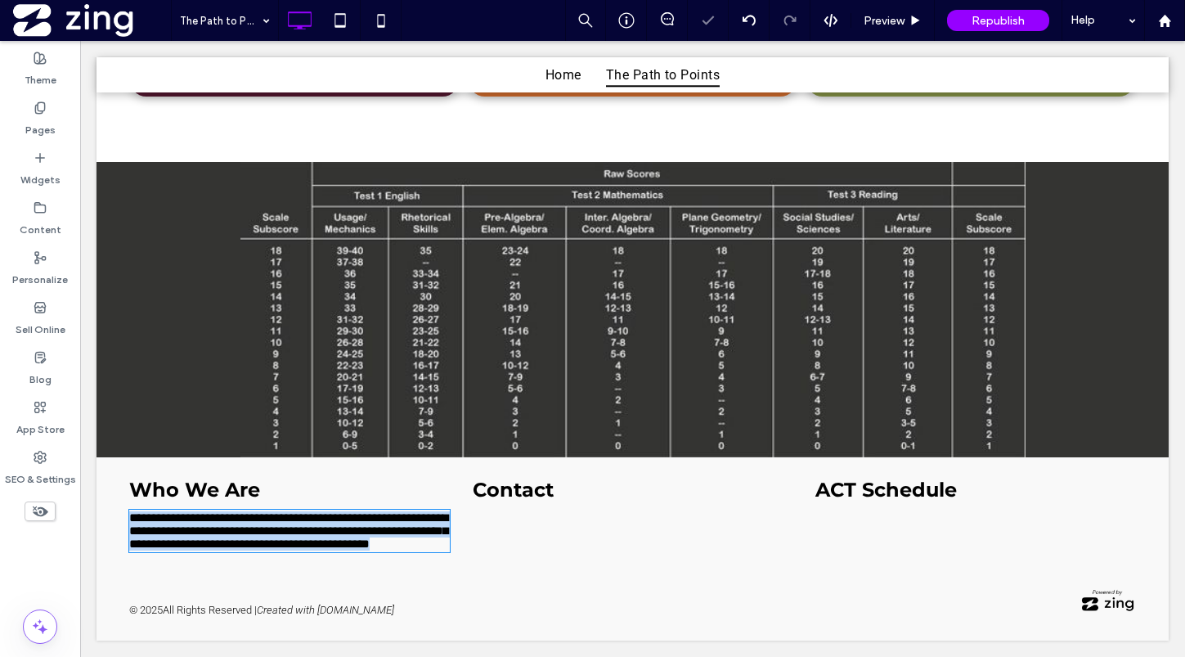
scroll to position [835, 0]
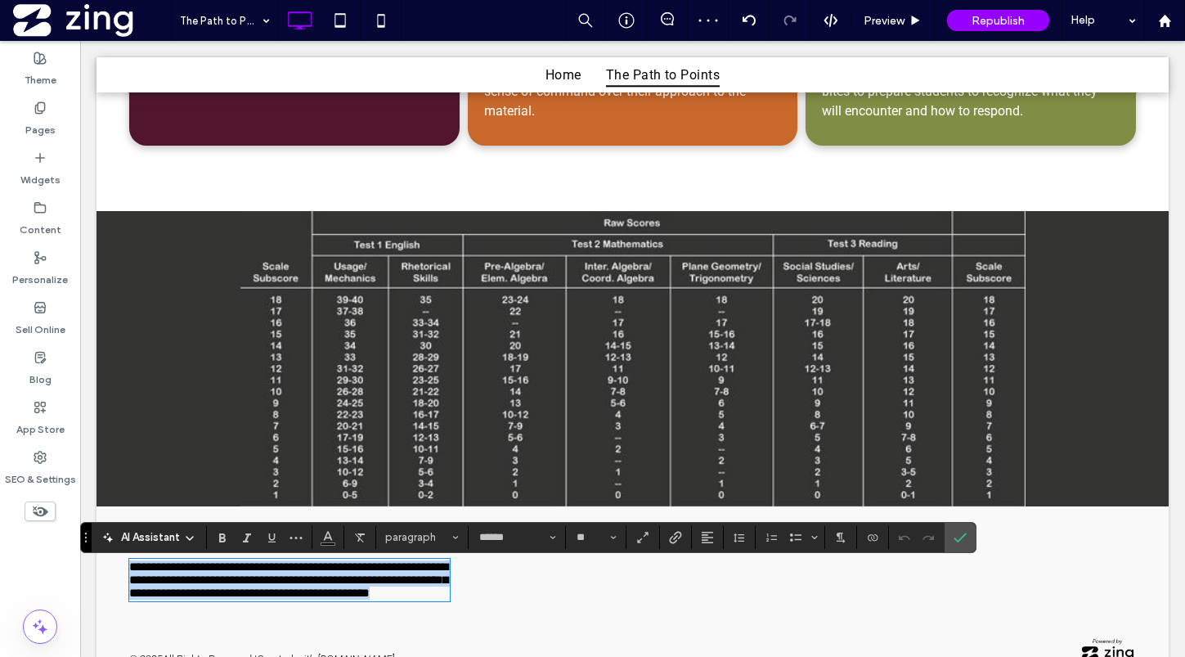
click at [259, 567] on span "**********" at bounding box center [288, 579] width 319 height 38
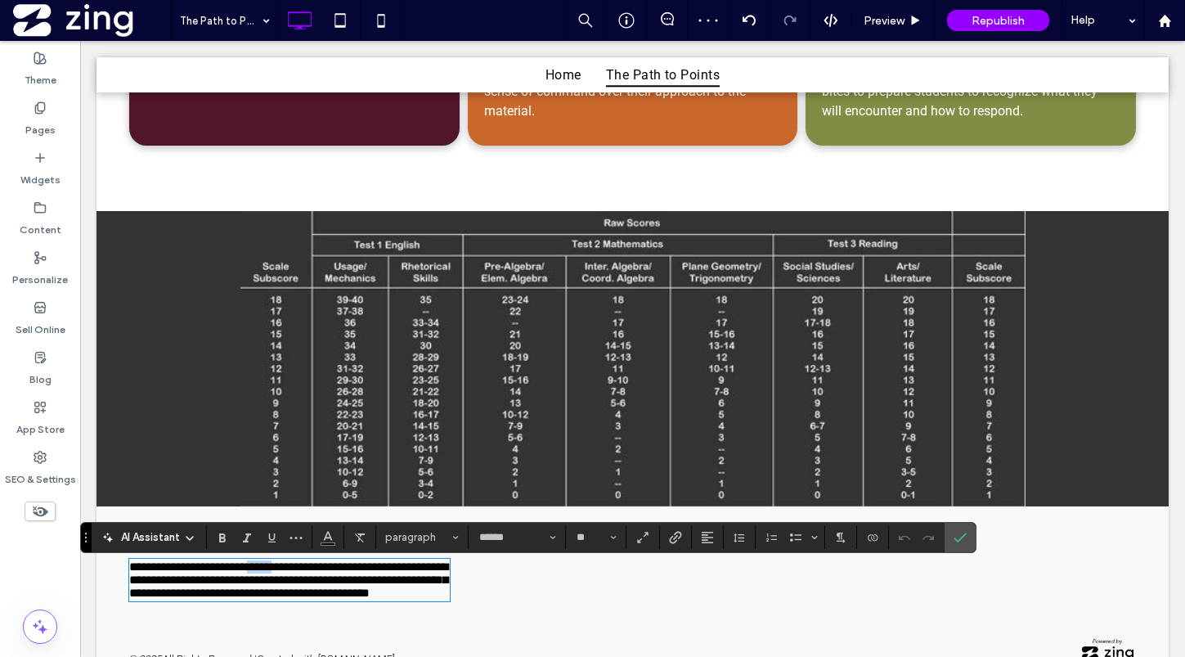
click at [259, 567] on span "**********" at bounding box center [288, 579] width 319 height 38
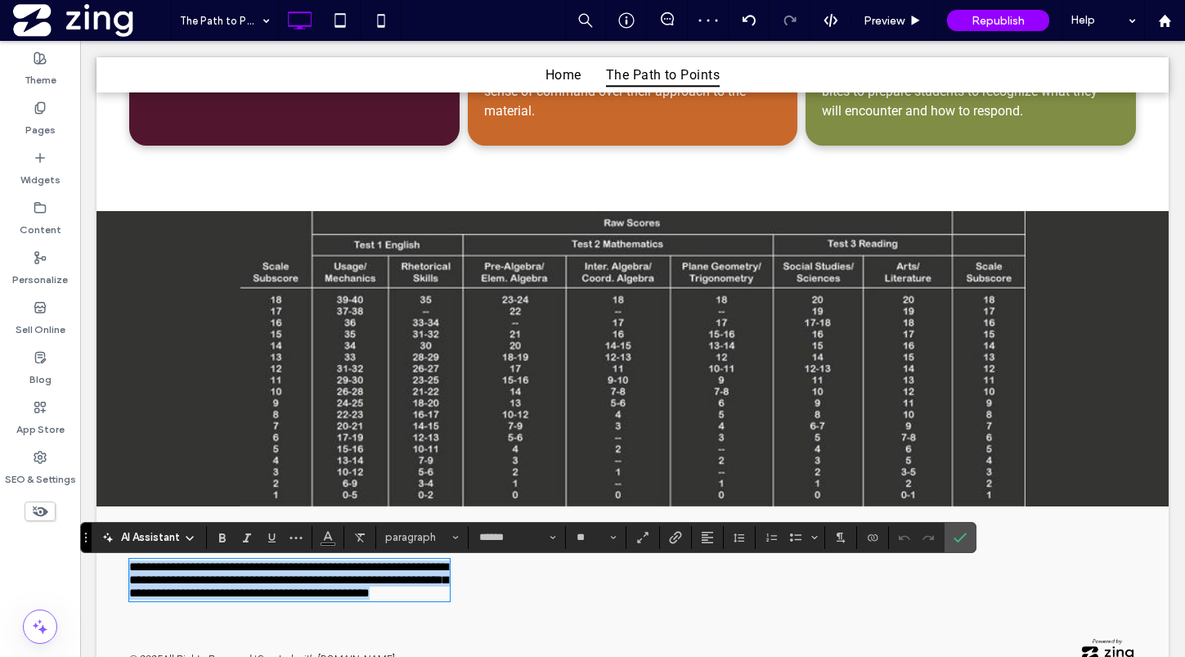
click at [259, 567] on span "**********" at bounding box center [288, 579] width 319 height 38
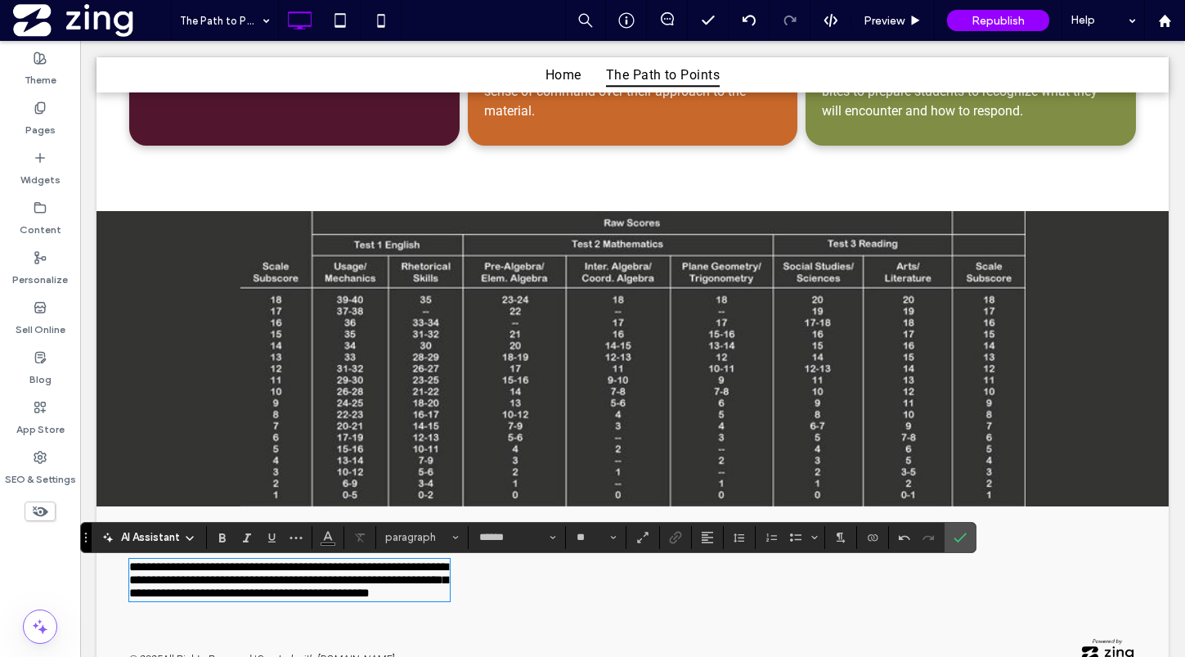
scroll to position [0, 0]
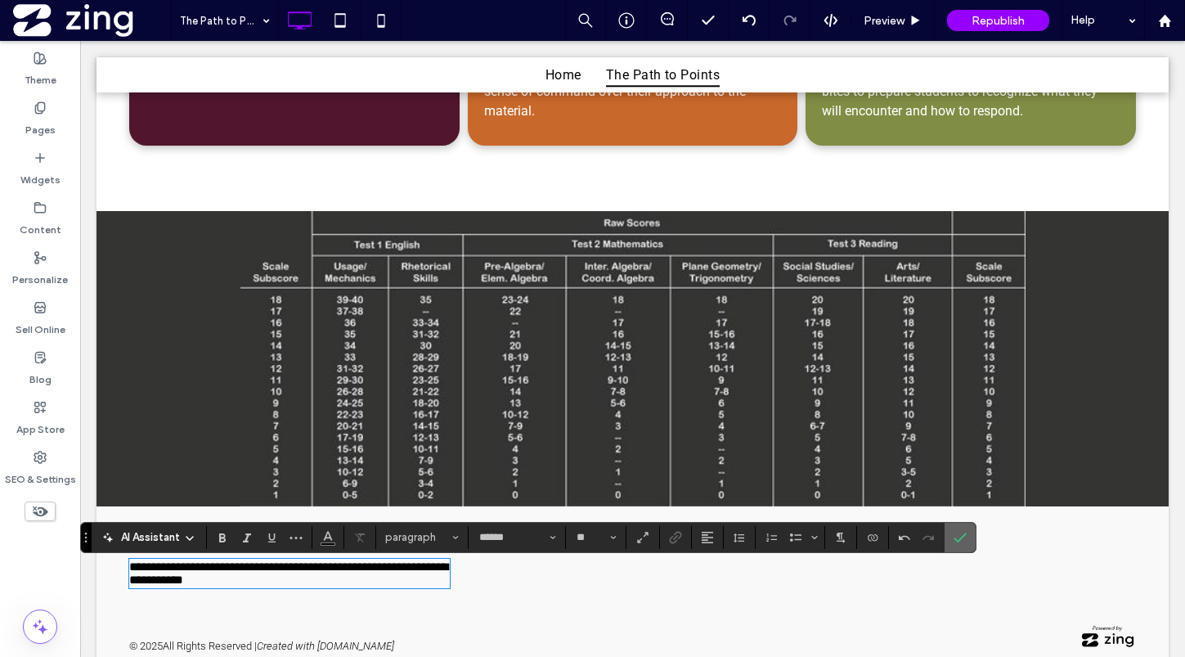
click at [953, 545] on span "Confirm" at bounding box center [956, 537] width 7 height 29
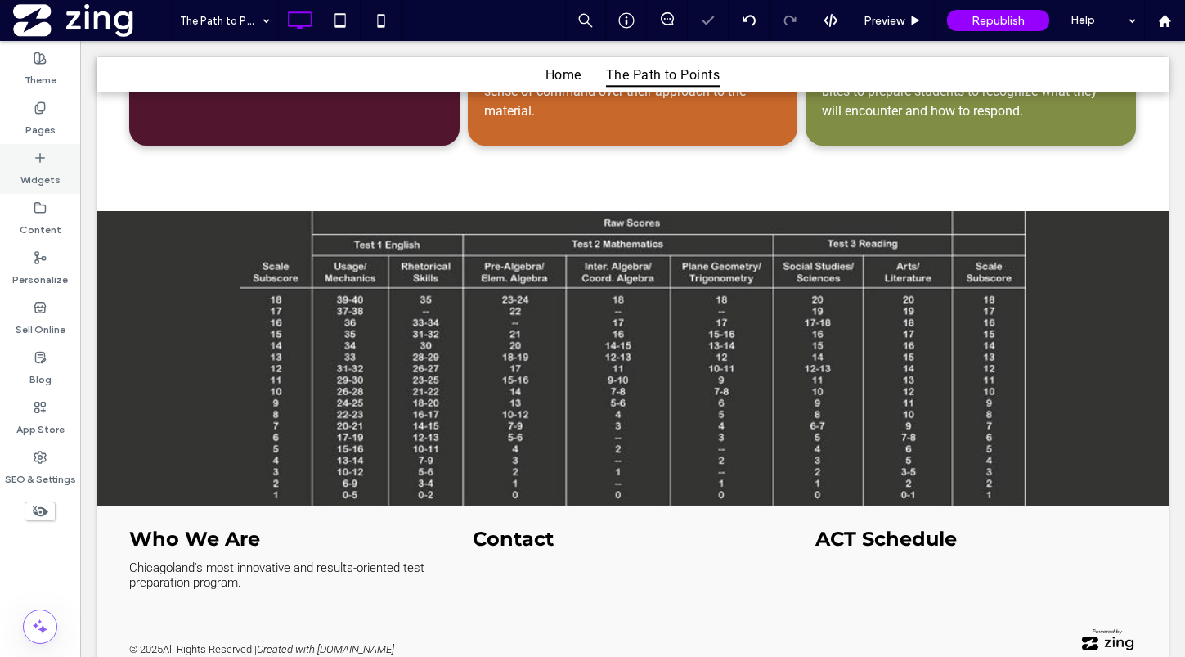
click at [55, 160] on div "Widgets" at bounding box center [40, 169] width 80 height 50
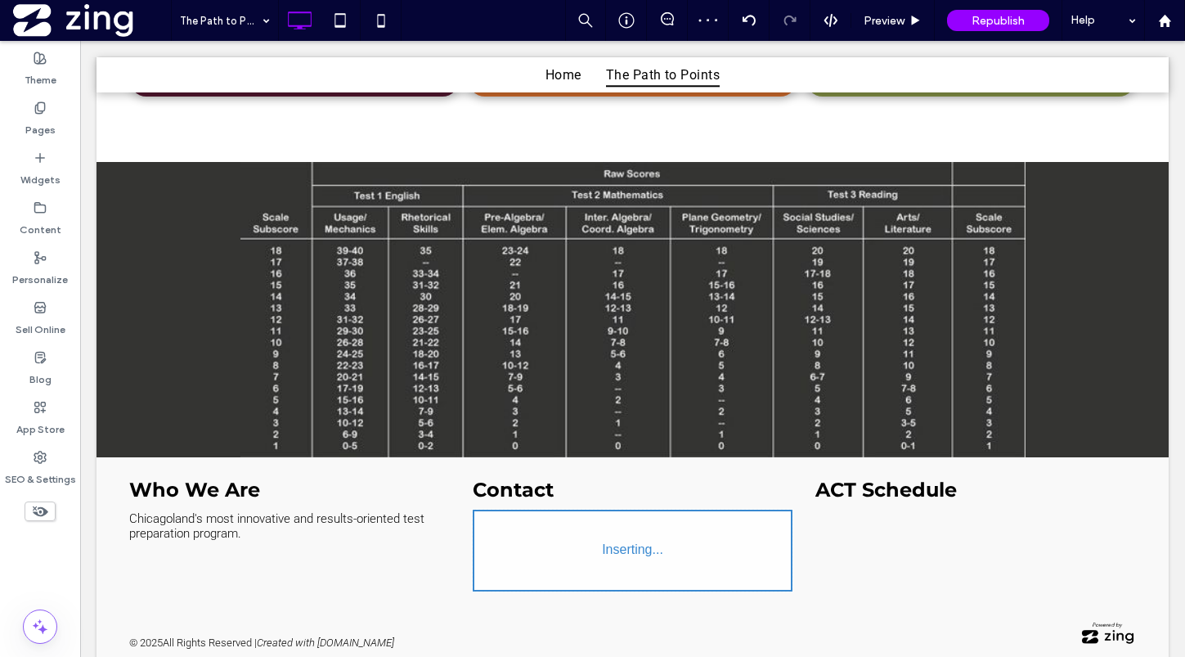
type input "******"
type input "**"
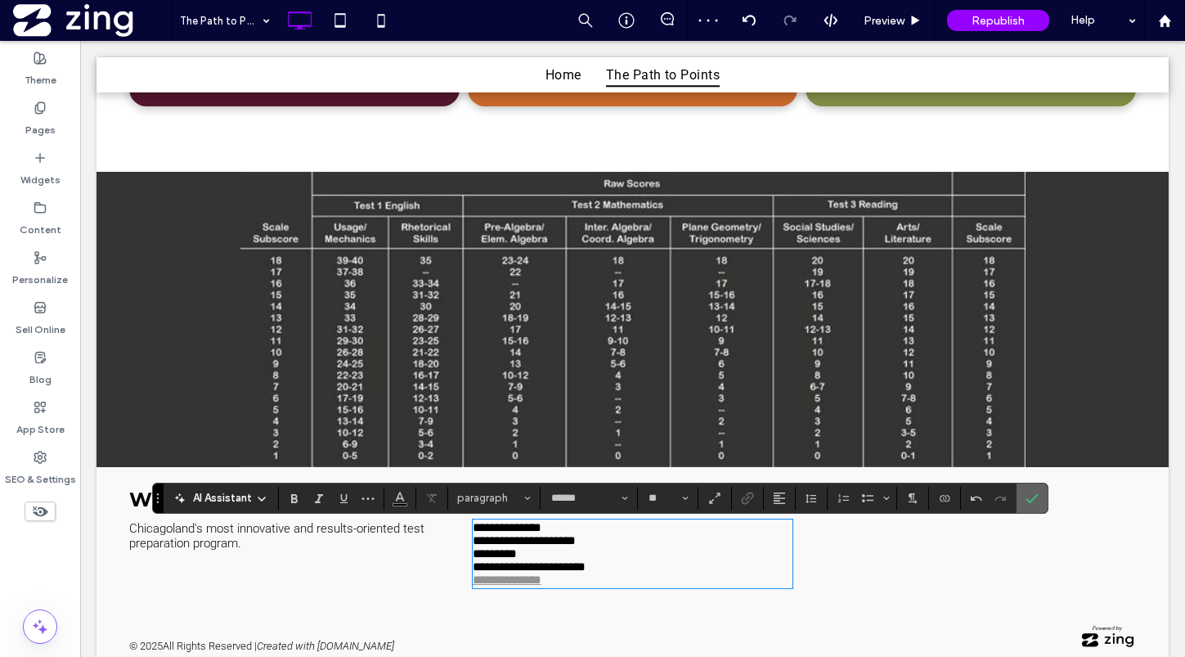
click at [1035, 495] on icon "Confirm" at bounding box center [1031, 497] width 13 height 13
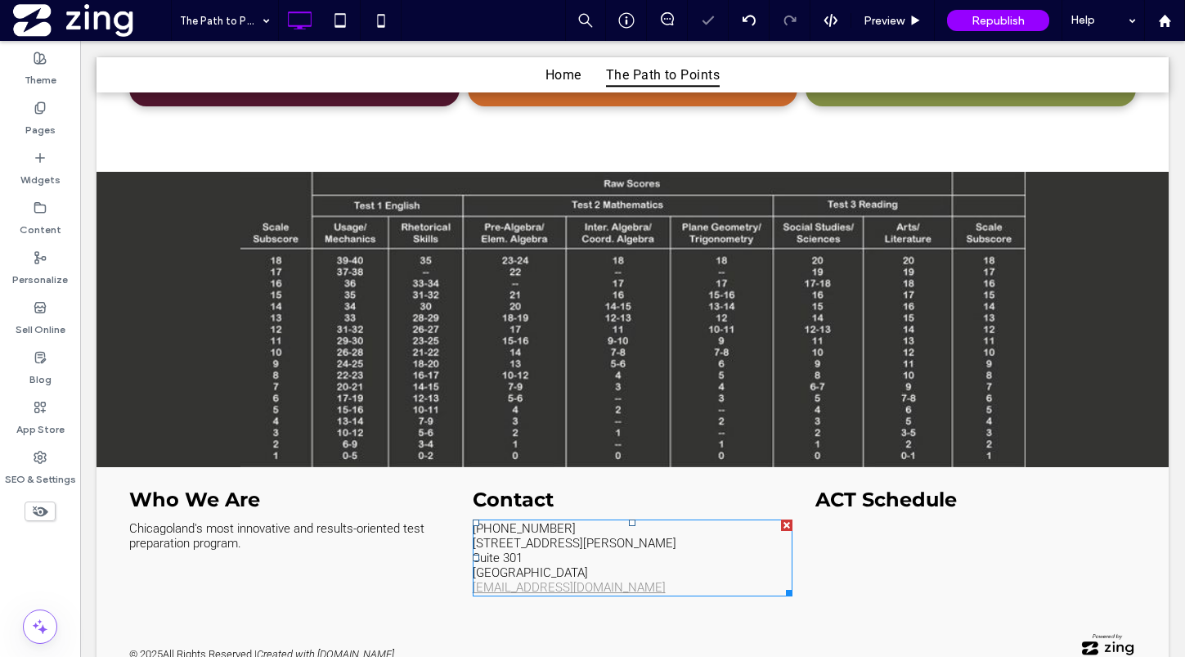
click at [567, 577] on span "(847) 313-5800 1811 St. Johns Avenue Suite 301 Highland Park, IL 60035" at bounding box center [575, 550] width 204 height 59
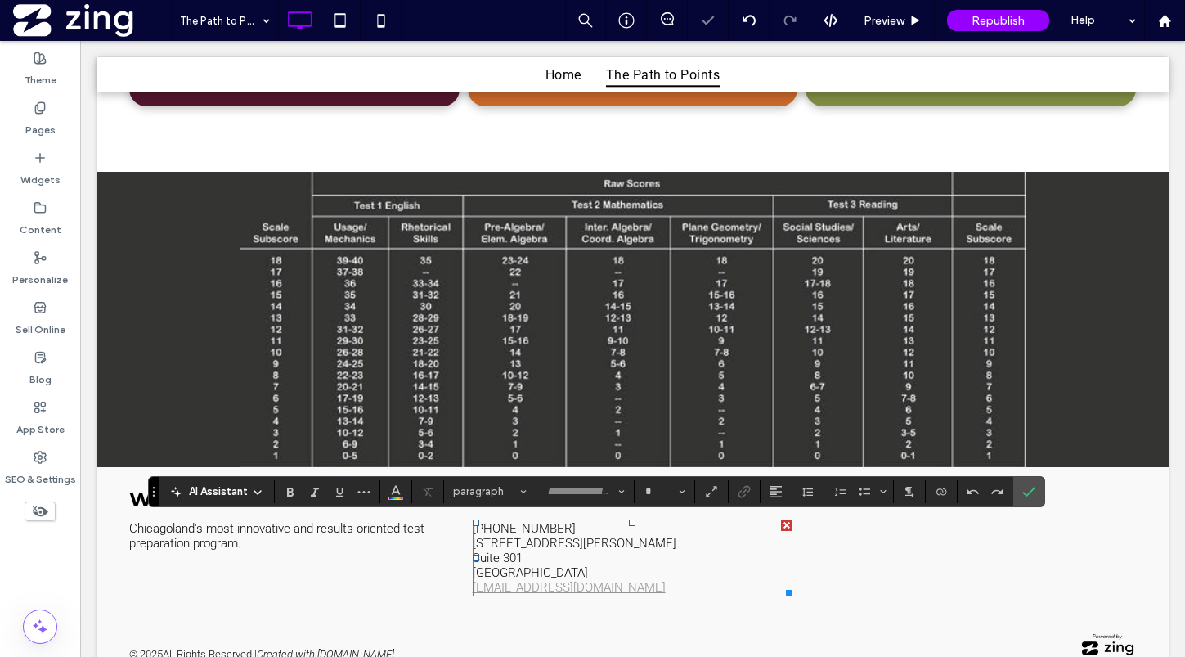
type input "******"
type input "**"
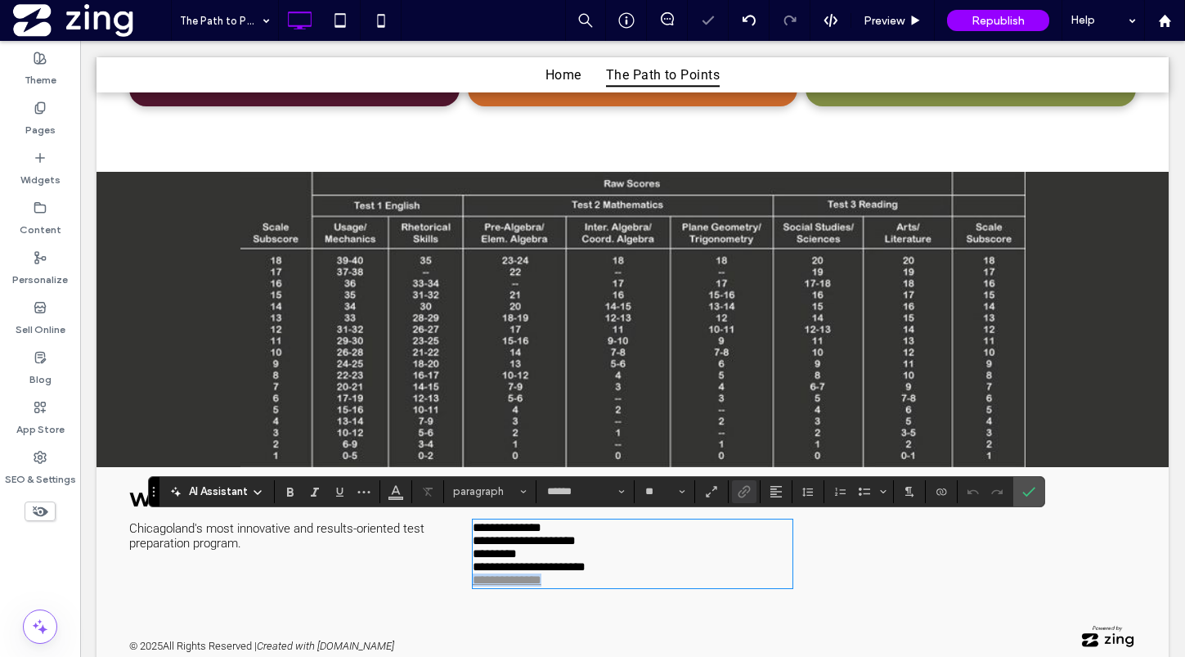
drag, startPoint x: 572, startPoint y: 590, endPoint x: 449, endPoint y: 590, distance: 122.7
click at [449, 590] on div "**********" at bounding box center [632, 536] width 1007 height 115
click at [391, 484] on icon "Color" at bounding box center [395, 489] width 13 height 13
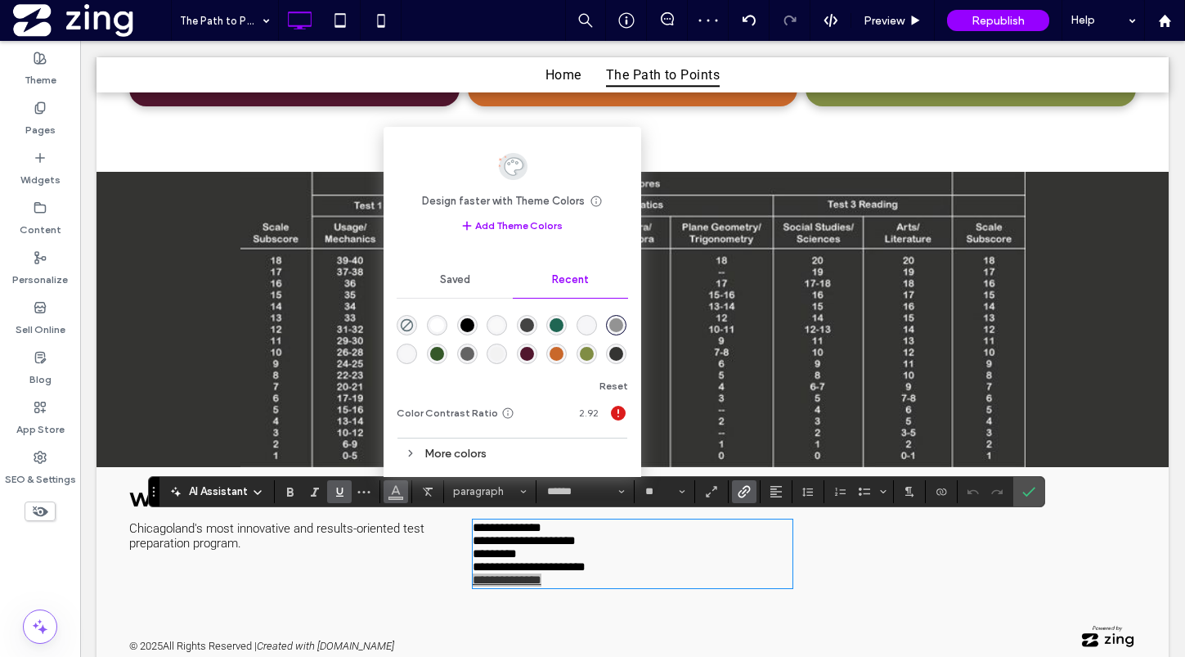
click at [466, 321] on div "rgba(0, 0, 0, 1)" at bounding box center [467, 325] width 14 height 14
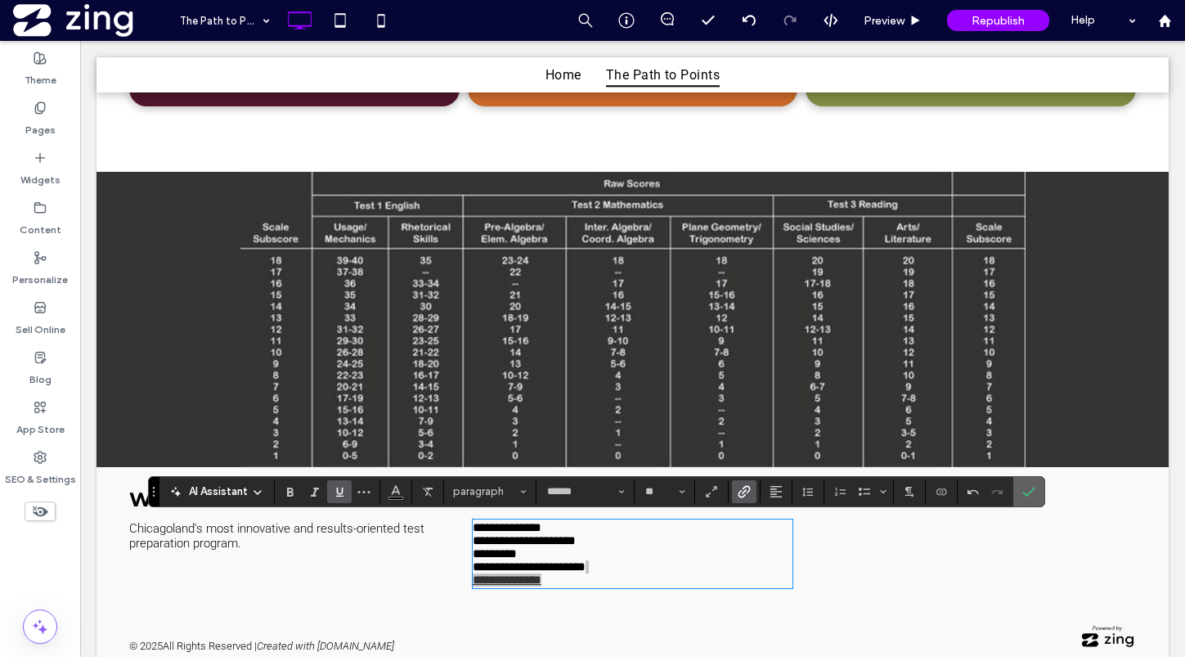
click at [1025, 498] on span "Confirm" at bounding box center [1025, 491] width 7 height 29
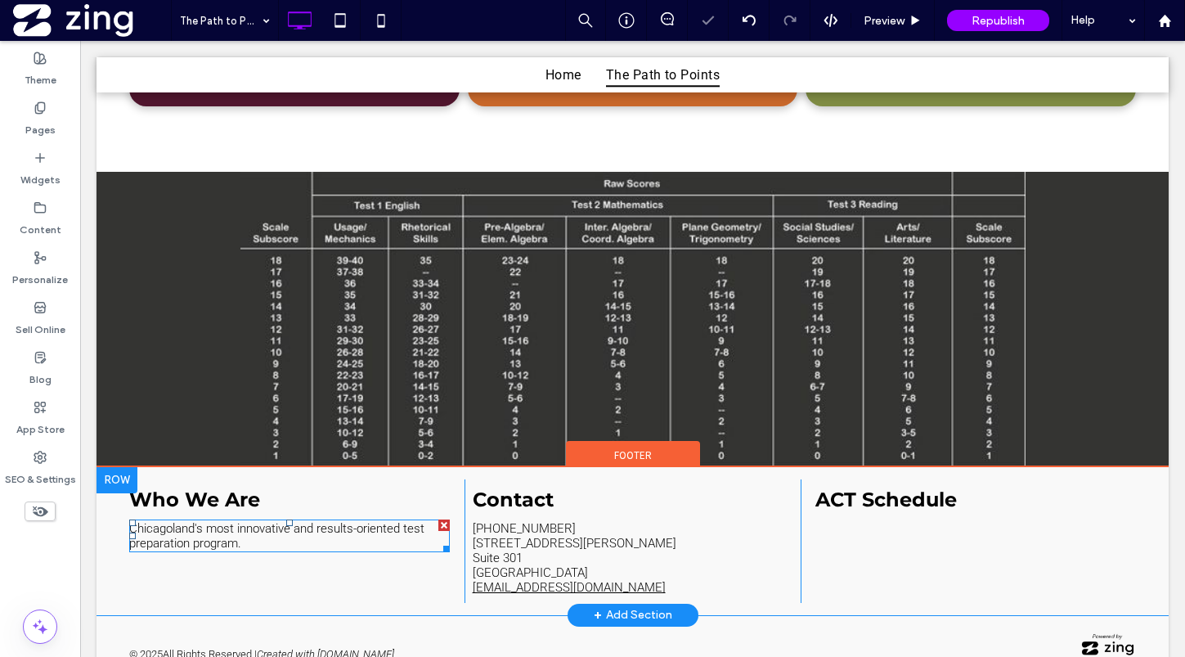
click at [242, 533] on span "Chicagoland's most innovative and results-oriented test preparation program." at bounding box center [276, 535] width 295 height 29
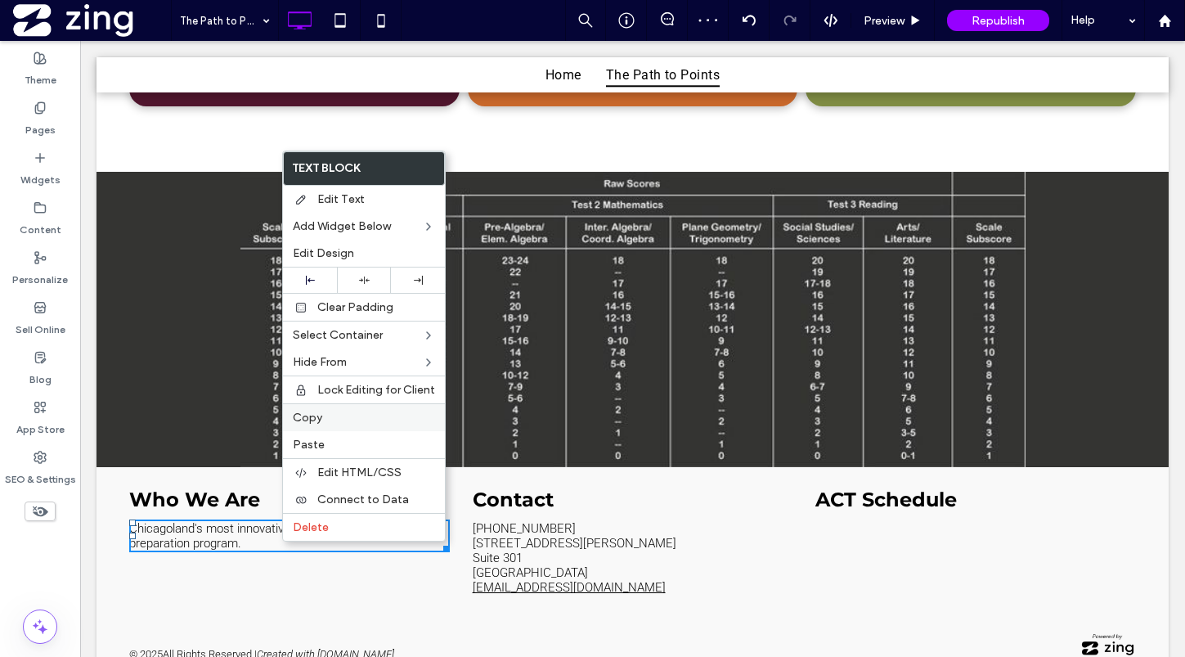
click at [323, 420] on label "Copy" at bounding box center [364, 417] width 142 height 14
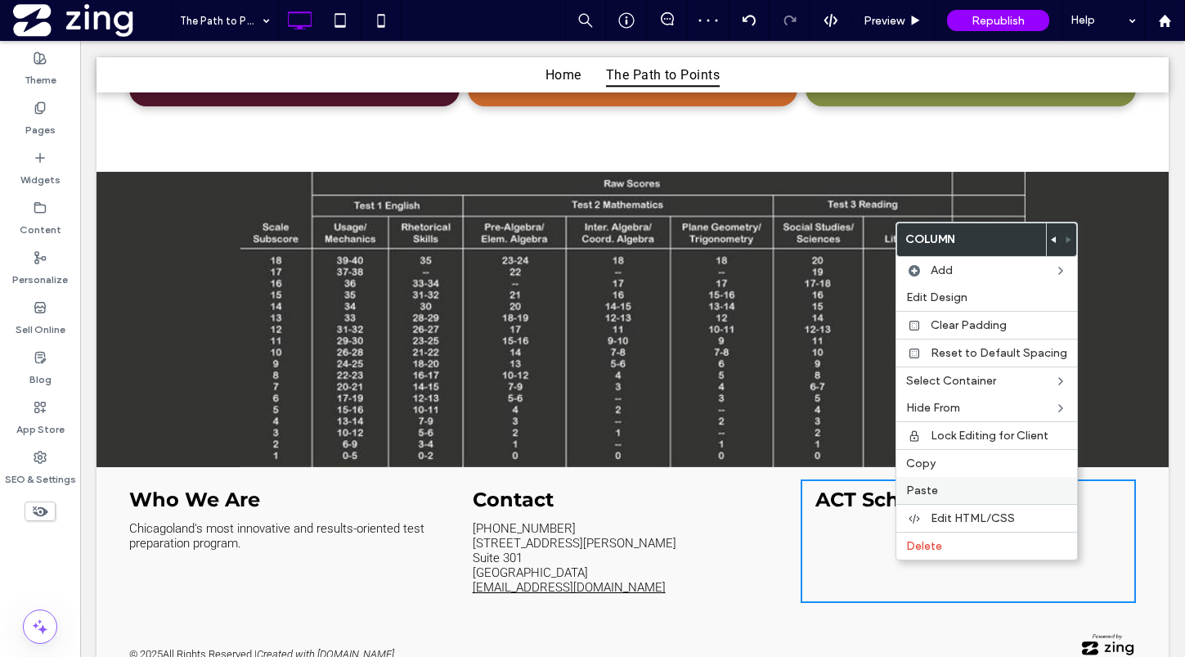
click at [934, 490] on span "Paste" at bounding box center [922, 490] width 32 height 14
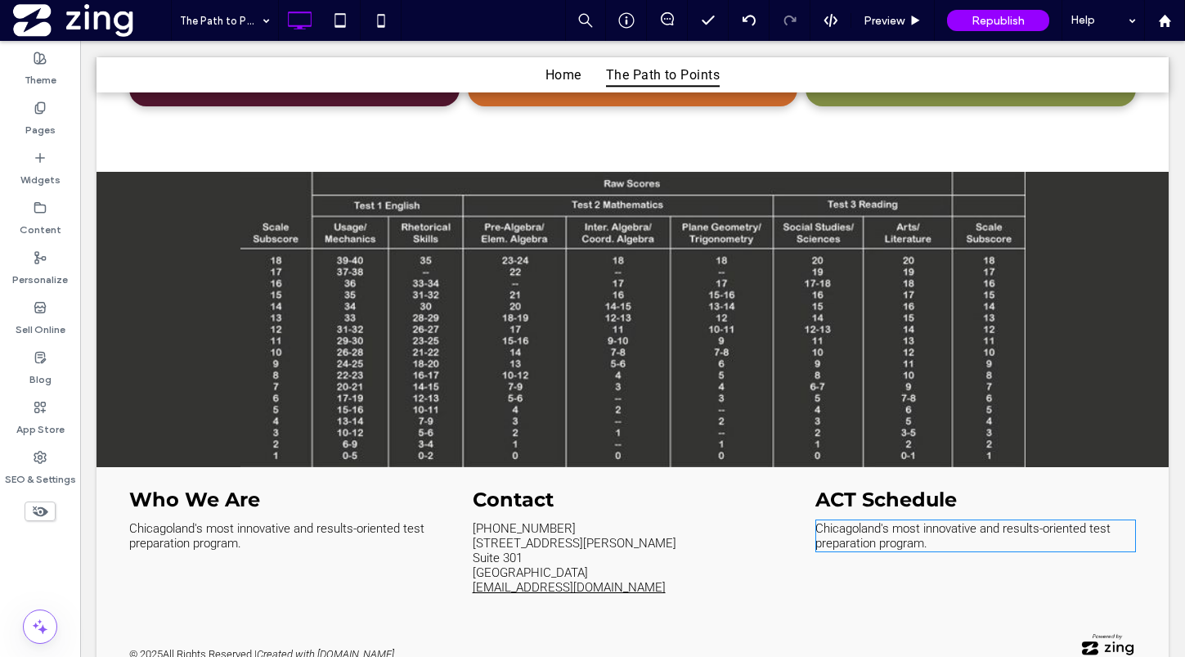
click at [902, 528] on span "Chicagoland's most innovative and results-oriented test preparation program." at bounding box center [962, 535] width 295 height 29
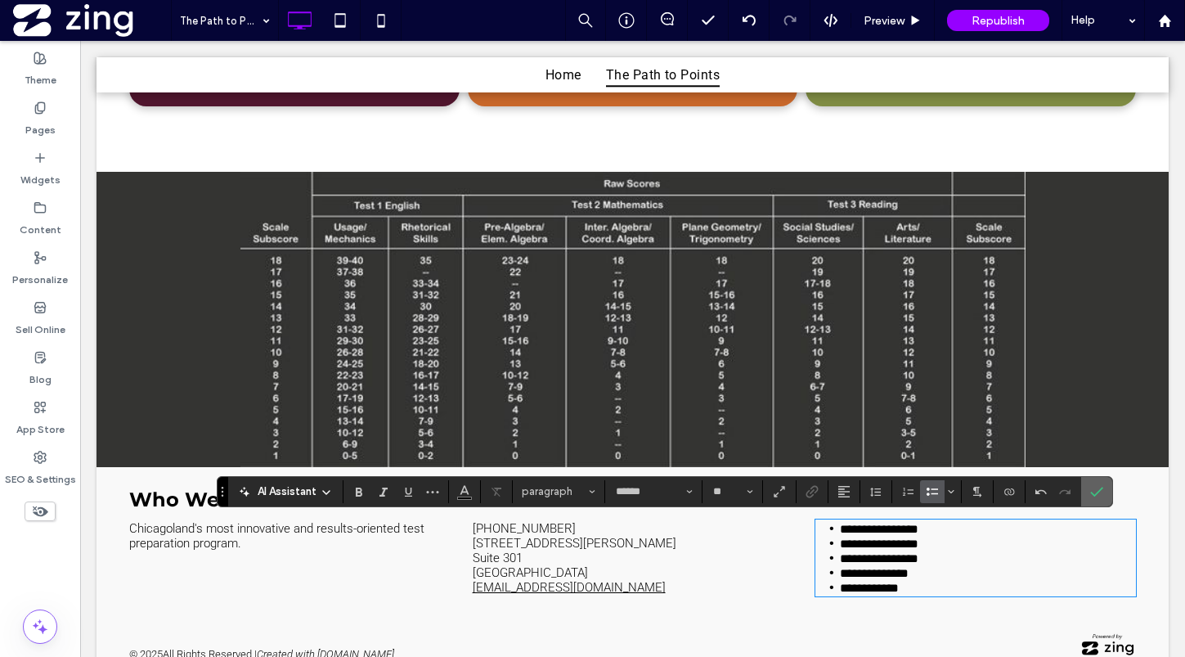
click at [1100, 493] on icon "Confirm" at bounding box center [1096, 491] width 13 height 13
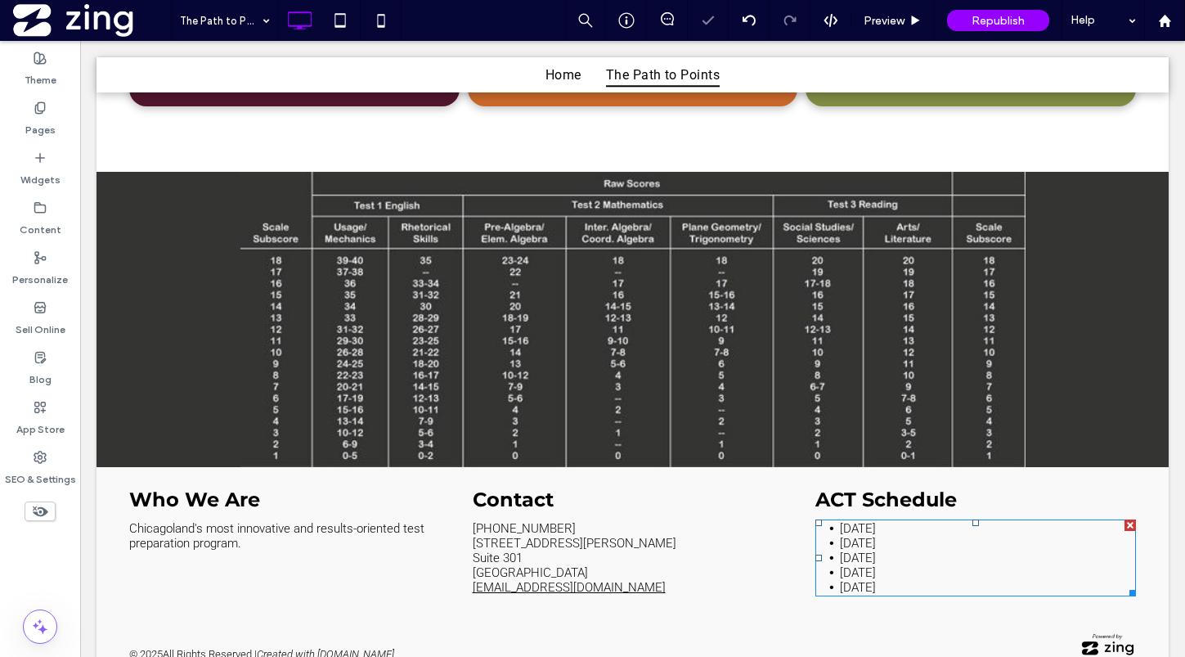
click at [846, 555] on span "February 9, 2013" at bounding box center [858, 557] width 36 height 15
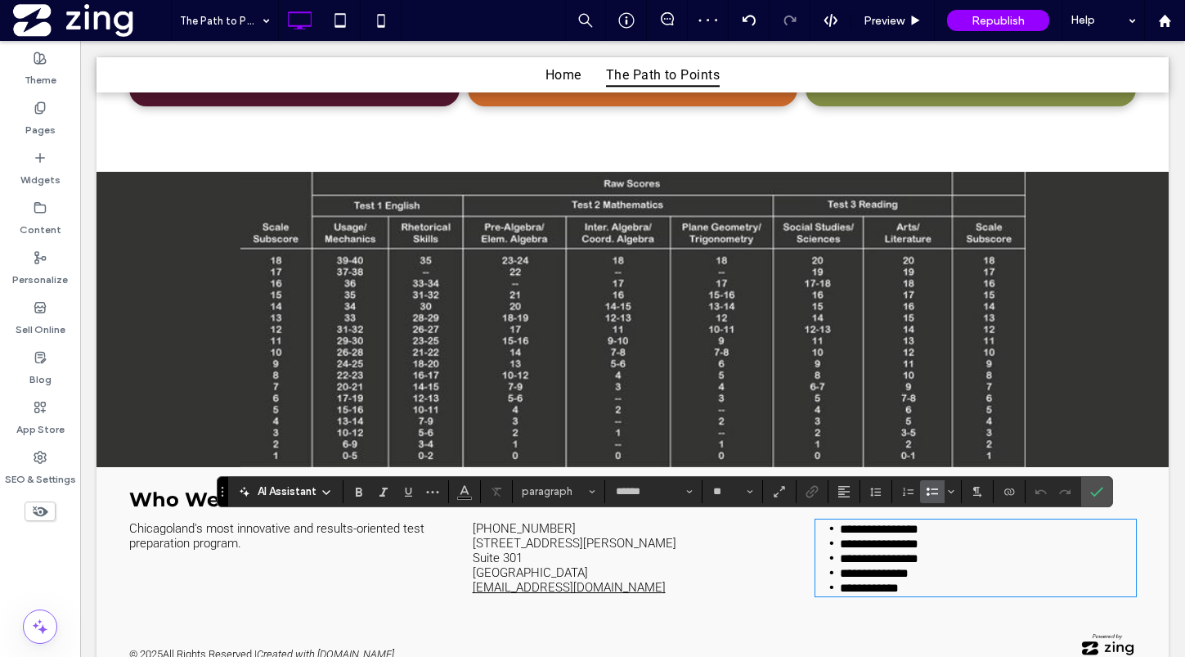
click at [923, 588] on li "**********" at bounding box center [988, 587] width 296 height 15
drag, startPoint x: 914, startPoint y: 590, endPoint x: 813, endPoint y: 507, distance: 131.3
click at [813, 507] on div "**********" at bounding box center [968, 540] width 335 height 123
click at [926, 487] on icon "Bulleted List" at bounding box center [932, 491] width 13 height 13
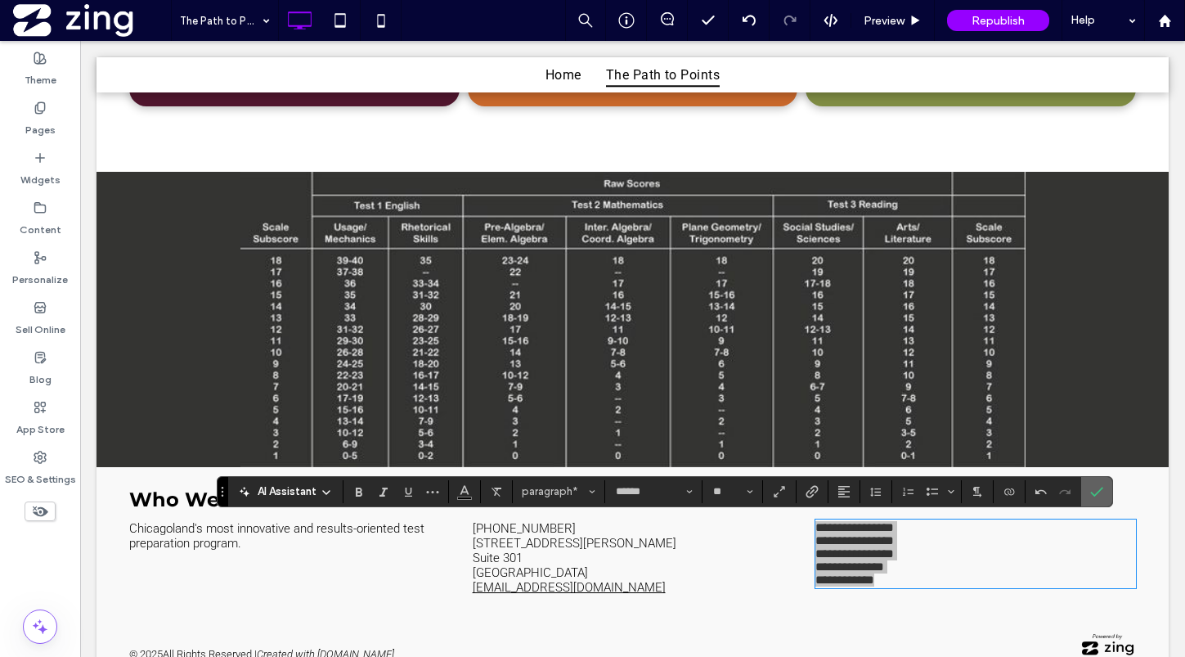
click at [1096, 487] on icon "Confirm" at bounding box center [1096, 491] width 13 height 13
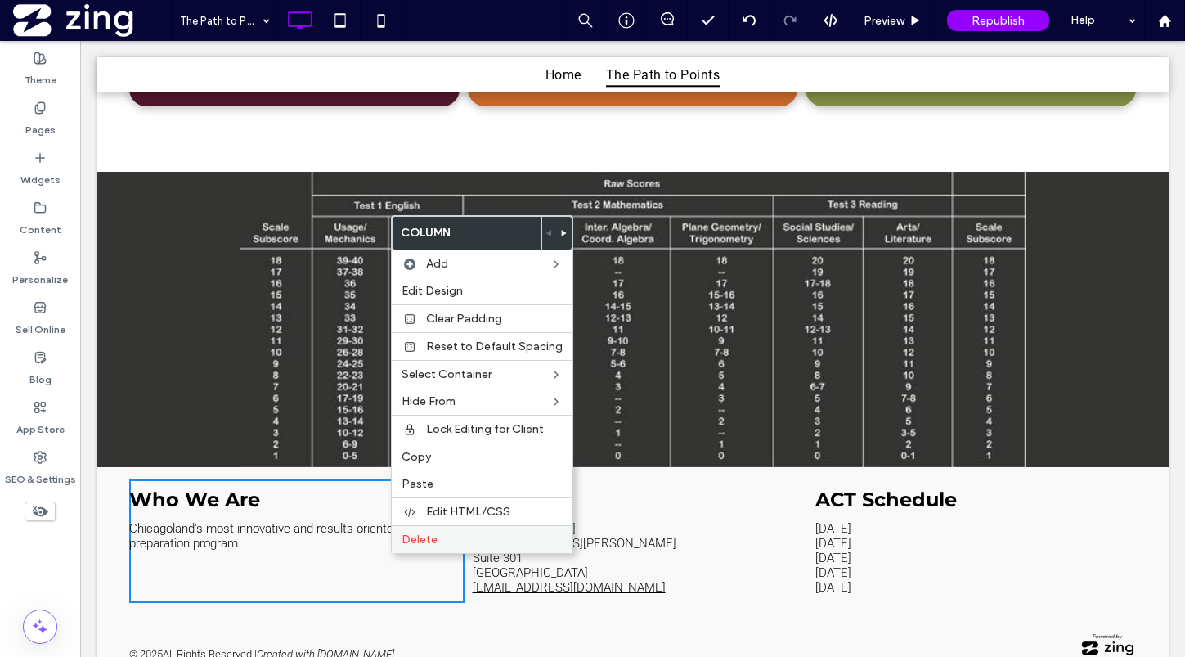
click at [442, 537] on label "Delete" at bounding box center [481, 539] width 161 height 14
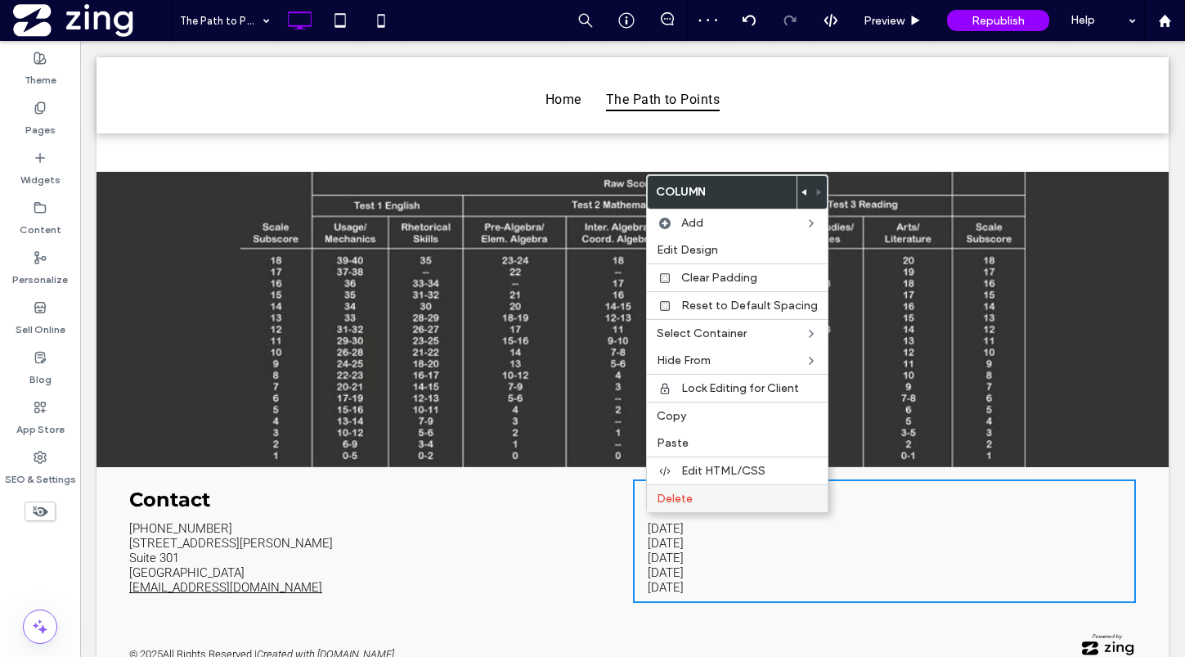
click at [710, 498] on label "Delete" at bounding box center [737, 498] width 161 height 14
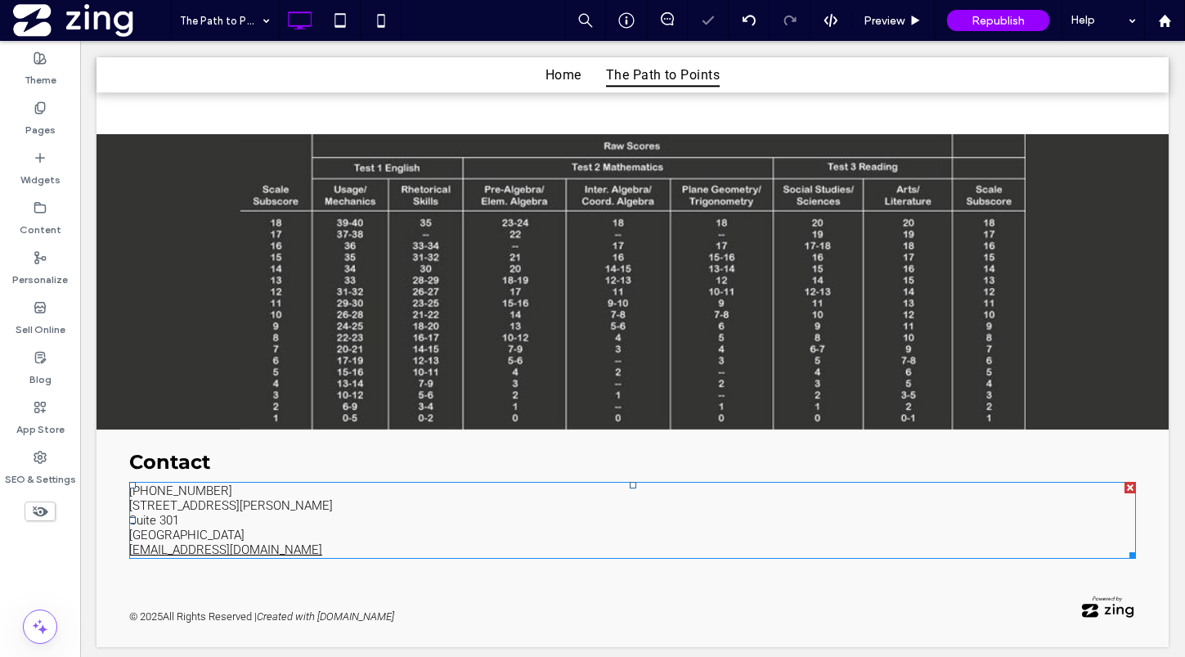
scroll to position [918, 0]
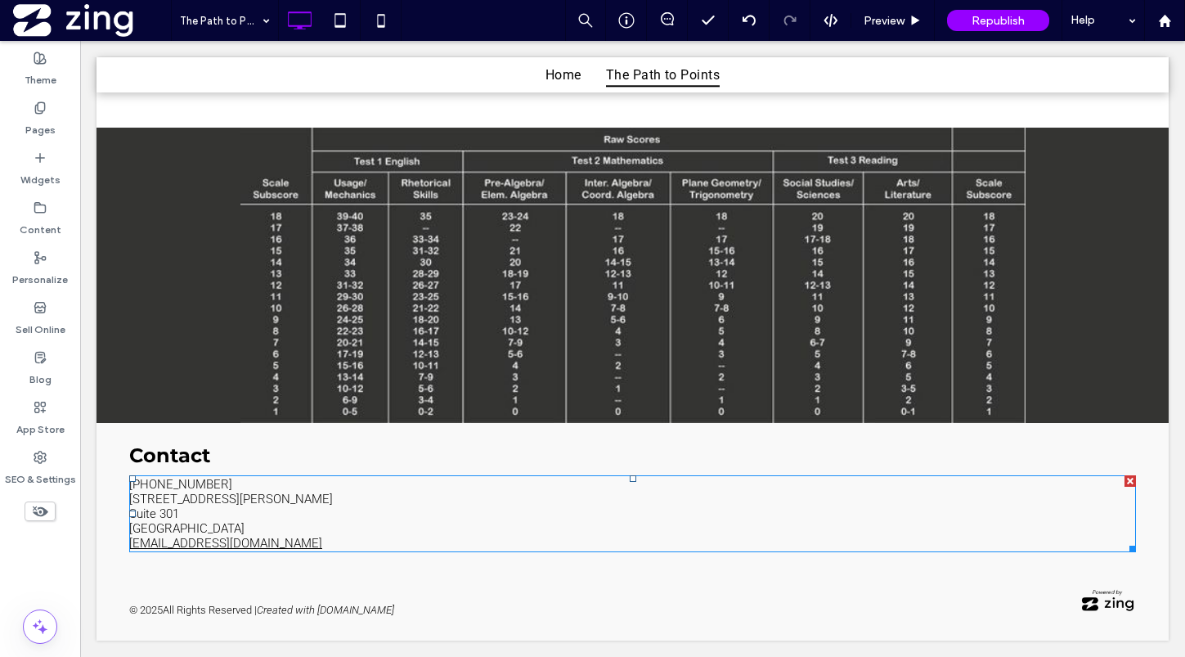
click at [237, 540] on p "(847) 313-5800 1811 St. Johns Avenue Suite 301 Highland Park, IL 60035 matt@e2a…" at bounding box center [632, 514] width 1007 height 74
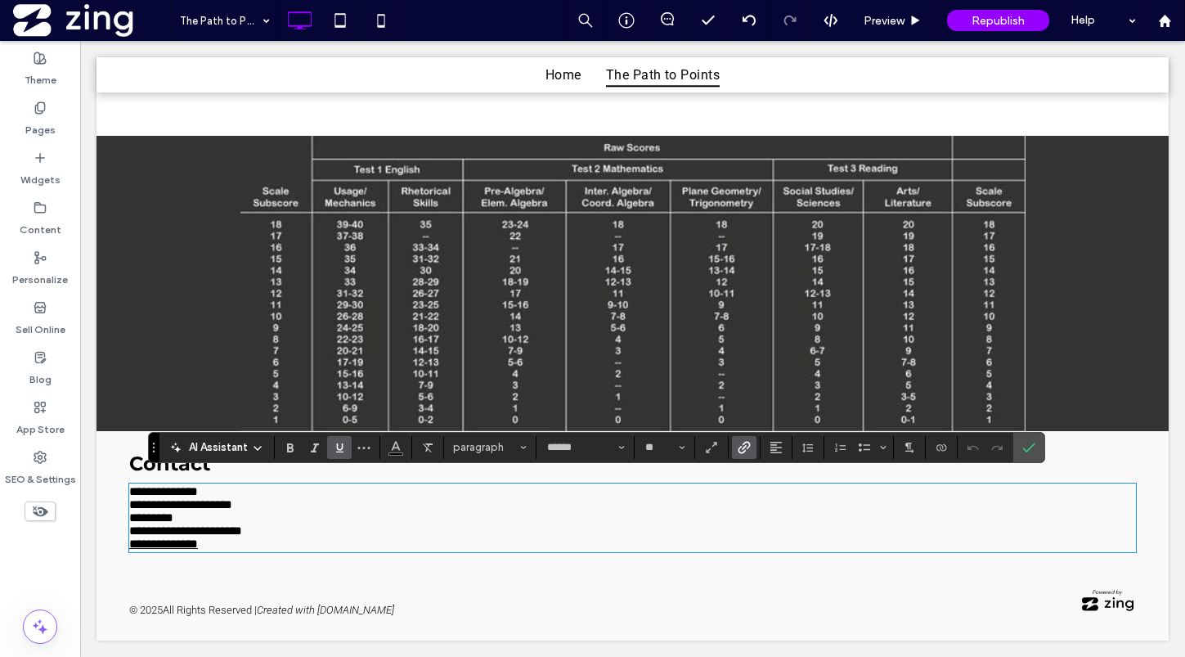
click at [241, 541] on p "**********" at bounding box center [632, 517] width 1007 height 65
drag, startPoint x: 252, startPoint y: 543, endPoint x: 119, endPoint y: 500, distance: 139.9
click at [119, 500] on div "**********" at bounding box center [632, 501] width 1072 height 140
drag, startPoint x: 131, startPoint y: 499, endPoint x: 240, endPoint y: 547, distance: 119.0
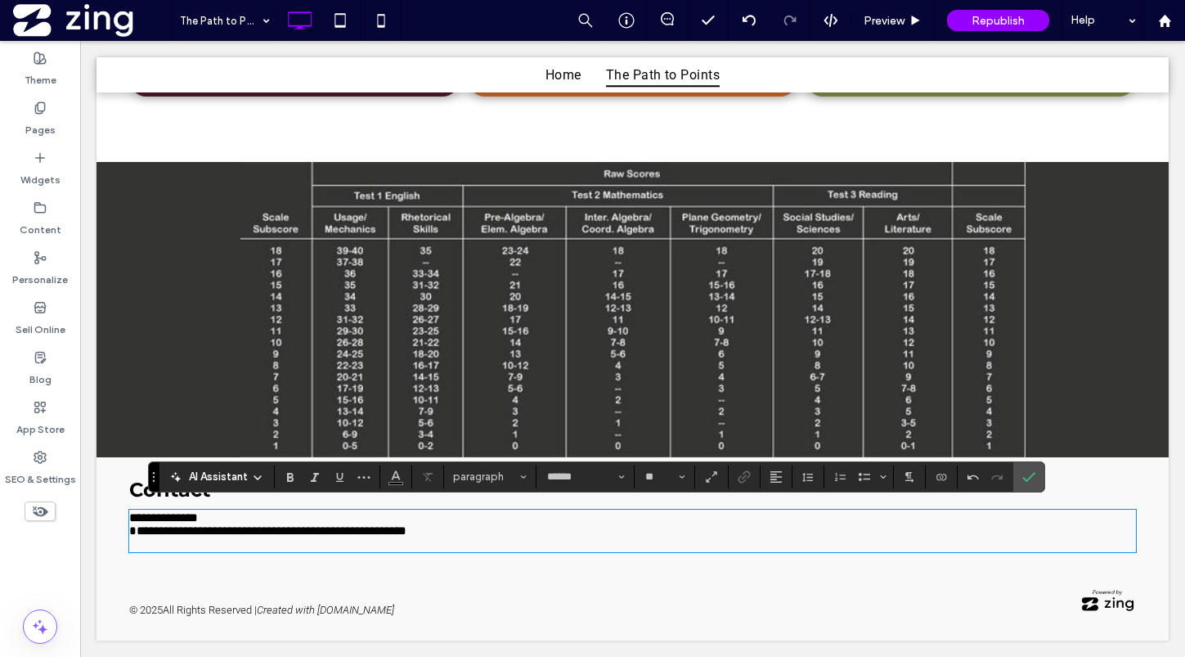
scroll to position [874, 0]
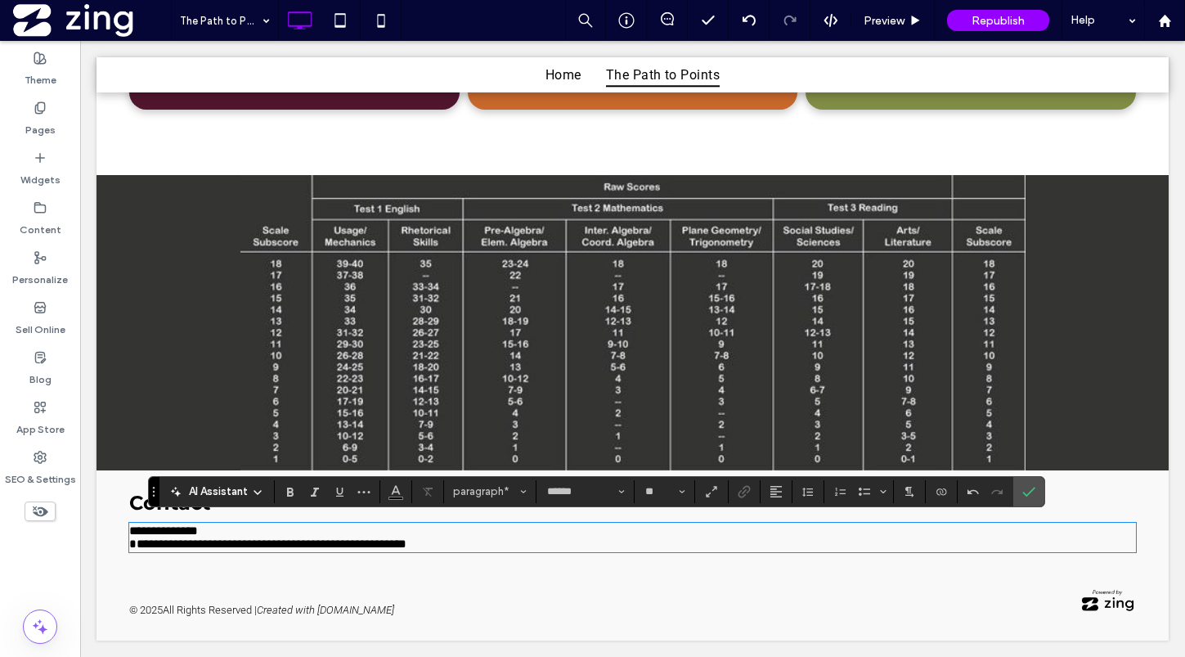
click at [325, 545] on span "**********" at bounding box center [267, 543] width 277 height 12
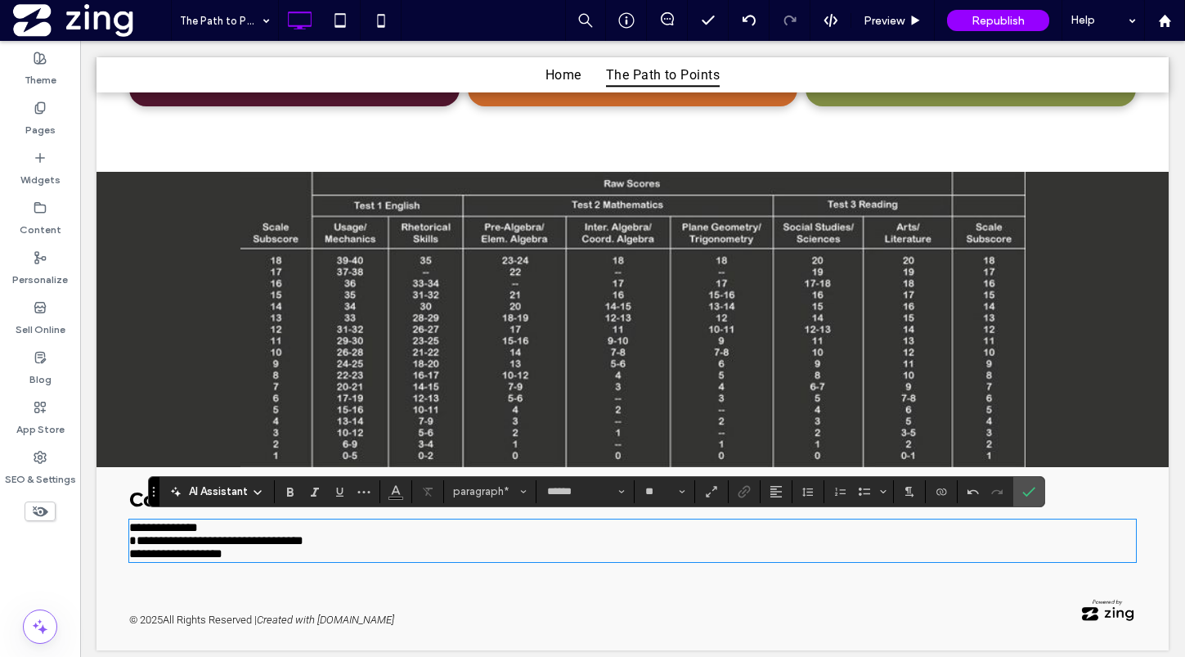
scroll to position [889, 0]
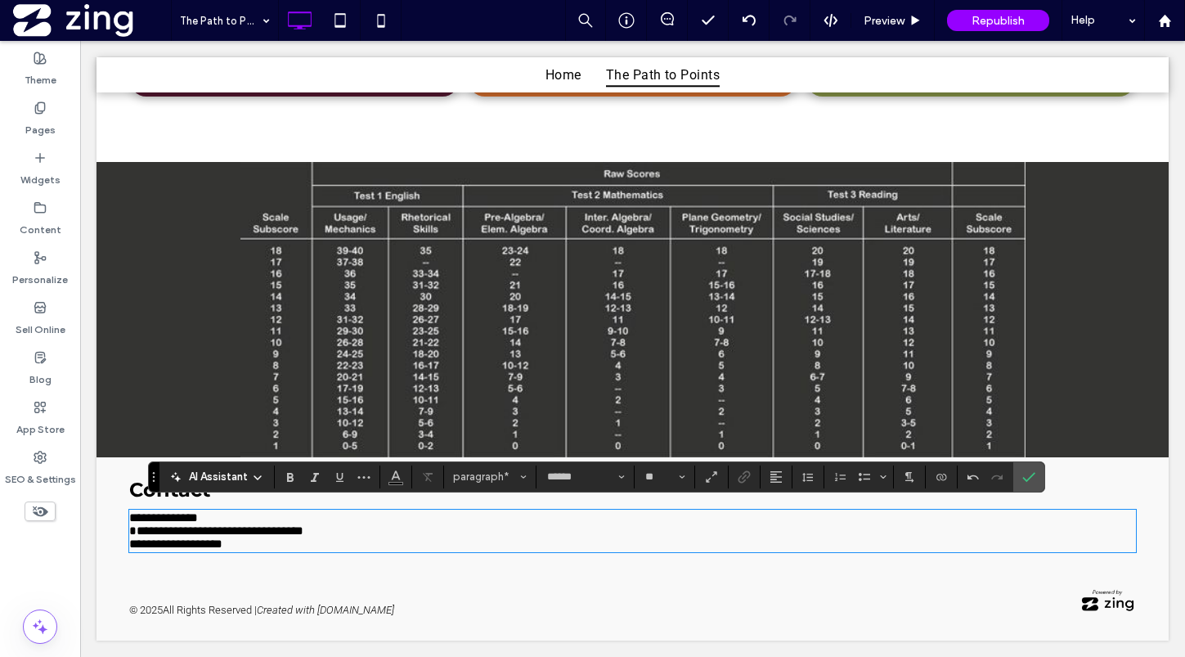
click at [132, 530] on span "**********" at bounding box center [216, 530] width 174 height 12
drag, startPoint x: 263, startPoint y: 539, endPoint x: 118, endPoint y: 539, distance: 145.6
click at [118, 539] on div "**********" at bounding box center [632, 514] width 1072 height 114
copy span "**********"
click at [743, 473] on icon "Link" at bounding box center [744, 476] width 13 height 13
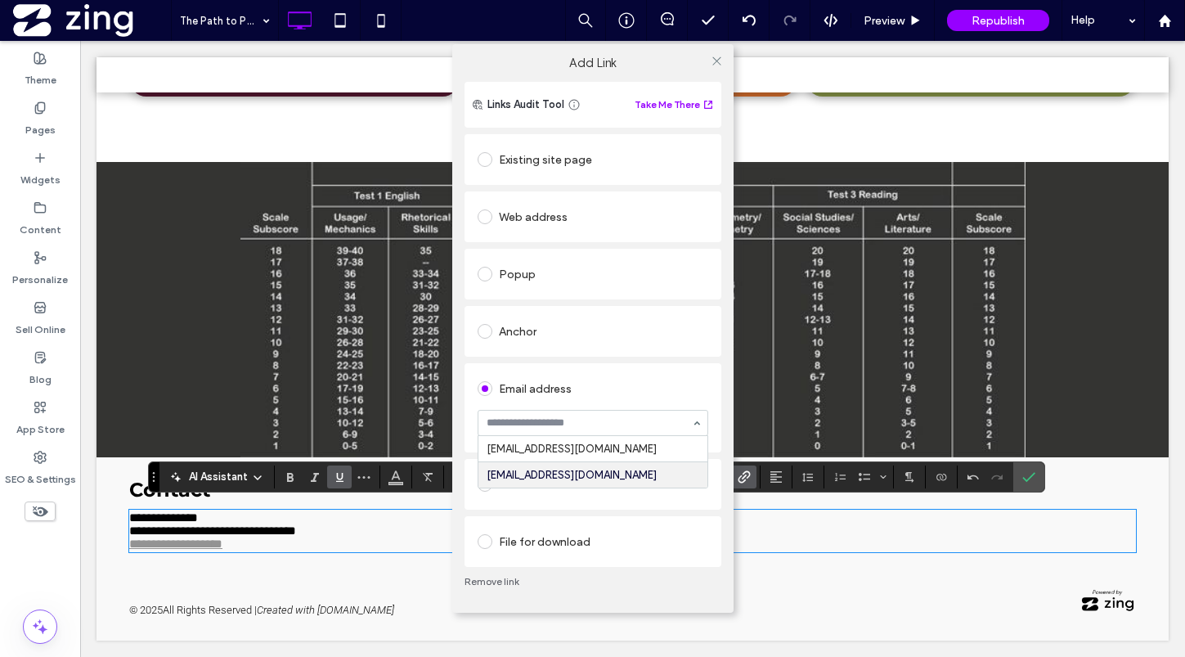
type input "**********"
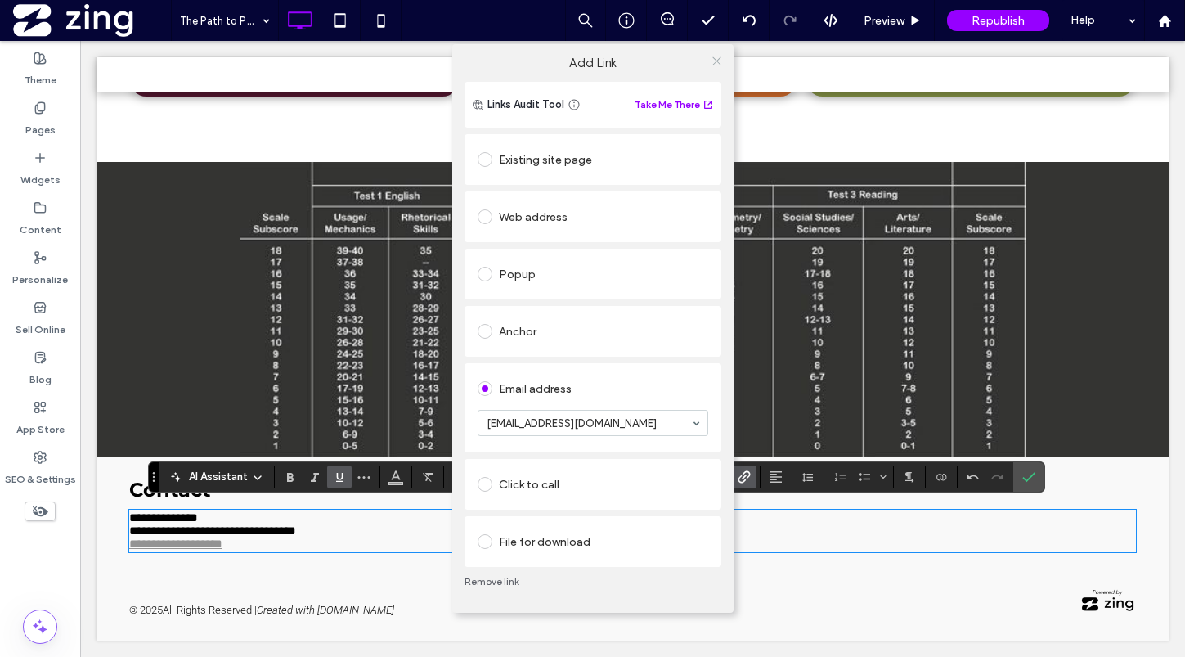
click at [716, 57] on icon at bounding box center [717, 61] width 12 height 12
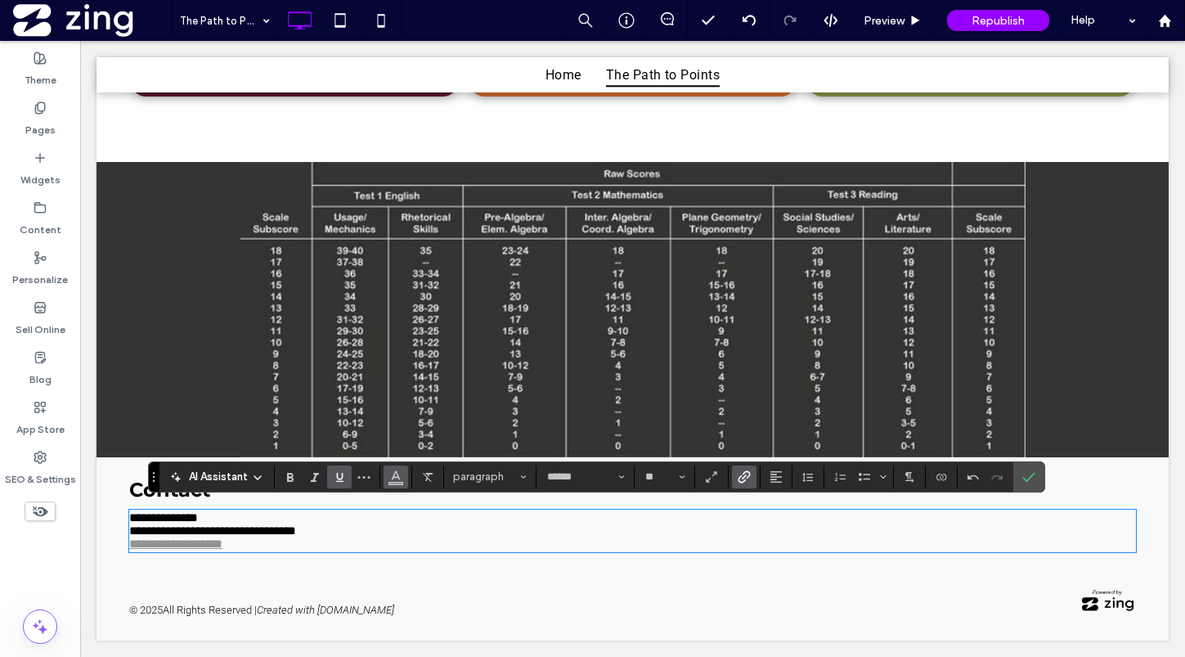
click at [400, 478] on icon "Color" at bounding box center [395, 475] width 13 height 13
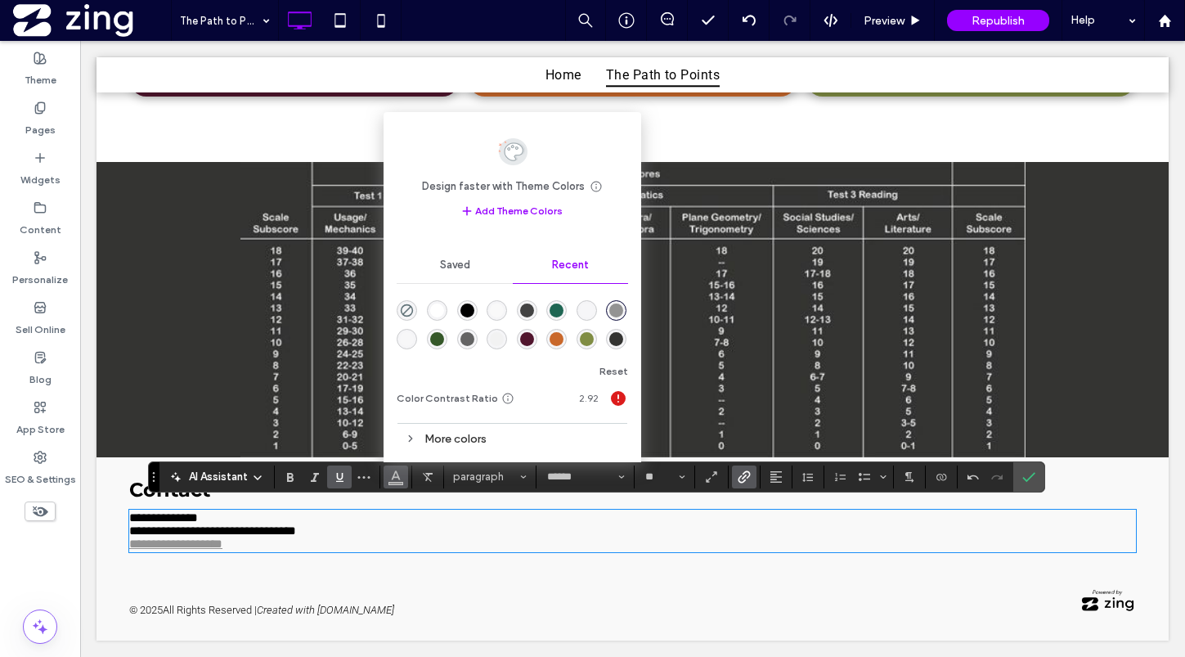
click at [466, 312] on div "rgba(0, 0, 0, 1)" at bounding box center [467, 310] width 14 height 14
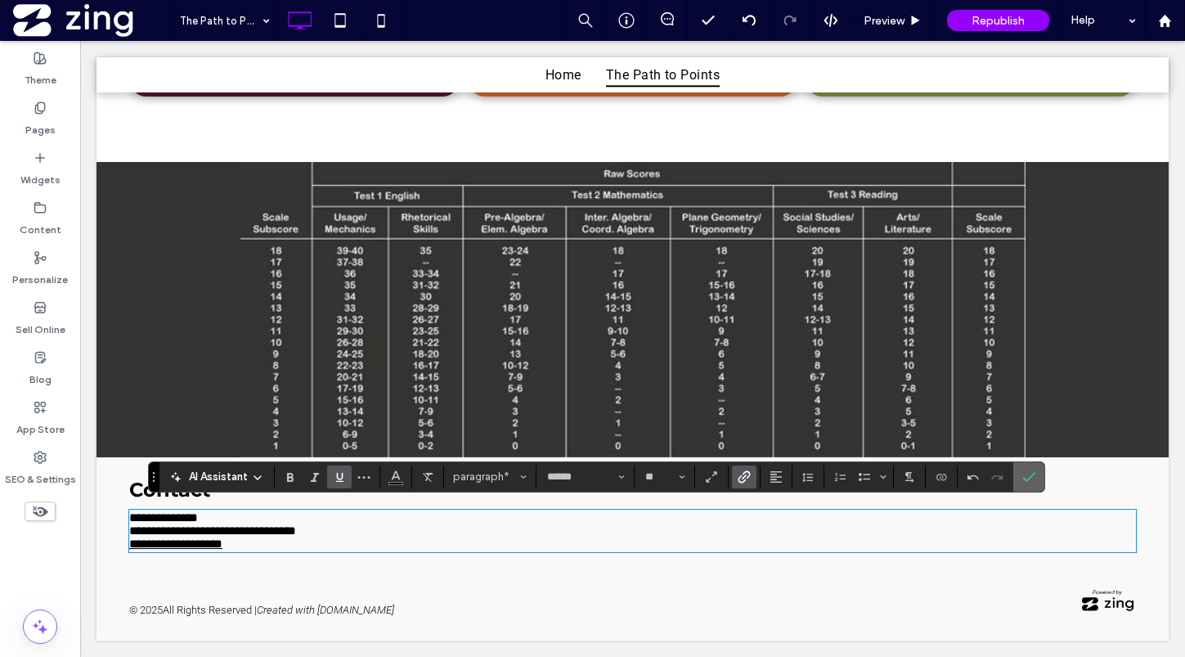
click at [1025, 482] on icon "Confirm" at bounding box center [1028, 476] width 13 height 13
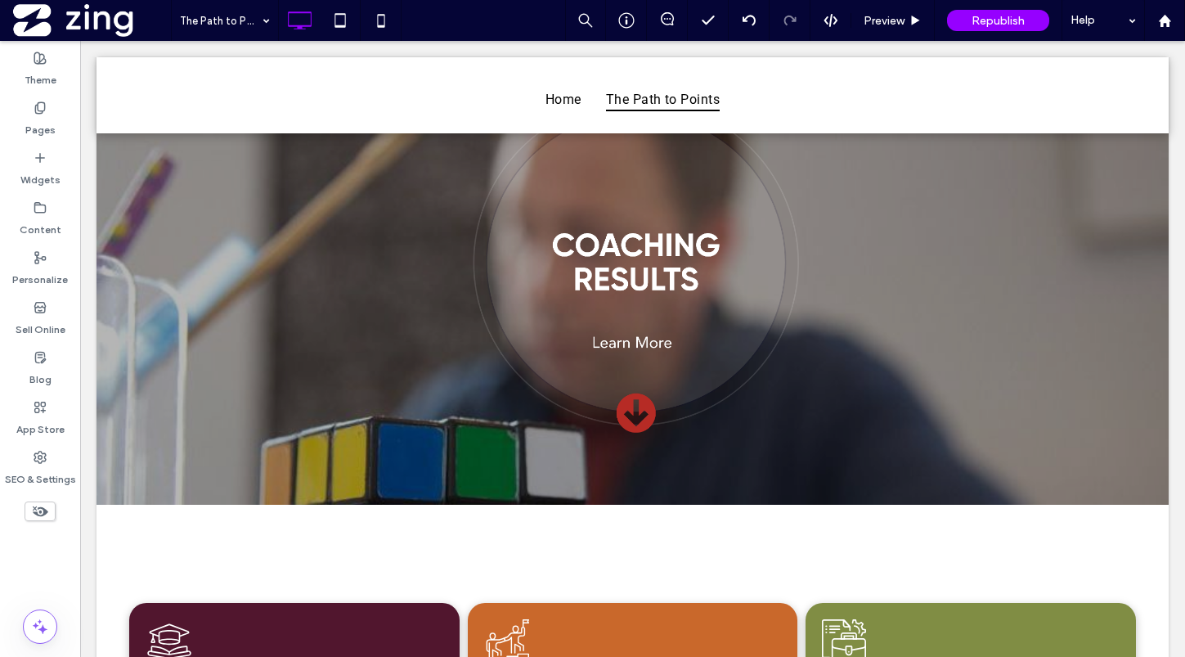
scroll to position [0, 0]
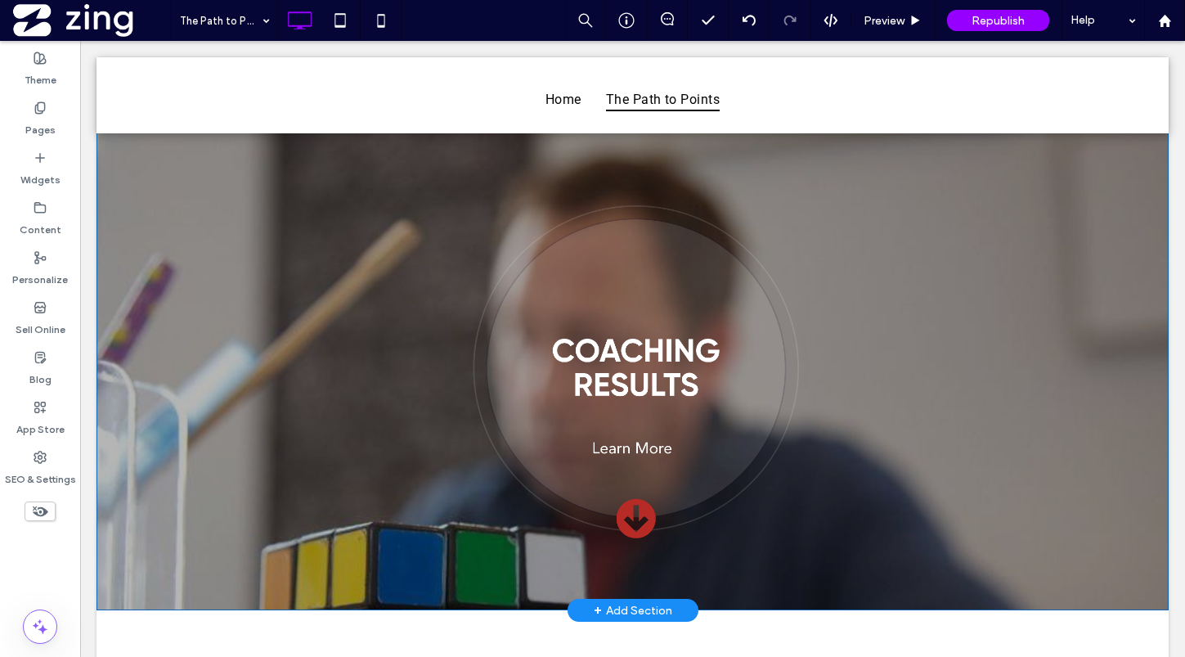
click at [794, 162] on div "Click To Paste Click To Paste" at bounding box center [632, 269] width 785 height 537
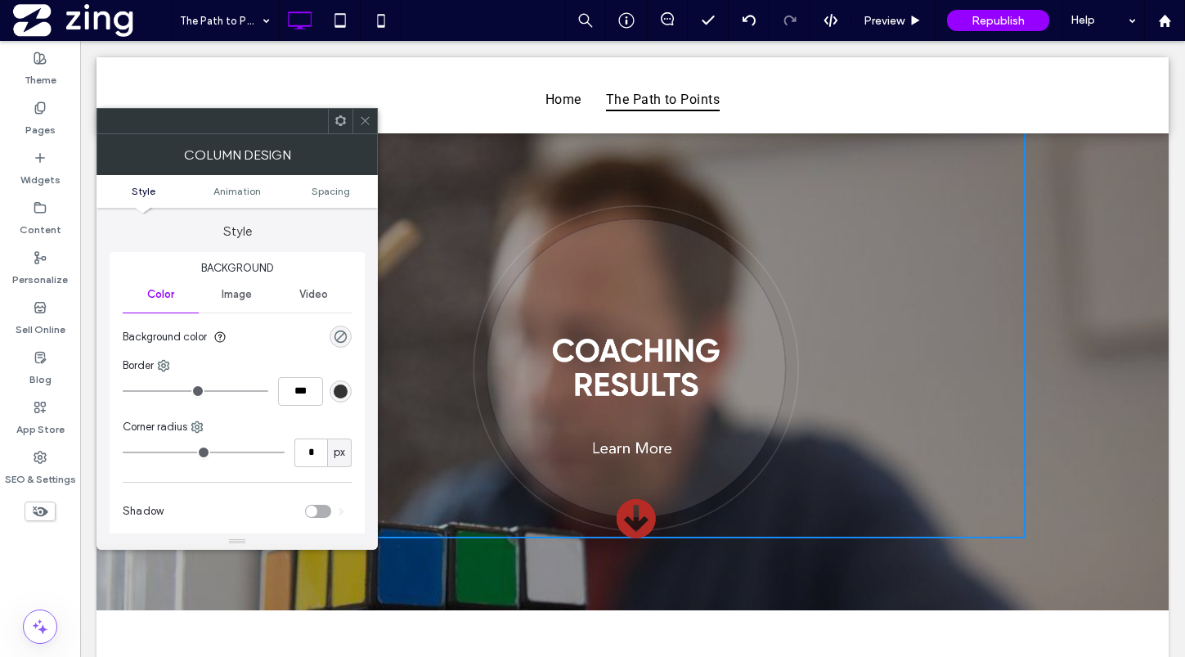
click at [362, 113] on span at bounding box center [365, 121] width 12 height 25
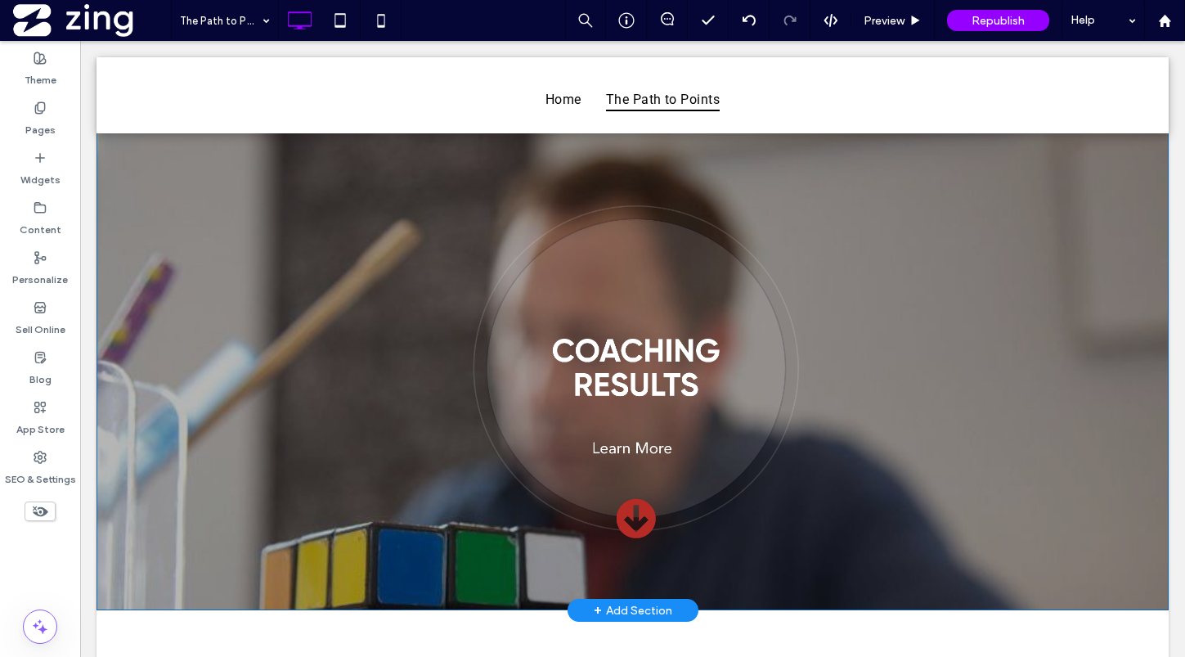
click at [152, 339] on div "Click To Paste Click To Paste Row + Add Section" at bounding box center [632, 351] width 1072 height 518
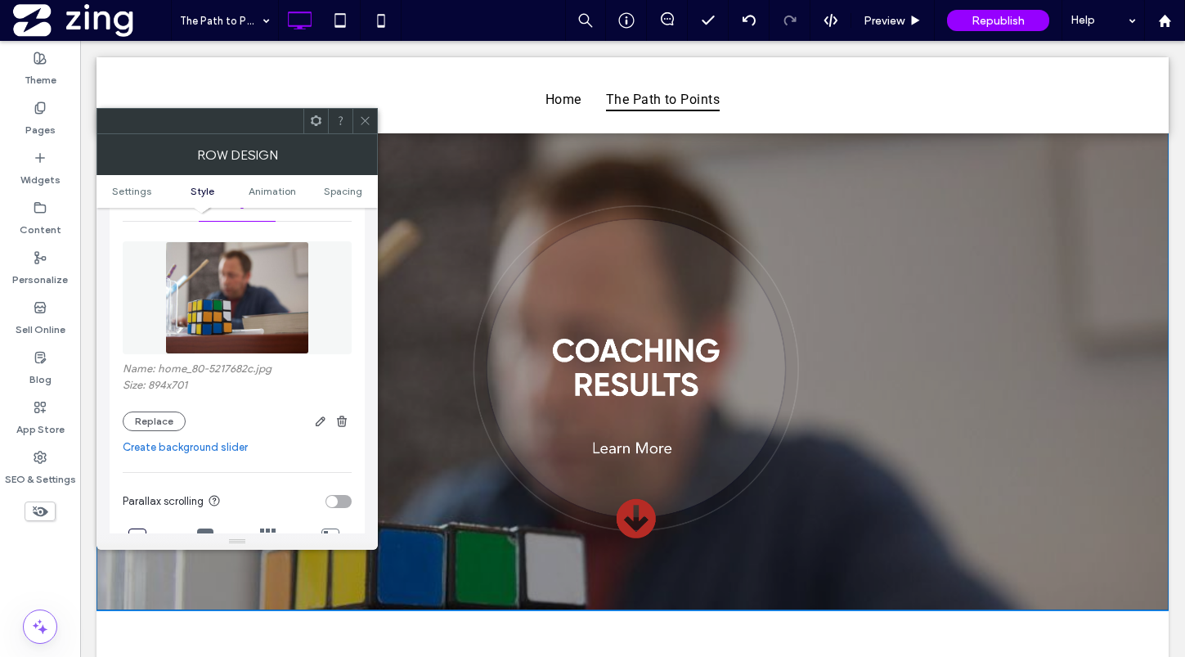
scroll to position [240, 0]
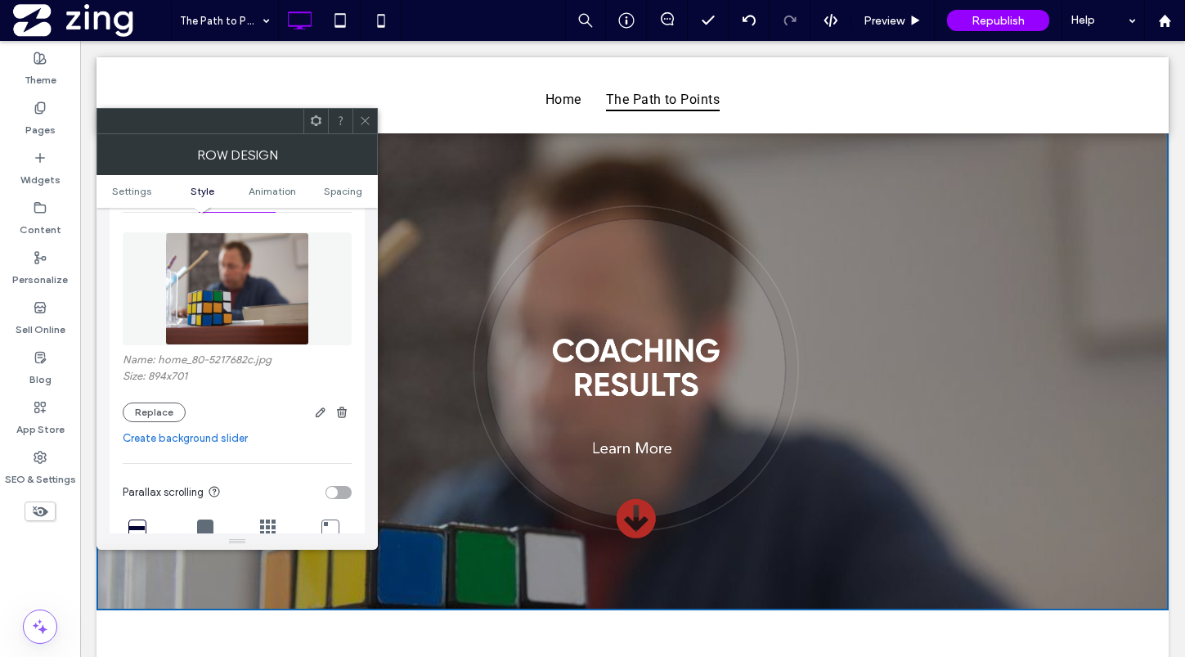
click at [221, 437] on link "Create background slider" at bounding box center [237, 438] width 229 height 16
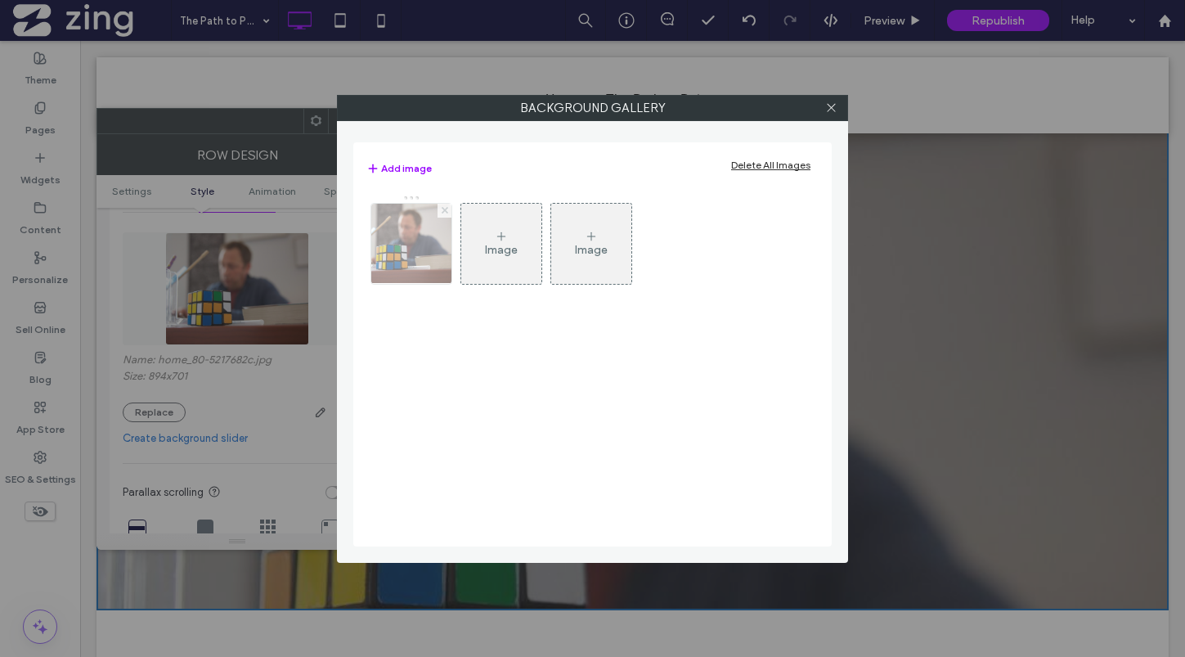
click at [442, 211] on icon at bounding box center [445, 210] width 7 height 7
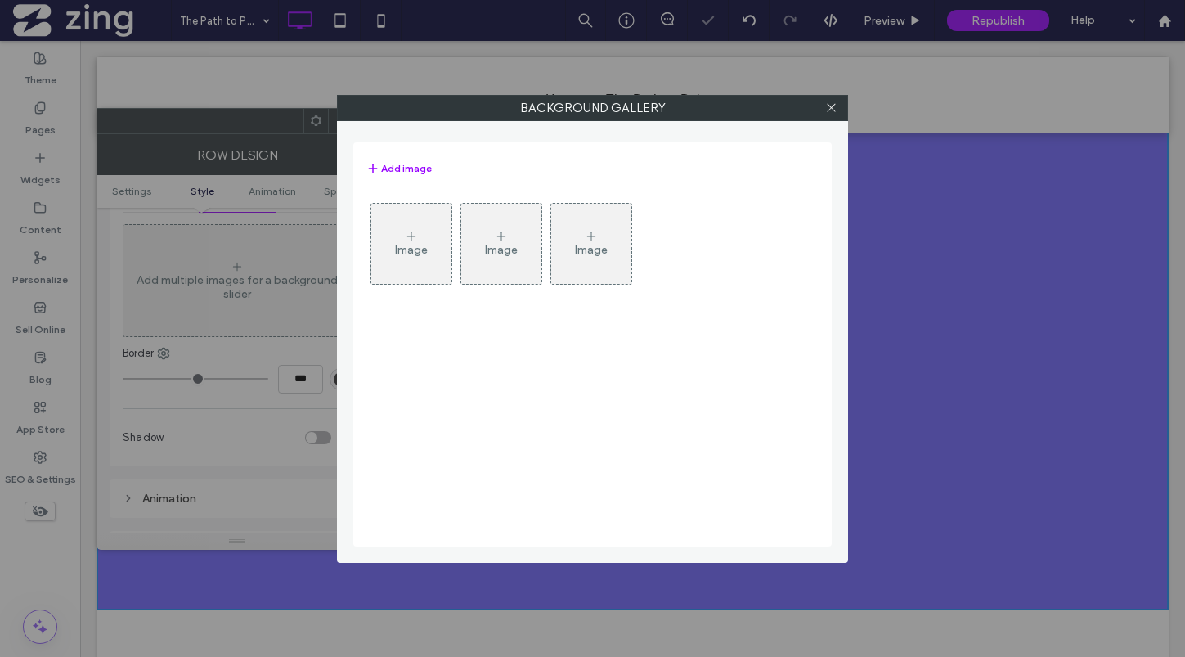
click at [417, 239] on icon at bounding box center [411, 236] width 13 height 13
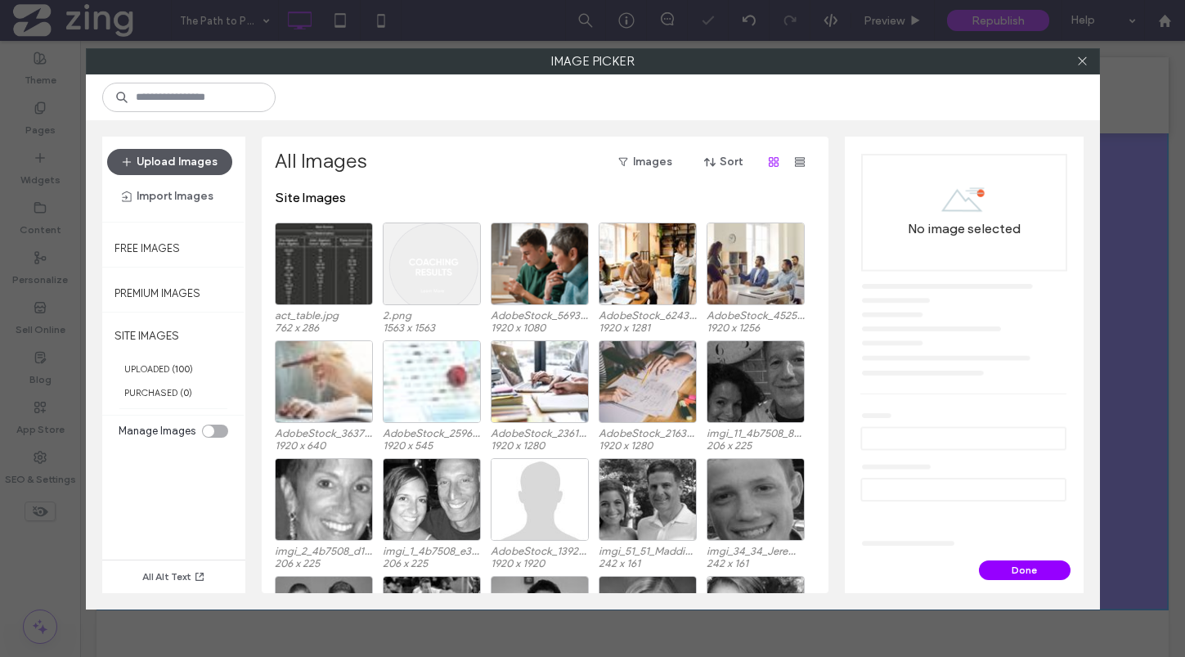
click at [156, 160] on button "Upload Images" at bounding box center [169, 162] width 125 height 26
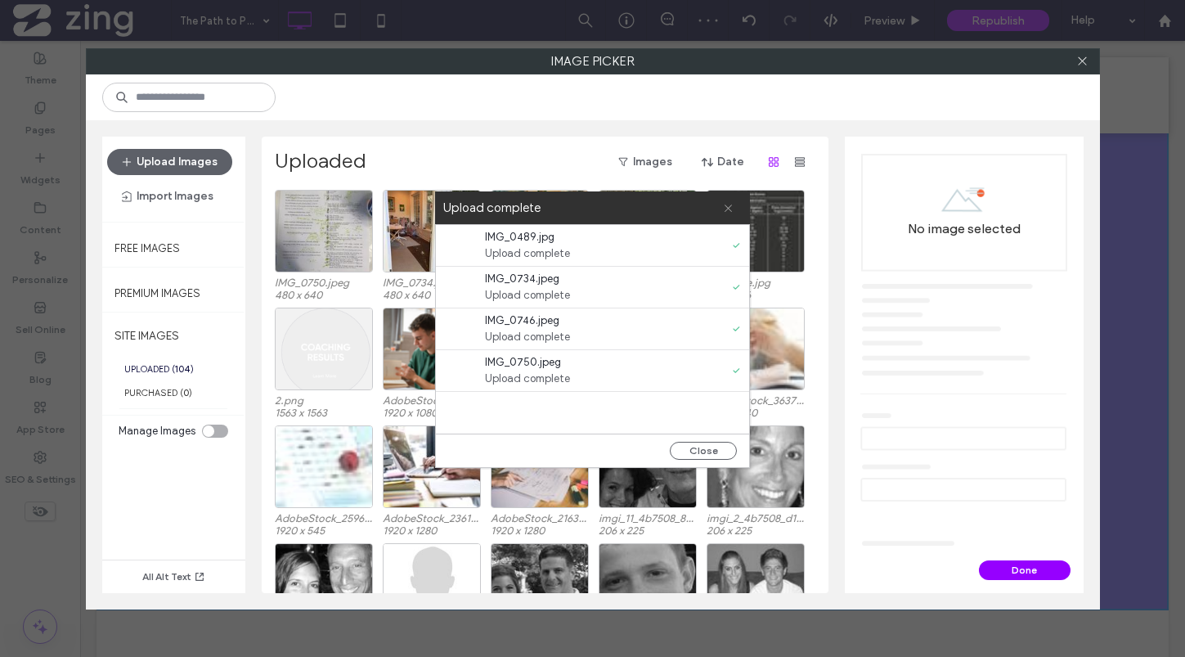
click at [729, 204] on icon at bounding box center [728, 208] width 11 height 11
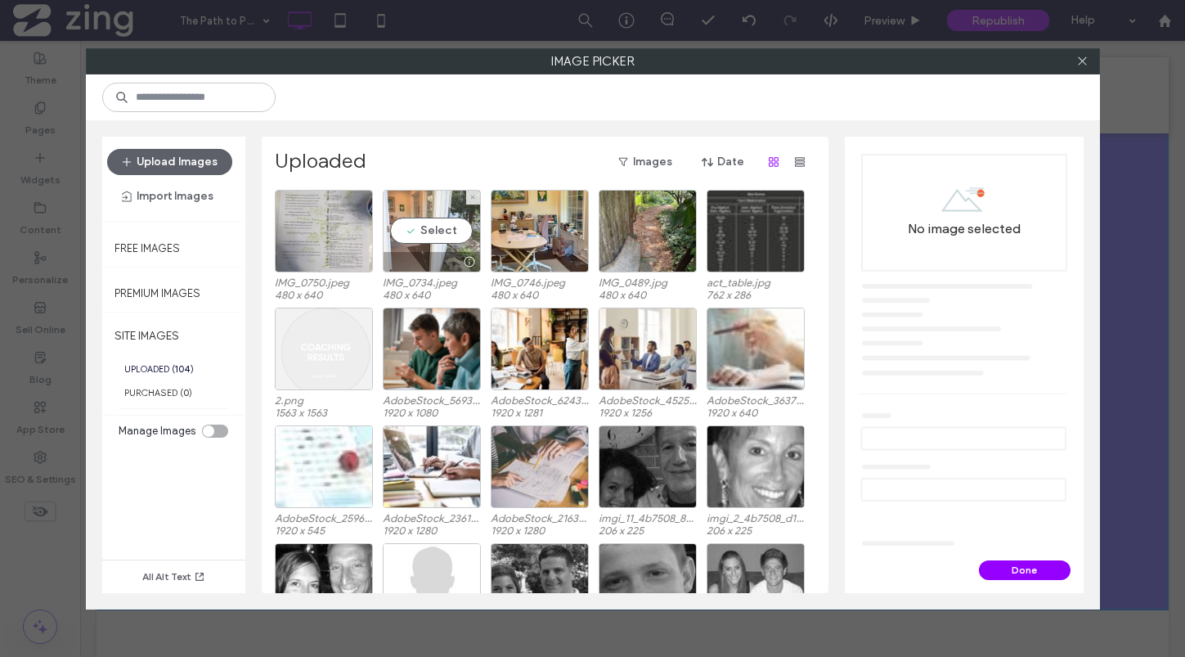
click at [433, 229] on div "Select" at bounding box center [432, 231] width 98 height 83
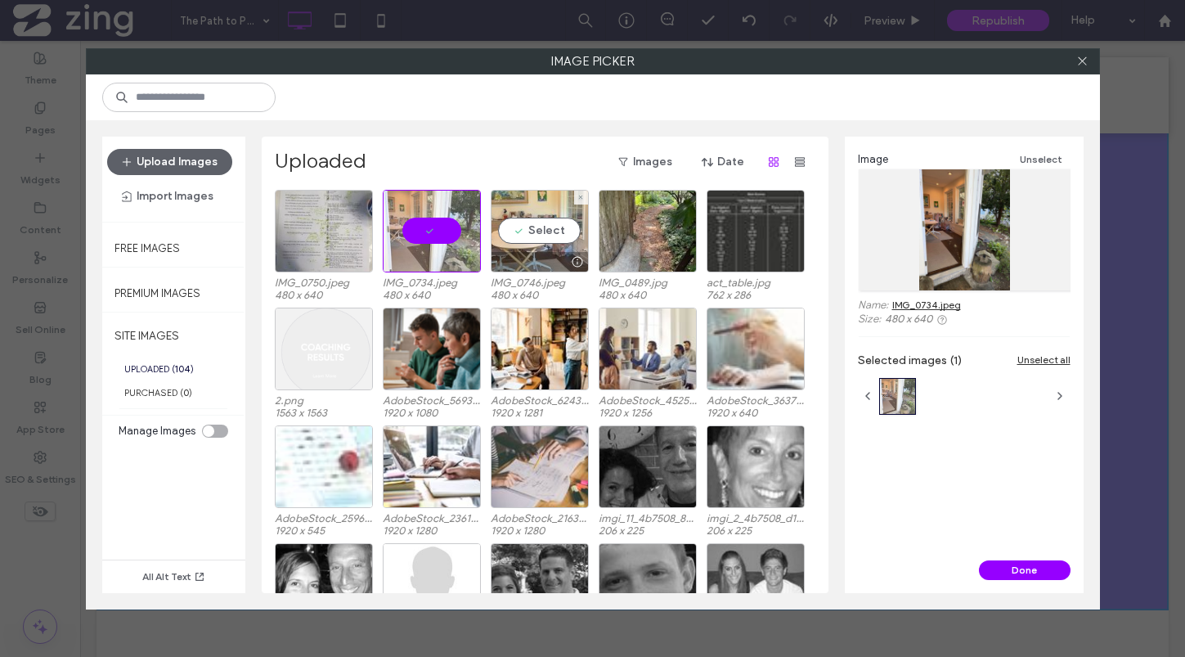
click at [530, 229] on div "Select" at bounding box center [540, 231] width 98 height 83
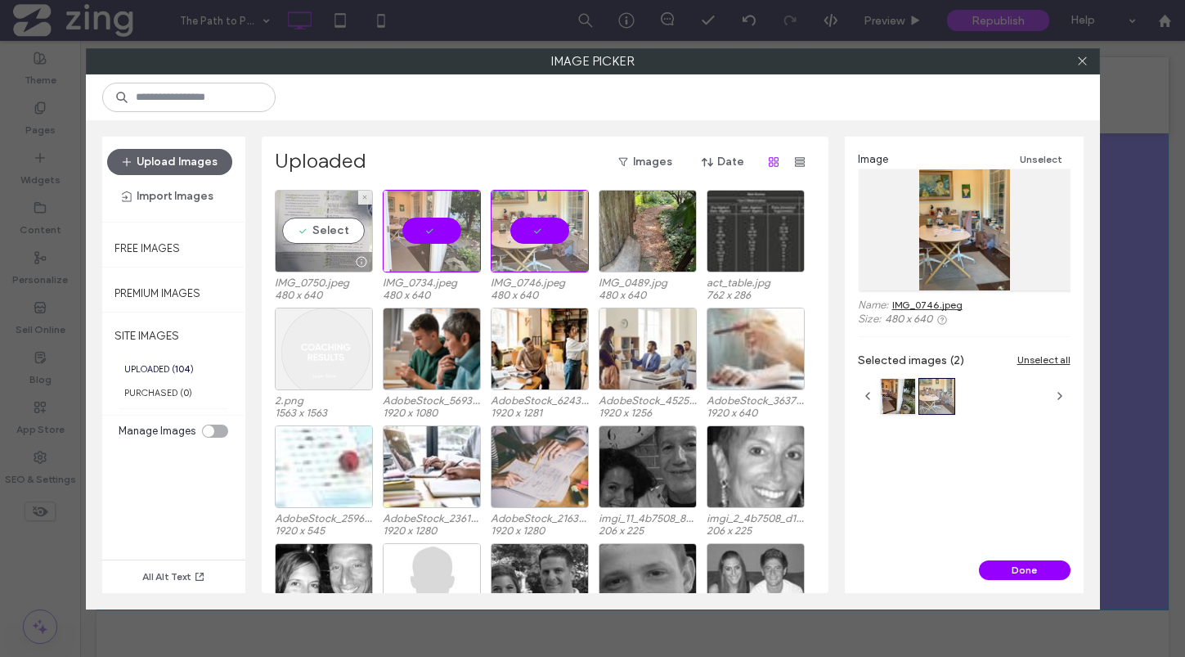
click at [306, 237] on div "Select" at bounding box center [324, 231] width 98 height 83
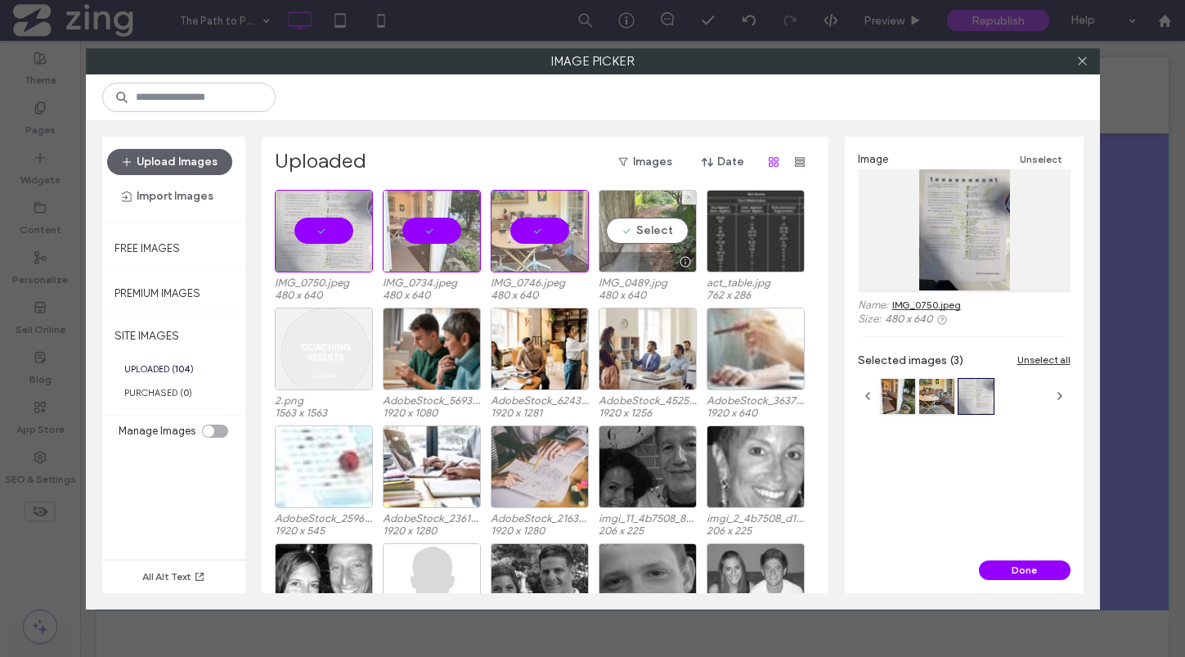
click at [652, 239] on div "Select" at bounding box center [648, 231] width 98 height 83
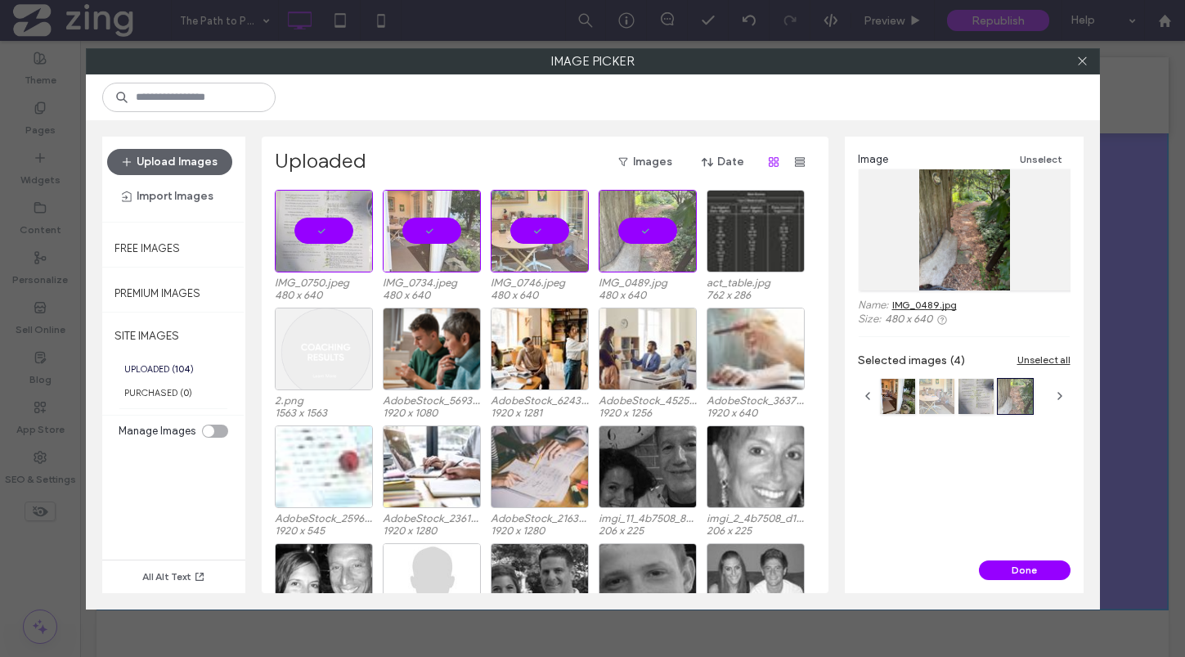
drag, startPoint x: 1021, startPoint y: 400, endPoint x: 951, endPoint y: 403, distance: 70.4
click at [951, 403] on div at bounding box center [956, 396] width 157 height 42
click at [1023, 565] on button "Done" at bounding box center [1025, 570] width 92 height 20
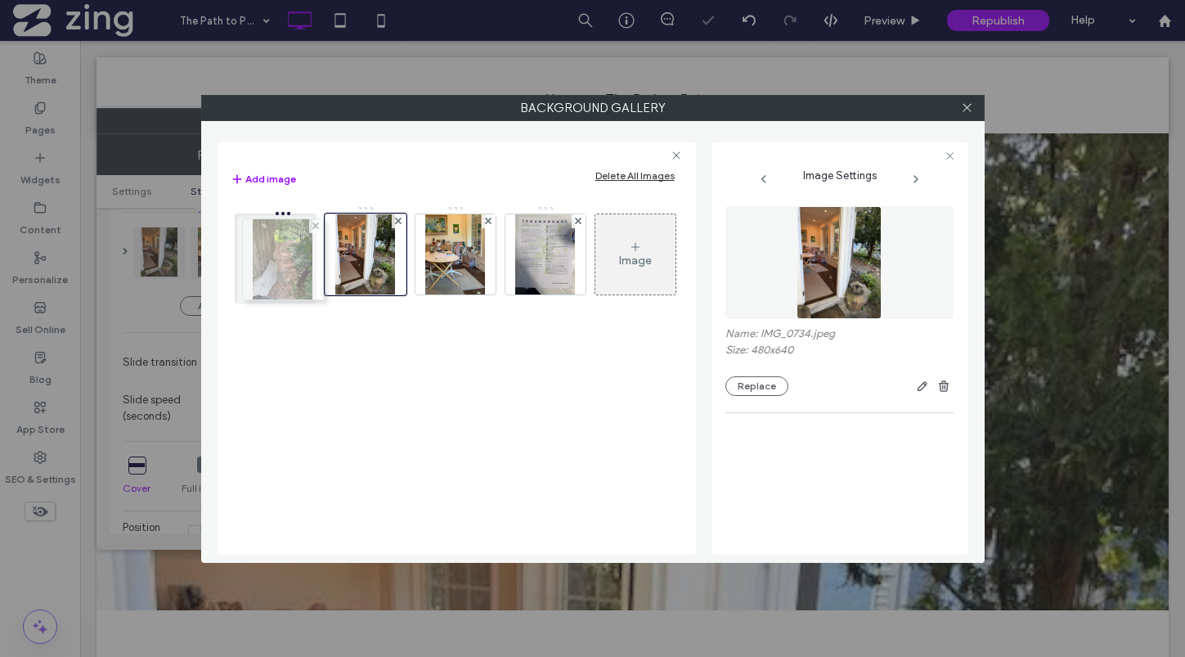
drag, startPoint x: 555, startPoint y: 253, endPoint x: 288, endPoint y: 258, distance: 267.4
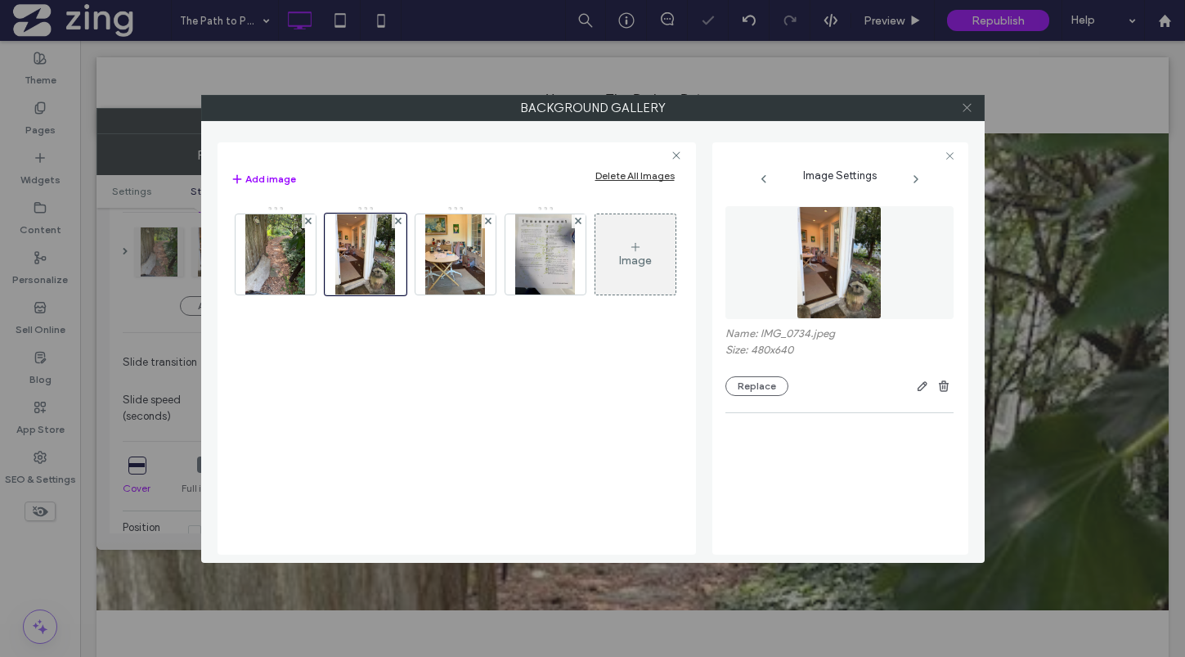
click at [966, 110] on icon at bounding box center [967, 107] width 12 height 12
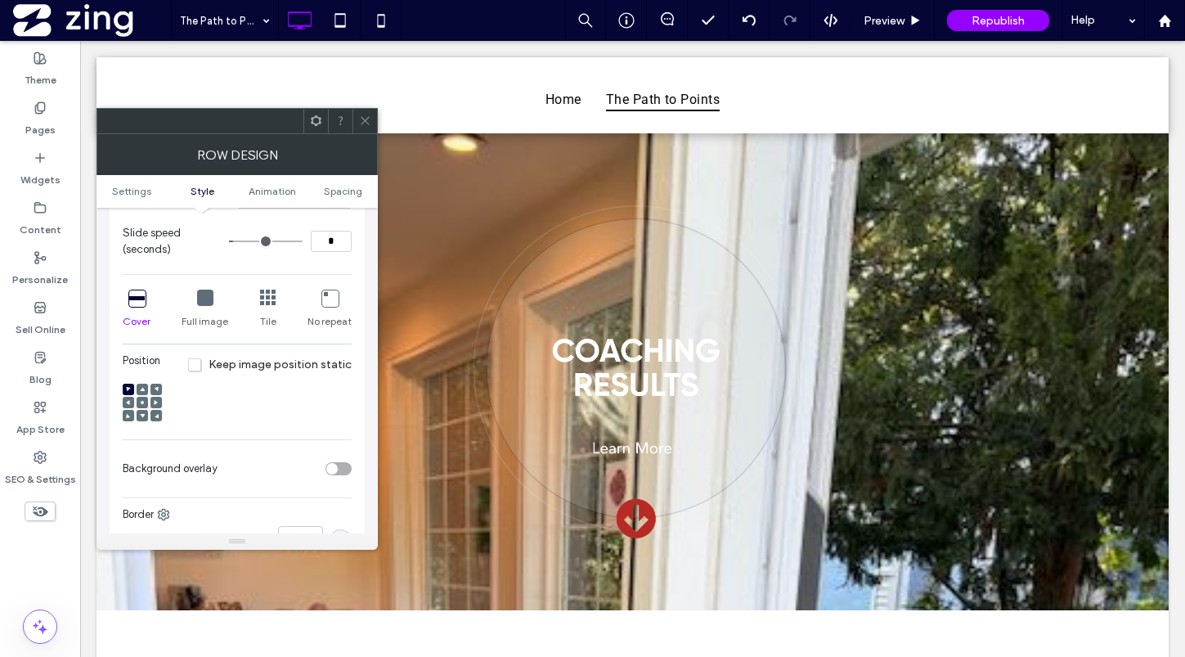
scroll to position [414, 0]
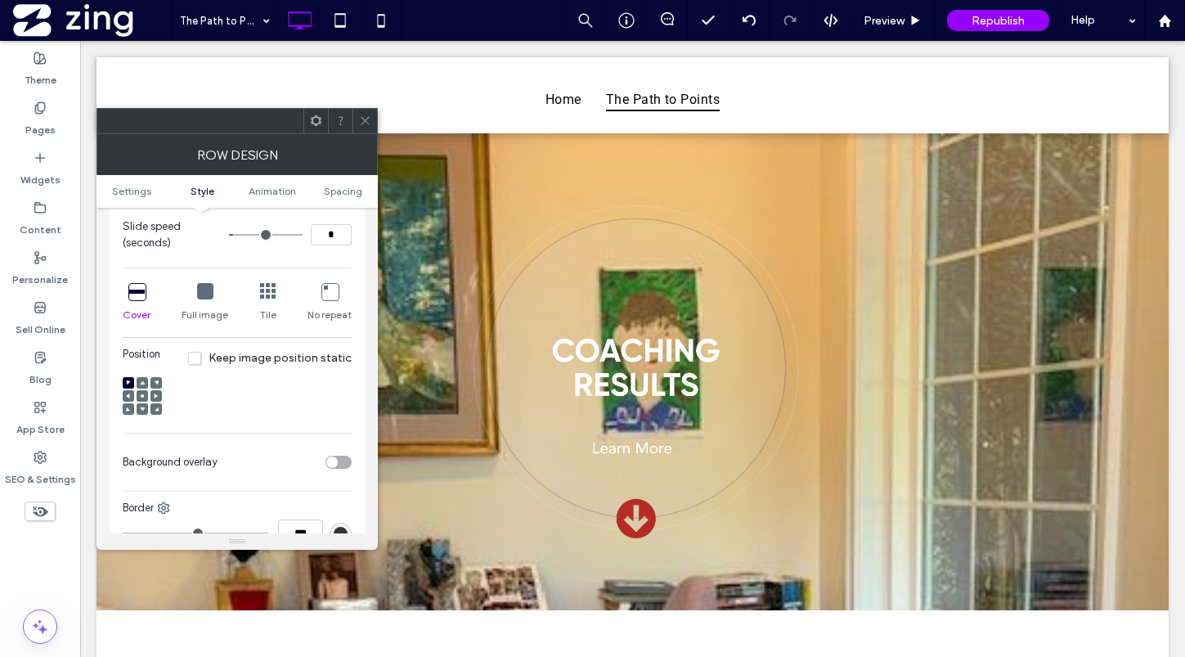
click at [204, 291] on icon at bounding box center [205, 291] width 16 height 16
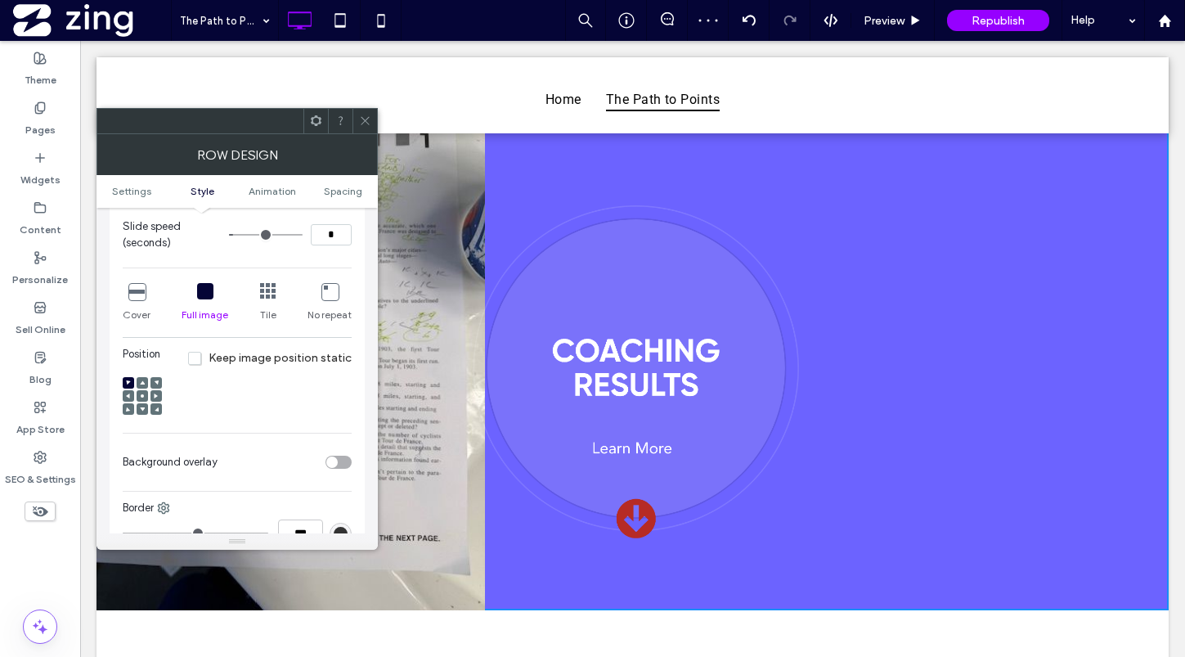
click at [142, 394] on use at bounding box center [142, 395] width 3 height 3
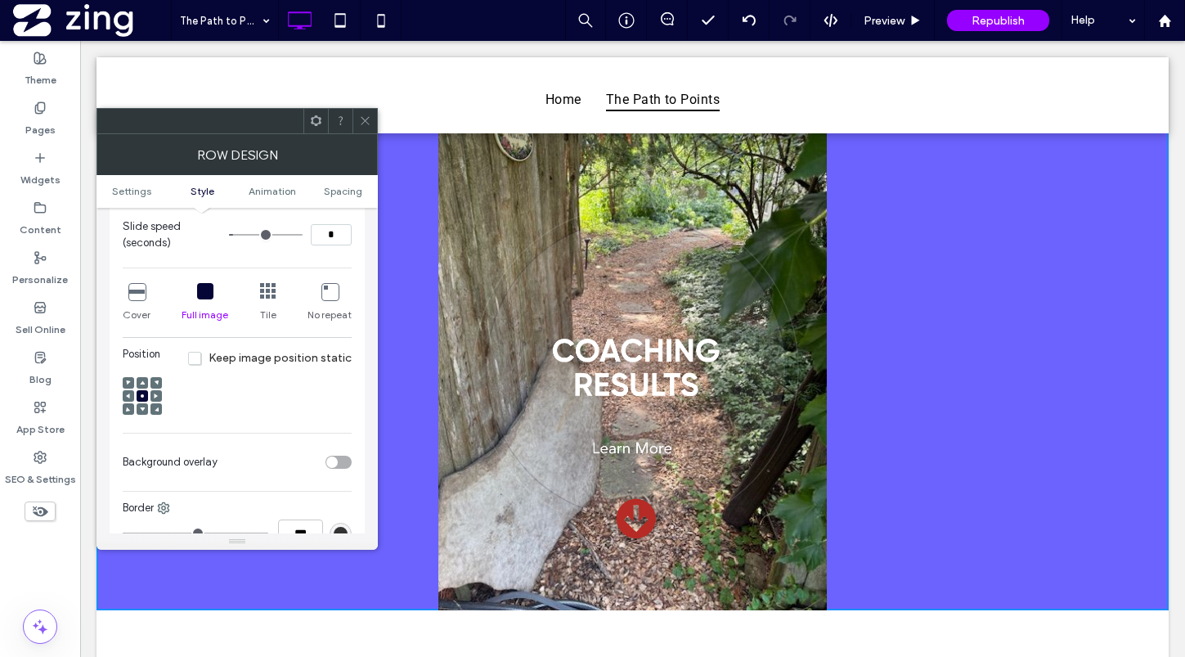
click at [367, 118] on use at bounding box center [365, 121] width 8 height 8
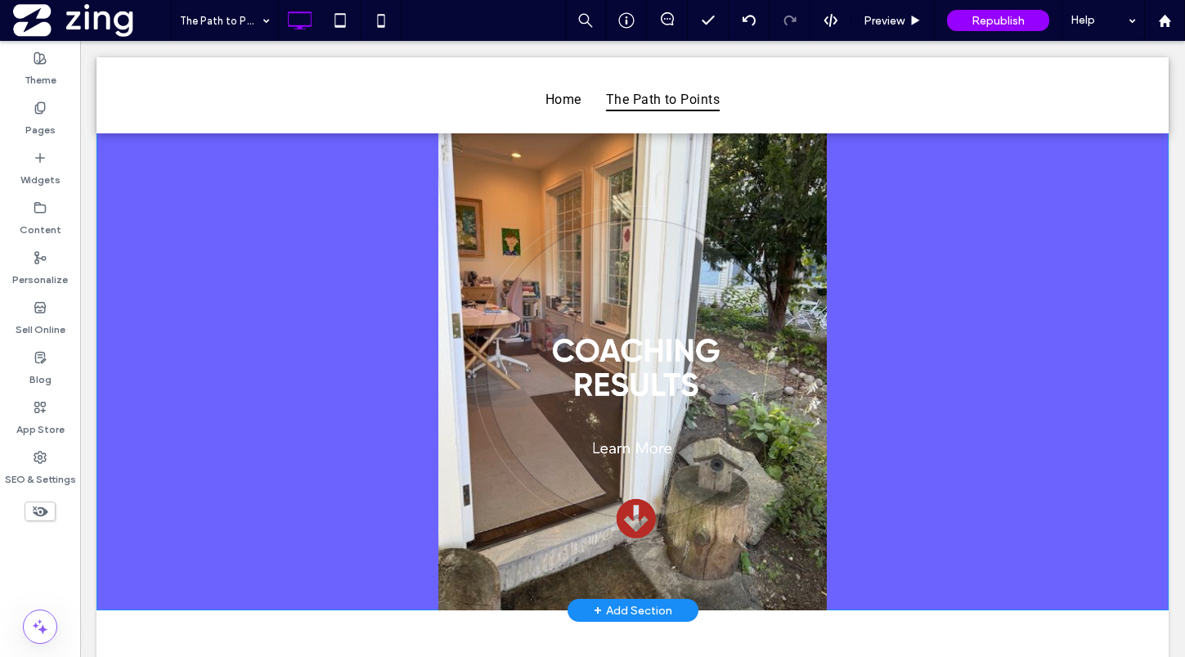
click at [115, 251] on div at bounding box center [632, 351] width 1072 height 518
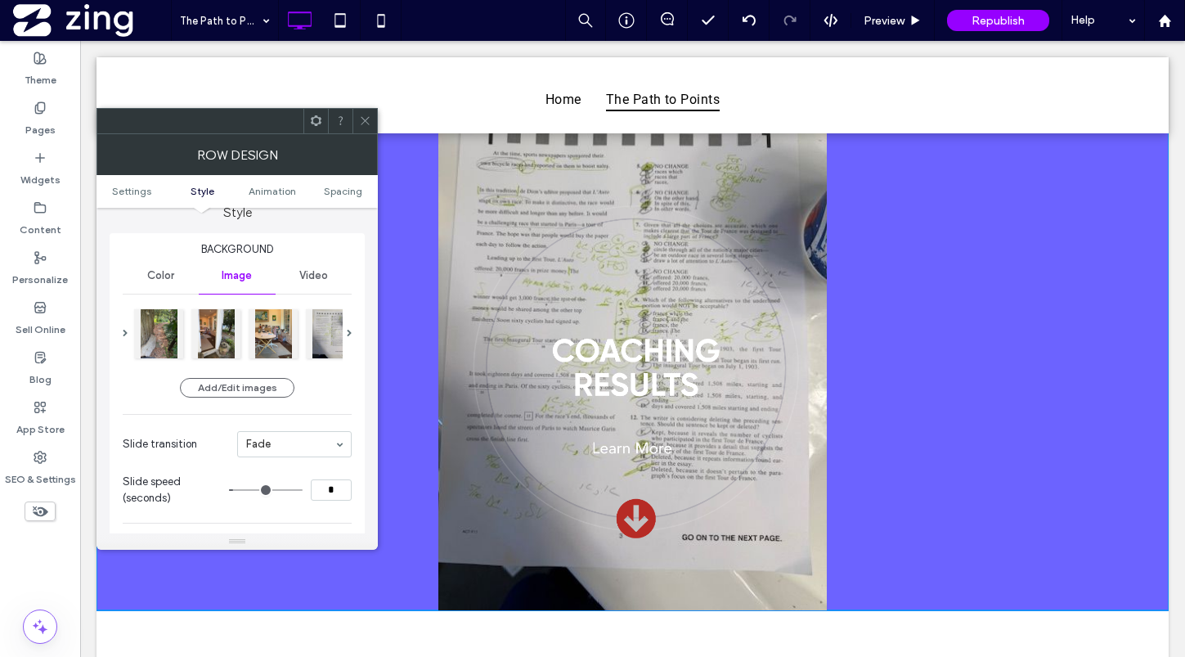
scroll to position [29, 0]
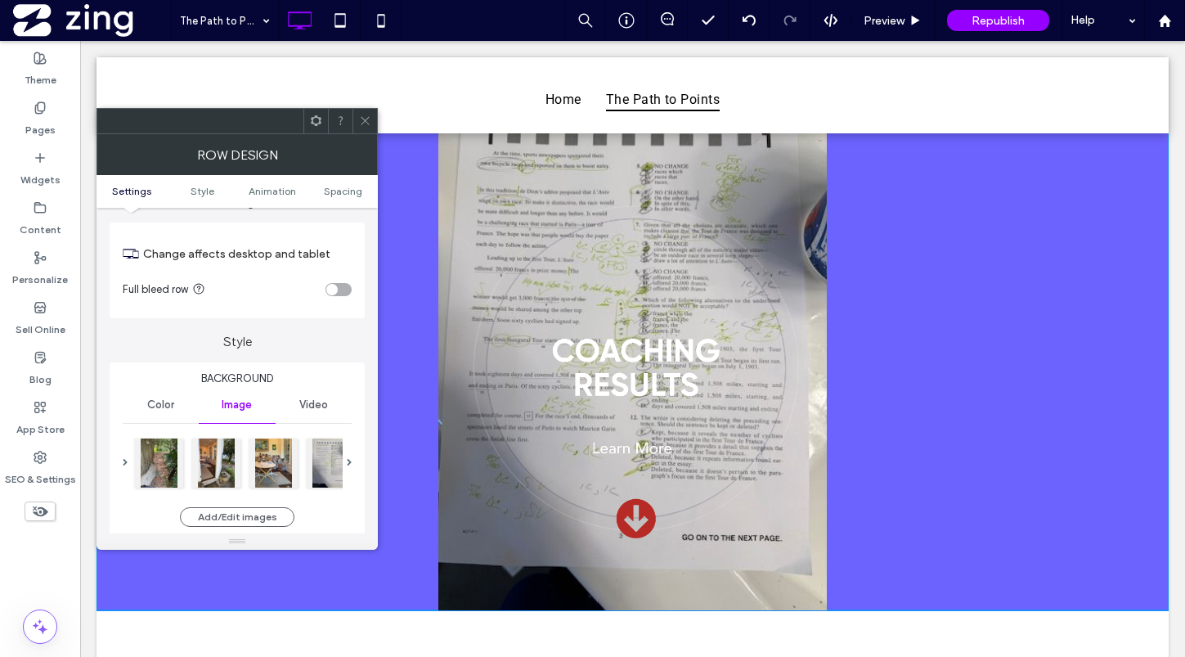
click at [162, 403] on span "Color" at bounding box center [160, 404] width 27 height 13
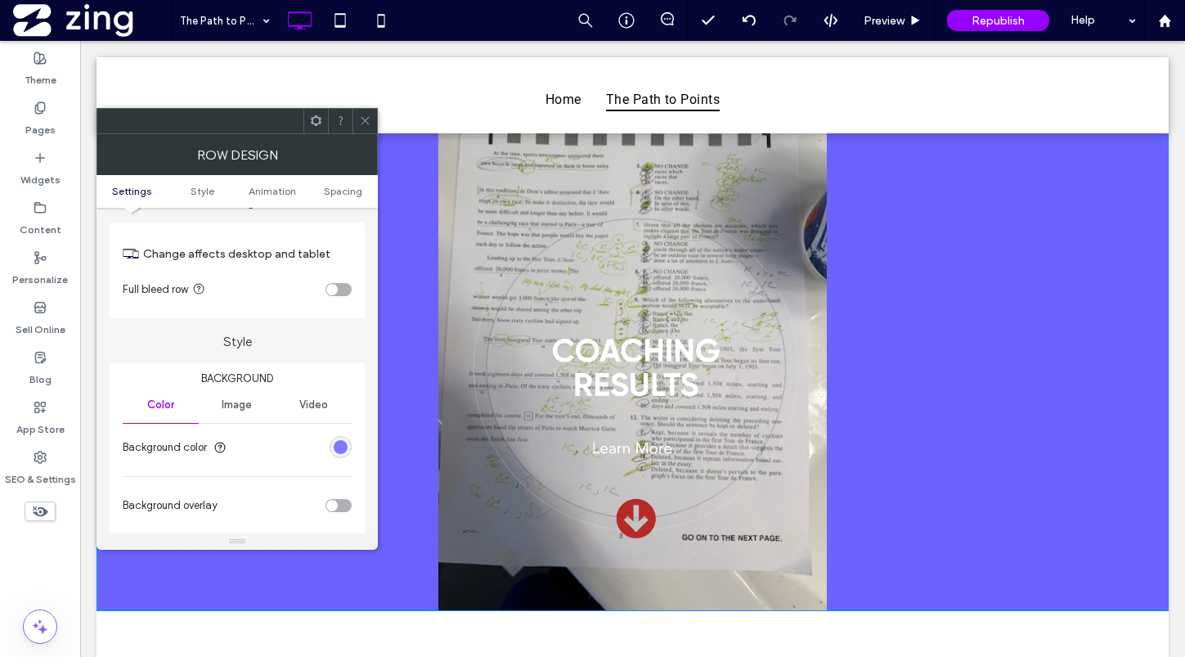
click at [339, 444] on div "rgb(108, 99, 255)" at bounding box center [341, 447] width 14 height 14
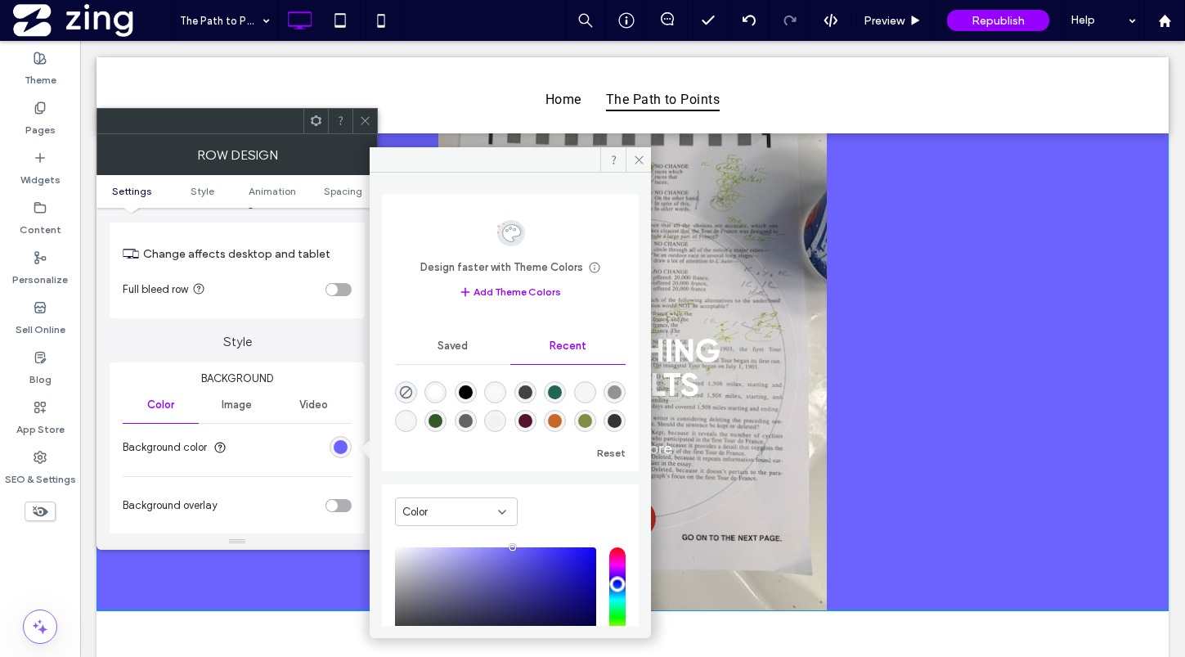
click at [438, 388] on div "rgba(255, 255, 255, 1)" at bounding box center [435, 392] width 14 height 14
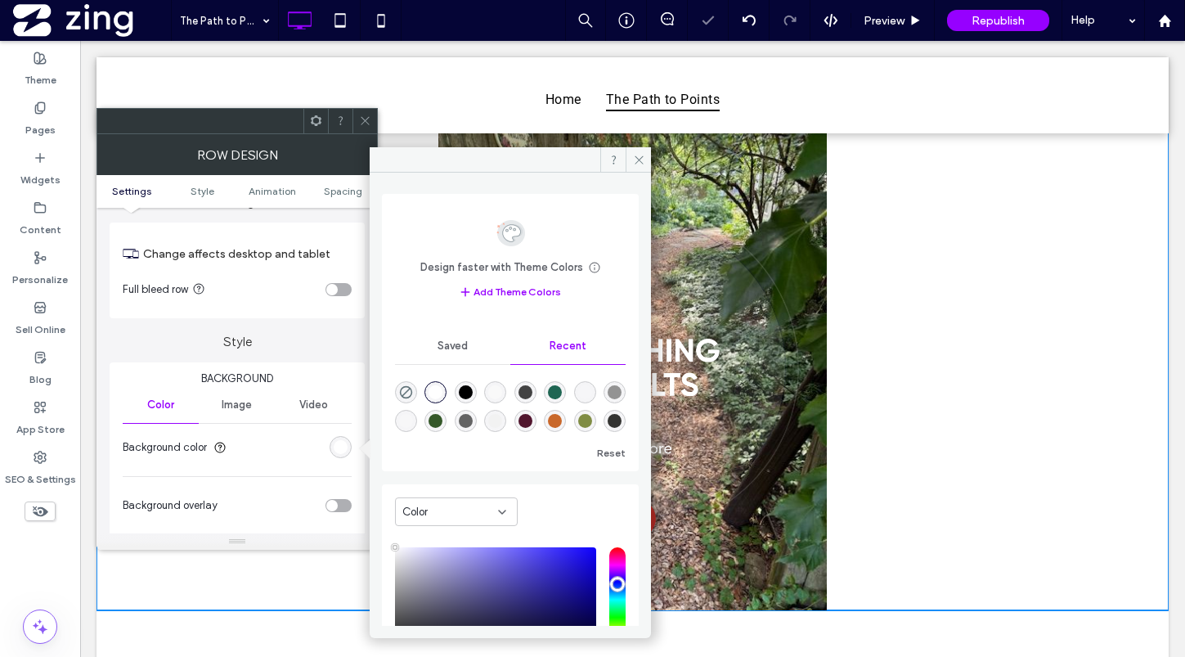
click at [469, 389] on div "rgba(0, 0, 0, 1)" at bounding box center [466, 392] width 14 height 14
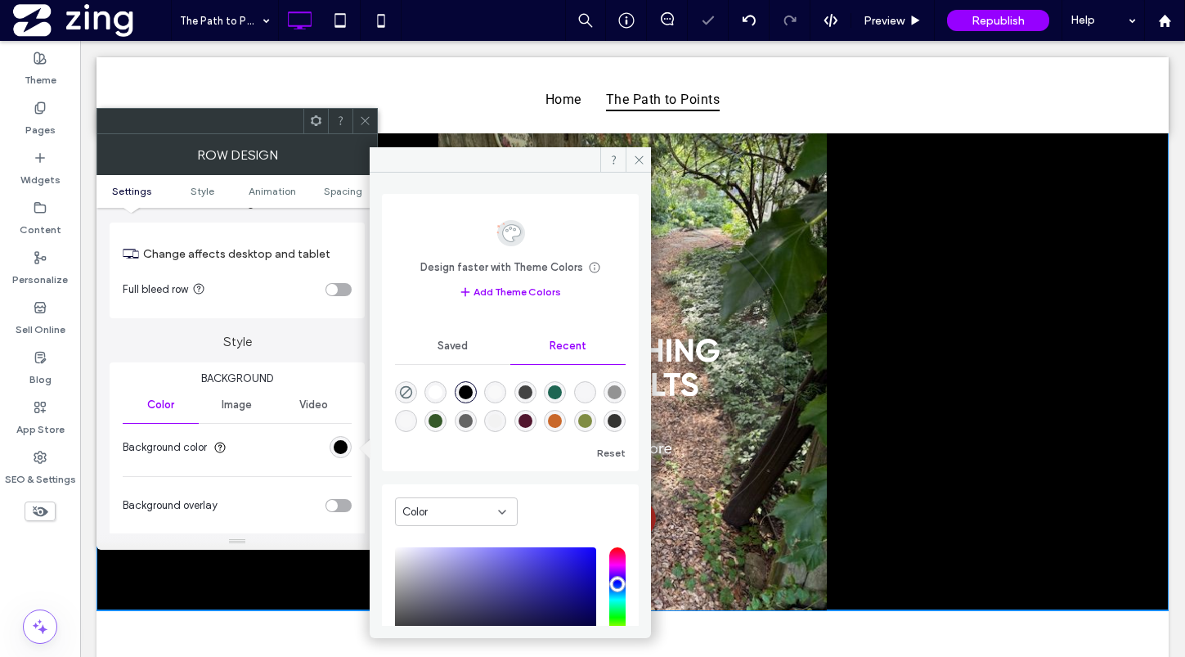
click at [442, 388] on div "rgba(255, 255, 255, 1)" at bounding box center [435, 392] width 14 height 14
type input "*******"
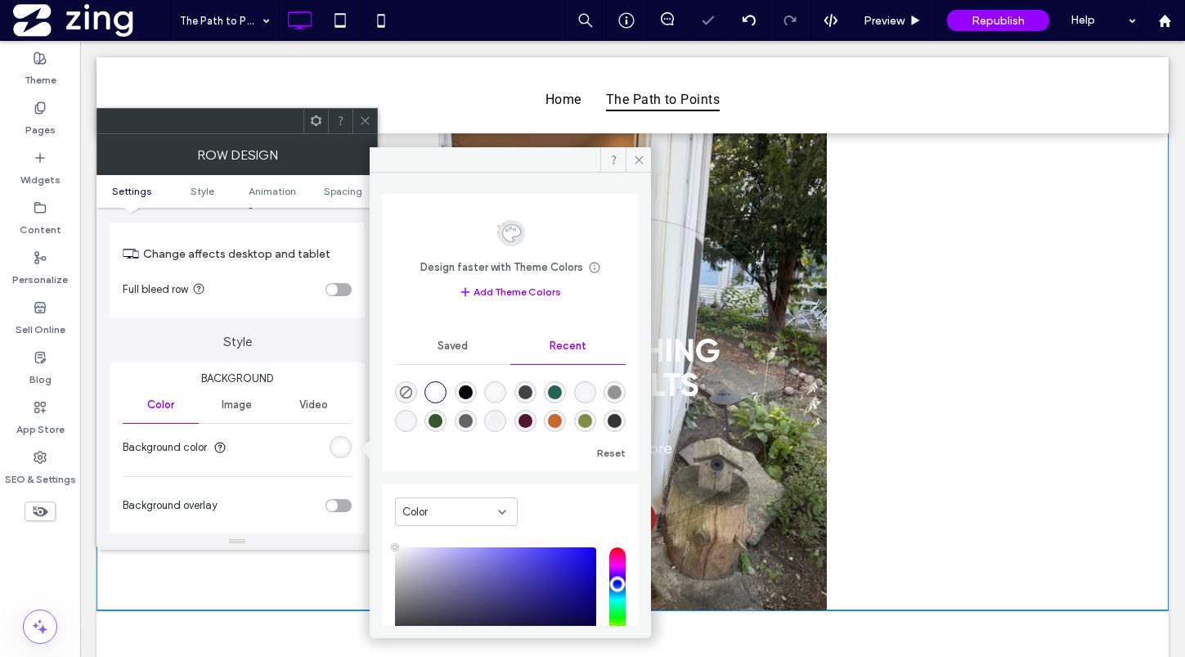
click at [352, 109] on div at bounding box center [364, 121] width 25 height 25
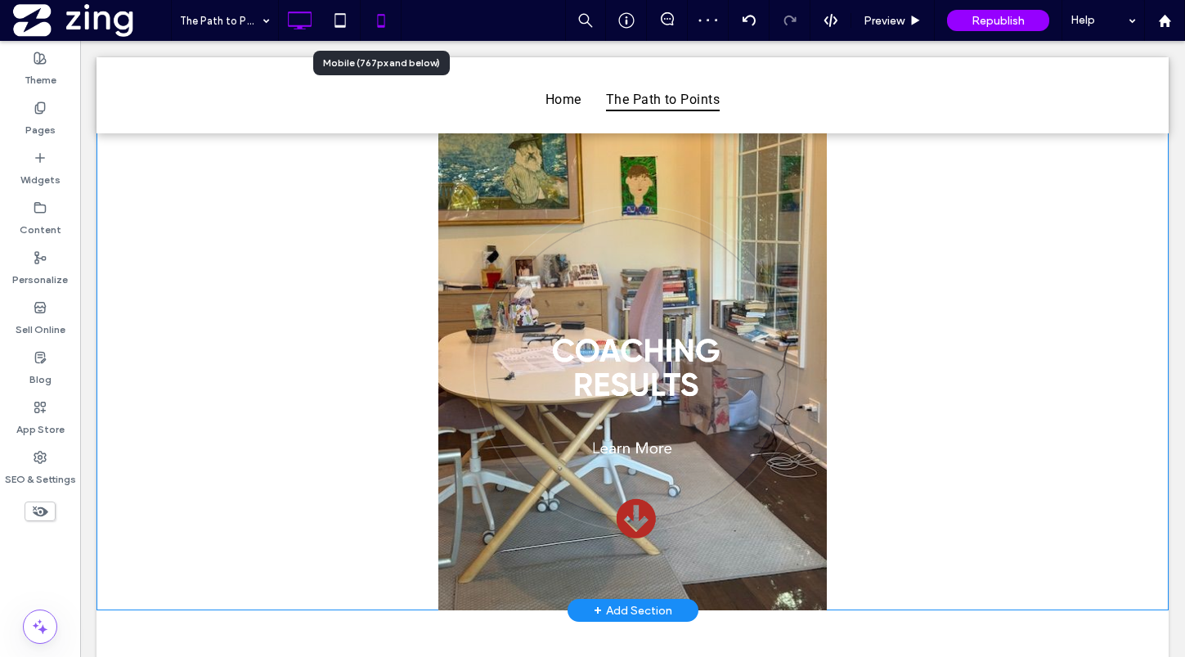
click at [388, 25] on icon at bounding box center [381, 20] width 33 height 33
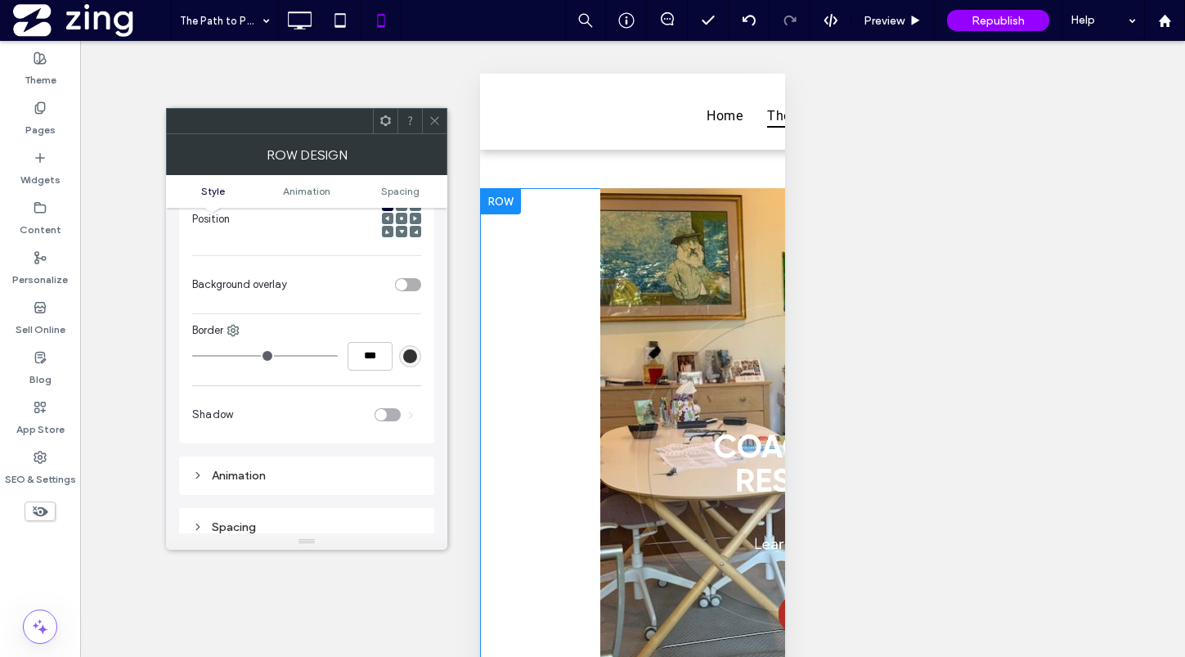
scroll to position [453, 0]
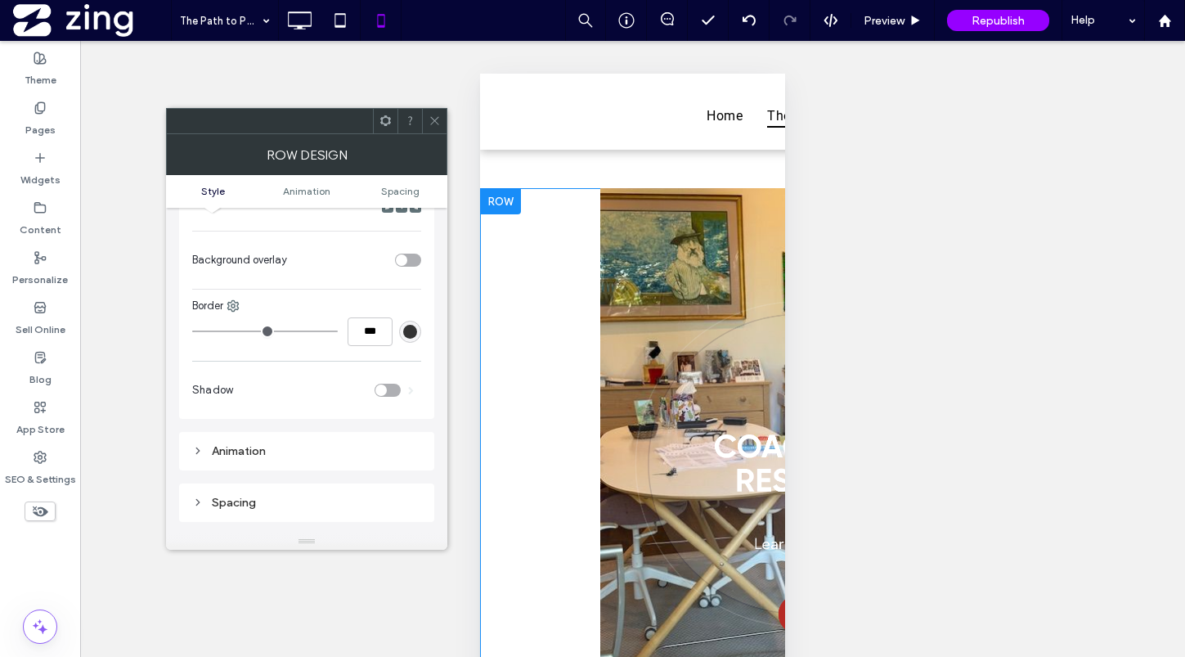
click at [413, 262] on div "toggle" at bounding box center [408, 259] width 26 height 13
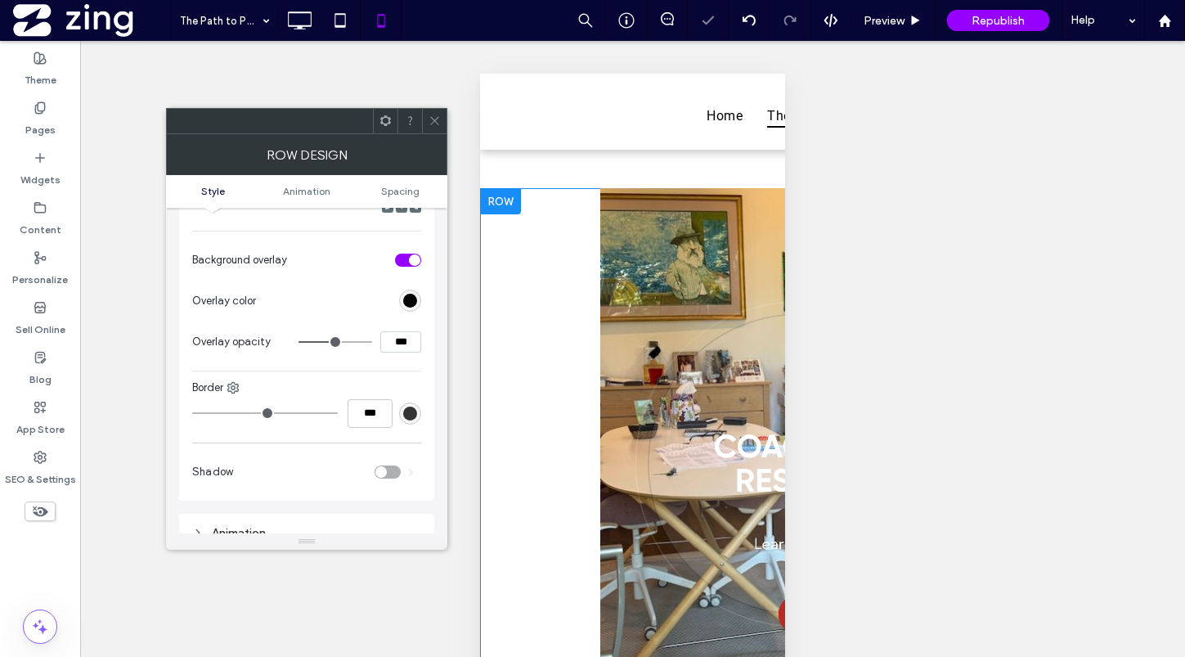
click at [432, 121] on icon at bounding box center [434, 120] width 12 height 12
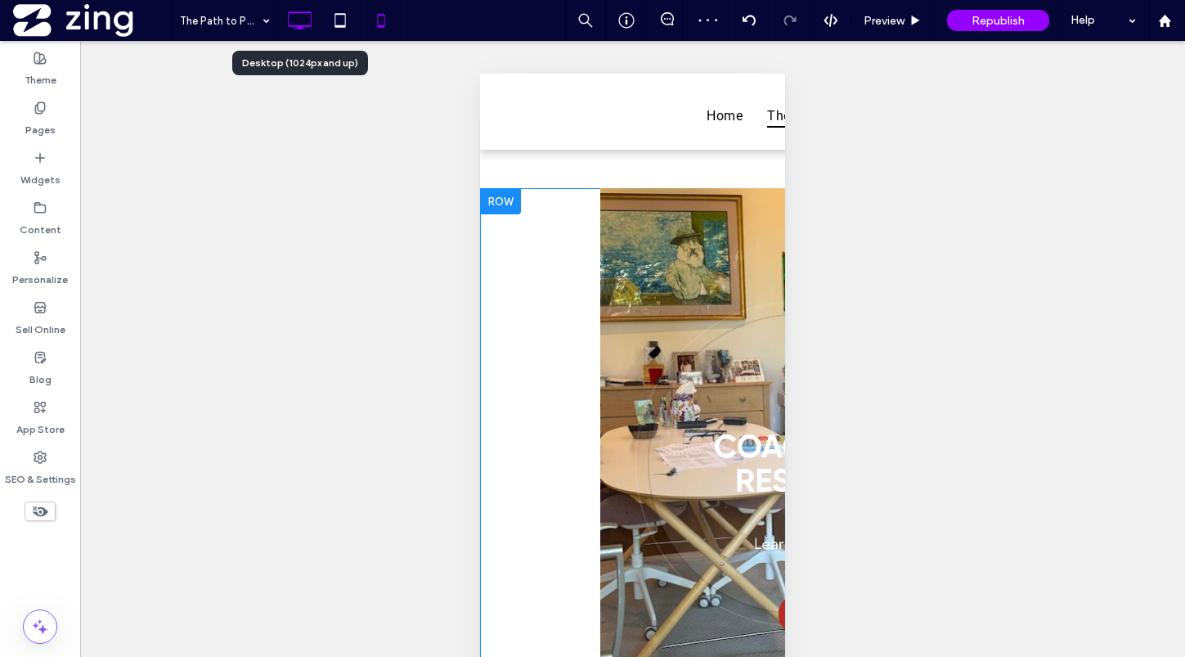
click at [304, 19] on icon at bounding box center [299, 20] width 33 height 33
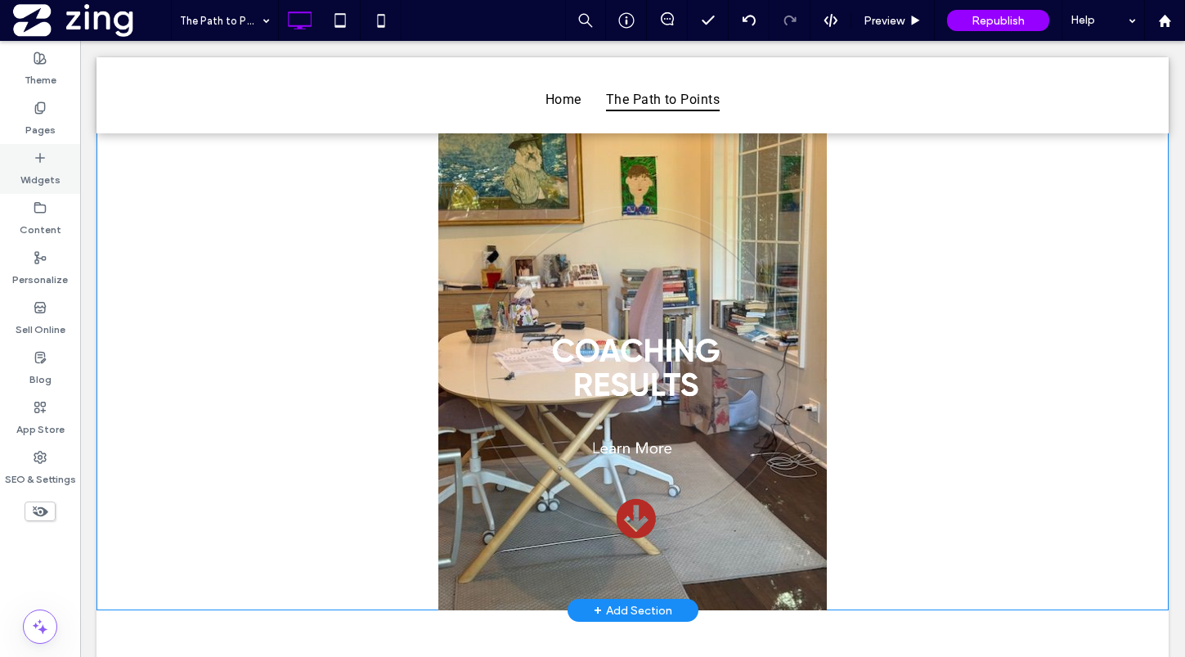
click at [44, 163] on icon at bounding box center [40, 157] width 13 height 13
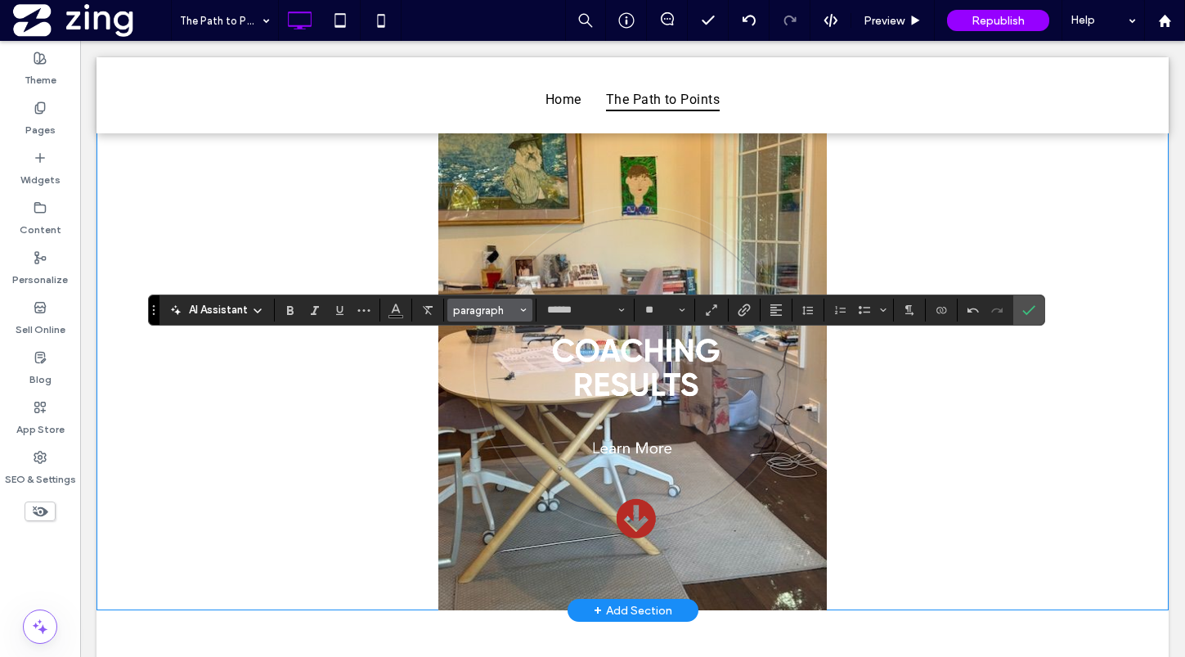
click at [482, 304] on span "paragraph" at bounding box center [485, 310] width 64 height 12
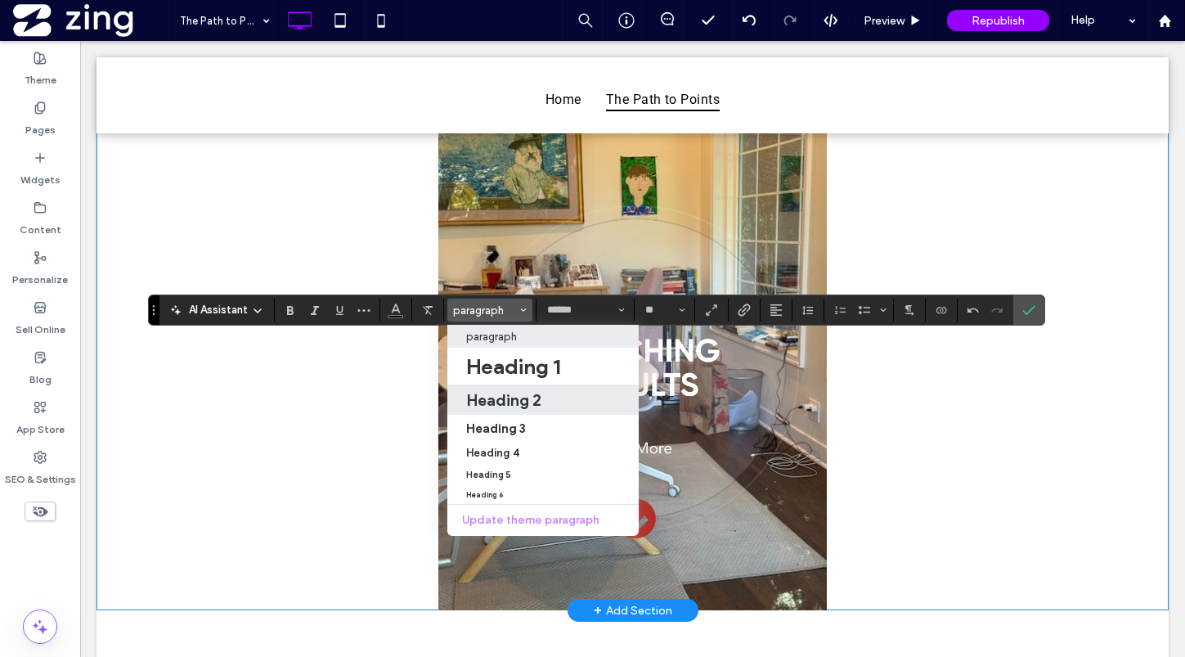
click at [518, 401] on h2 "Heading 2" at bounding box center [503, 400] width 75 height 20
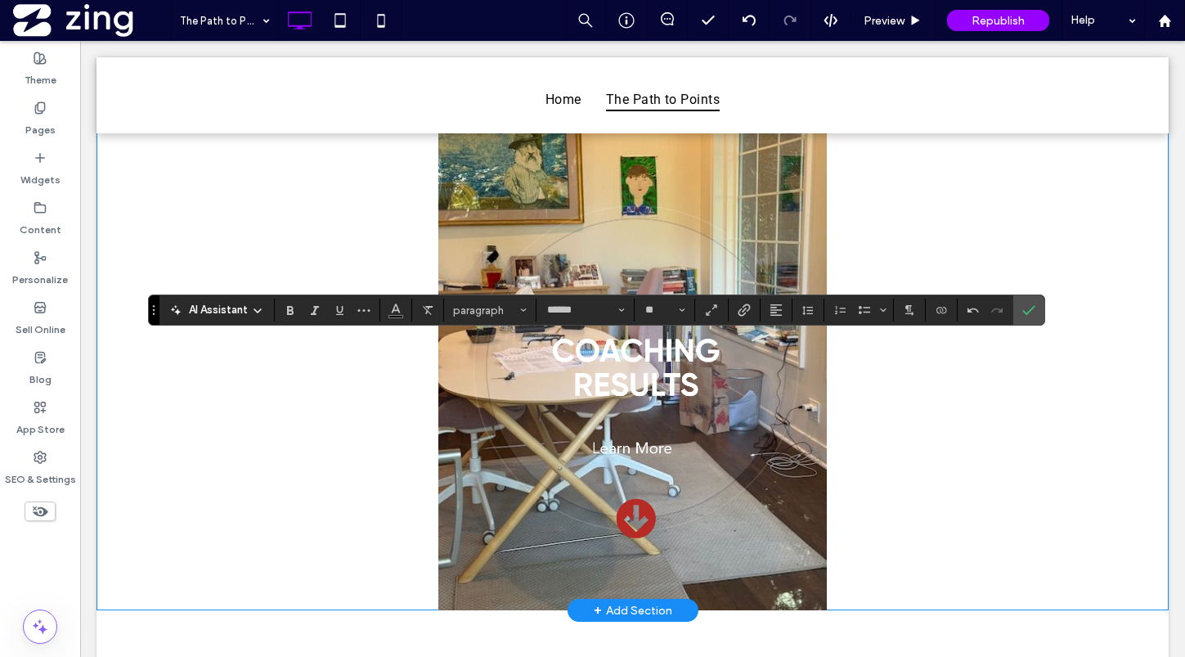
type input "**********"
type input "**"
click at [785, 312] on button "Alignment" at bounding box center [776, 309] width 25 height 23
click at [796, 364] on div "ui.textEditor.alignment.center" at bounding box center [792, 360] width 21 height 13
click at [1038, 309] on label "Confirm" at bounding box center [1028, 309] width 25 height 29
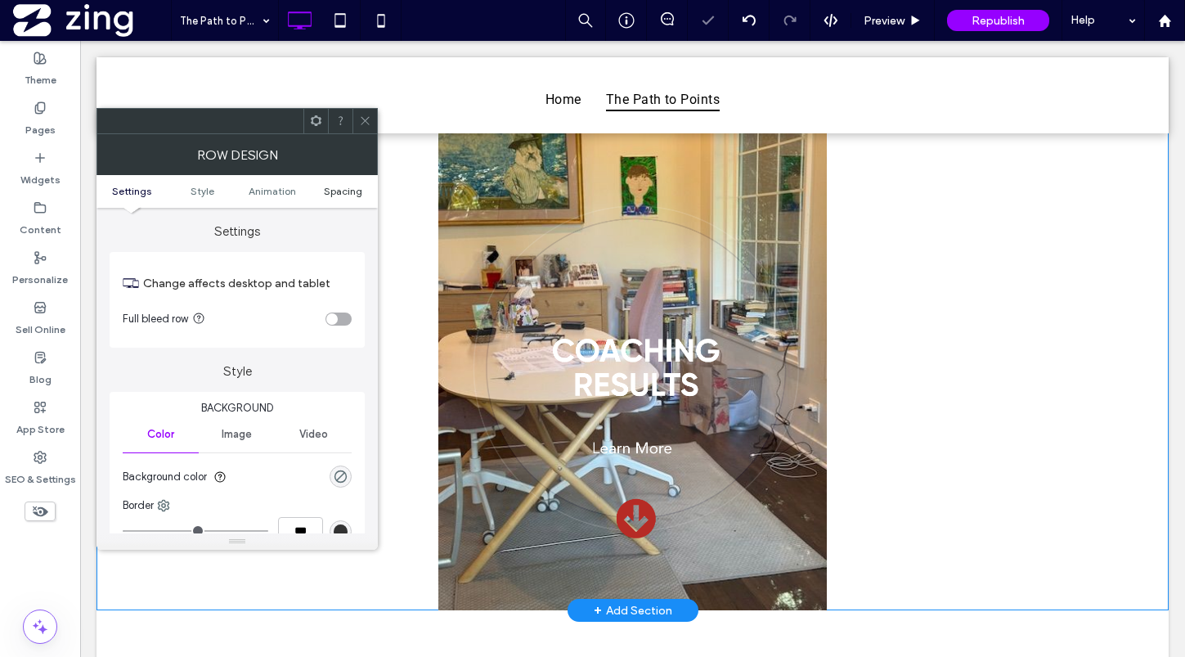
click at [348, 187] on span "Spacing" at bounding box center [343, 191] width 38 height 12
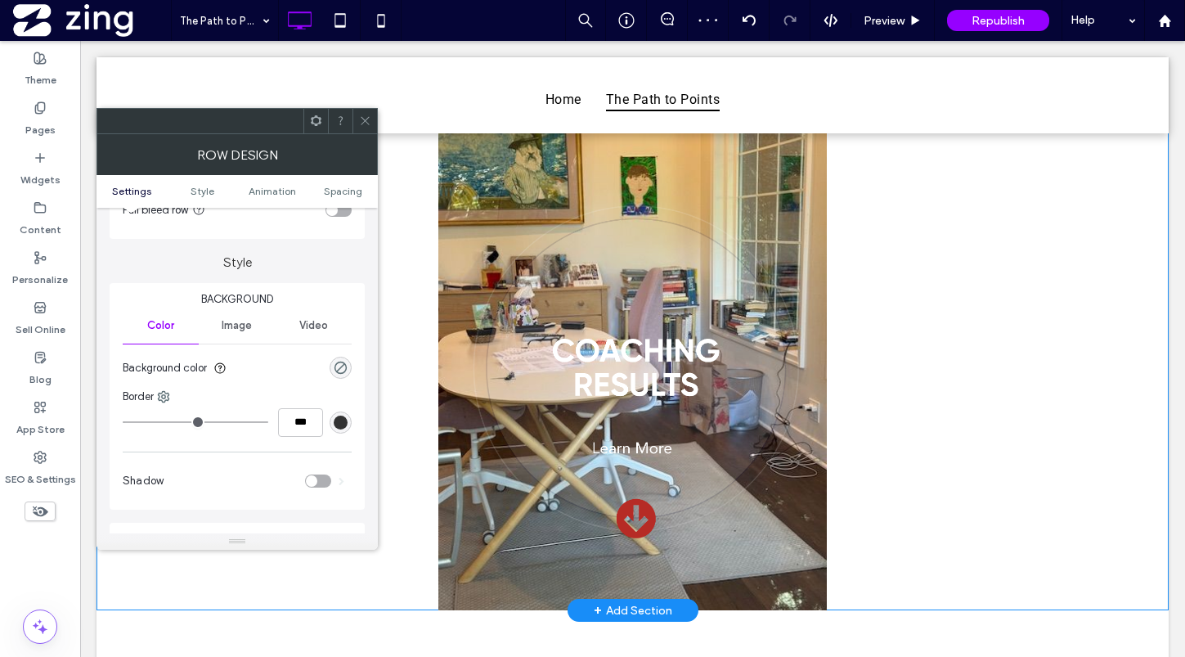
scroll to position [0, 0]
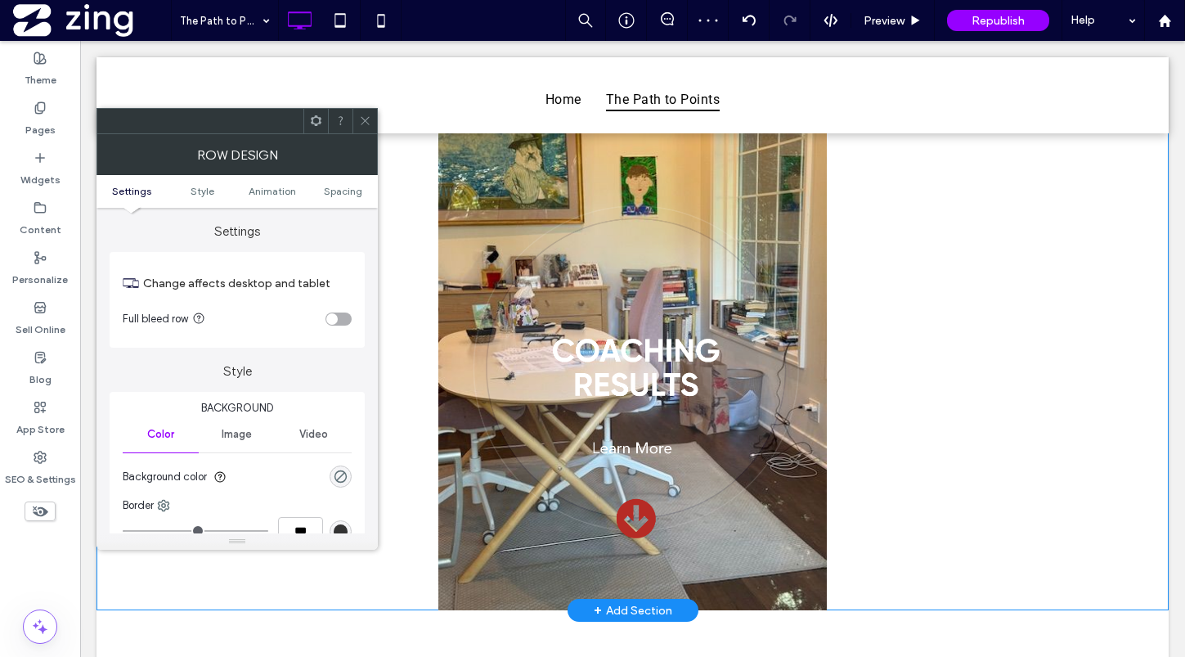
click at [328, 318] on div "toggle" at bounding box center [331, 318] width 11 height 11
click at [365, 122] on icon at bounding box center [365, 120] width 12 height 12
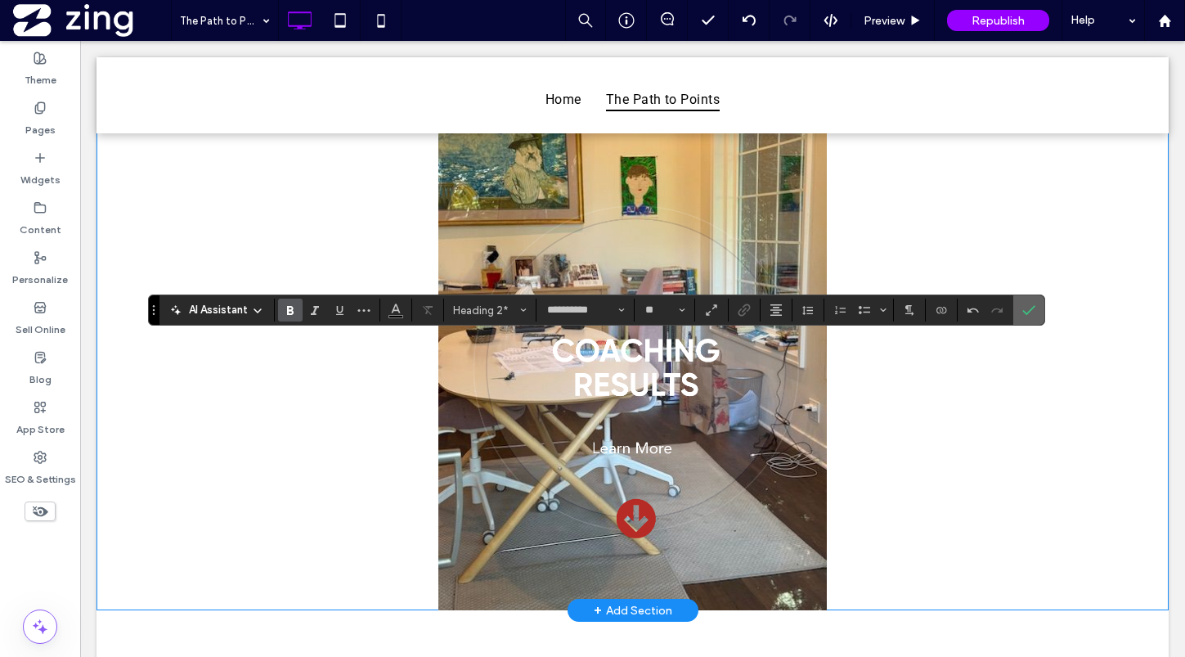
click at [1034, 309] on icon "Confirm" at bounding box center [1028, 309] width 13 height 13
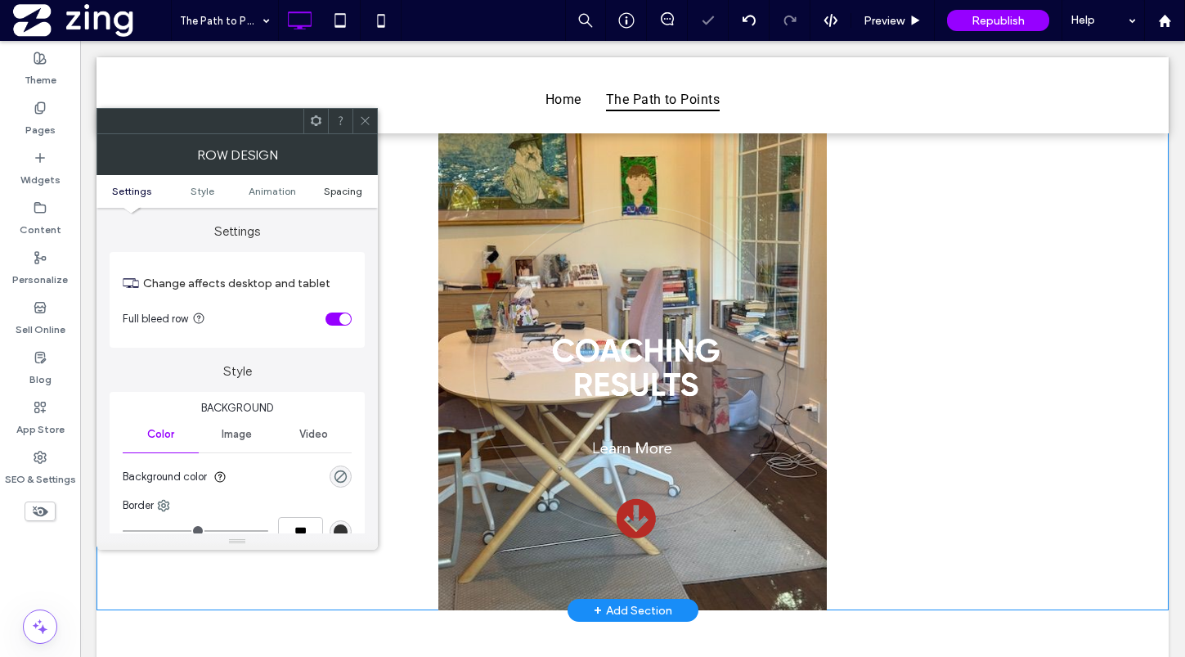
click at [350, 195] on span "Spacing" at bounding box center [343, 191] width 38 height 12
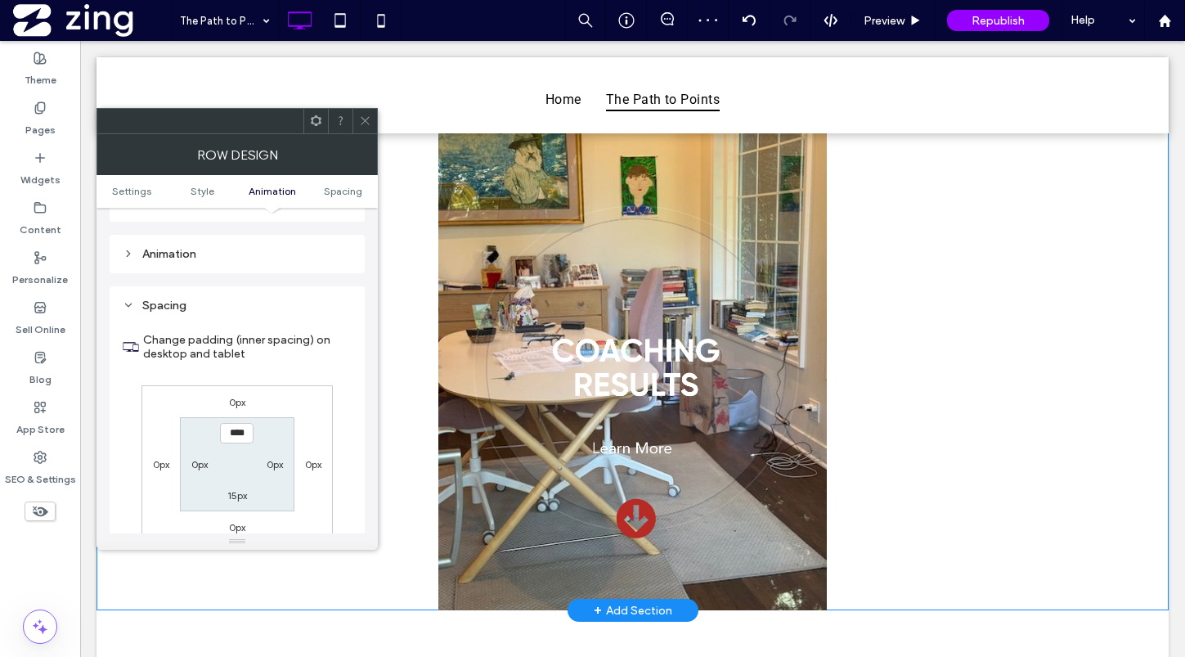
scroll to position [462, 0]
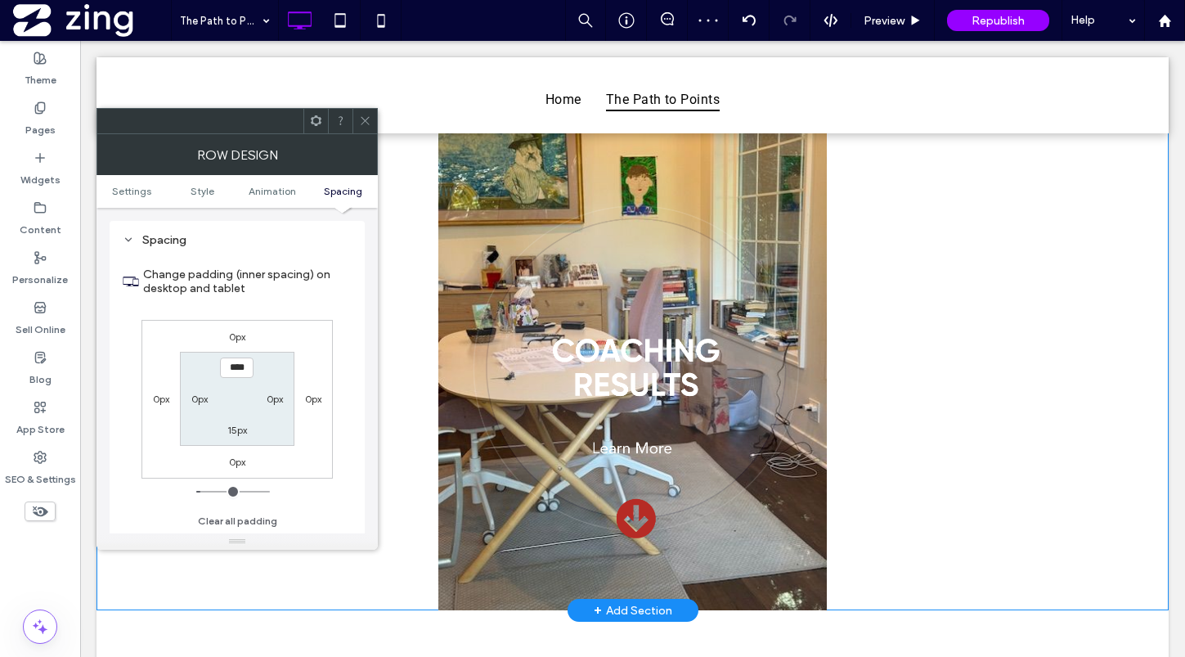
click at [195, 397] on label "0px" at bounding box center [199, 399] width 16 height 12
type input "*"
type input "**"
type input "*"
click at [196, 402] on input "***" at bounding box center [200, 398] width 34 height 20
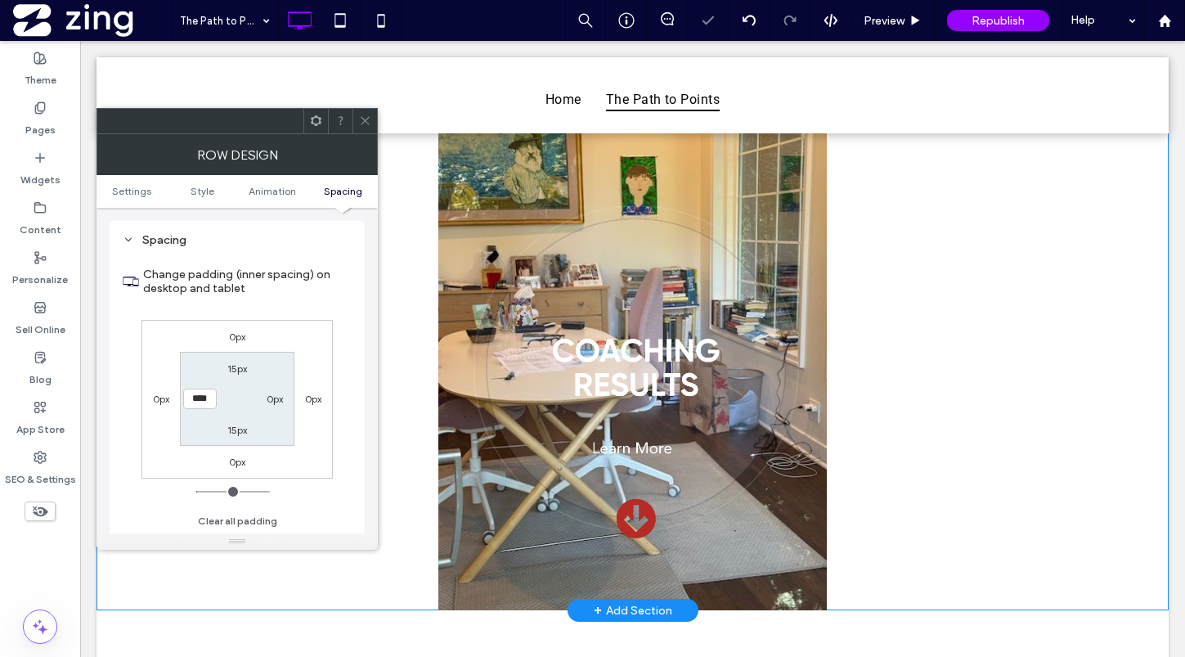
type input "****"
click at [272, 398] on label "0px" at bounding box center [275, 399] width 16 height 12
type input "*"
type input "**"
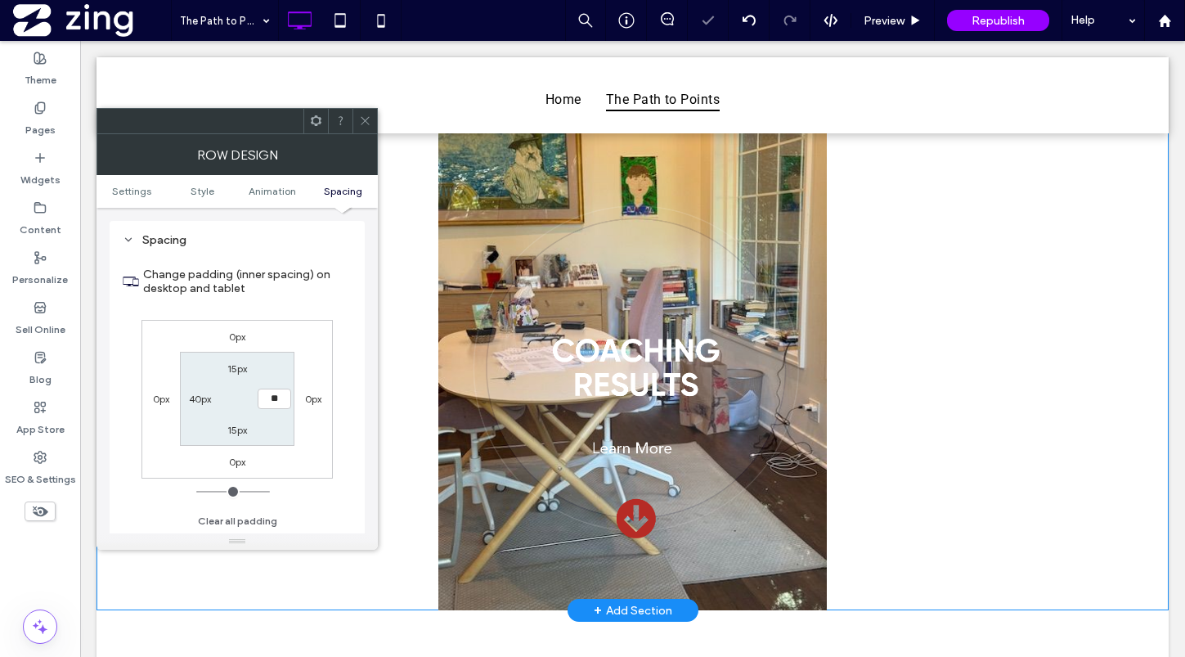
type input "****"
click at [368, 118] on use at bounding box center [365, 121] width 8 height 8
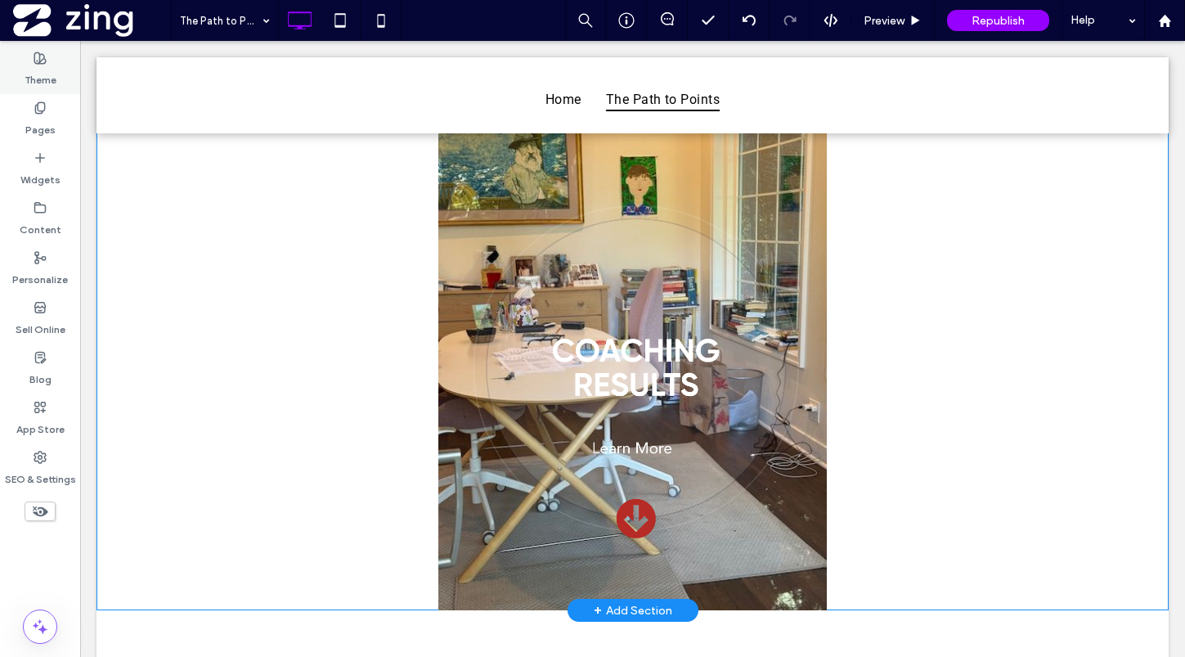
click at [38, 76] on label "Theme" at bounding box center [41, 76] width 32 height 23
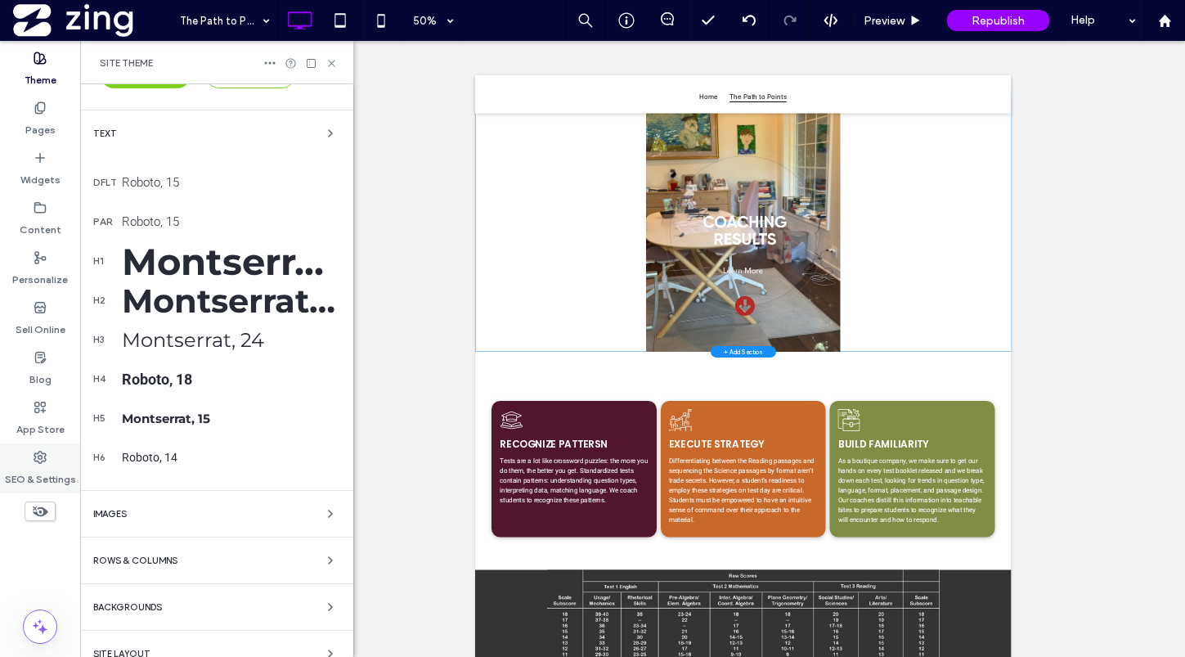
scroll to position [334, 0]
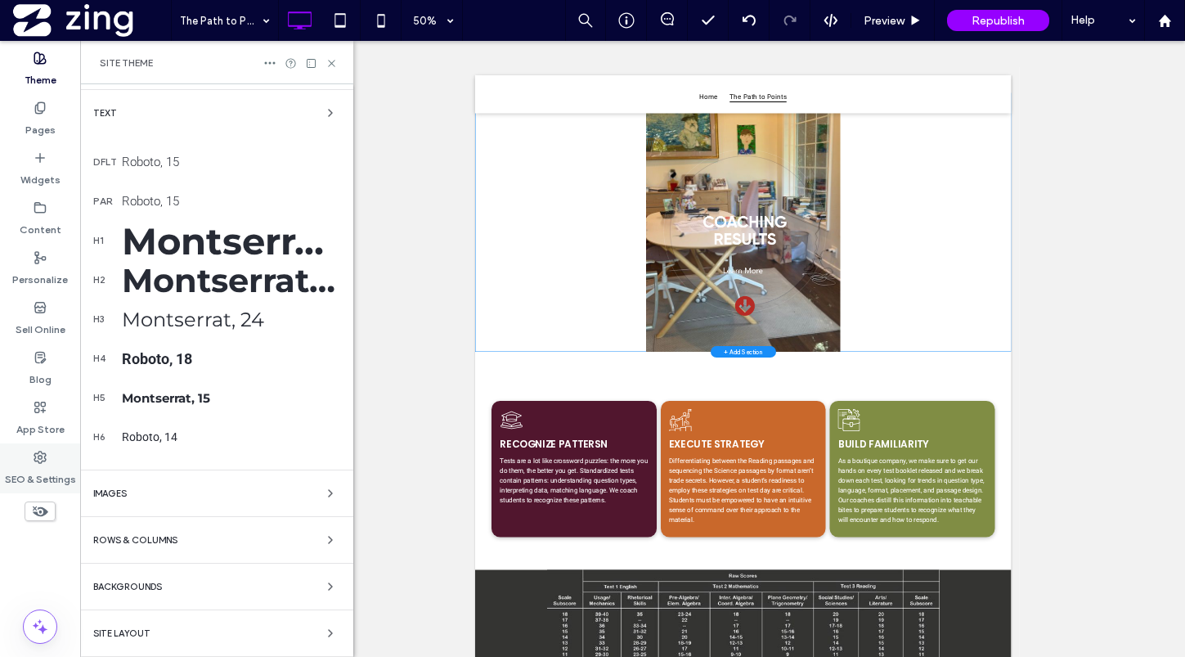
click at [42, 451] on icon at bounding box center [40, 457] width 13 height 13
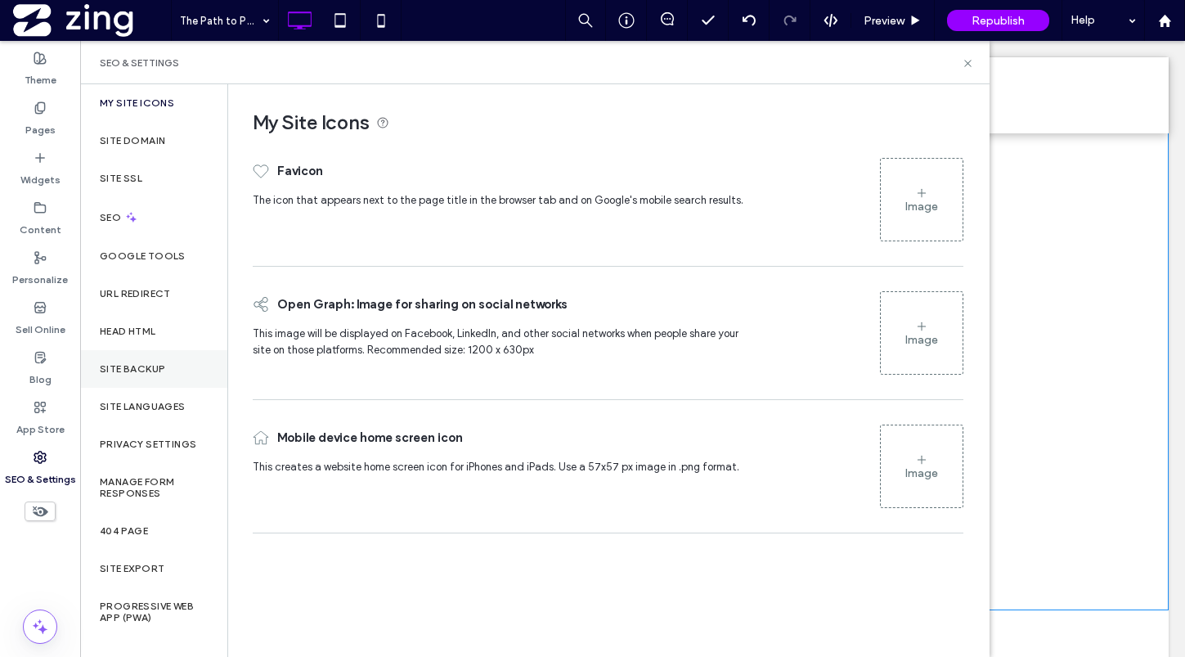
click at [162, 370] on label "Site Backup" at bounding box center [132, 368] width 65 height 11
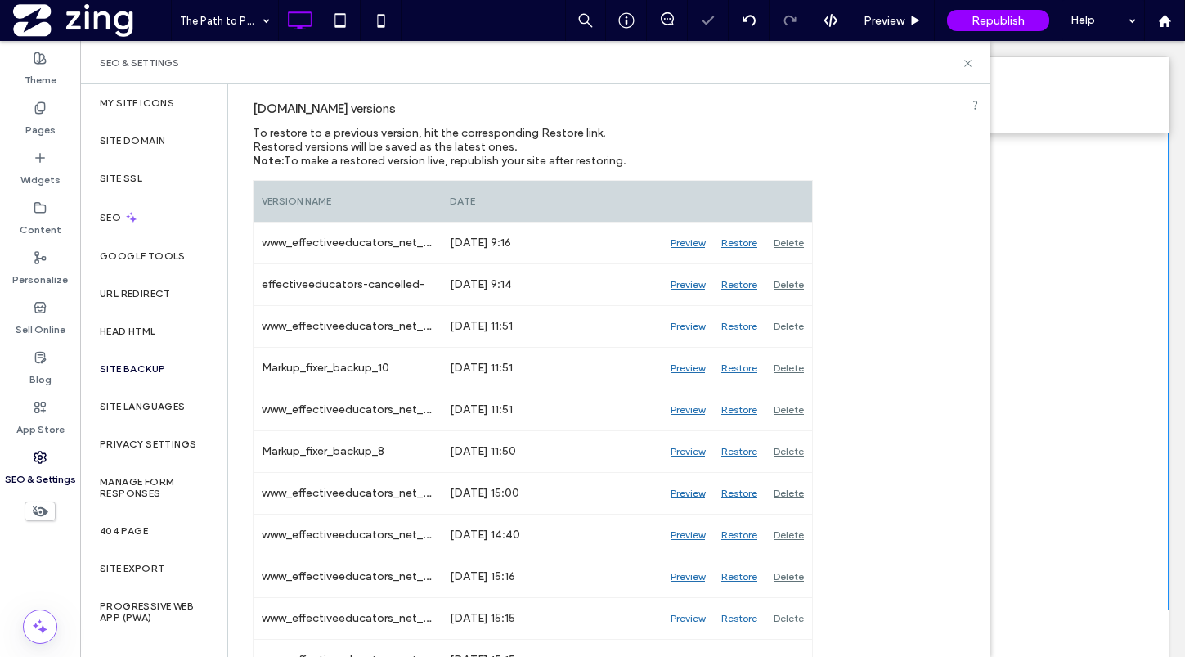
scroll to position [184, 0]
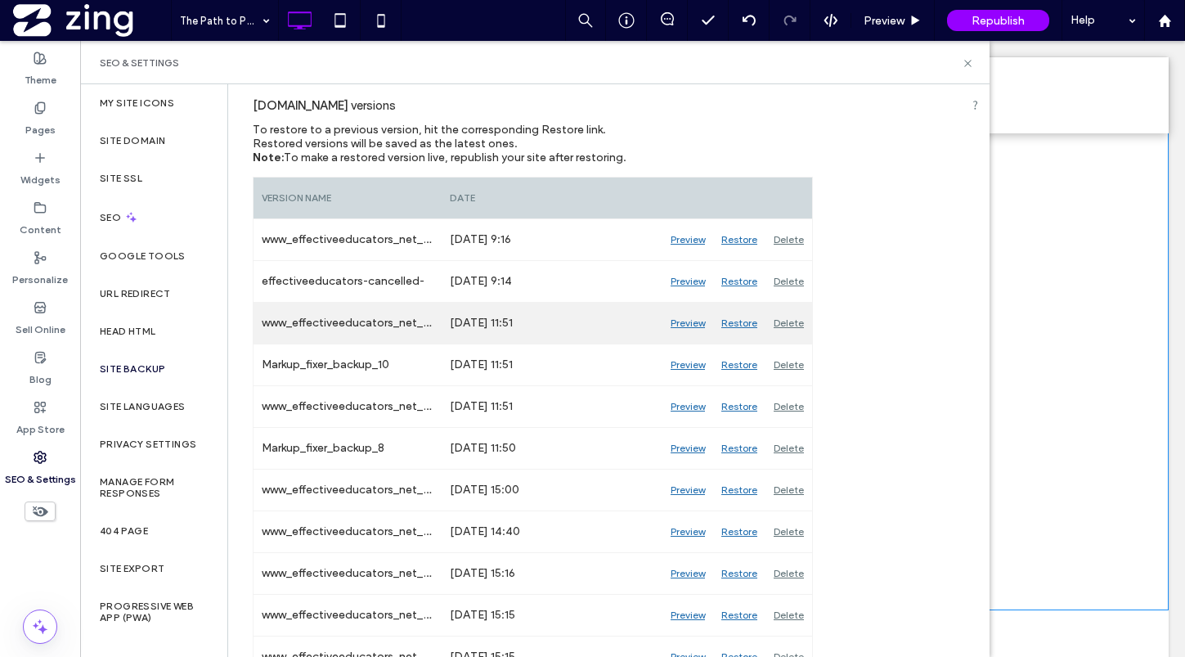
click at [698, 324] on div "Preview" at bounding box center [687, 323] width 51 height 41
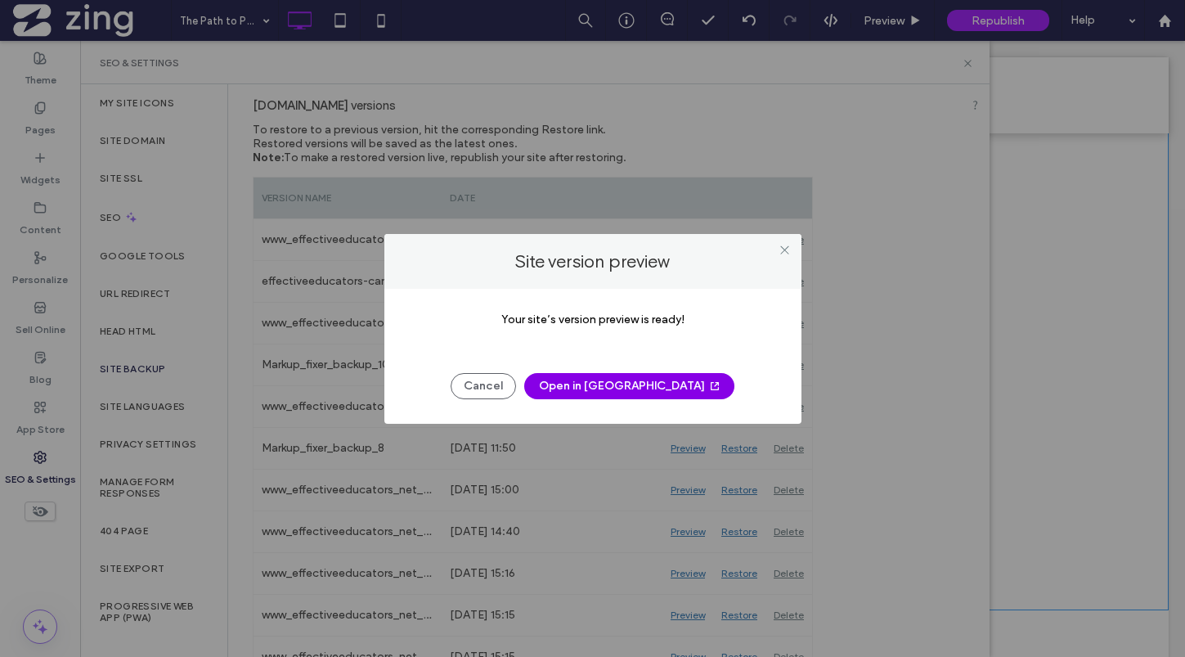
click at [647, 386] on button "Open in New Tab" at bounding box center [629, 386] width 210 height 26
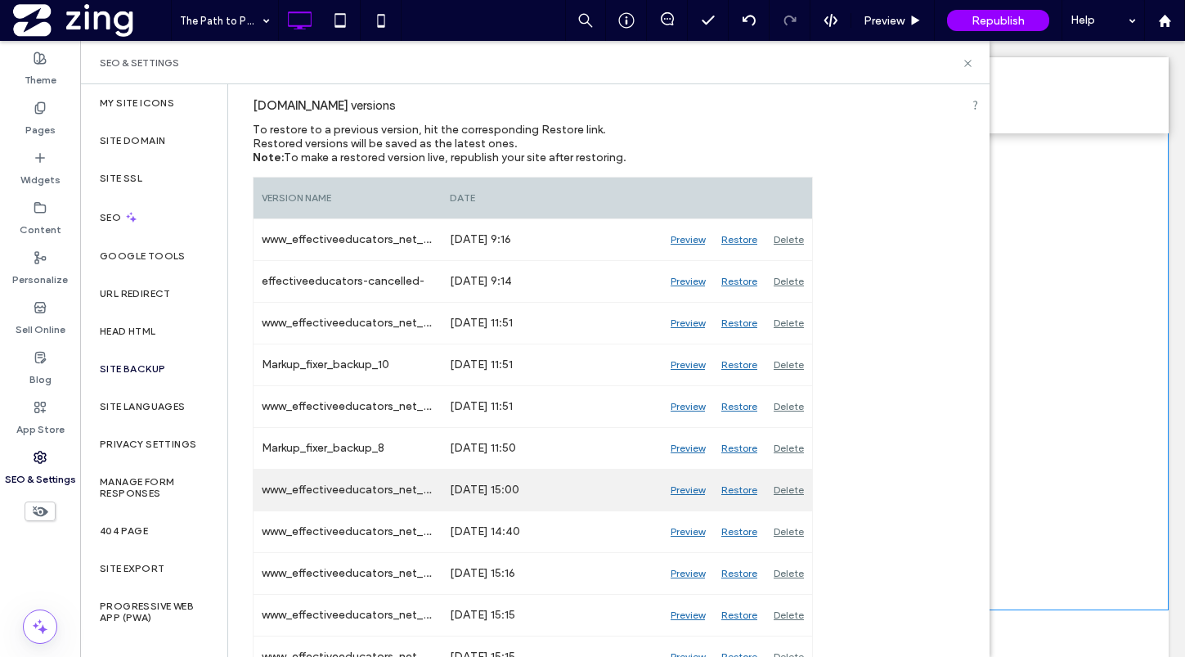
click at [679, 489] on div "Preview" at bounding box center [687, 489] width 51 height 41
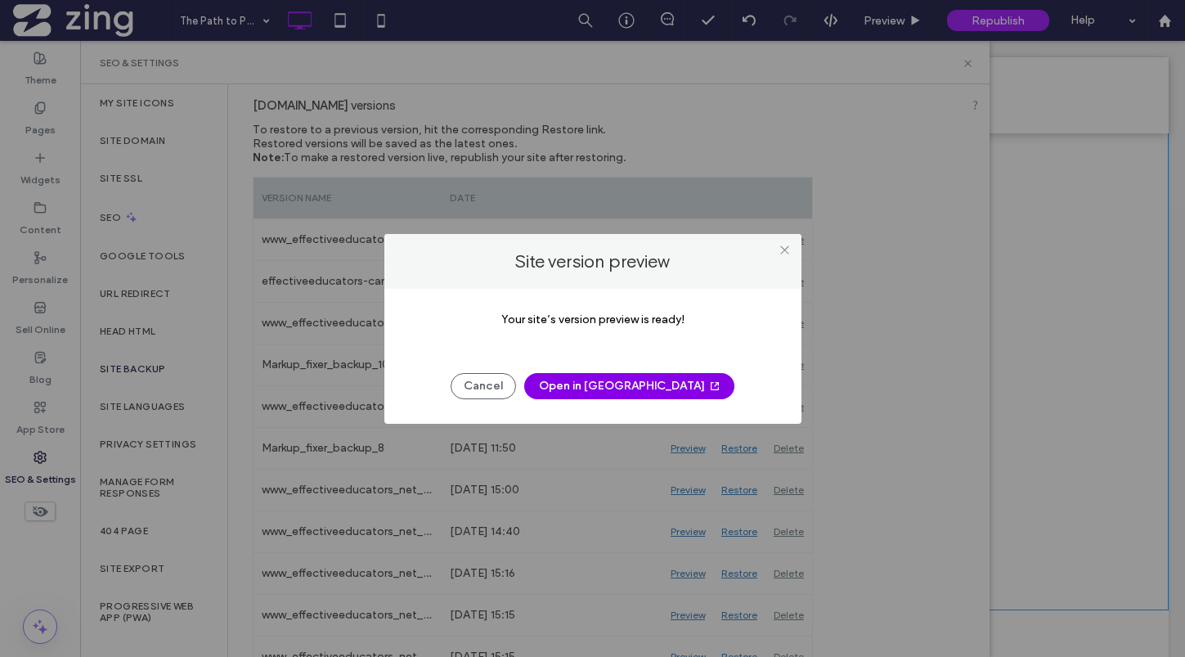
click at [636, 396] on button "Open in New Tab" at bounding box center [629, 386] width 210 height 26
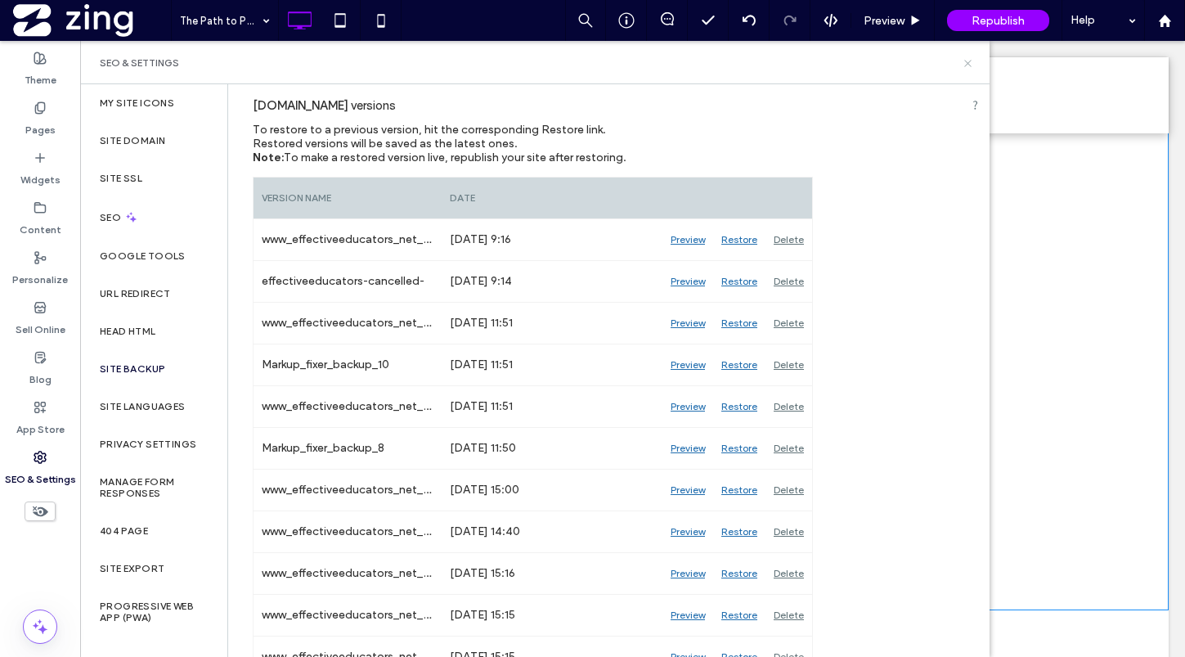
click at [972, 57] on icon at bounding box center [968, 63] width 12 height 12
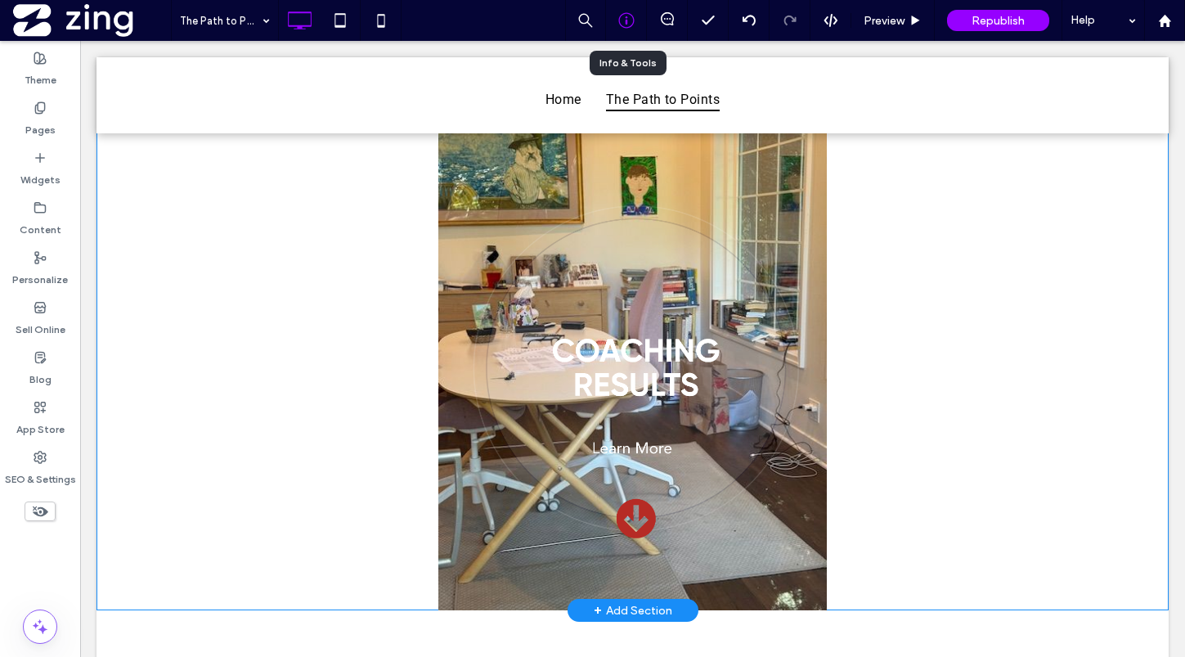
click at [626, 18] on icon at bounding box center [626, 20] width 16 height 16
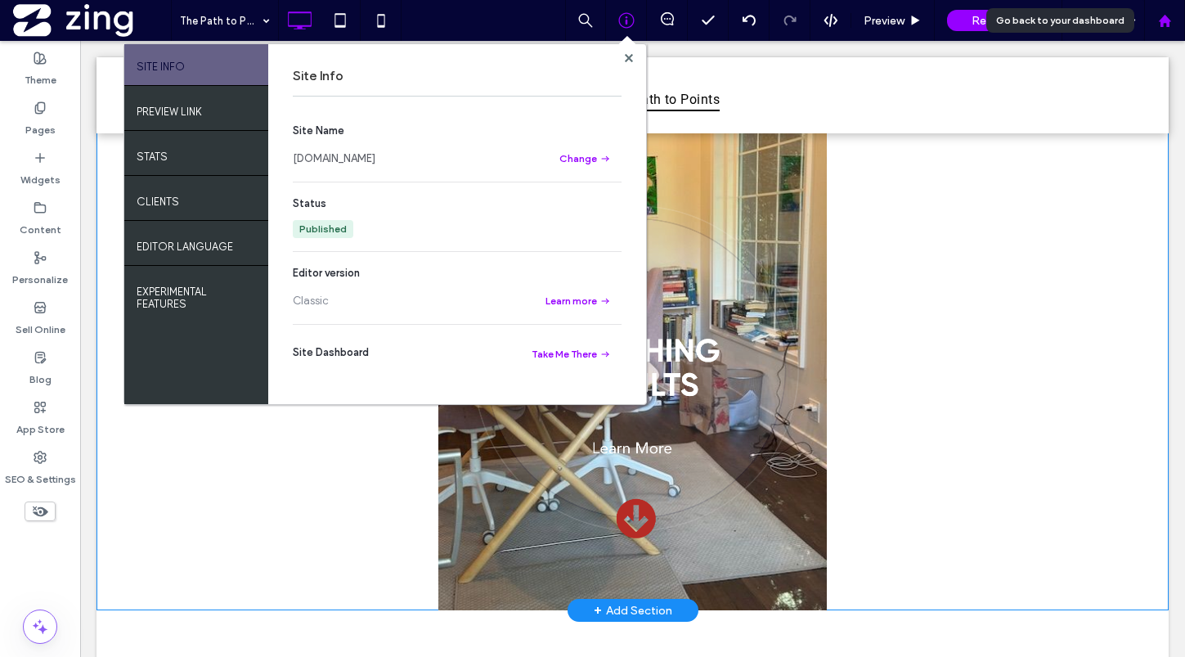
click at [1168, 22] on use at bounding box center [1164, 20] width 12 height 12
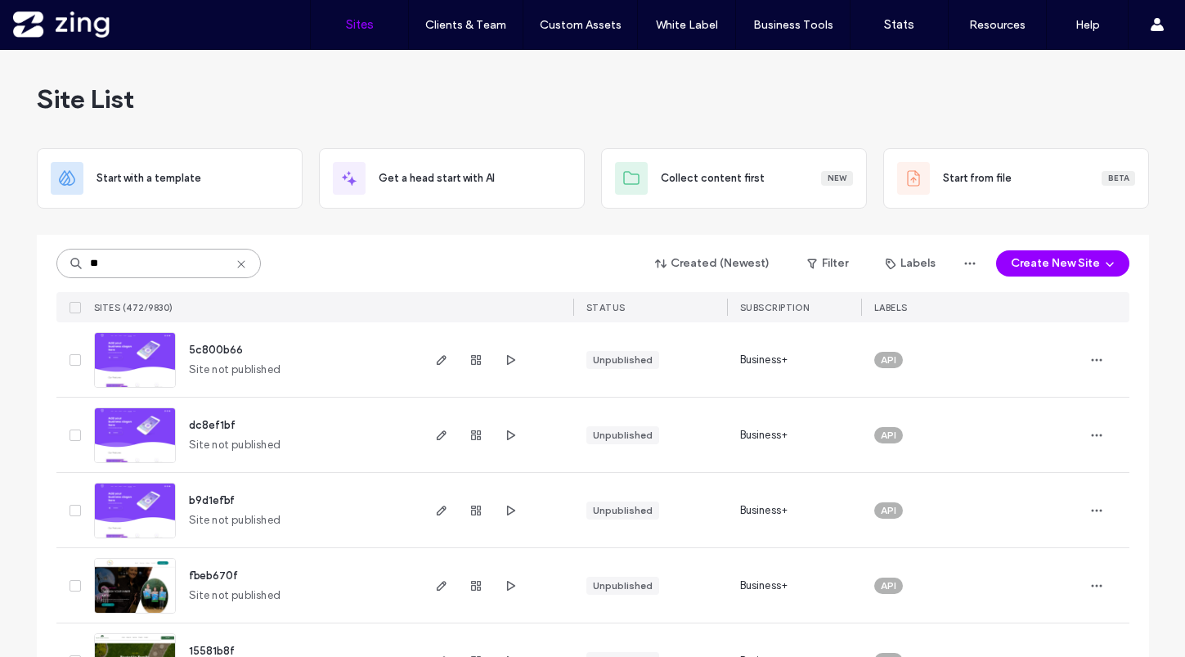
click at [154, 261] on input "**" at bounding box center [158, 263] width 204 height 29
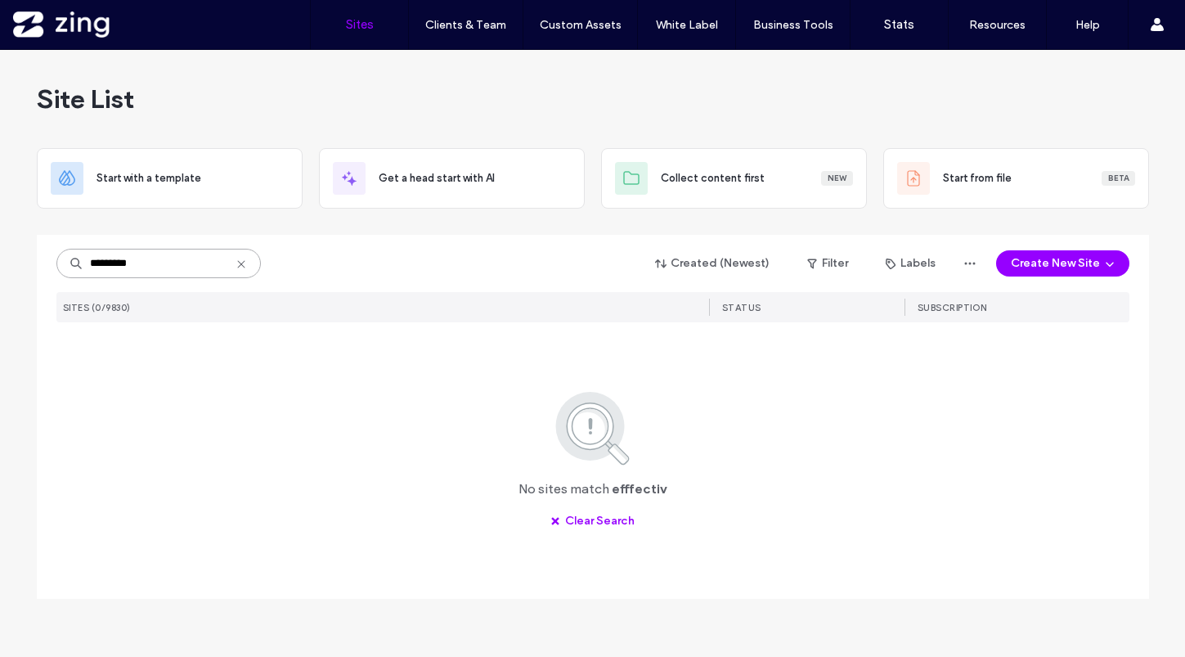
click at [93, 264] on input "*********" at bounding box center [158, 263] width 204 height 29
click at [104, 267] on input "*********" at bounding box center [158, 263] width 204 height 29
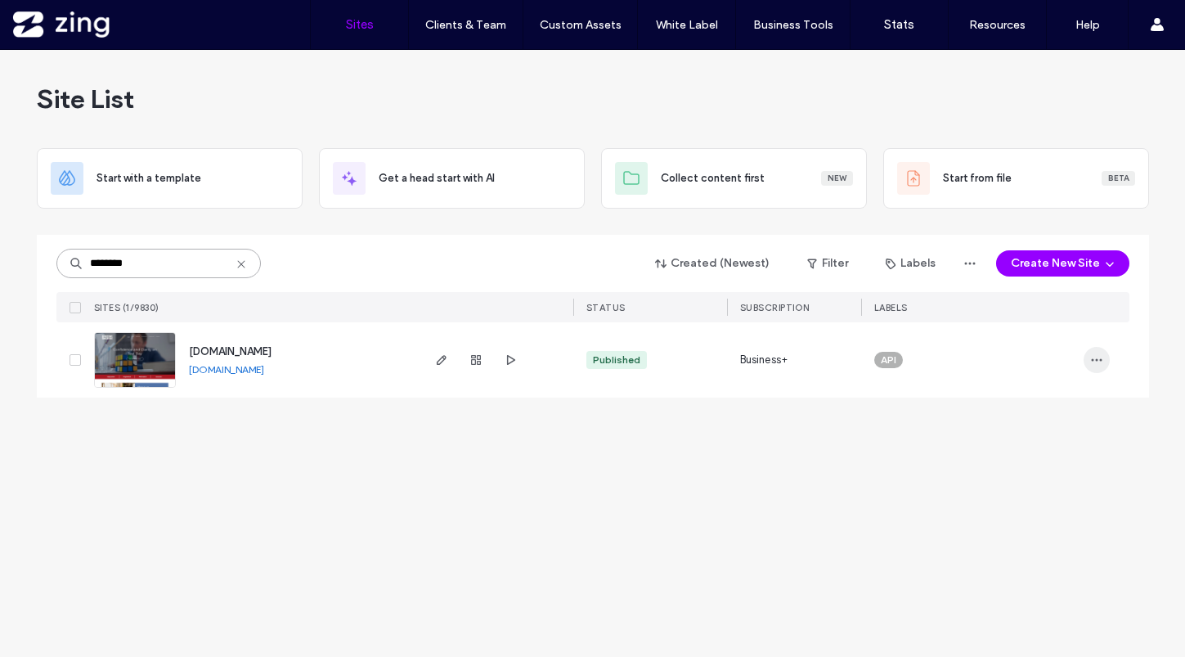
type input "********"
click at [1101, 366] on span "button" at bounding box center [1096, 360] width 26 height 26
click at [1052, 439] on span "Save as Template" at bounding box center [1037, 433] width 87 height 16
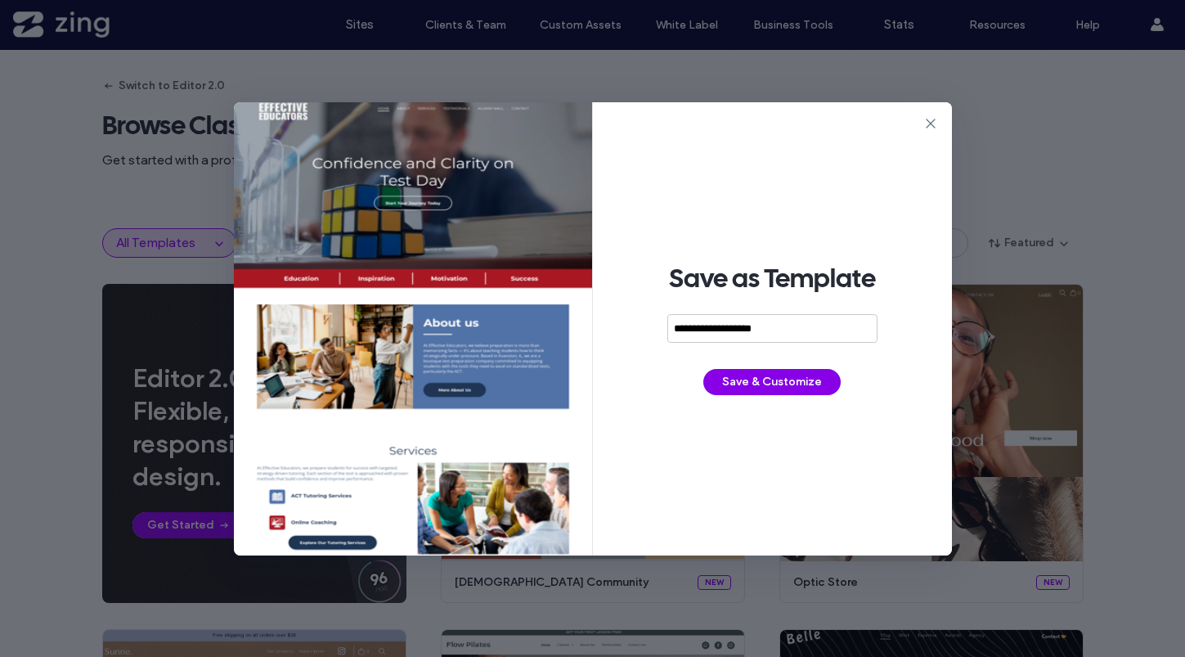
type input "**********"
click at [810, 381] on button "Save & Customize" at bounding box center [771, 382] width 137 height 26
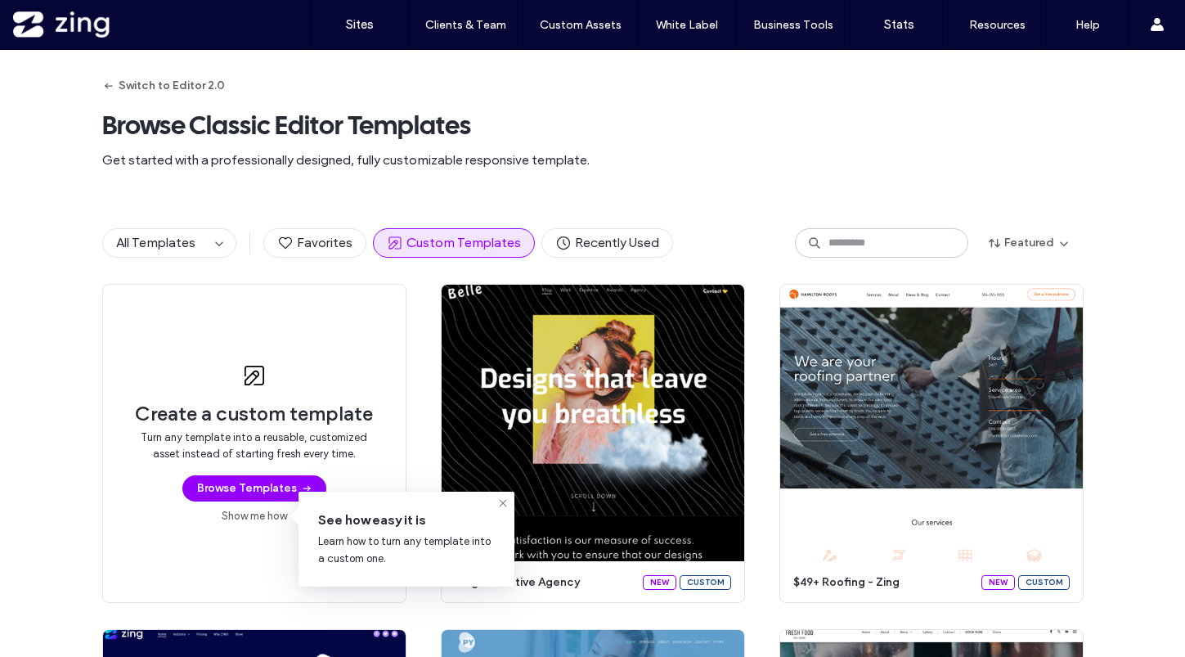
click at [75, 20] on div at bounding box center [105, 24] width 186 height 26
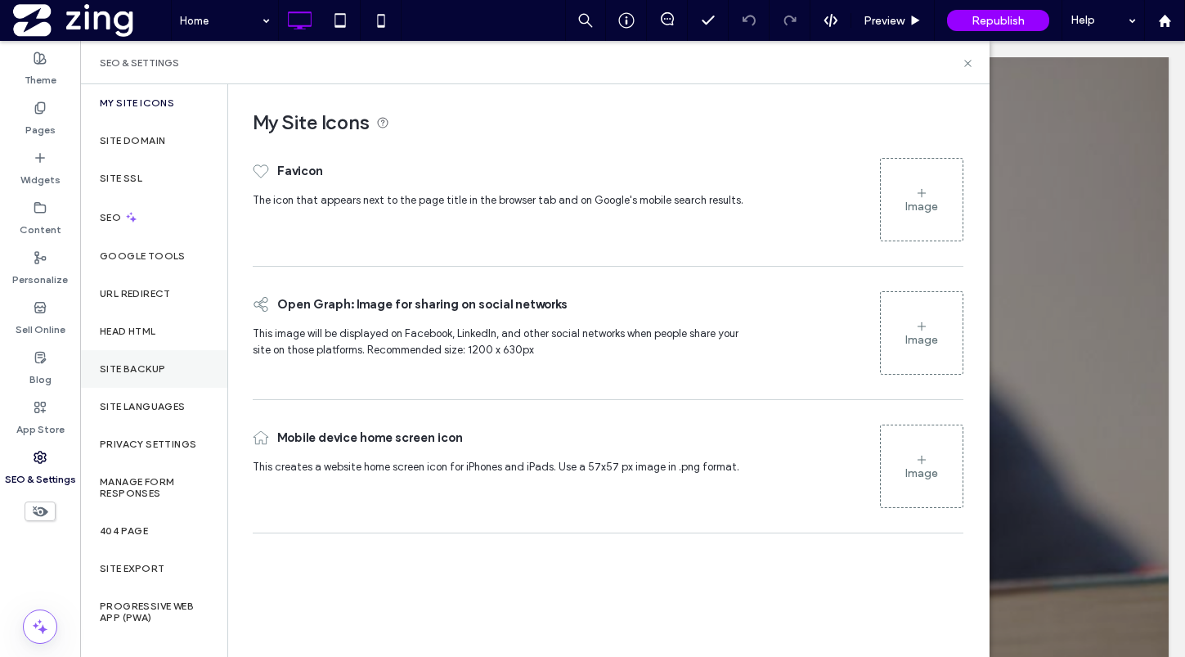
click at [166, 361] on div "Site Backup" at bounding box center [153, 369] width 147 height 38
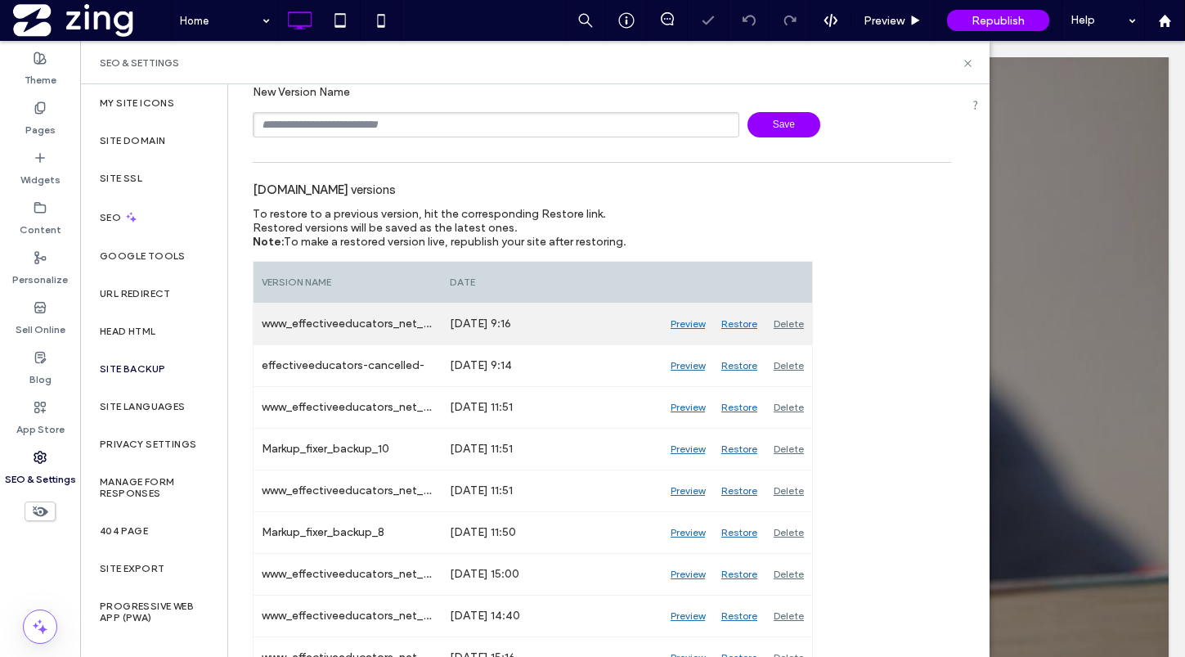
scroll to position [146, 0]
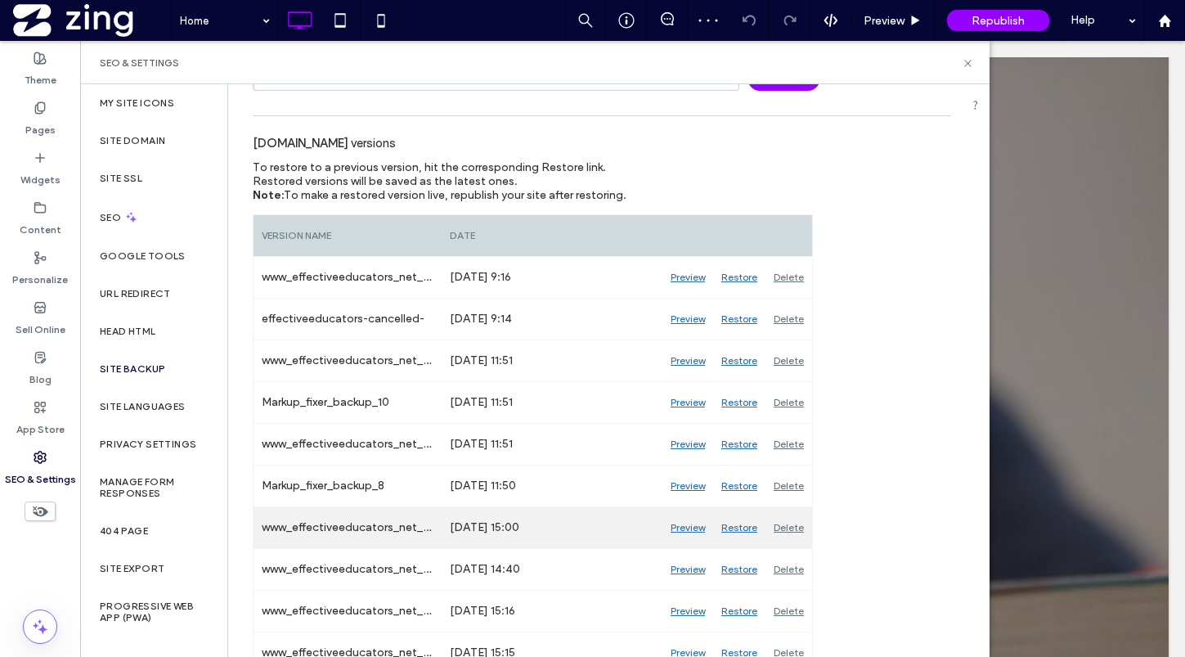
click at [693, 525] on div "Preview" at bounding box center [687, 527] width 51 height 41
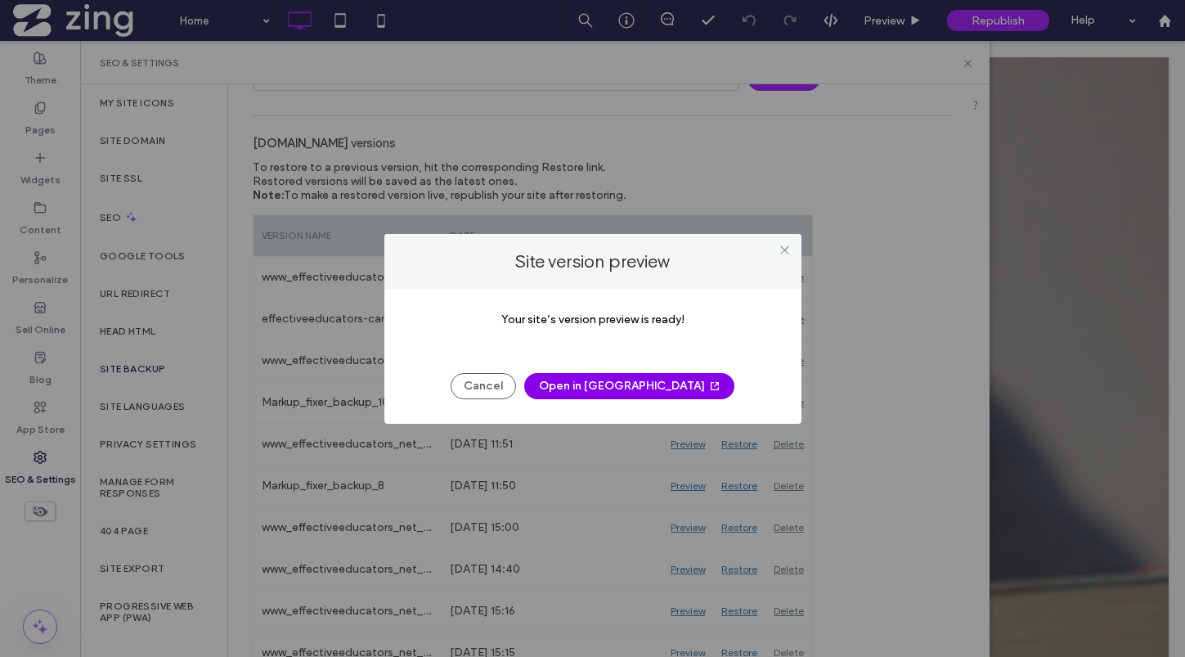
click at [650, 382] on button "Open in [GEOGRAPHIC_DATA]" at bounding box center [629, 386] width 210 height 26
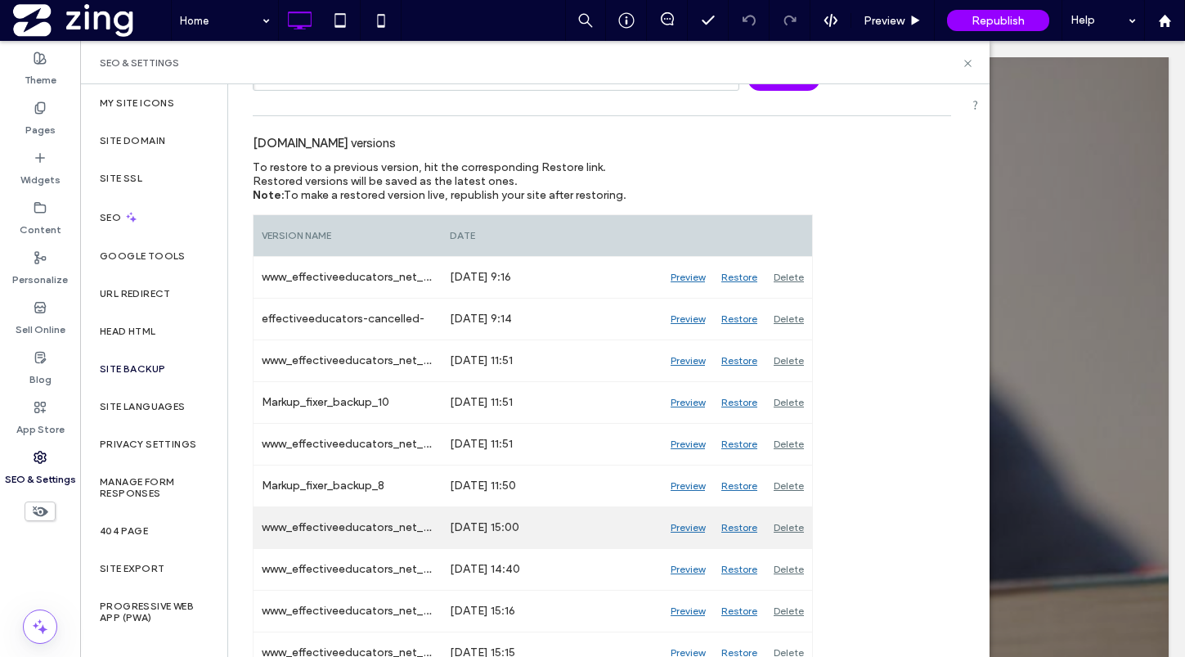
click at [748, 526] on div "Restore" at bounding box center [739, 527] width 52 height 41
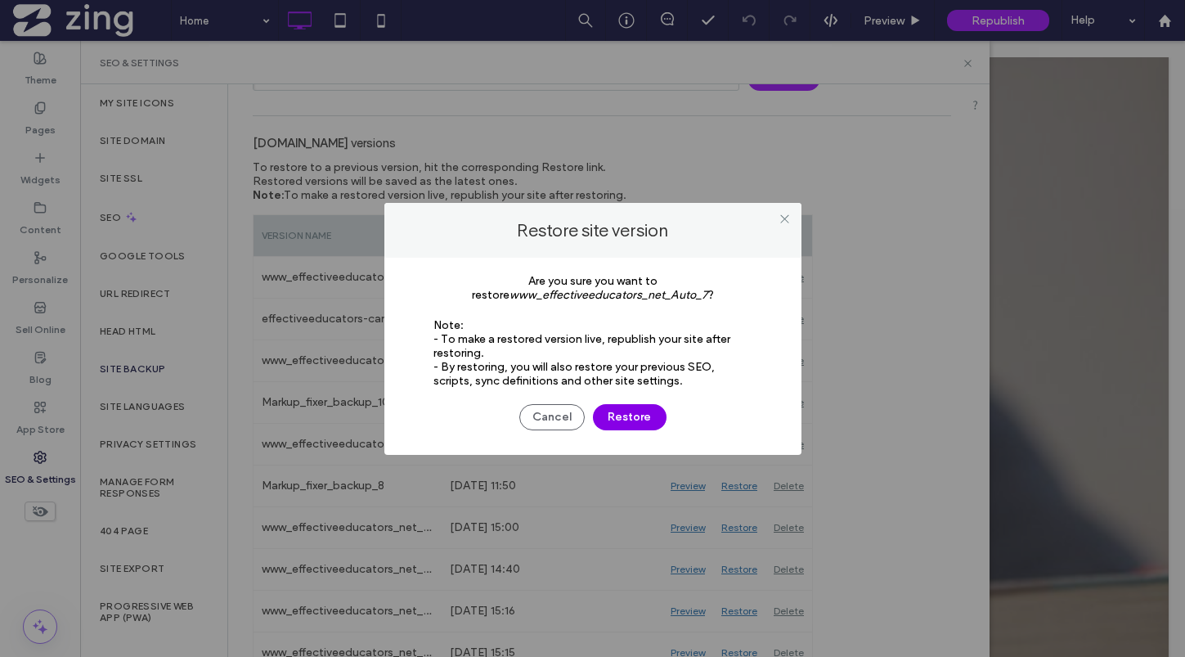
click at [630, 418] on button "Restore" at bounding box center [630, 417] width 74 height 26
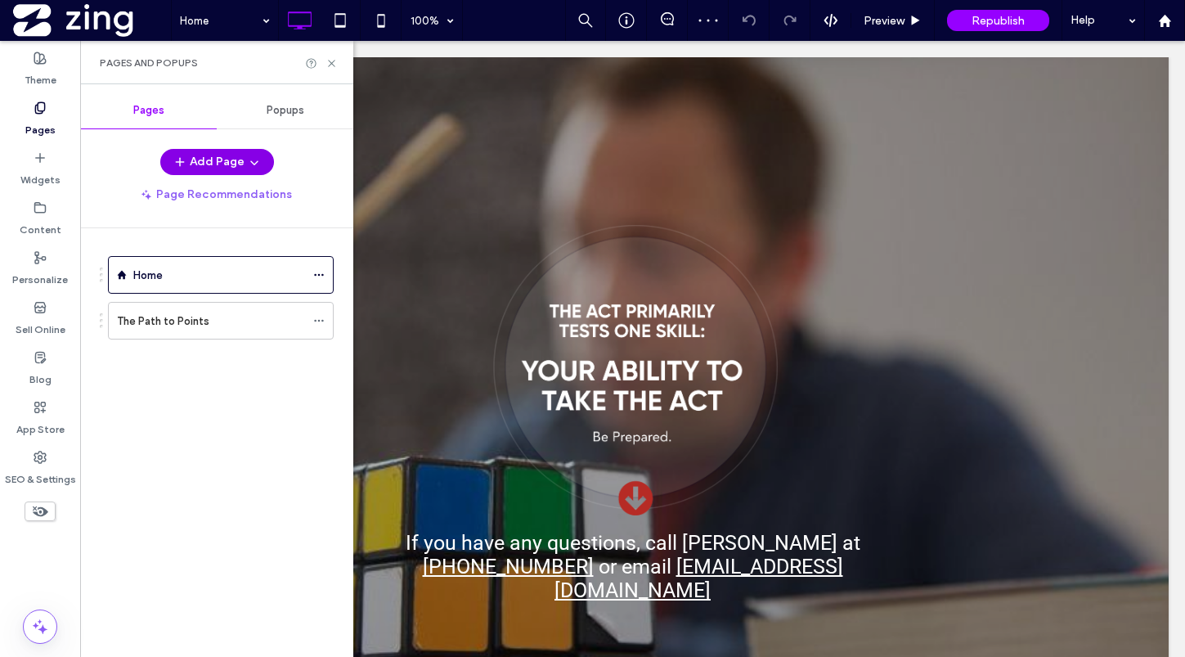
click at [214, 169] on button "Add Page" at bounding box center [217, 162] width 114 height 26
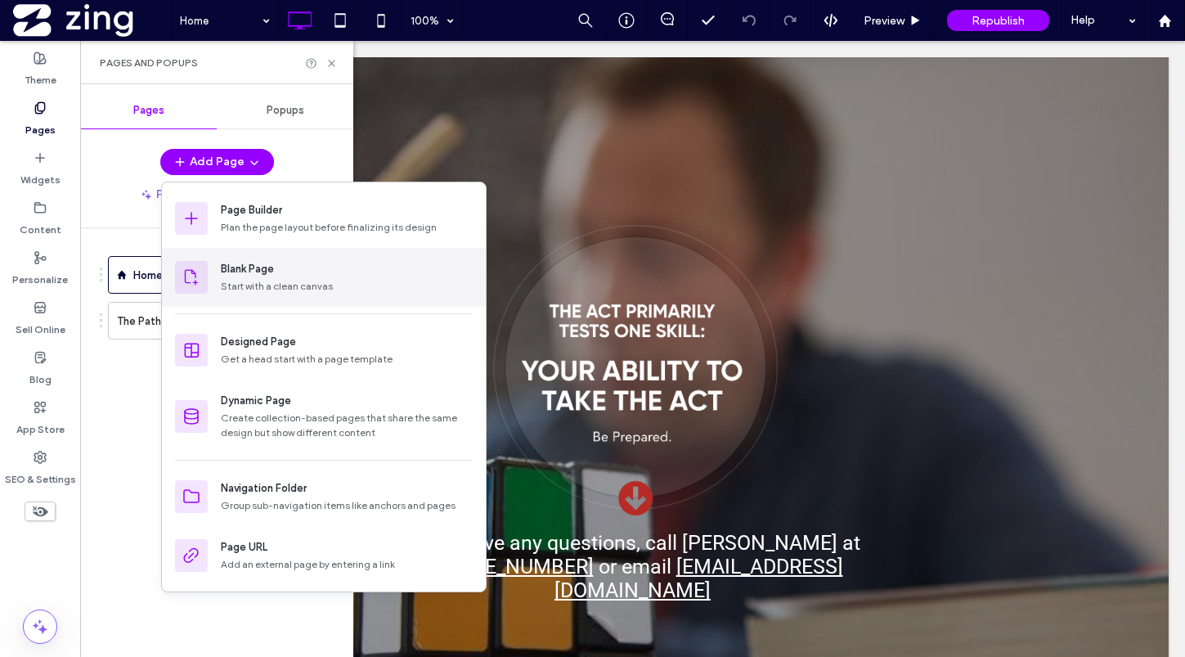
click at [298, 273] on div "Blank Page" at bounding box center [347, 269] width 252 height 16
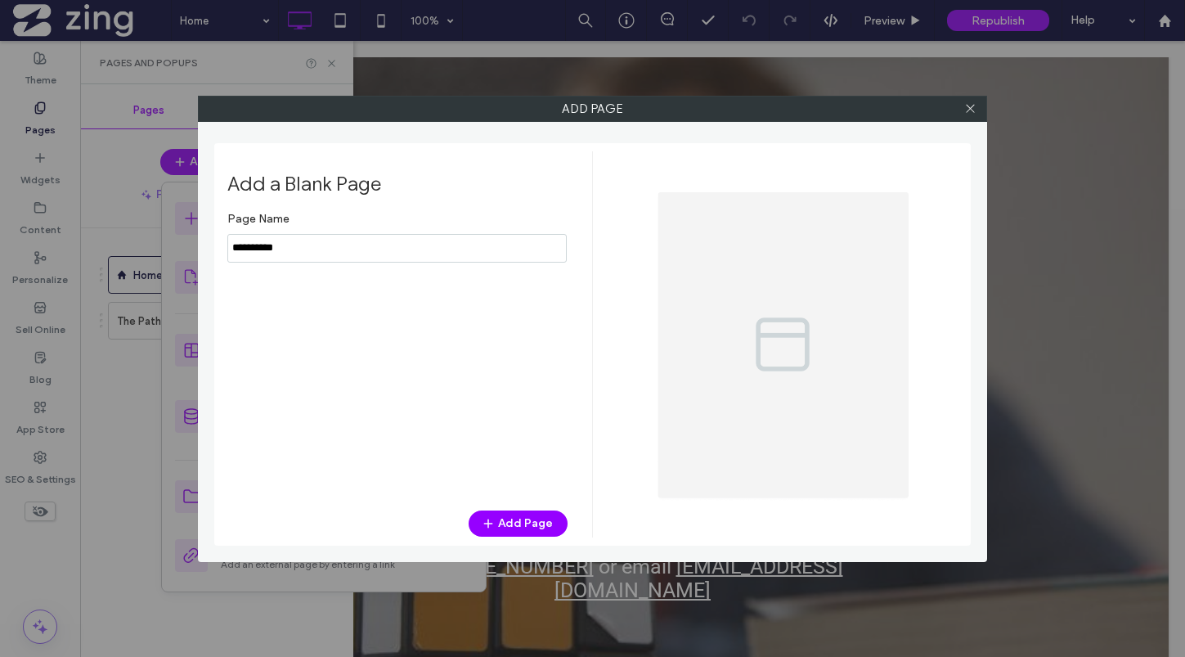
click at [298, 244] on input "notEmpty" at bounding box center [396, 248] width 339 height 29
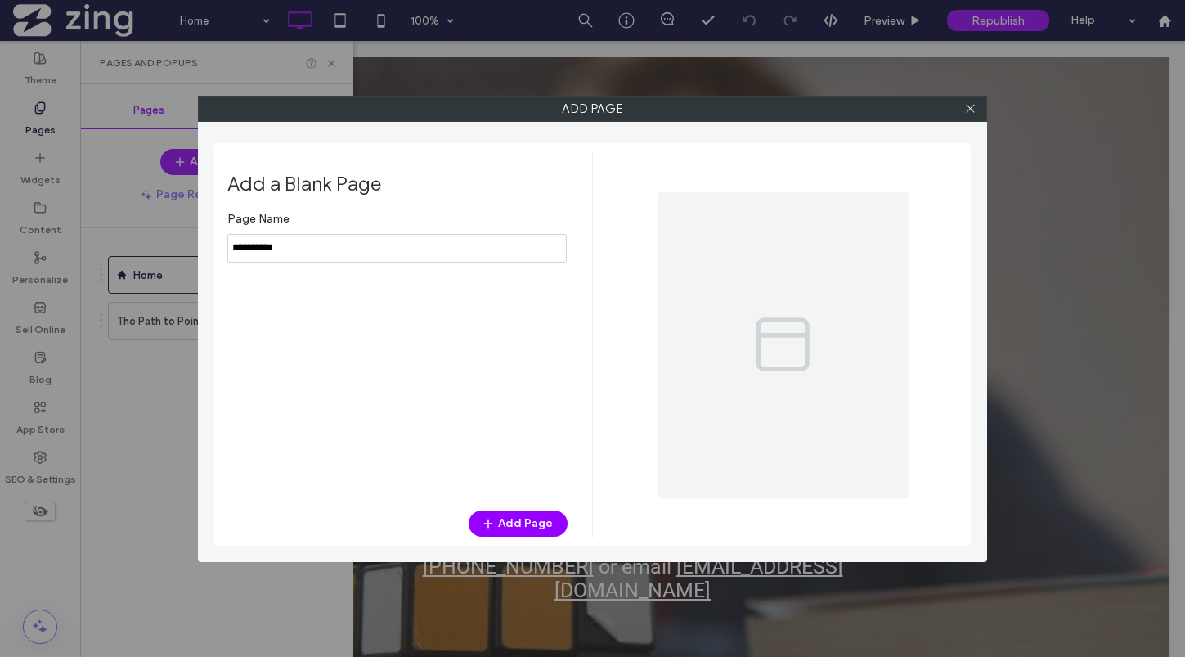
click at [298, 244] on input "notEmpty" at bounding box center [396, 248] width 339 height 29
type input "**********"
click at [509, 529] on button "Add Page" at bounding box center [518, 523] width 99 height 26
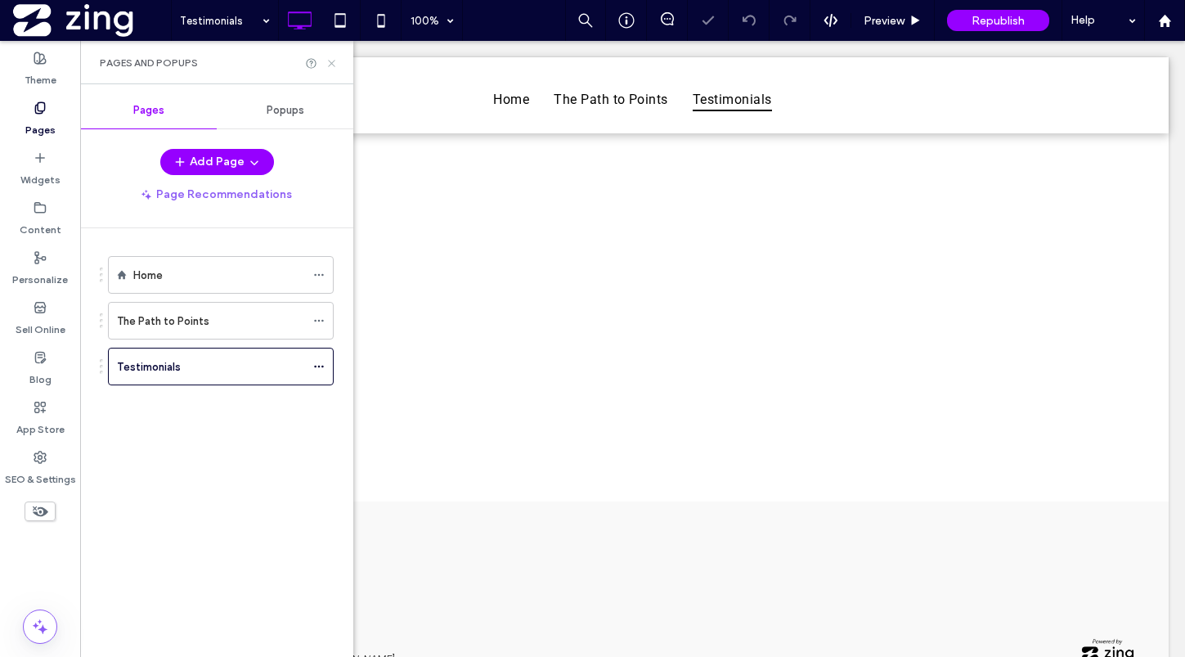
click at [332, 62] on icon at bounding box center [331, 63] width 12 height 12
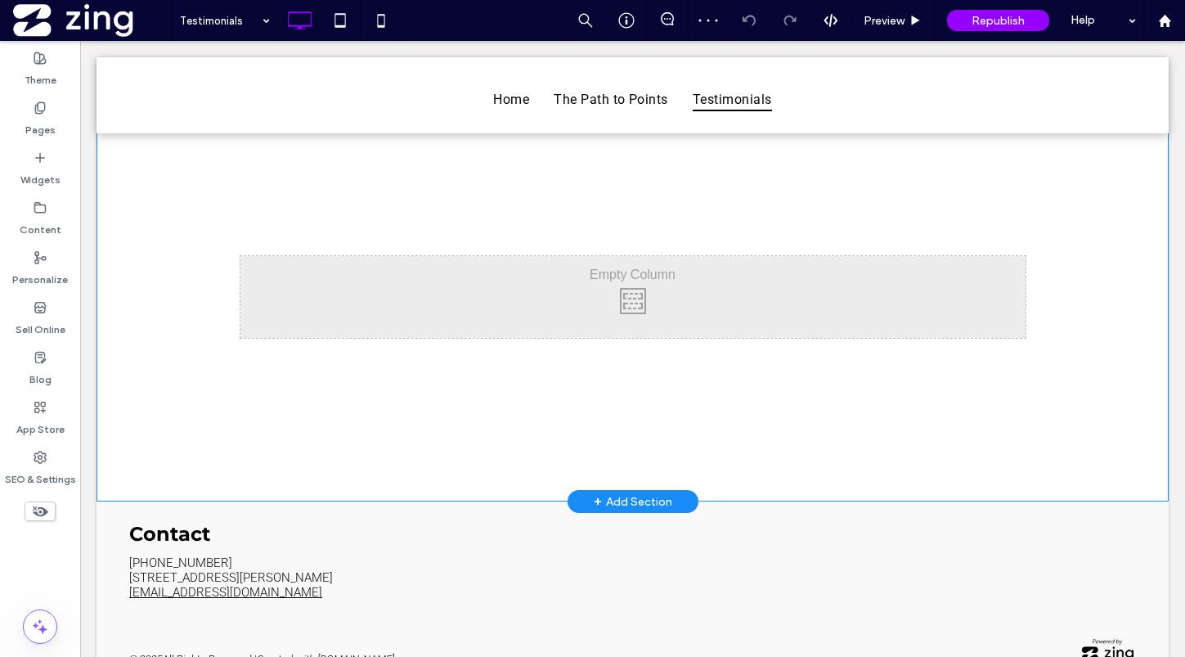
click at [620, 500] on div "+ Add Section" at bounding box center [633, 501] width 79 height 18
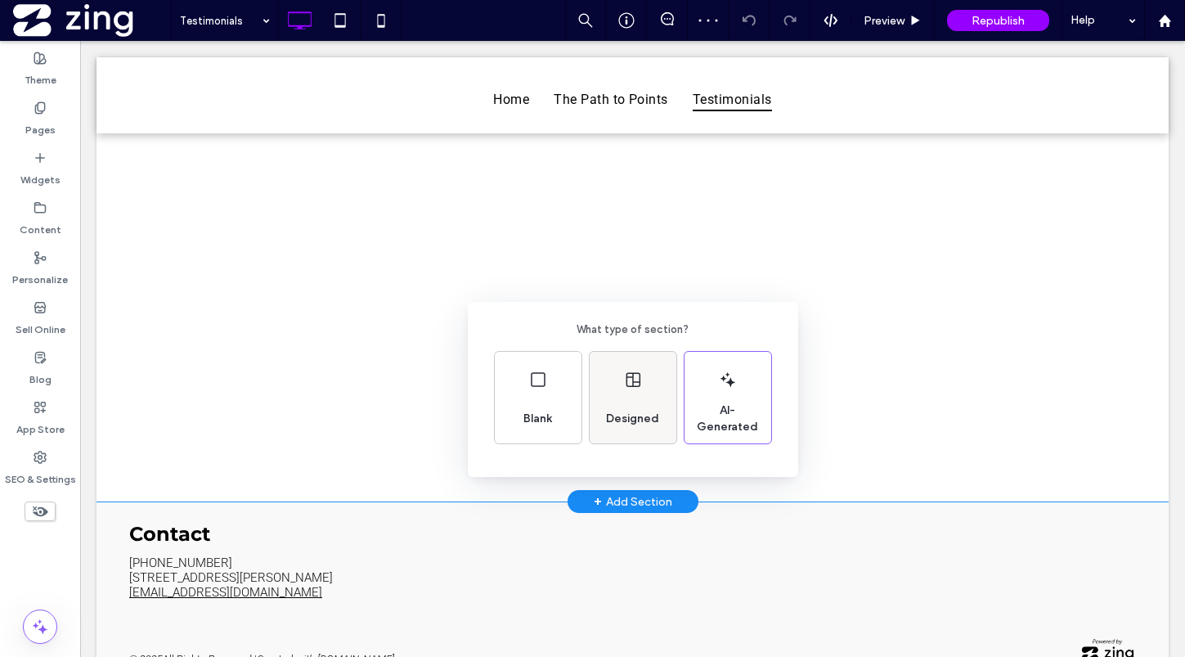
click at [631, 421] on span "Designed" at bounding box center [632, 418] width 66 height 16
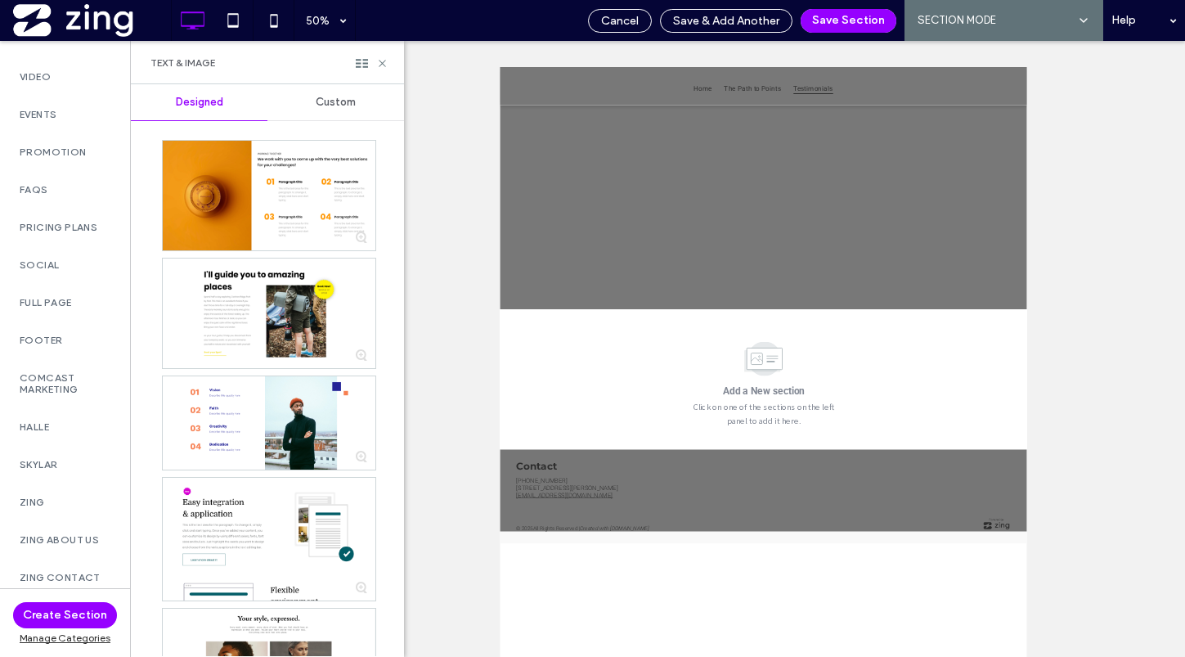
scroll to position [805, 0]
click at [69, 421] on label "Halle" at bounding box center [65, 421] width 91 height 11
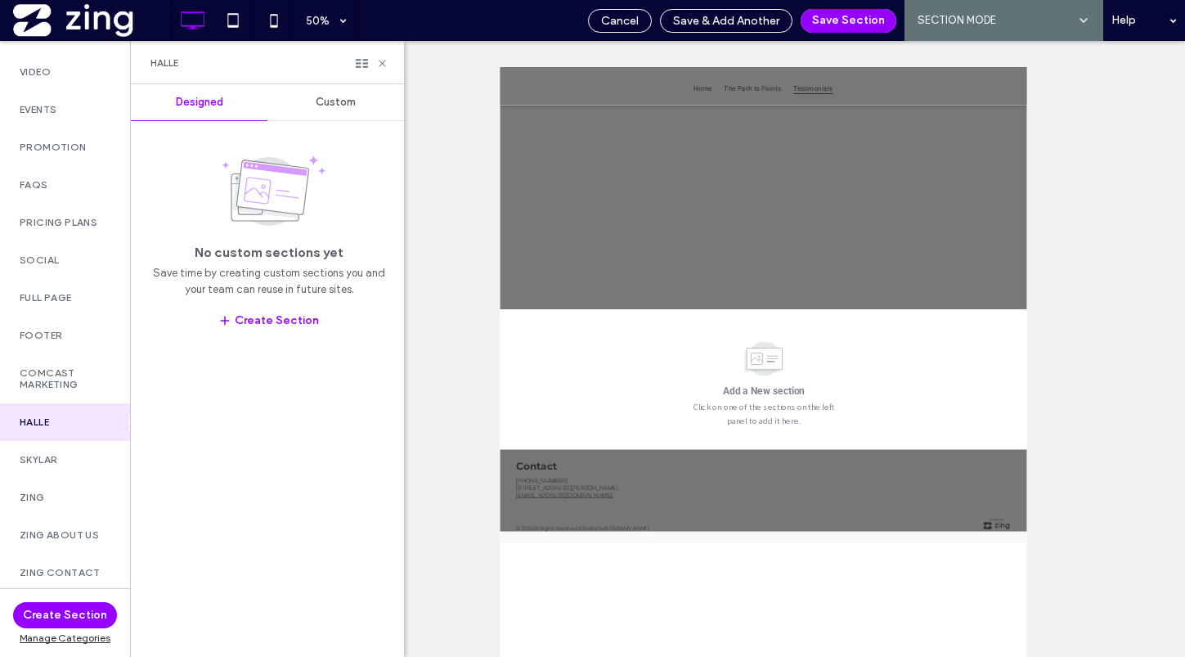
click at [339, 101] on span "Custom" at bounding box center [336, 102] width 40 height 13
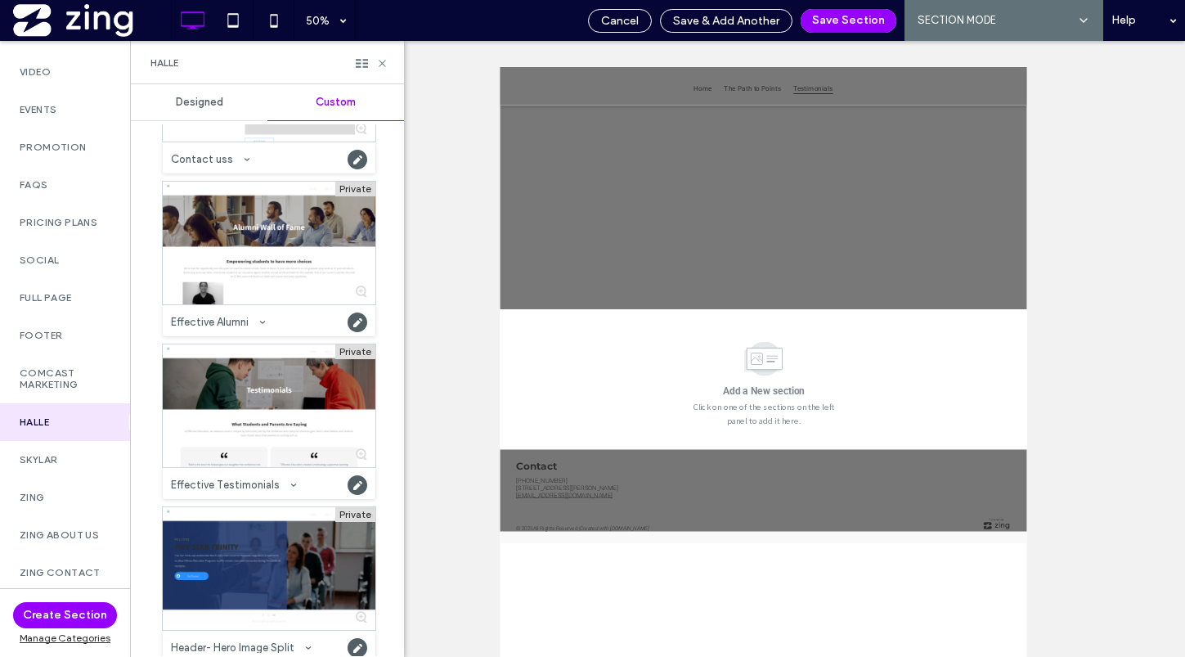
scroll to position [1193, 0]
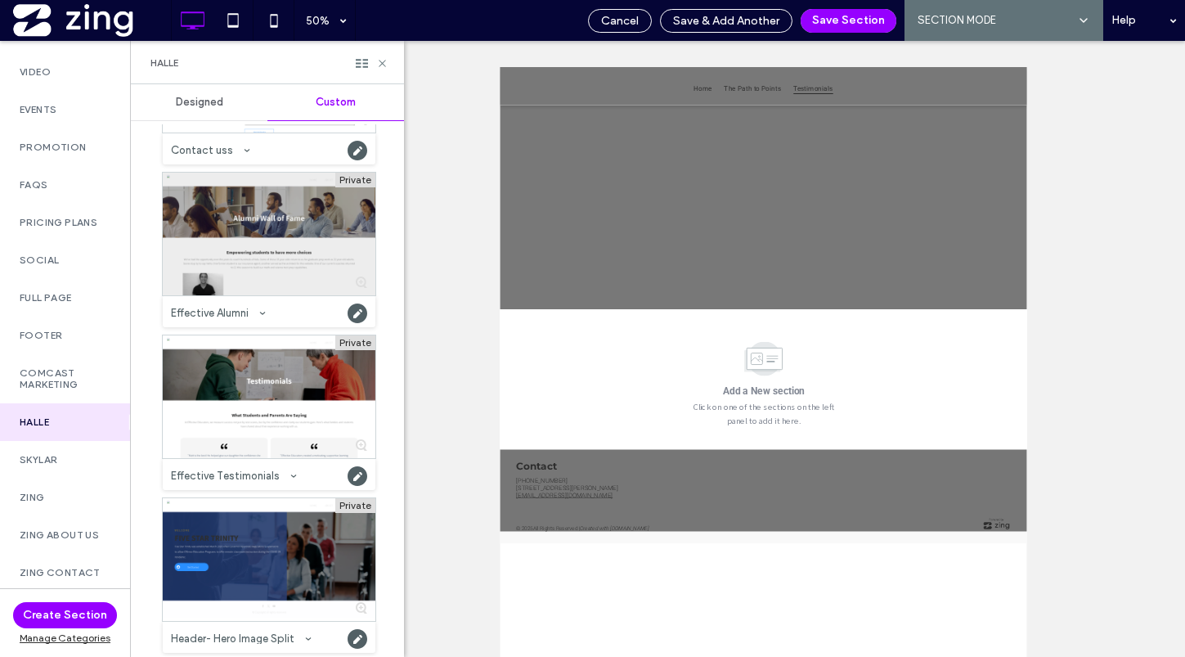
click at [282, 267] on div at bounding box center [269, 234] width 213 height 123
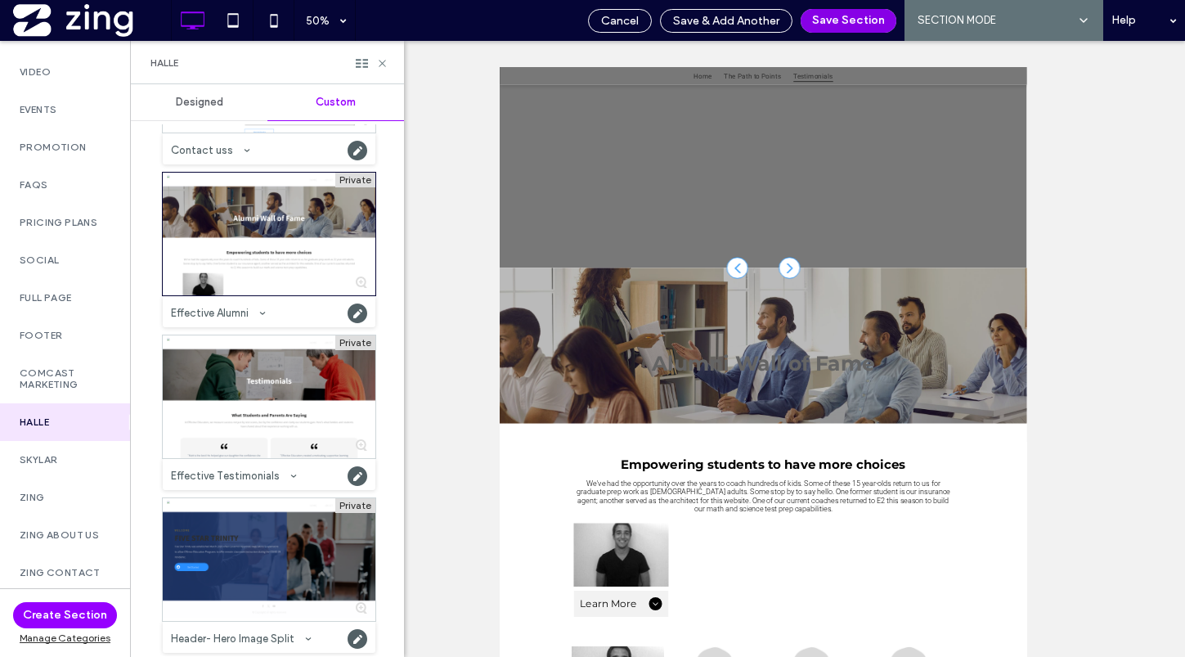
scroll to position [354, 0]
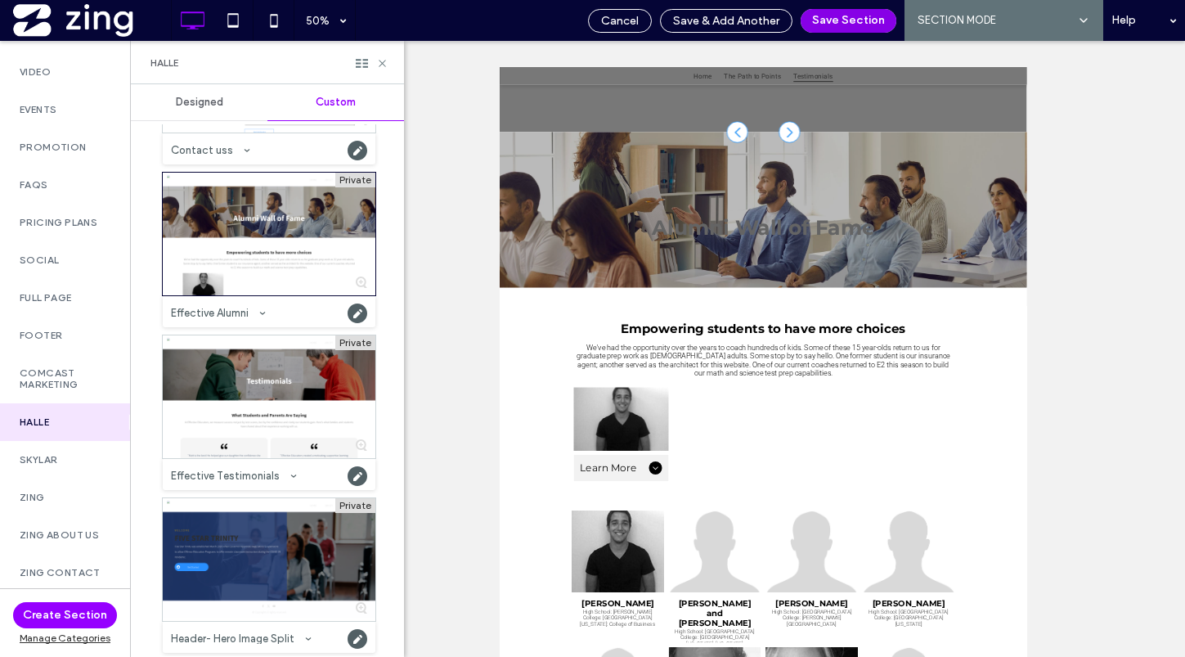
click at [852, 20] on button "Save Section" at bounding box center [849, 21] width 96 height 24
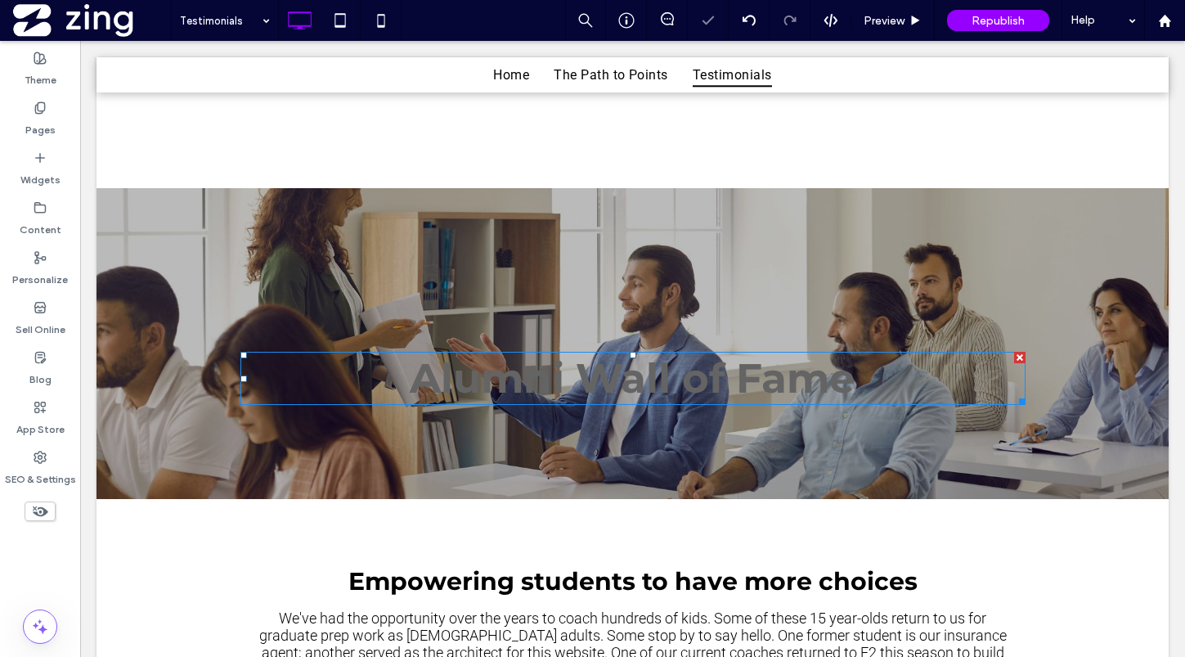
scroll to position [0, 0]
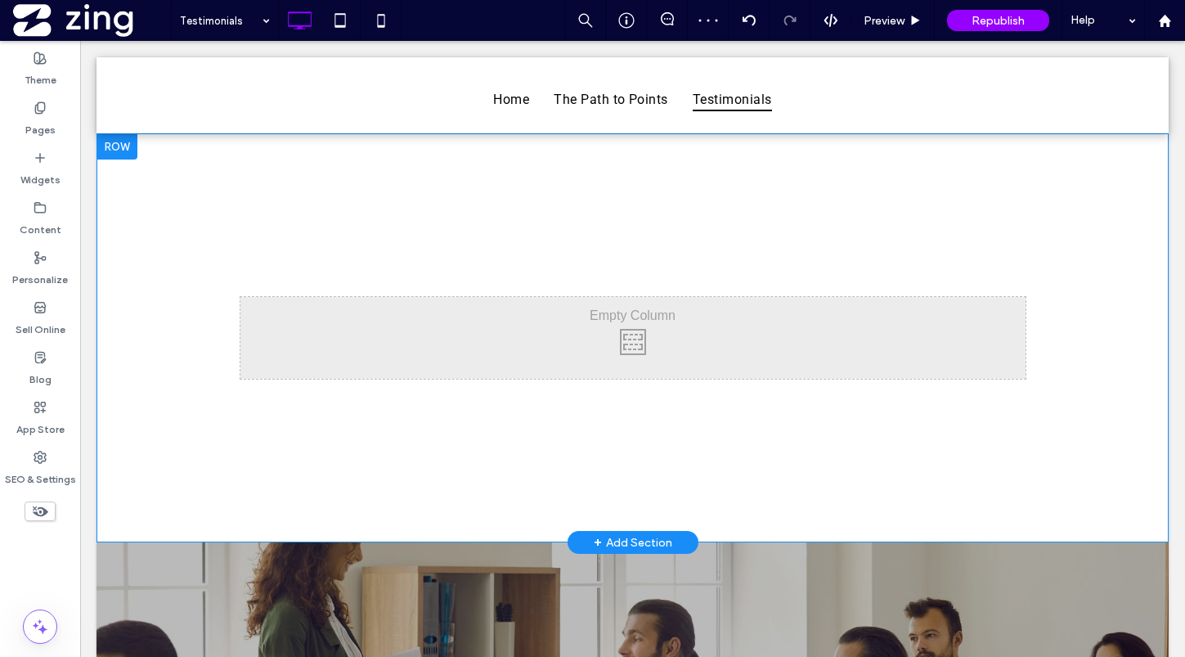
click at [121, 147] on div at bounding box center [116, 146] width 41 height 26
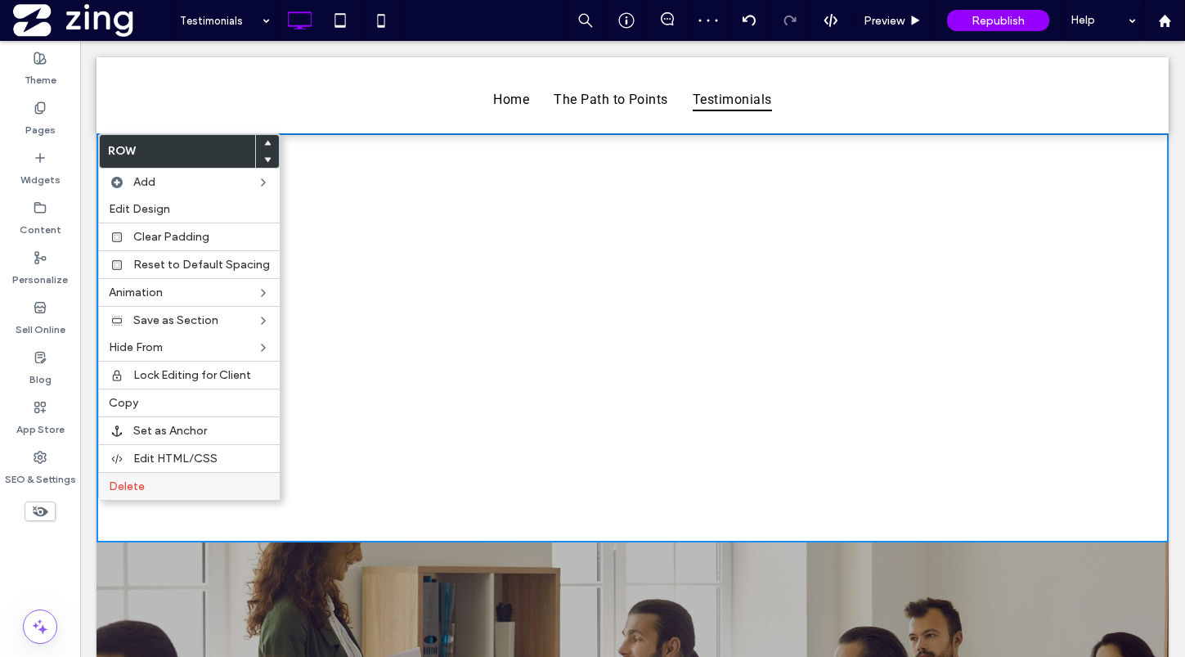
click at [178, 482] on label "Delete" at bounding box center [189, 486] width 161 height 14
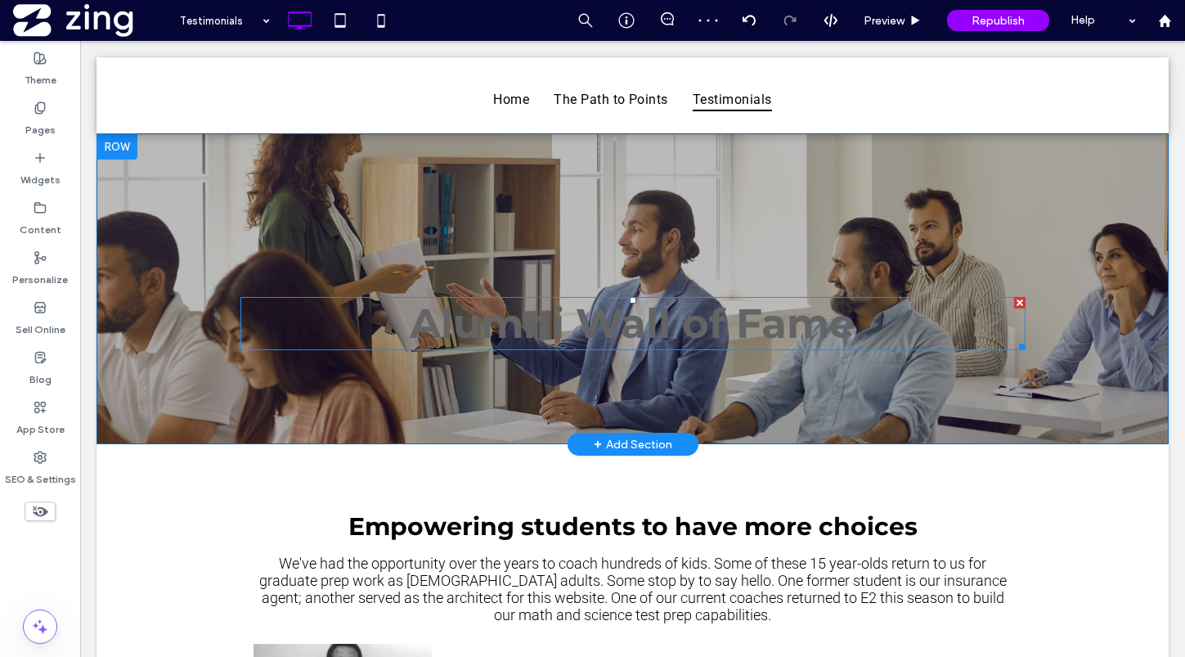
click at [630, 303] on div at bounding box center [633, 300] width 7 height 7
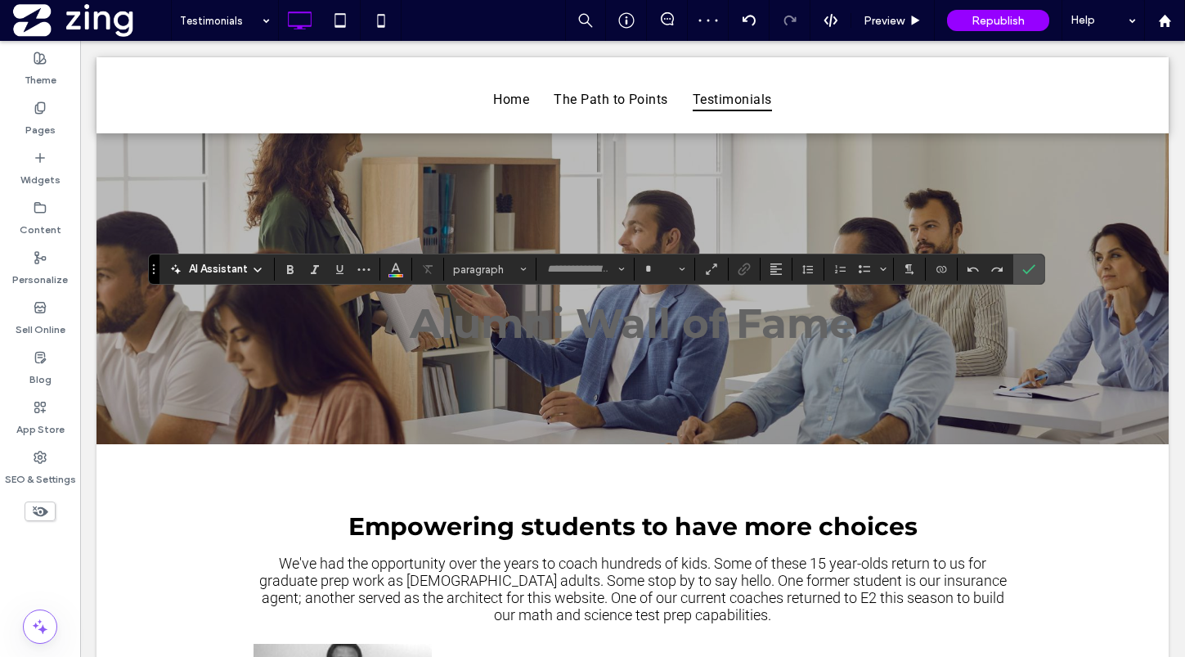
type input "**********"
type input "**"
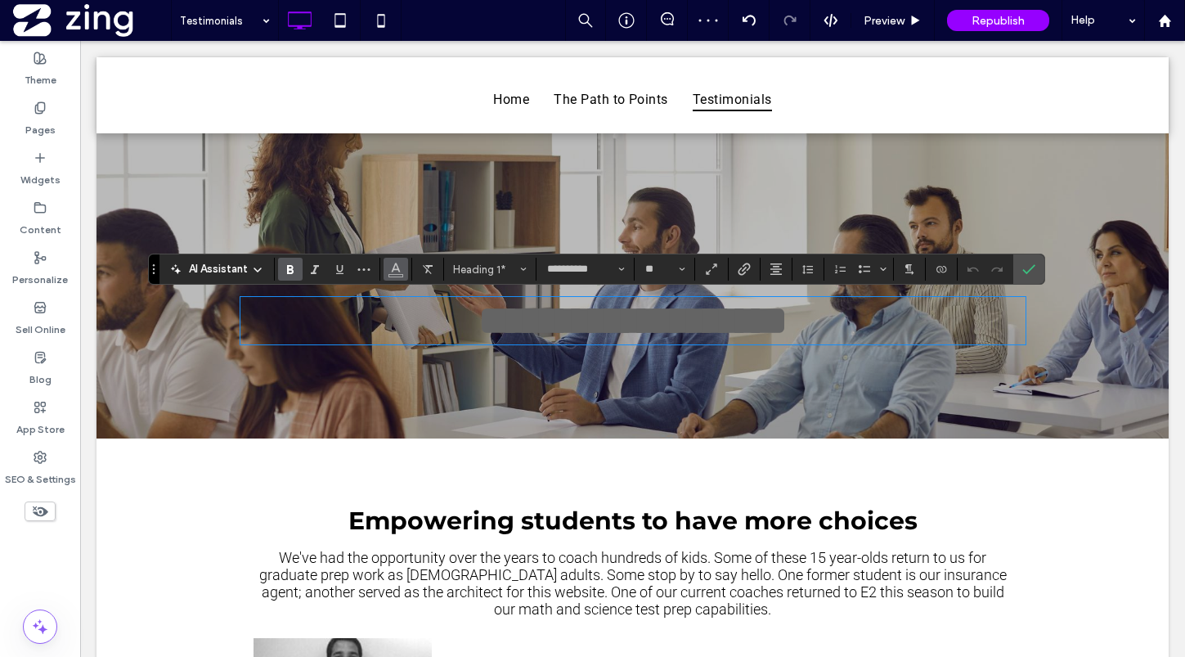
click at [397, 267] on icon "Color" at bounding box center [395, 267] width 13 height 13
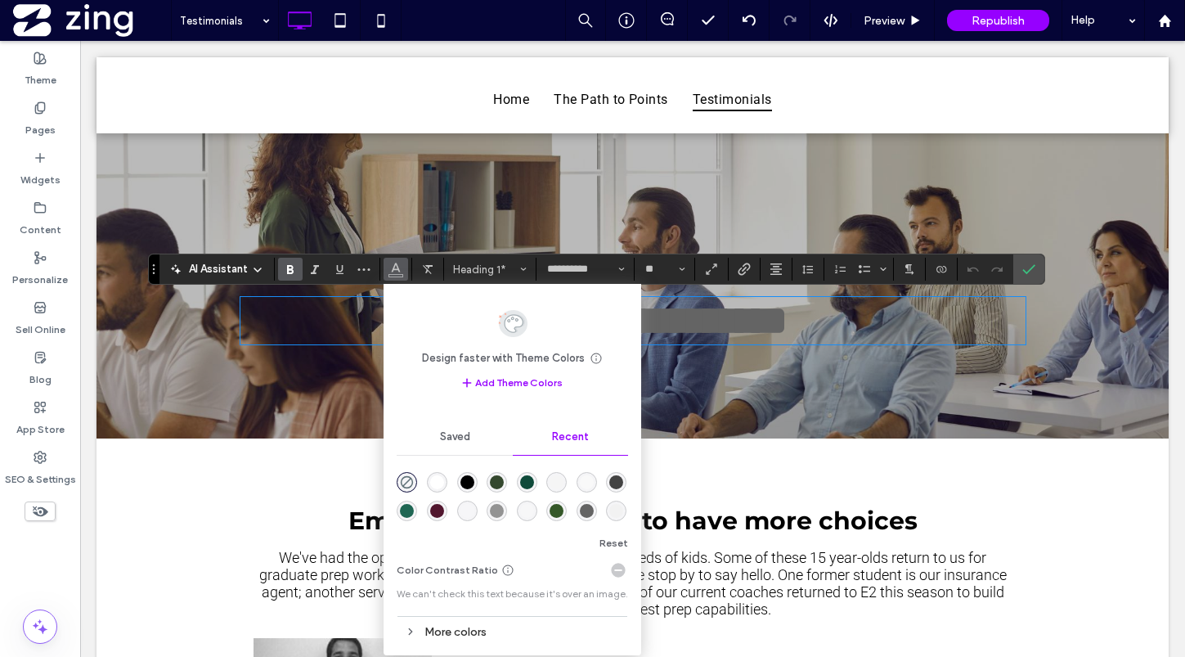
click at [439, 485] on div "rgba(255, 255, 255, 1)" at bounding box center [437, 482] width 14 height 14
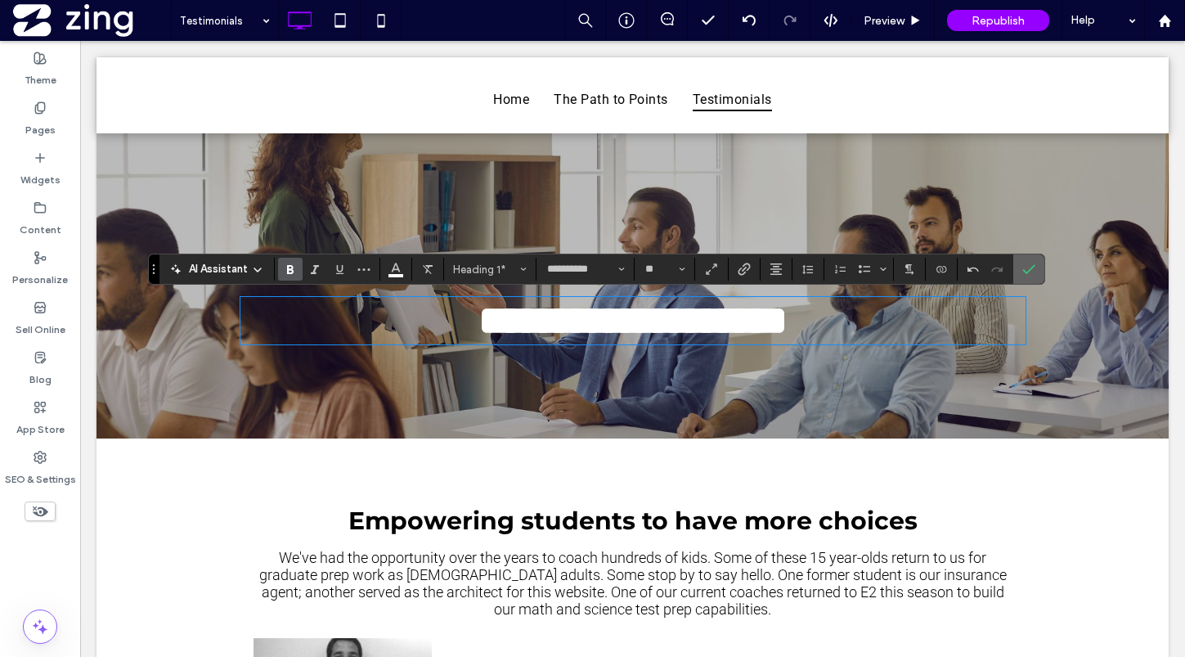
click at [1023, 275] on icon "Confirm" at bounding box center [1028, 268] width 13 height 13
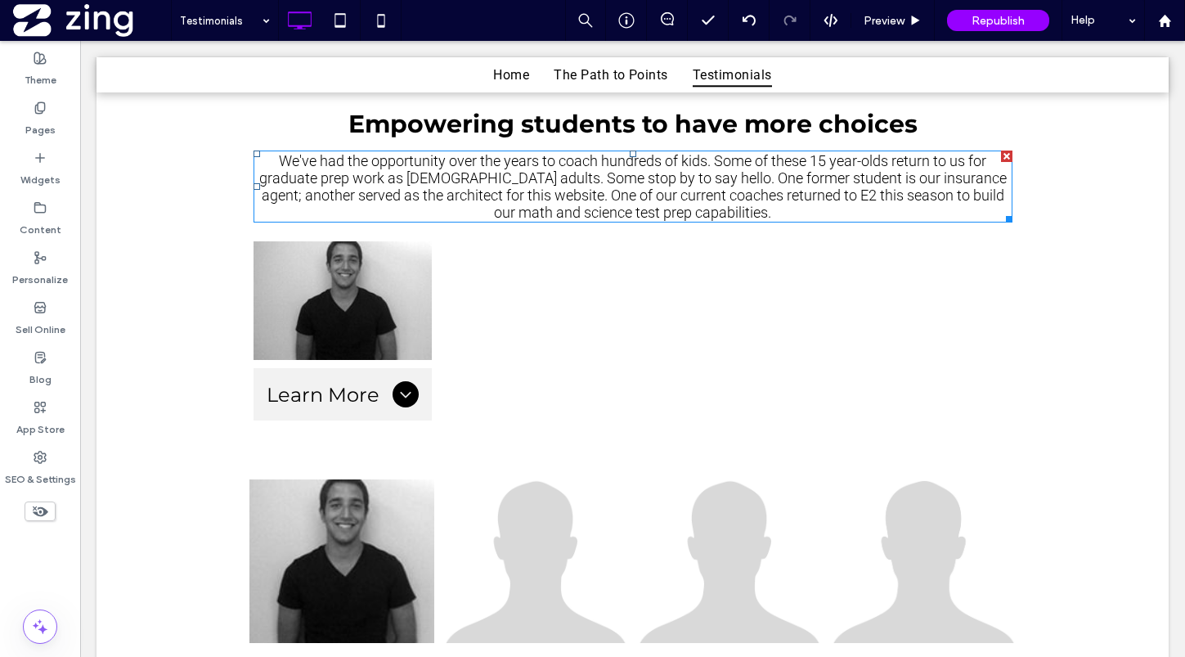
scroll to position [403, 0]
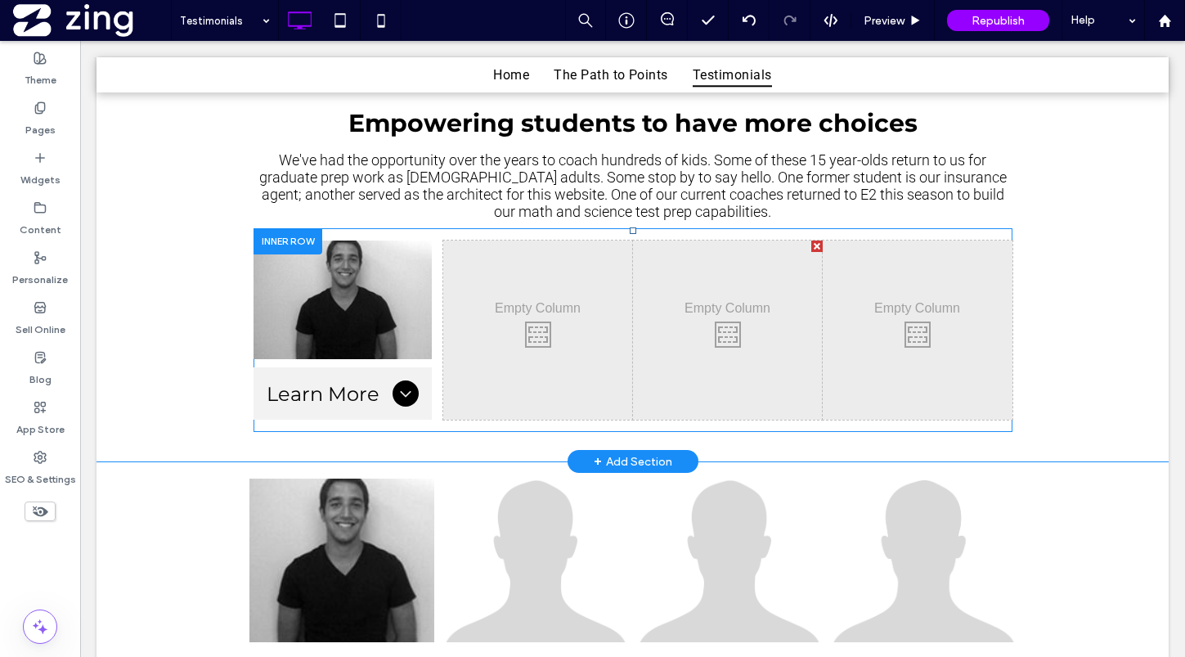
click at [286, 239] on div at bounding box center [287, 240] width 69 height 25
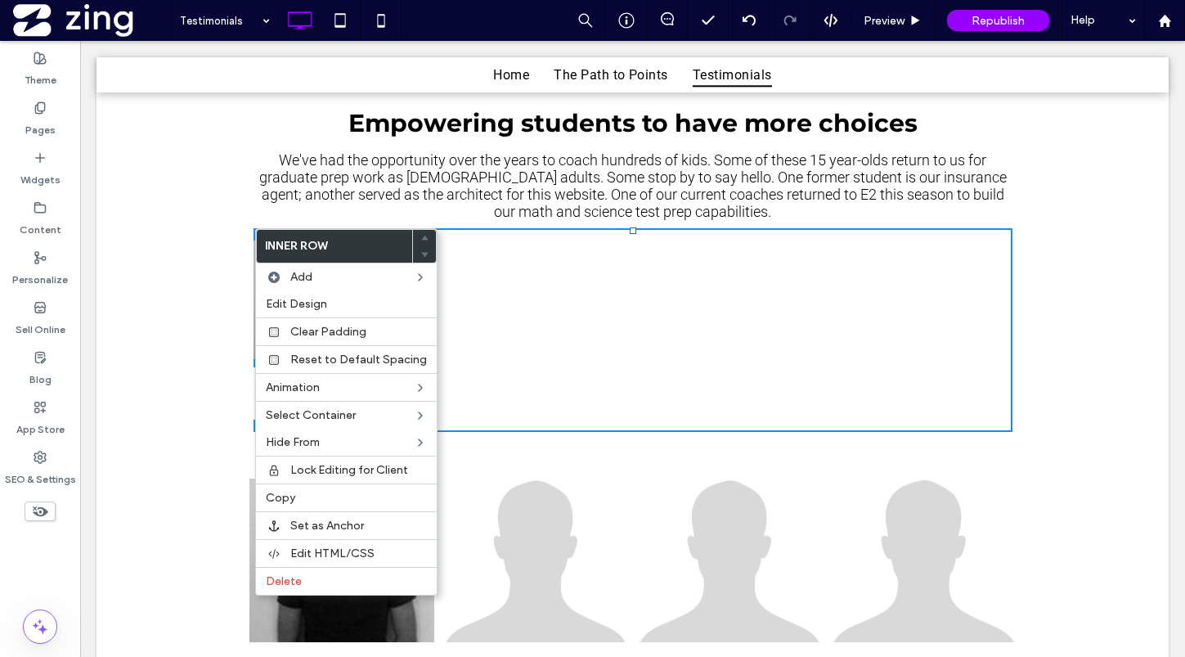
click at [724, 328] on div "Click To Paste" at bounding box center [728, 329] width 190 height 179
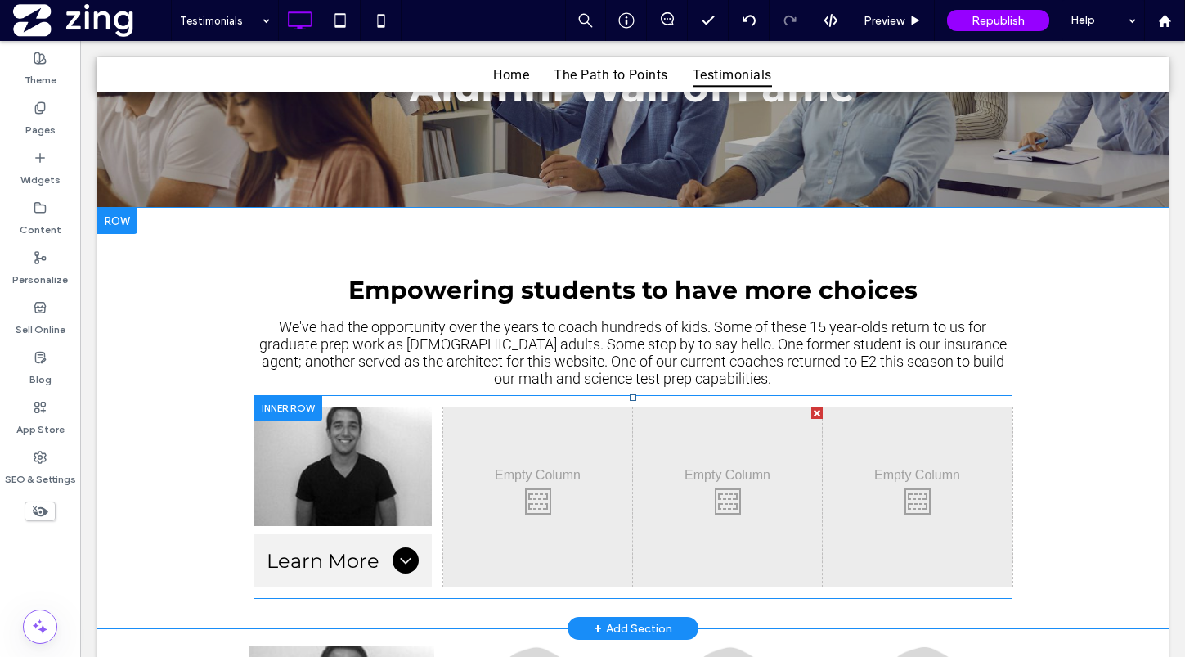
scroll to position [0, 0]
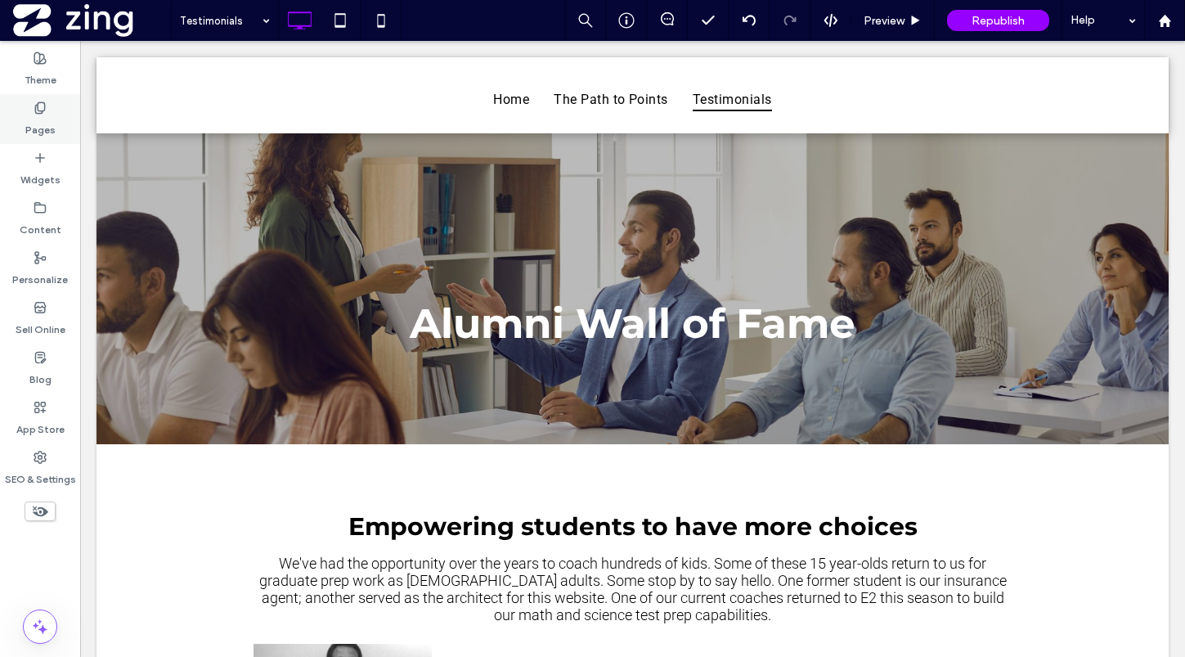
click at [62, 117] on div "Pages" at bounding box center [40, 119] width 80 height 50
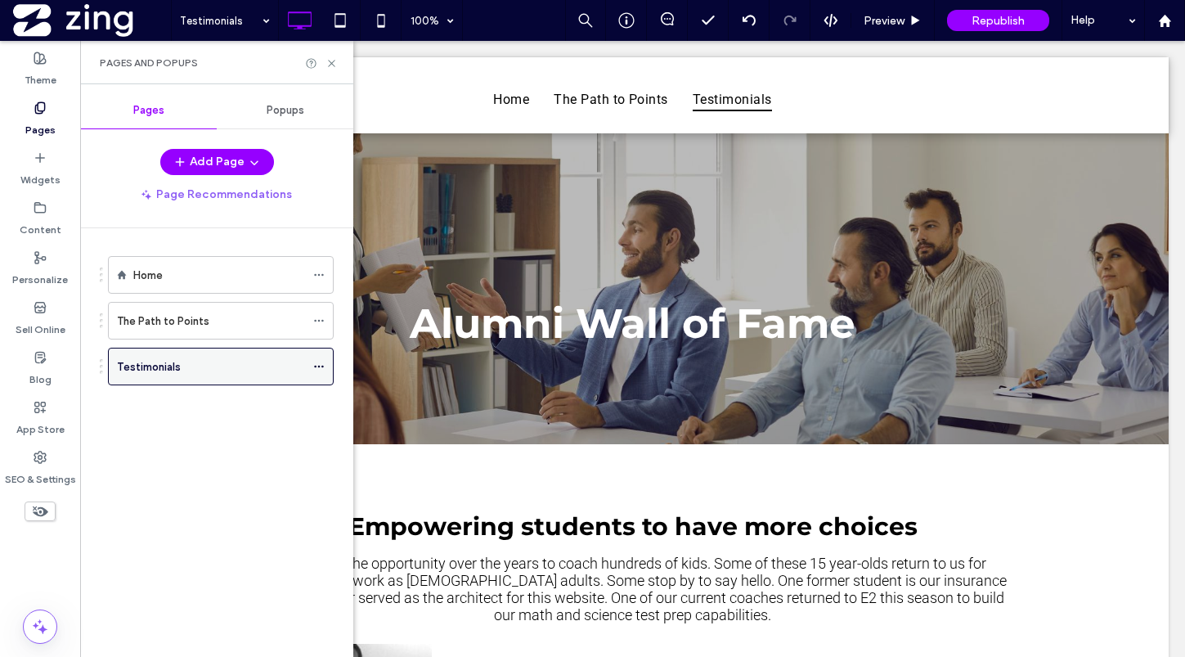
click at [318, 363] on icon at bounding box center [318, 366] width 11 height 11
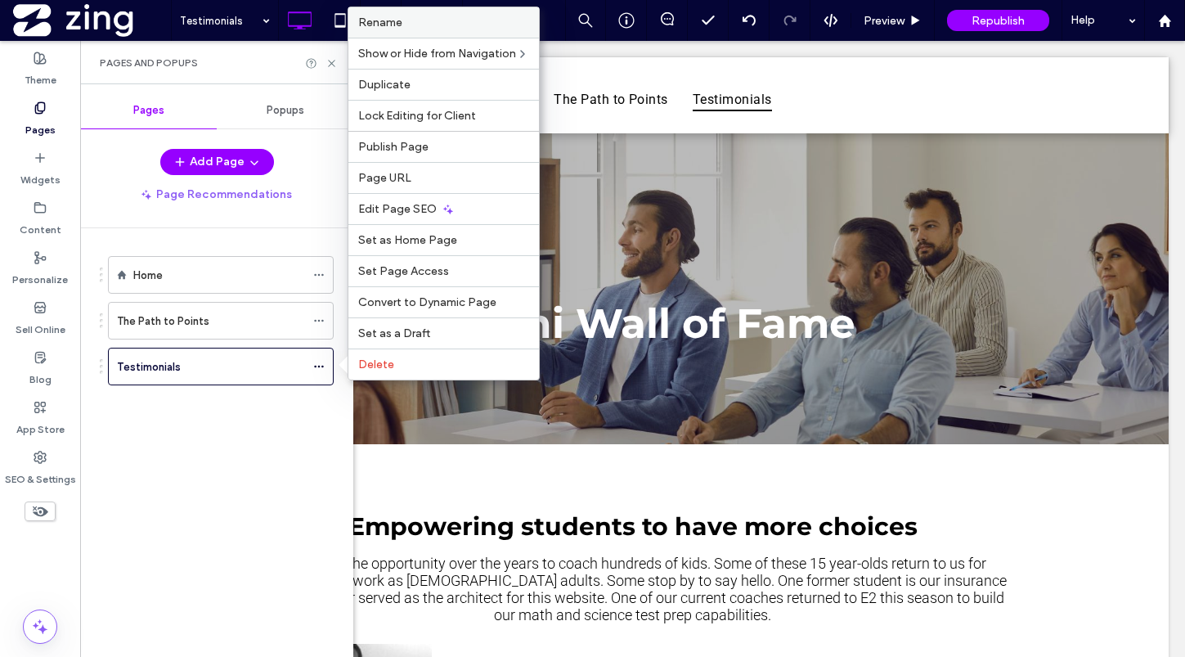
click at [426, 17] on label "Rename" at bounding box center [443, 23] width 171 height 14
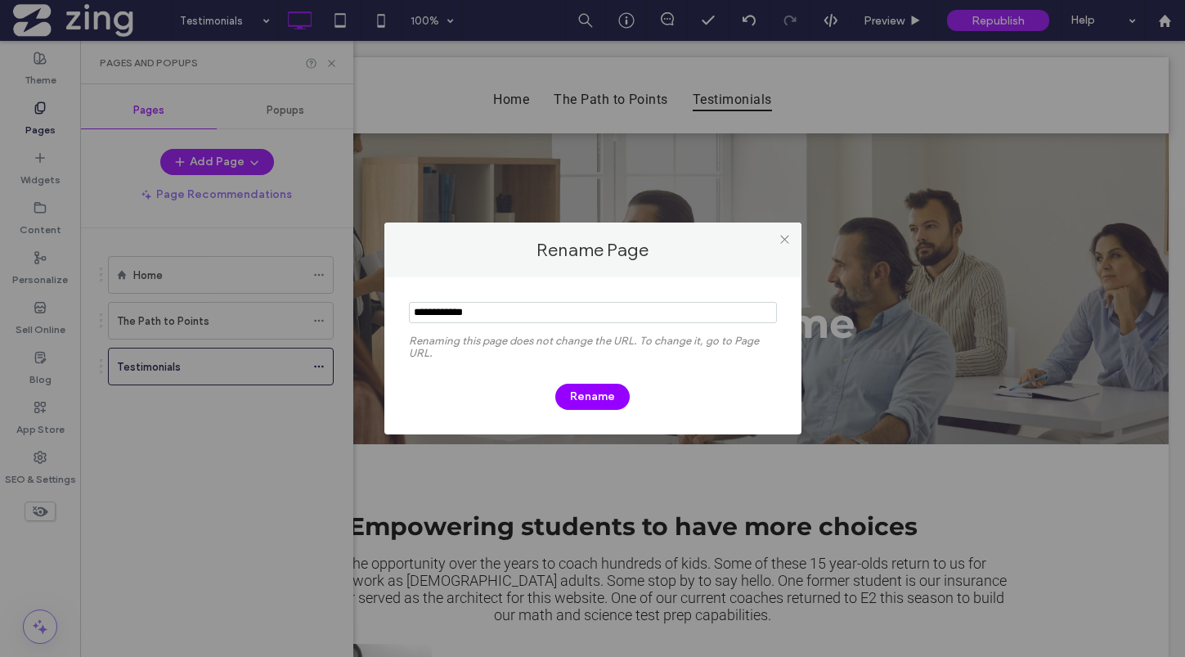
click at [485, 312] on input "notEmpty" at bounding box center [593, 312] width 368 height 21
type input "**********"
click at [609, 398] on button "Rename" at bounding box center [592, 397] width 74 height 26
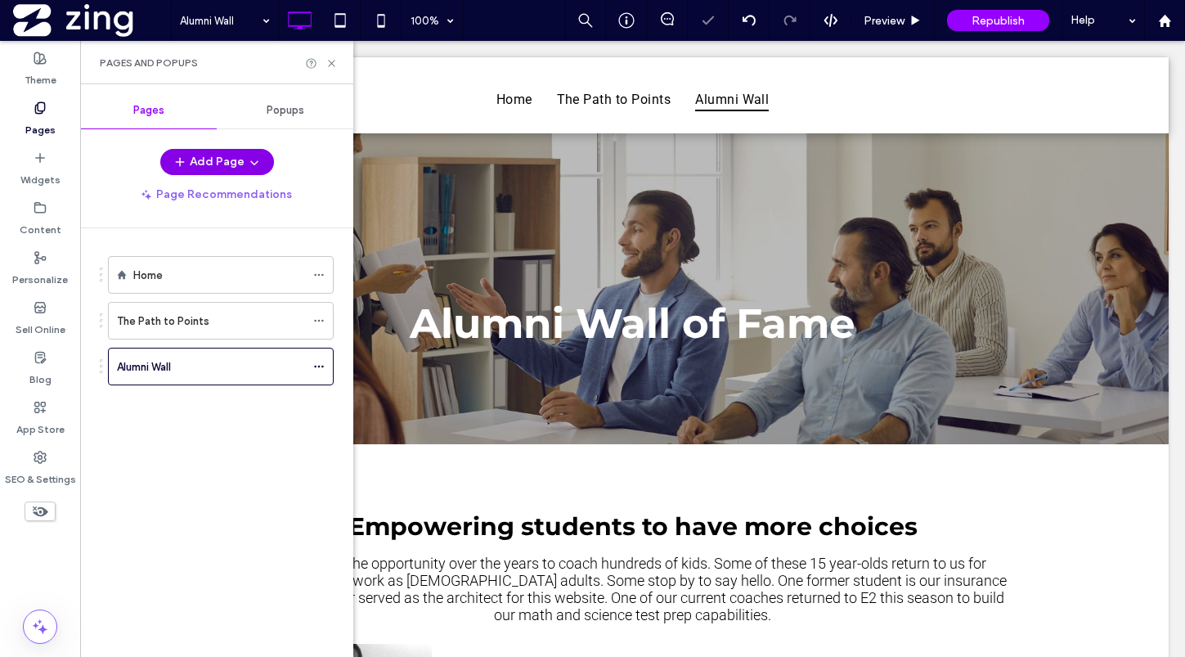
click at [229, 159] on button "Add Page" at bounding box center [217, 162] width 114 height 26
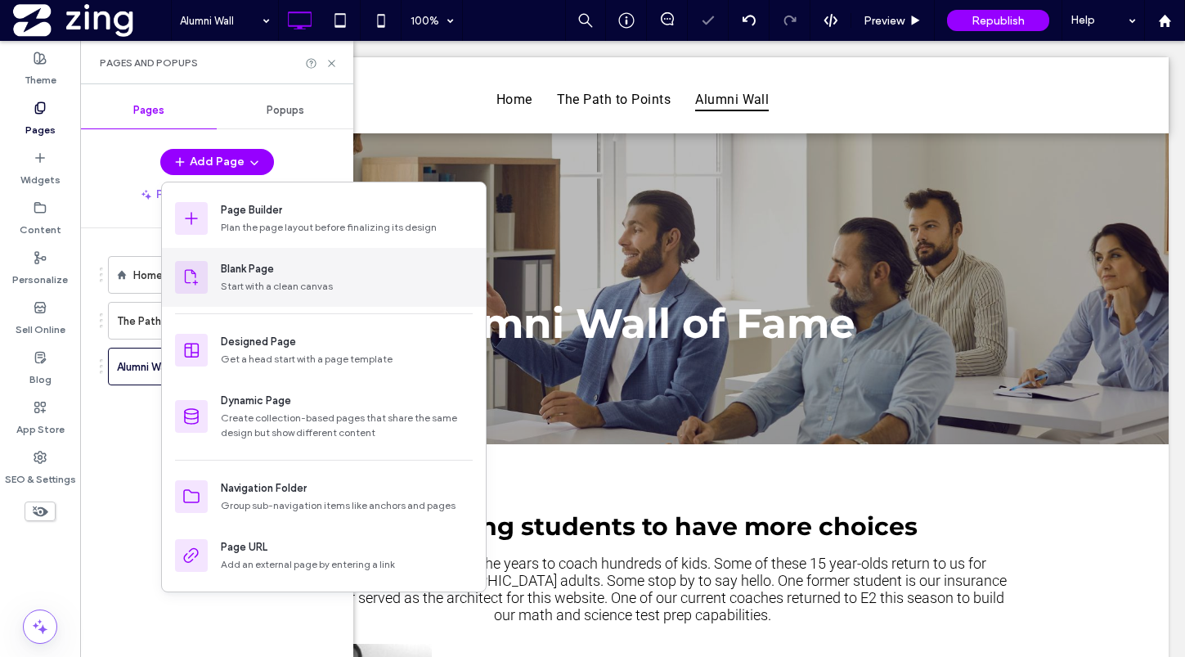
click at [268, 288] on div "Start with a clean canvas" at bounding box center [347, 286] width 252 height 15
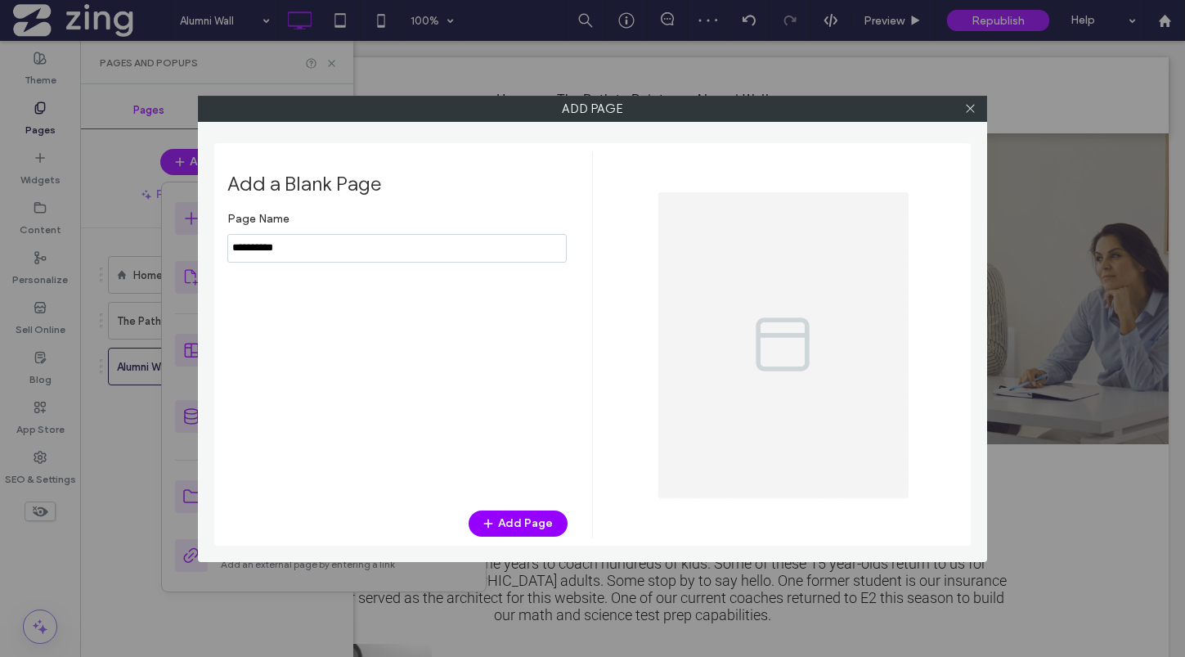
click at [347, 242] on input "notEmpty" at bounding box center [396, 248] width 339 height 29
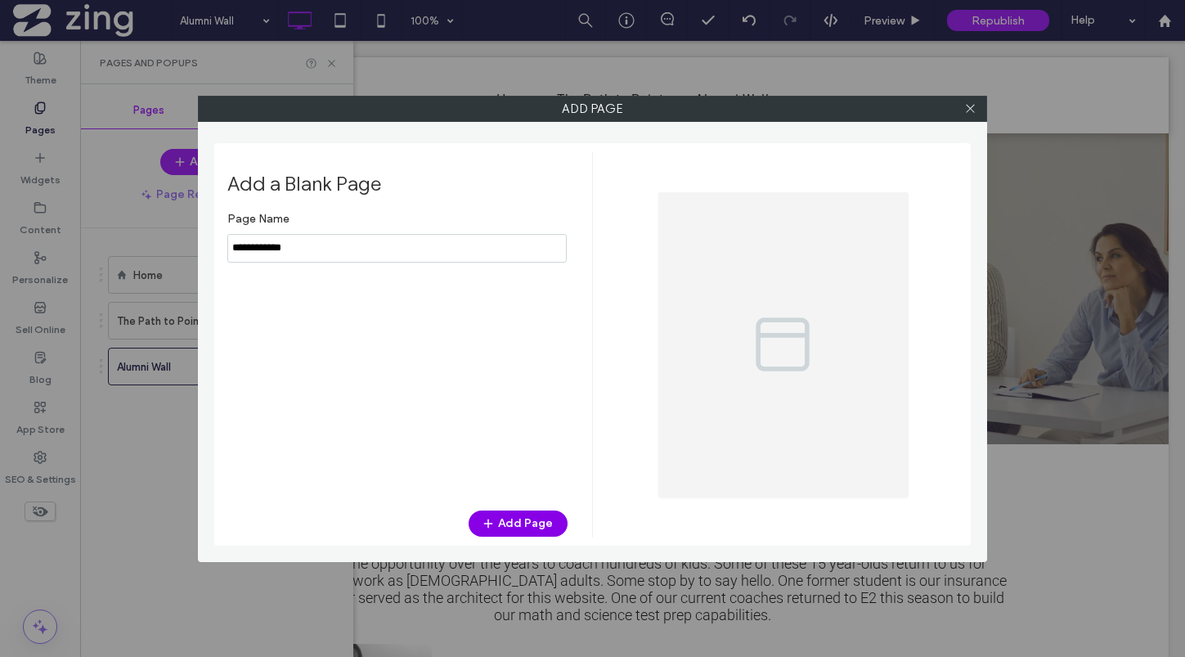
type input "**********"
click at [505, 525] on button "Add Page" at bounding box center [518, 523] width 99 height 26
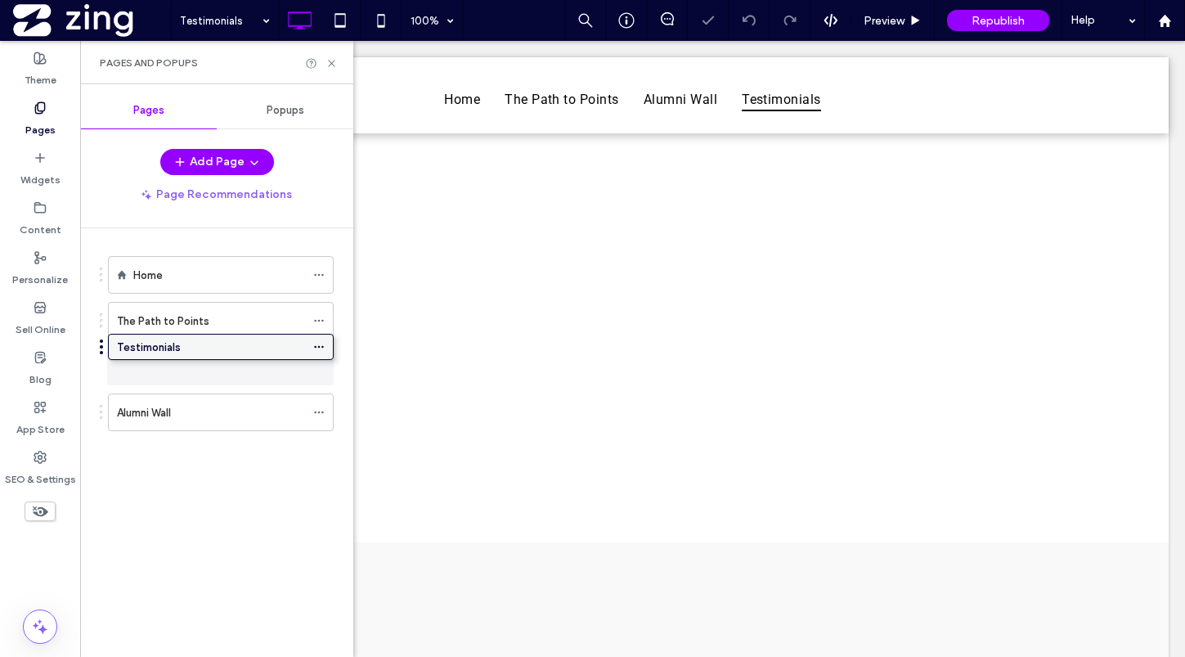
drag, startPoint x: 183, startPoint y: 415, endPoint x: 183, endPoint y: 354, distance: 60.5
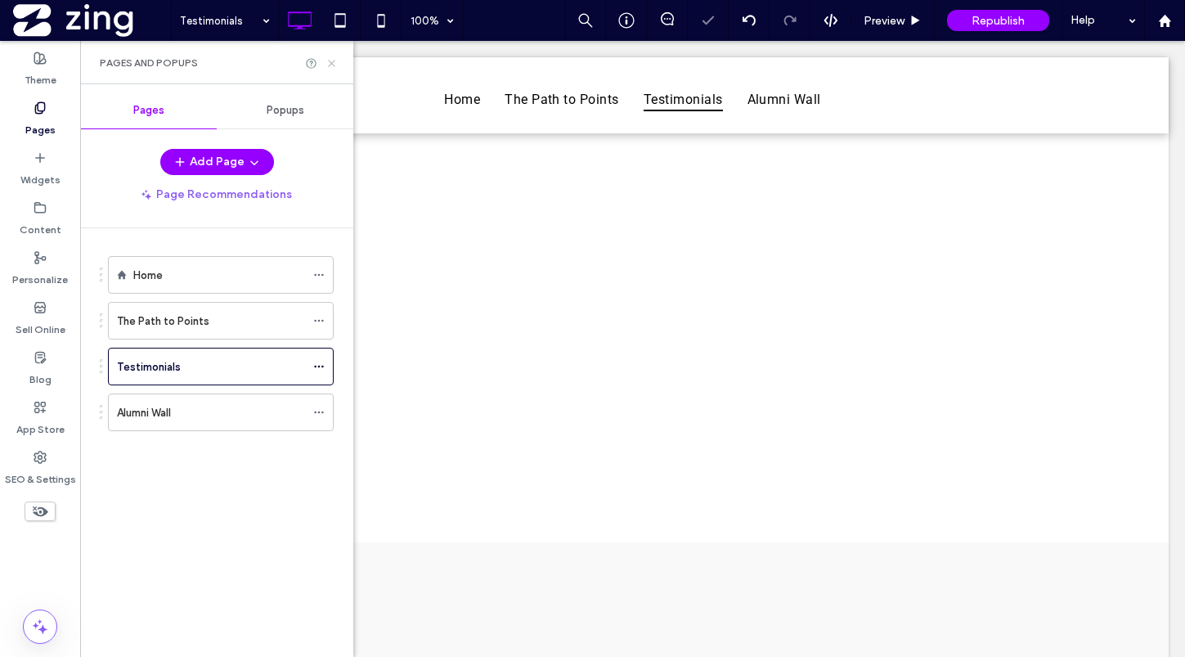
click at [330, 59] on icon at bounding box center [331, 63] width 12 height 12
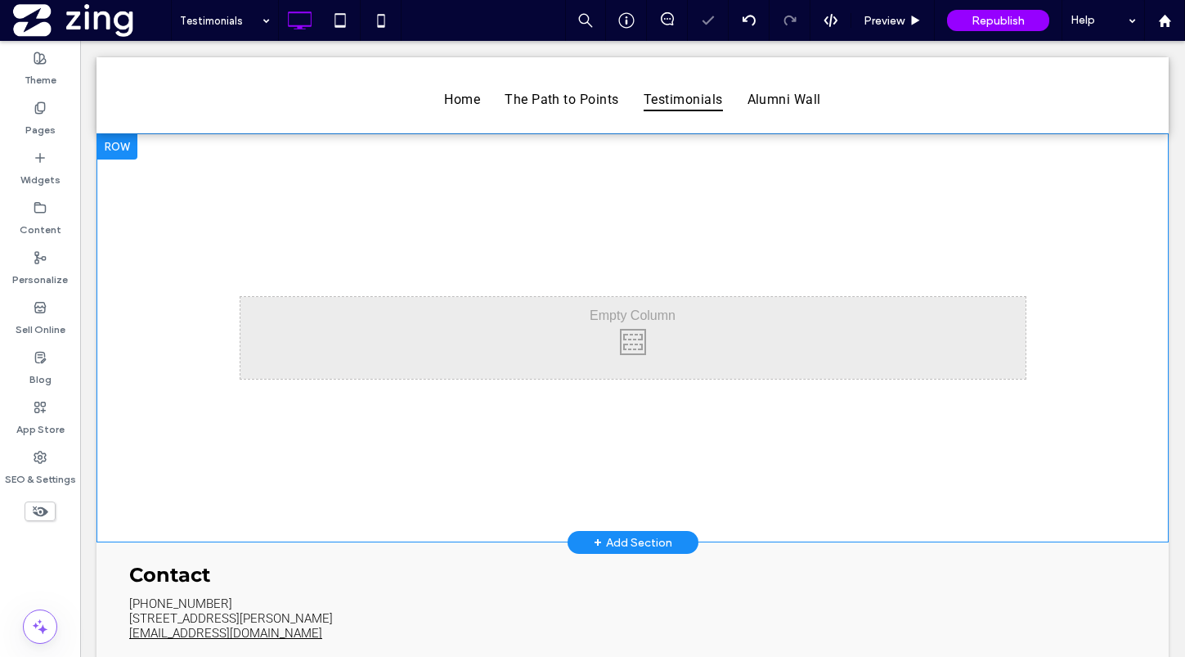
click at [626, 532] on div "+ Add Section" at bounding box center [632, 542] width 131 height 23
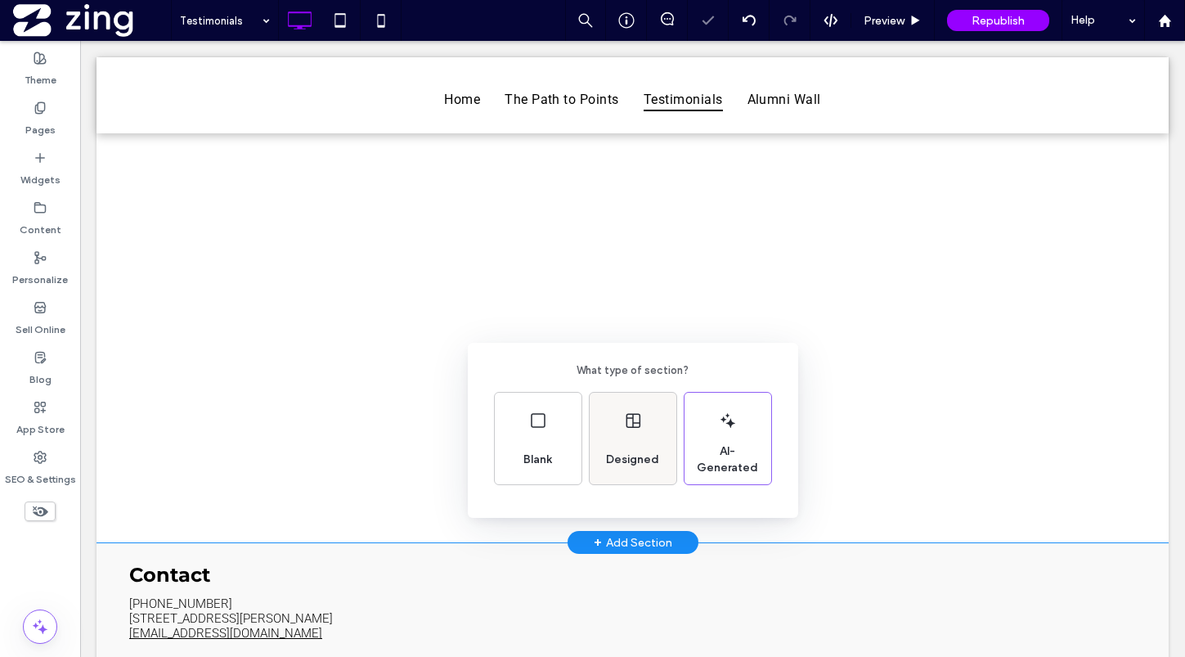
click at [644, 447] on div "Designed" at bounding box center [632, 460] width 66 height 36
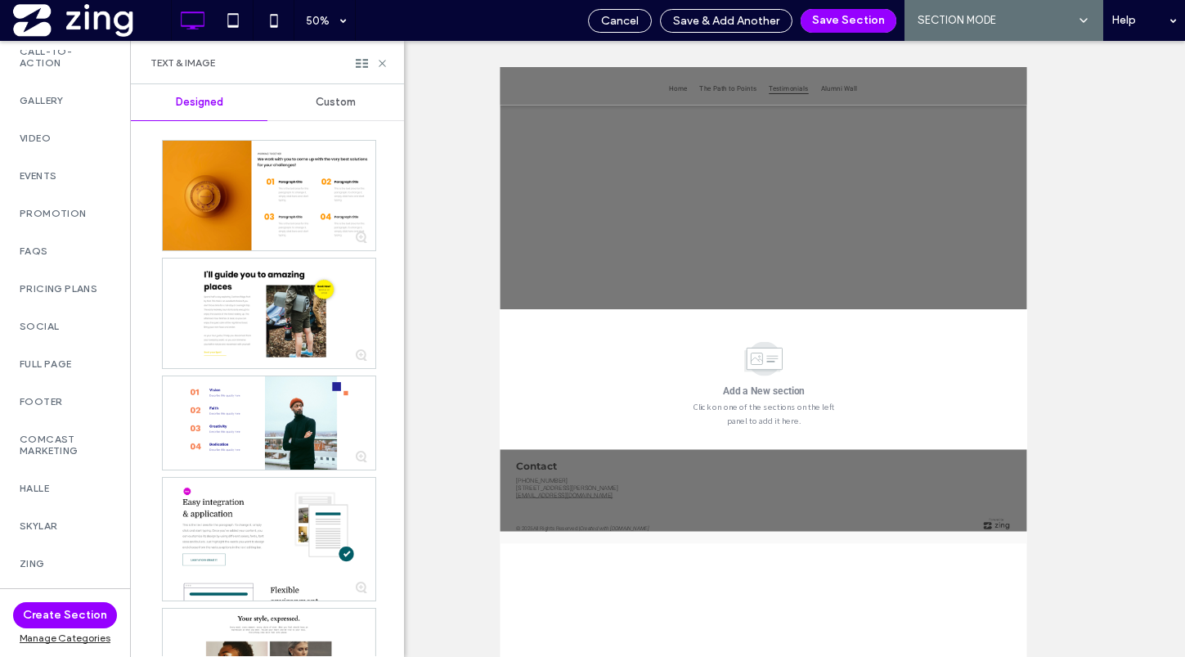
scroll to position [770, 0]
click at [67, 449] on div "Halle" at bounding box center [65, 457] width 130 height 38
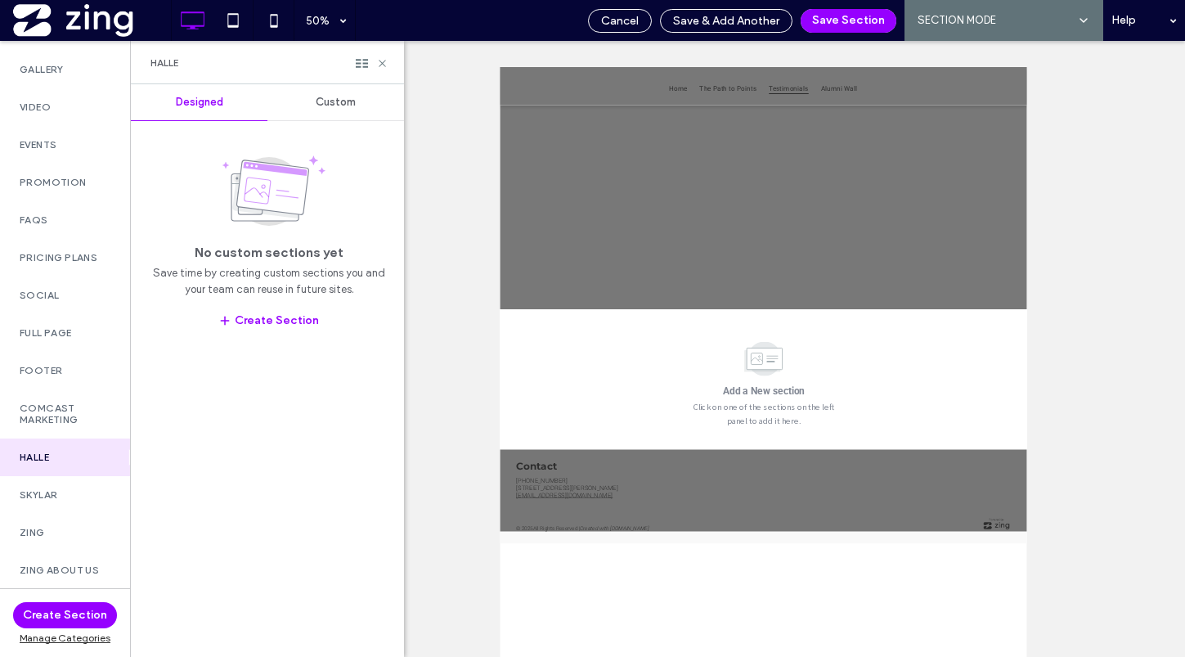
click at [335, 109] on div "Custom" at bounding box center [335, 102] width 137 height 36
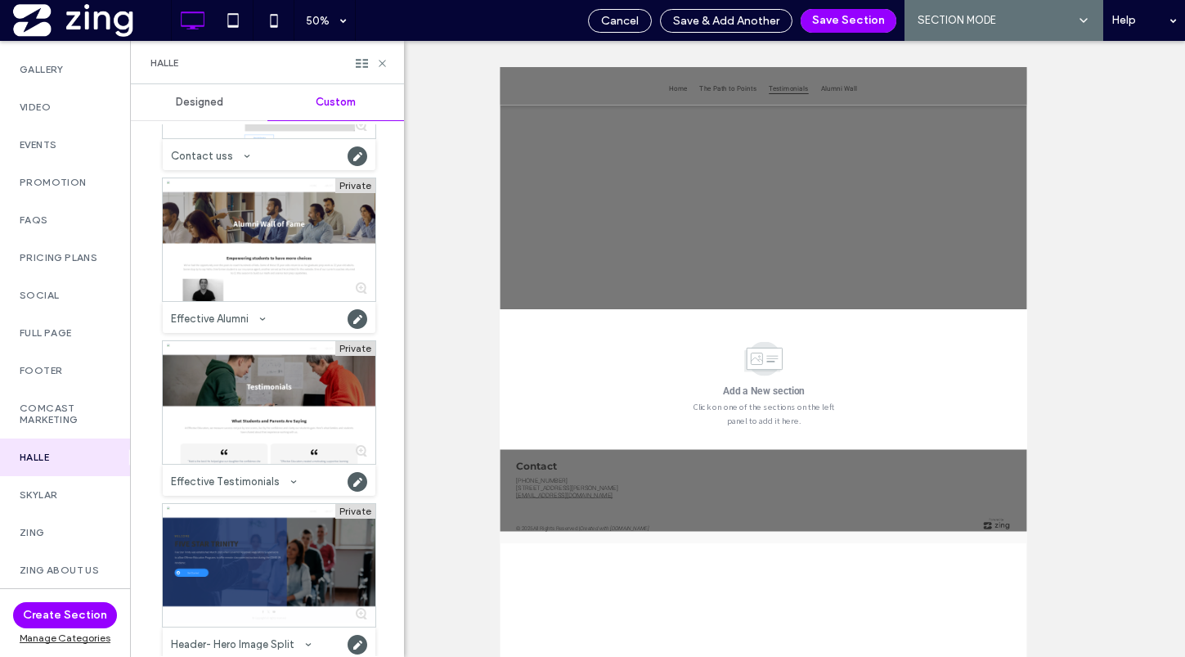
scroll to position [1187, 0]
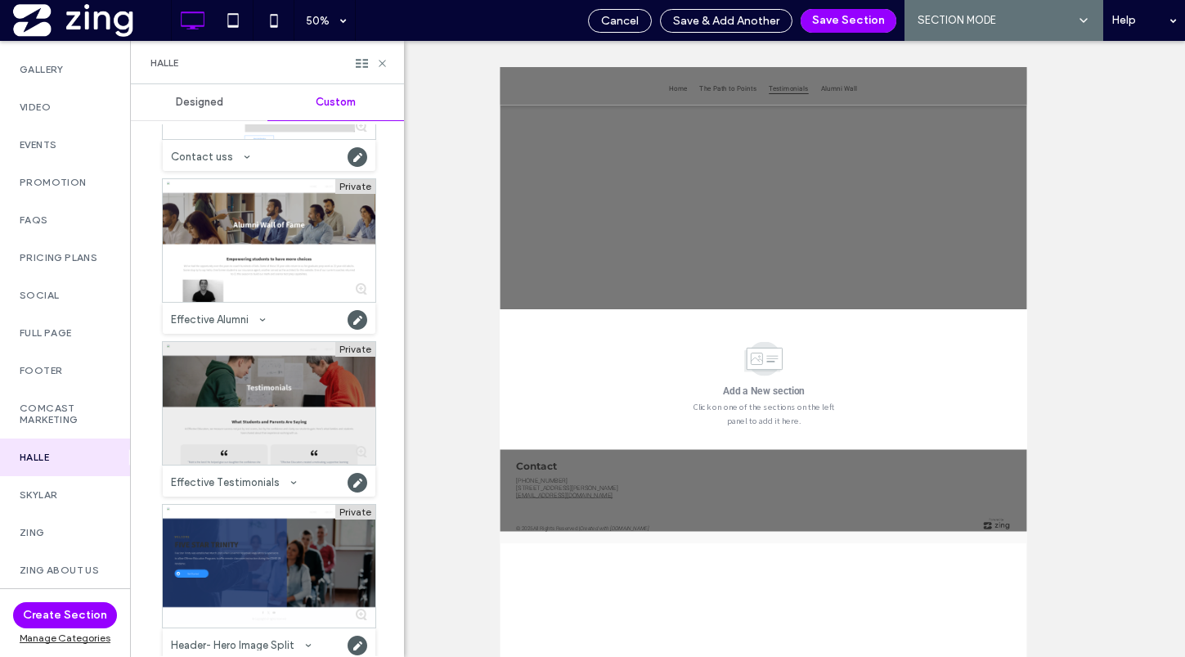
click at [257, 407] on div at bounding box center [269, 403] width 213 height 123
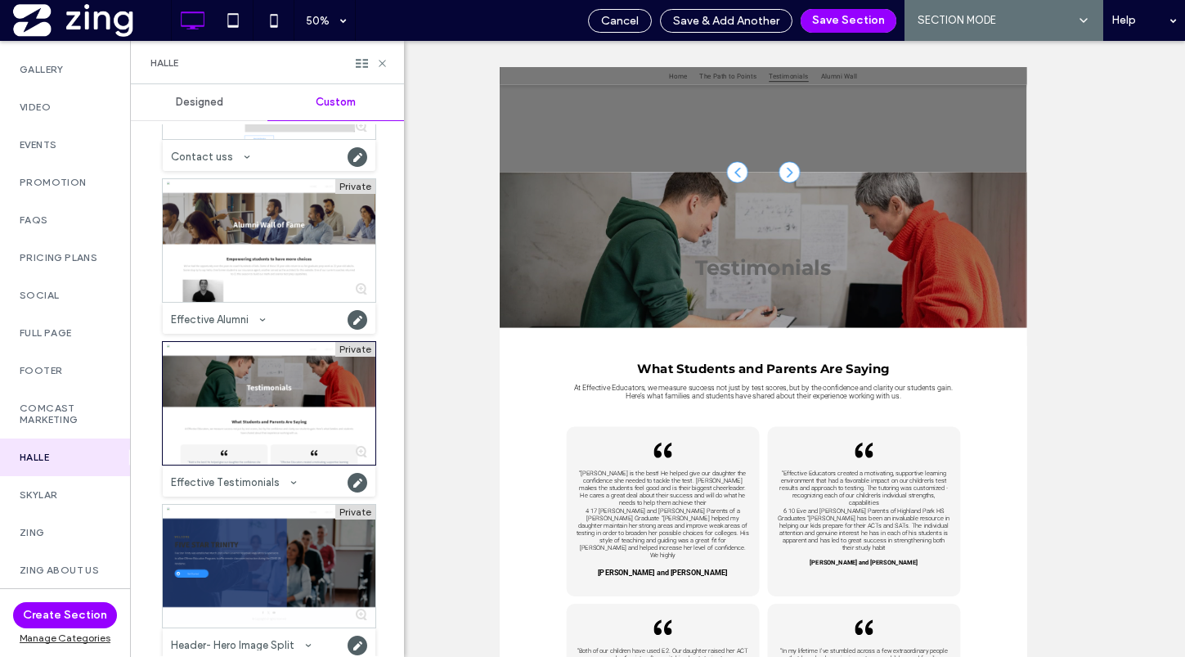
scroll to position [354, 0]
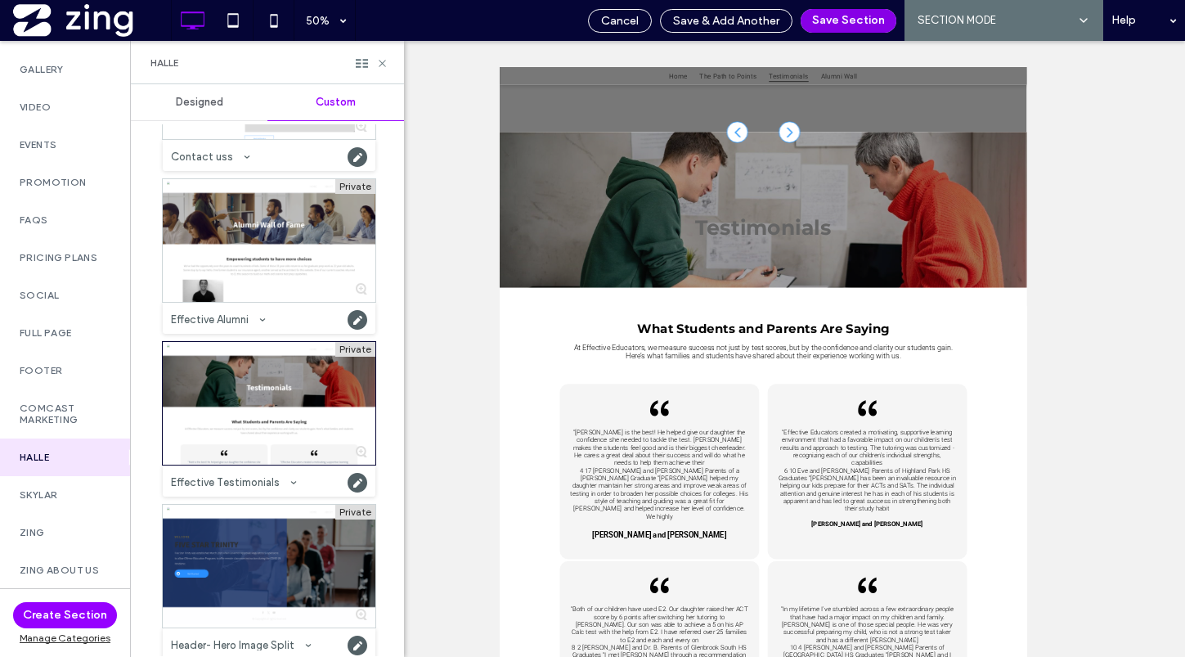
click at [872, 20] on button "Save Section" at bounding box center [849, 21] width 96 height 24
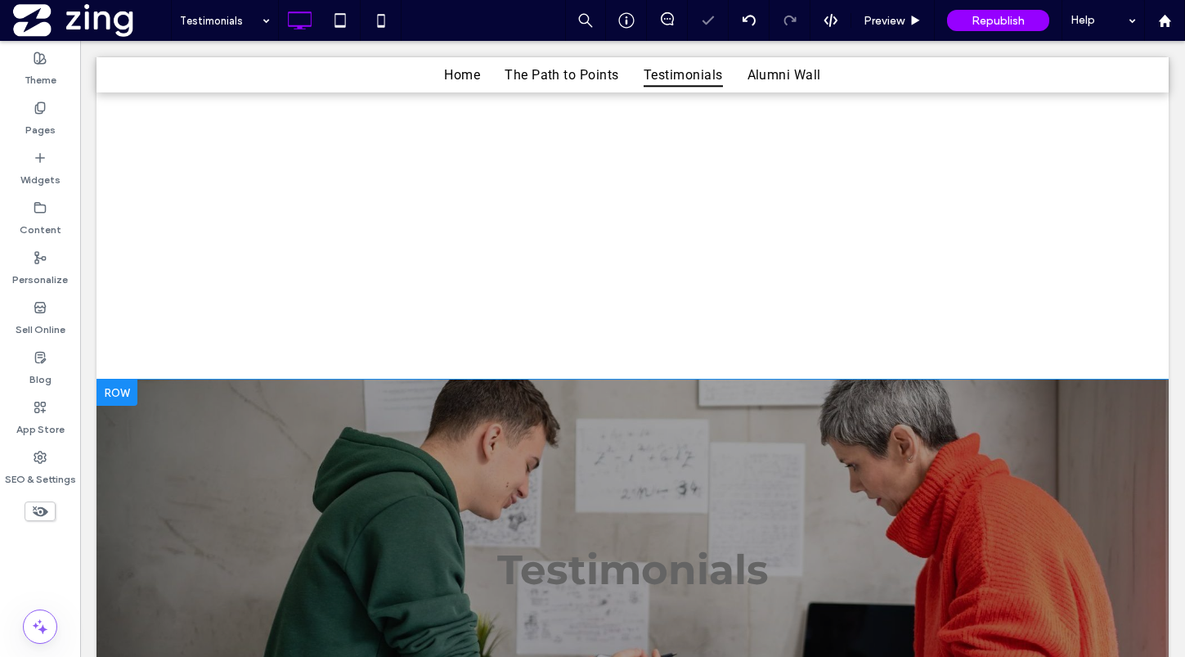
scroll to position [0, 0]
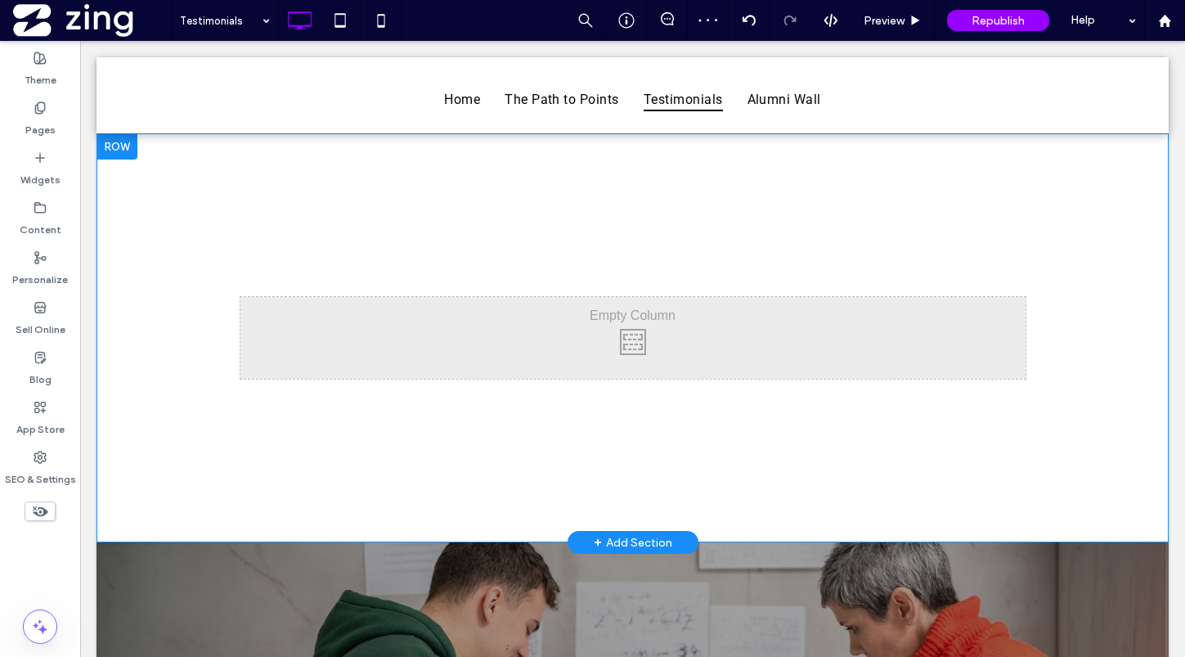
click at [121, 142] on div at bounding box center [116, 146] width 41 height 26
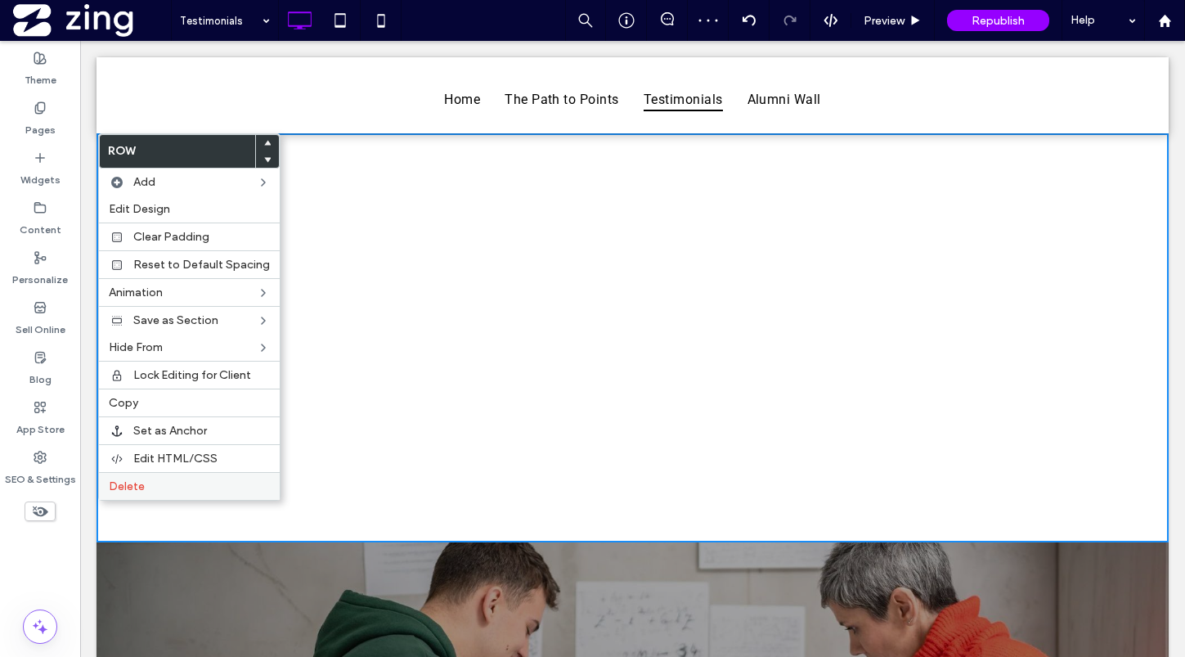
click at [171, 477] on div "Delete" at bounding box center [189, 486] width 181 height 28
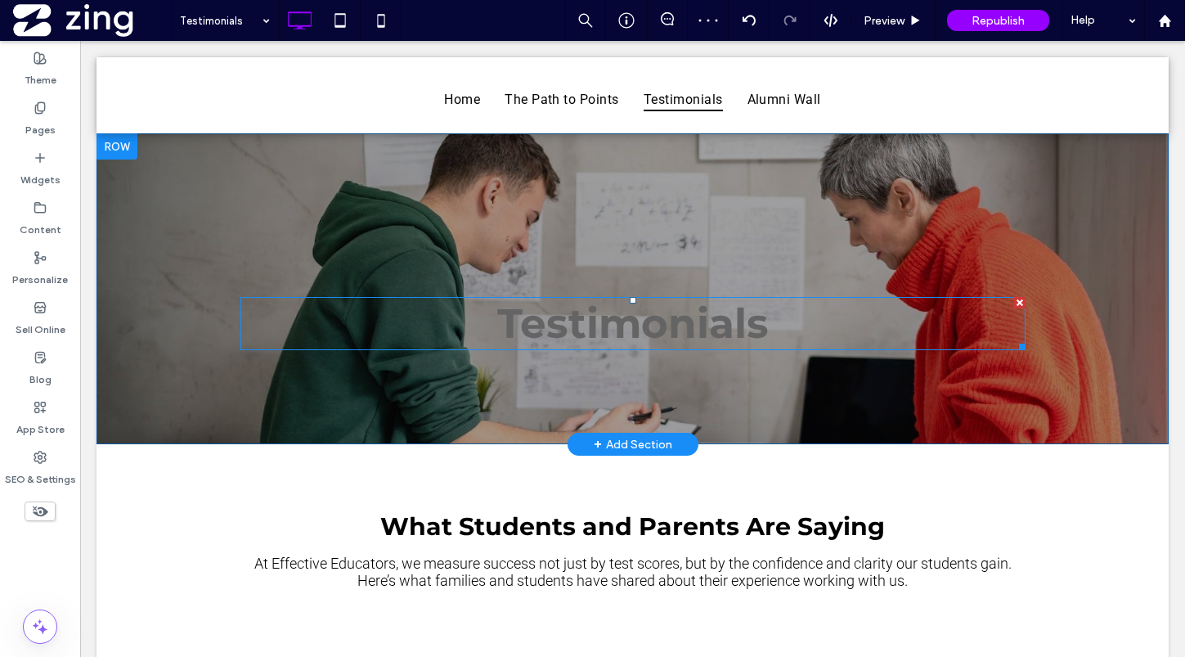
click at [614, 305] on span "Testimonials" at bounding box center [632, 323] width 271 height 50
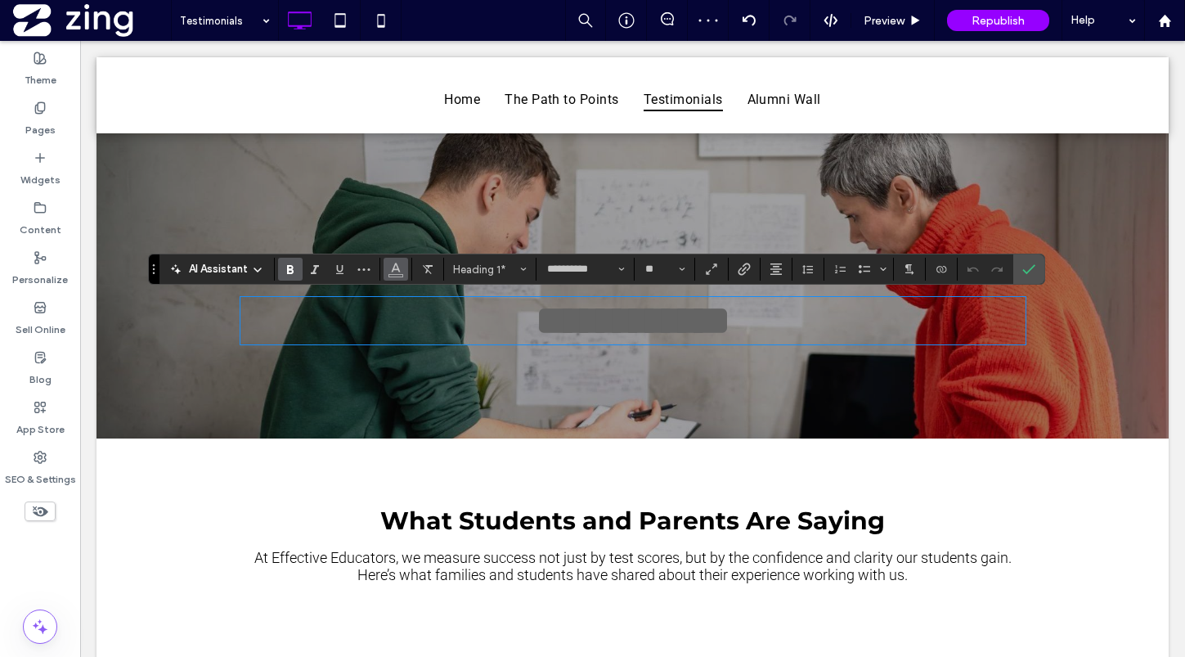
click at [401, 266] on icon "Color" at bounding box center [395, 267] width 13 height 13
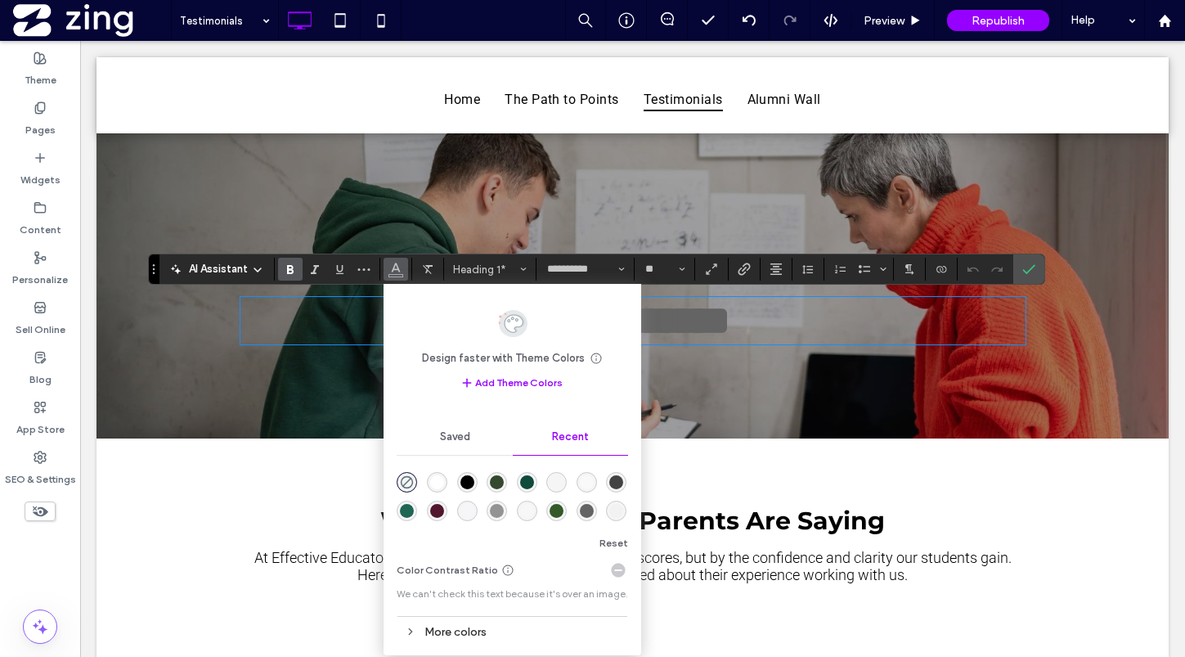
click at [428, 482] on div "rgba(255, 255, 255, 1)" at bounding box center [437, 482] width 20 height 20
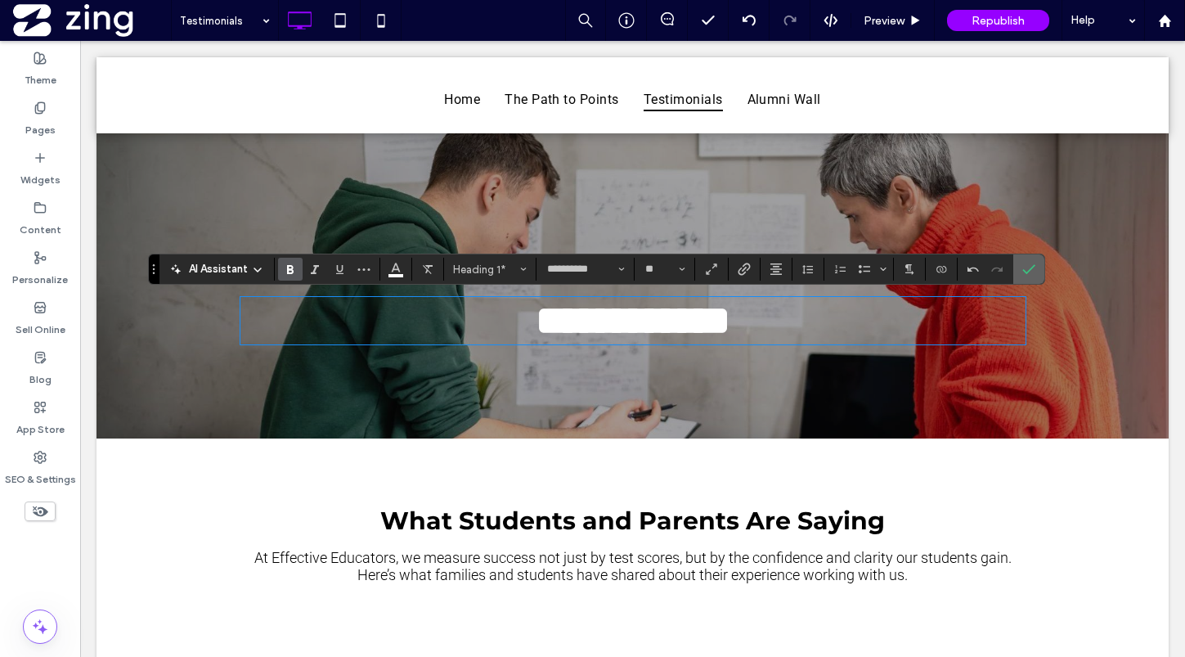
click at [1025, 272] on use "Confirm" at bounding box center [1028, 270] width 13 height 10
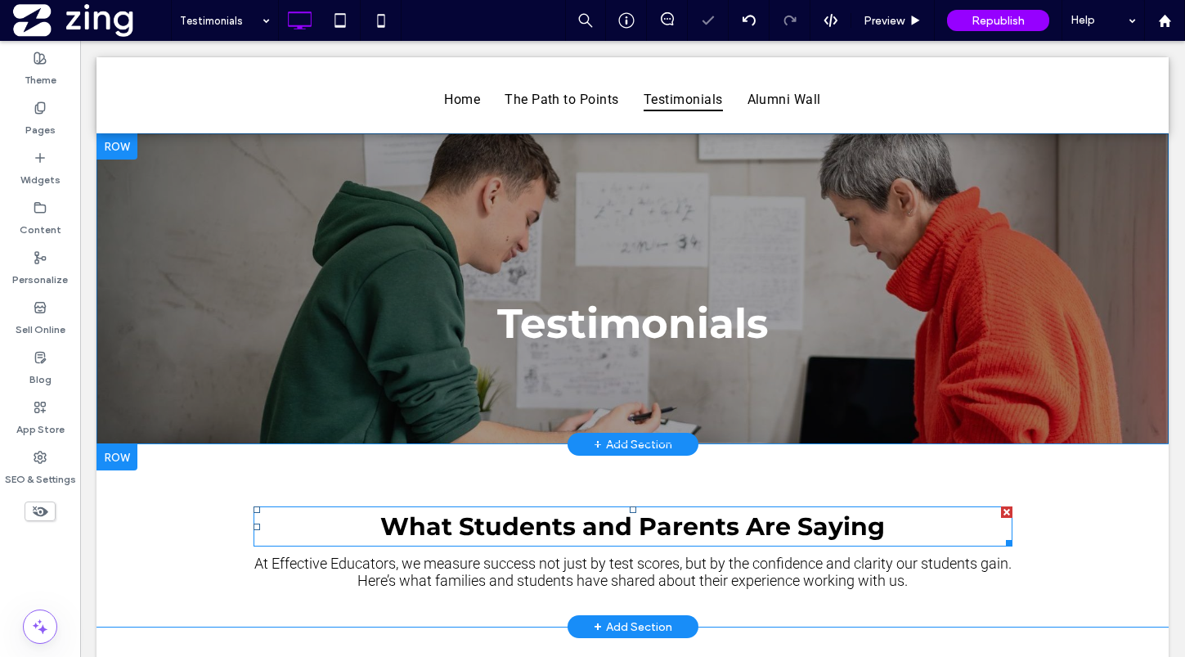
click at [776, 524] on span "What Students and Parents Are Saying" at bounding box center [632, 526] width 505 height 30
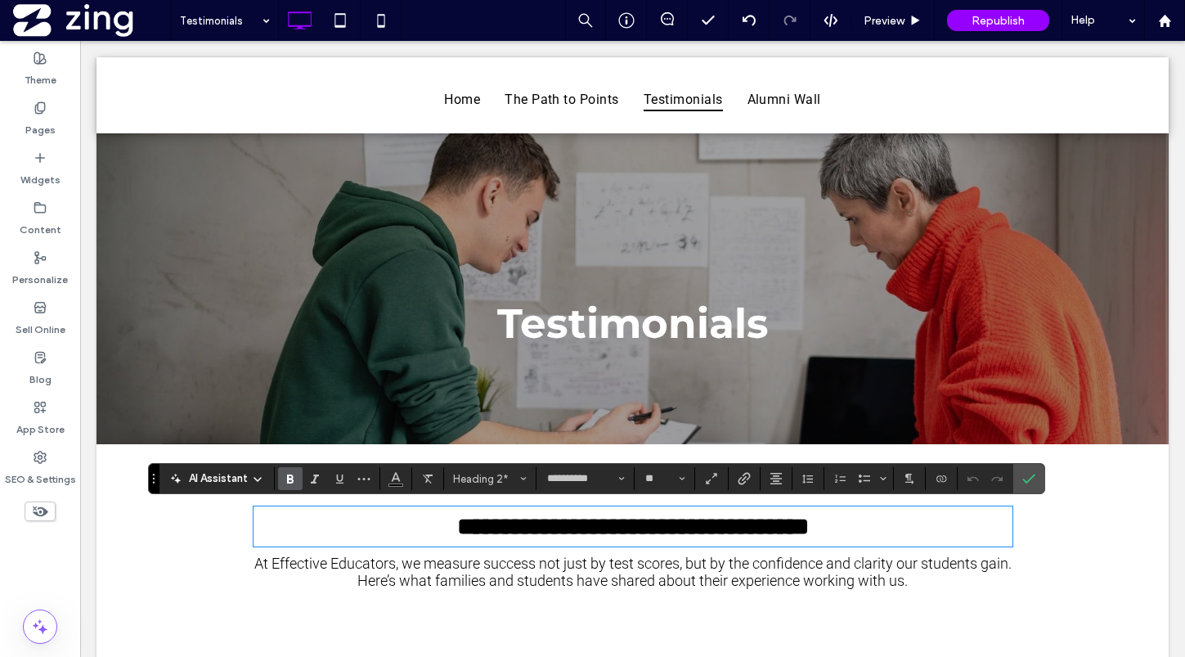
click at [939, 527] on h2 "**********" at bounding box center [632, 526] width 759 height 37
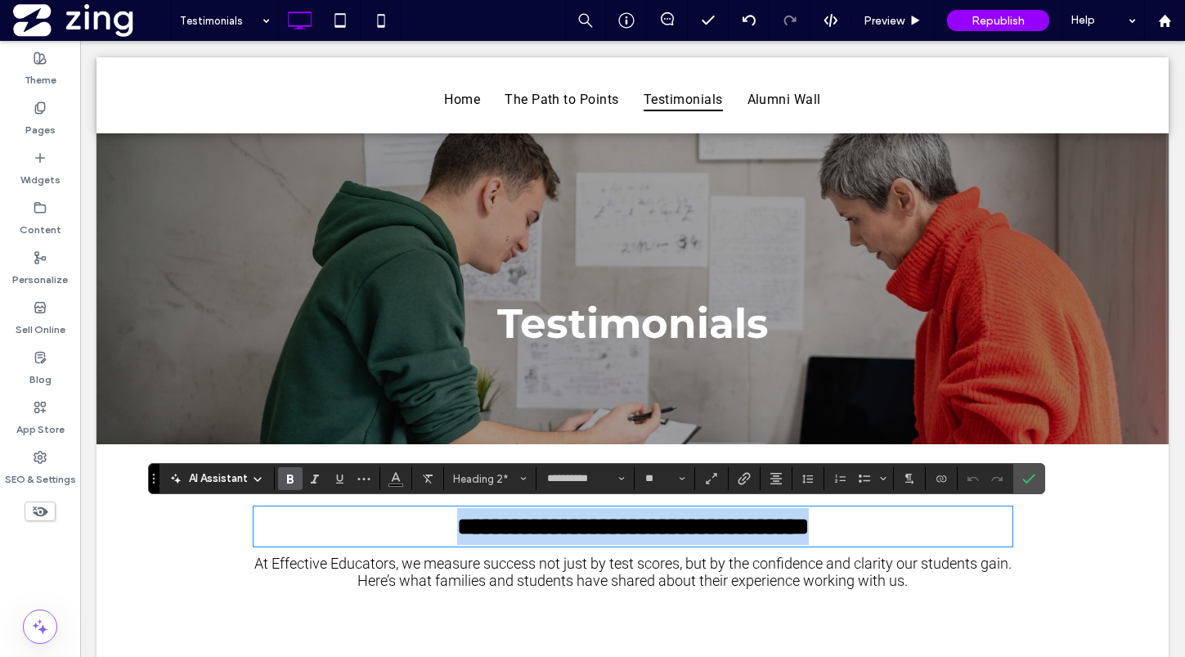
click at [939, 527] on h2 "**********" at bounding box center [632, 526] width 759 height 37
type input "******"
type input "**"
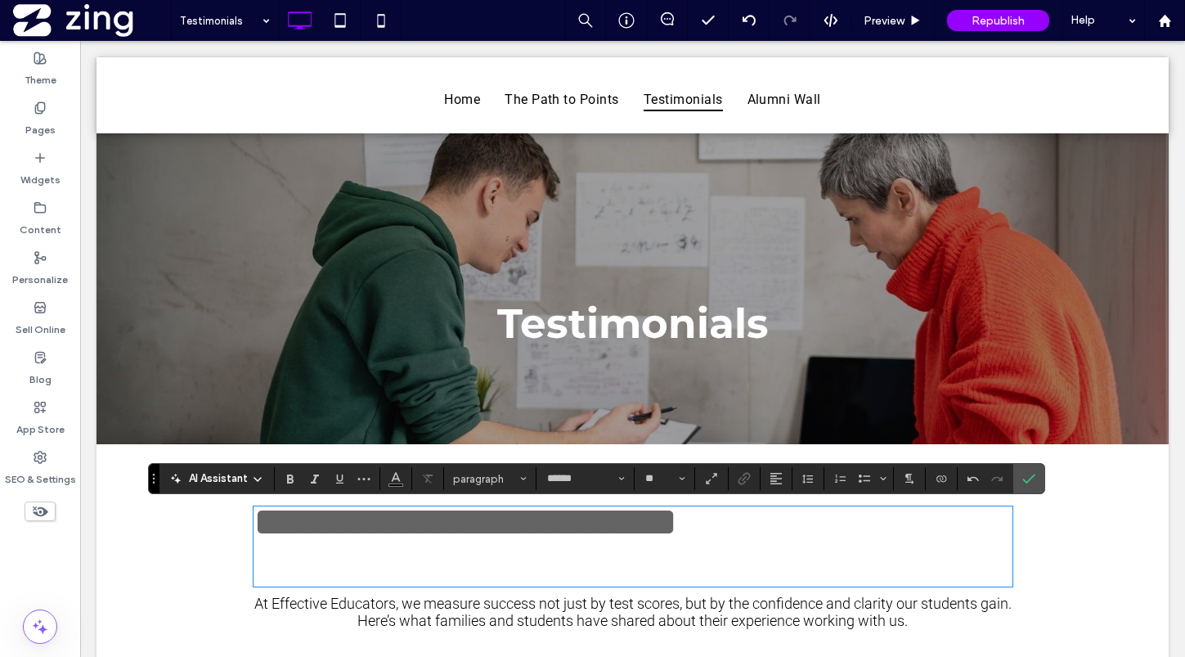
type input "**********"
type input "**"
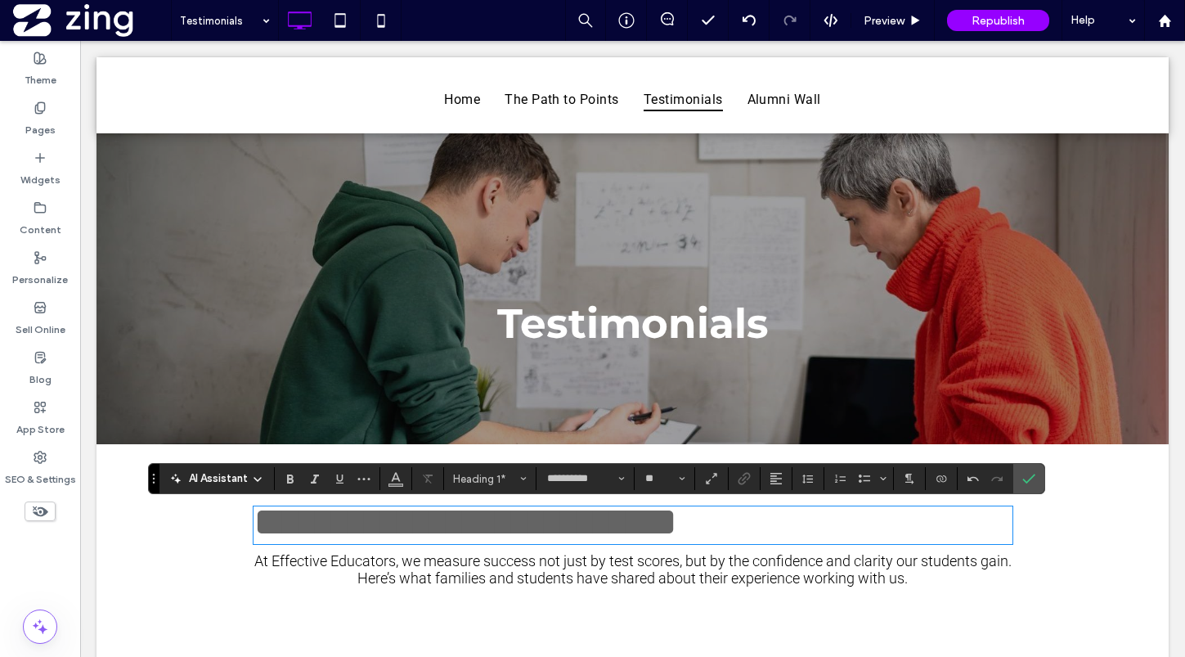
click at [677, 527] on span "**********" at bounding box center [465, 521] width 424 height 40
click at [393, 478] on use "Color" at bounding box center [396, 477] width 9 height 9
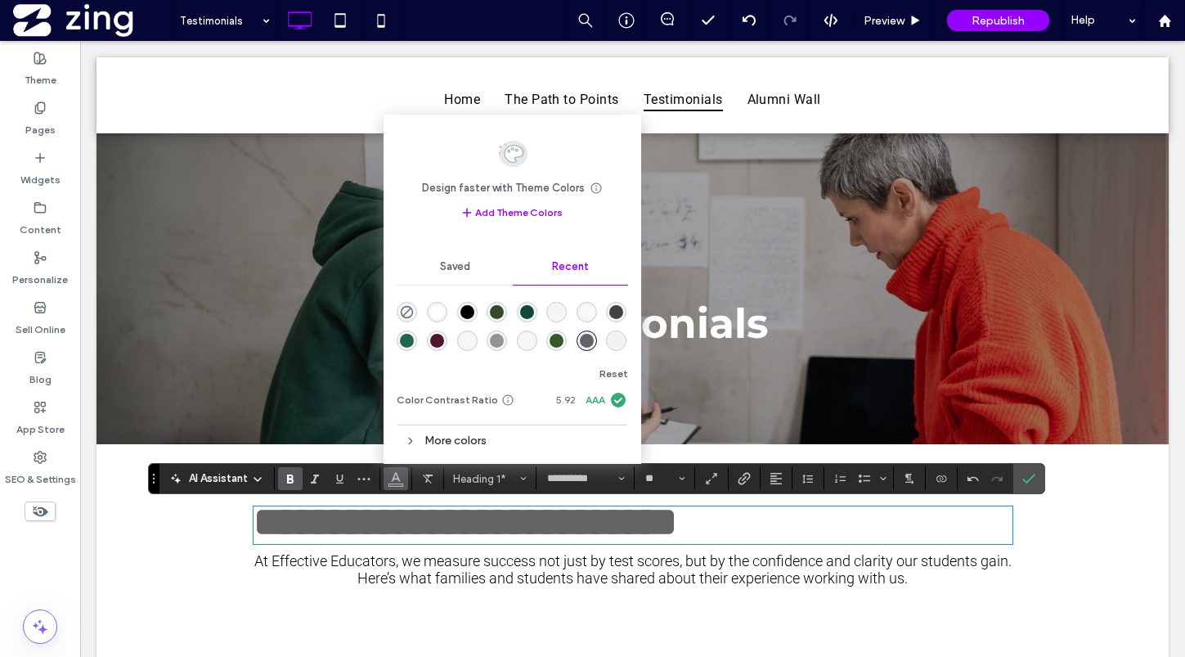
click at [469, 311] on div "rgba(0, 0, 0, 1)" at bounding box center [467, 312] width 14 height 14
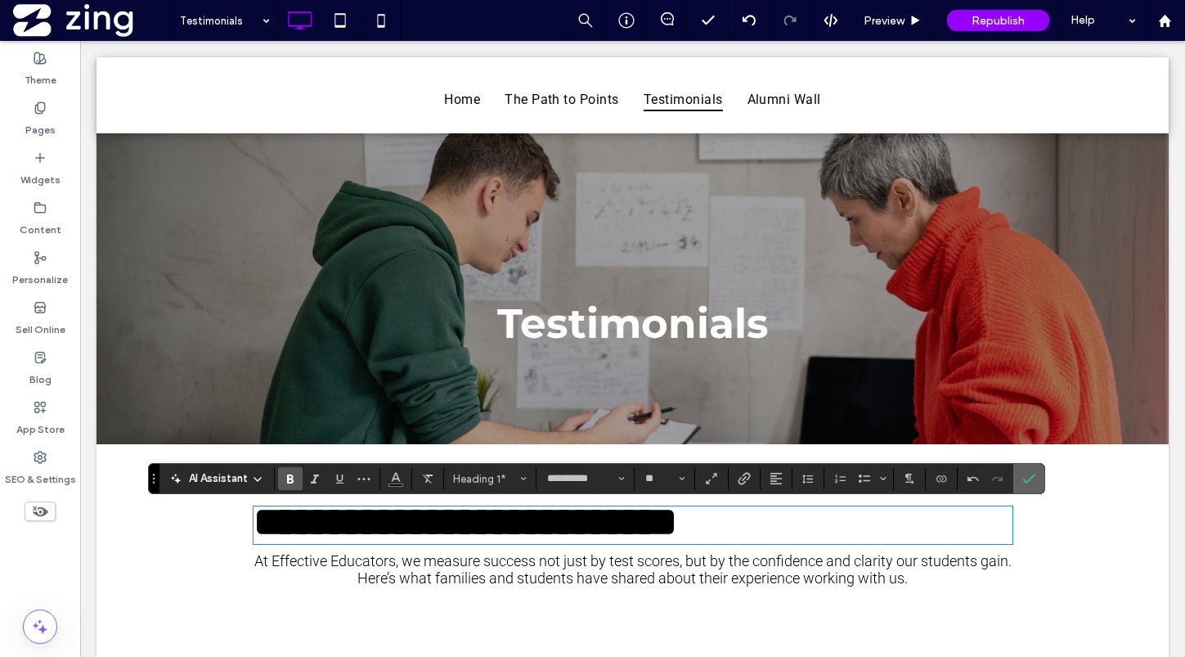
click at [1022, 467] on span "Confirm" at bounding box center [1025, 478] width 7 height 29
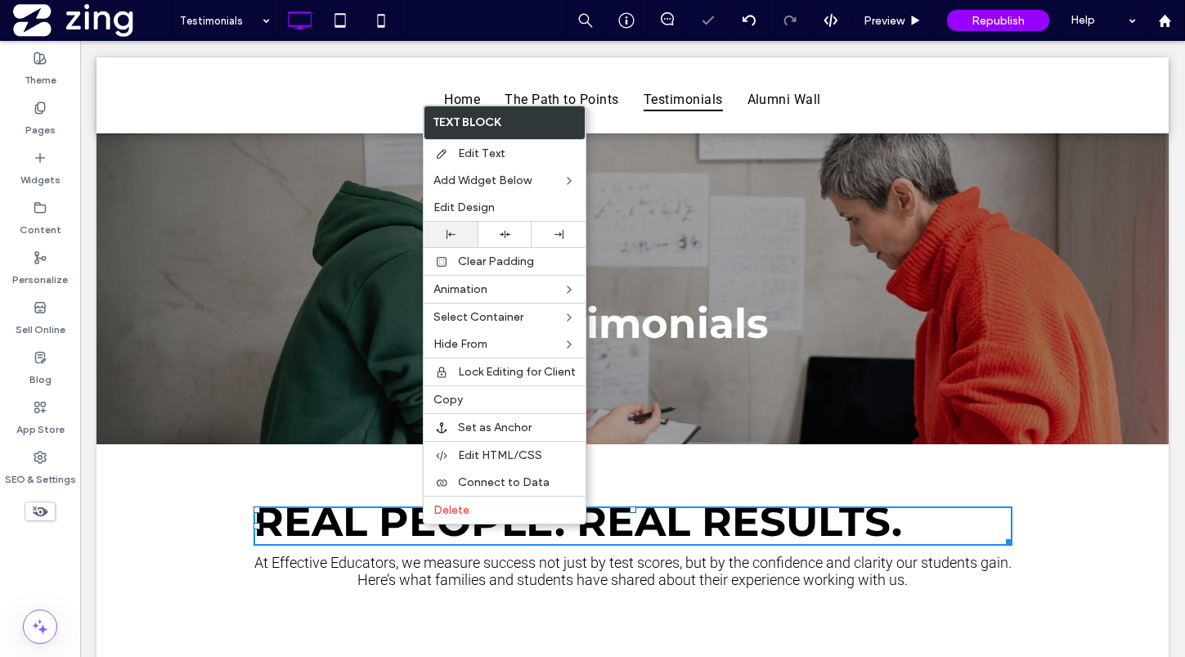
click at [446, 231] on icon at bounding box center [450, 234] width 9 height 9
click at [446, 234] on icon at bounding box center [450, 234] width 9 height 9
click at [743, 555] on span "At Effective Educators, we measure success not just by test scores, but by the …" at bounding box center [632, 571] width 757 height 34
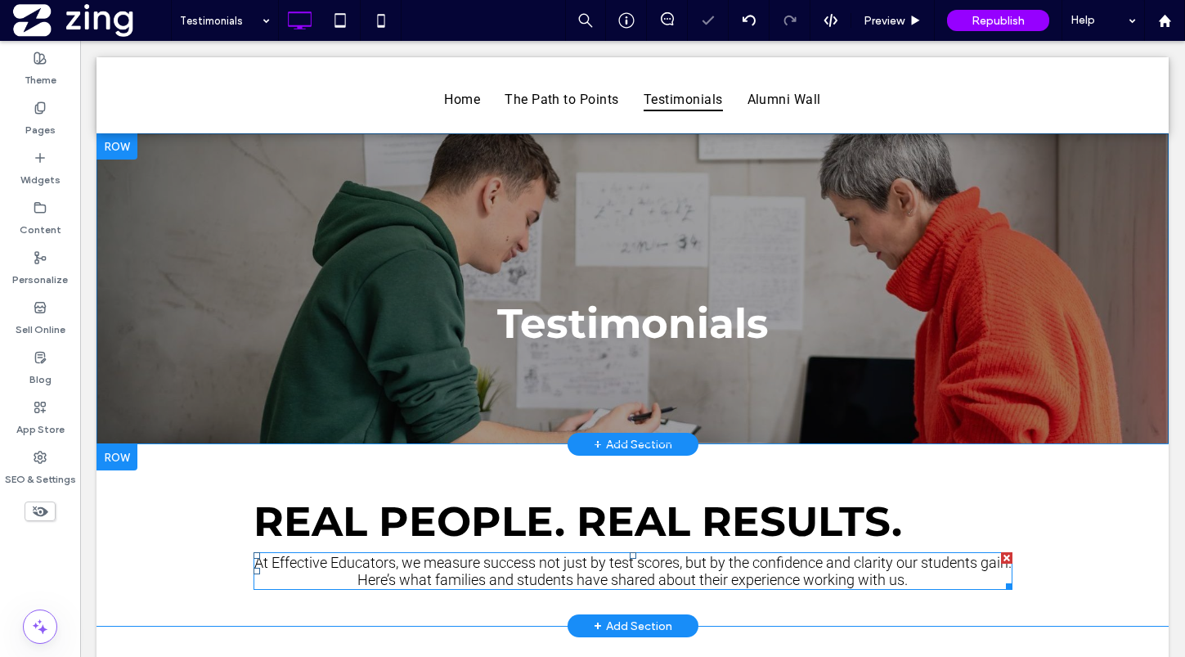
click at [743, 559] on span "At Effective Educators, we measure success not just by test scores, but by the …" at bounding box center [632, 571] width 757 height 34
type input "******"
type input "**"
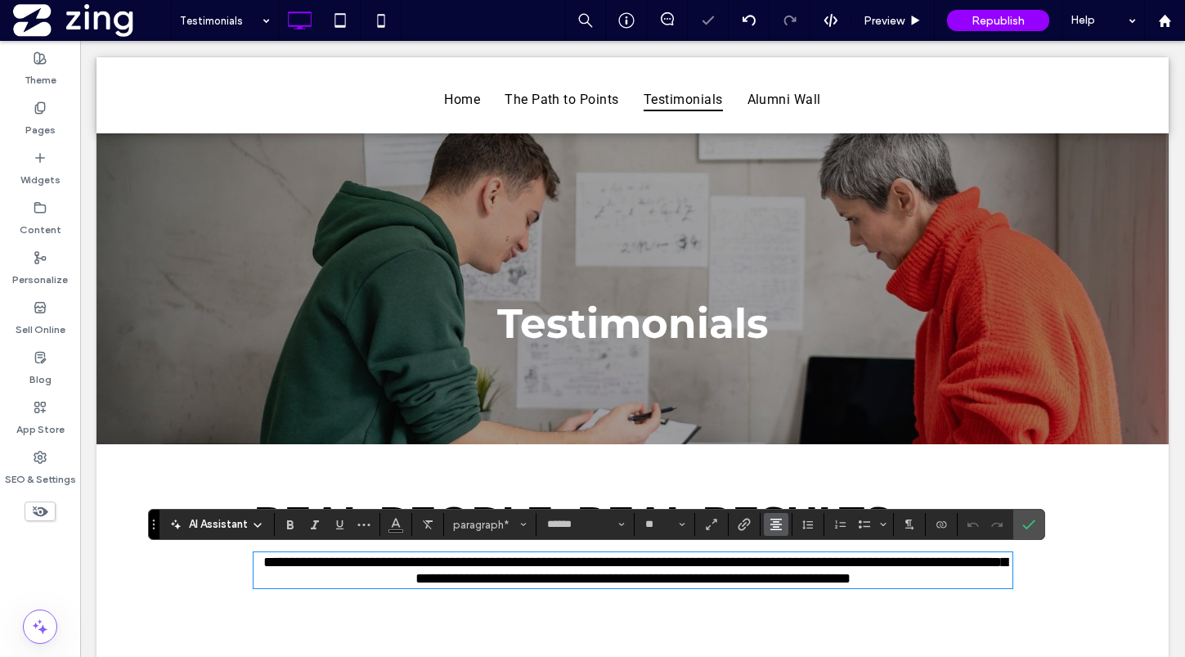
click at [778, 520] on icon "Alignment" at bounding box center [775, 524] width 13 height 13
click at [792, 428] on icon "ui.textEditor.alignment.left" at bounding box center [788, 426] width 13 height 13
click at [1022, 523] on icon "Confirm" at bounding box center [1028, 524] width 13 height 13
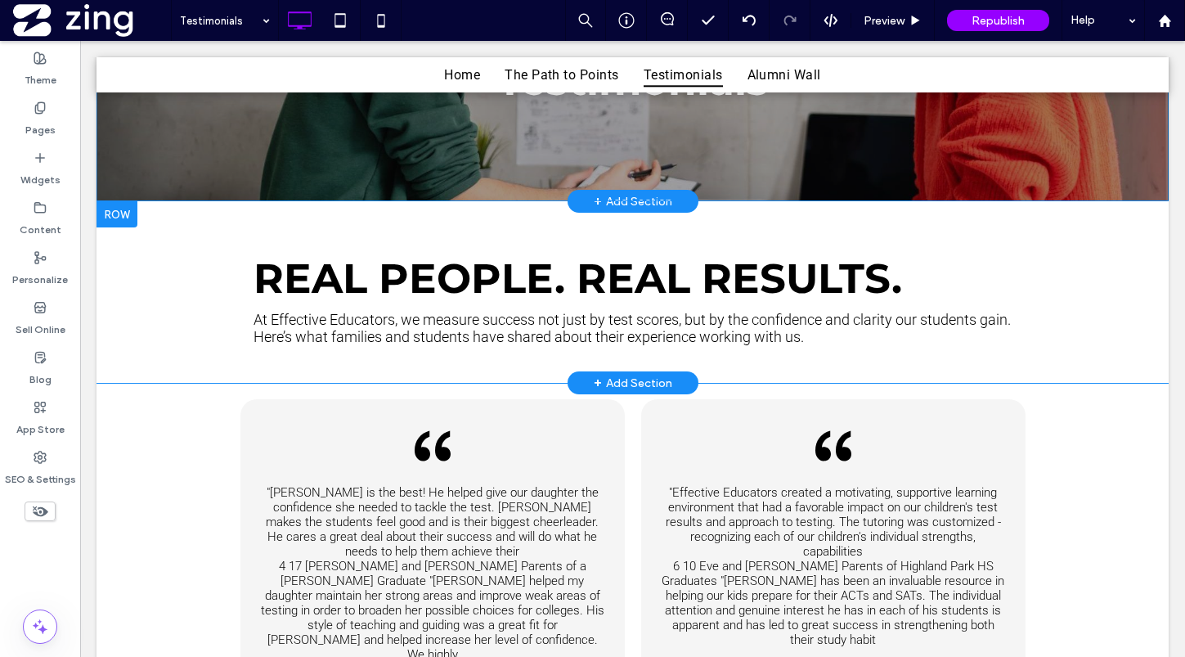
scroll to position [228, 0]
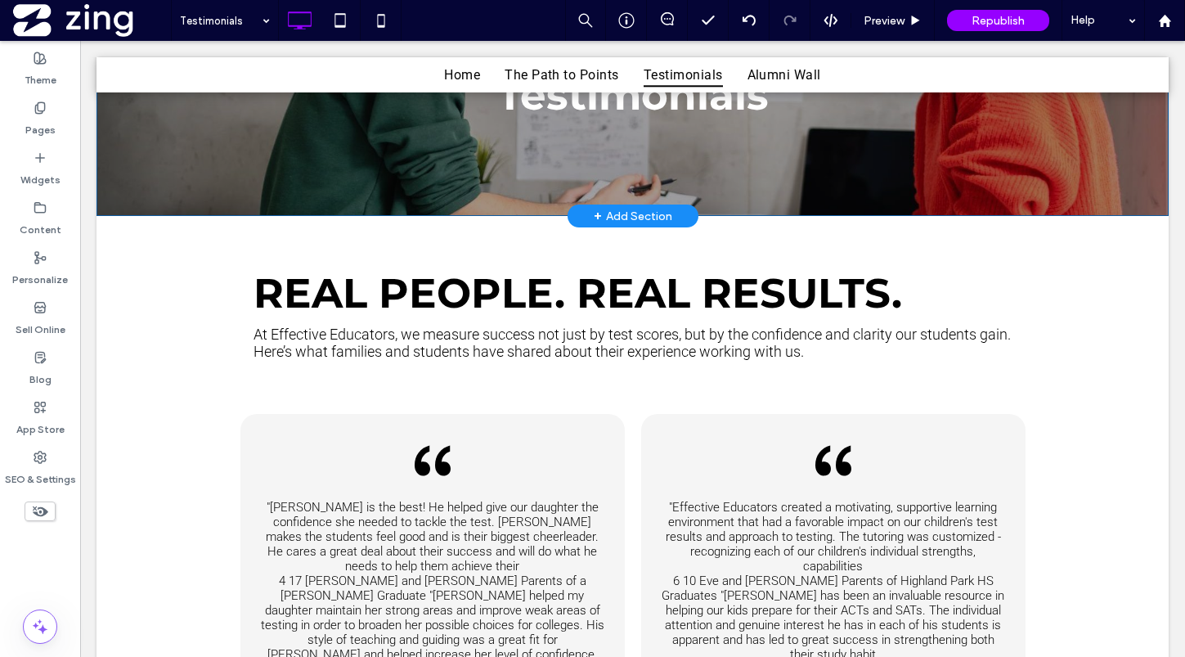
click at [521, 342] on span "At Effective Educators, we measure success not just by test scores, but by the …" at bounding box center [631, 342] width 757 height 34
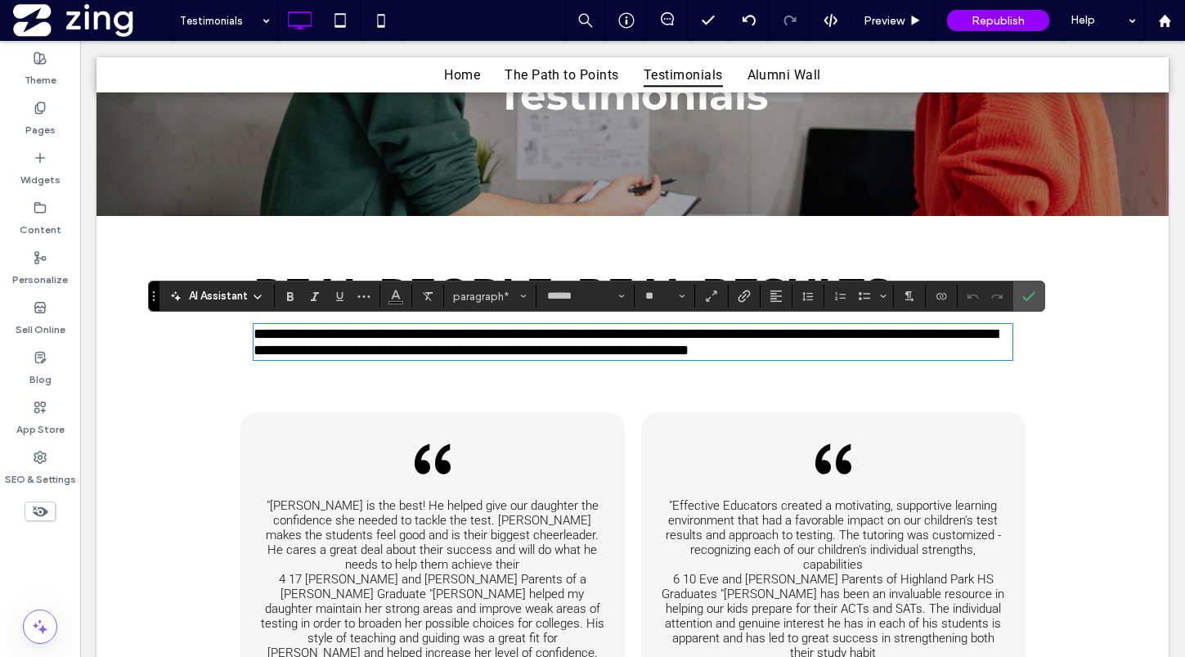
type input "**"
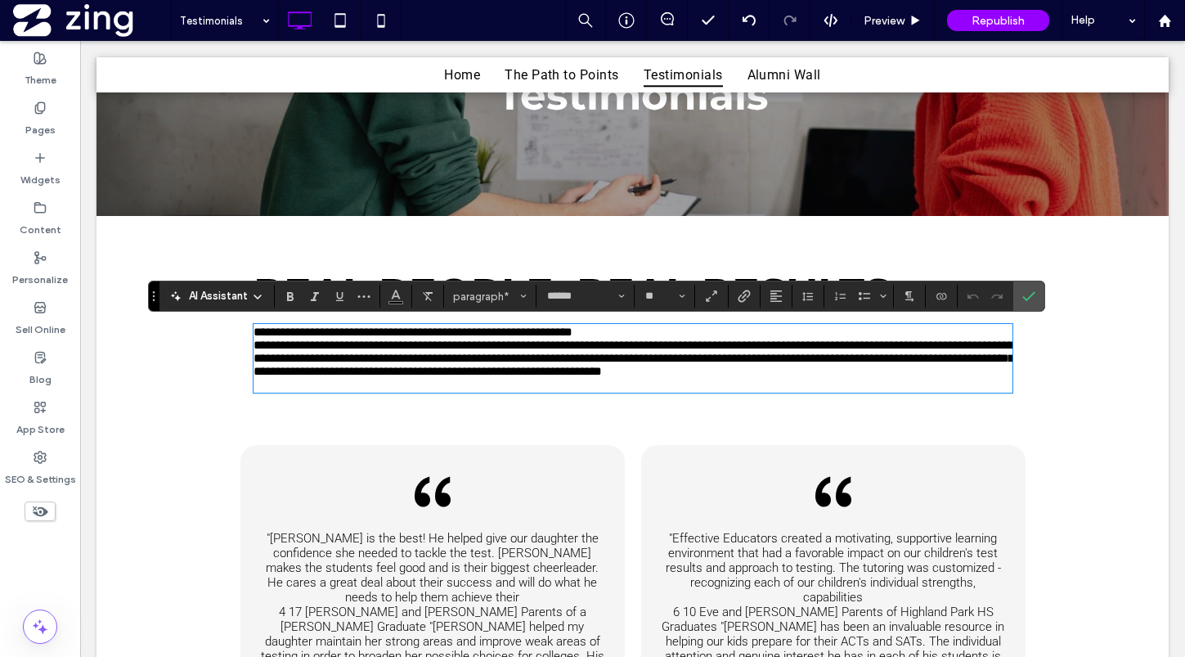
scroll to position [0, 0]
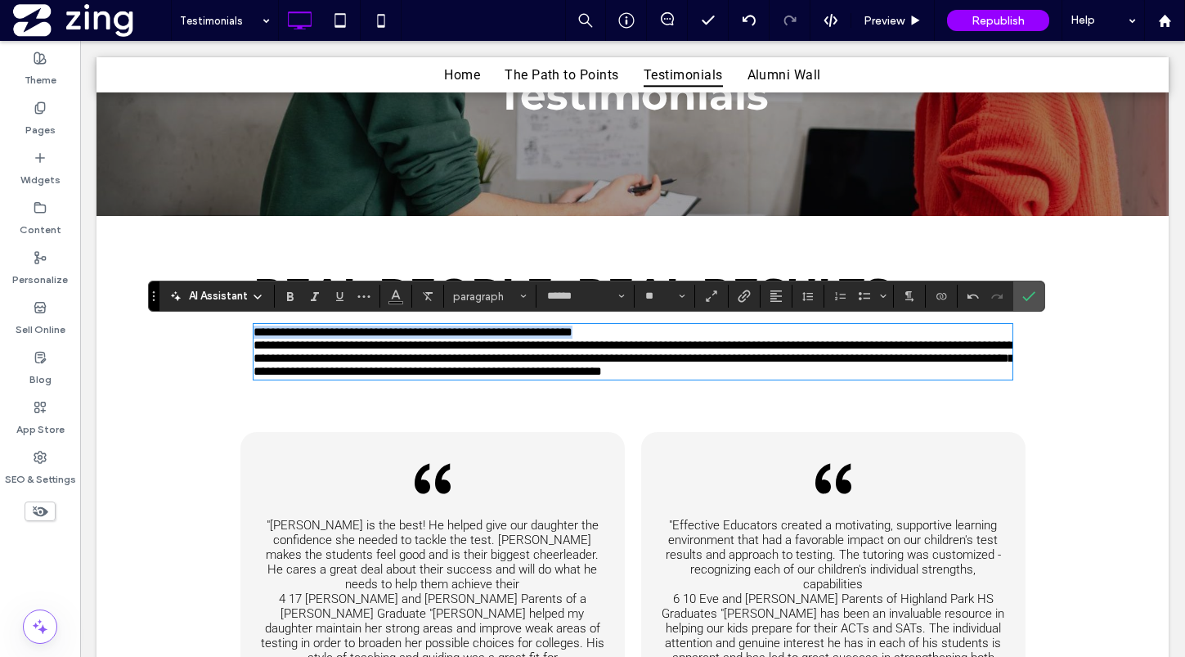
drag, startPoint x: 623, startPoint y: 336, endPoint x: 246, endPoint y: 336, distance: 377.0
click at [246, 336] on div "**********" at bounding box center [632, 332] width 785 height 134
click at [509, 286] on button "paragraph" at bounding box center [489, 296] width 85 height 23
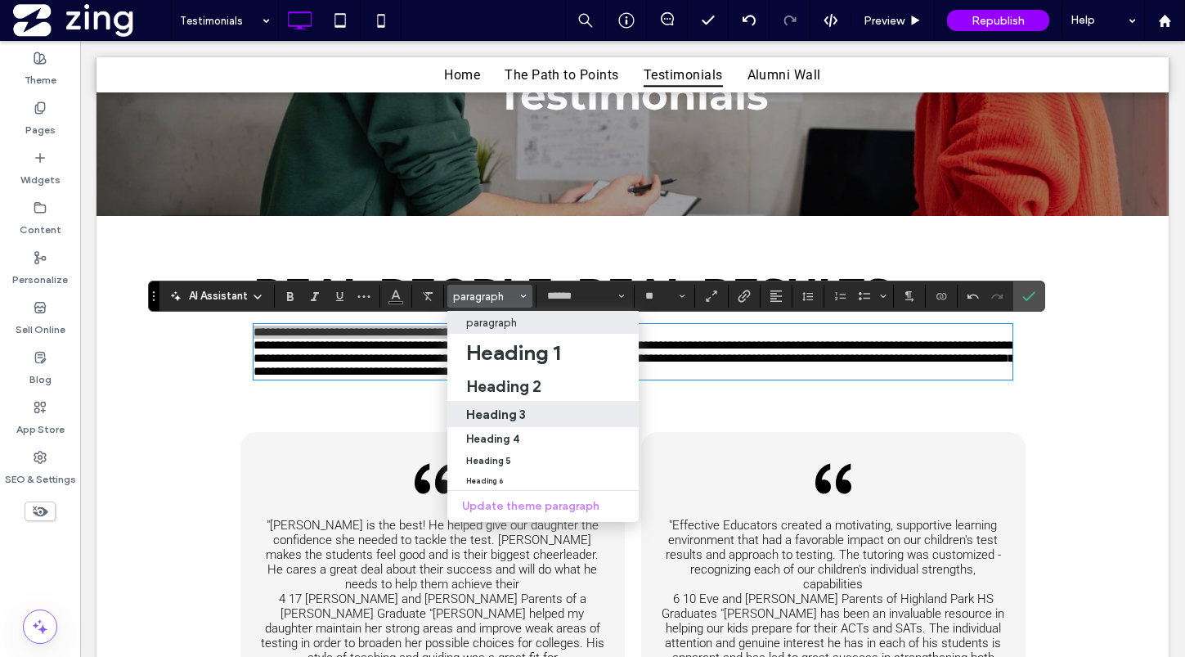
click at [521, 415] on h3 "Heading 3" at bounding box center [496, 414] width 60 height 16
type input "**********"
type input "**"
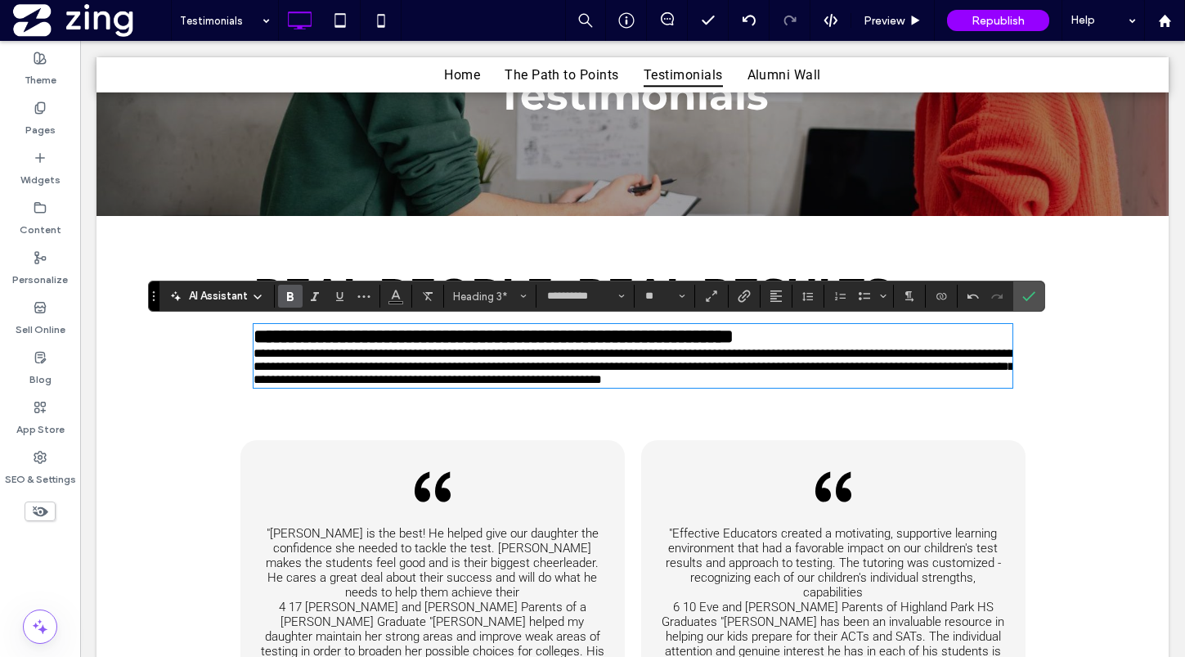
type input "******"
type input "**"
click at [610, 358] on span "**********" at bounding box center [633, 366] width 760 height 38
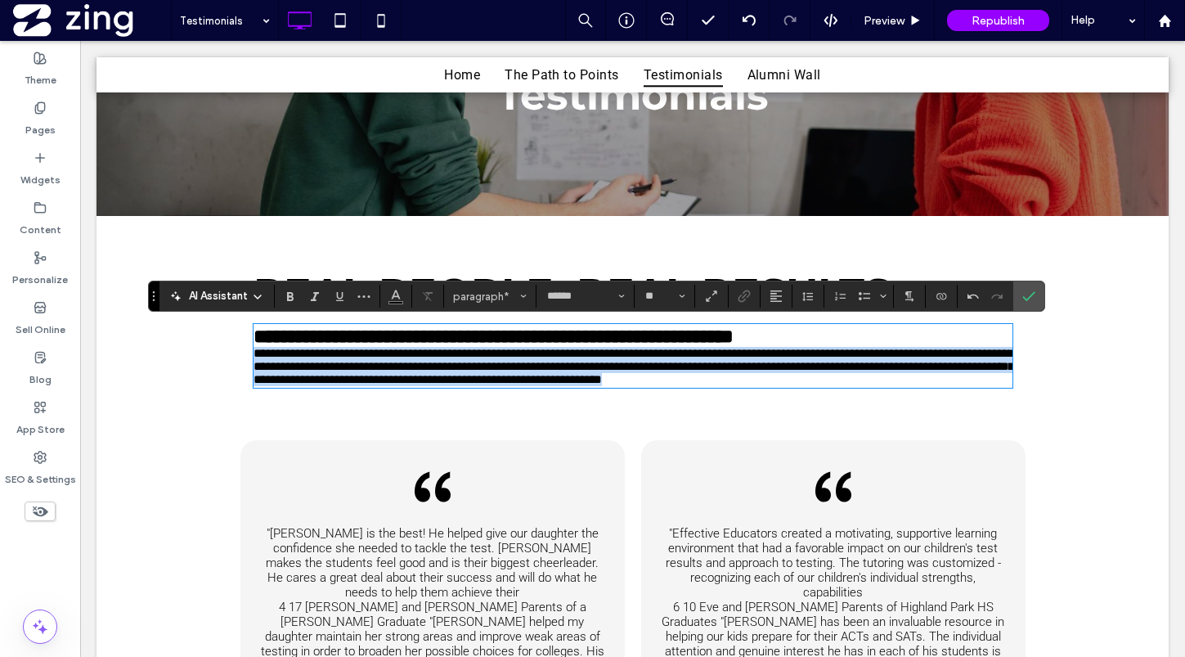
click at [610, 358] on span "**********" at bounding box center [633, 366] width 760 height 38
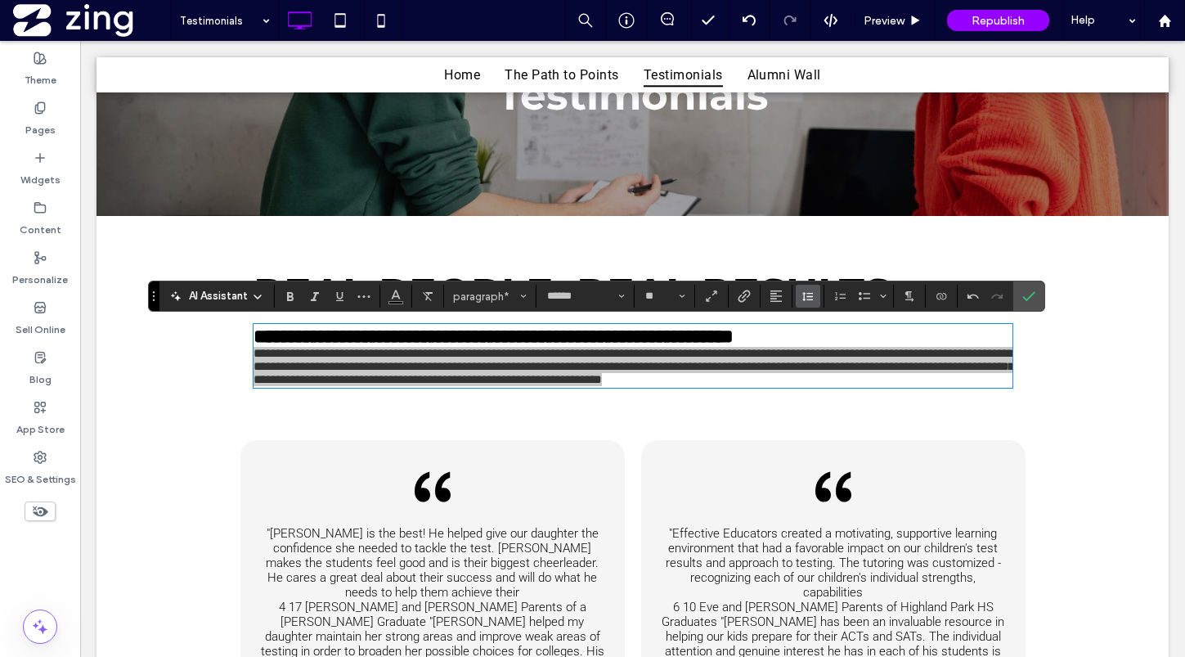
click at [806, 292] on icon "Line Height" at bounding box center [807, 295] width 13 height 13
click at [831, 363] on div "1.5" at bounding box center [834, 368] width 40 height 12
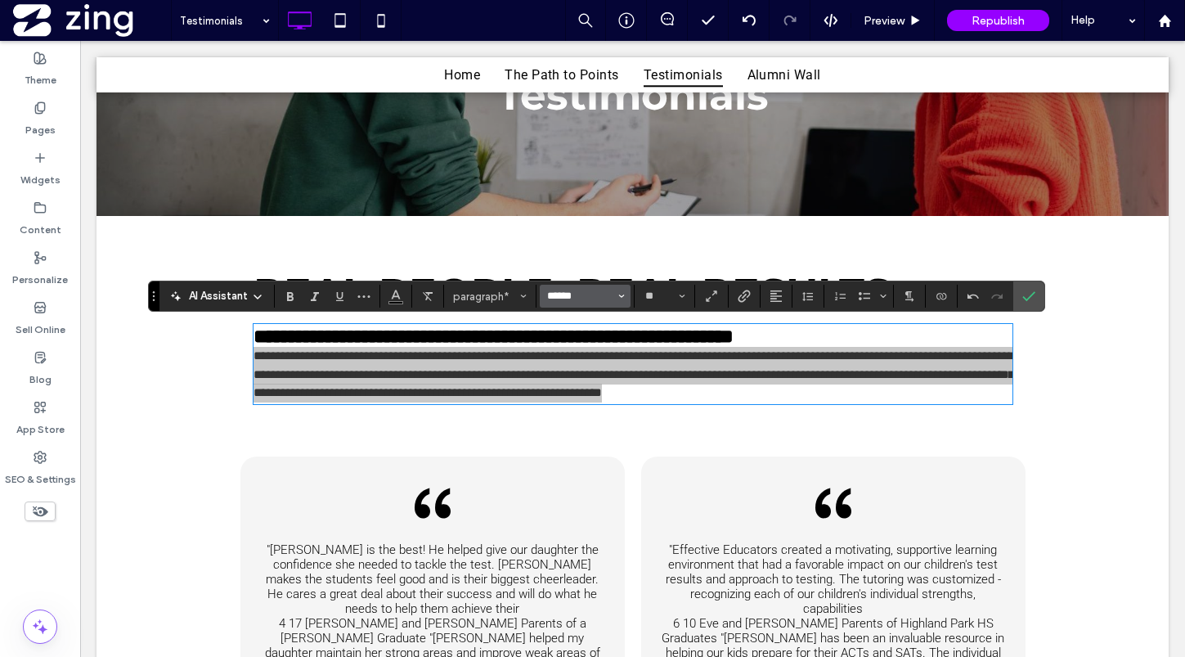
click at [582, 294] on input "******" at bounding box center [580, 295] width 70 height 13
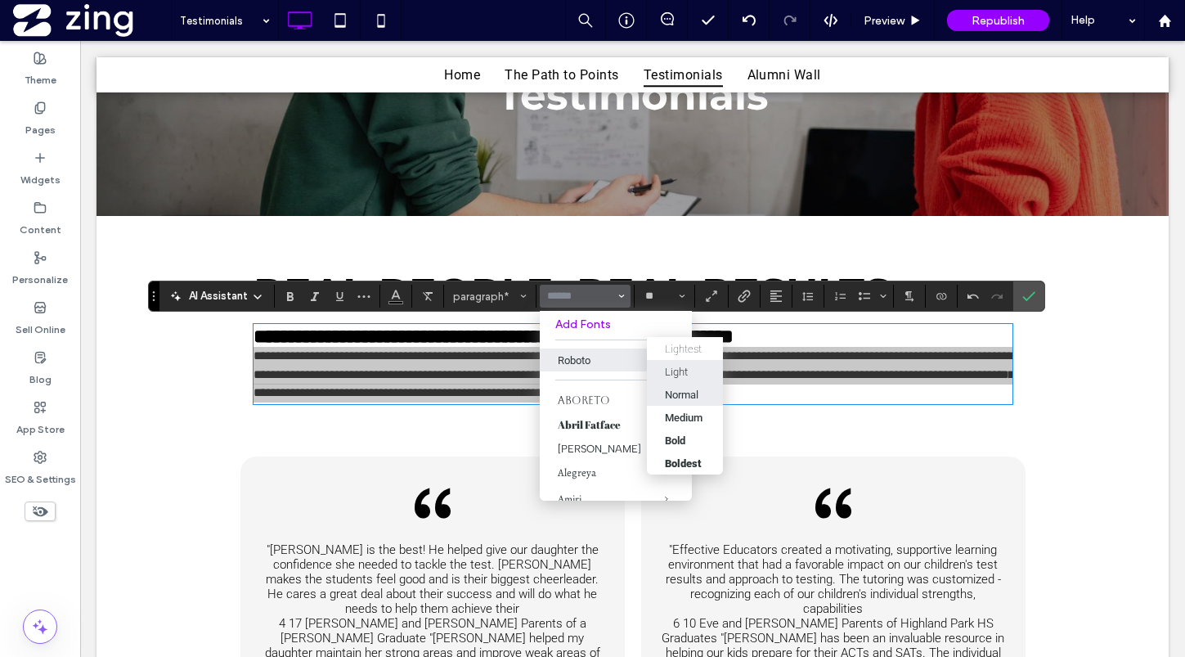
click at [685, 389] on div "Normal" at bounding box center [682, 394] width 34 height 12
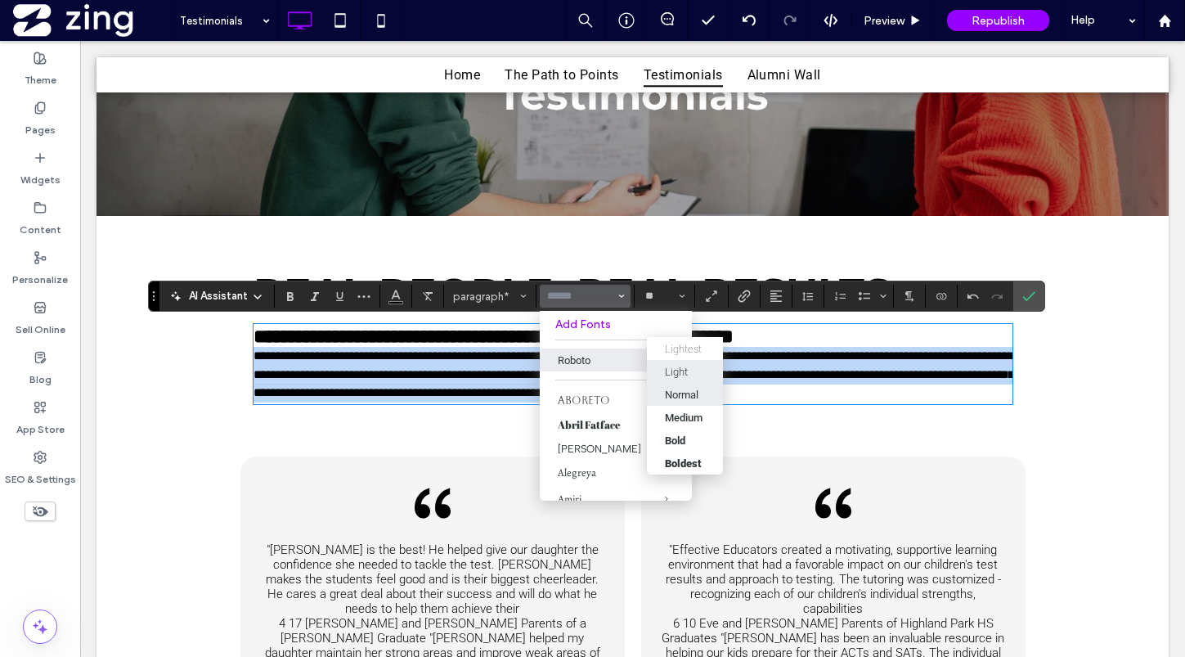
type input "******"
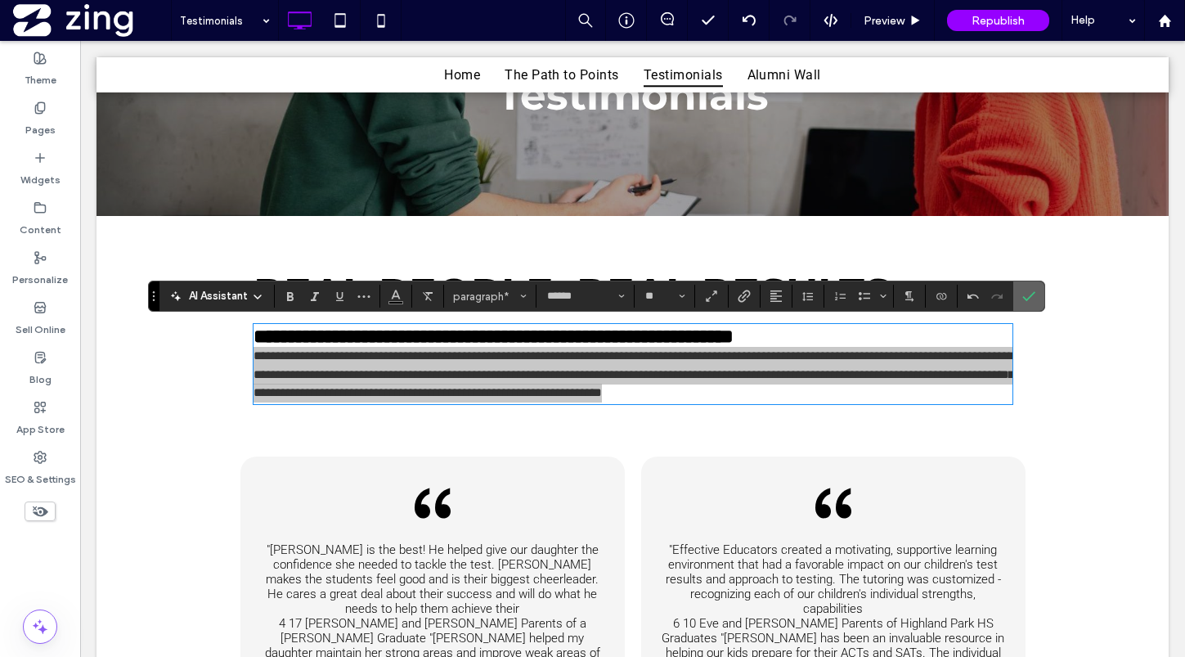
click at [1030, 294] on use "Confirm" at bounding box center [1028, 297] width 13 height 10
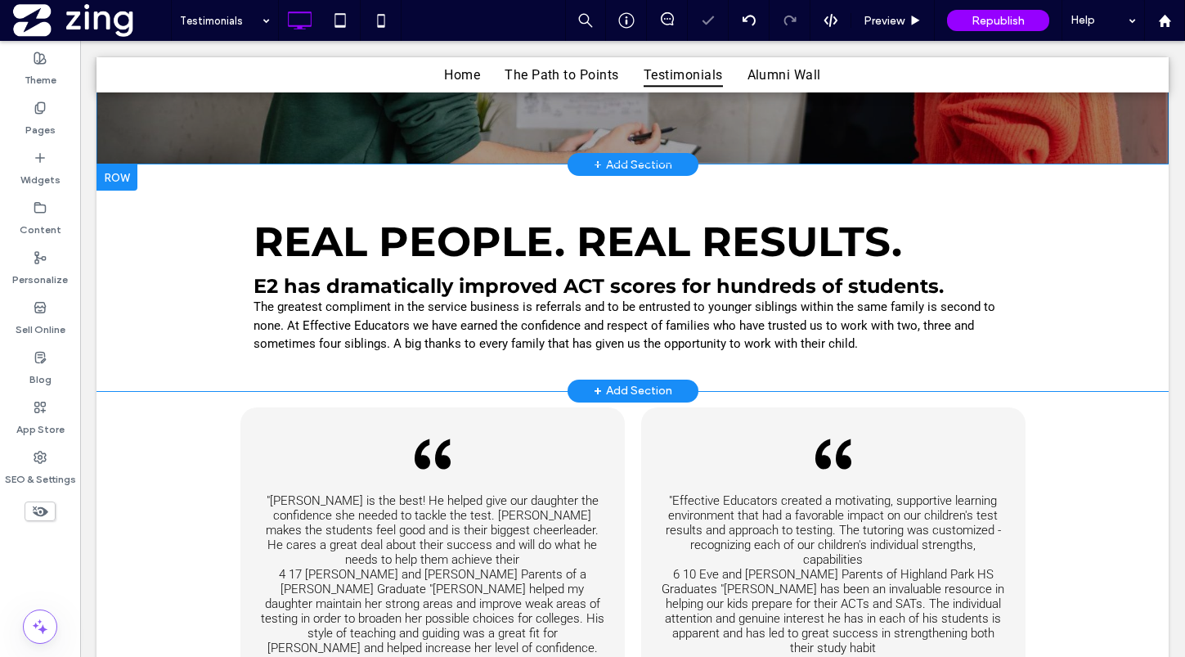
scroll to position [219, 0]
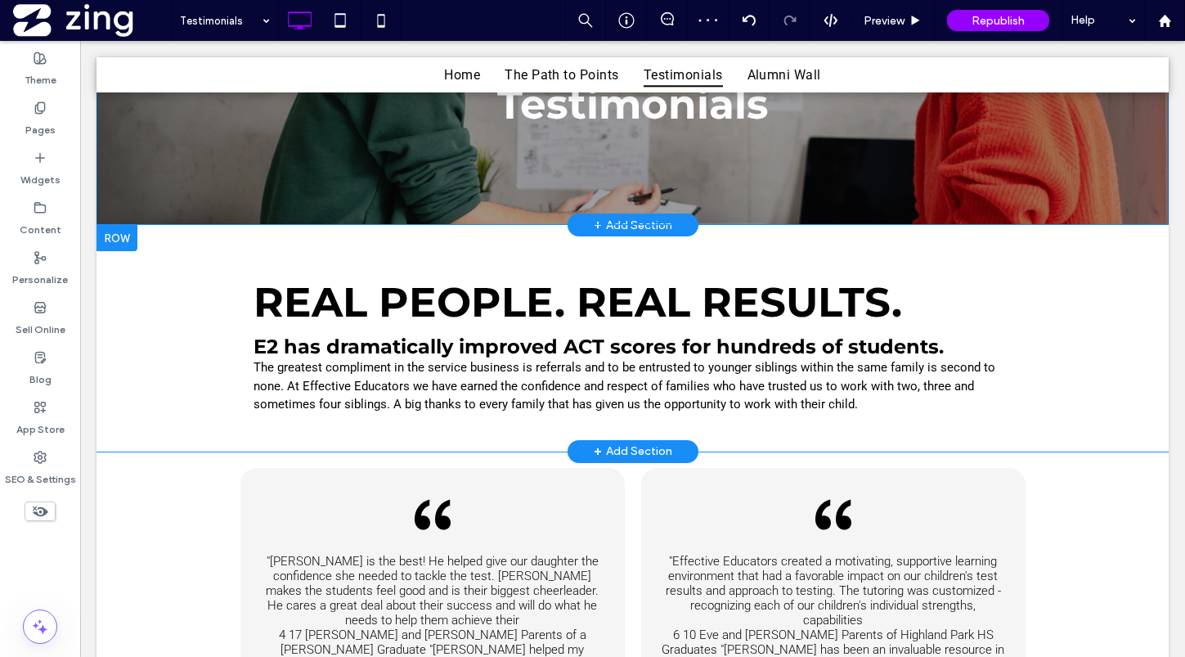
click at [116, 306] on div "REAL PEOPLE. REAL RESULTS. E2 has dramatically improved ACT scores for hundreds…" at bounding box center [632, 338] width 1072 height 227
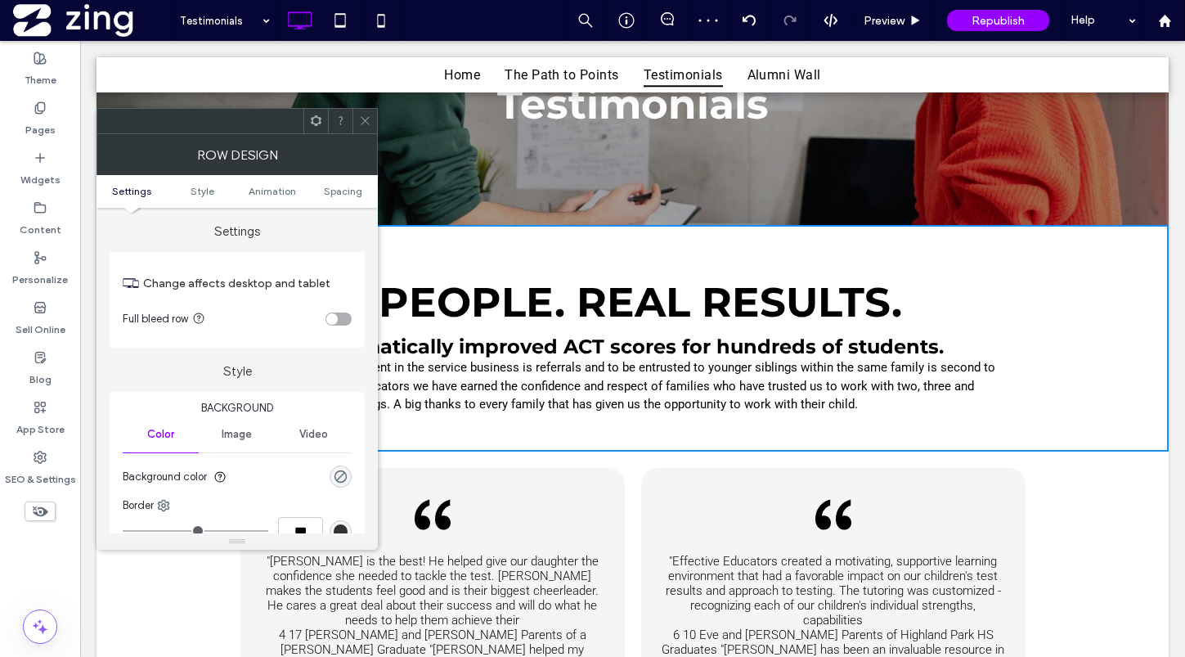
click at [332, 320] on div "toggle" at bounding box center [331, 318] width 11 height 11
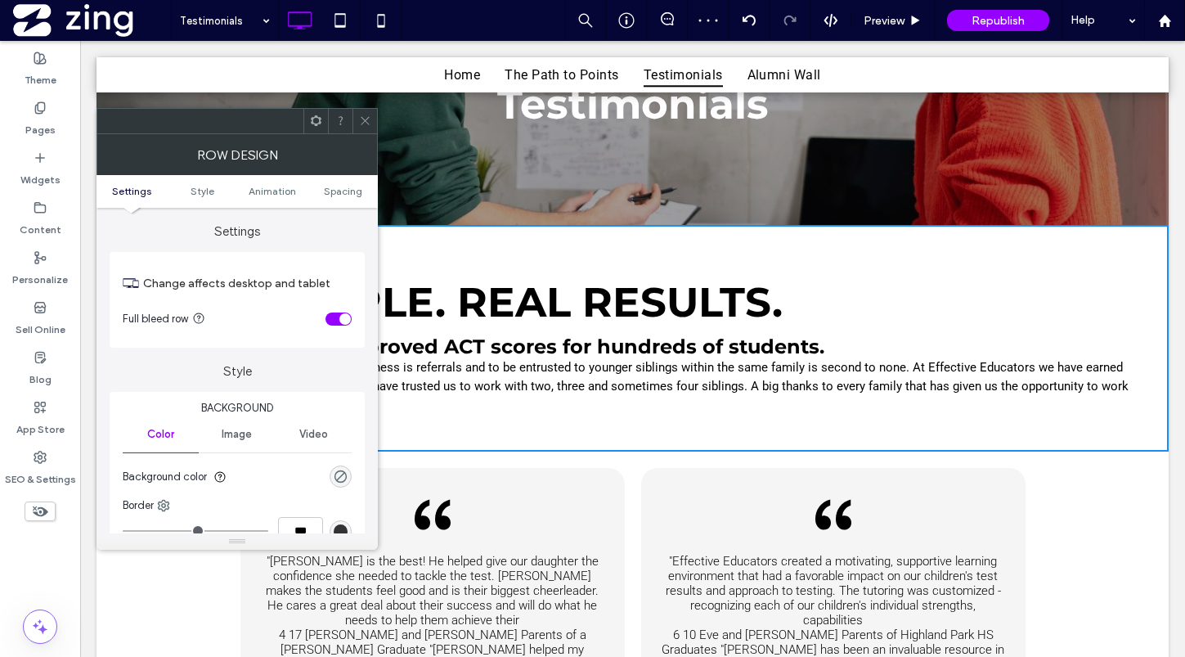
click at [361, 123] on icon at bounding box center [365, 120] width 12 height 12
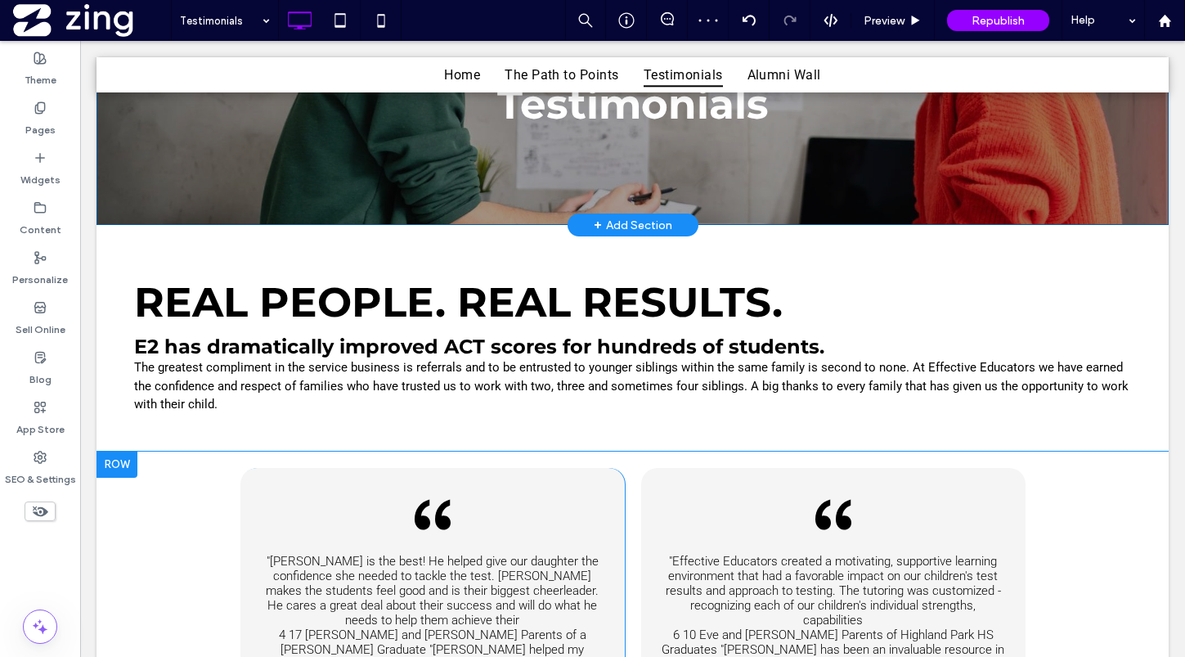
click at [141, 554] on div "Left-side double quotation marks, black and bold, used to indicate a quote. "Ma…" at bounding box center [632, 628] width 1072 height 354
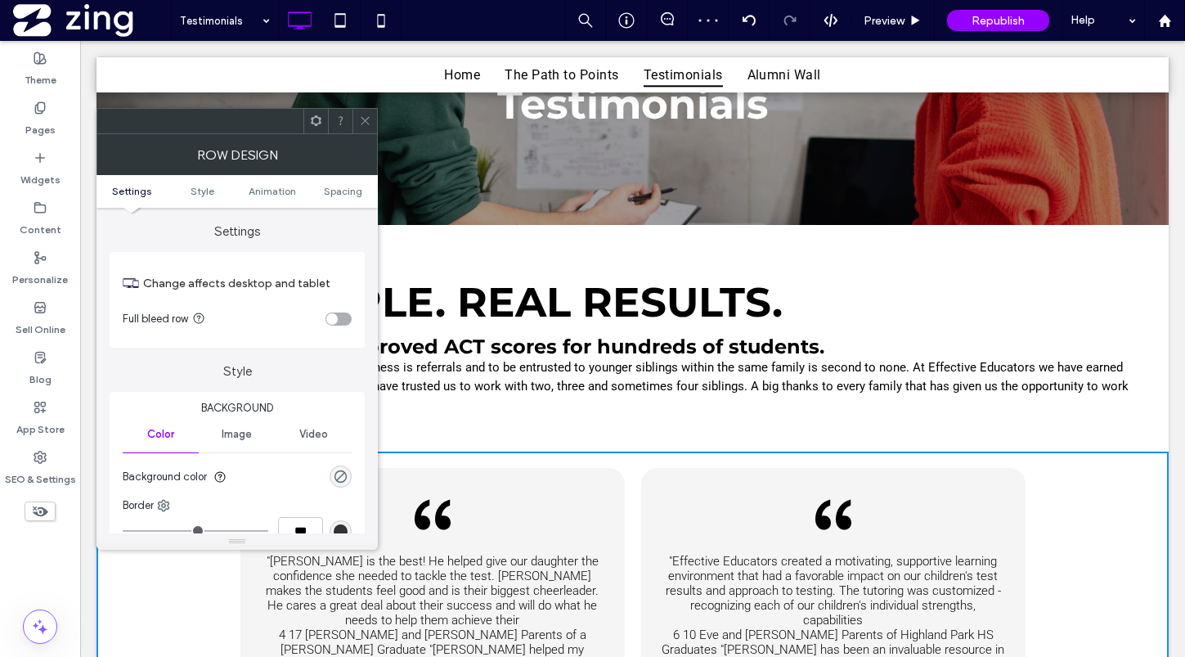
click at [343, 316] on div "toggle" at bounding box center [338, 318] width 26 height 13
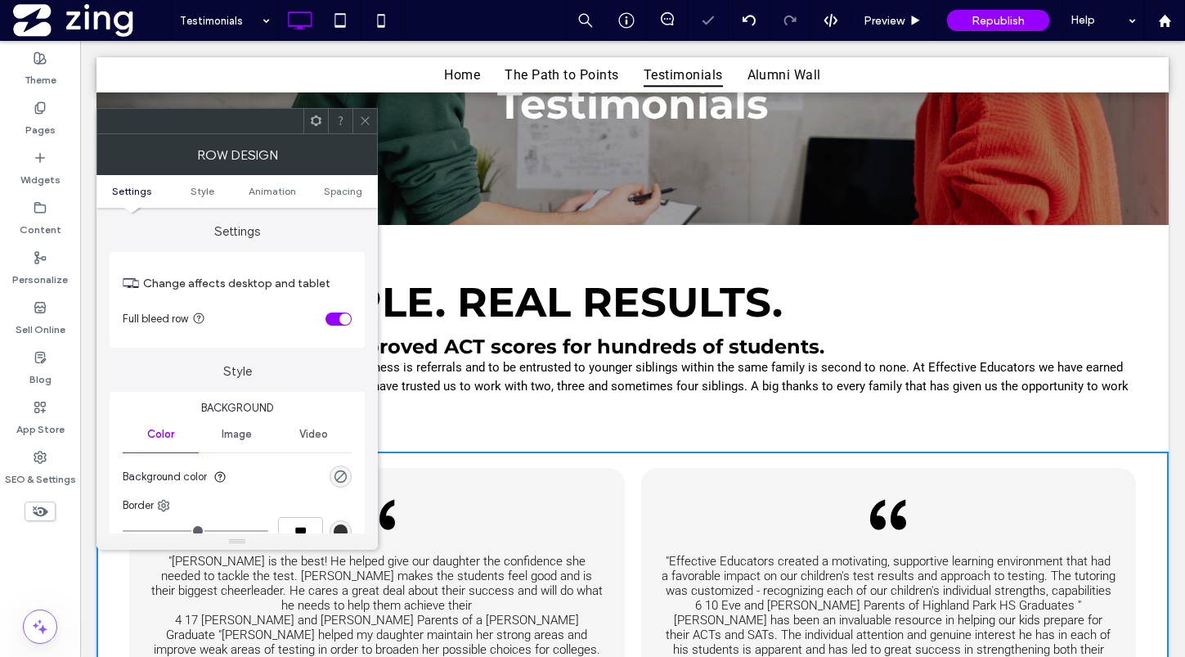
click at [367, 123] on use at bounding box center [365, 121] width 8 height 8
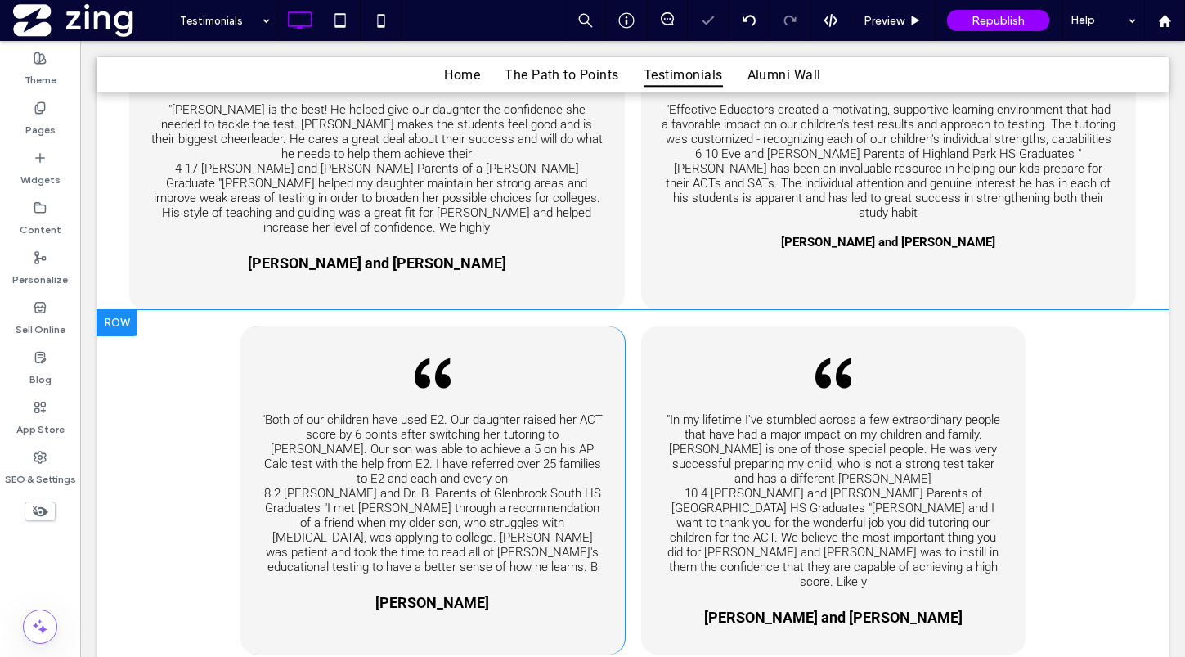
scroll to position [687, 0]
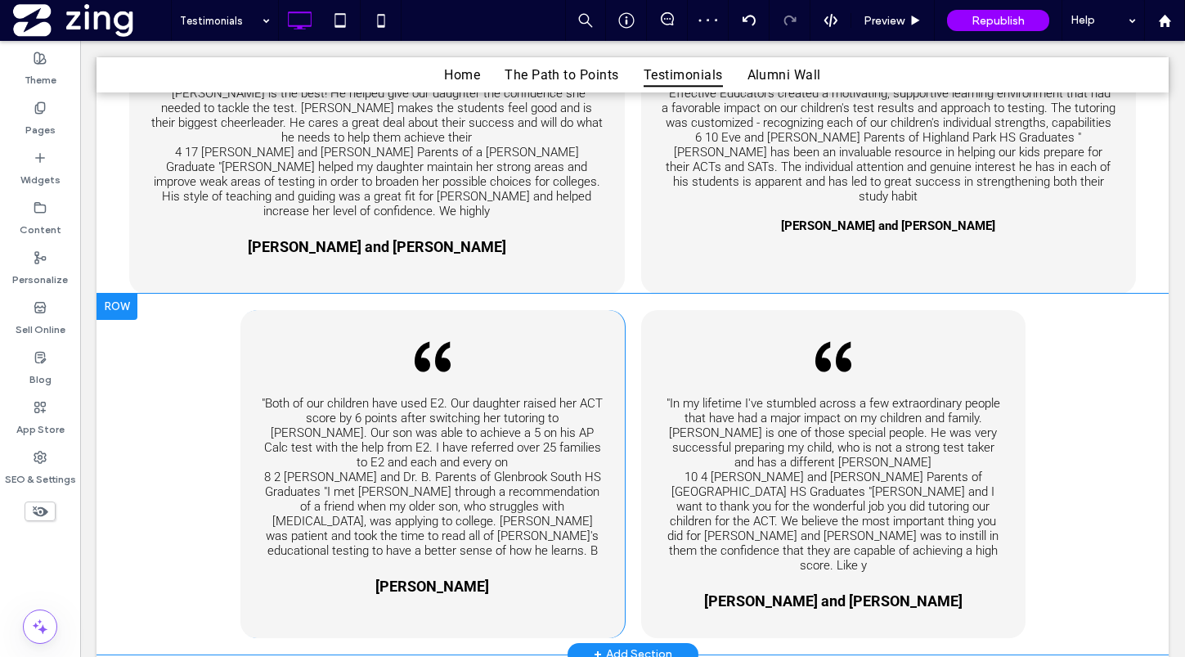
click at [195, 390] on div "Quotation marks, black, bold, opening. "Both of our children have used E2. Our …" at bounding box center [632, 474] width 1072 height 361
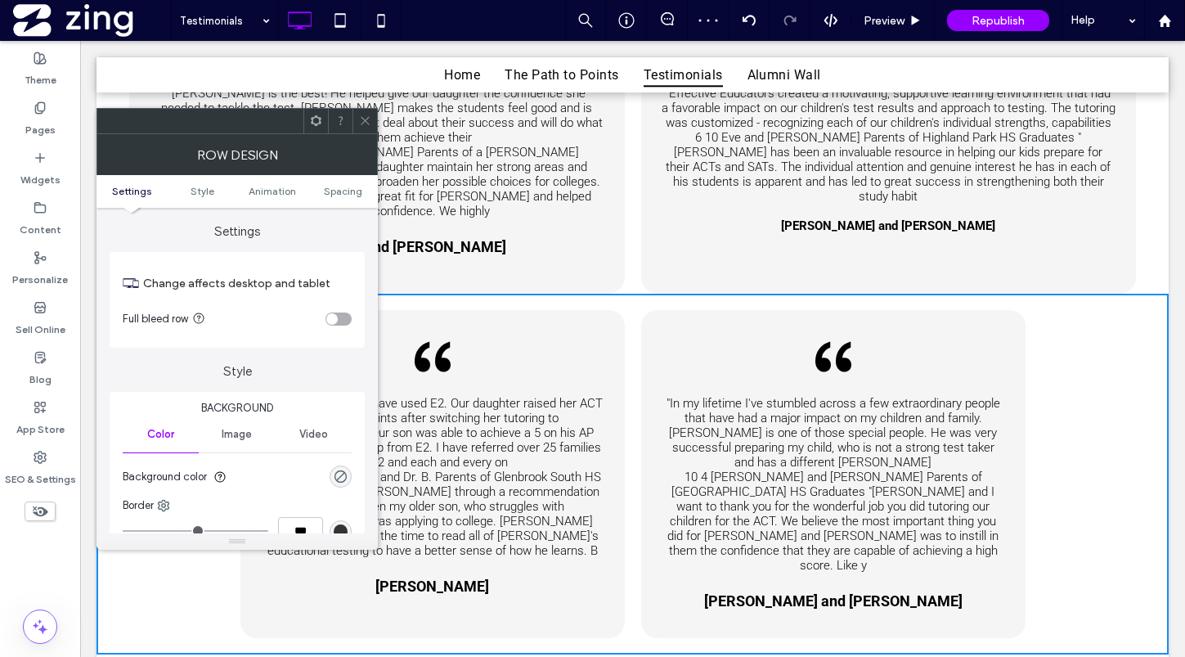
click at [327, 316] on div "toggle" at bounding box center [331, 318] width 11 height 11
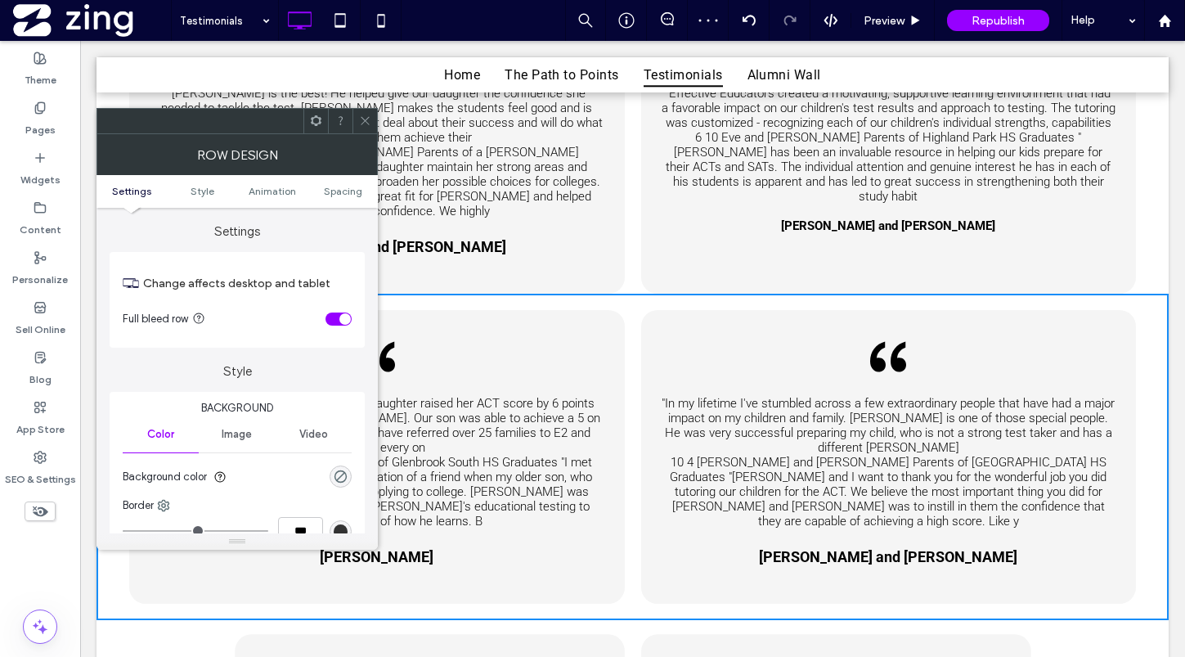
click at [360, 123] on icon at bounding box center [365, 120] width 12 height 12
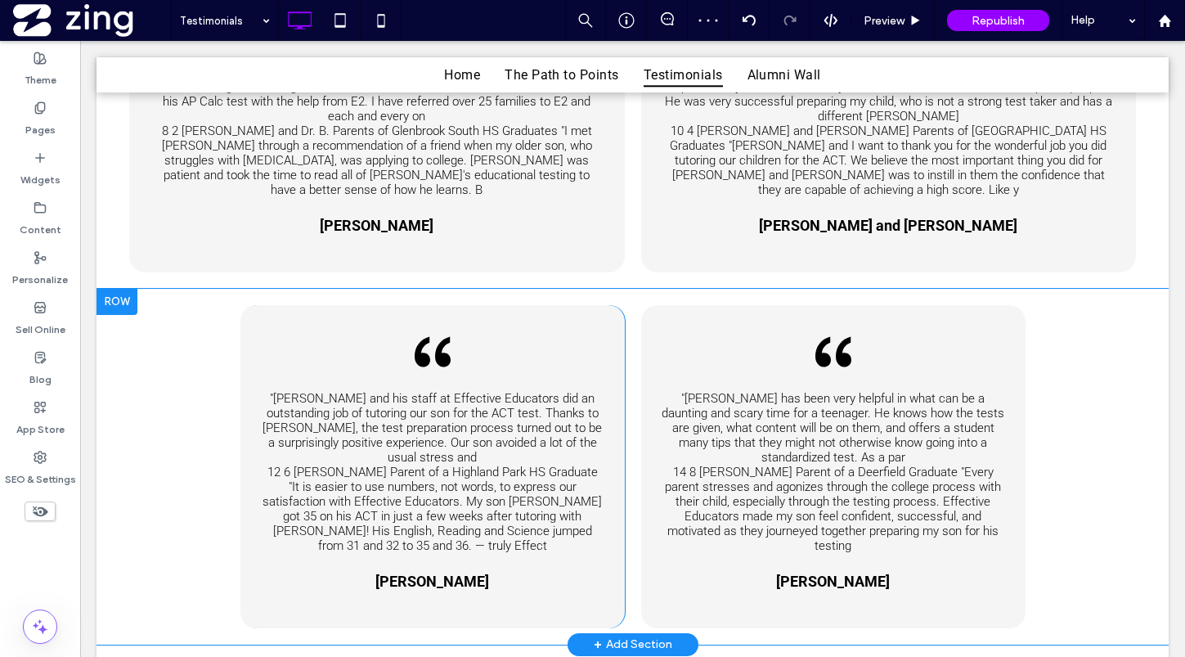
scroll to position [1093, 0]
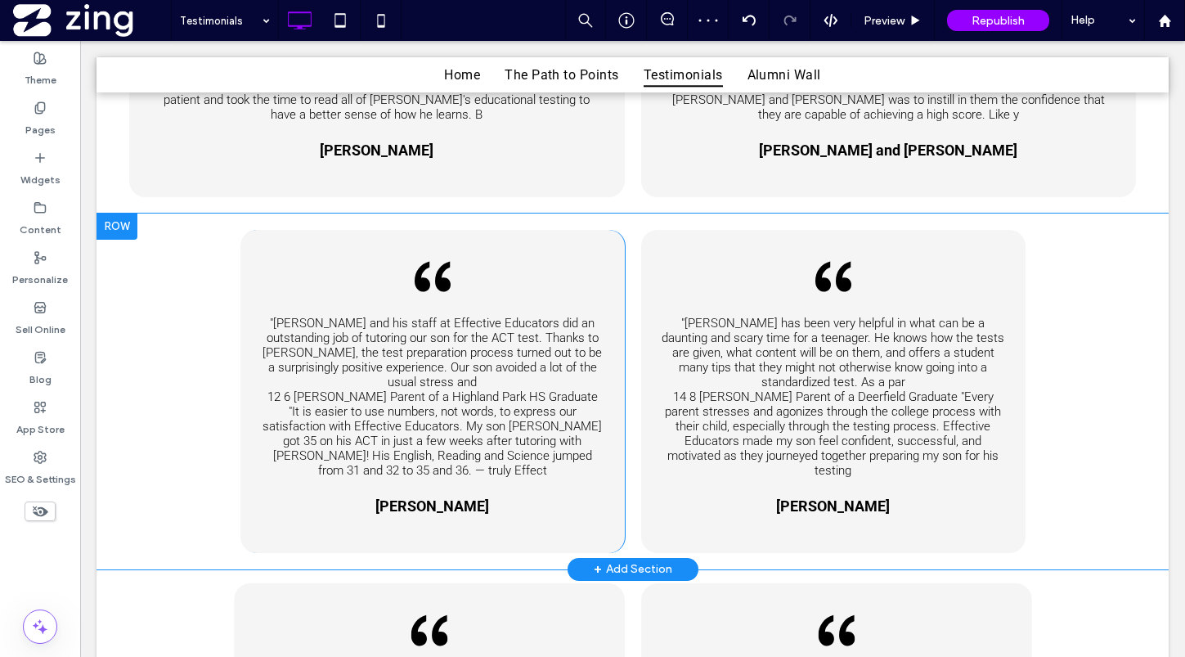
click at [128, 393] on div "Quotation mark, black and bold. "Matt Lipsit and his staff at Effective Educato…" at bounding box center [632, 391] width 1072 height 356
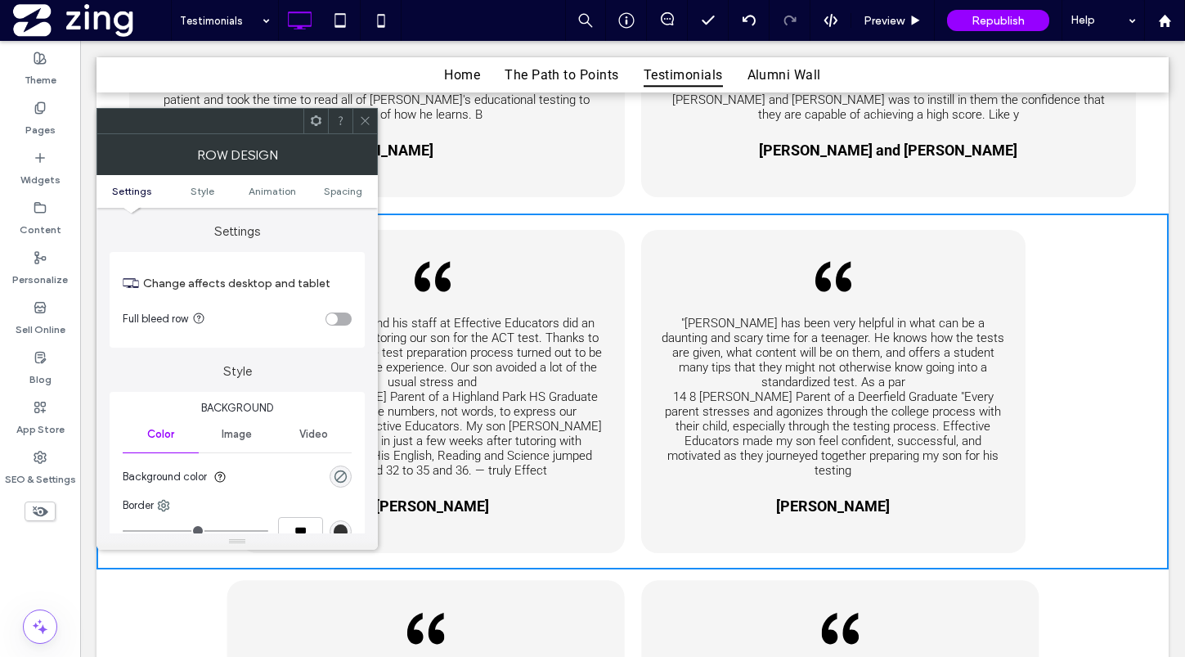
click at [342, 315] on div "toggle" at bounding box center [338, 318] width 26 height 13
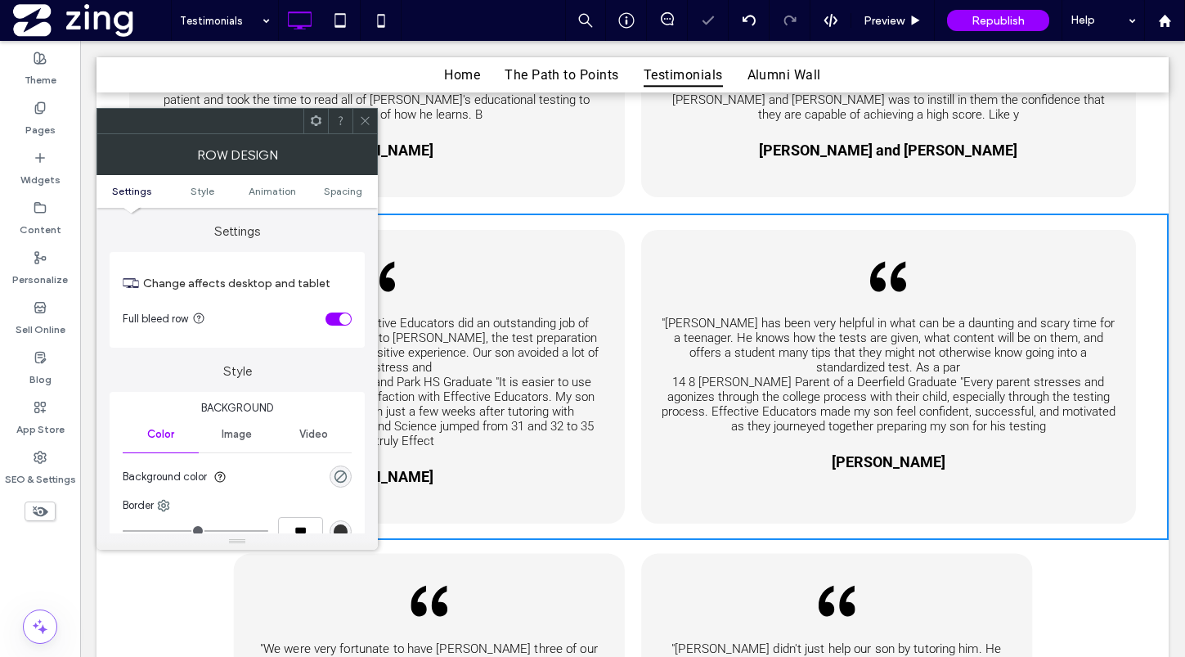
click at [359, 121] on icon at bounding box center [365, 120] width 12 height 12
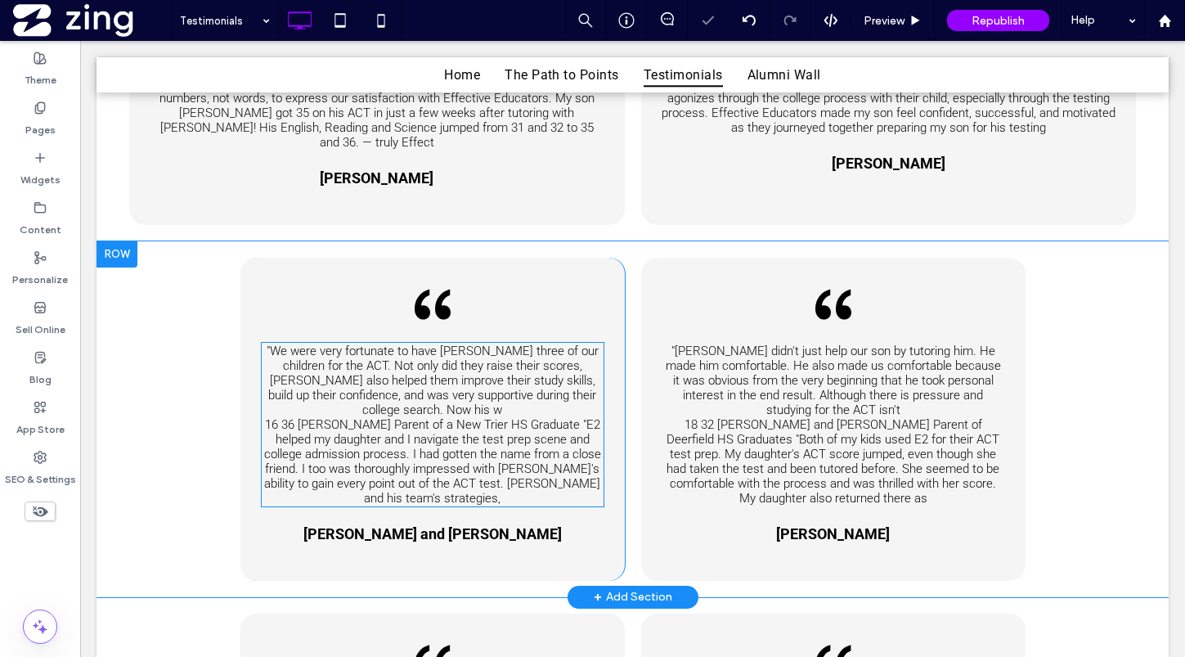
scroll to position [1426, 0]
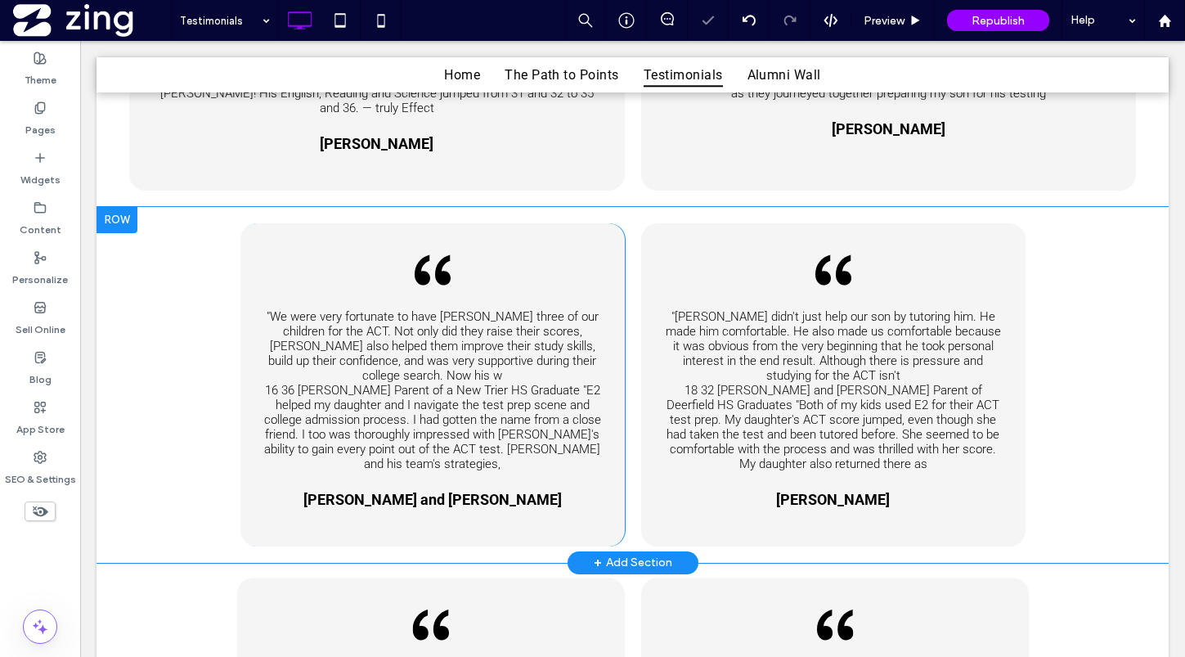
click at [178, 358] on div "Double quotation marks in black. "We were very fortunate to have Matt tutor thr…" at bounding box center [632, 385] width 1072 height 356
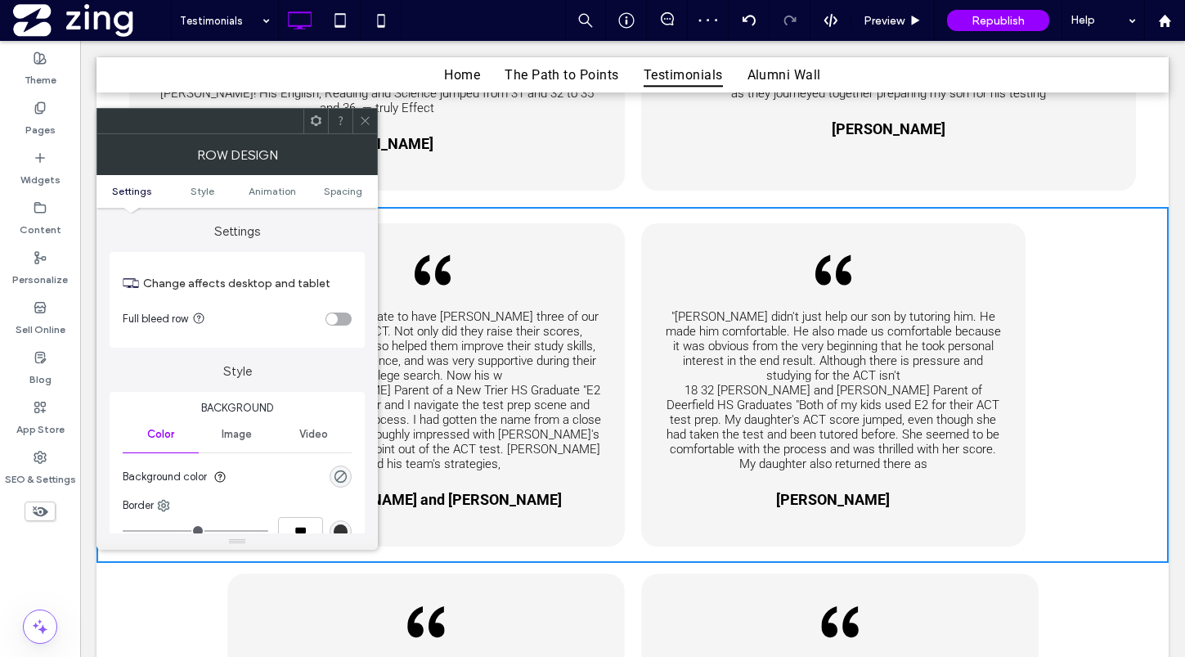
click at [341, 313] on div "toggle" at bounding box center [338, 318] width 26 height 13
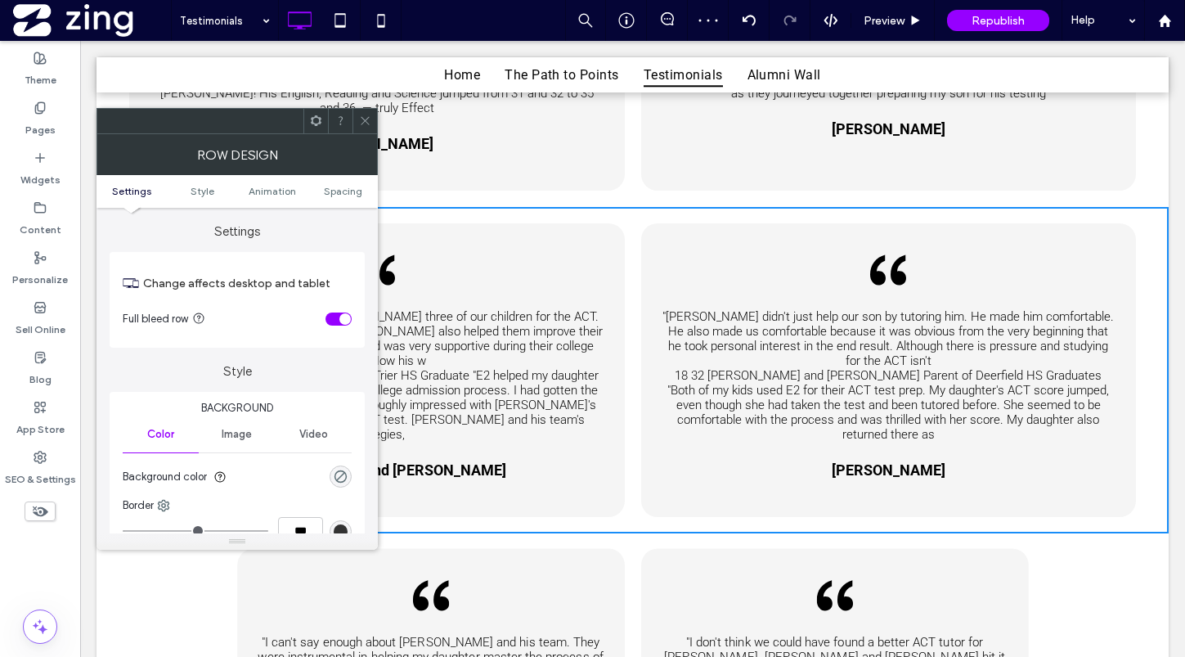
click at [362, 120] on icon at bounding box center [365, 120] width 12 height 12
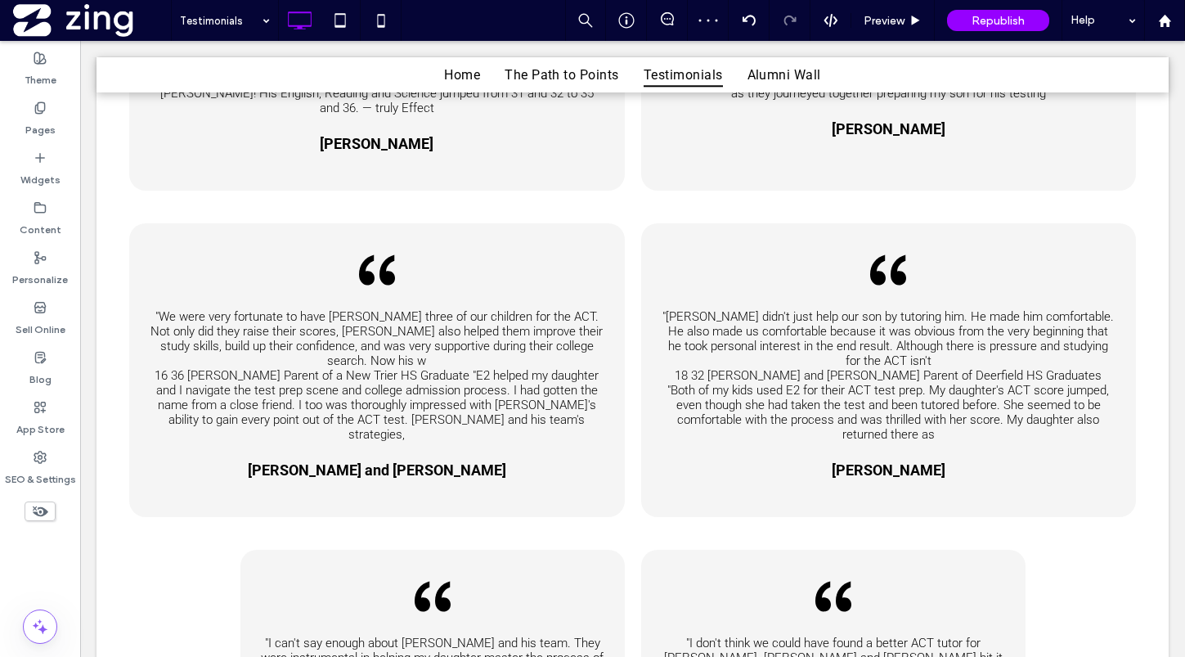
scroll to position [1716, 0]
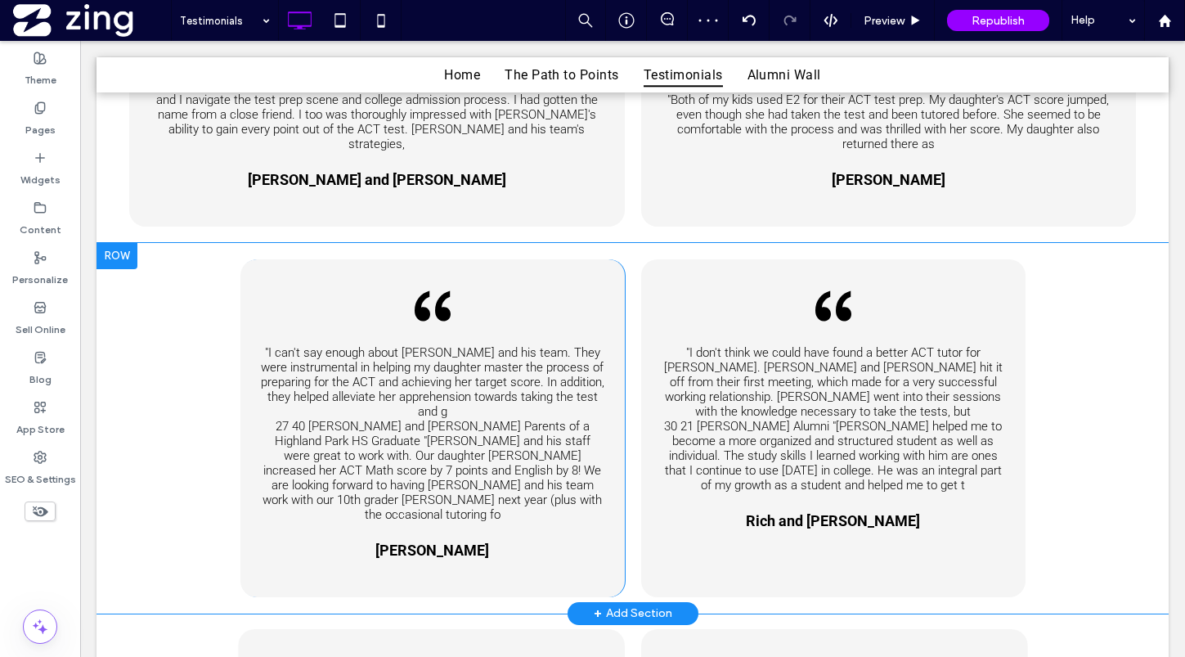
click at [137, 362] on div "Left-side double quotation marks in black, indicating the beginning of a quote.…" at bounding box center [632, 428] width 1072 height 370
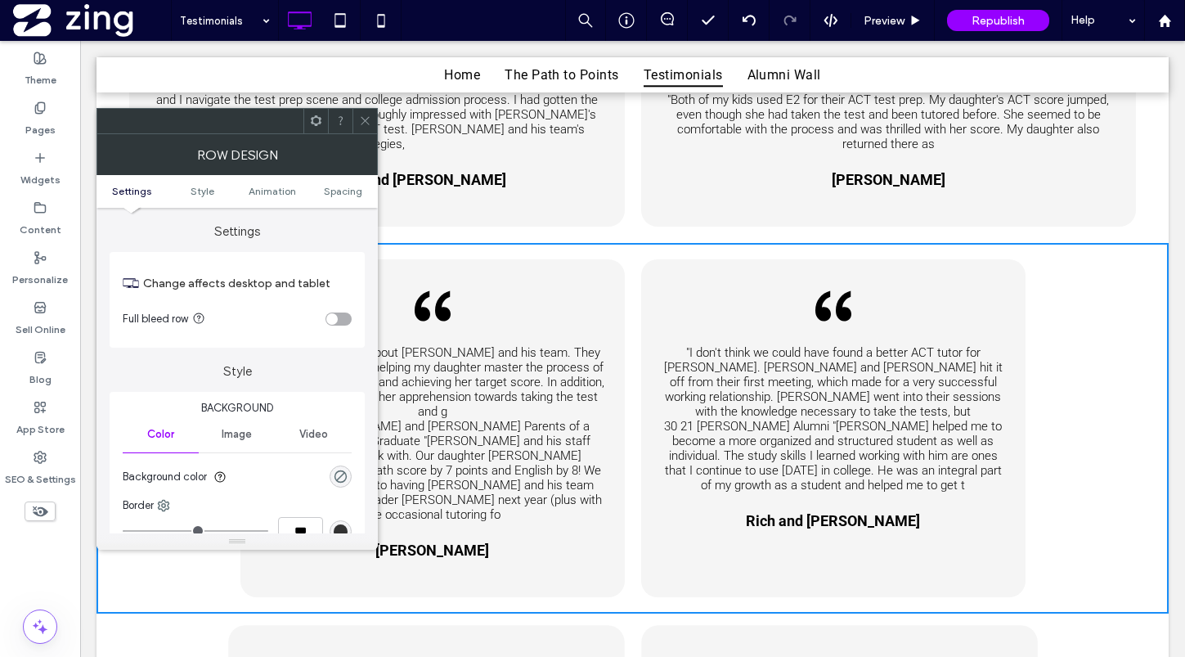
click at [339, 316] on div "toggle" at bounding box center [338, 318] width 26 height 13
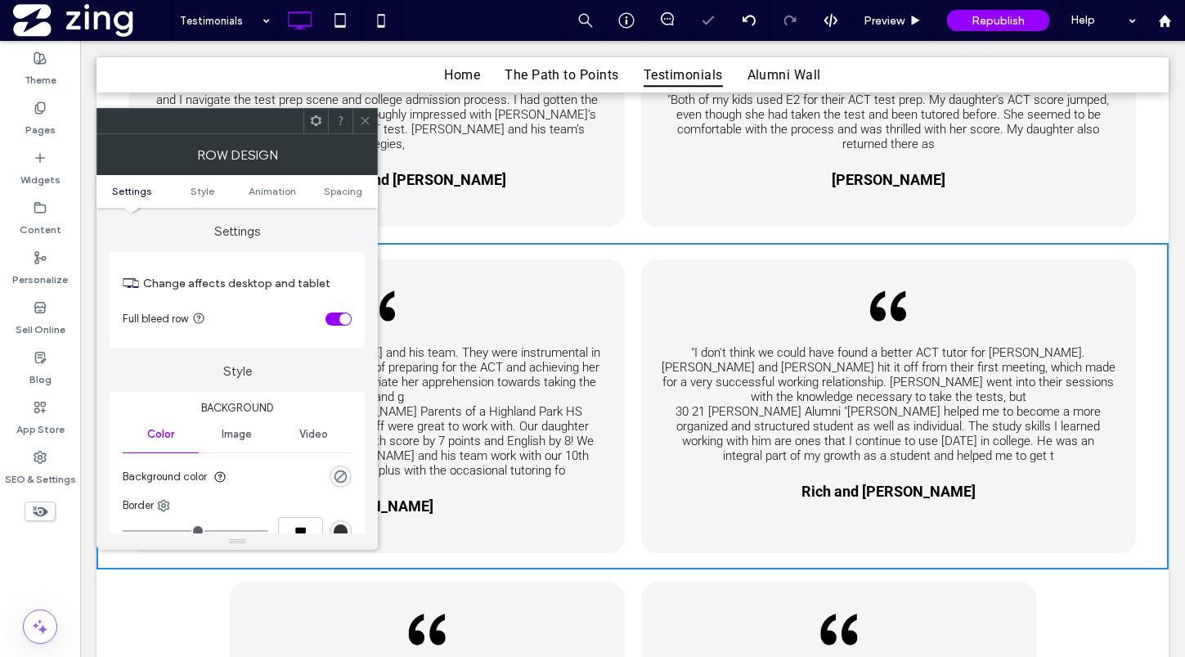
click at [366, 124] on icon at bounding box center [365, 120] width 12 height 12
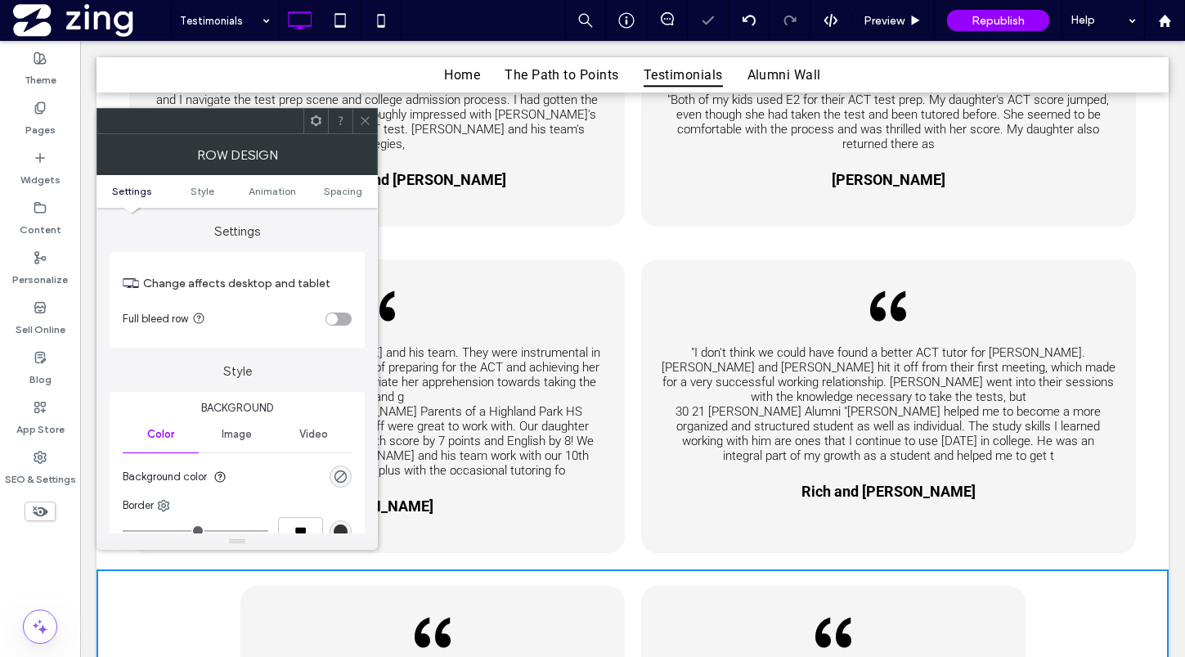
click at [344, 314] on div "toggle" at bounding box center [338, 318] width 26 height 13
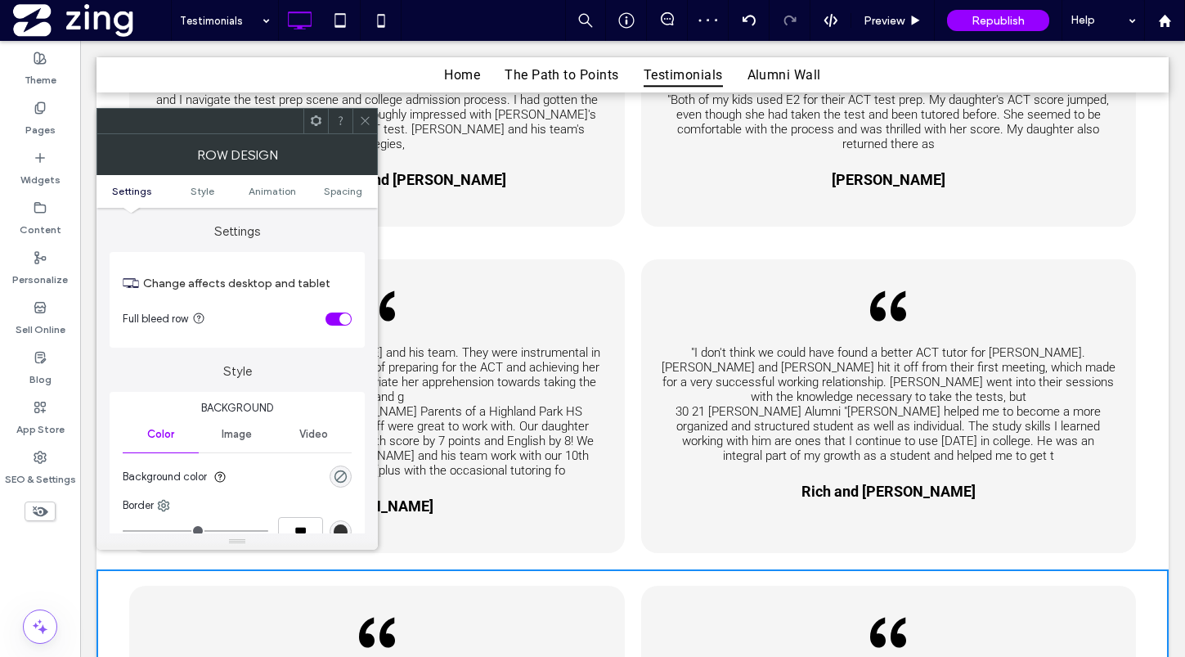
click at [366, 124] on icon at bounding box center [365, 120] width 12 height 12
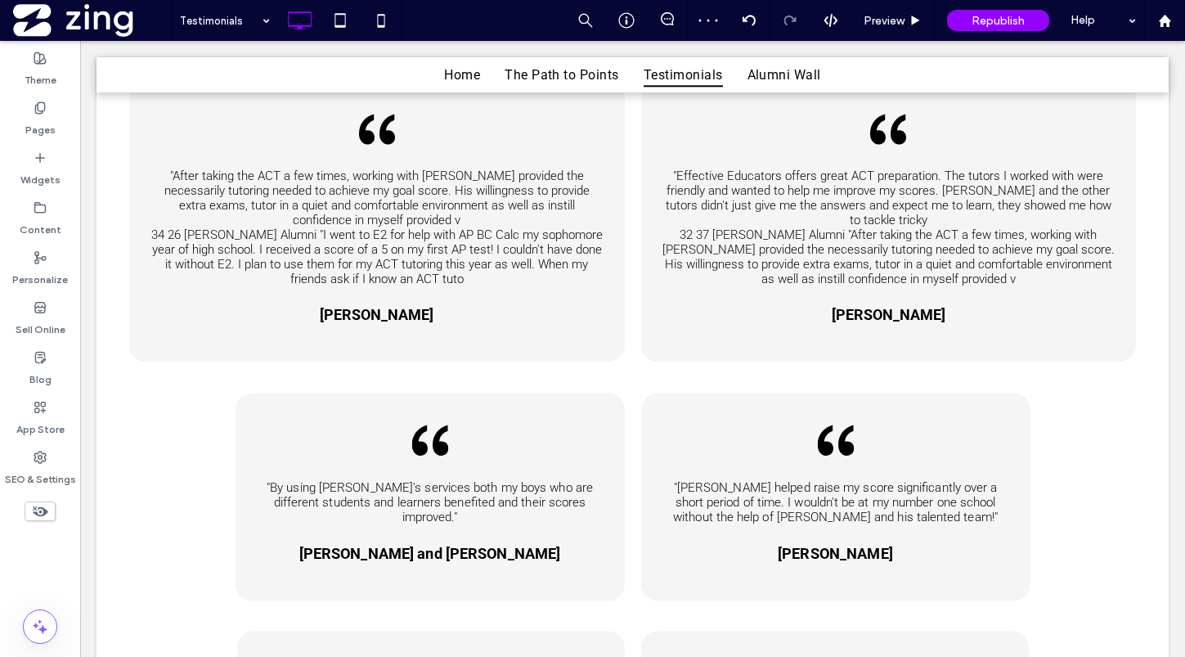
scroll to position [2272, 0]
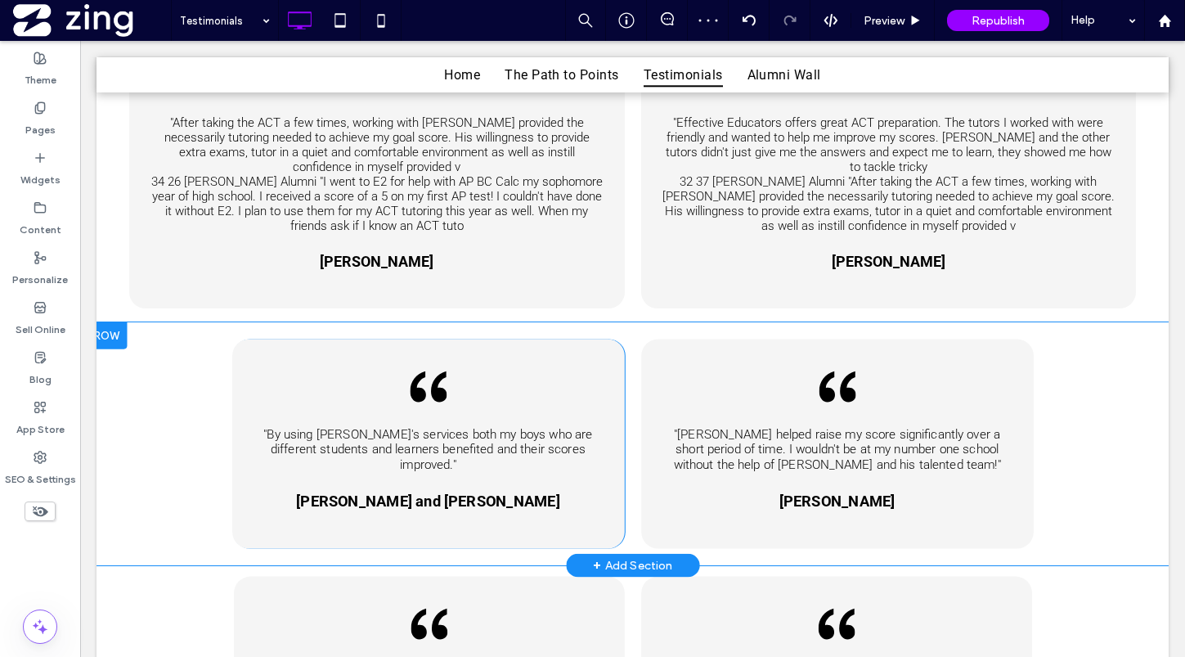
click at [186, 348] on div "Quotation marks in black, angled left, used to open a quote. "By using Matt's s…" at bounding box center [632, 443] width 1094 height 243
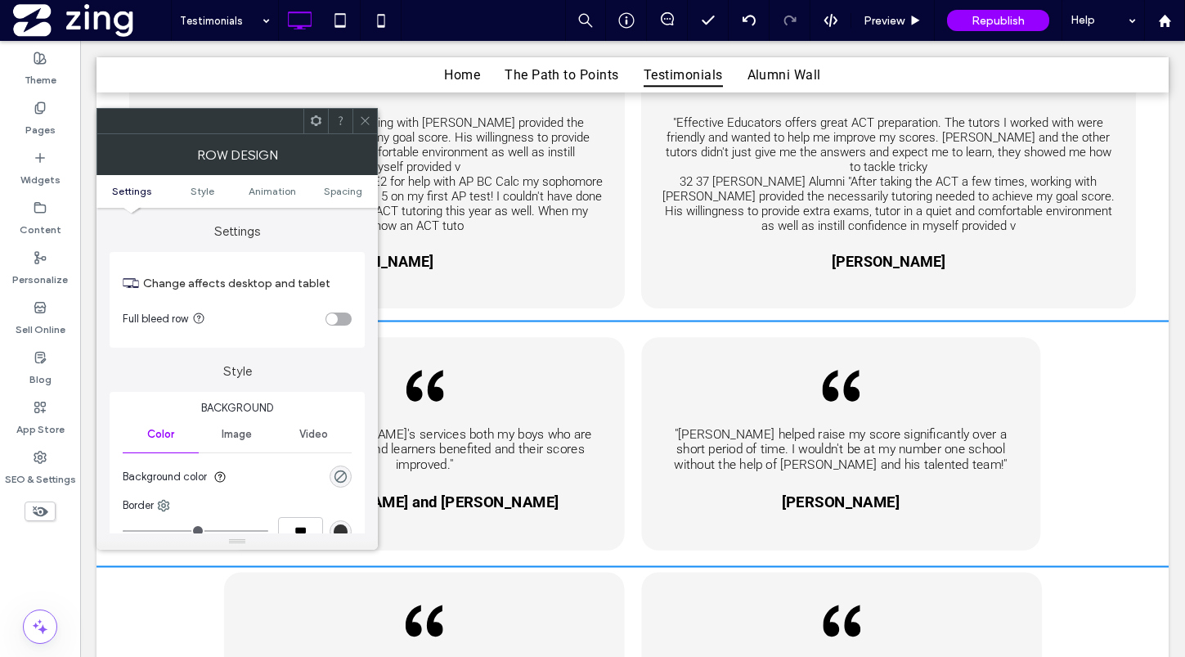
click at [344, 314] on div "toggle" at bounding box center [338, 318] width 26 height 13
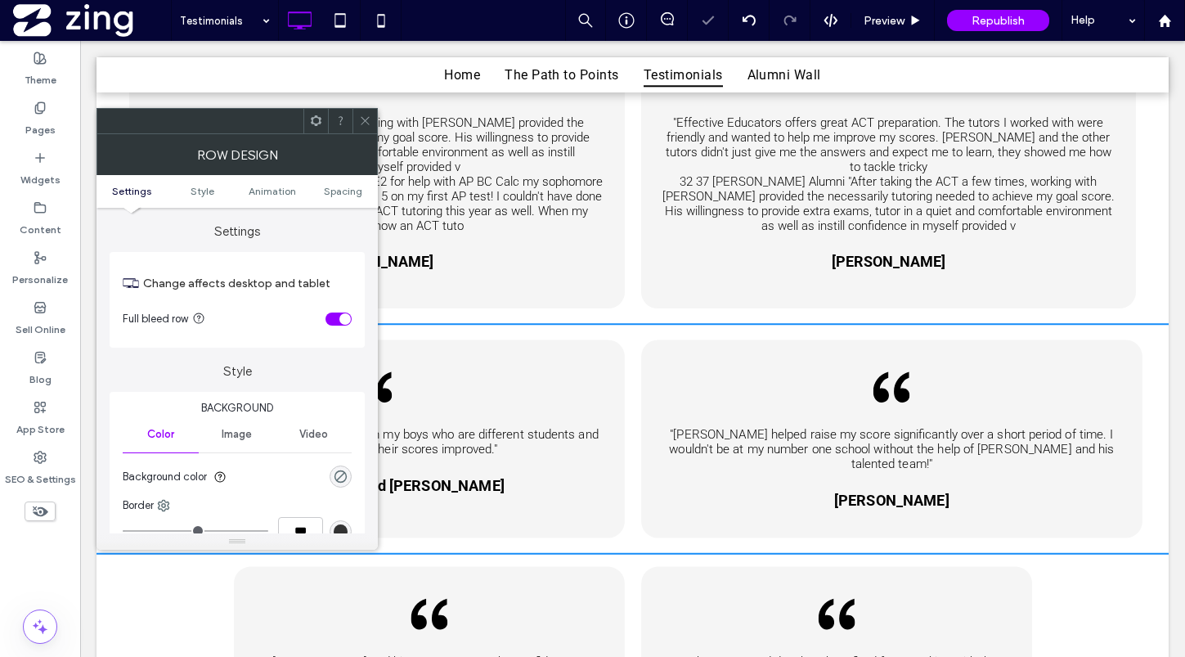
click at [369, 116] on icon at bounding box center [365, 120] width 12 height 12
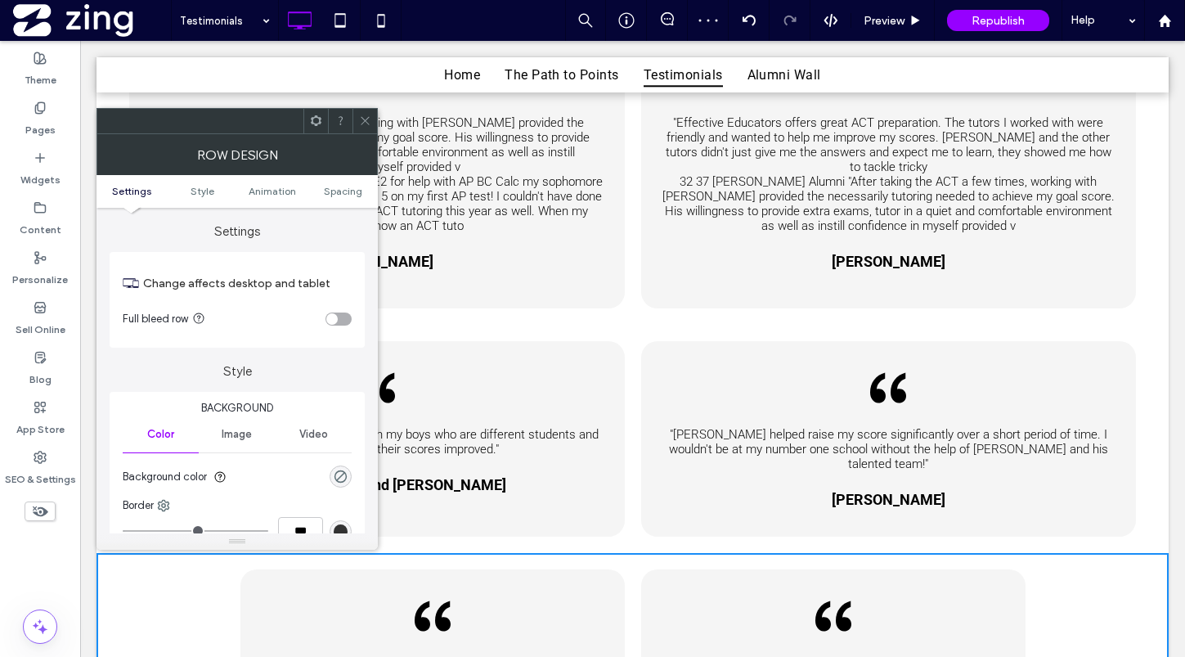
click at [338, 323] on div "toggle" at bounding box center [338, 318] width 26 height 13
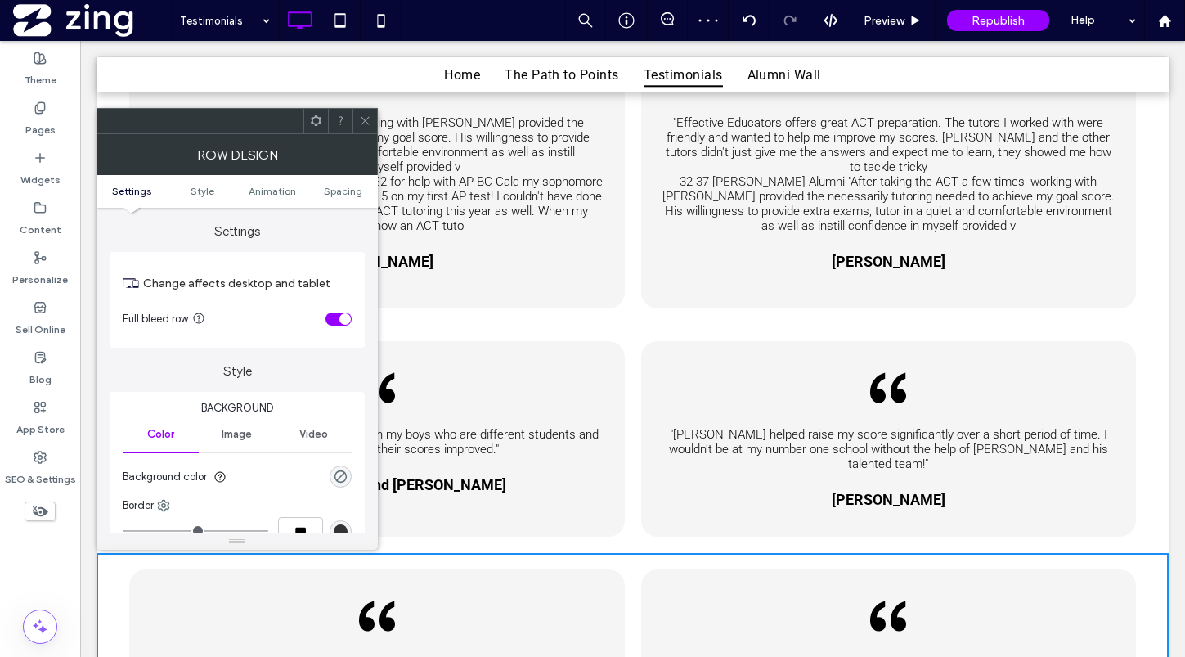
click at [364, 123] on icon at bounding box center [365, 120] width 12 height 12
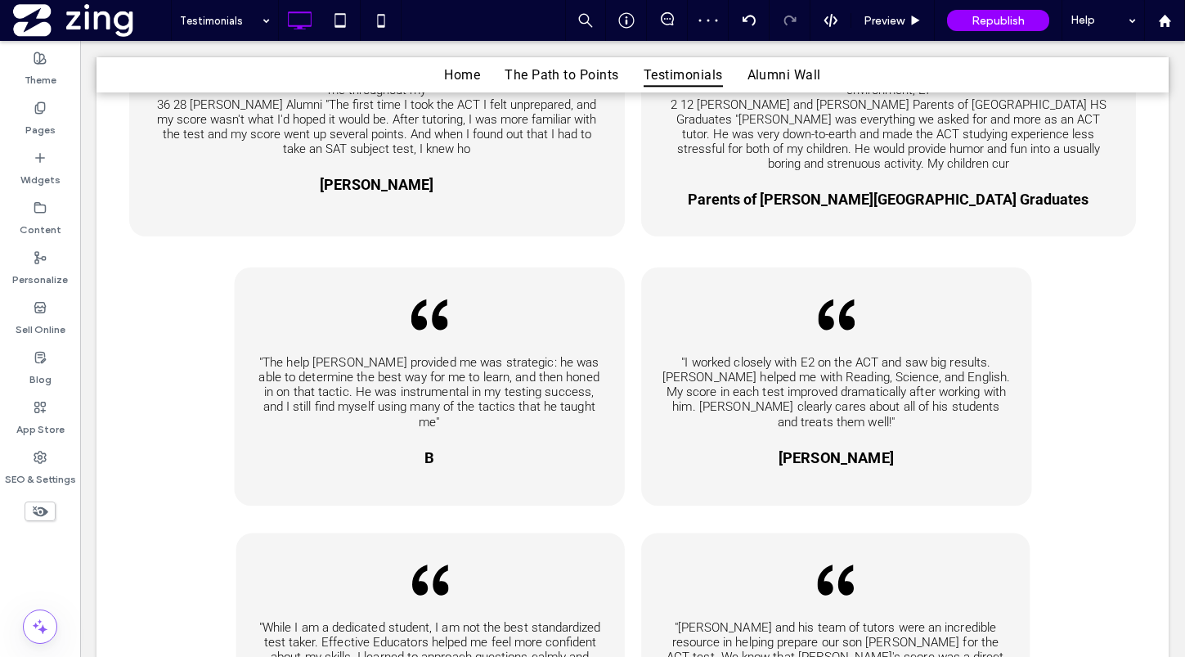
scroll to position [2948, 0]
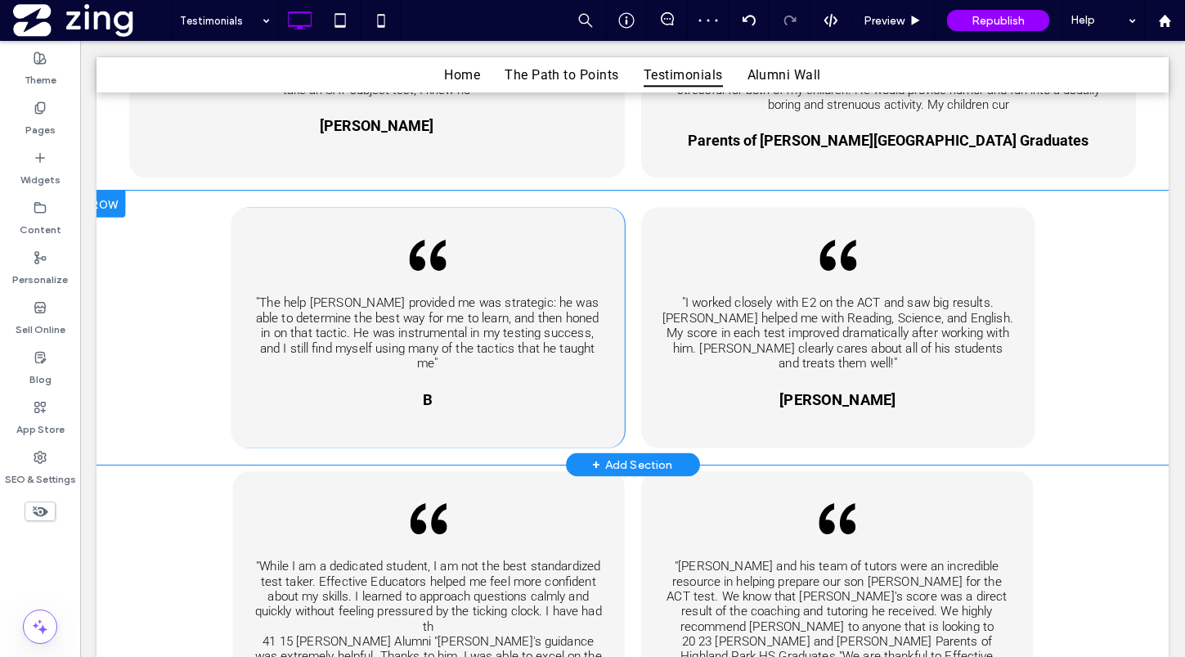
click at [144, 218] on div "Black quotation marks, open. "The help Matt provided me was strategic: he was a…" at bounding box center [632, 328] width 1098 height 274
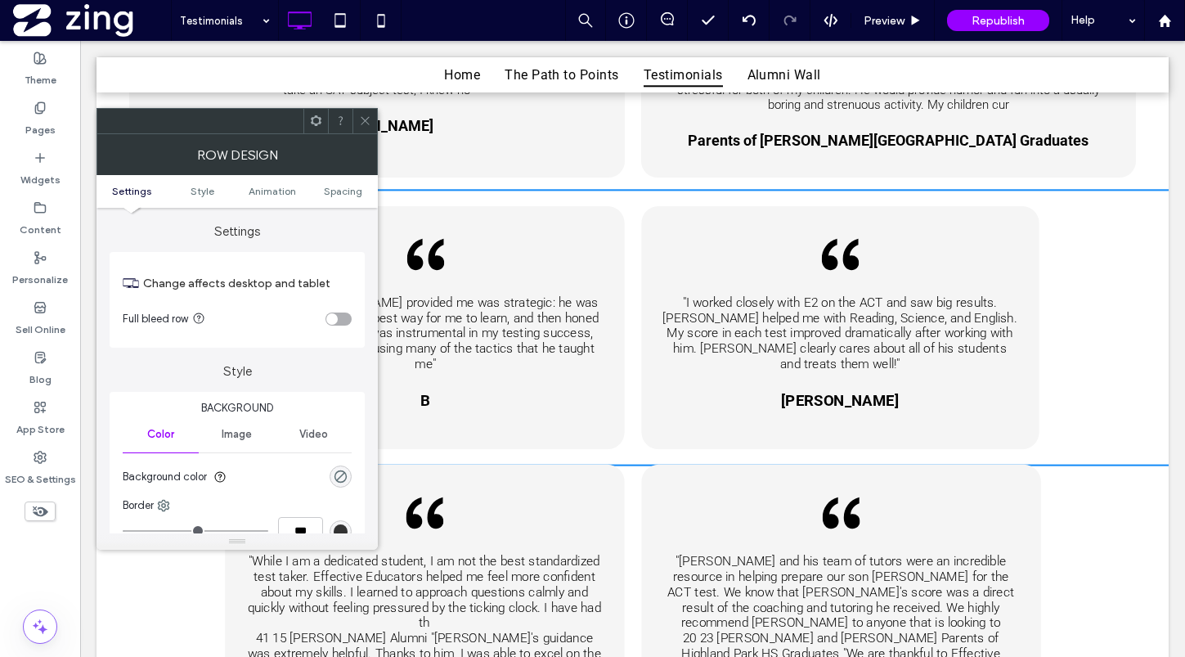
click at [334, 319] on div "toggle" at bounding box center [331, 318] width 11 height 11
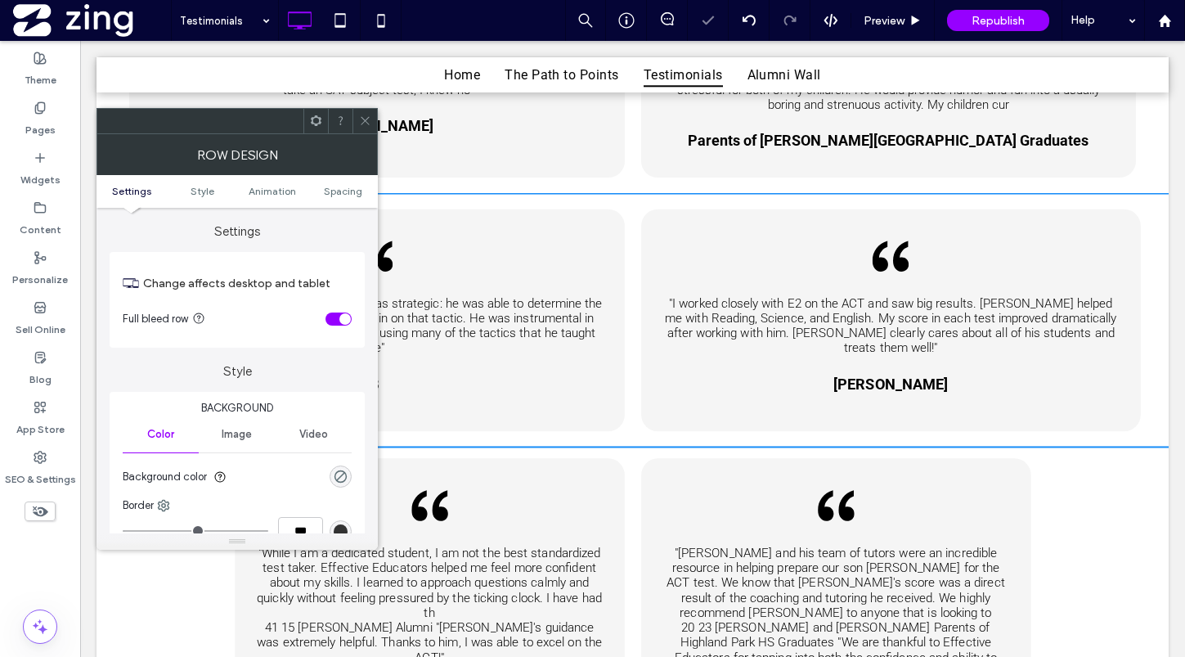
click at [359, 119] on icon at bounding box center [365, 120] width 12 height 12
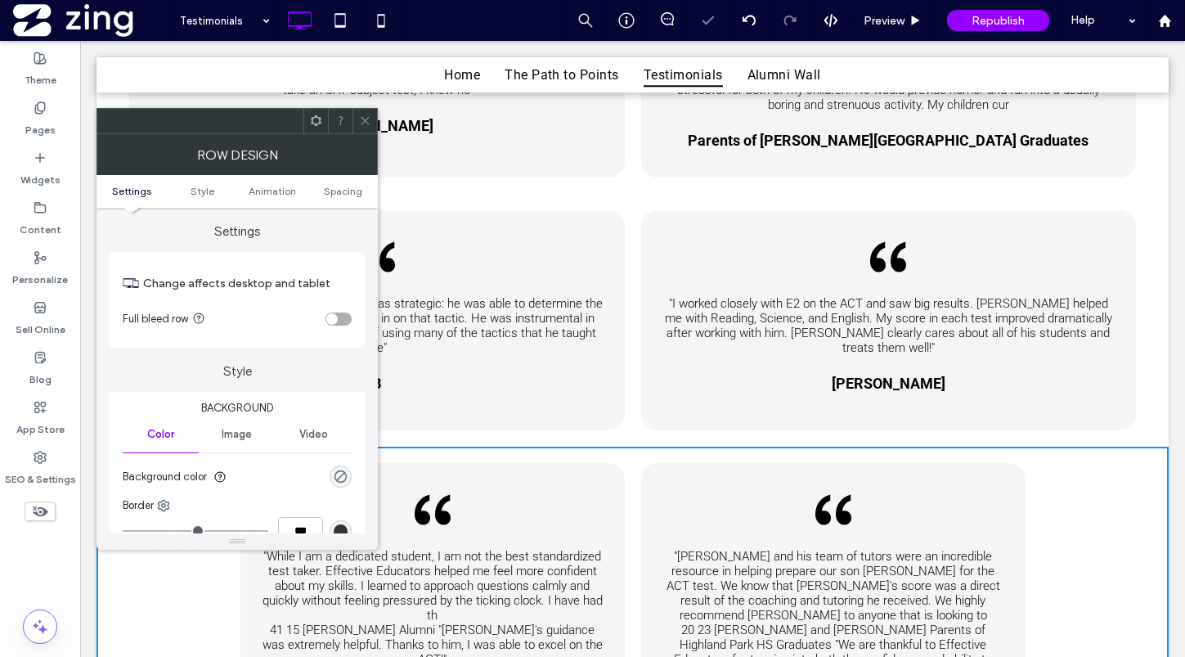
click at [341, 322] on div "toggle" at bounding box center [338, 318] width 26 height 13
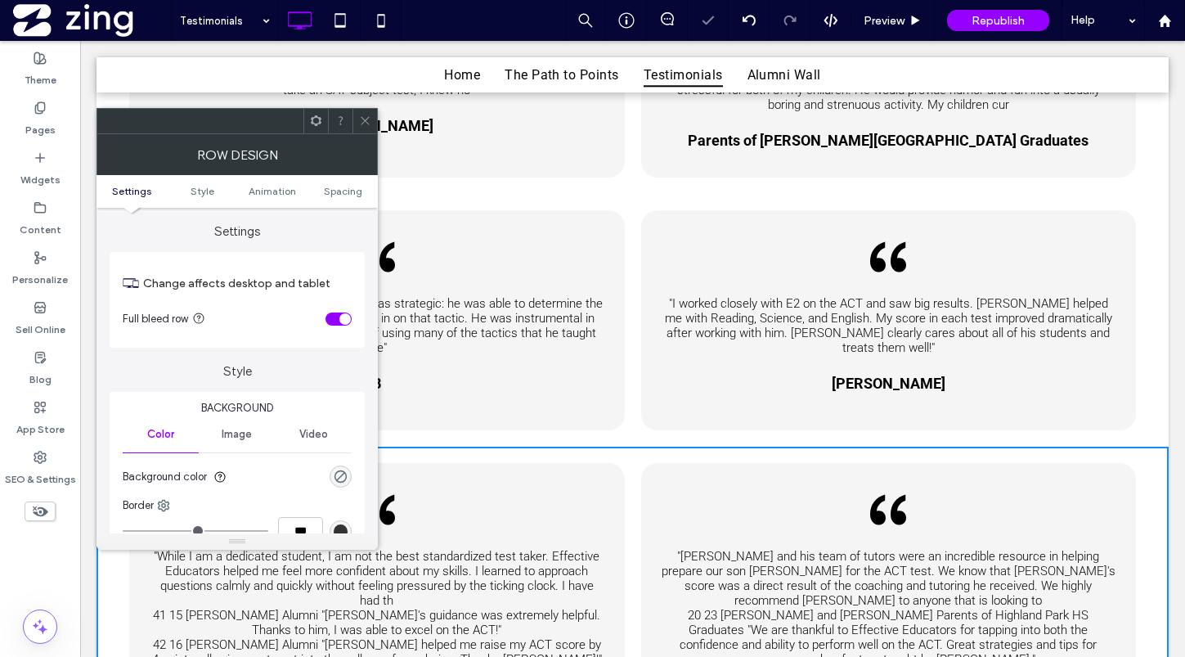
click at [368, 128] on span at bounding box center [365, 121] width 12 height 25
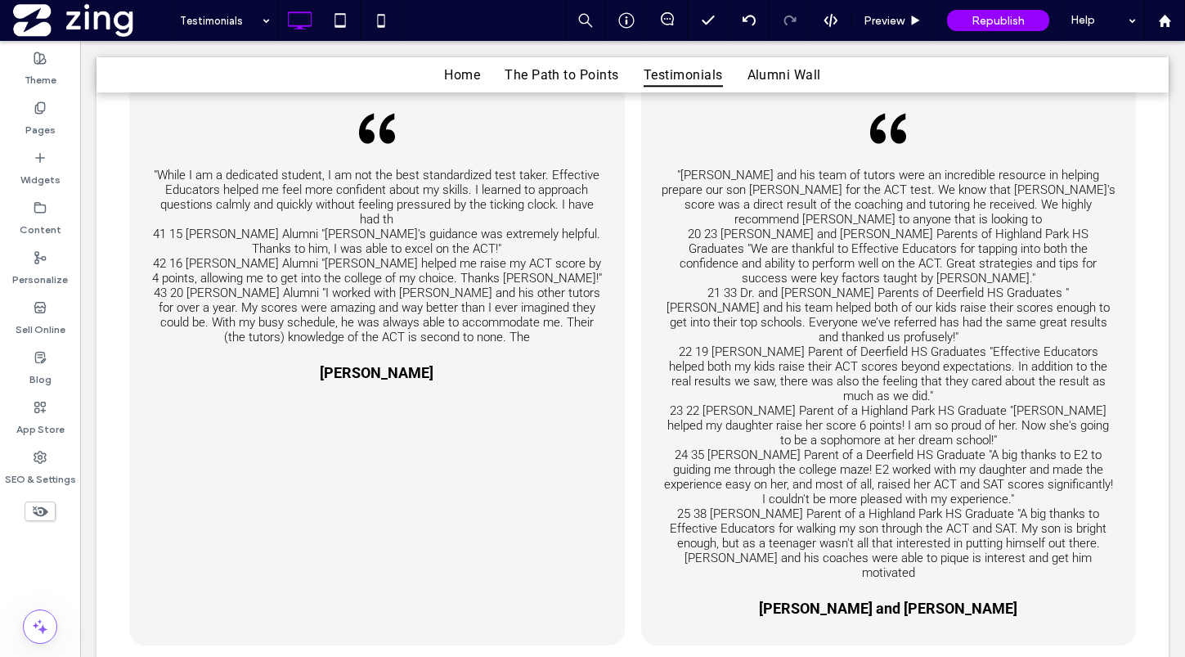
scroll to position [3360, 0]
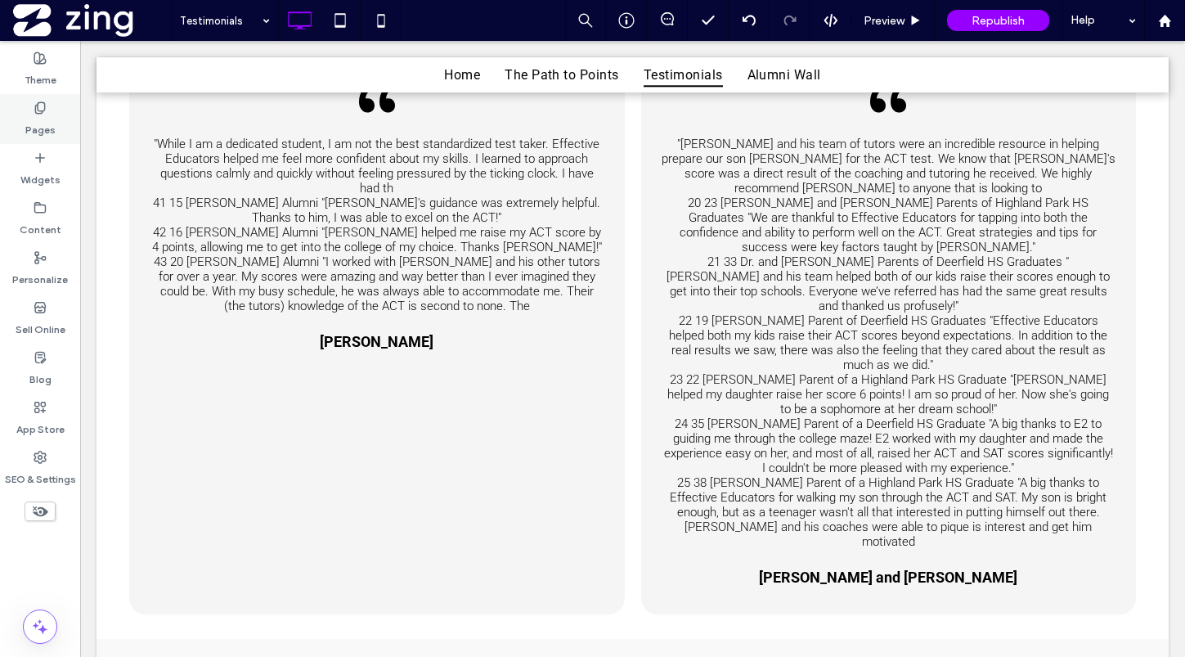
click at [32, 113] on div "Pages" at bounding box center [40, 119] width 80 height 50
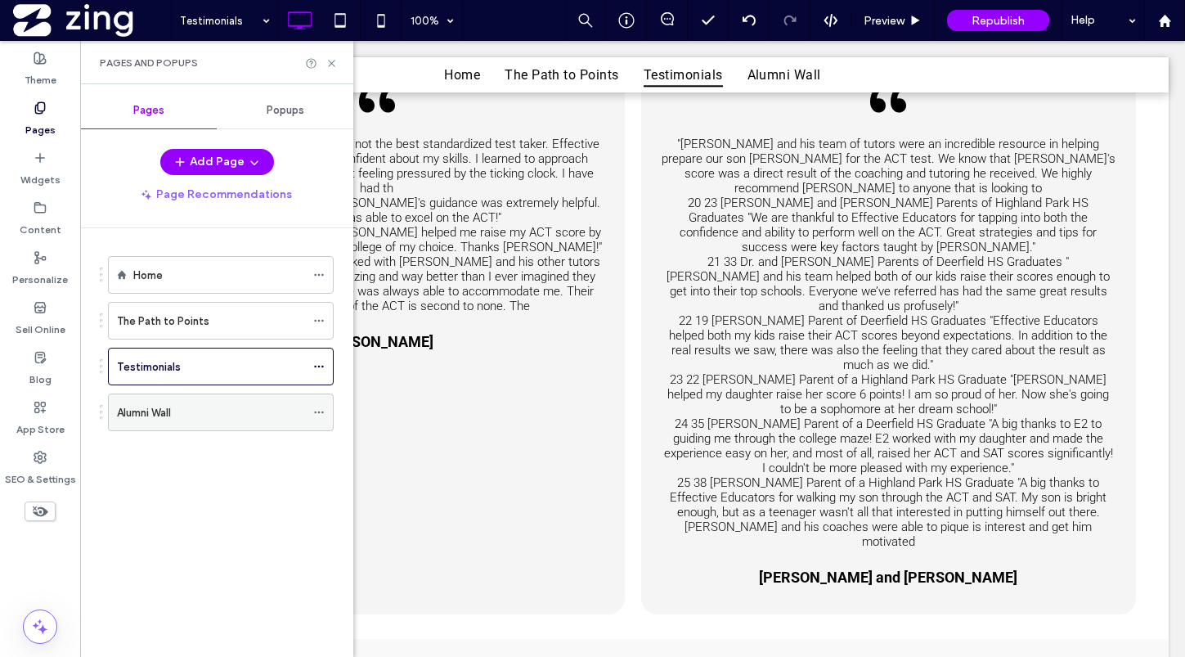
click at [186, 417] on div "Alumni Wall" at bounding box center [211, 412] width 188 height 17
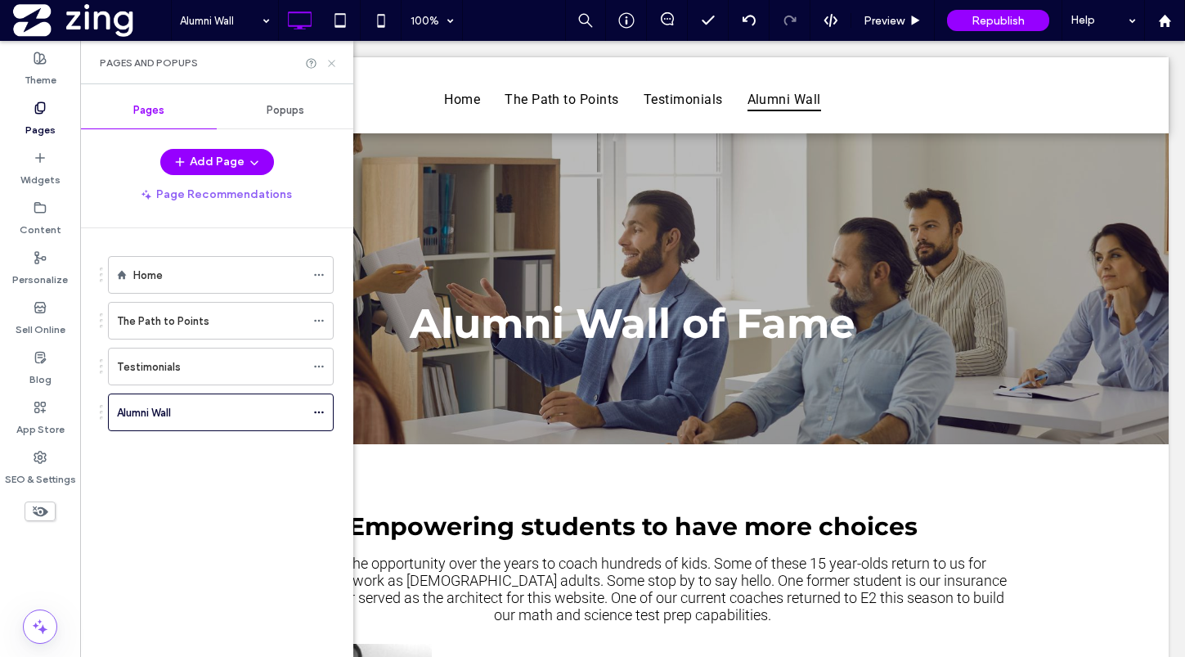
scroll to position [0, 0]
click at [330, 62] on icon at bounding box center [331, 63] width 12 height 12
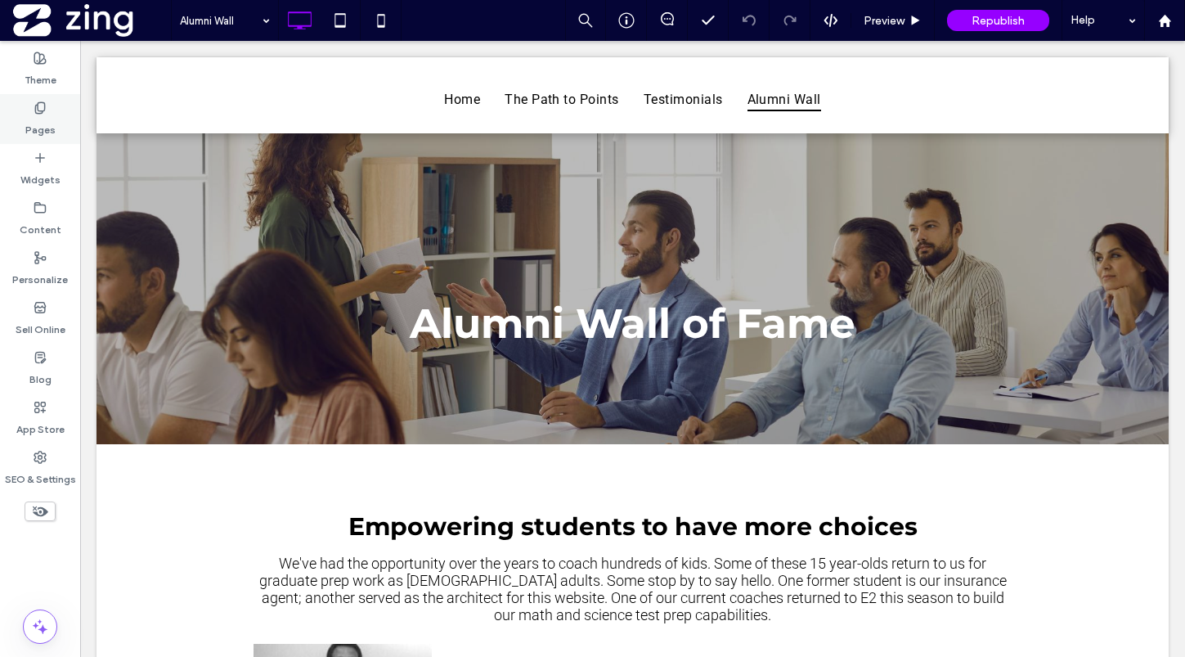
click at [33, 114] on label "Pages" at bounding box center [40, 125] width 30 height 23
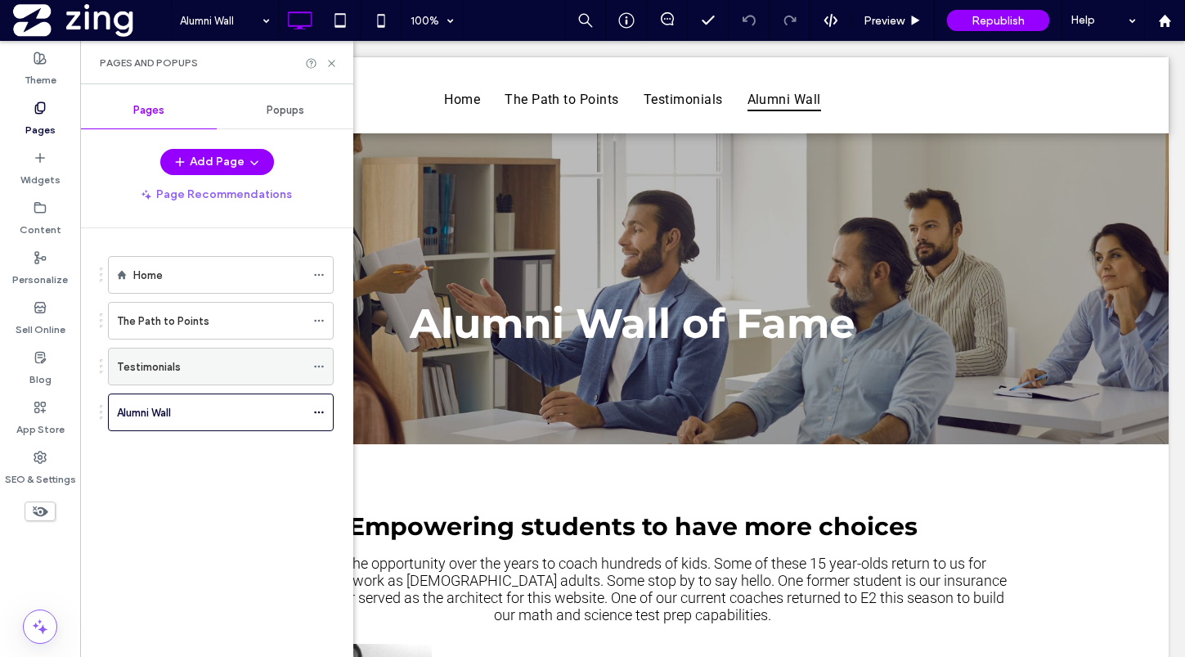
click at [172, 374] on label "Testimonials" at bounding box center [149, 366] width 64 height 29
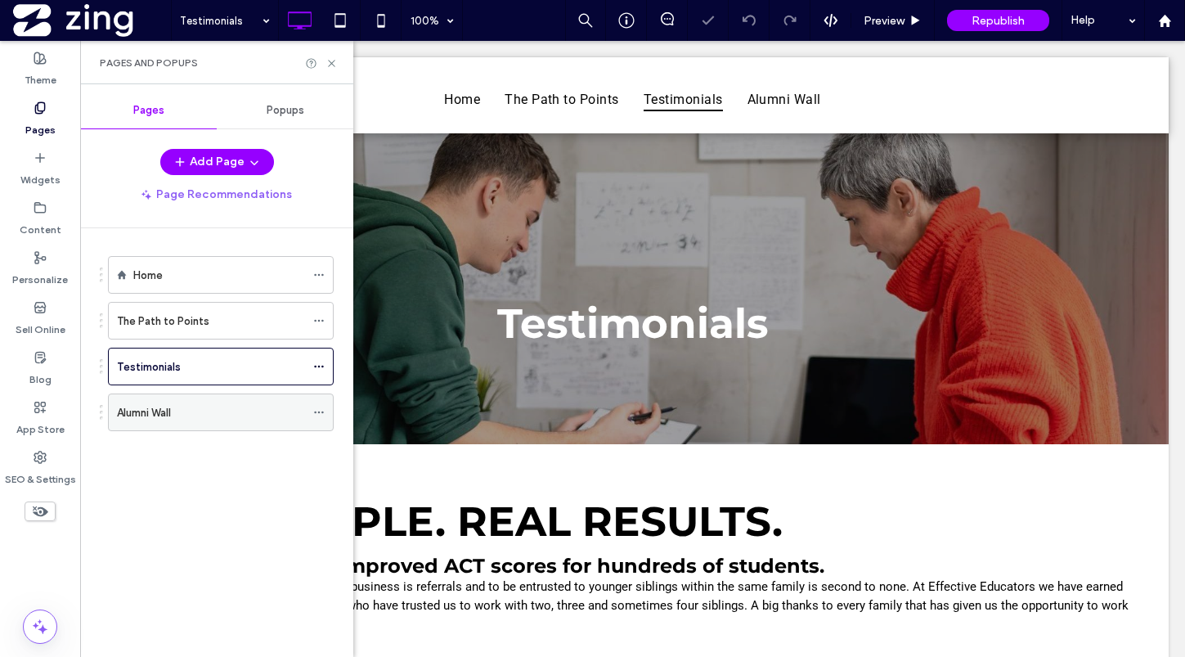
click at [186, 419] on div "Alumni Wall" at bounding box center [211, 412] width 188 height 17
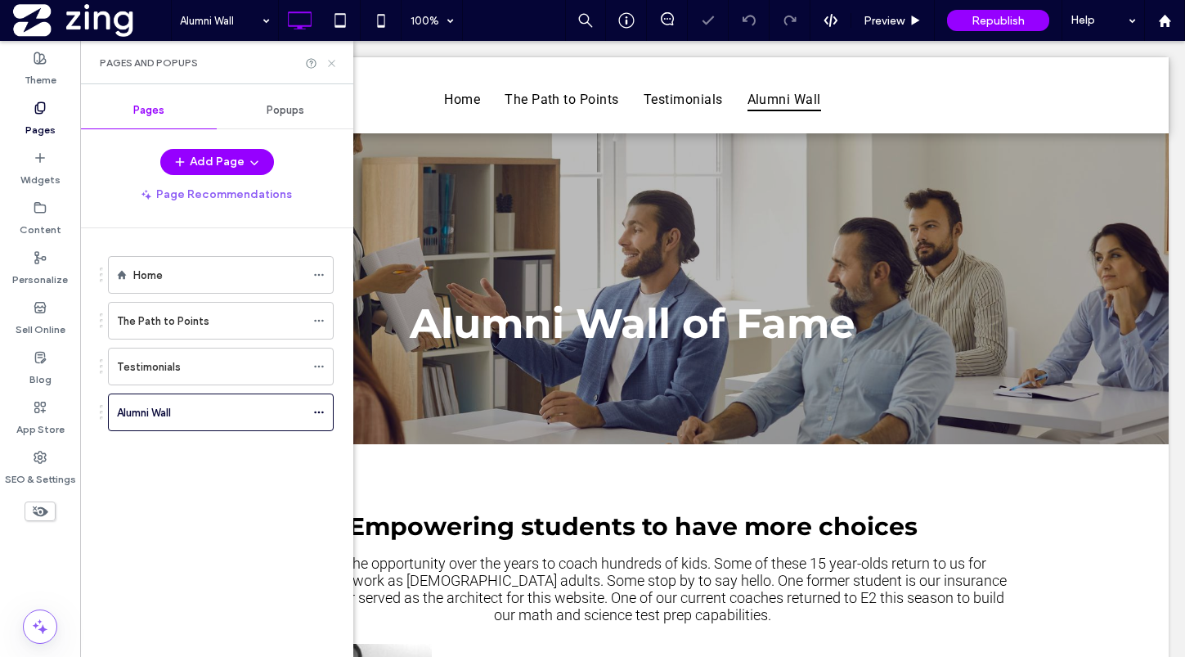
click at [330, 60] on icon at bounding box center [331, 63] width 12 height 12
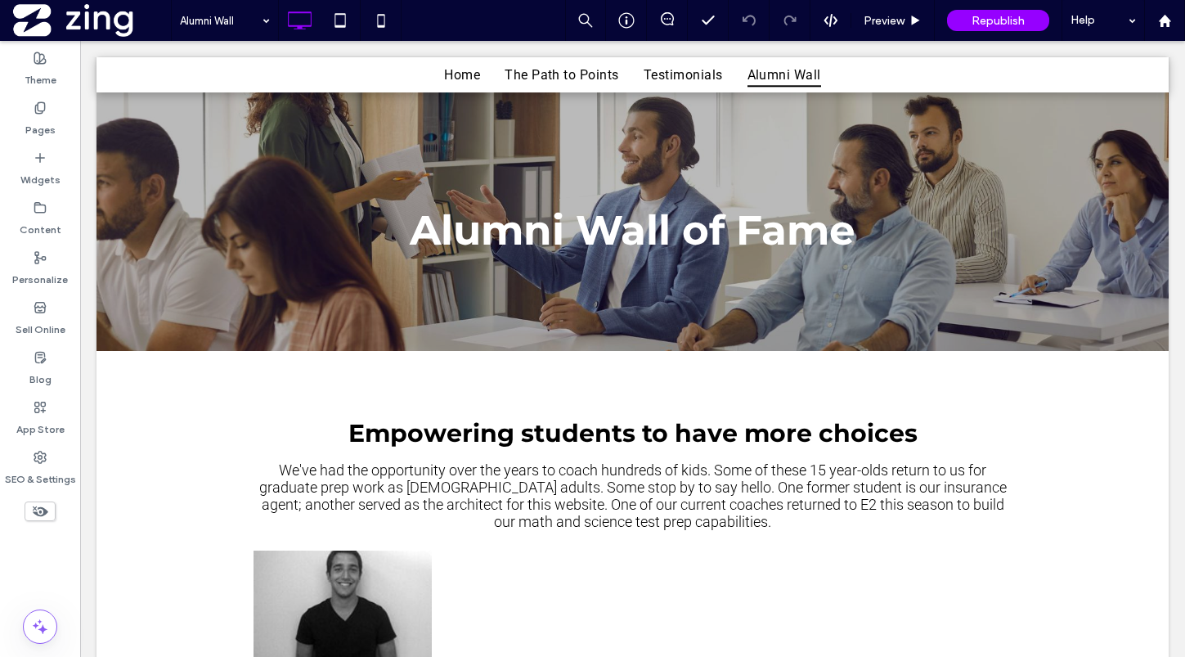
scroll to position [115, 0]
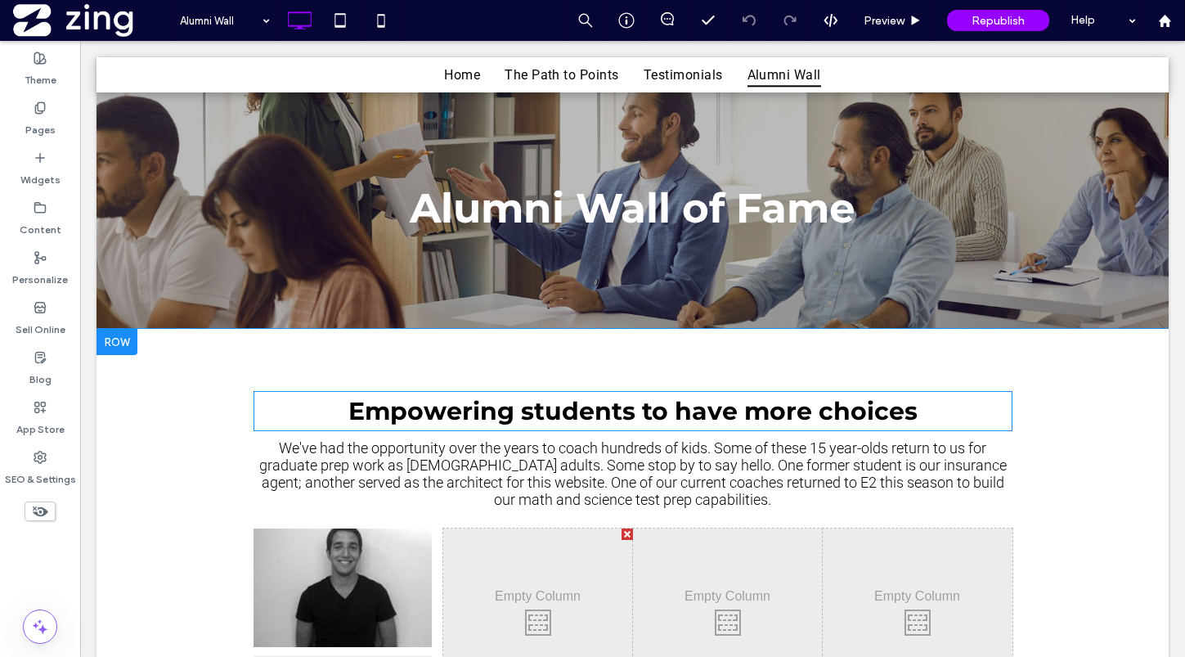
click at [666, 400] on span "Empowering students to have more choices" at bounding box center [632, 411] width 569 height 30
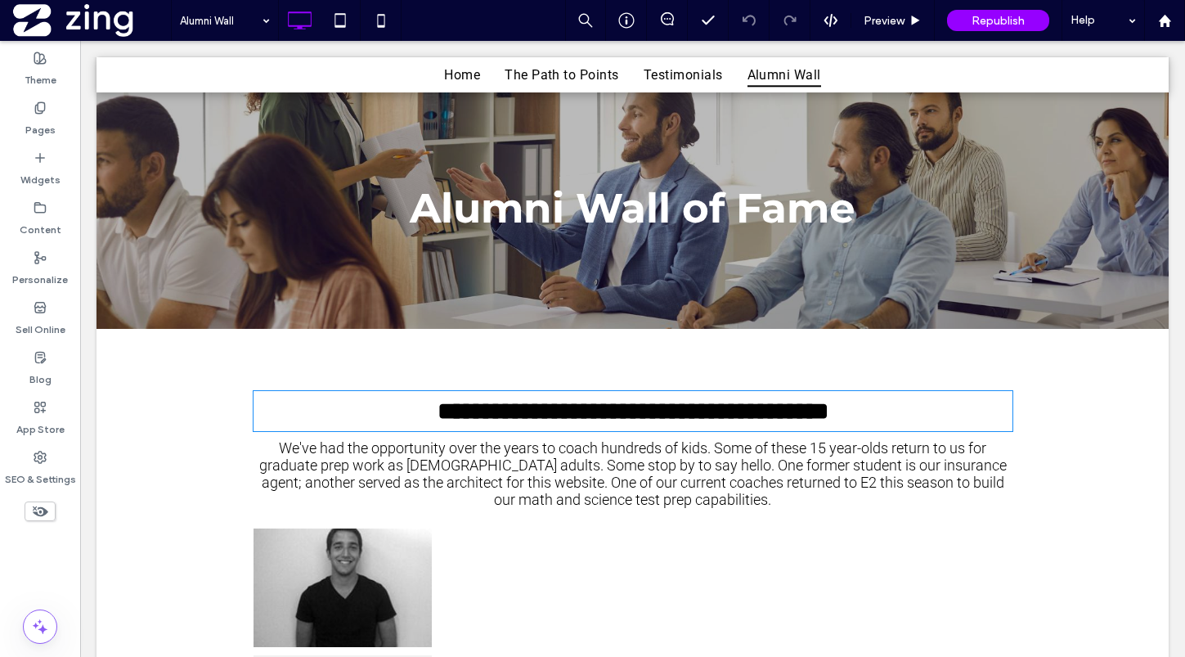
type input "**********"
type input "**"
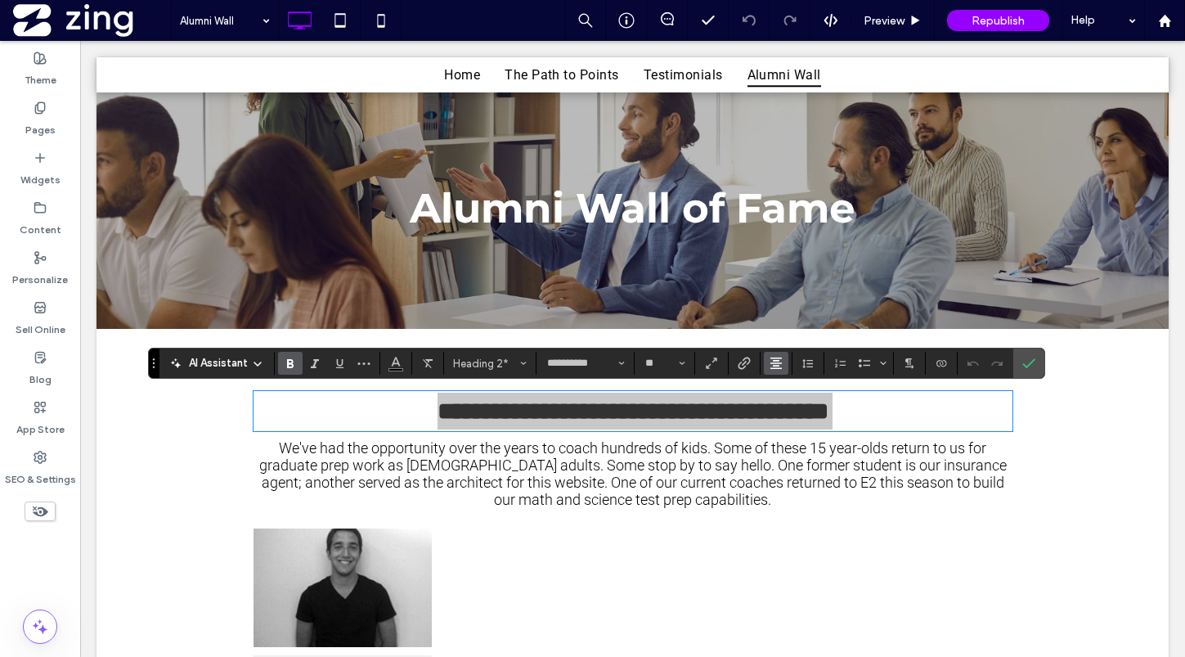
click at [775, 355] on span "Alignment" at bounding box center [775, 362] width 13 height 21
click at [798, 388] on div "ui.textEditor.alignment.left" at bounding box center [792, 390] width 21 height 13
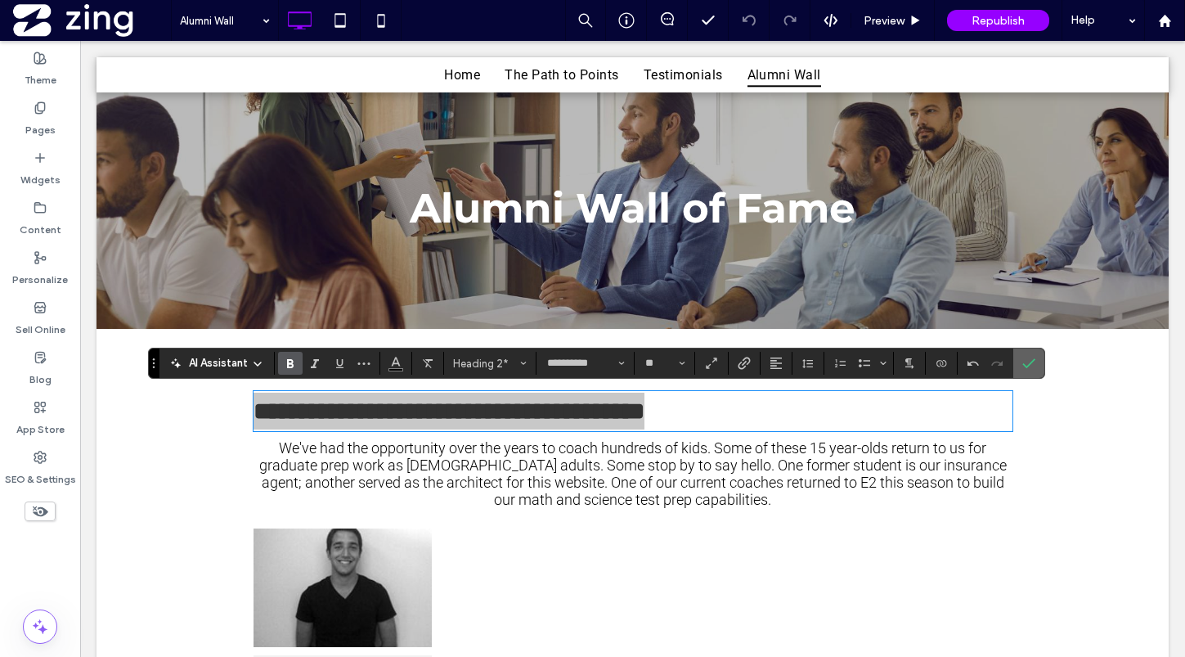
click at [1034, 358] on icon "Confirm" at bounding box center [1028, 363] width 13 height 13
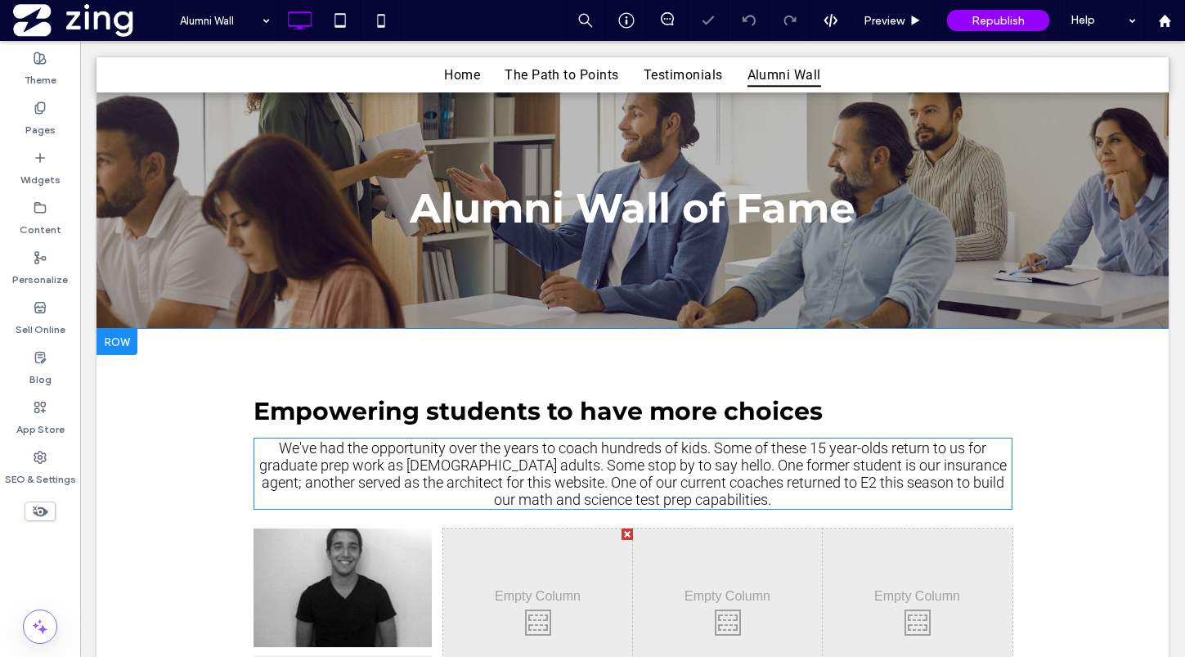
click at [830, 468] on span "We've had the opportunity over the years to coach hundreds of kids. Some of the…" at bounding box center [632, 473] width 747 height 69
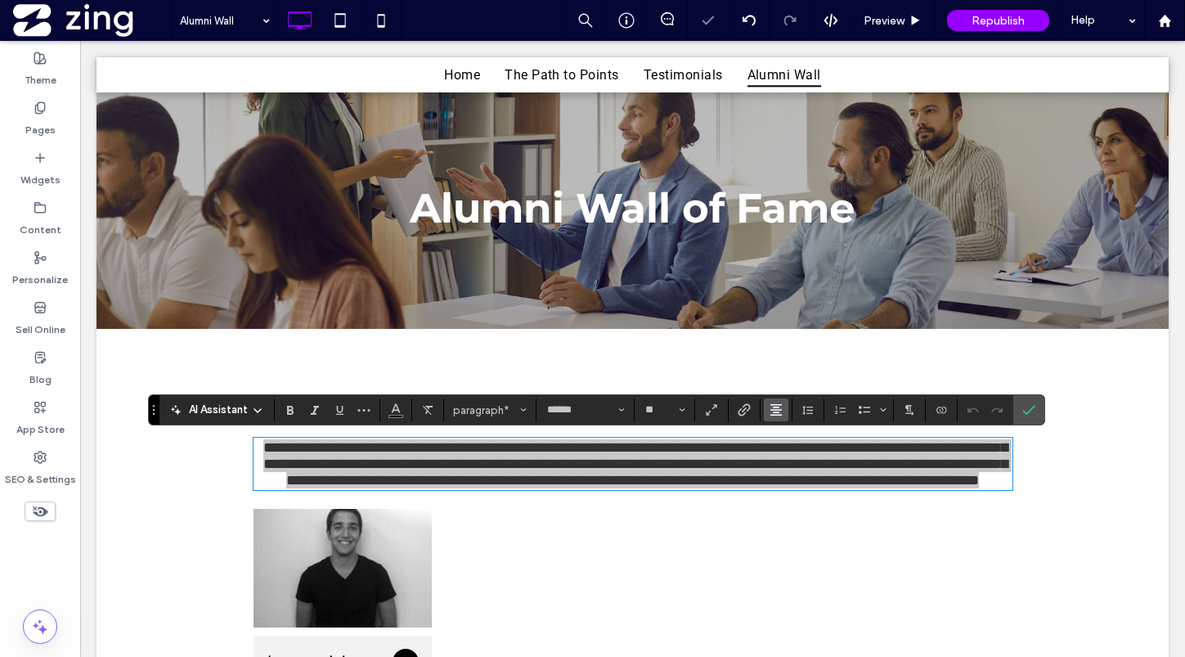
click at [770, 406] on icon "Alignment" at bounding box center [775, 409] width 13 height 13
click at [792, 313] on icon "ui.textEditor.alignment.left" at bounding box center [788, 312] width 13 height 13
click at [802, 404] on icon "Line Height" at bounding box center [807, 409] width 13 height 13
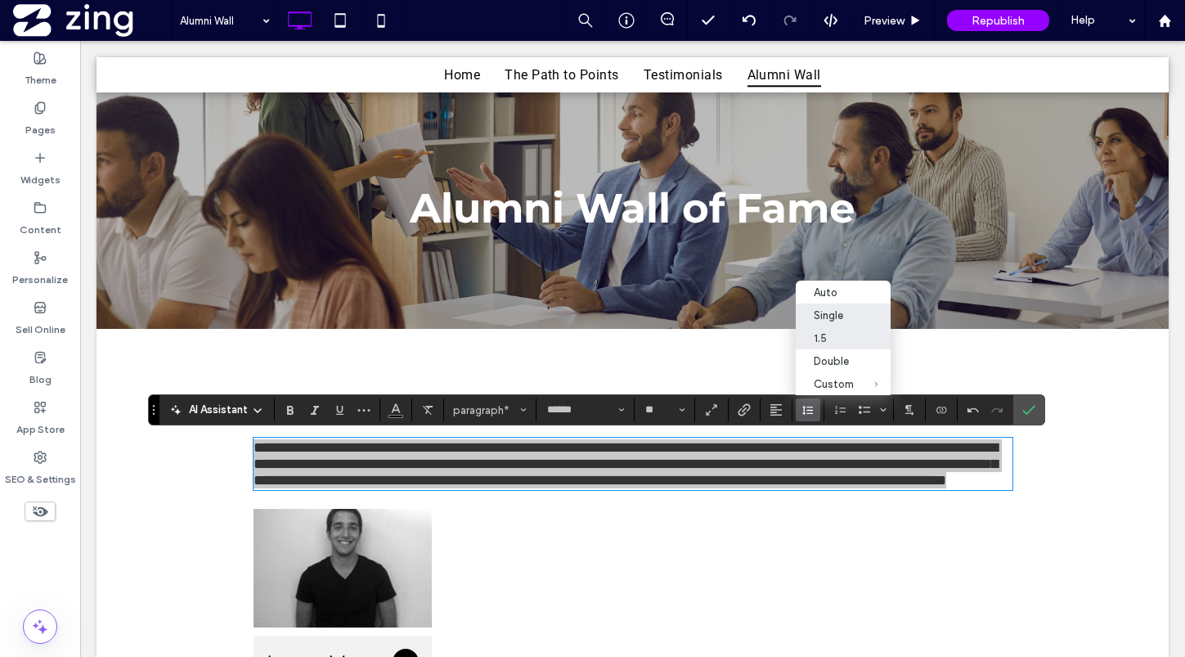
click at [843, 333] on div "1.5" at bounding box center [834, 338] width 40 height 12
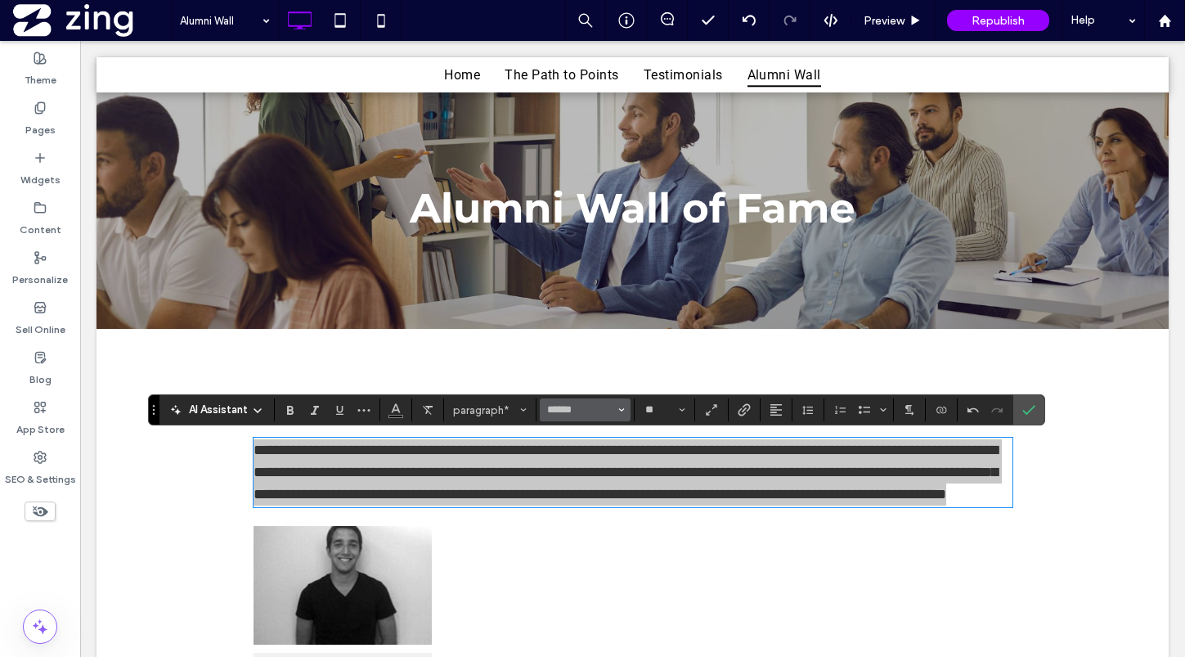
click at [560, 410] on input "******" at bounding box center [580, 409] width 70 height 13
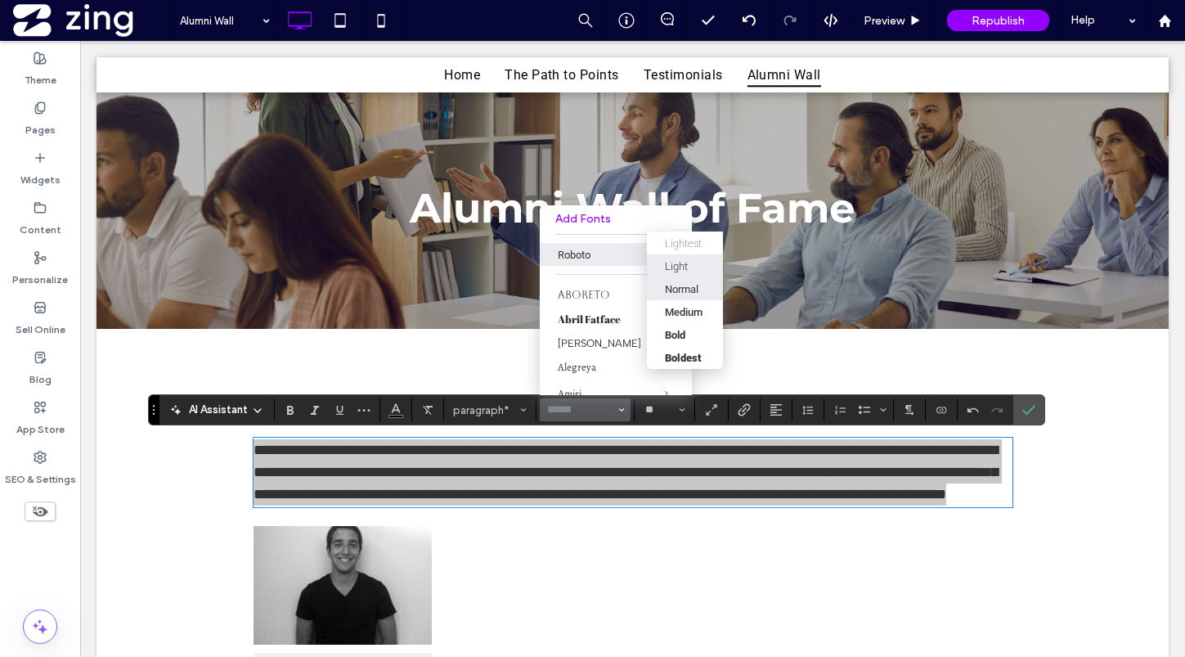
click at [681, 286] on div "Normal" at bounding box center [682, 289] width 34 height 12
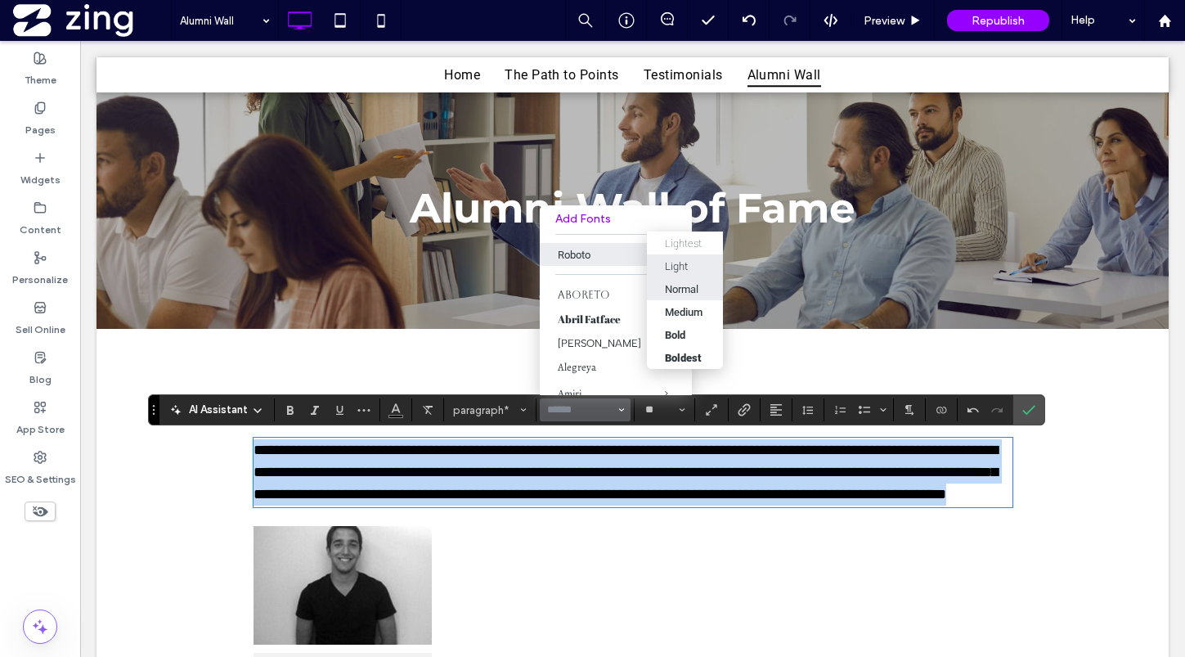
type input "******"
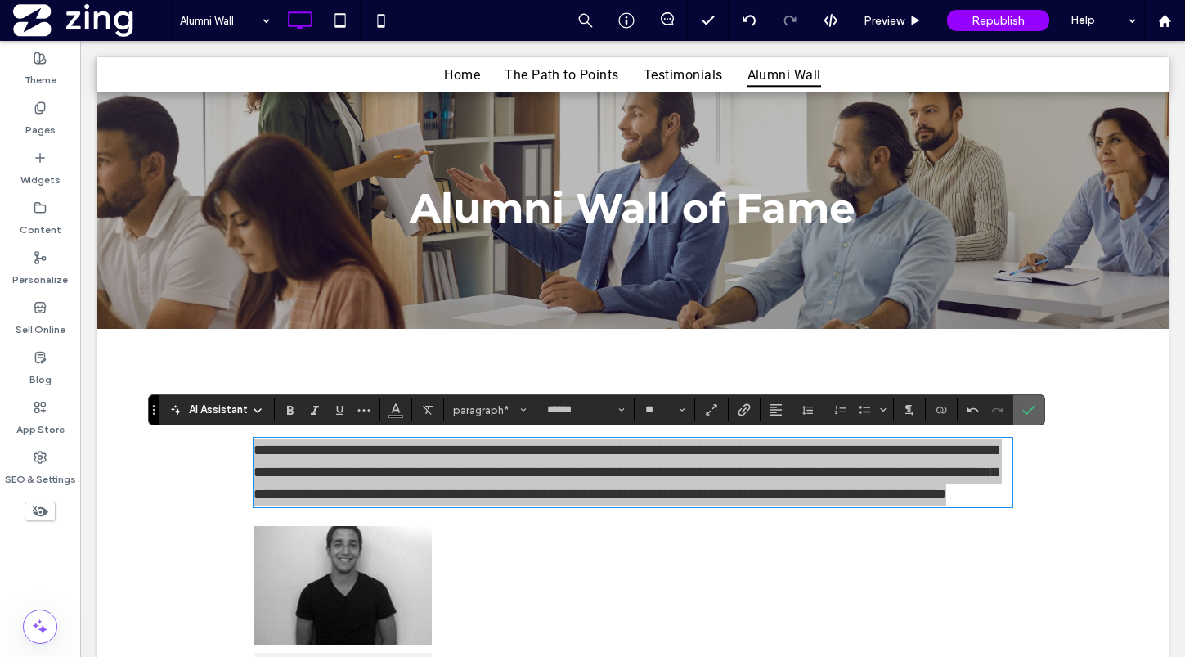
click at [1021, 408] on label "Confirm" at bounding box center [1028, 409] width 25 height 29
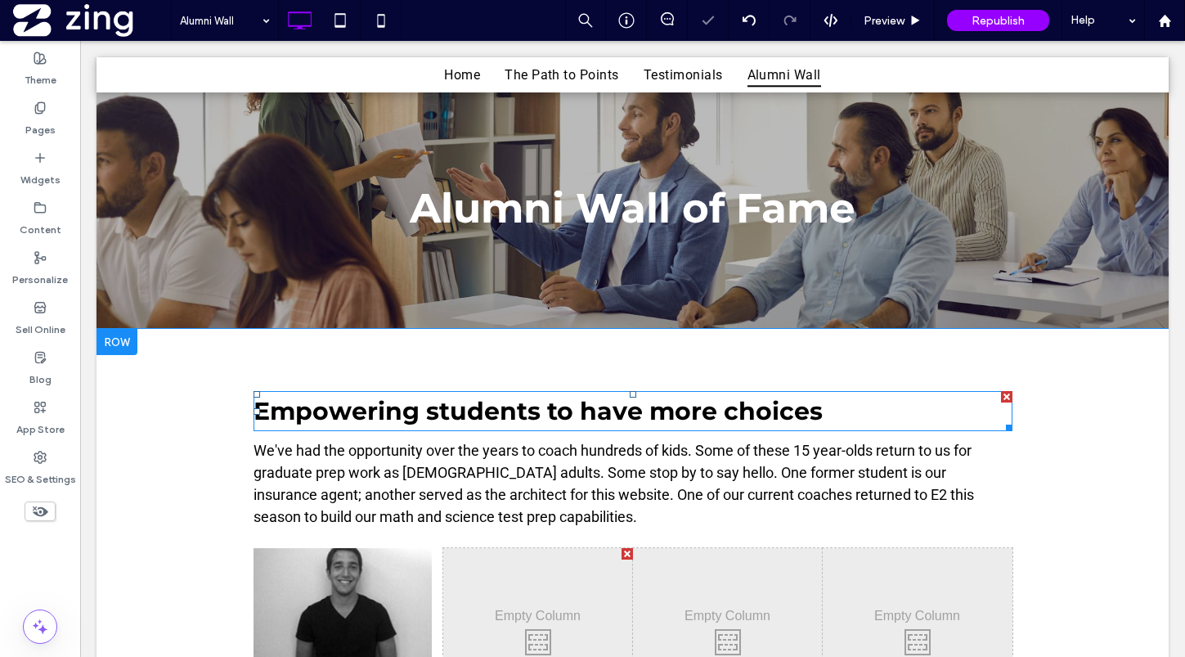
click at [734, 407] on span "Empowering students to have more choices" at bounding box center [537, 411] width 569 height 30
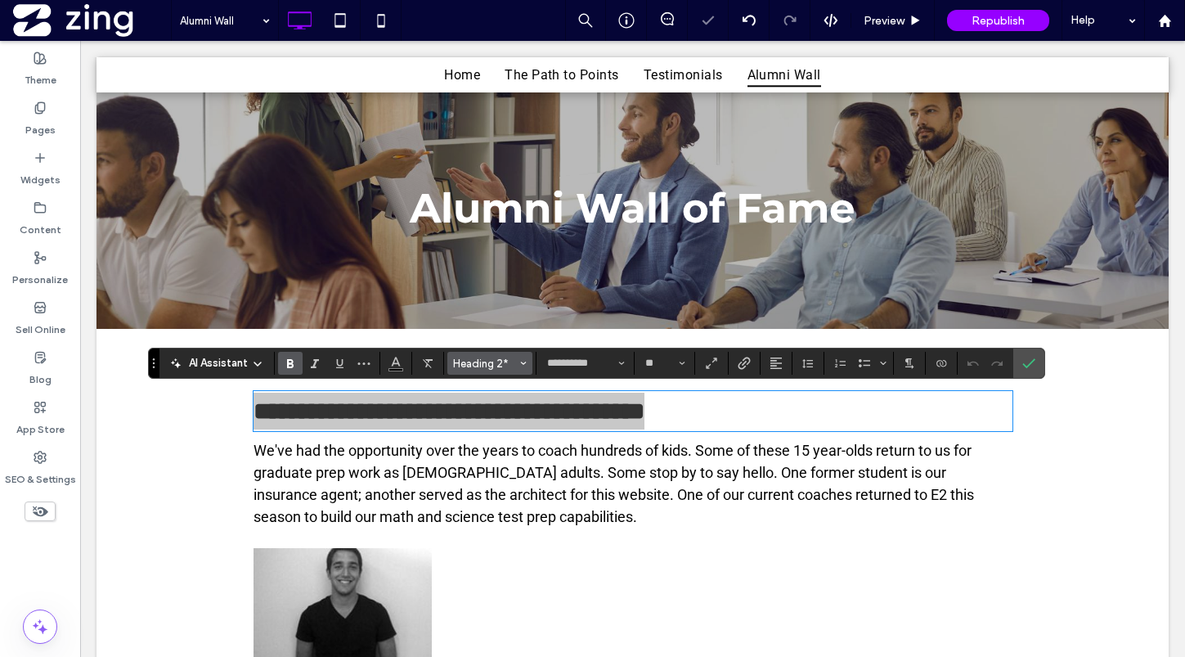
click at [499, 358] on span "Heading 2*" at bounding box center [485, 363] width 64 height 12
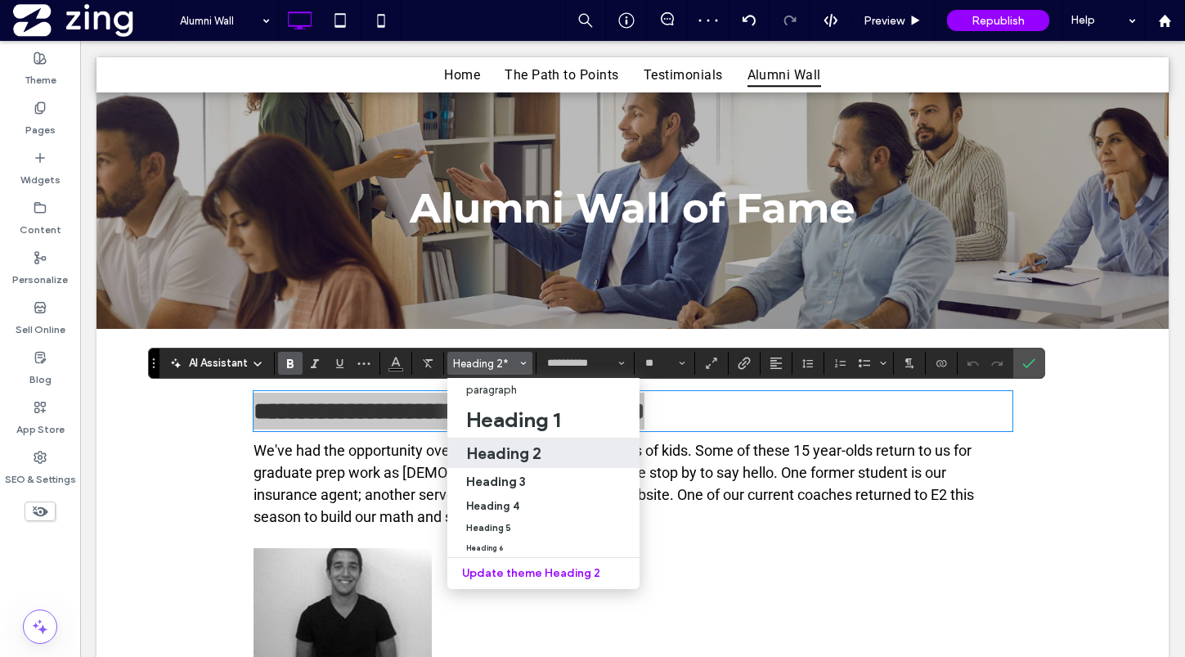
click at [530, 453] on h2 "Heading 2" at bounding box center [503, 453] width 75 height 20
type input "**"
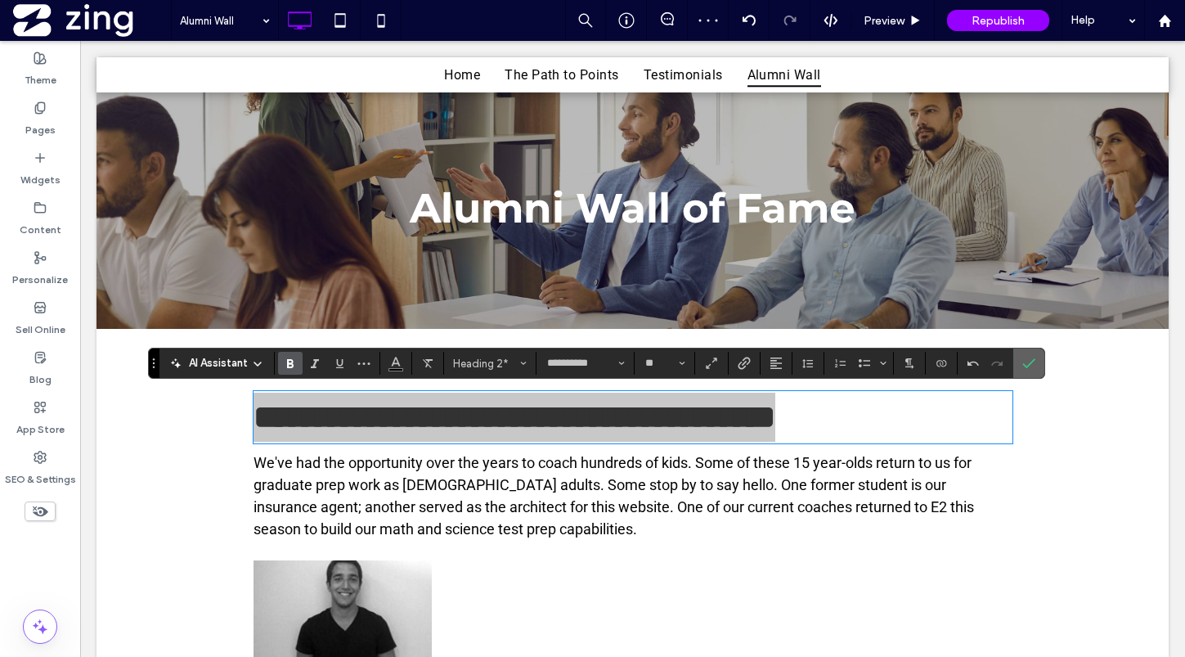
click at [1032, 366] on icon "Confirm" at bounding box center [1028, 363] width 13 height 13
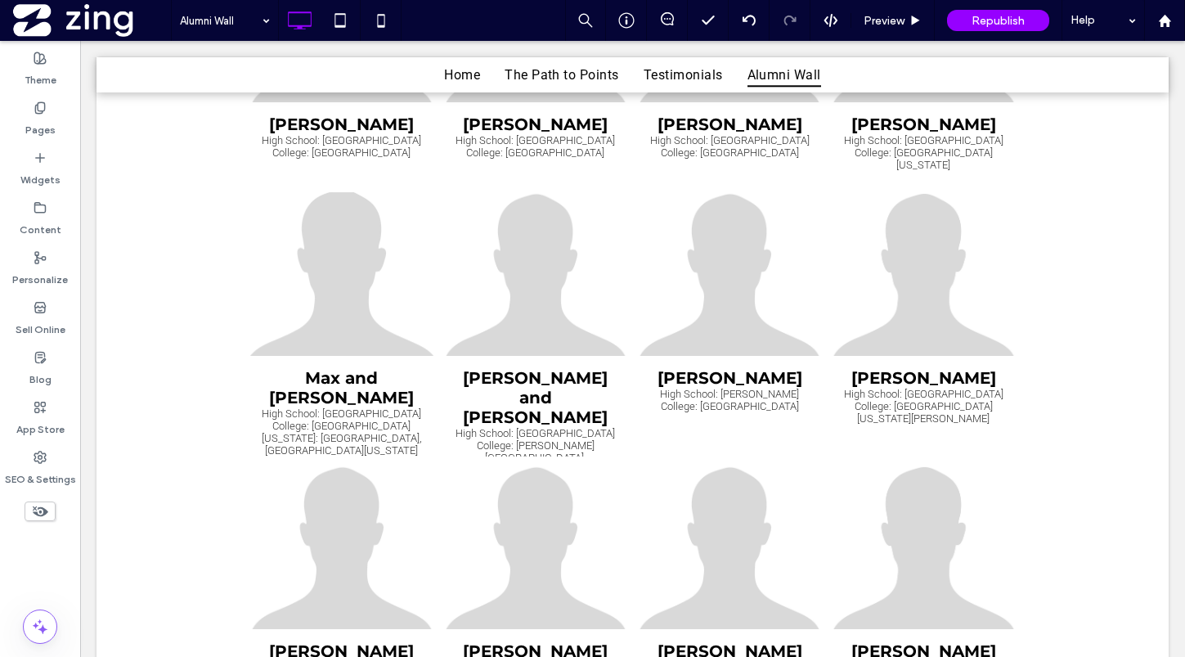
scroll to position [3588, 0]
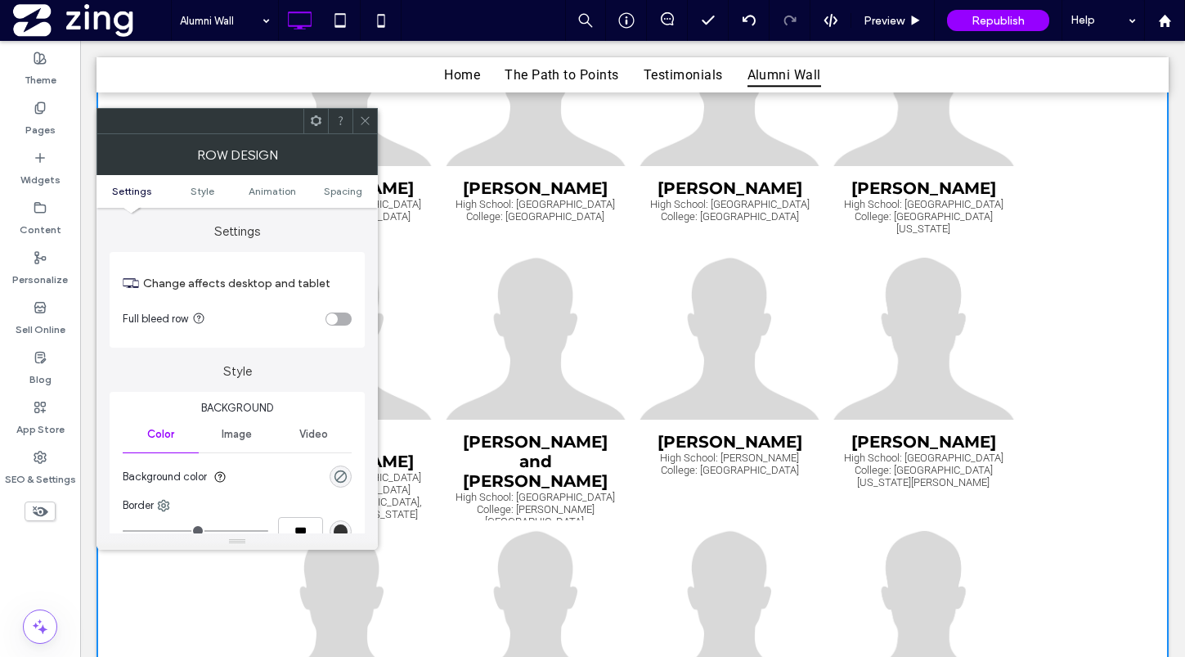
click at [334, 320] on div "toggle" at bounding box center [331, 318] width 11 height 11
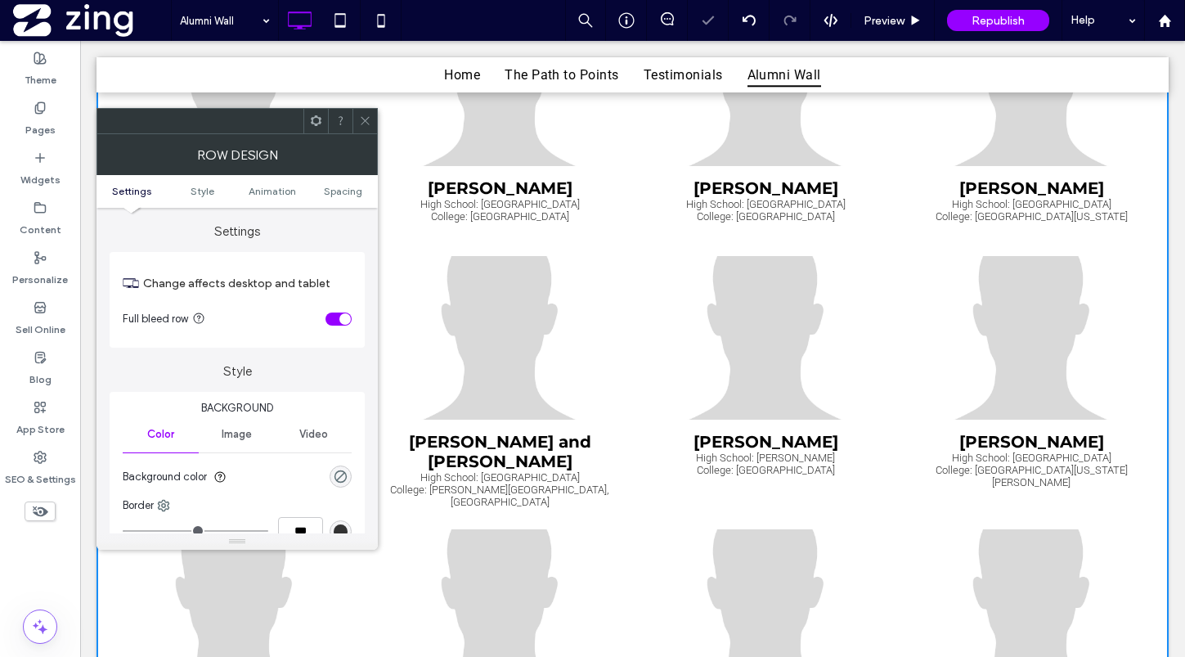
click at [364, 123] on icon at bounding box center [365, 120] width 12 height 12
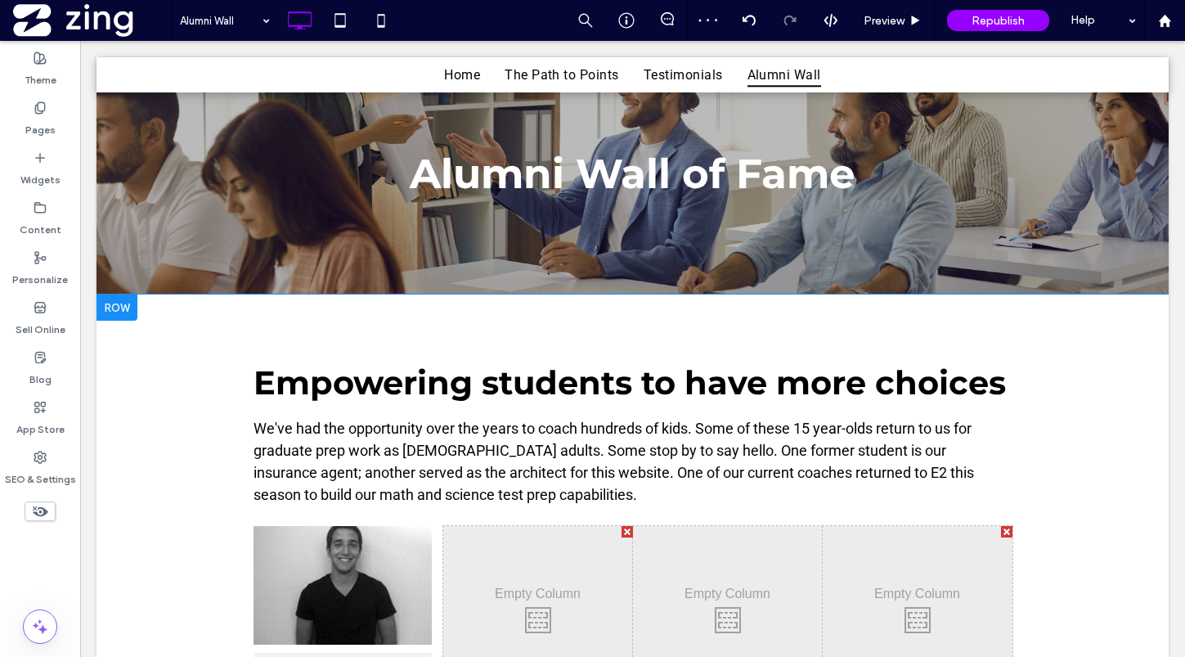
scroll to position [200, 0]
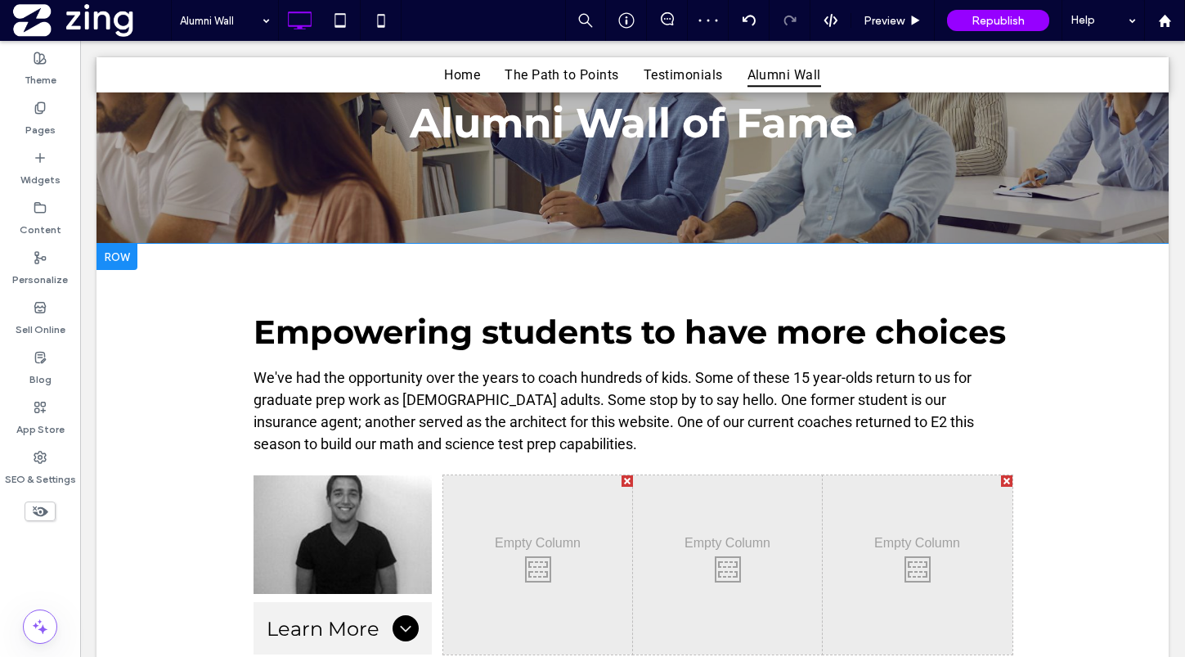
click at [157, 390] on div "Empowering students to have more choices We've had the opportunity over the yea…" at bounding box center [632, 470] width 1072 height 452
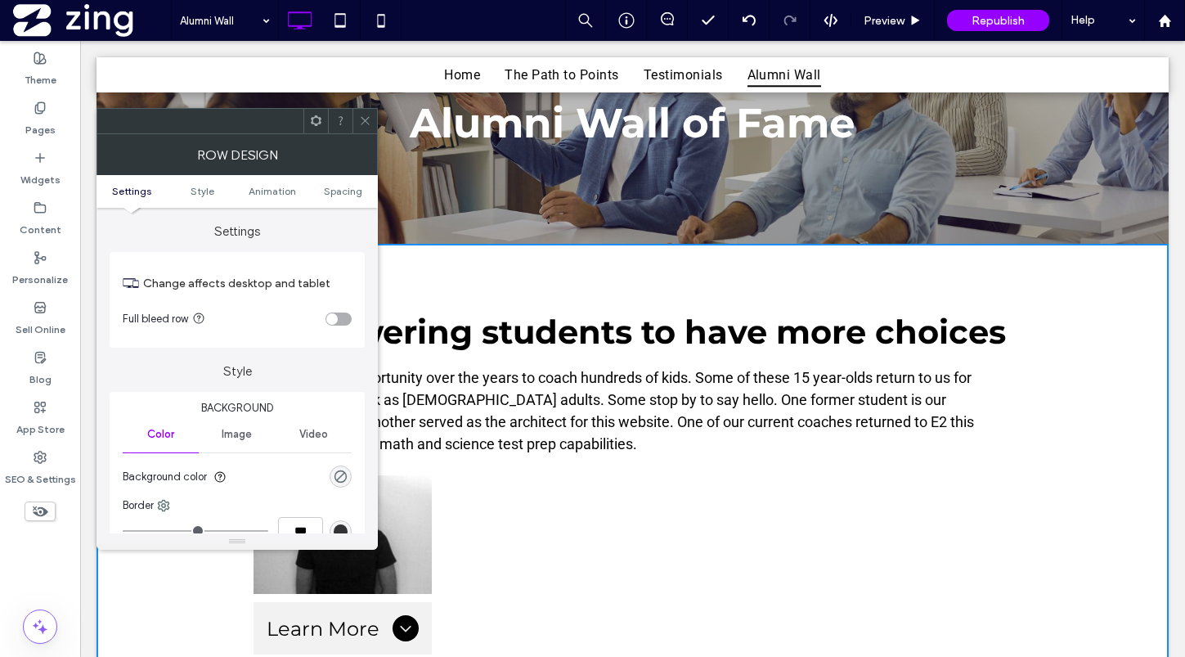
click at [342, 310] on section "Full bleed row" at bounding box center [237, 318] width 229 height 41
click at [335, 319] on div "toggle" at bounding box center [331, 318] width 11 height 11
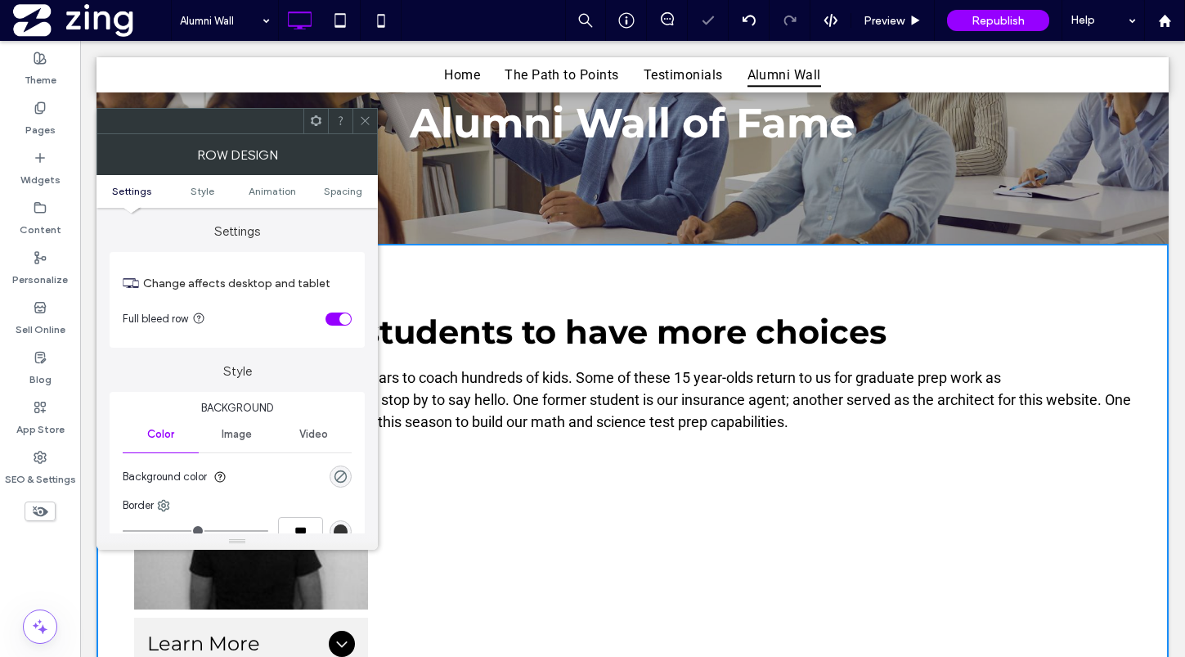
drag, startPoint x: 361, startPoint y: 119, endPoint x: 339, endPoint y: 206, distance: 89.4
click at [361, 119] on icon at bounding box center [365, 120] width 12 height 12
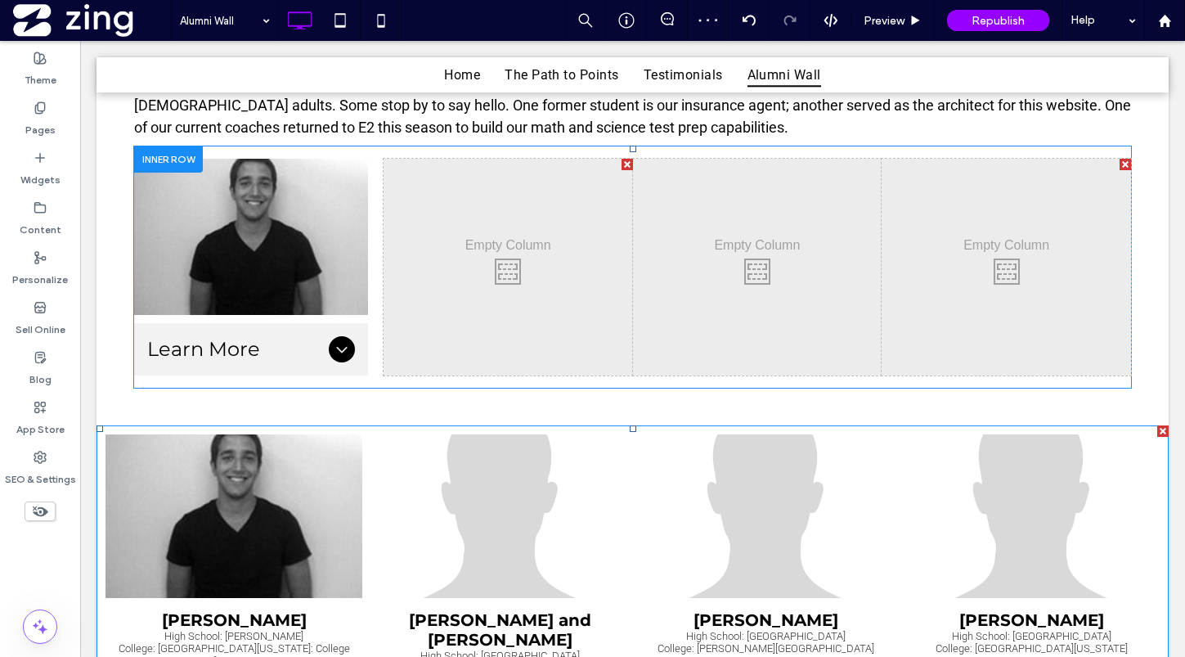
scroll to position [493, 0]
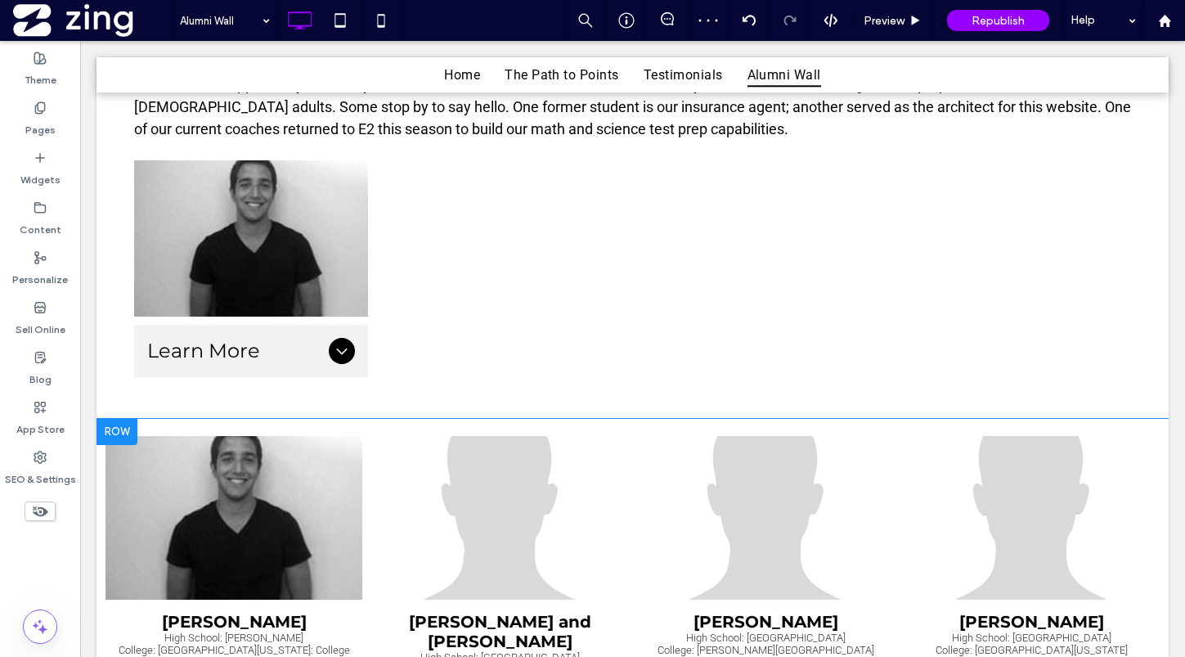
click at [116, 428] on div at bounding box center [116, 432] width 41 height 26
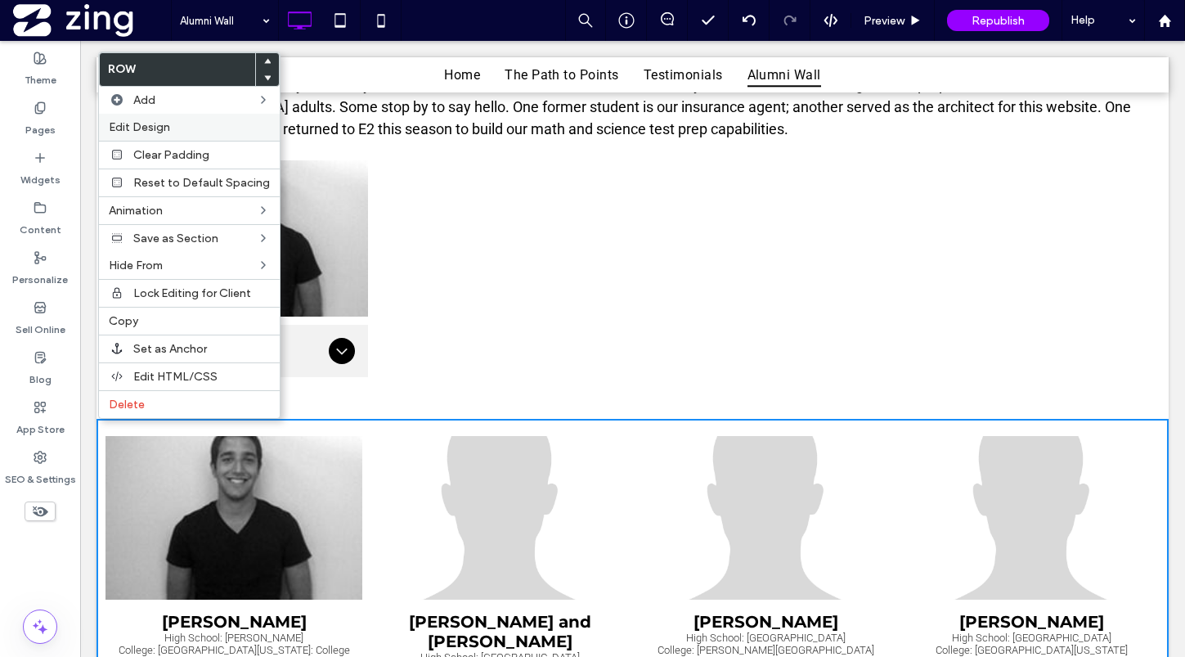
click at [168, 128] on span "Edit Design" at bounding box center [139, 127] width 61 height 14
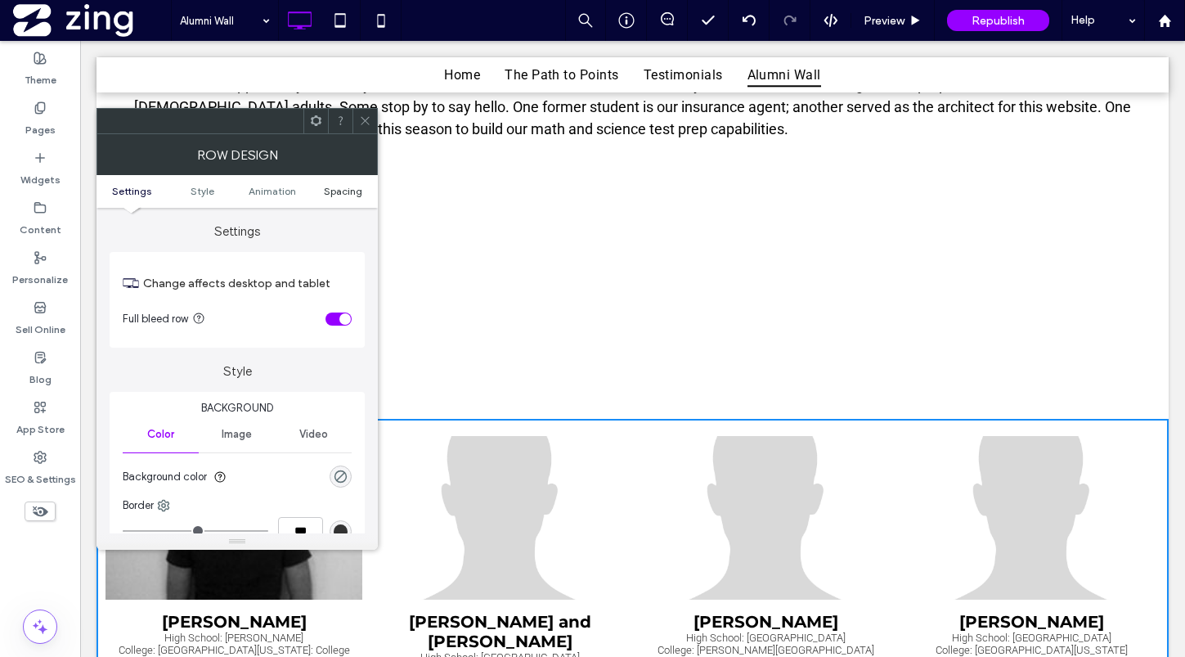
click at [343, 191] on span "Spacing" at bounding box center [343, 191] width 38 height 12
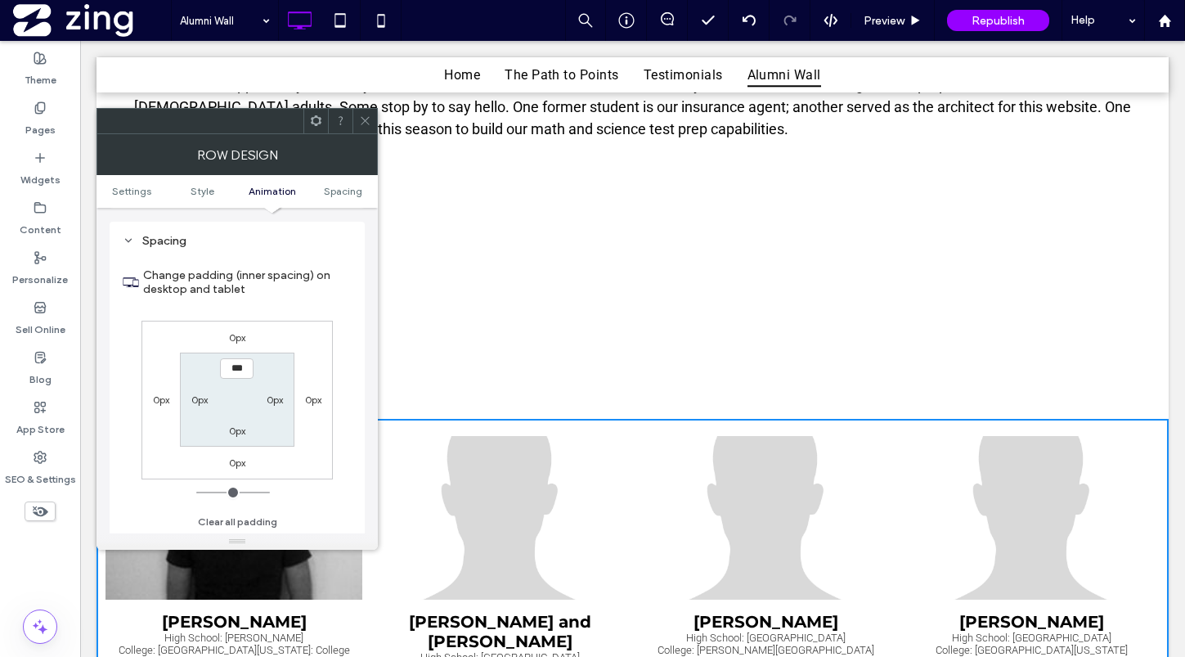
scroll to position [462, 0]
click at [200, 398] on label "0px" at bounding box center [199, 399] width 16 height 12
type input "**"
type input "****"
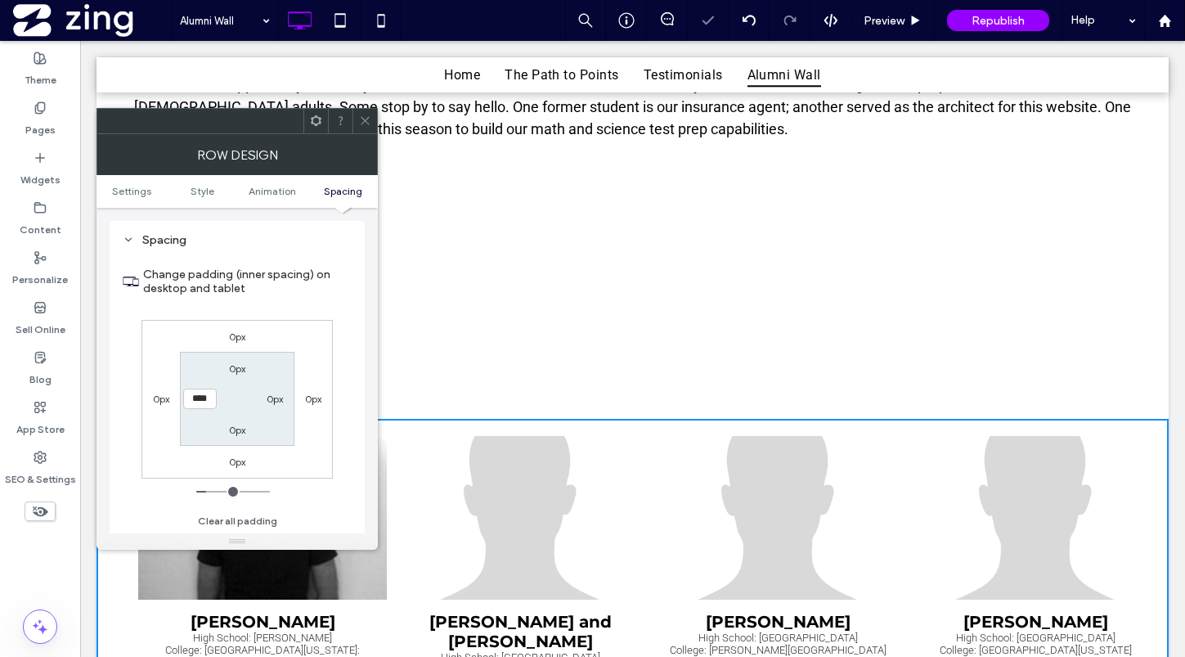
click at [272, 393] on label "0px" at bounding box center [275, 399] width 16 height 12
type input "*"
type input "**"
type input "****"
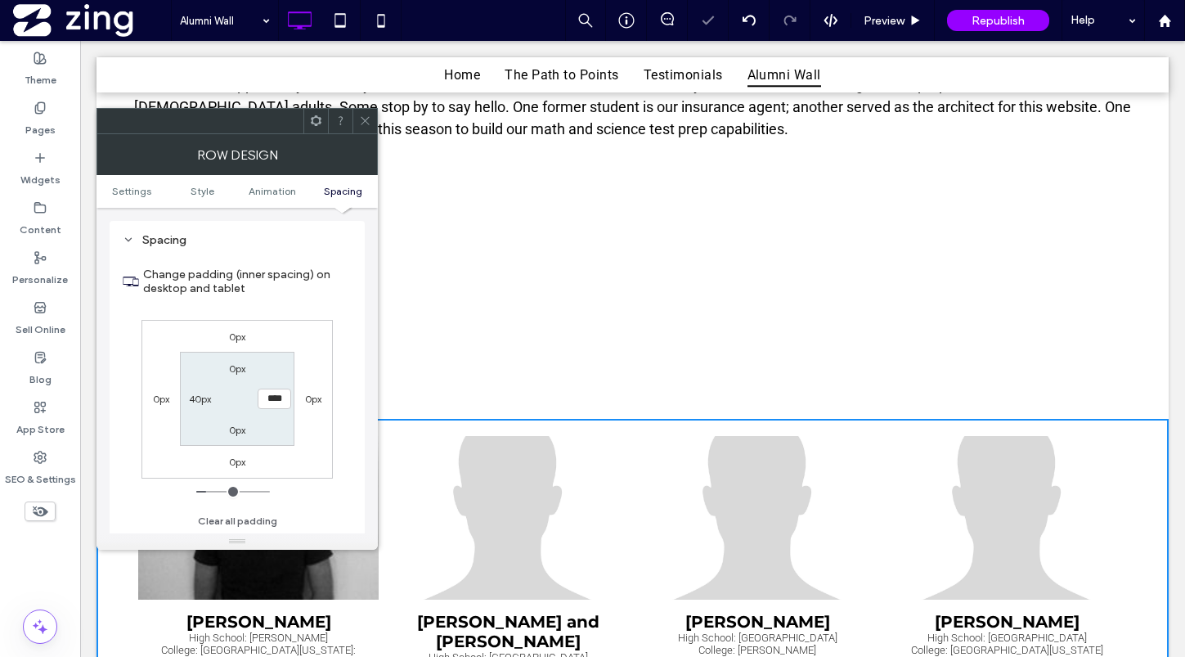
drag, startPoint x: 368, startPoint y: 120, endPoint x: 311, endPoint y: 182, distance: 84.5
click at [368, 120] on icon at bounding box center [365, 120] width 12 height 12
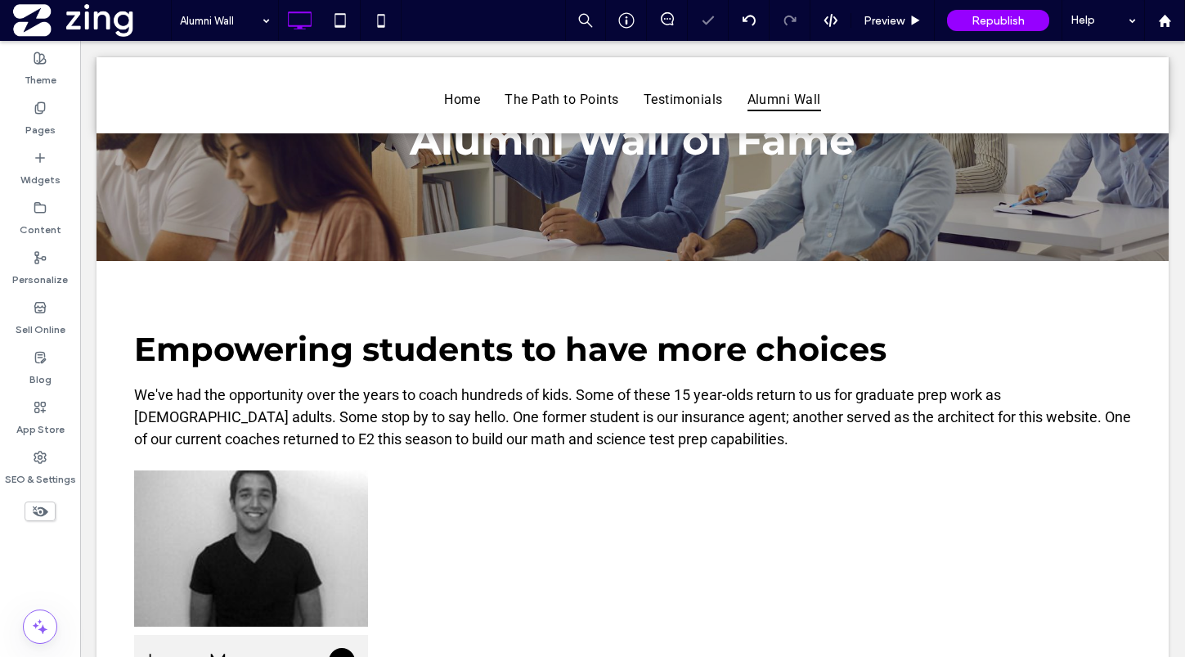
scroll to position [0, 0]
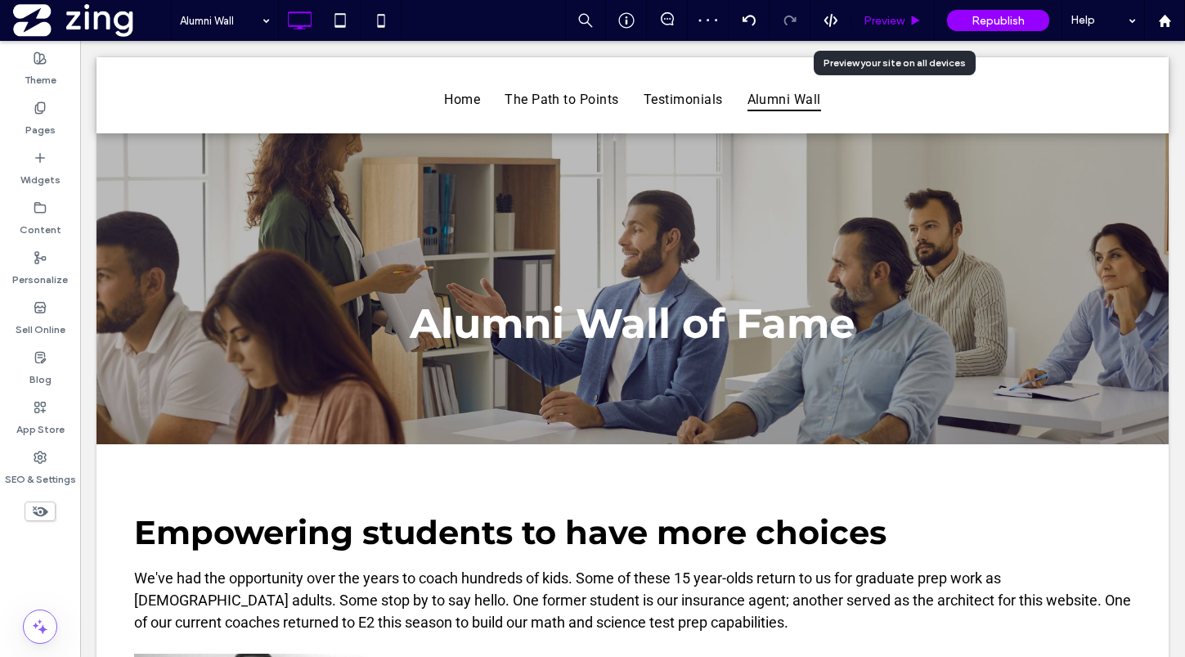
click at [893, 30] on div "Preview" at bounding box center [892, 20] width 83 height 41
click at [887, 20] on span "Preview" at bounding box center [884, 21] width 41 height 14
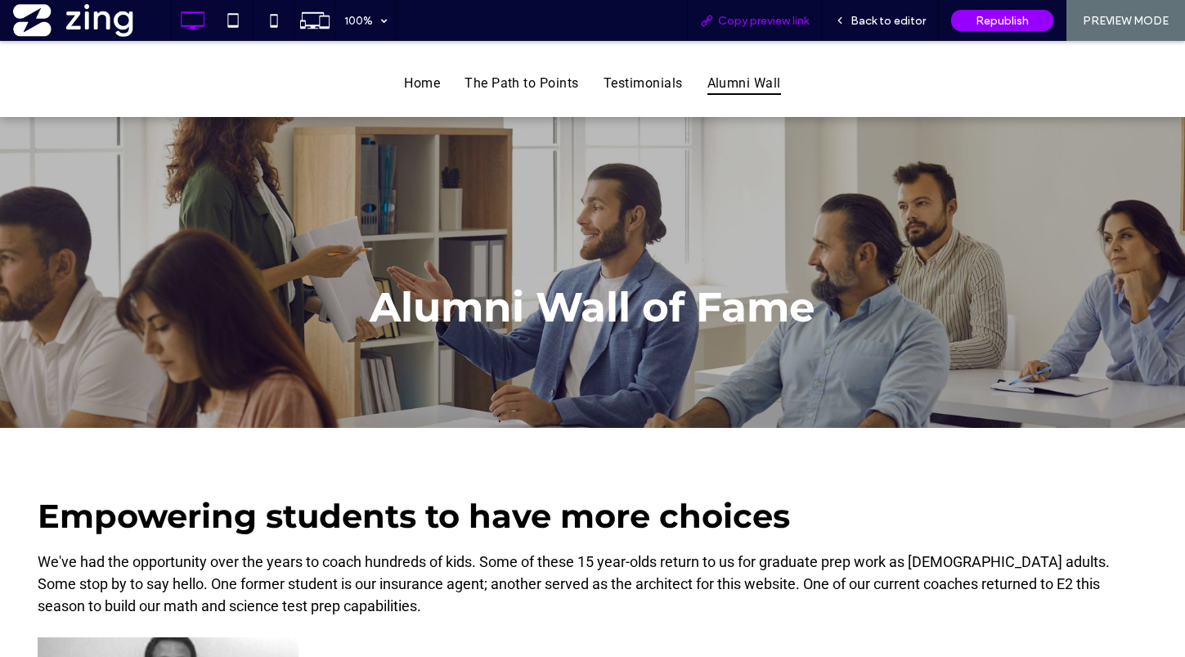
click at [767, 22] on span "Copy preview link" at bounding box center [763, 21] width 91 height 14
click at [882, 19] on span "Back to editor" at bounding box center [887, 21] width 75 height 14
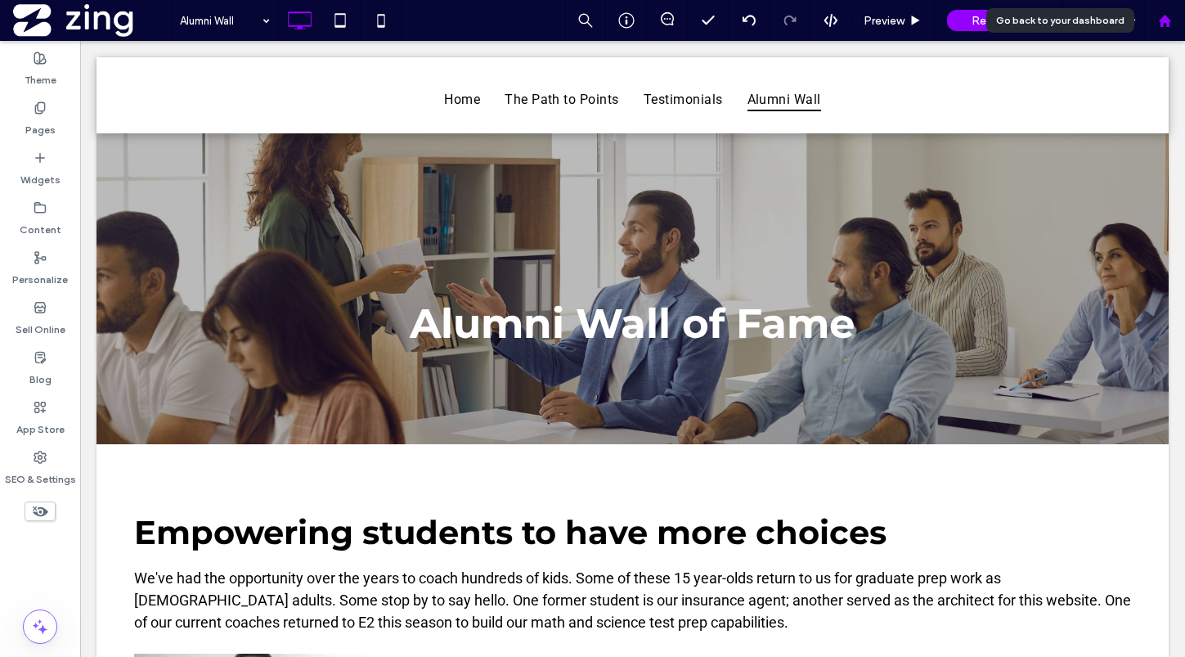
click at [1163, 25] on icon at bounding box center [1165, 21] width 14 height 14
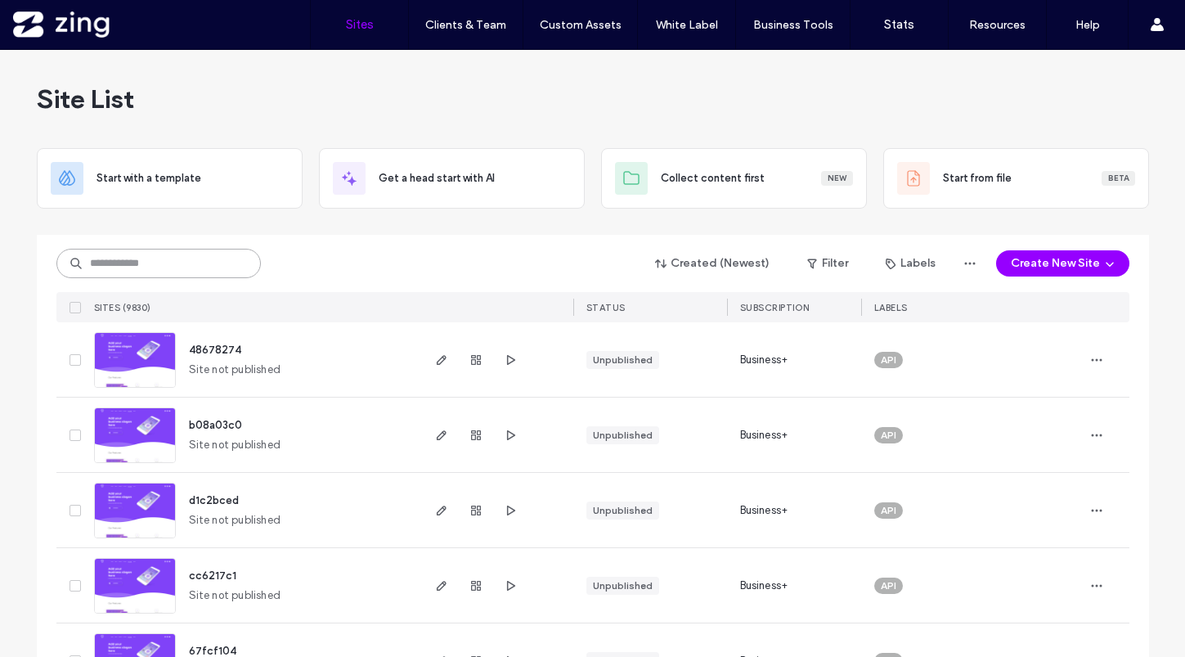
click at [158, 252] on input at bounding box center [158, 263] width 204 height 29
paste input "**********"
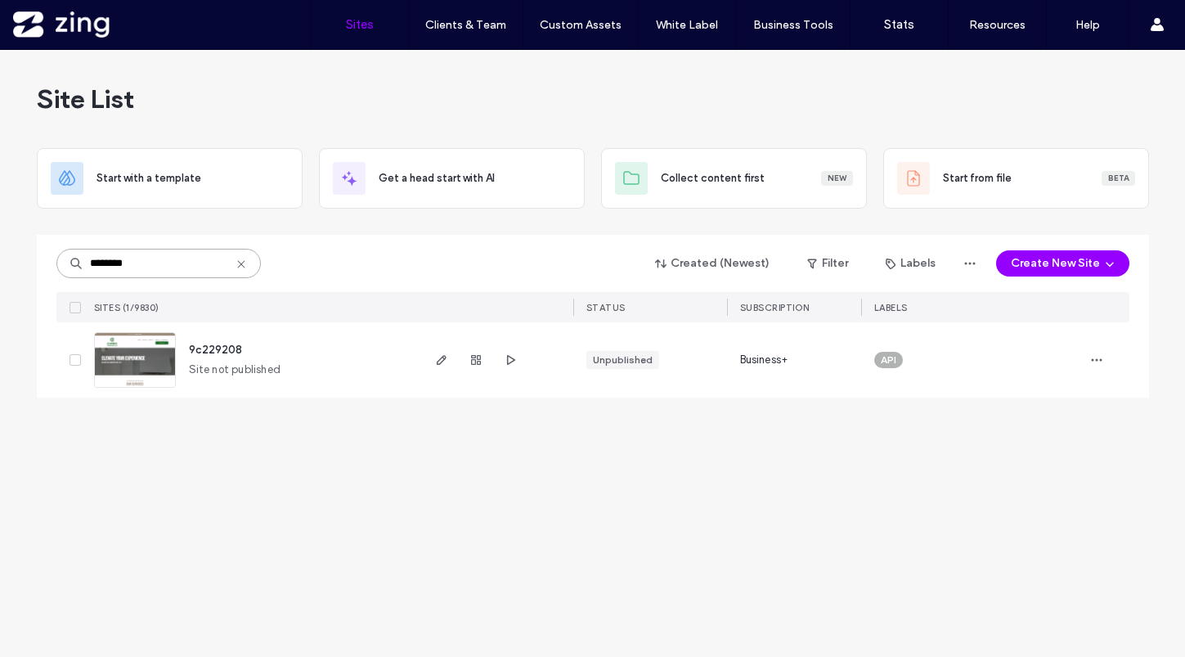
type input "********"
click at [128, 348] on link at bounding box center [135, 360] width 82 height 56
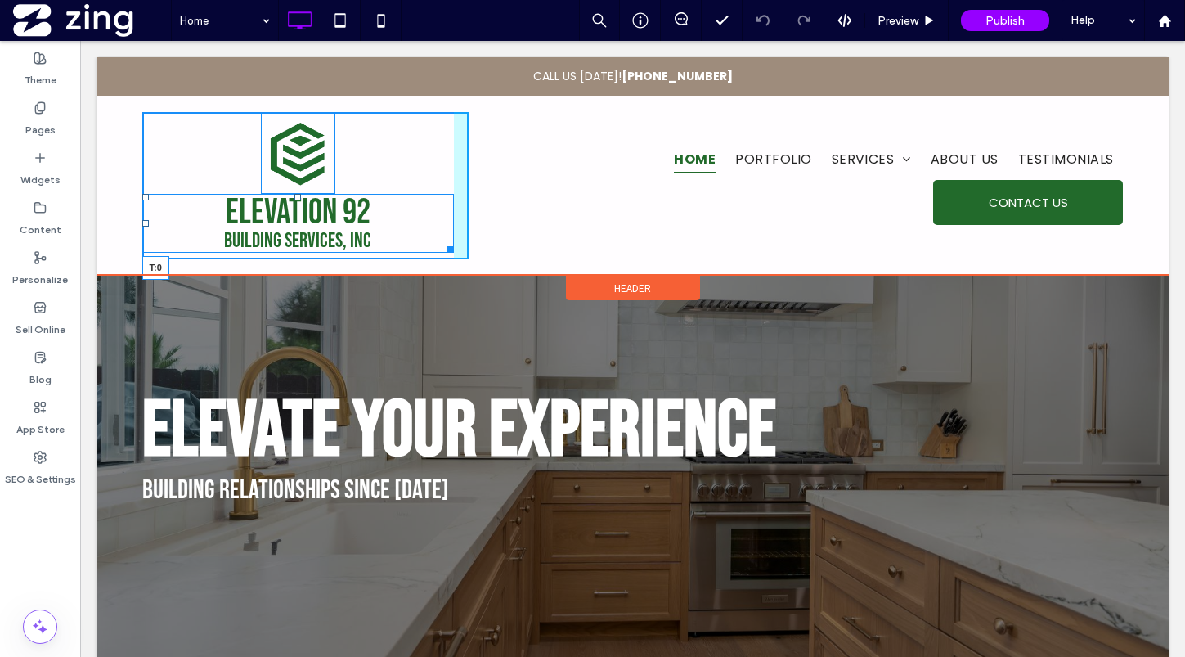
drag, startPoint x: 298, startPoint y: 196, endPoint x: 306, endPoint y: 138, distance: 58.5
click at [306, 138] on div "Elevation 92 Building Services, Inc T:0 Click To Paste" at bounding box center [305, 185] width 327 height 147
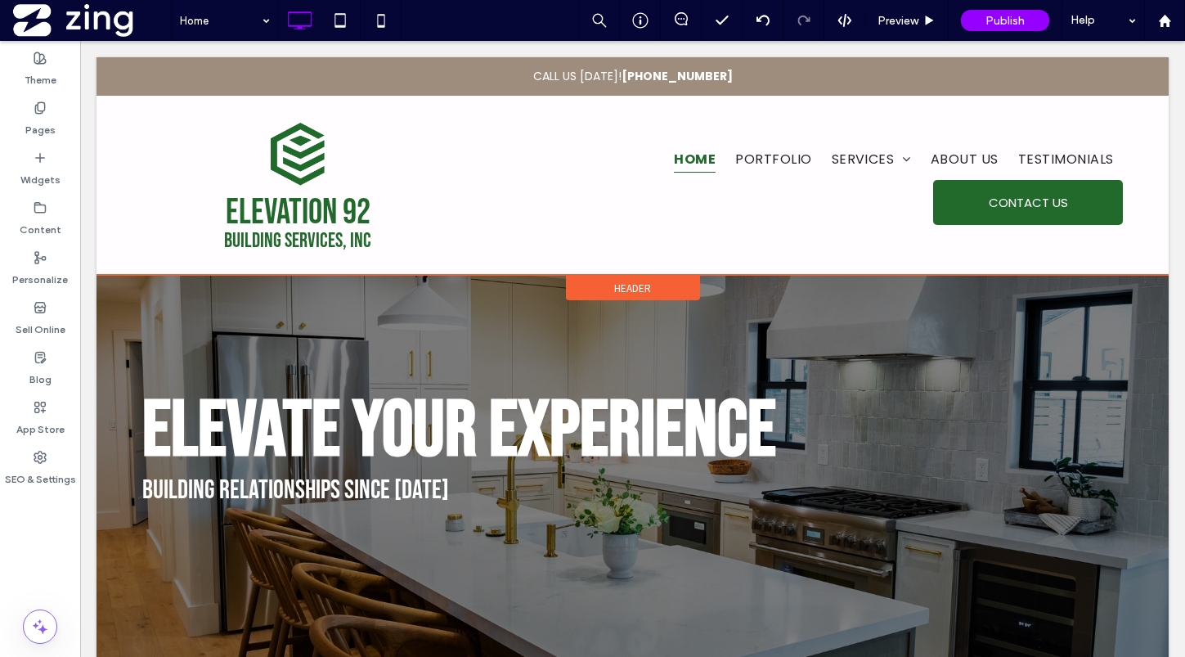
click at [627, 288] on span "Header" at bounding box center [632, 288] width 37 height 14
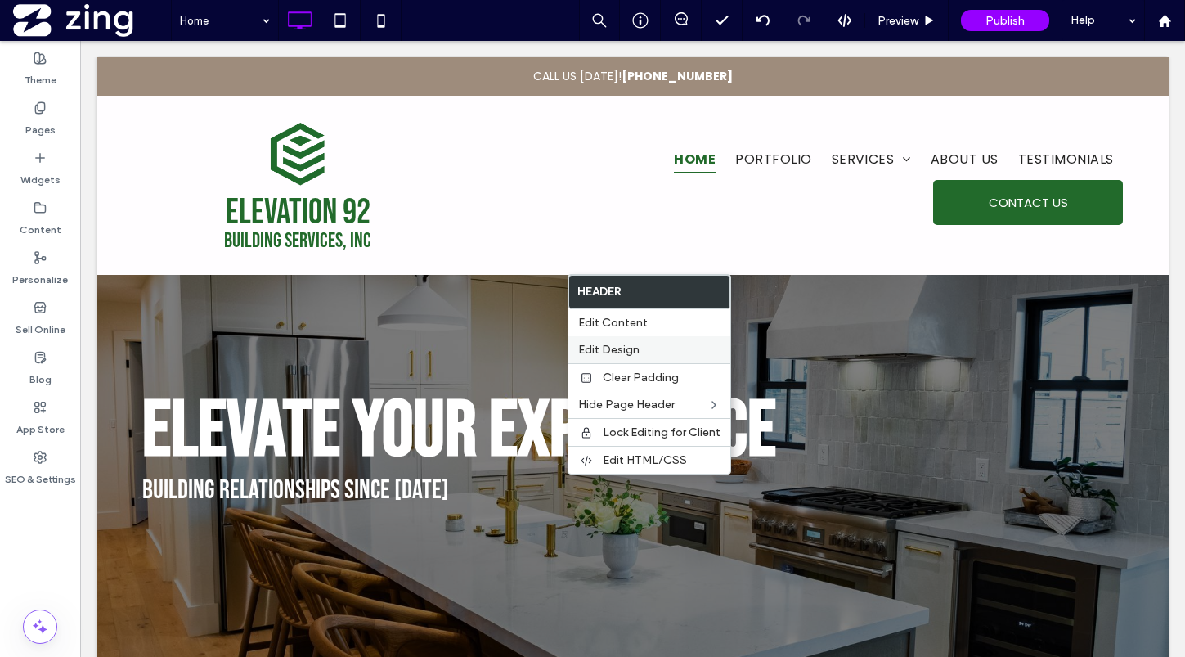
click at [642, 348] on label "Edit Design" at bounding box center [649, 350] width 142 height 14
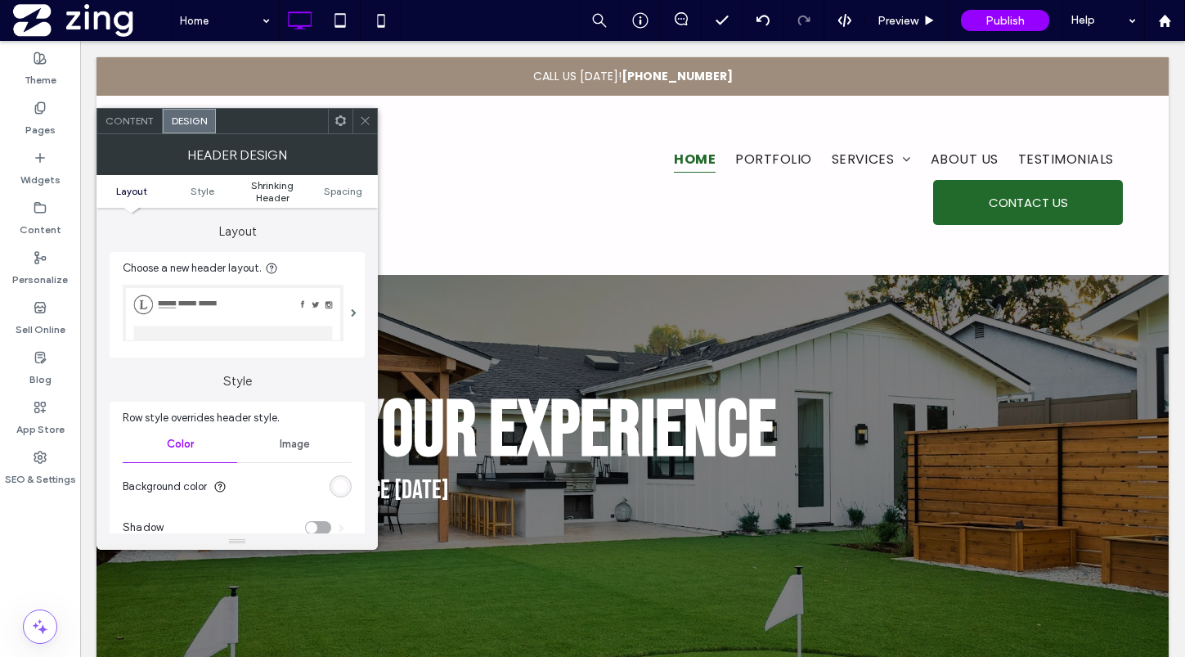
click at [258, 197] on span "Shrinking Header" at bounding box center [272, 191] width 70 height 25
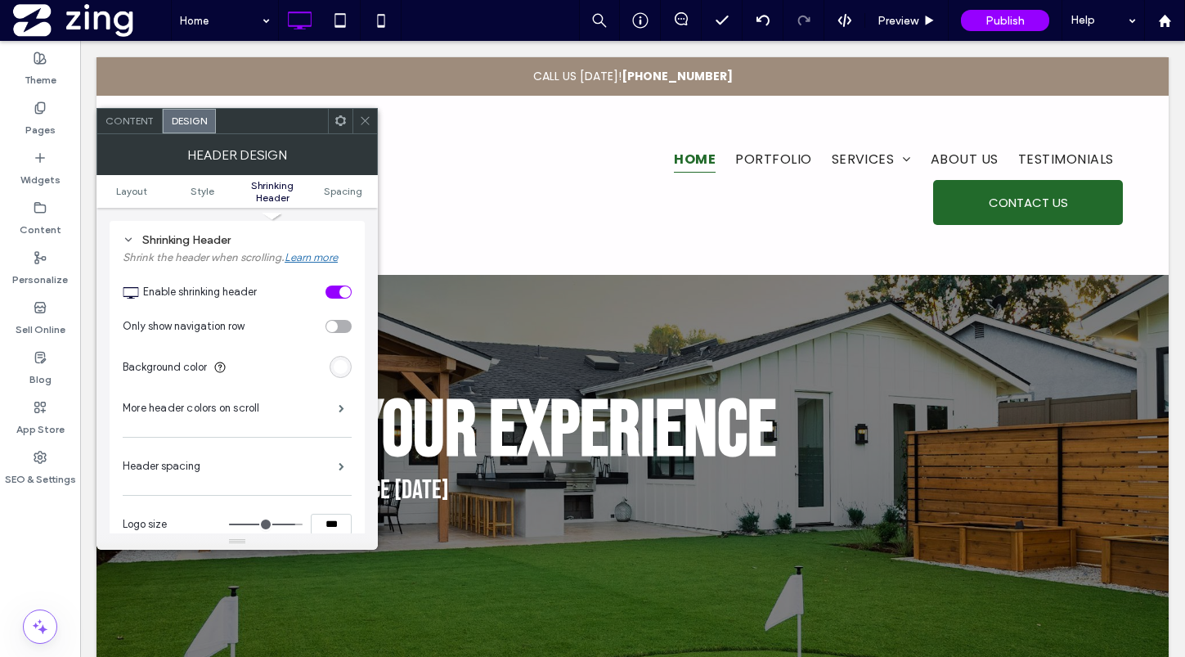
scroll to position [674, 0]
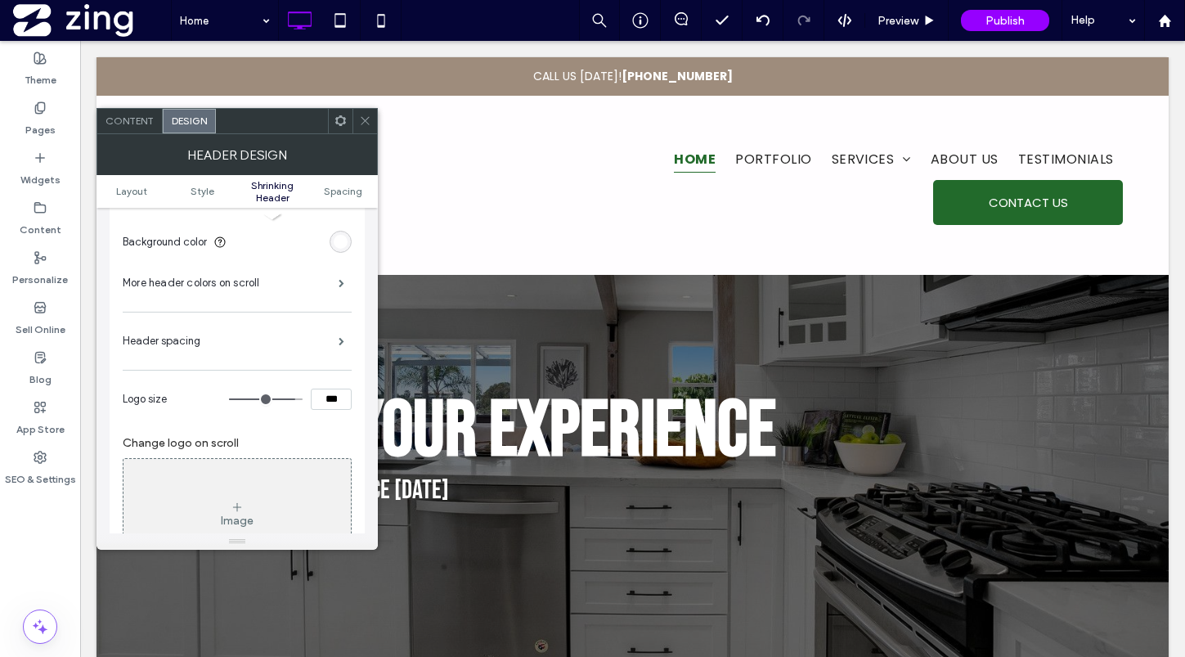
type input "***"
type input "****"
drag, startPoint x: 294, startPoint y: 397, endPoint x: 346, endPoint y: 397, distance: 52.3
type input "***"
click at [303, 398] on input "range" at bounding box center [266, 399] width 74 height 2
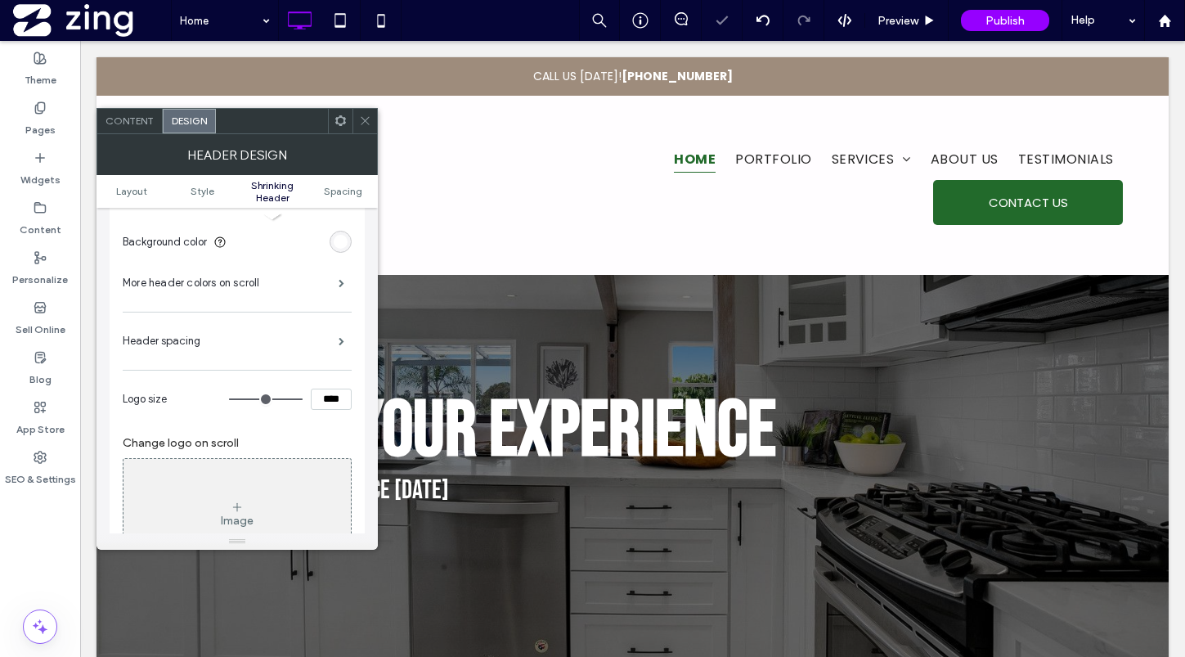
click at [362, 120] on icon at bounding box center [365, 120] width 12 height 12
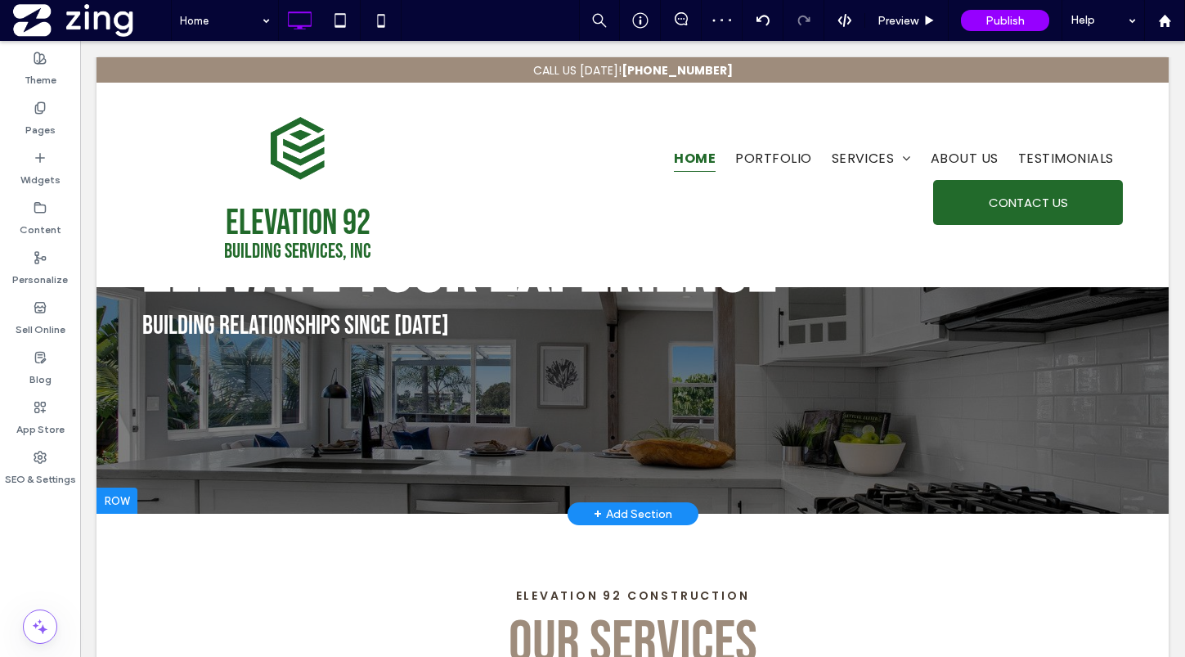
scroll to position [0, 0]
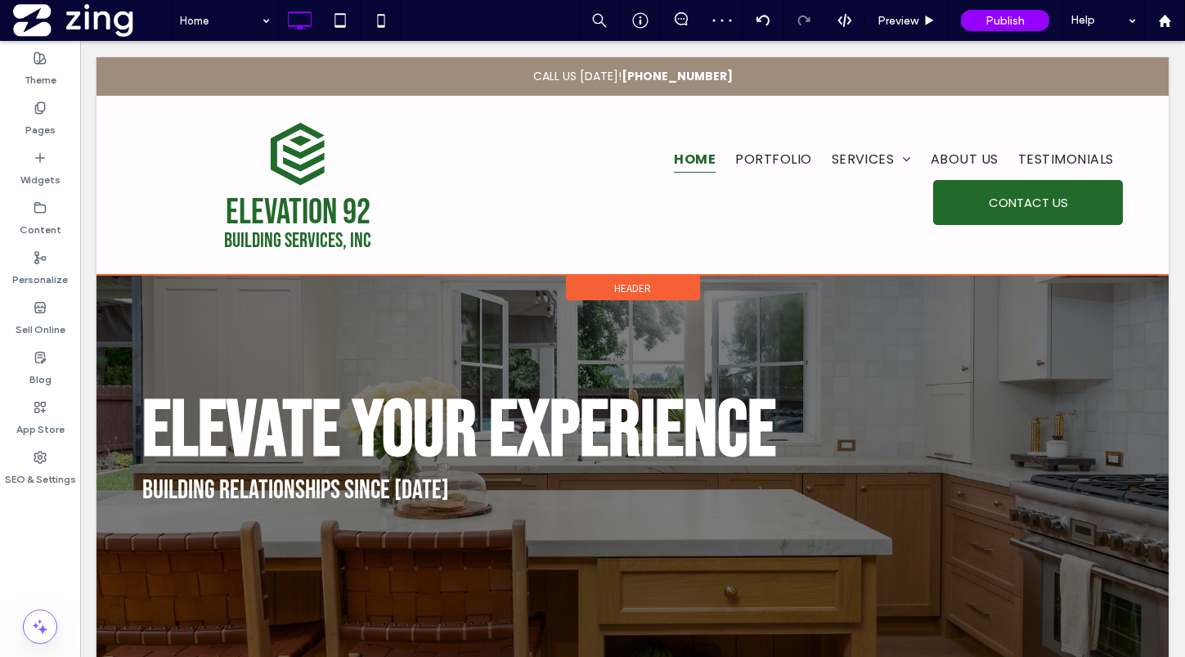
click at [606, 292] on div "Header" at bounding box center [633, 288] width 134 height 25
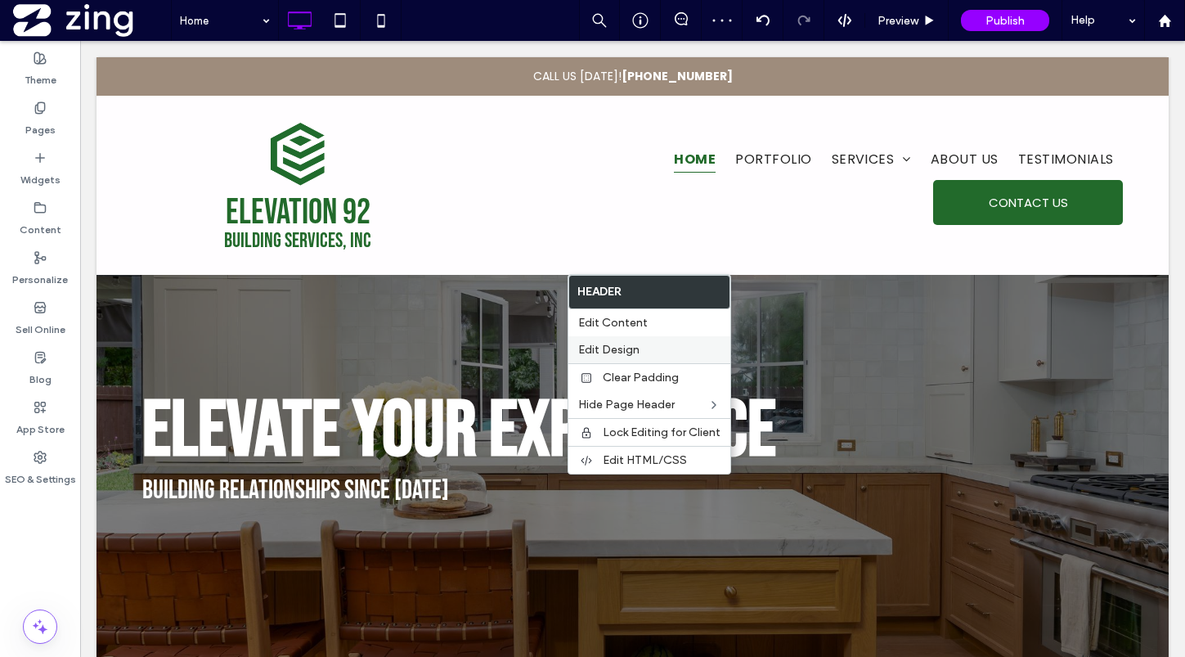
click at [631, 351] on span "Edit Design" at bounding box center [608, 350] width 61 height 14
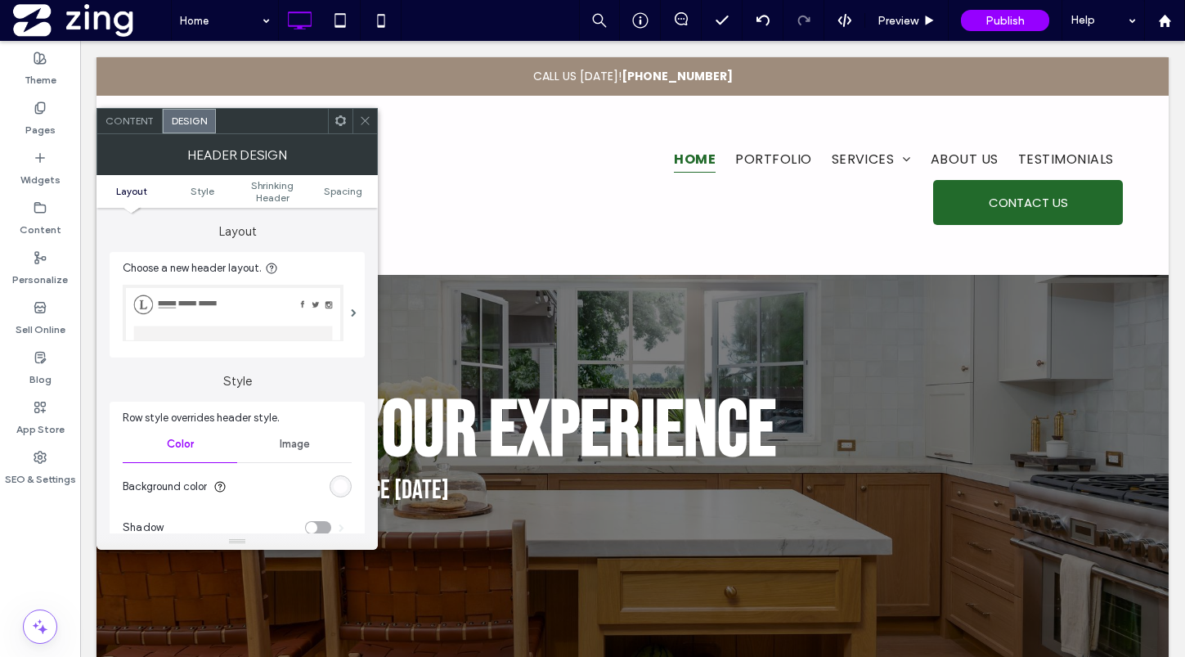
click at [260, 171] on div "Header Design" at bounding box center [236, 154] width 281 height 41
click at [262, 186] on span "Shrinking Header" at bounding box center [272, 191] width 70 height 25
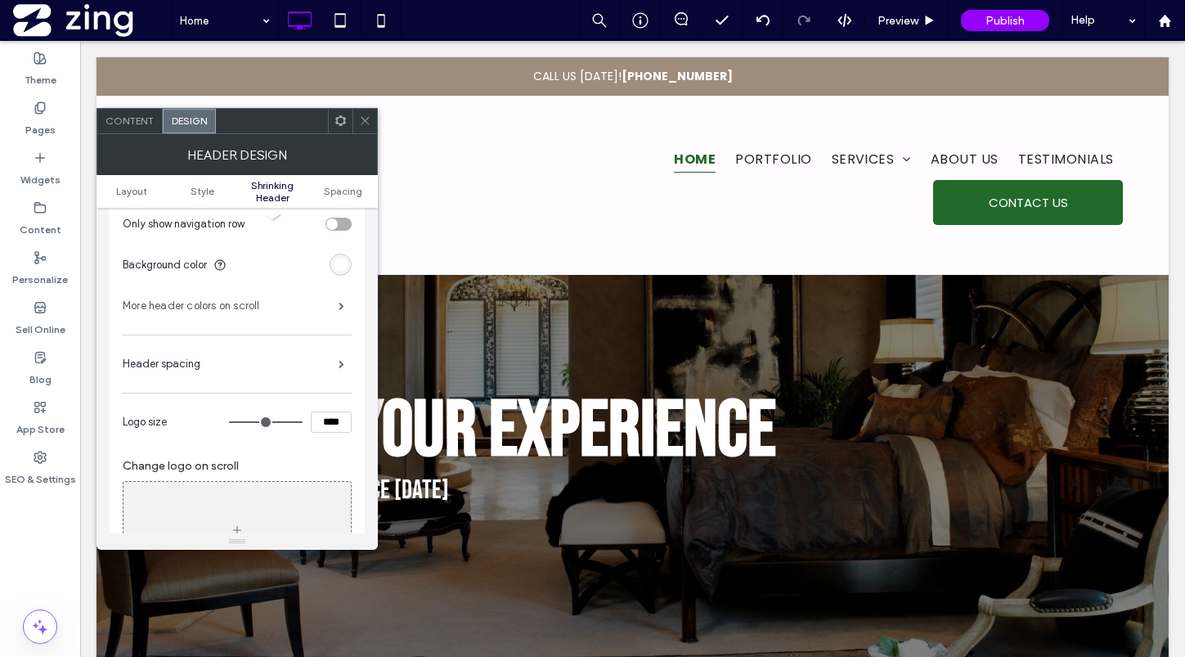
scroll to position [678, 0]
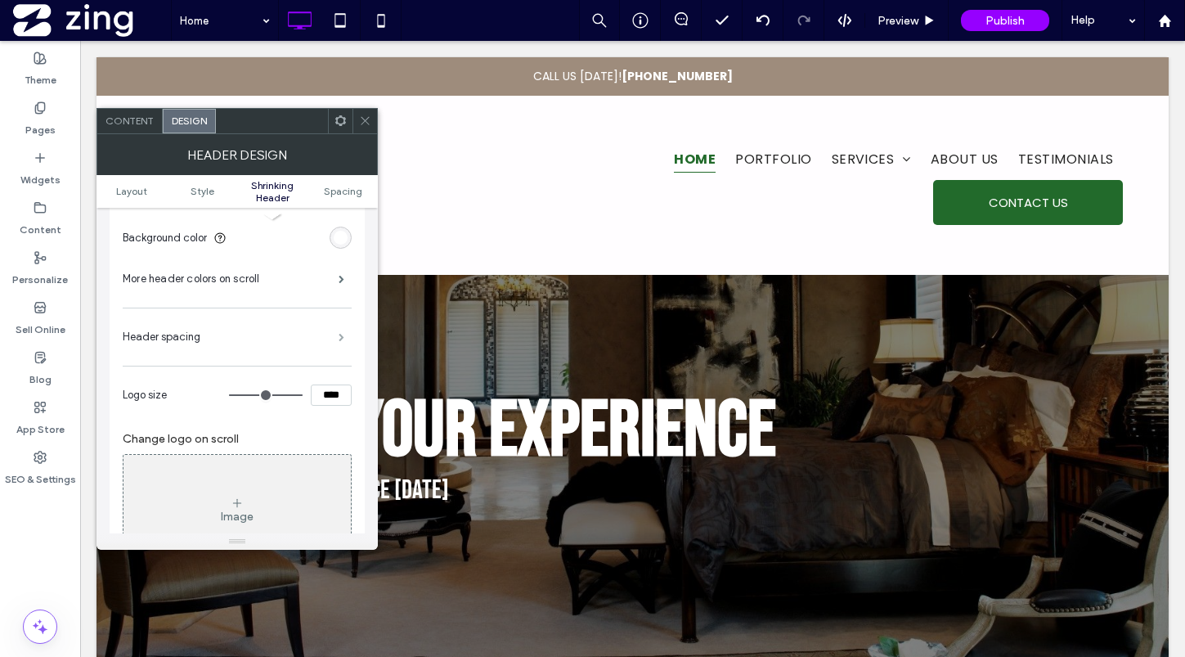
click at [339, 333] on span at bounding box center [342, 337] width 6 height 8
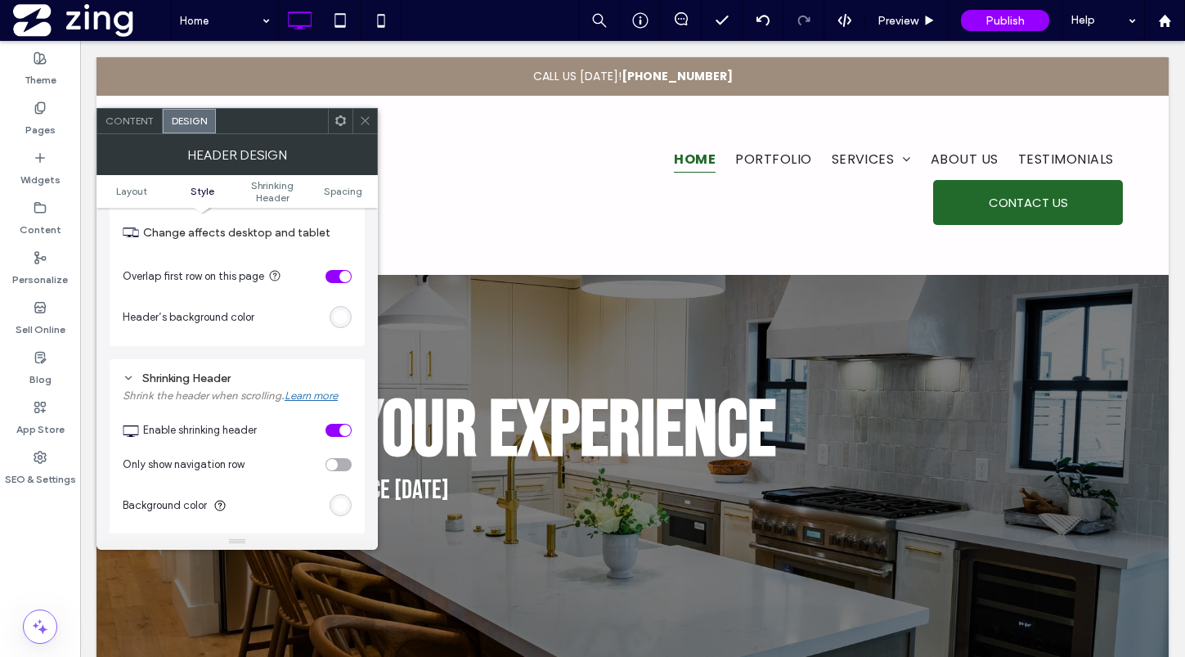
scroll to position [557, 0]
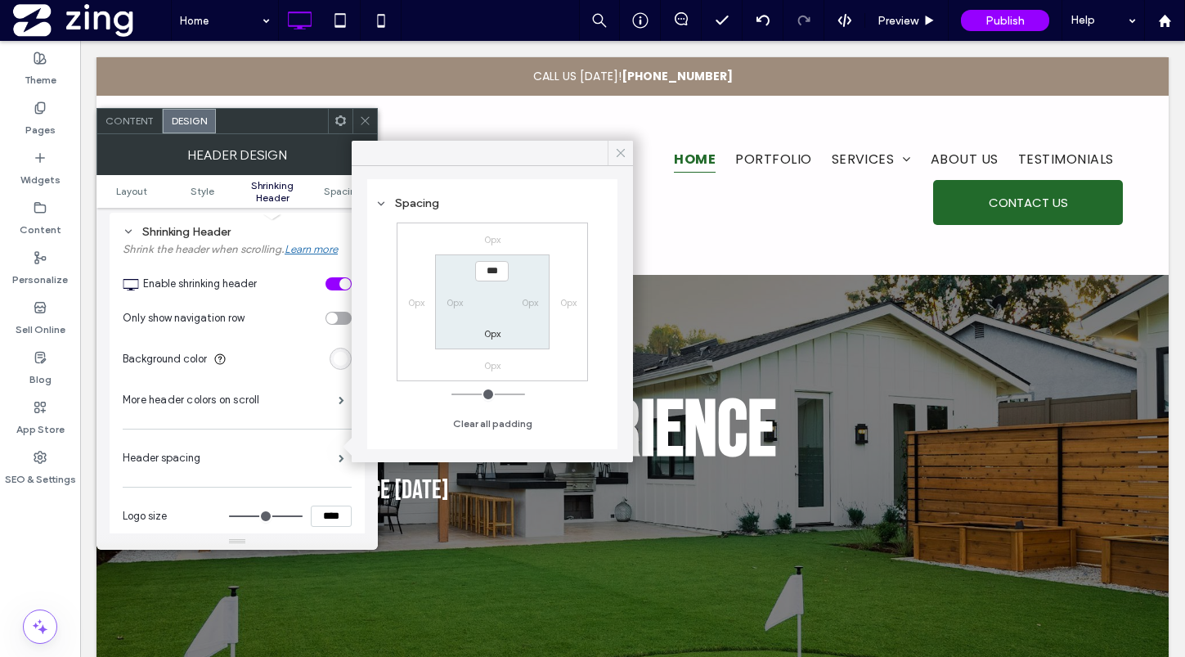
click at [617, 152] on icon at bounding box center [620, 153] width 15 height 15
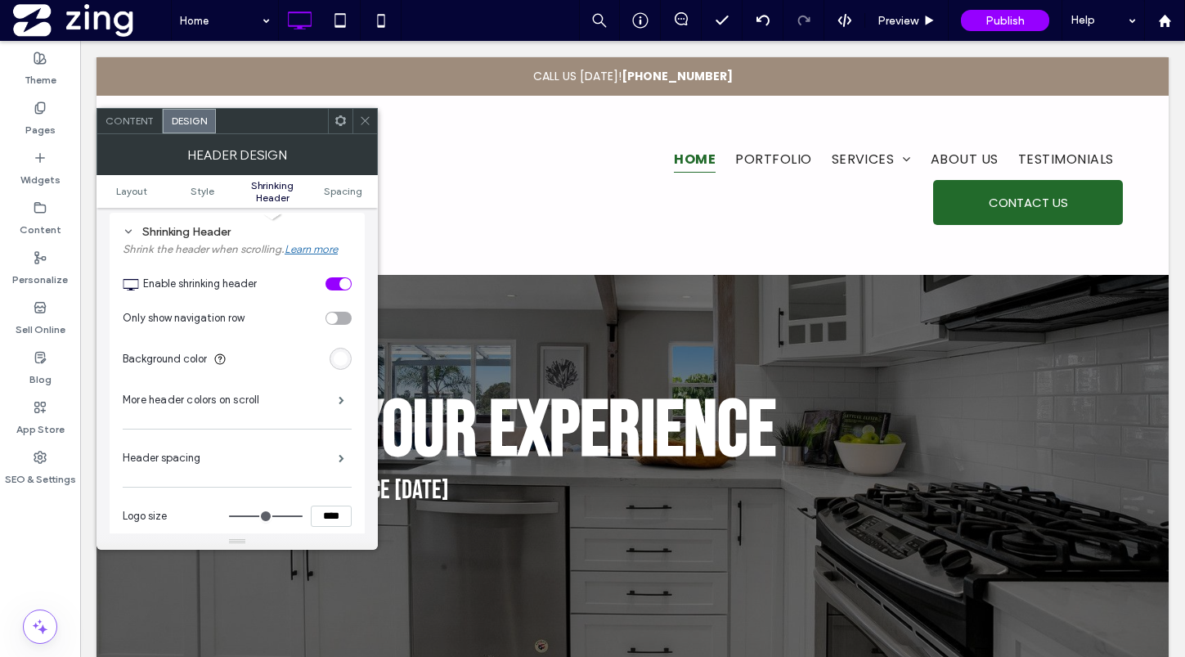
click at [365, 126] on icon at bounding box center [365, 120] width 12 height 12
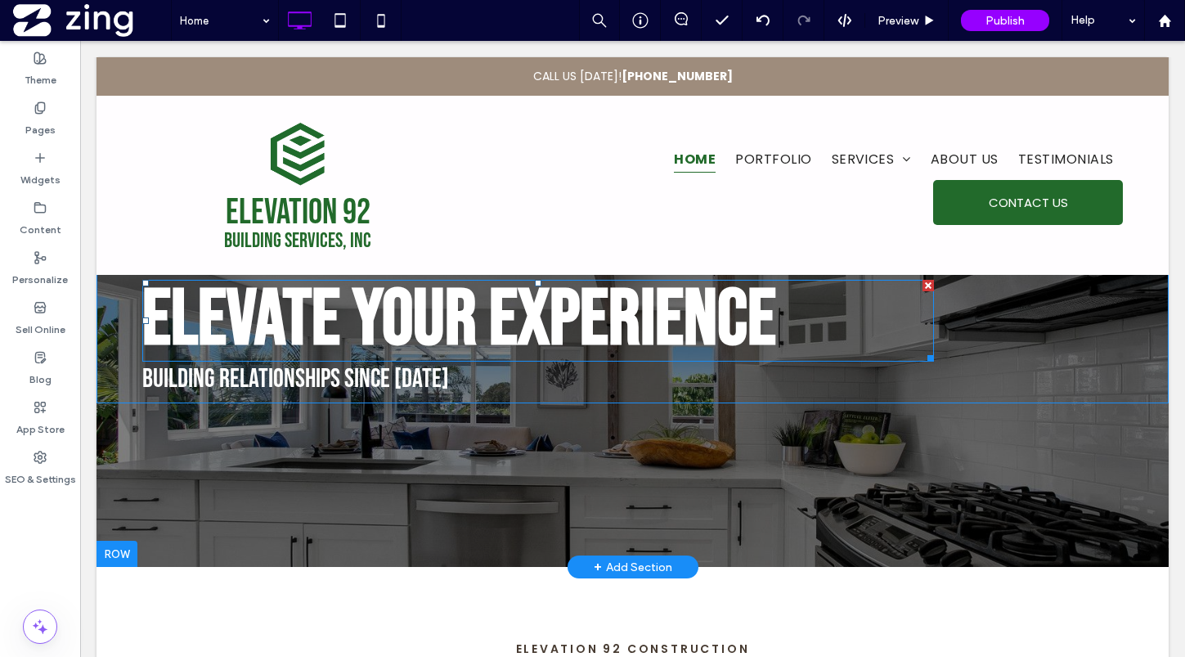
scroll to position [0, 0]
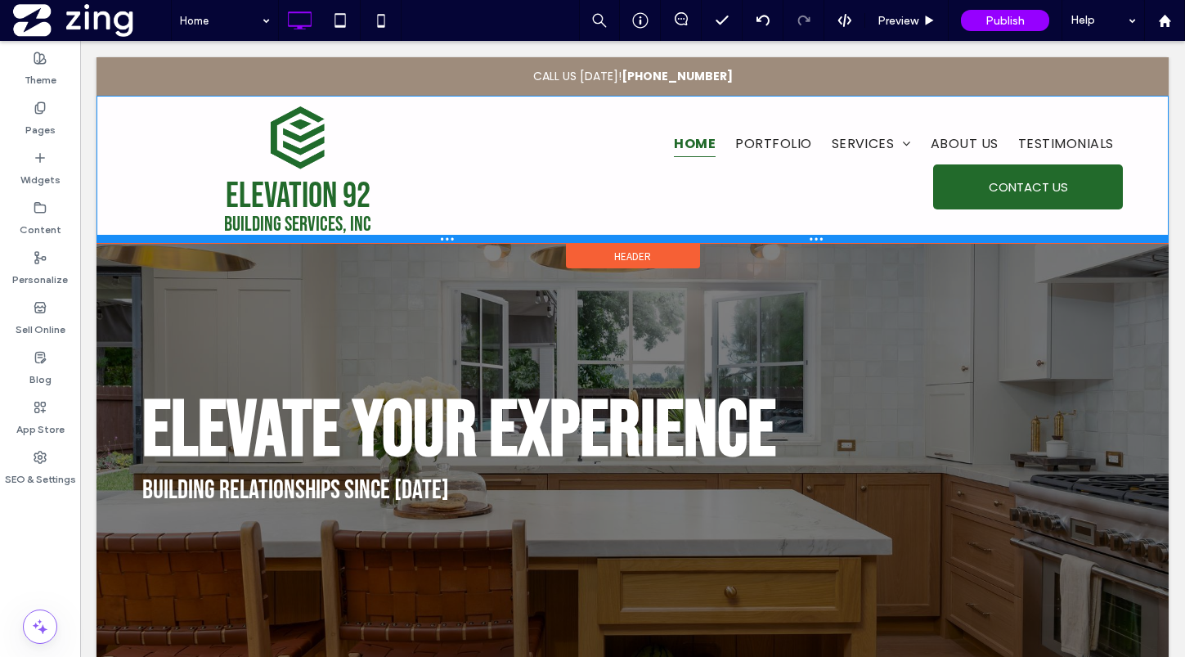
drag, startPoint x: 430, startPoint y: 271, endPoint x: 439, endPoint y: 216, distance: 55.5
click at [439, 216] on div "Elevation 92 Building Services, Inc Click To Paste Home Portfolio Services New …" at bounding box center [632, 169] width 1072 height 147
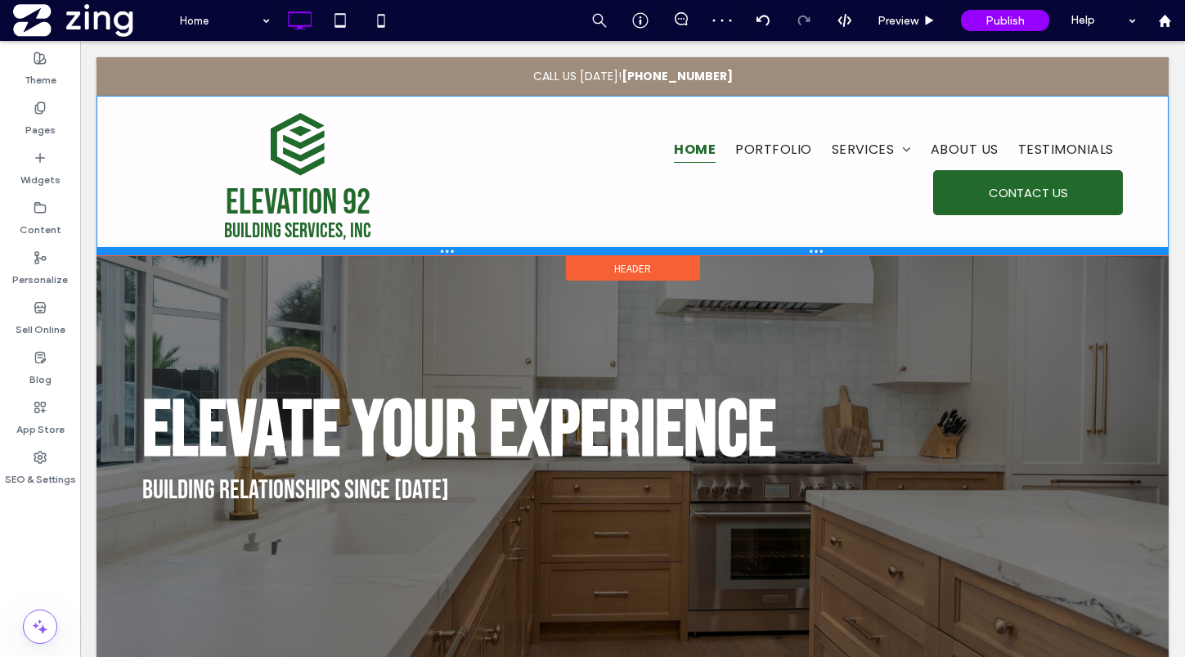
drag, startPoint x: 443, startPoint y: 239, endPoint x: 442, endPoint y: 252, distance: 13.1
click at [442, 252] on div at bounding box center [632, 251] width 1072 height 8
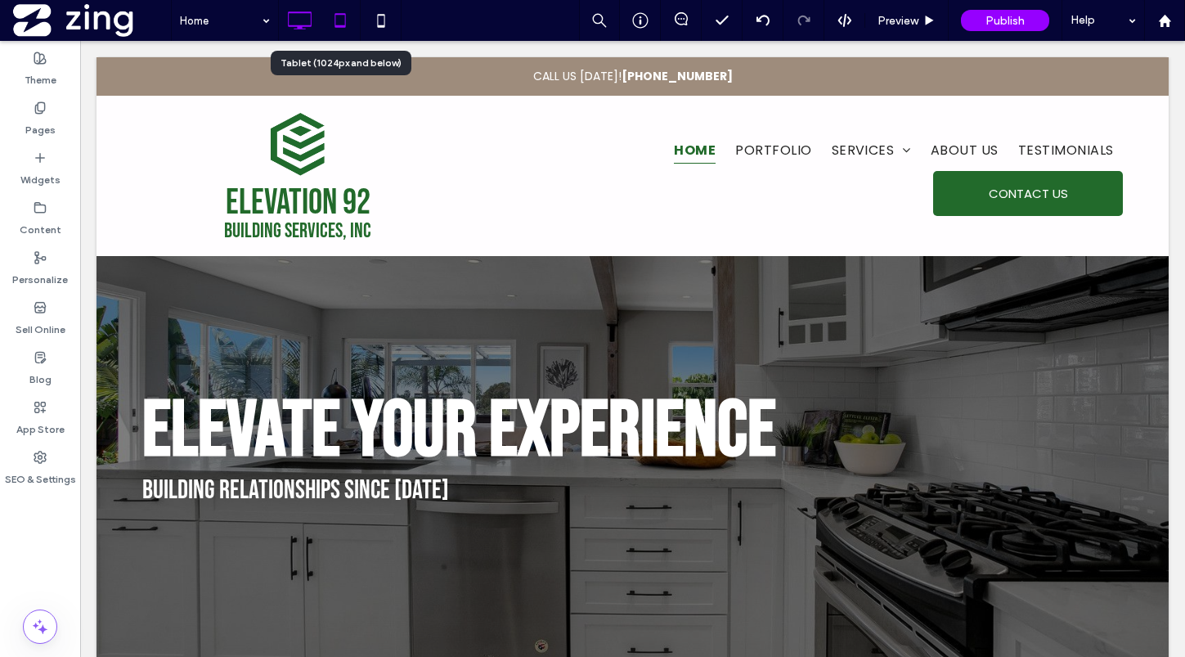
click at [344, 25] on use at bounding box center [339, 20] width 11 height 14
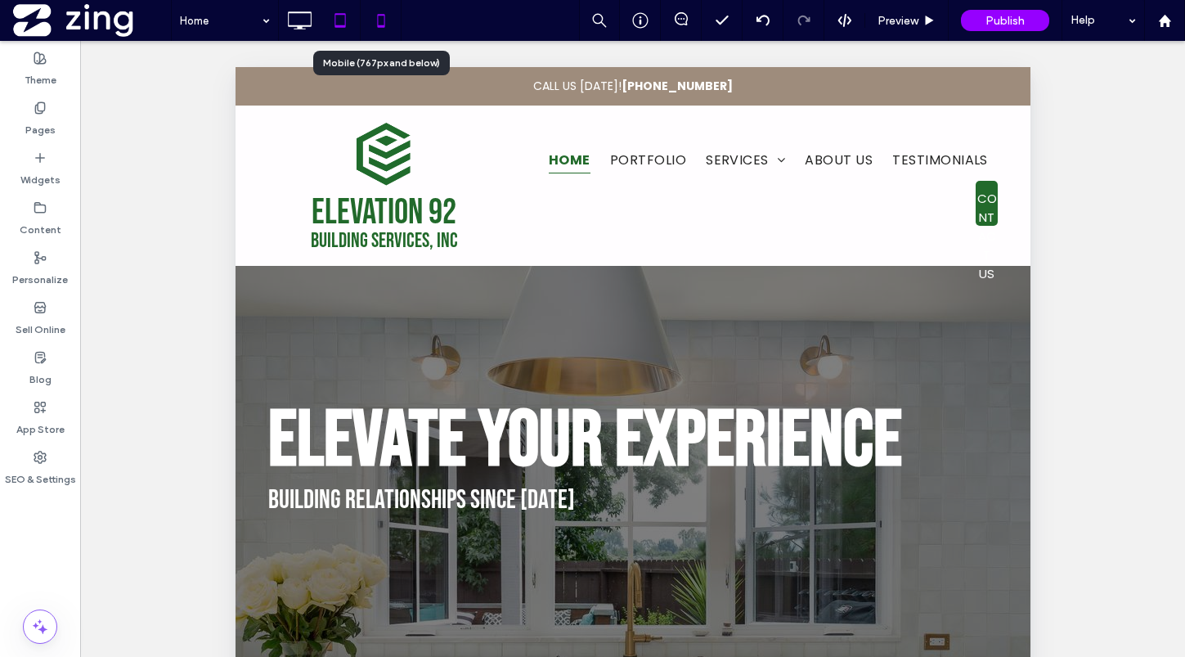
click at [372, 26] on icon at bounding box center [381, 20] width 33 height 33
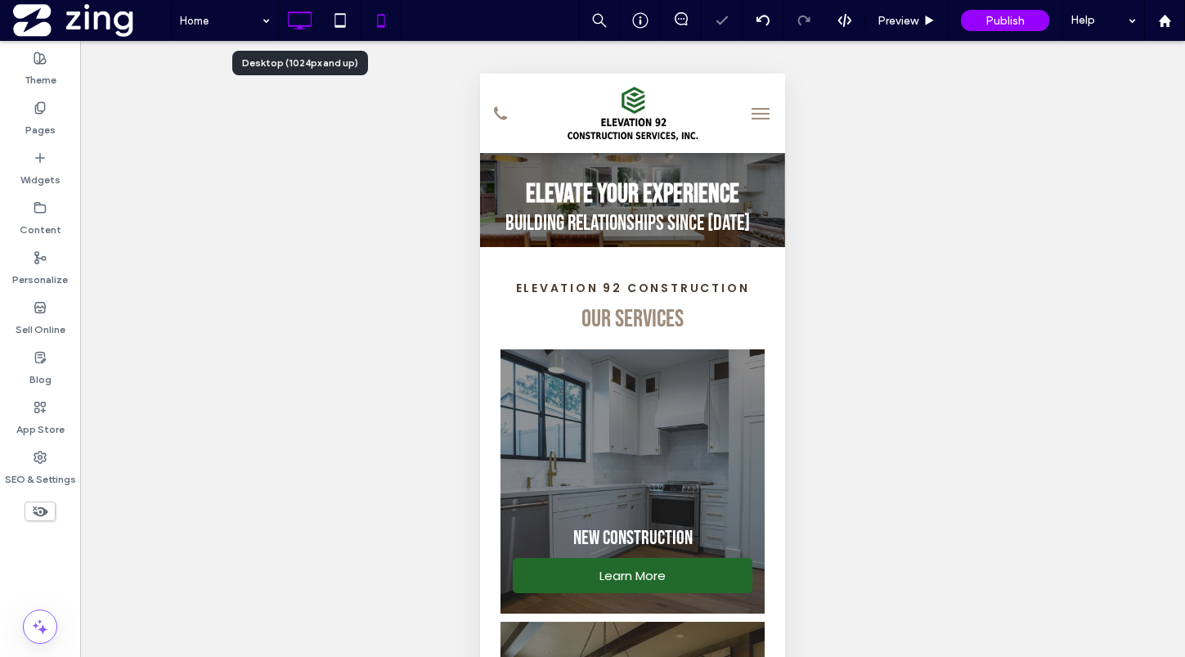
click at [307, 23] on icon at bounding box center [299, 20] width 33 height 33
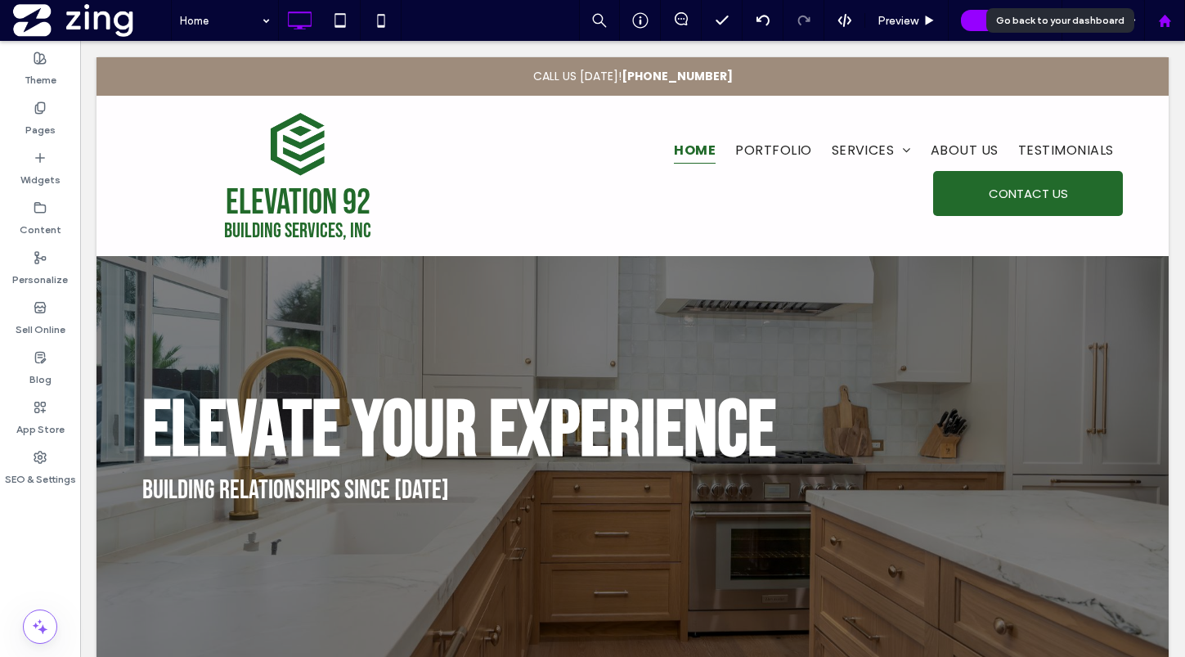
click at [1167, 22] on use at bounding box center [1164, 20] width 12 height 12
